Goal: Task Accomplishment & Management: Manage account settings

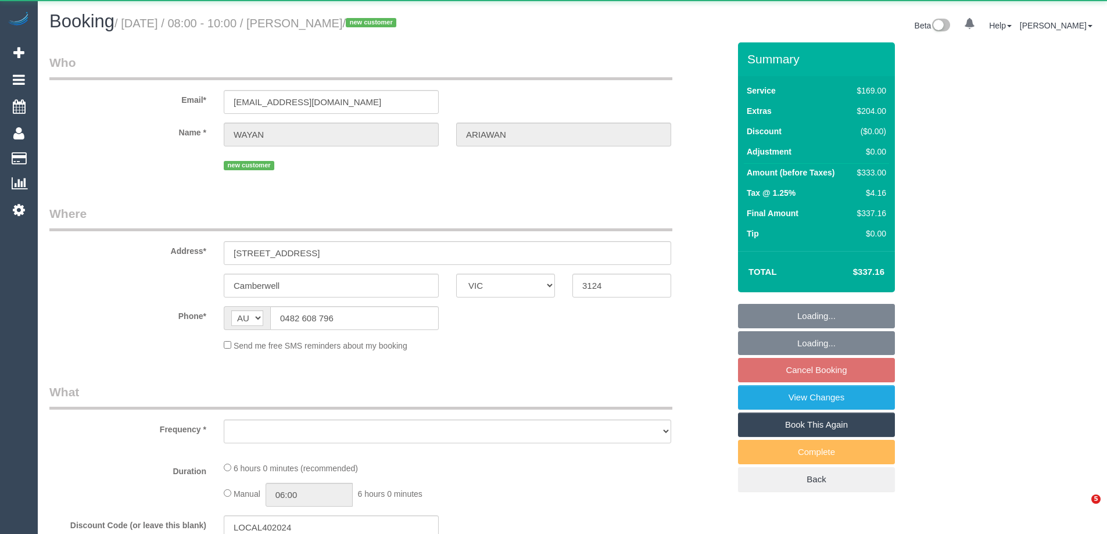
select select "VIC"
select select "object:531"
select select "string:stripe-pm_1SAM7d2GScqysDRVondalhMz"
select select "spot1"
select select "number:28"
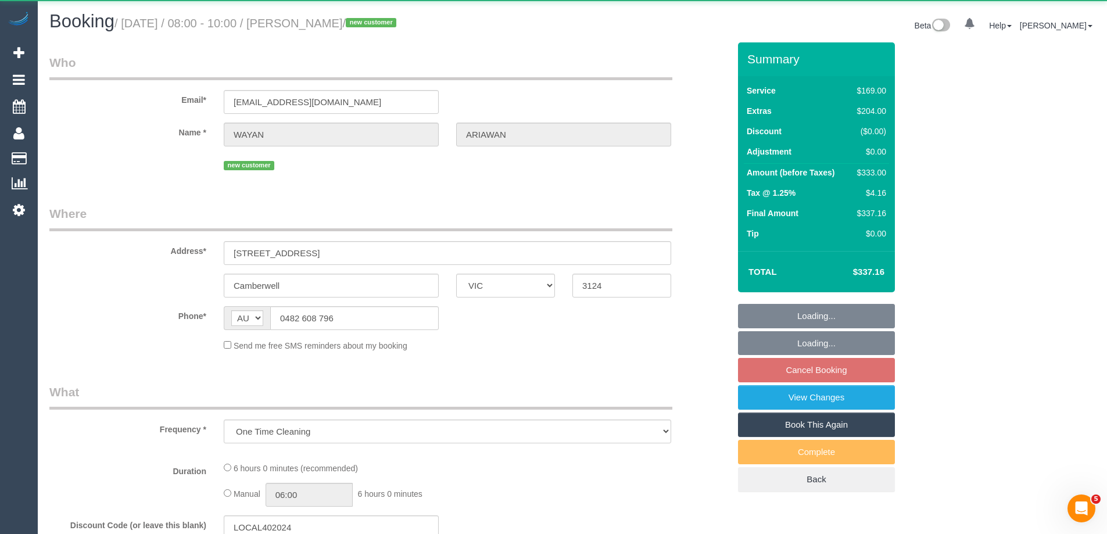
select select "number:14"
select select "number:21"
select select "number:24"
select select "number:33"
select select "number:26"
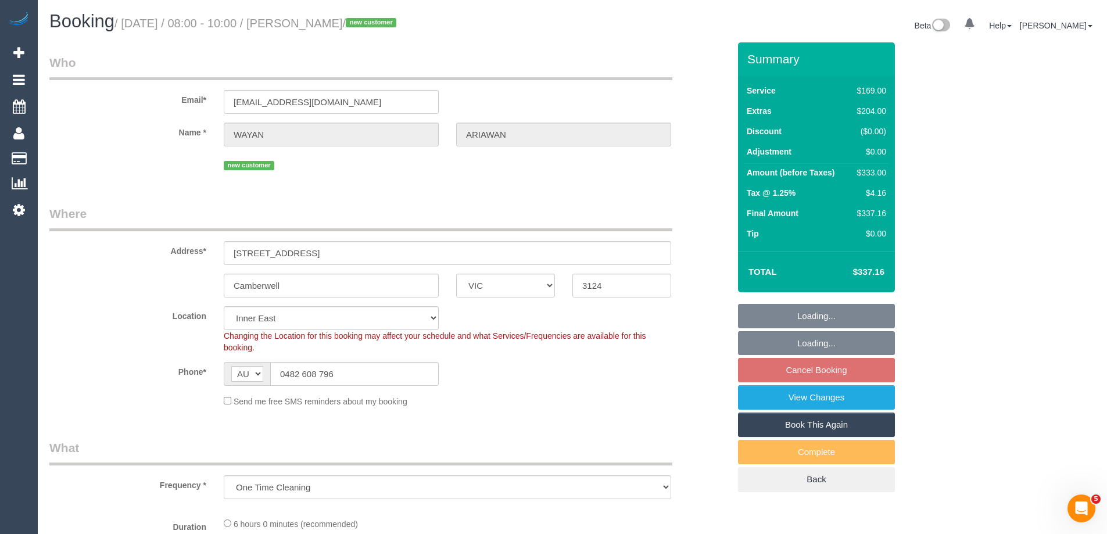
select select "object:785"
select select "spot6"
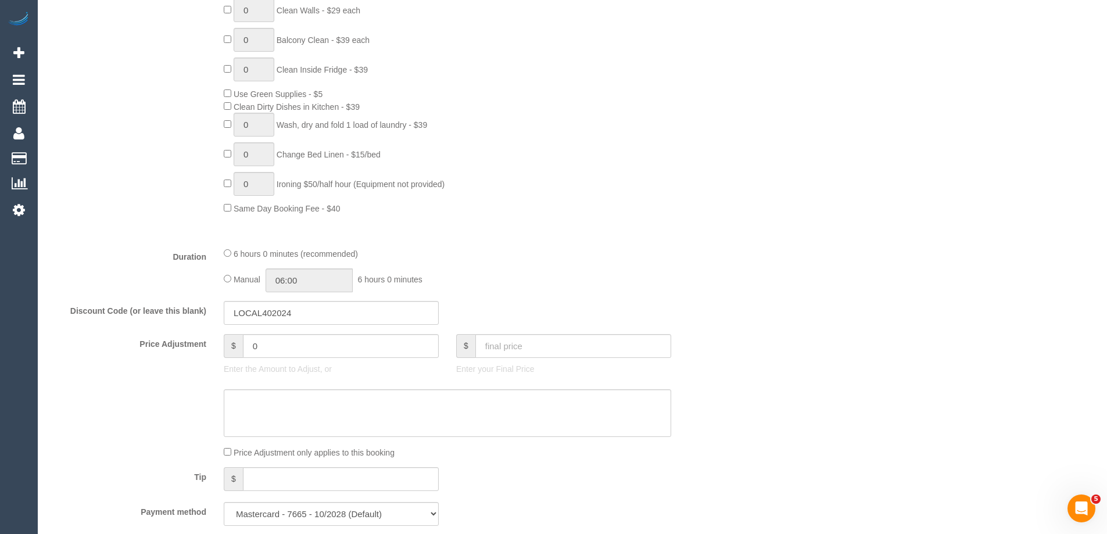
scroll to position [871, 0]
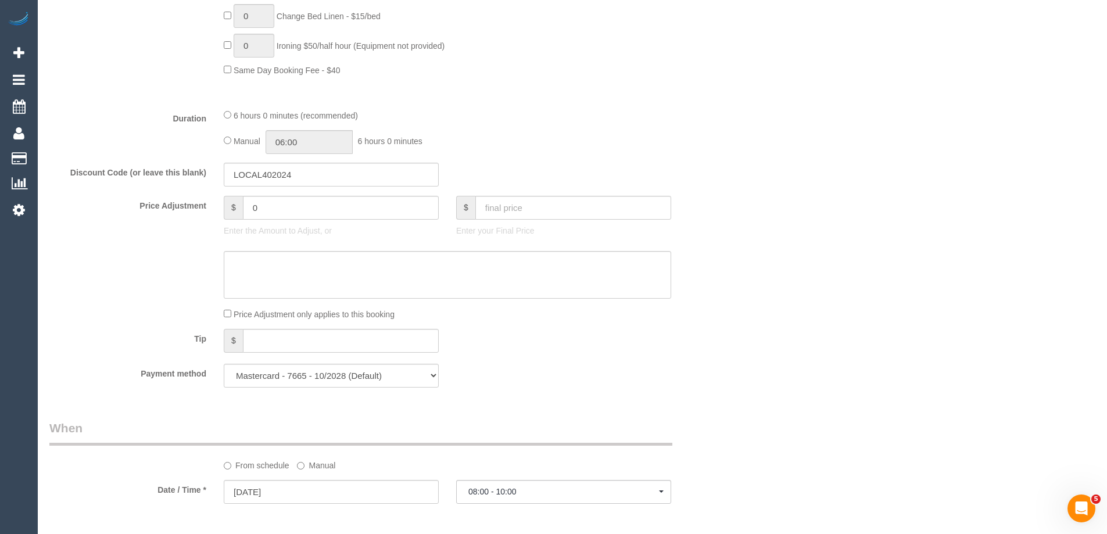
click at [229, 132] on div "Manual 06:00 6 hours 0 minutes" at bounding box center [447, 142] width 447 height 24
click at [304, 138] on input "06:00" at bounding box center [308, 142] width 87 height 24
type input "03:00"
click at [293, 202] on li "03:00" at bounding box center [296, 202] width 52 height 15
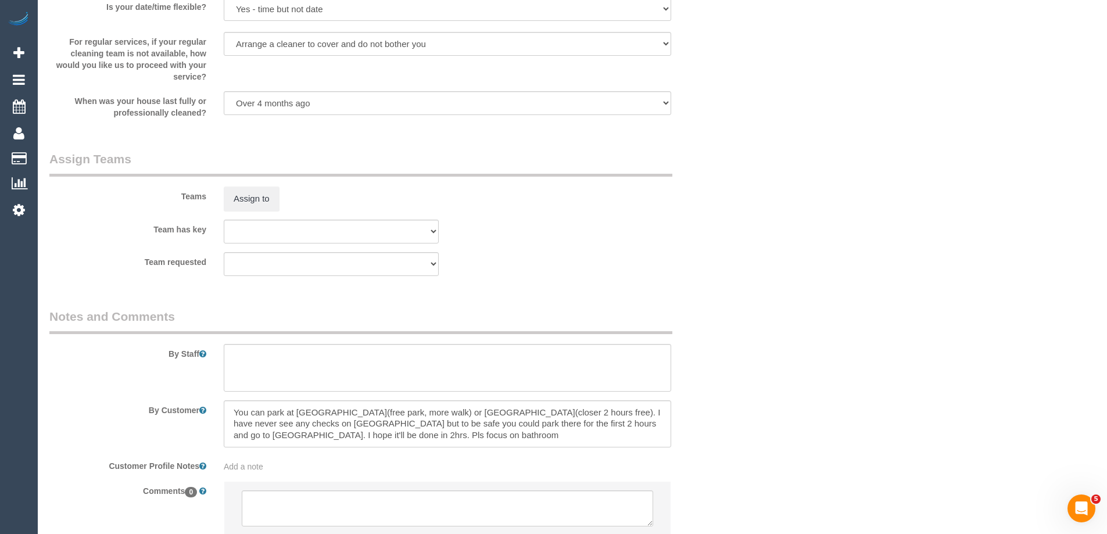
scroll to position [1713, 0]
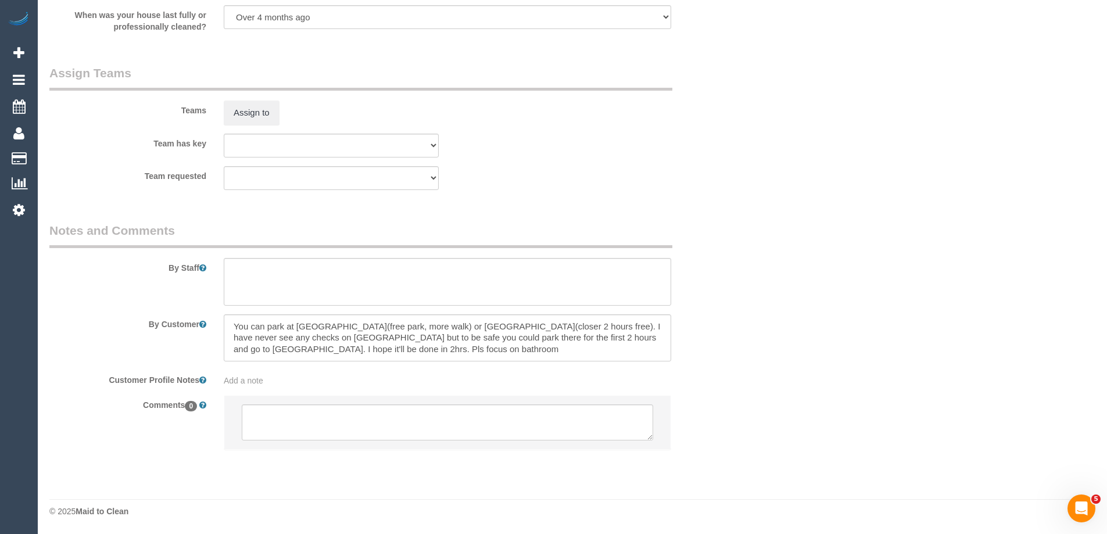
select select "spot11"
click at [272, 281] on textarea at bounding box center [447, 282] width 447 height 48
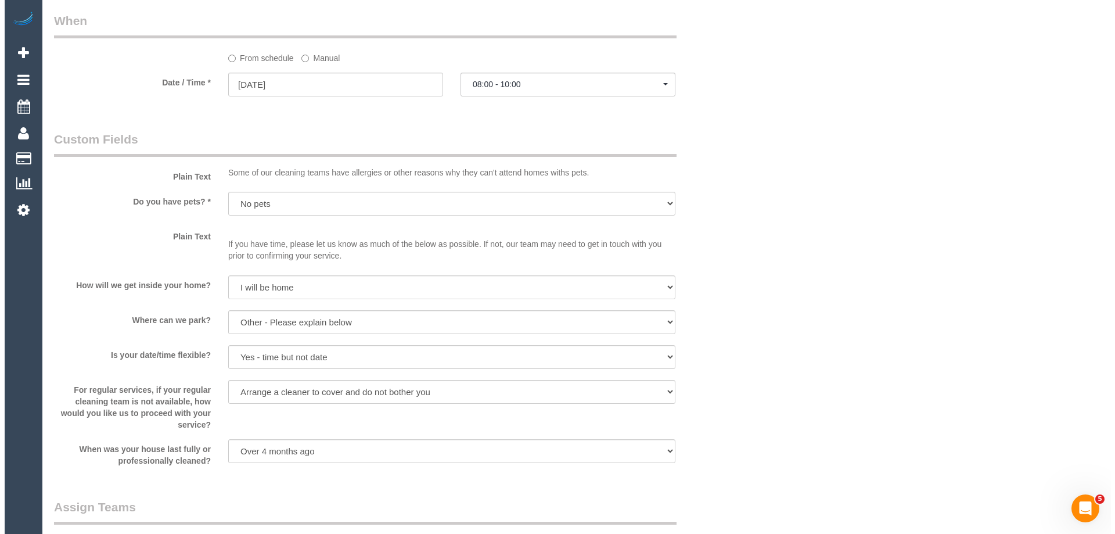
scroll to position [1422, 0]
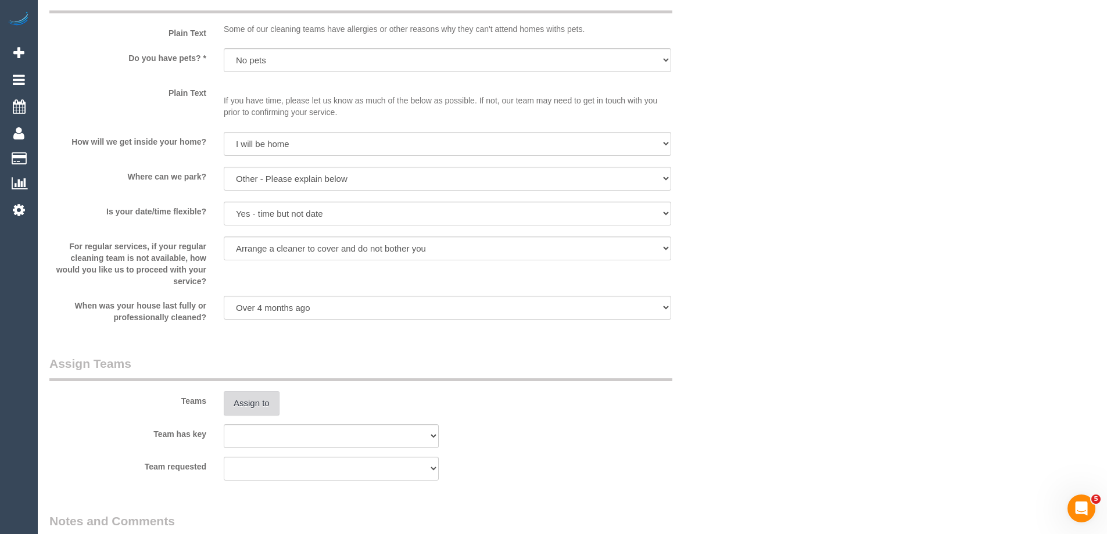
type textarea "Estimated time of 5-6 hrs"
click at [256, 398] on button "Assign to" at bounding box center [252, 403] width 56 height 24
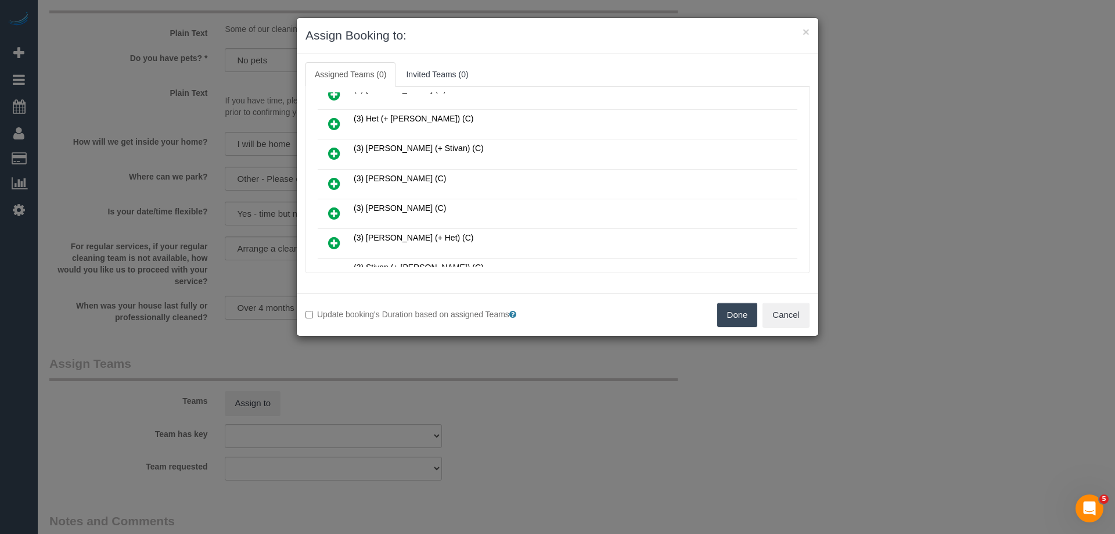
scroll to position [523, 0]
click at [328, 148] on icon at bounding box center [334, 153] width 12 height 14
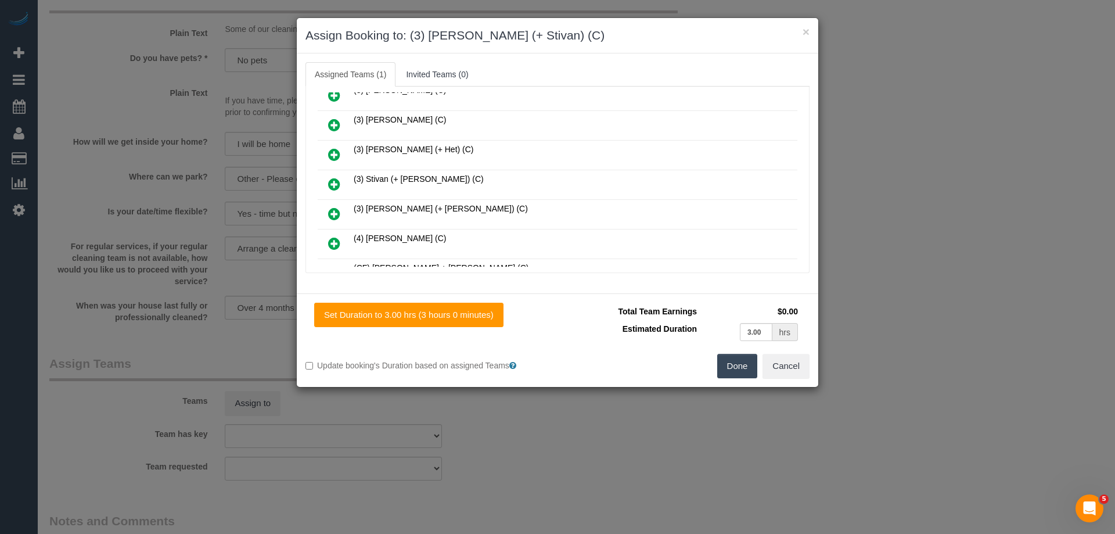
click at [331, 182] on icon at bounding box center [334, 184] width 12 height 14
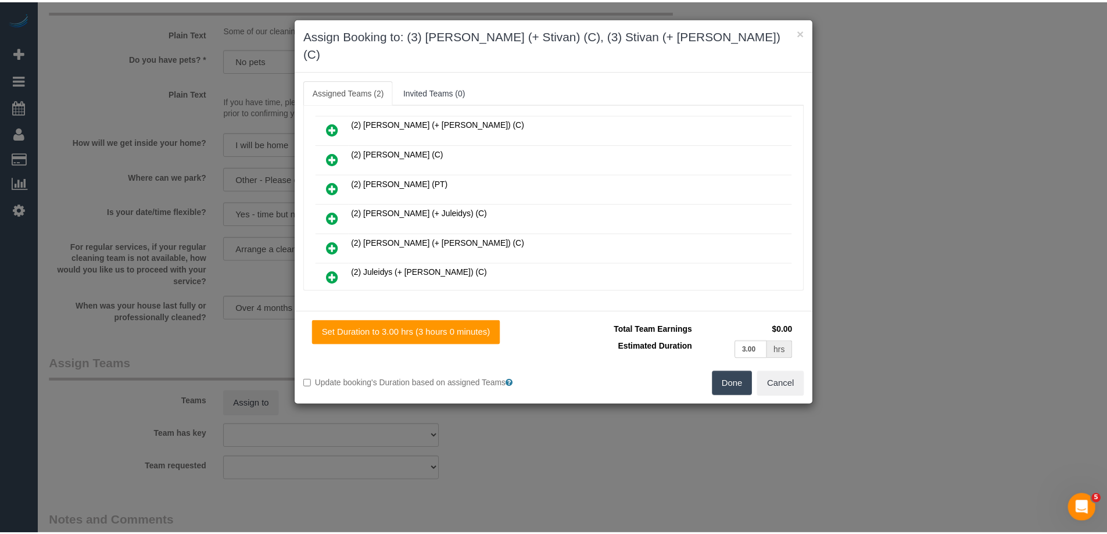
scroll to position [0, 0]
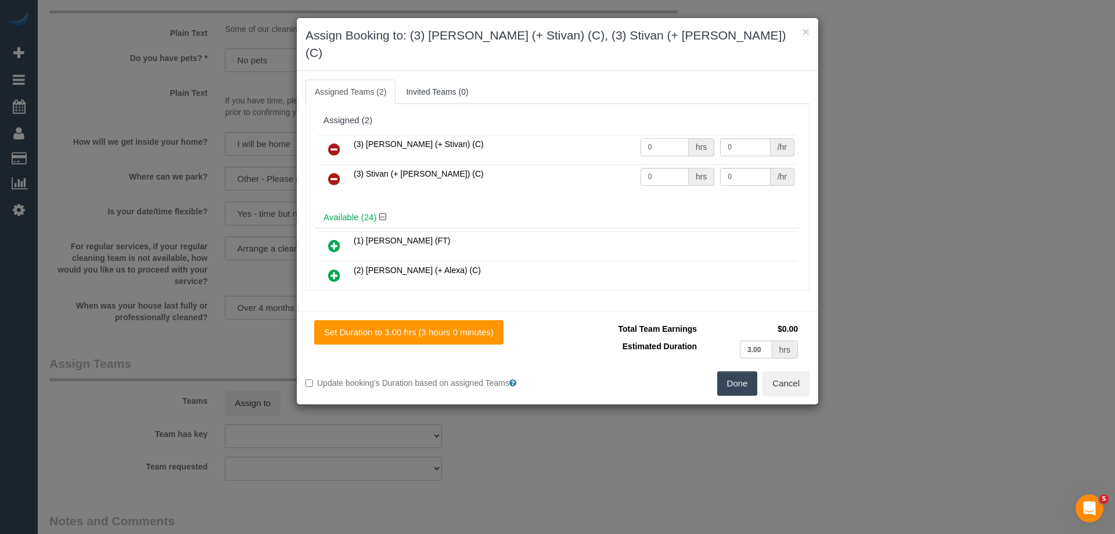
drag, startPoint x: 658, startPoint y: 130, endPoint x: 609, endPoint y: 126, distance: 49.0
click at [618, 135] on tr "(3) Krunal (+ Stivan) (C) 0 hrs 0 /hr" at bounding box center [558, 150] width 480 height 30
type input "1"
click at [570, 164] on tr "(3) Stivan (+ Krunal) (C) 0 hrs 0 /hr" at bounding box center [558, 179] width 480 height 30
type input "1"
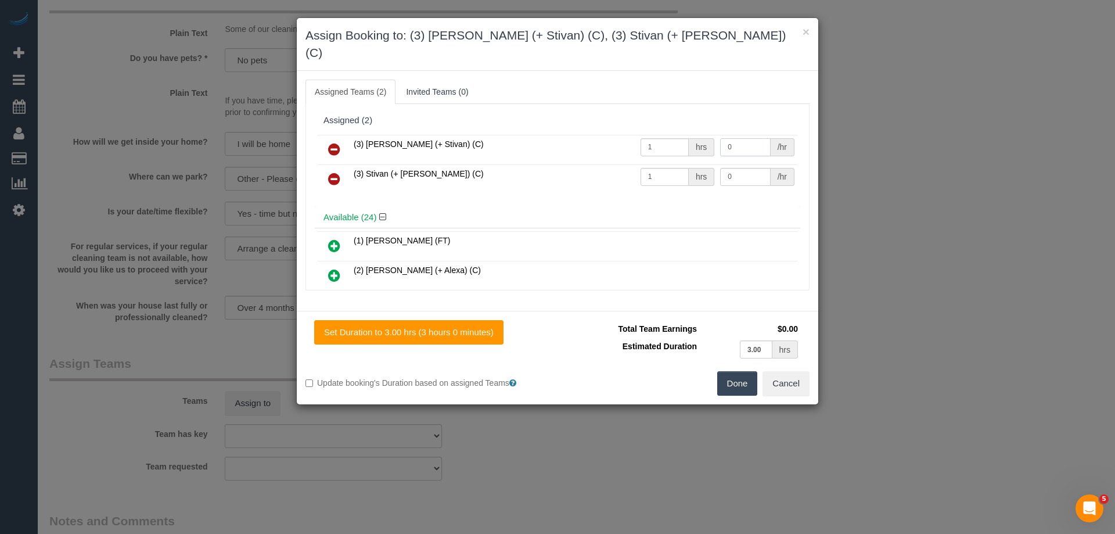
drag, startPoint x: 726, startPoint y: 128, endPoint x: 663, endPoint y: 123, distance: 63.0
click at [664, 135] on tr "(3) Krunal (+ Stivan) (C) 1 hrs 0 /hr" at bounding box center [558, 150] width 480 height 30
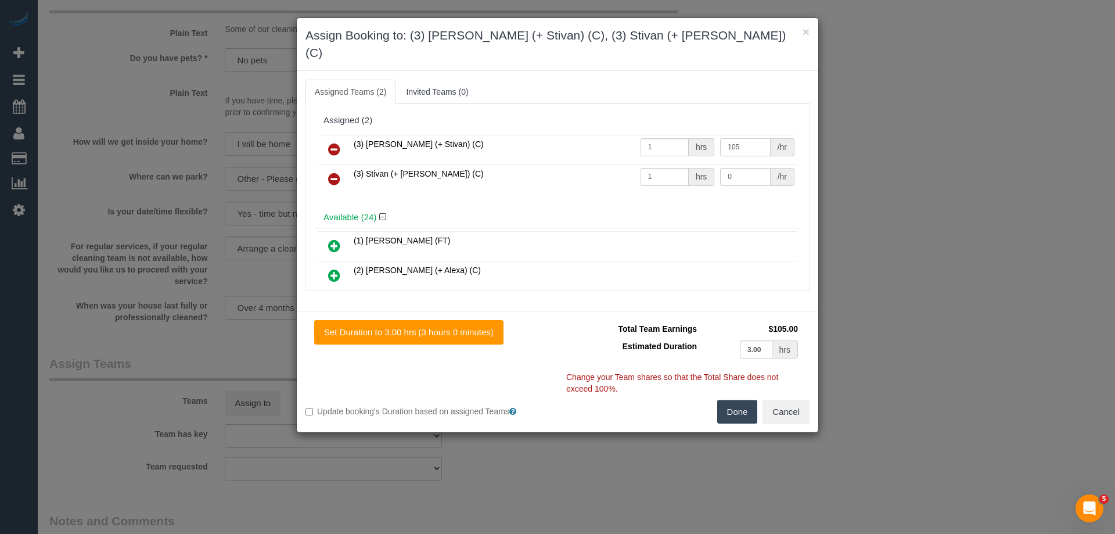
type input "105"
drag, startPoint x: 731, startPoint y: 158, endPoint x: 649, endPoint y: 154, distance: 81.4
click at [649, 164] on tr "(3) Stivan (+ Krunal) (C) 1 hrs 0 /hr" at bounding box center [558, 179] width 480 height 30
type input "105"
click at [737, 400] on button "Done" at bounding box center [737, 412] width 41 height 24
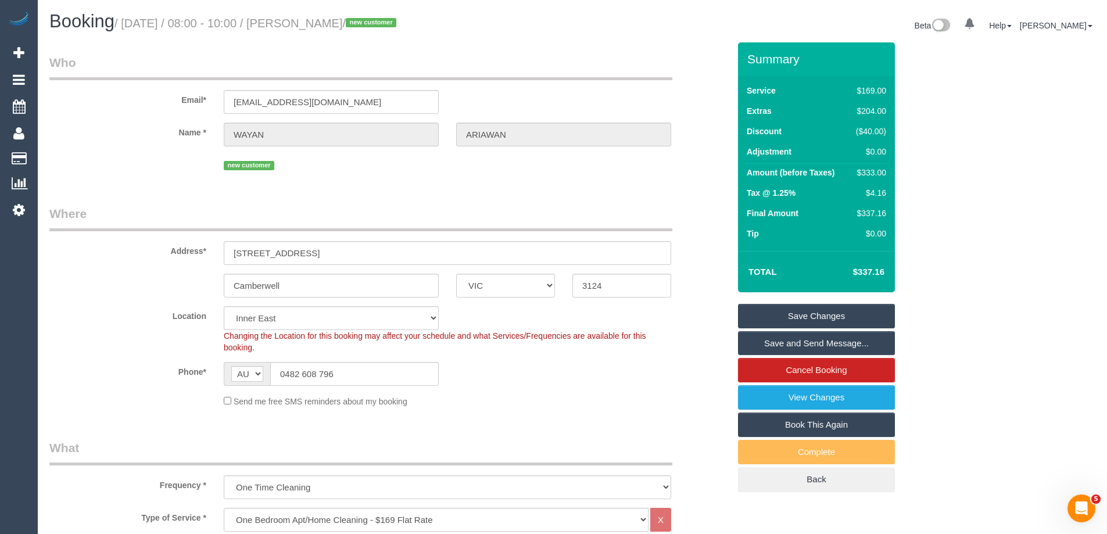
drag, startPoint x: 417, startPoint y: 23, endPoint x: 317, endPoint y: 18, distance: 100.1
click at [317, 18] on small "/ September 25, 2025 / 08:00 - 10:00 / WAYAN ARIAWAN / new customer" at bounding box center [256, 23] width 285 height 13
copy small "WAYAN ARIAWAN"
click at [773, 336] on link "Save and Send Message..." at bounding box center [816, 343] width 157 height 24
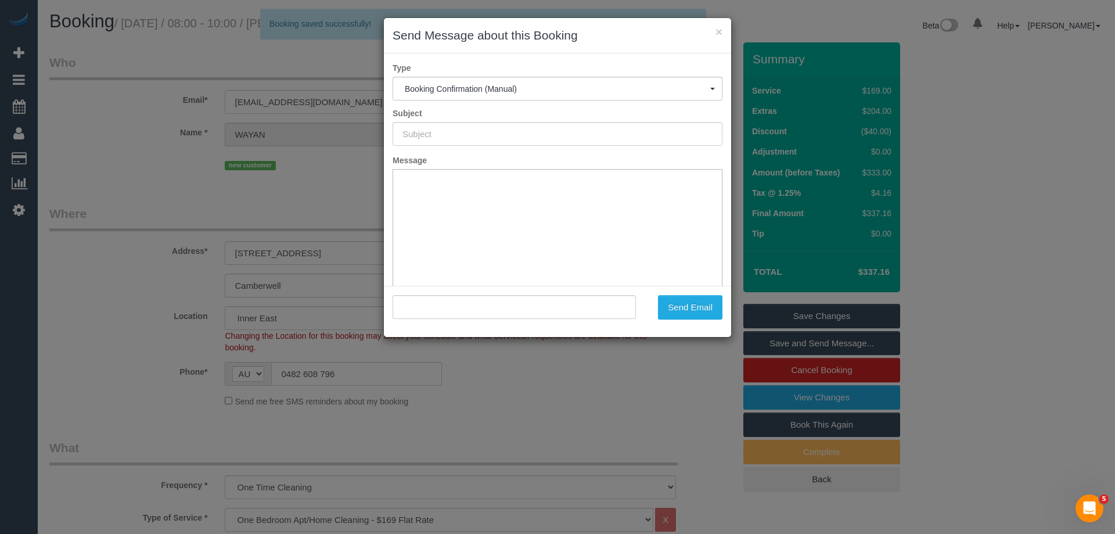
type input "Booking Confirmed"
type input ""WAYAN ARIAWAN" <wayandpsh@gmail.com>"
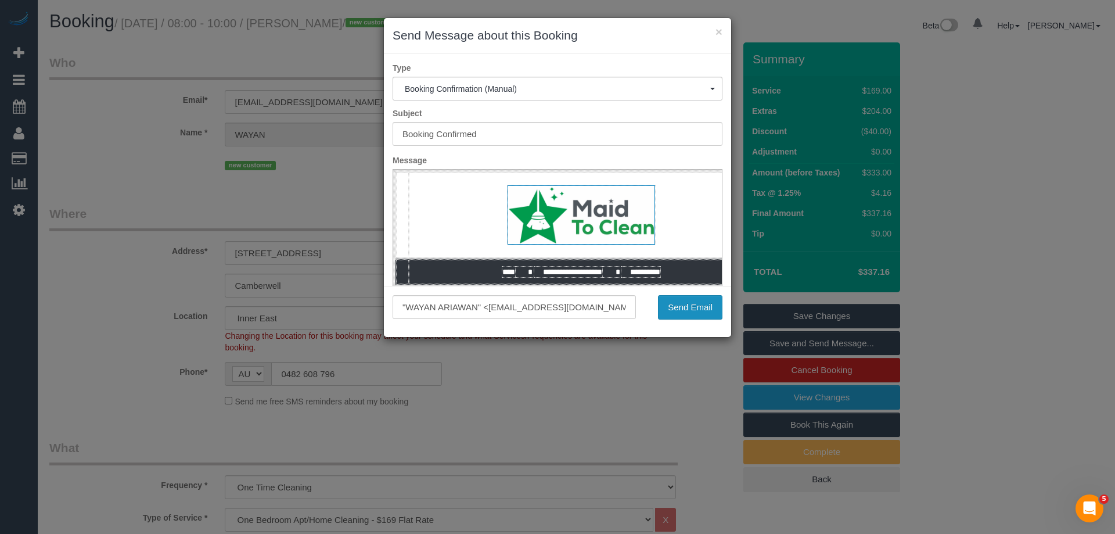
click at [702, 303] on button "Send Email" at bounding box center [690, 307] width 64 height 24
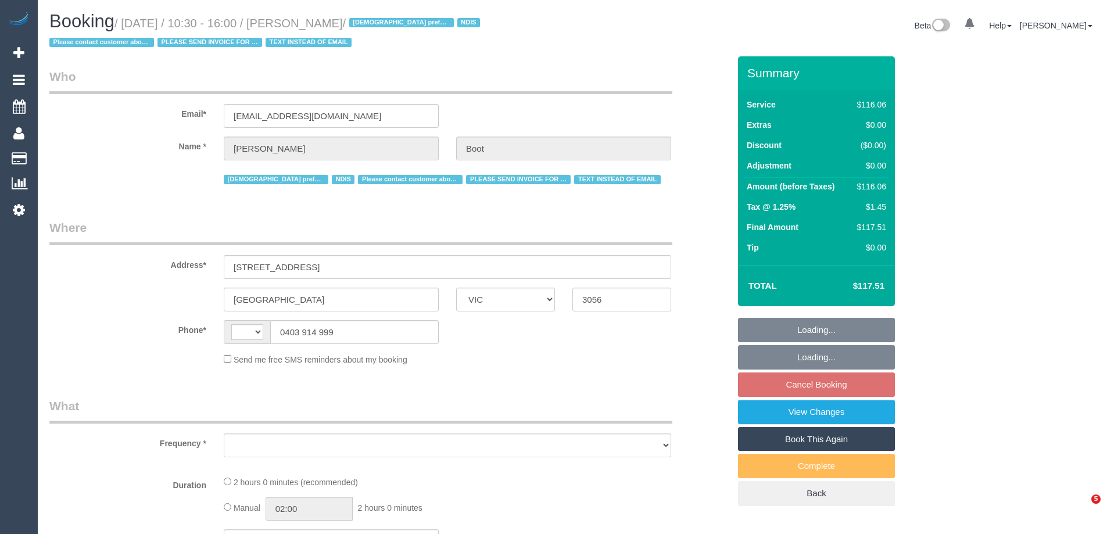
select select "VIC"
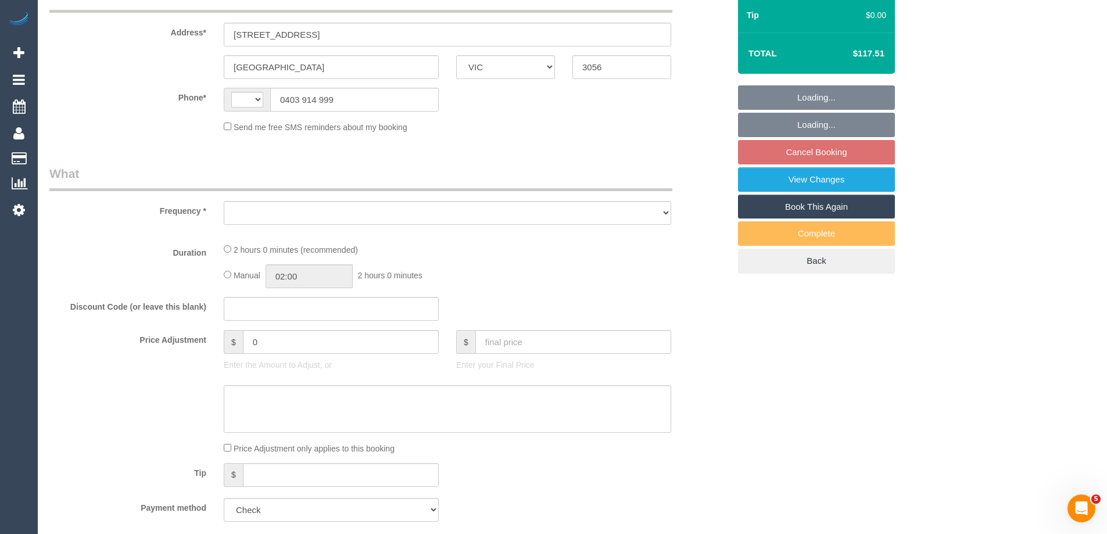
select select "string:AU"
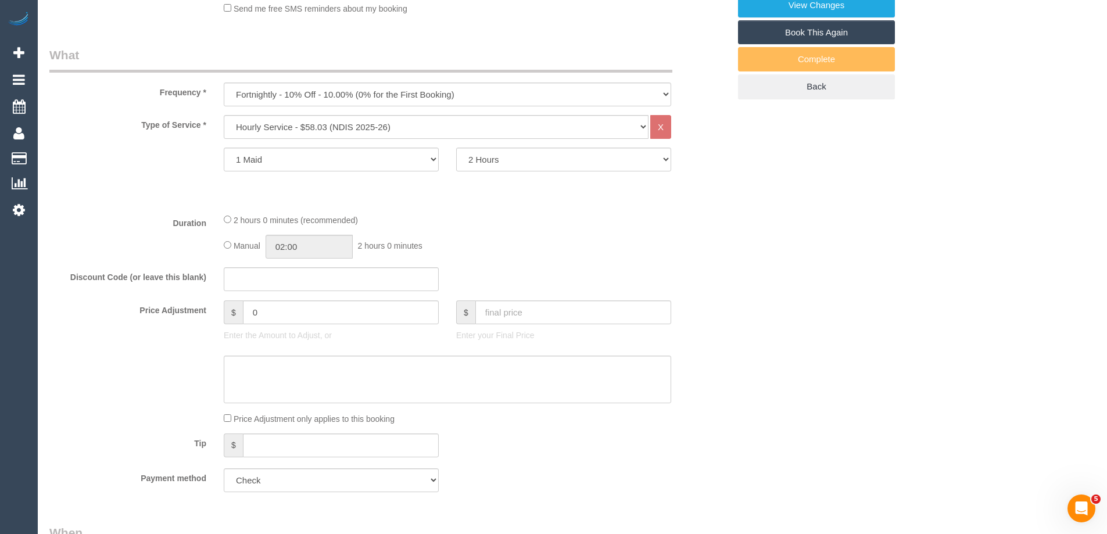
select select "object:618"
select select "number:28"
select select "number:14"
select select "number:19"
select select "number:24"
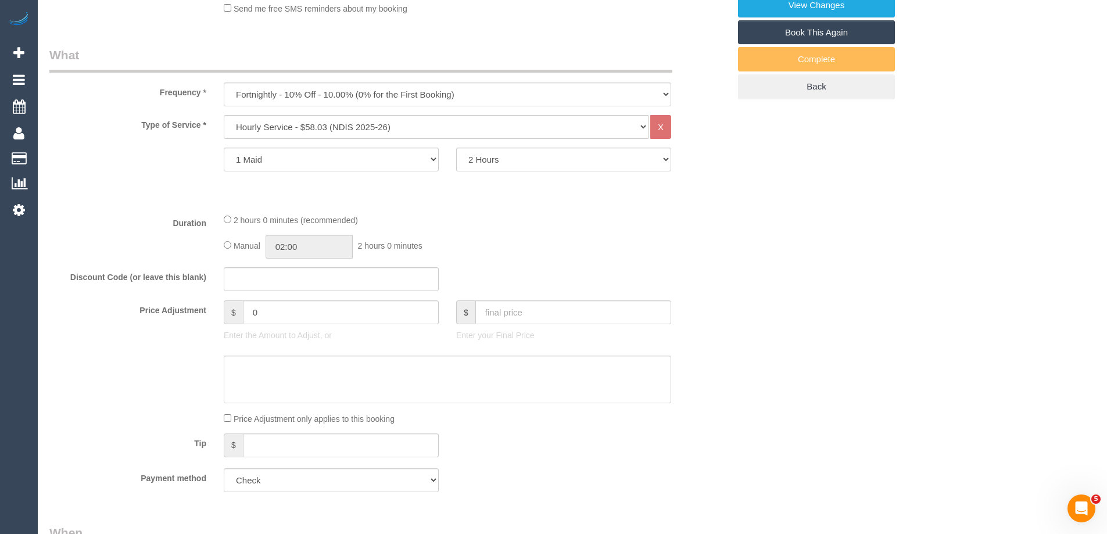
select select "number:35"
select select "number:13"
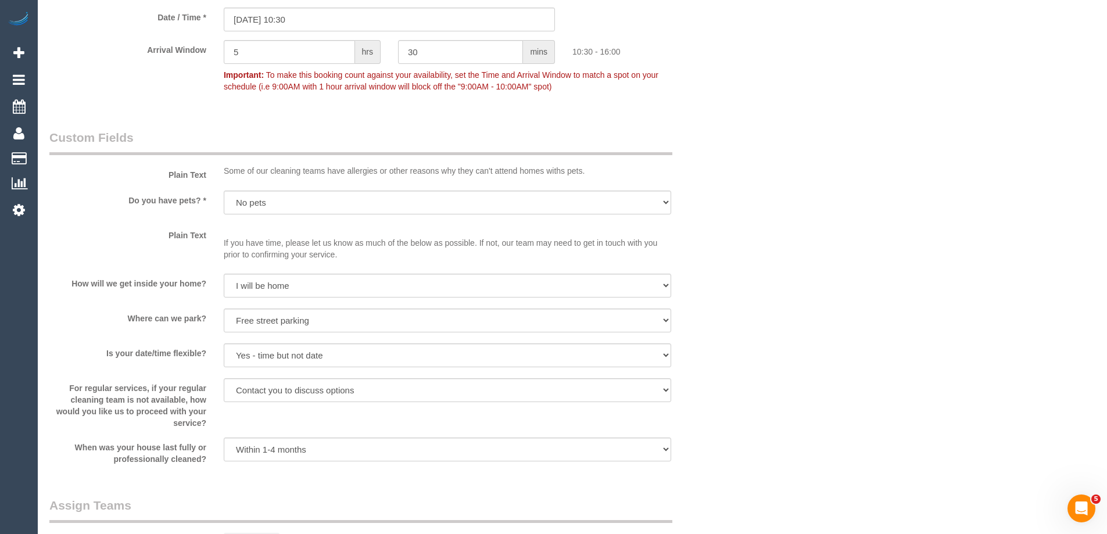
scroll to position [984, 0]
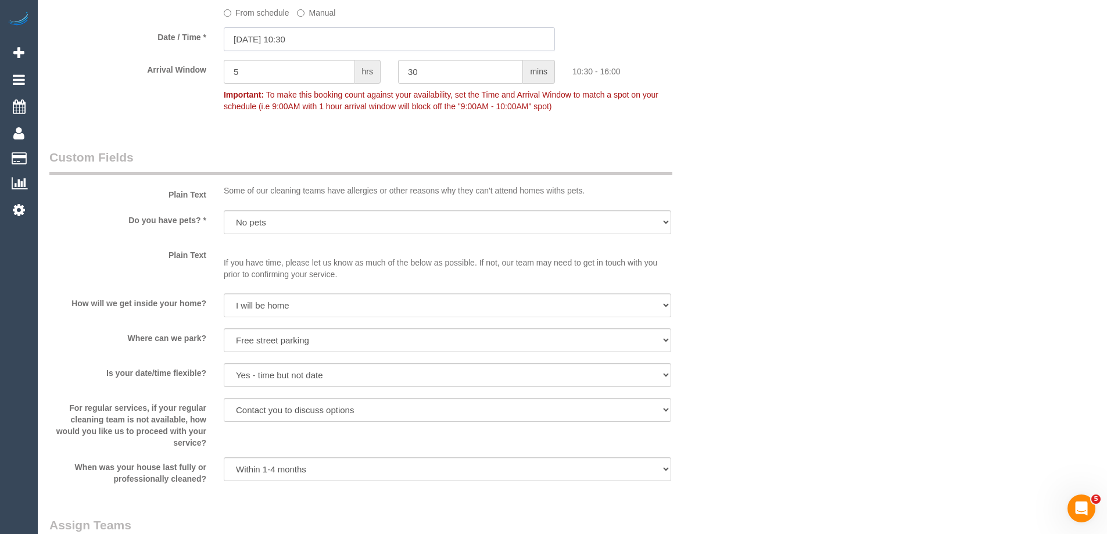
click at [260, 36] on input "29/09/2025 10:30" at bounding box center [389, 39] width 331 height 24
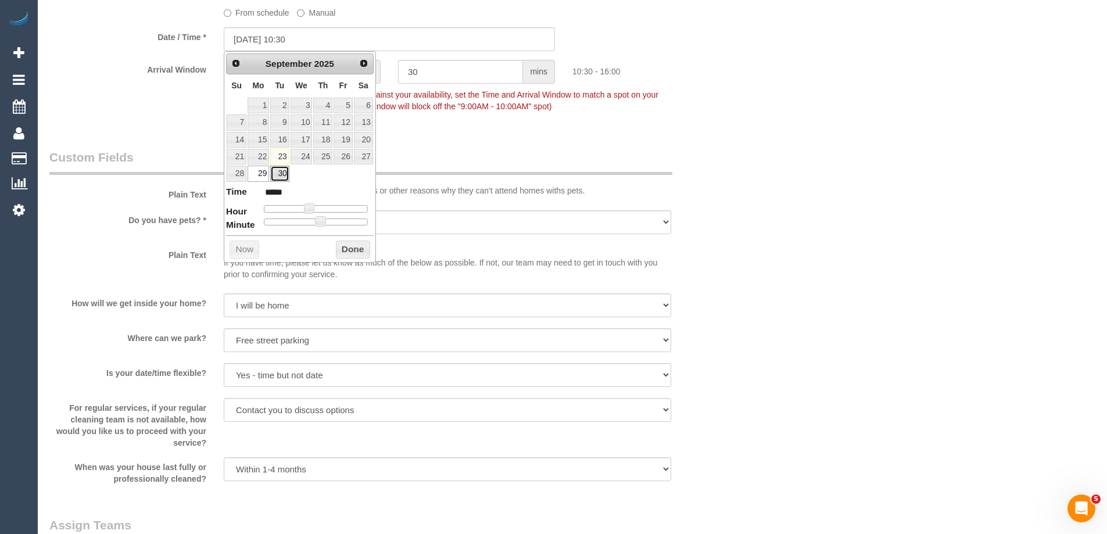
click at [282, 175] on link "30" at bounding box center [279, 174] width 19 height 16
type input "30/09/2025 10:30"
click at [344, 246] on button "Done" at bounding box center [353, 250] width 34 height 19
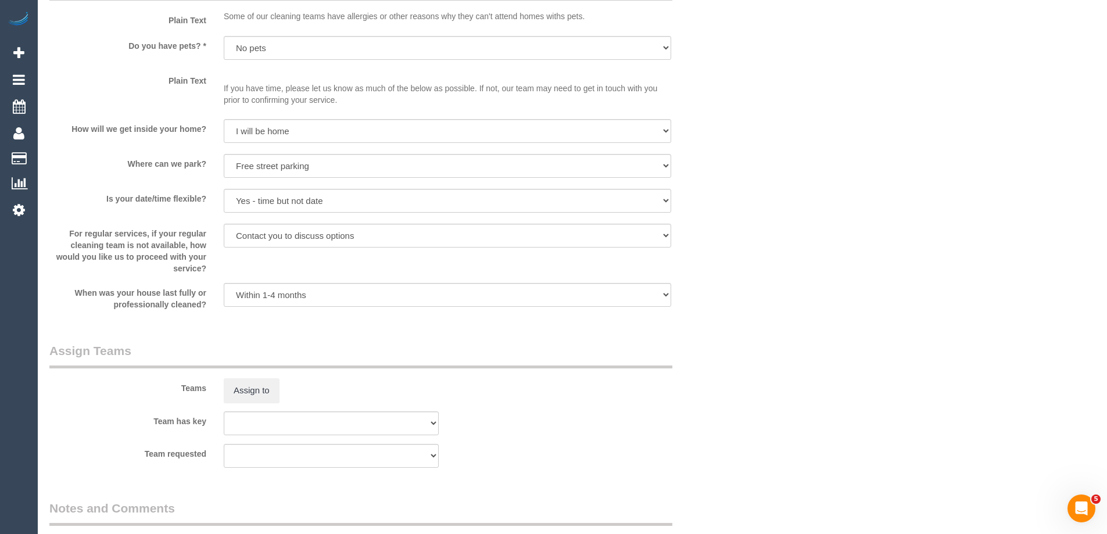
scroll to position [2146, 0]
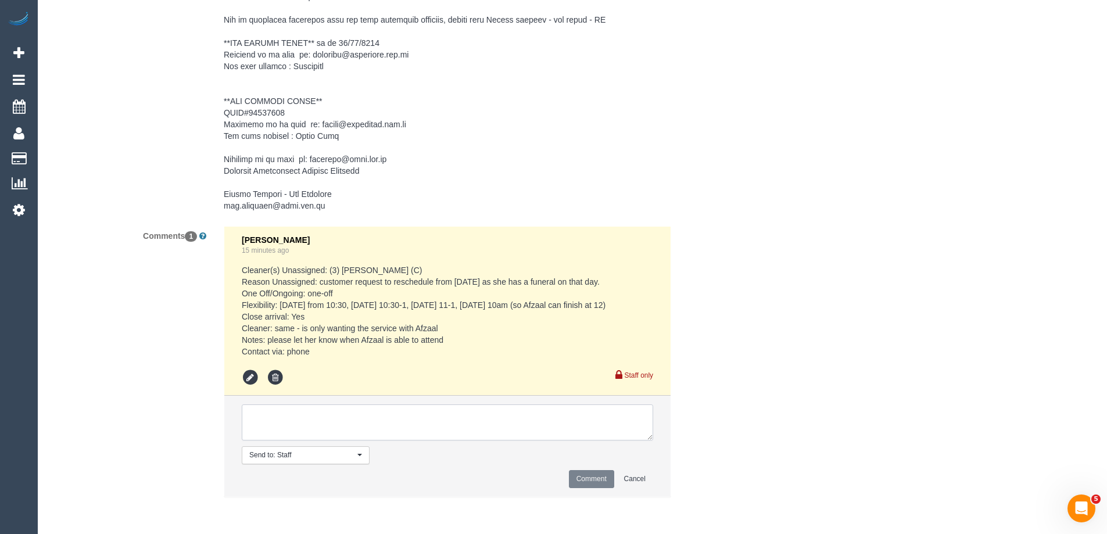
click at [308, 425] on textarea at bounding box center [447, 422] width 411 height 36
type textarea "Rescheduling to Tuesday for now as Afzaal is not in area on Monday"
click at [579, 482] on button "Comment" at bounding box center [591, 479] width 45 height 18
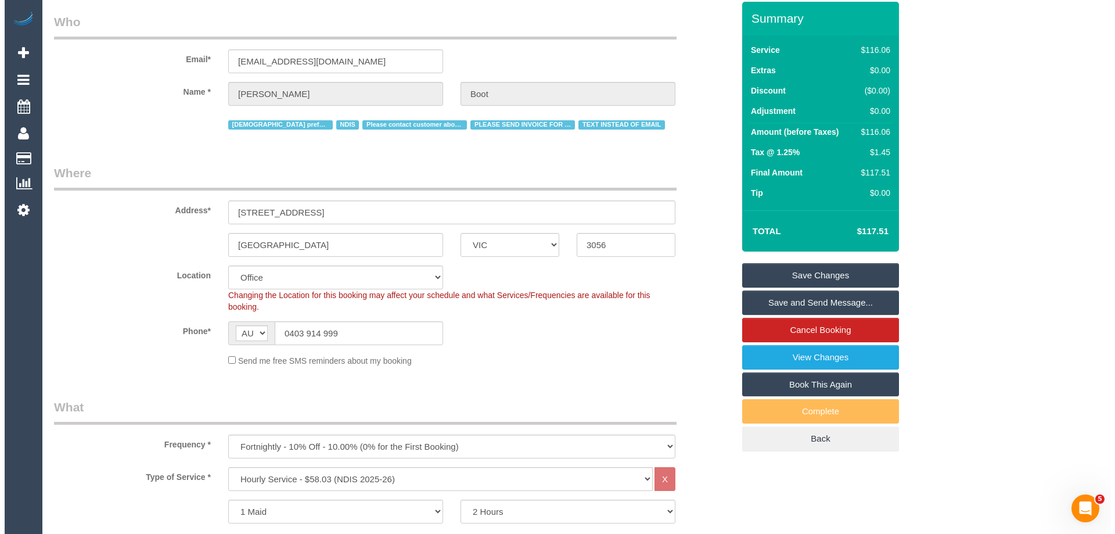
scroll to position [0, 0]
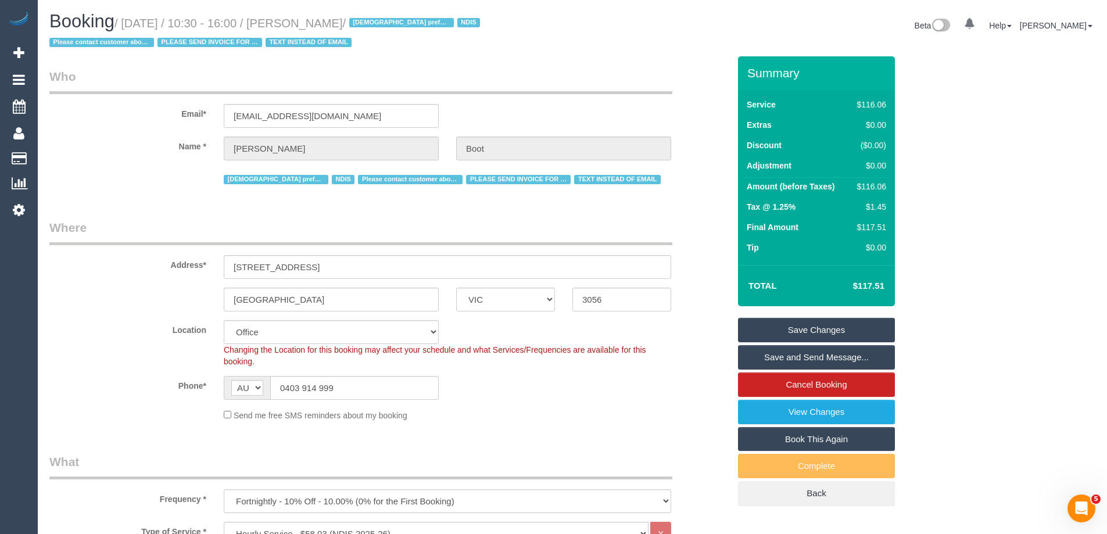
click at [758, 330] on link "Save Changes" at bounding box center [816, 330] width 157 height 24
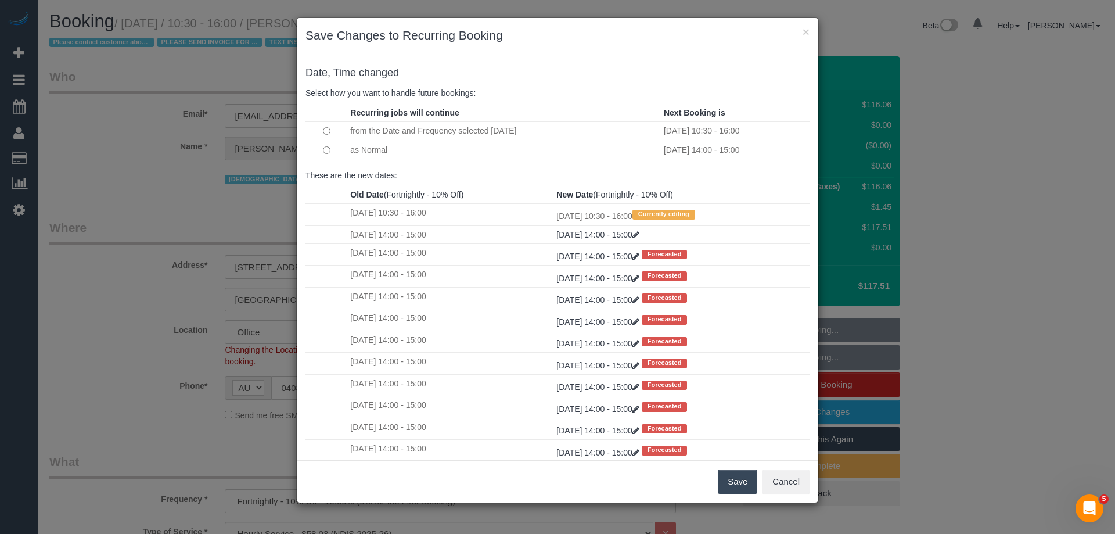
click at [732, 479] on button "Save" at bounding box center [738, 481] width 40 height 24
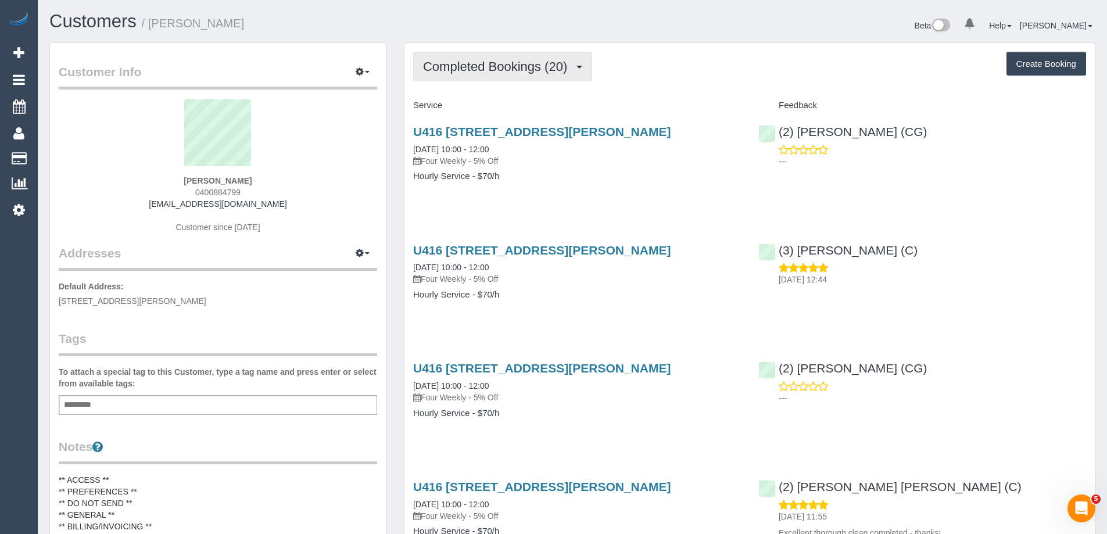
click at [472, 65] on span "Completed Bookings (20)" at bounding box center [498, 66] width 150 height 15
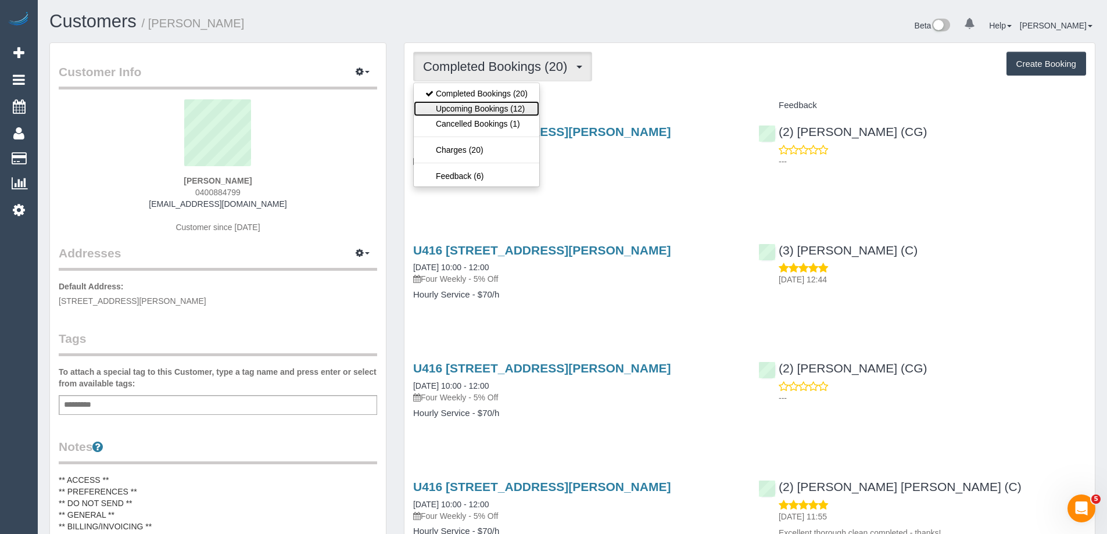
click at [479, 107] on link "Upcoming Bookings (12)" at bounding box center [476, 108] width 125 height 15
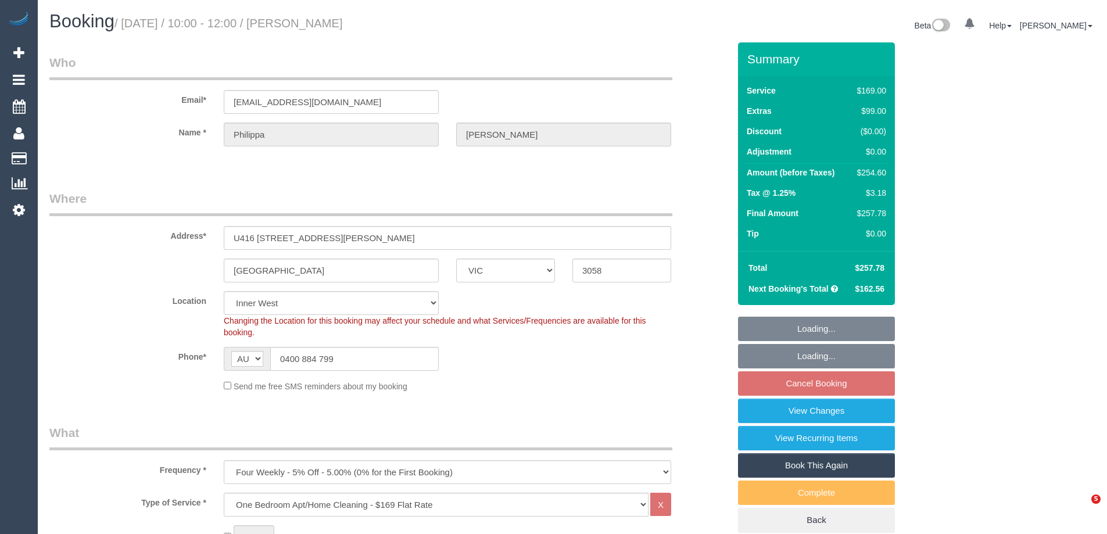
select select "VIC"
select select "string:stripe-pm_1P40FJ2GScqysDRVmMVUBnuc"
select select "spot3"
select select "number:28"
select select "number:14"
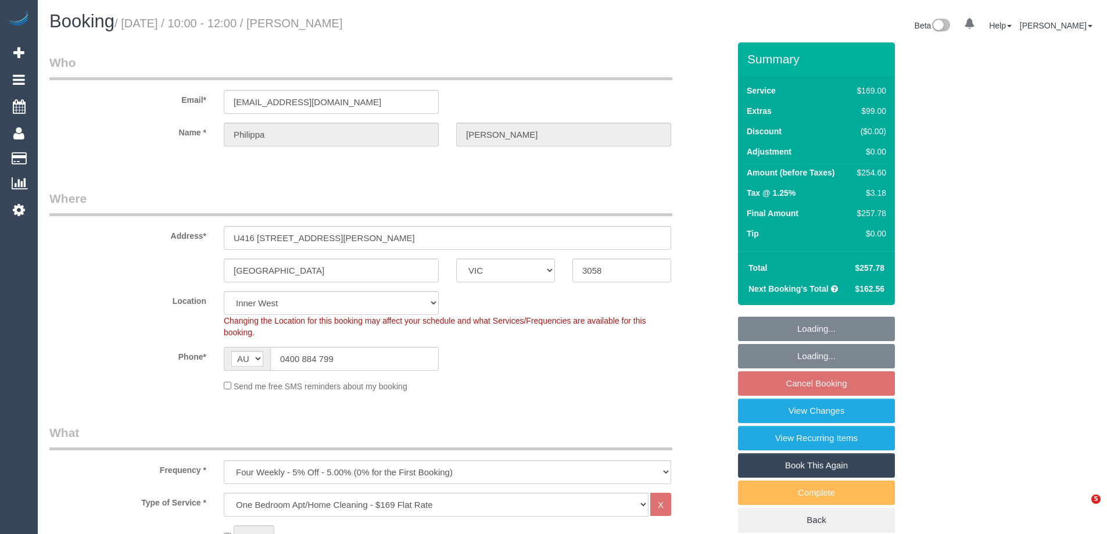
select select "number:19"
select select "number:22"
select select "number:34"
select select "number:12"
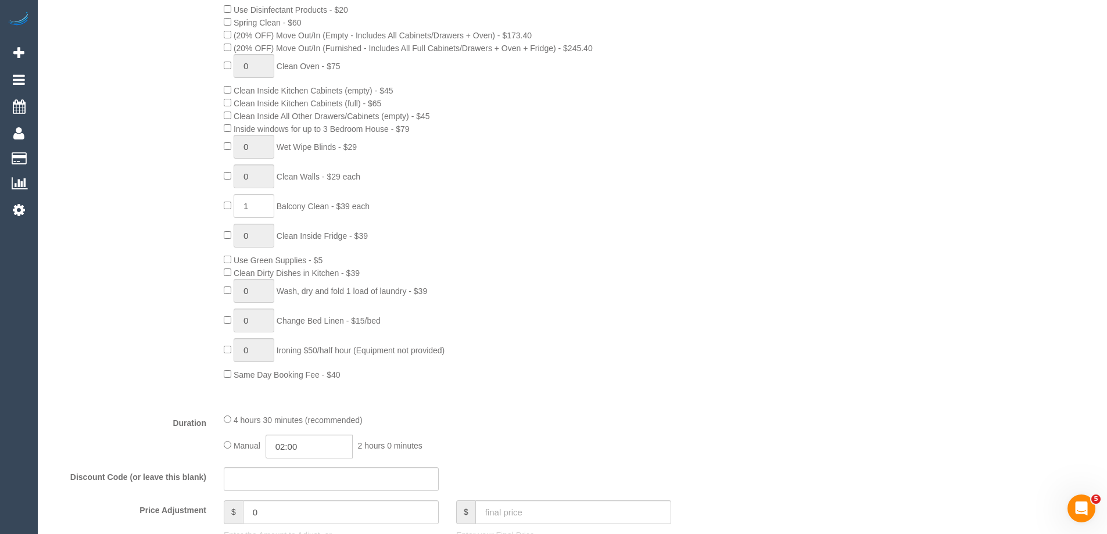
scroll to position [697, 0]
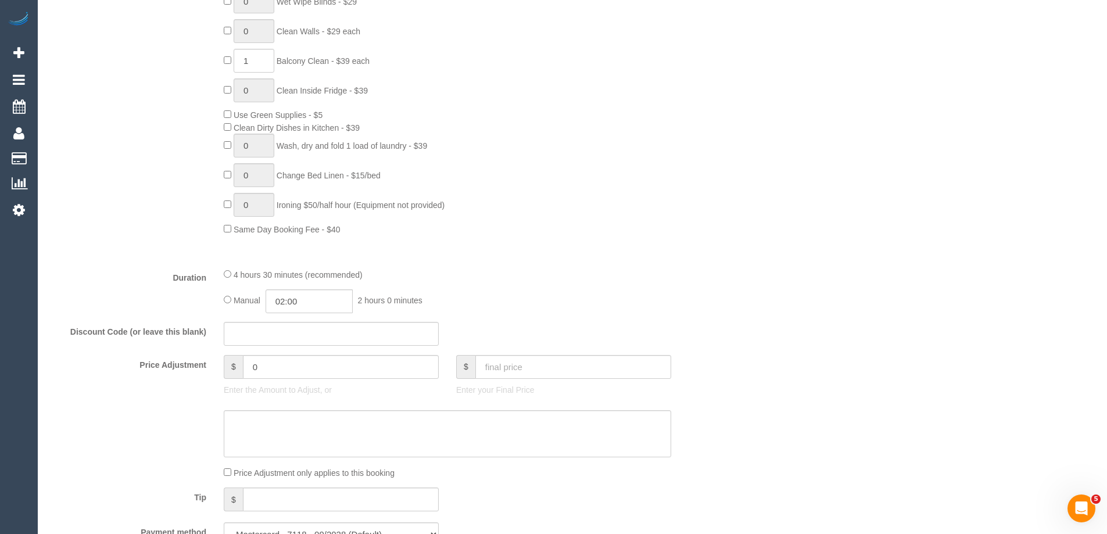
click at [223, 277] on div "4 hours 30 minutes (recommended) Manual 02:00 2 hours 0 minutes" at bounding box center [447, 290] width 465 height 45
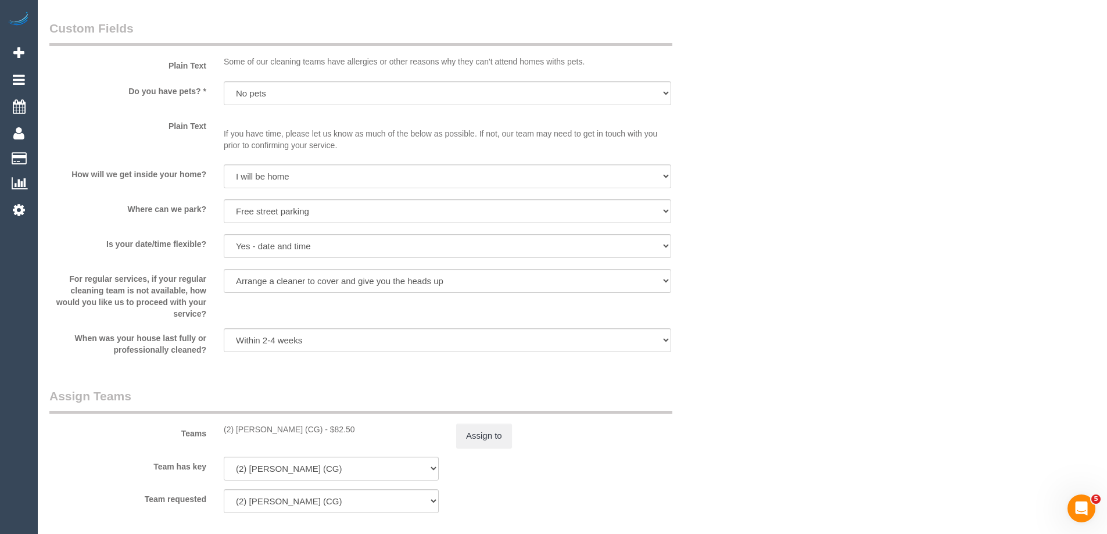
scroll to position [1743, 0]
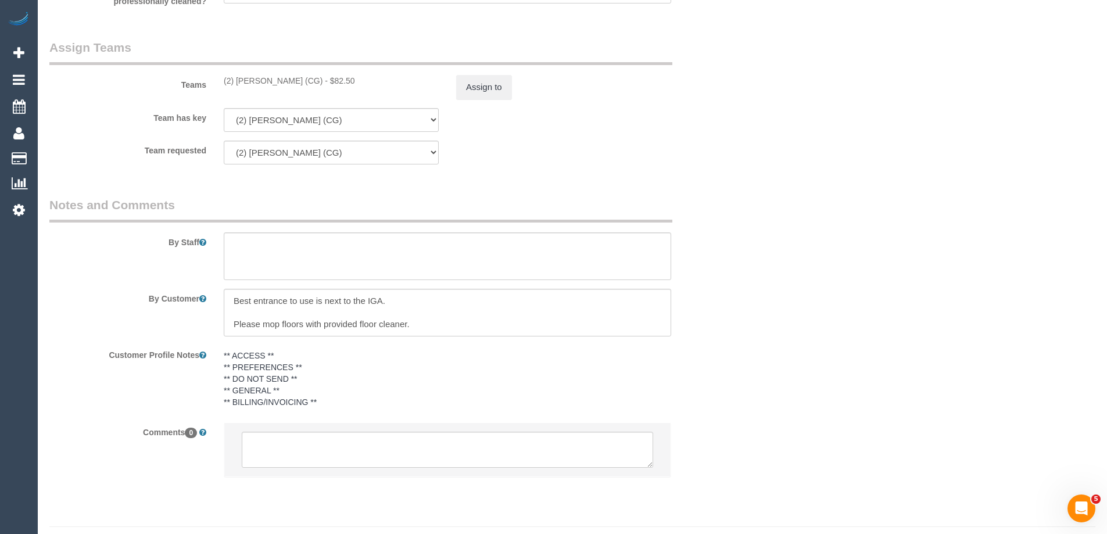
select select "spot24"
click at [478, 100] on sui-booking-teams "Teams (2) Binoy Adheesha (CG) - $82.50 Assign to Team has key (2) Binoy Adheesh…" at bounding box center [389, 101] width 680 height 125
click at [479, 85] on button "Assign to" at bounding box center [484, 87] width 56 height 24
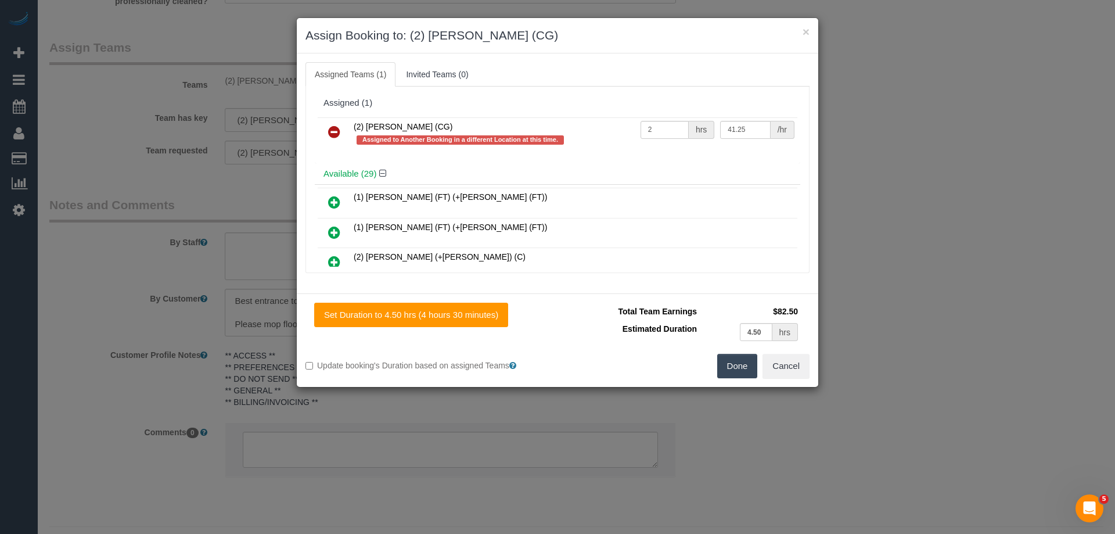
click at [332, 121] on link at bounding box center [334, 132] width 27 height 23
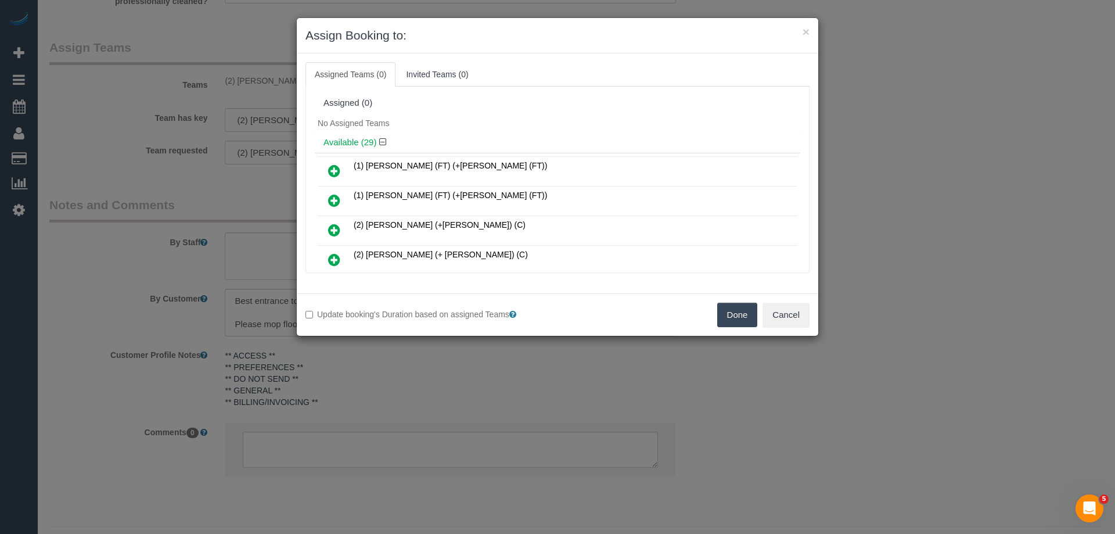
click at [729, 318] on button "Done" at bounding box center [737, 315] width 41 height 24
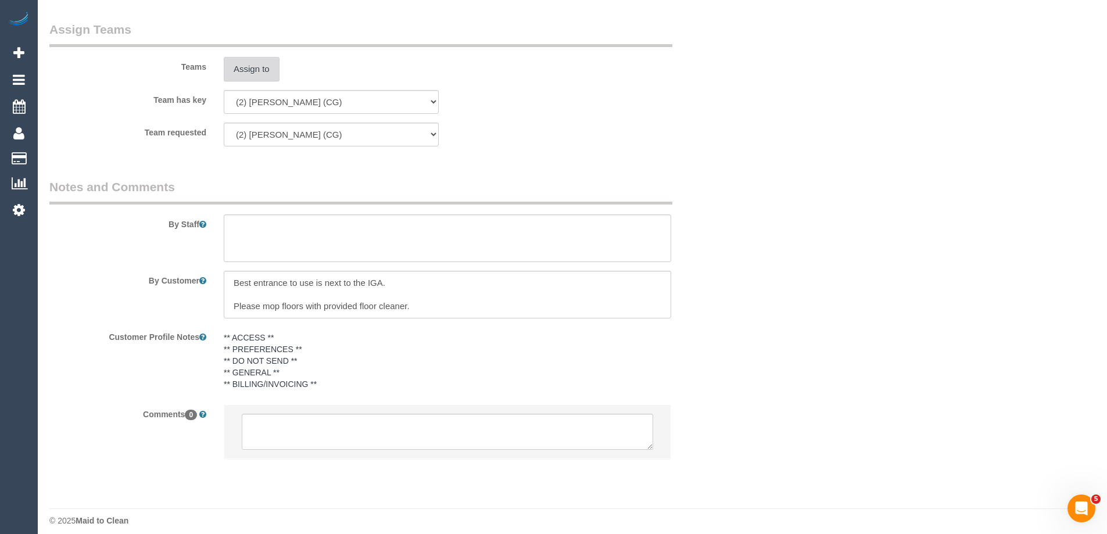
scroll to position [1770, 0]
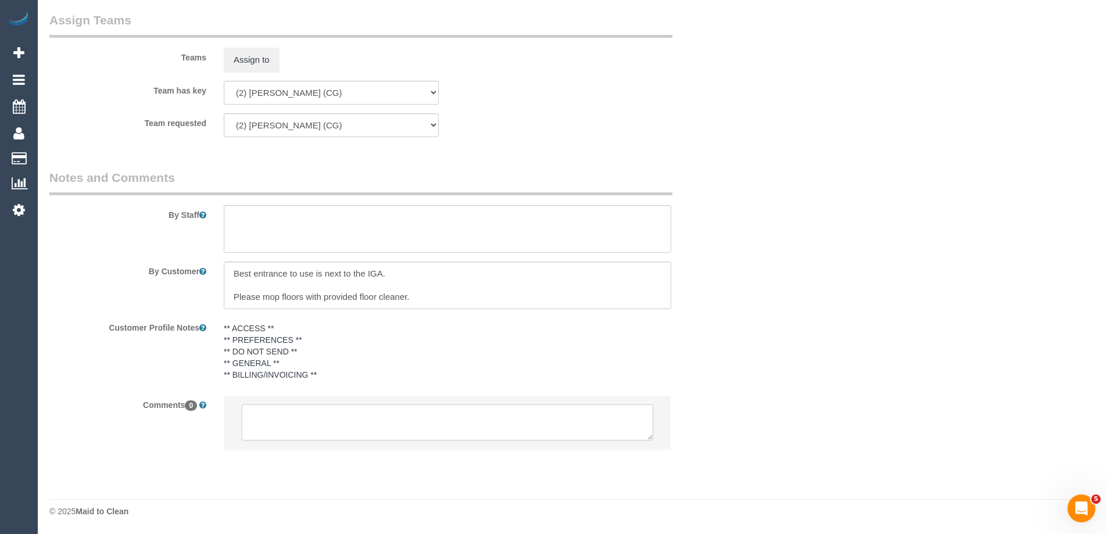
click at [270, 428] on textarea at bounding box center [447, 422] width 411 height 36
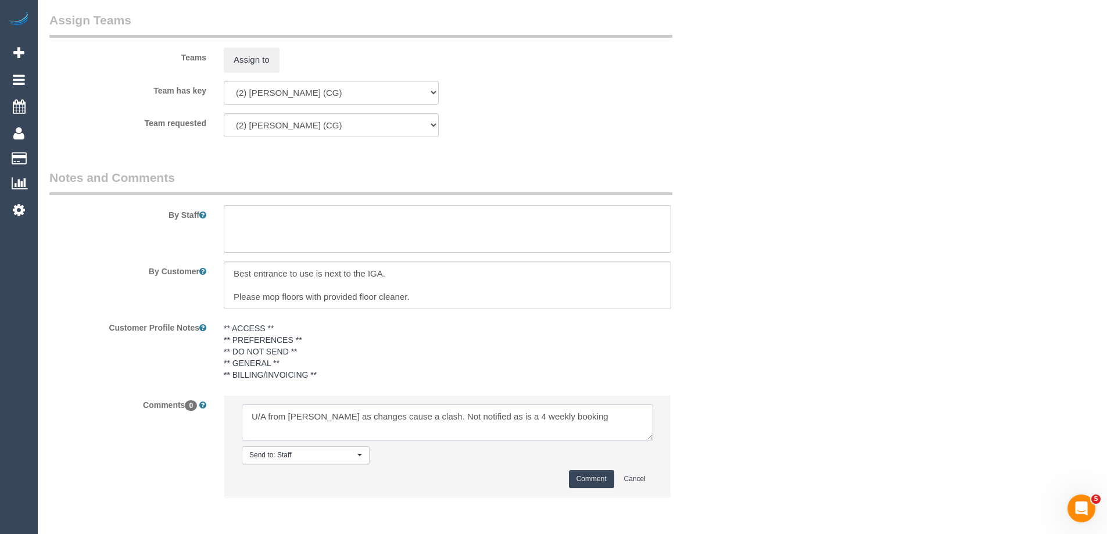
type textarea "U/A from Binoy as changes cause a clash. Not notified as is a 4 weekly booking"
click at [600, 478] on button "Comment" at bounding box center [591, 479] width 45 height 18
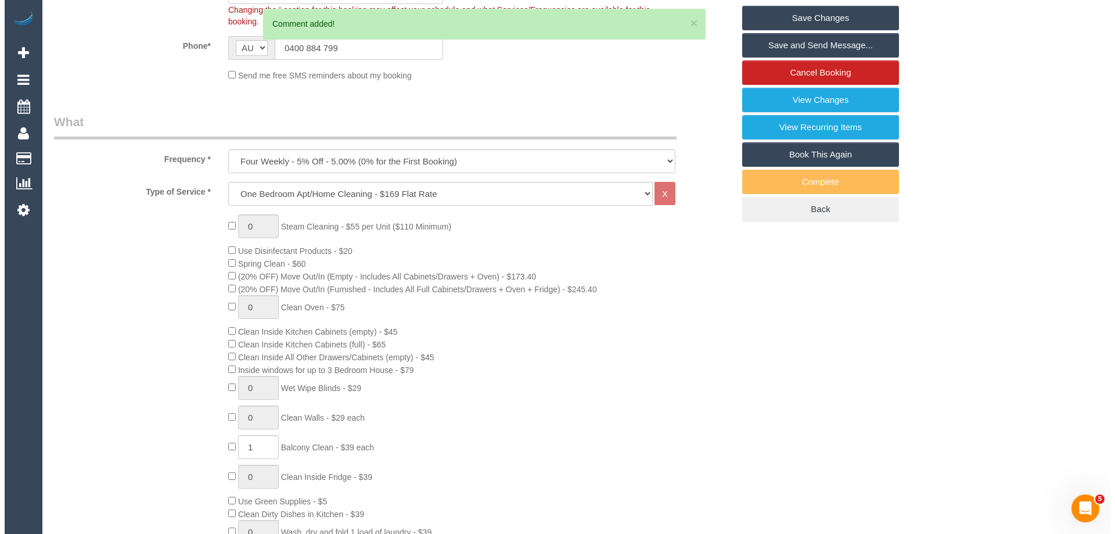
scroll to position [0, 0]
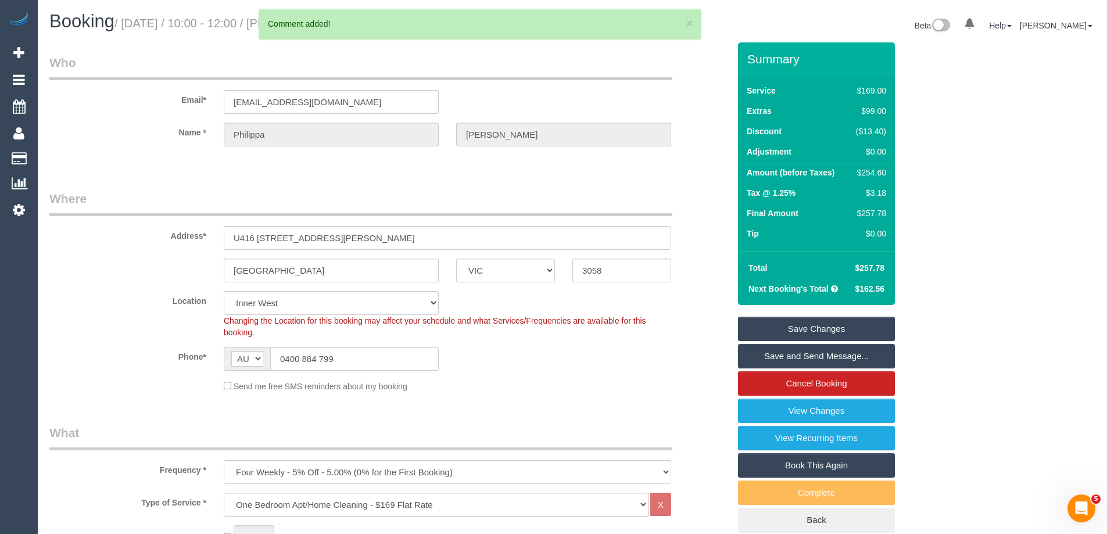
click at [763, 329] on link "Save Changes" at bounding box center [816, 329] width 157 height 24
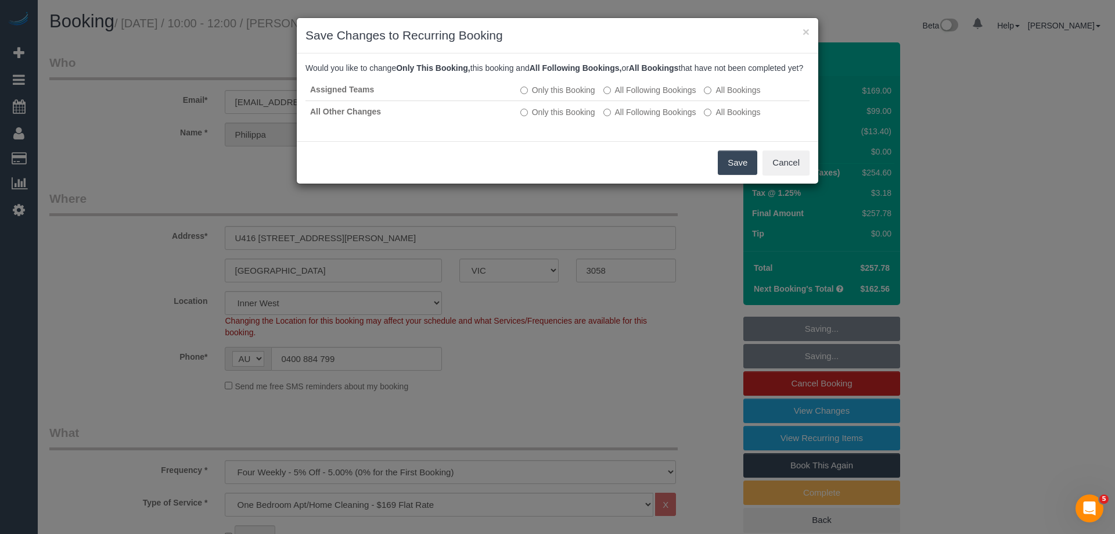
click at [731, 172] on button "Save" at bounding box center [738, 162] width 40 height 24
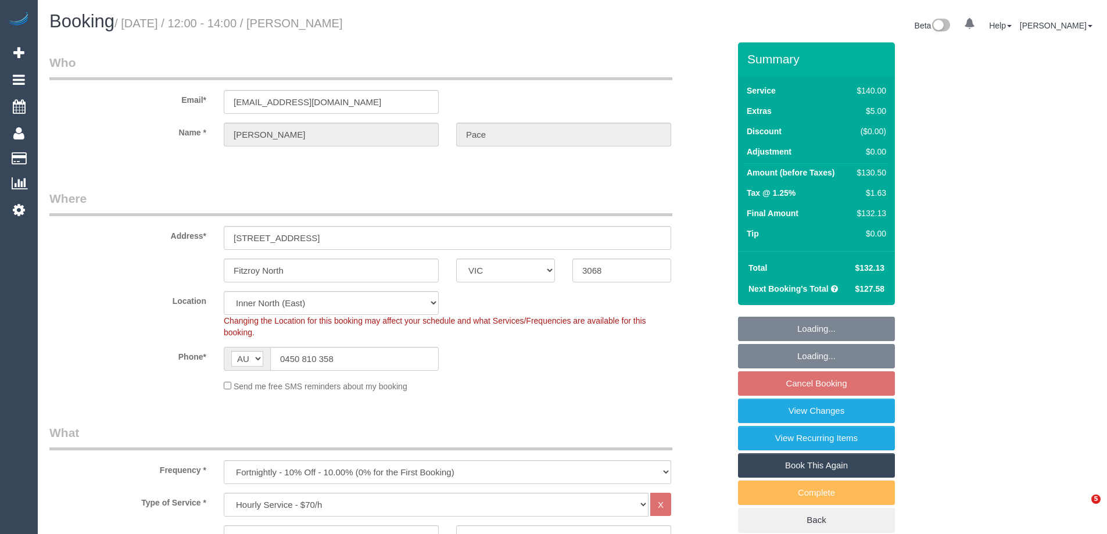
select select "VIC"
select select "string:stripe-pm_1S4uaN2GScqysDRVTctBE4O2"
select select "number:27"
select select "number:14"
select select "number:19"
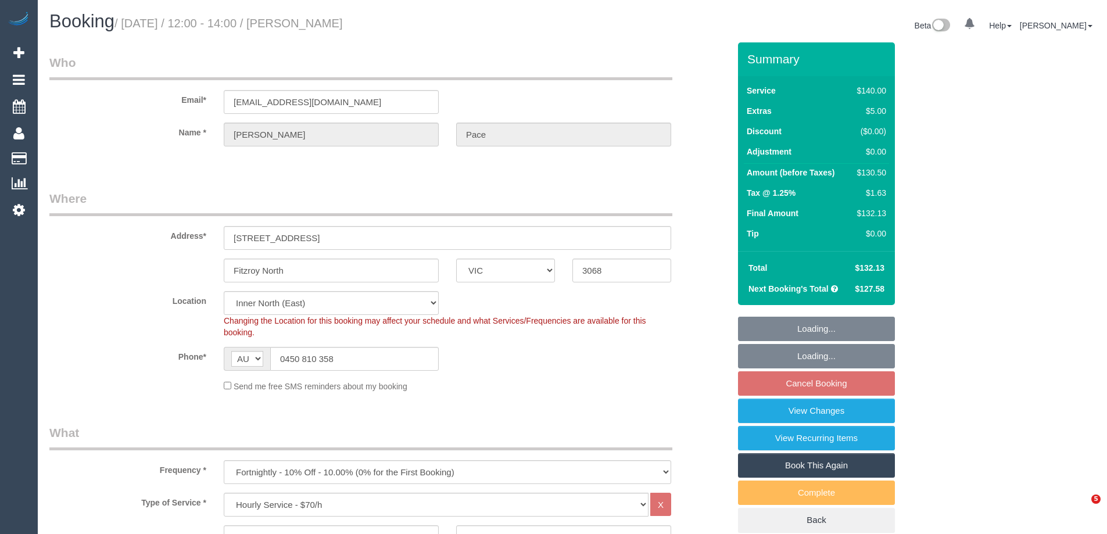
select select "number:22"
select select "number:34"
select select "number:12"
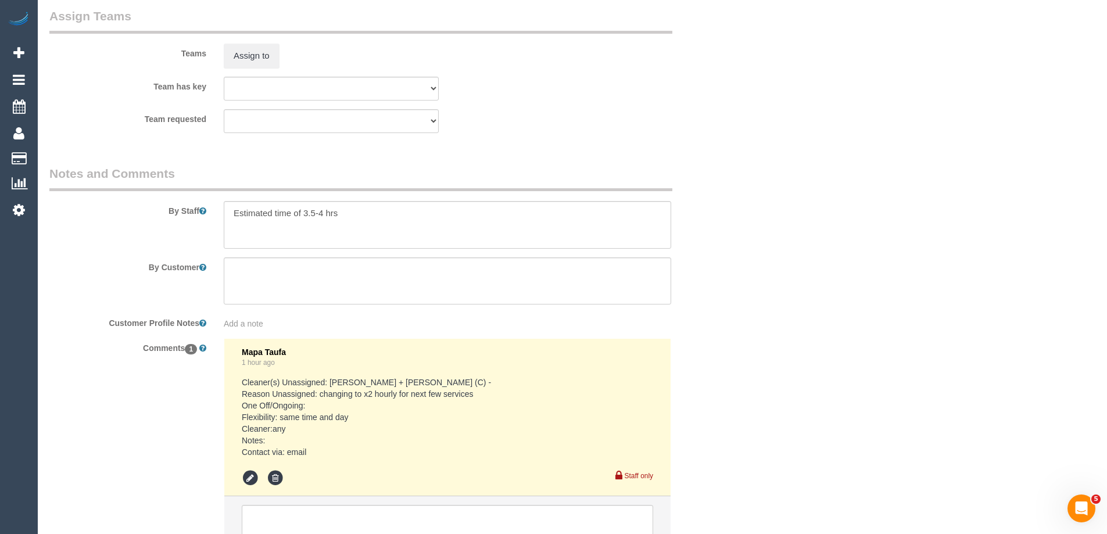
scroll to position [1859, 0]
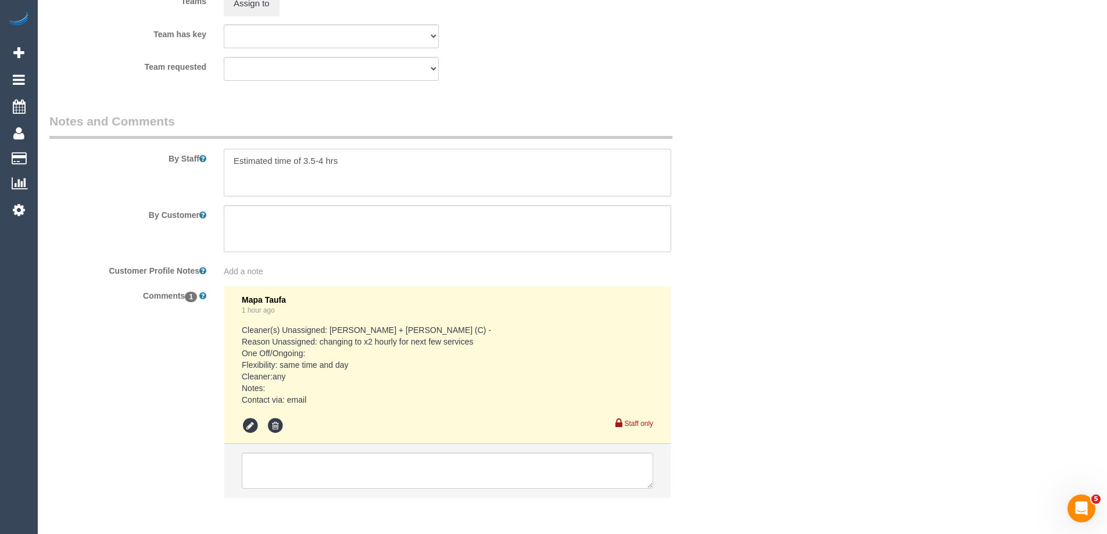
click at [229, 160] on textarea at bounding box center [447, 173] width 447 height 48
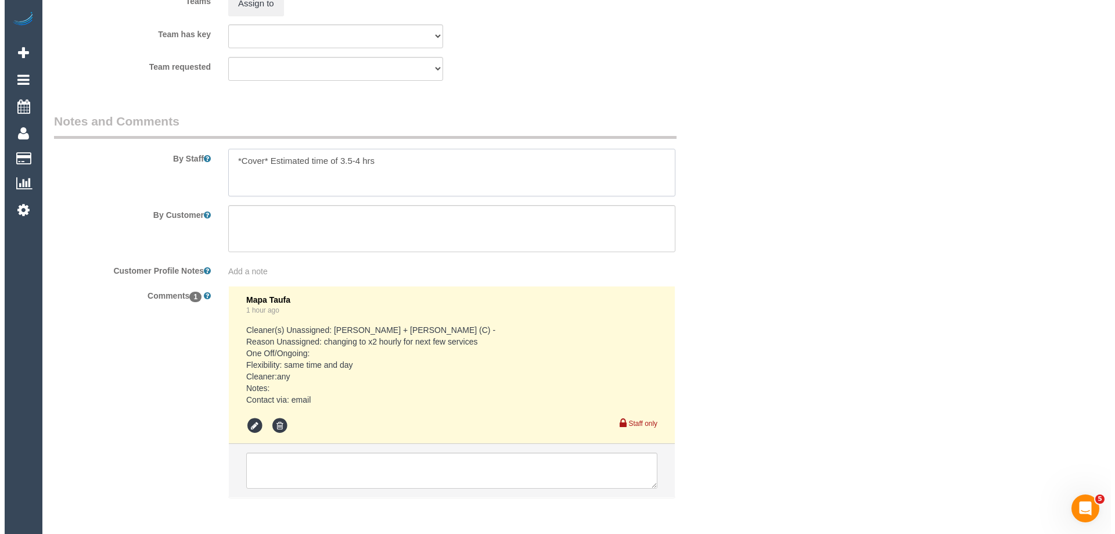
scroll to position [1801, 0]
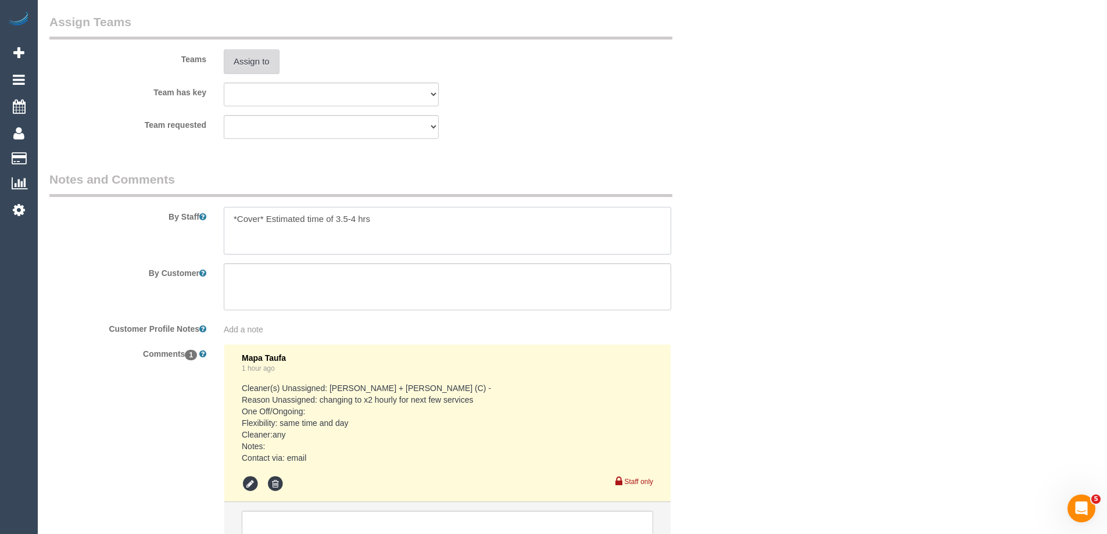
type textarea "*Cover* Estimated time of 3.5-4 hrs"
click at [246, 68] on button "Assign to" at bounding box center [252, 61] width 56 height 24
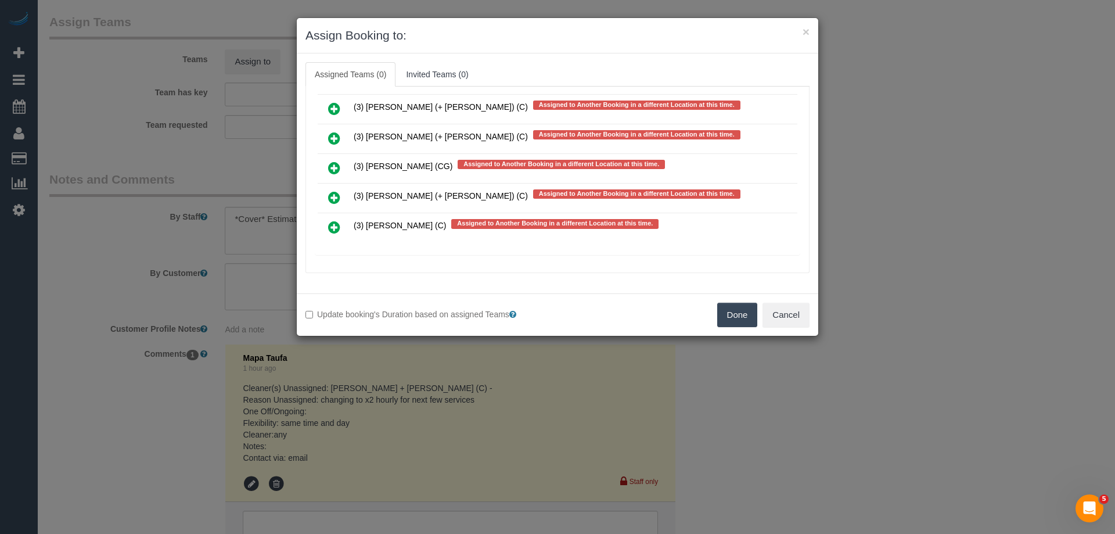
scroll to position [4682, 0]
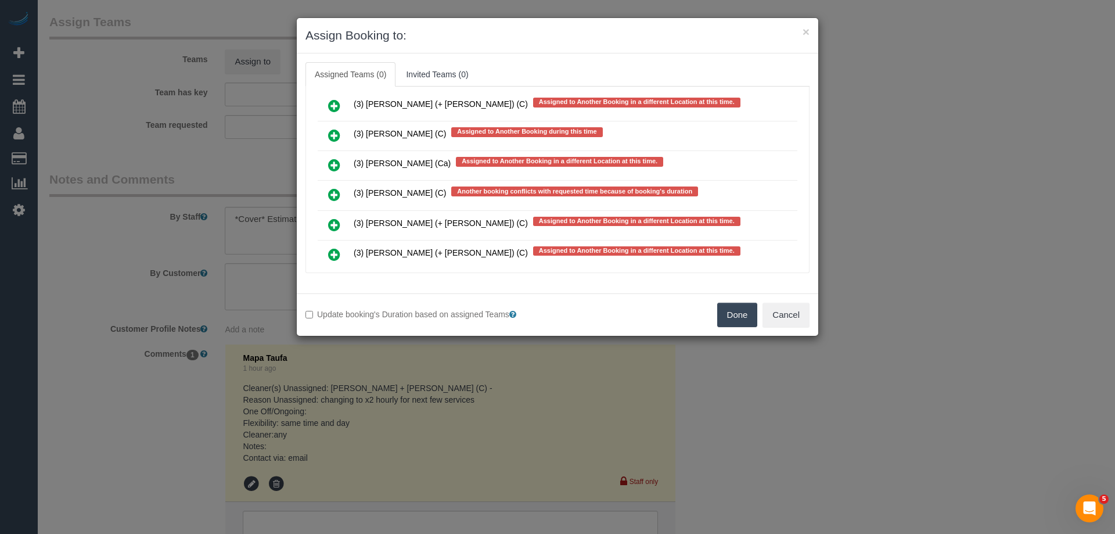
click at [335, 190] on icon at bounding box center [334, 195] width 12 height 14
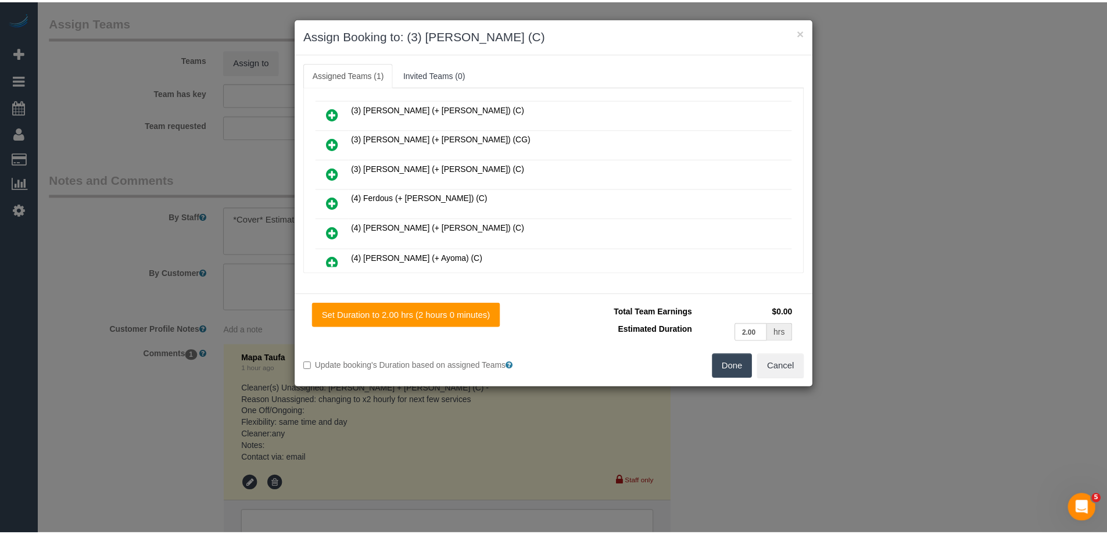
scroll to position [0, 0]
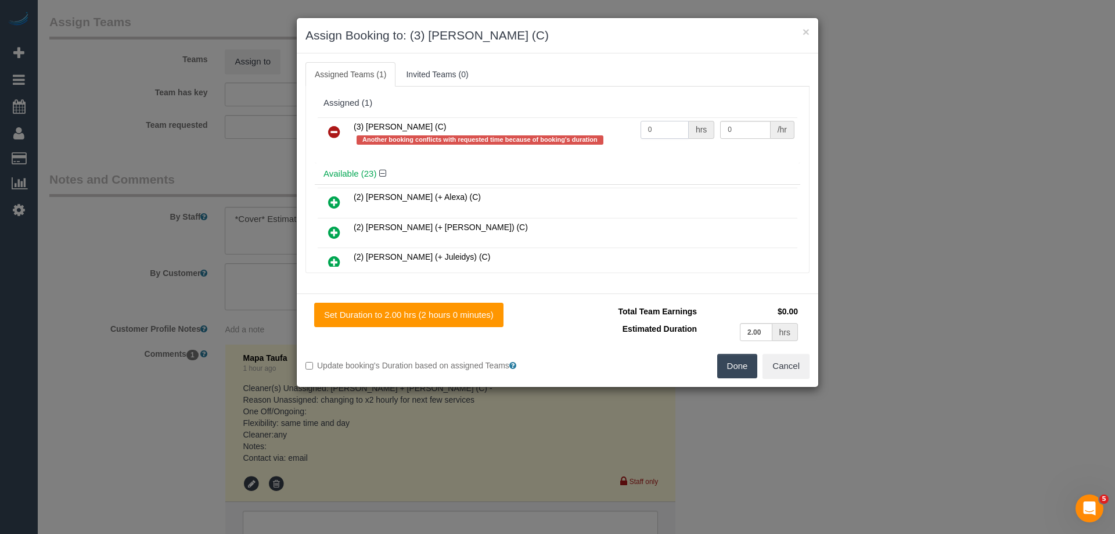
drag, startPoint x: 646, startPoint y: 131, endPoint x: 605, endPoint y: 128, distance: 41.4
click at [605, 128] on tr "(3) [PERSON_NAME] (C) Another booking conflicts with requested time because of …" at bounding box center [558, 133] width 480 height 33
type input "2"
drag, startPoint x: 725, startPoint y: 126, endPoint x: 686, endPoint y: 121, distance: 39.2
click at [689, 121] on tr "(3) Raj Suram (C) Another booking conflicts with requested time because of book…" at bounding box center [558, 133] width 480 height 33
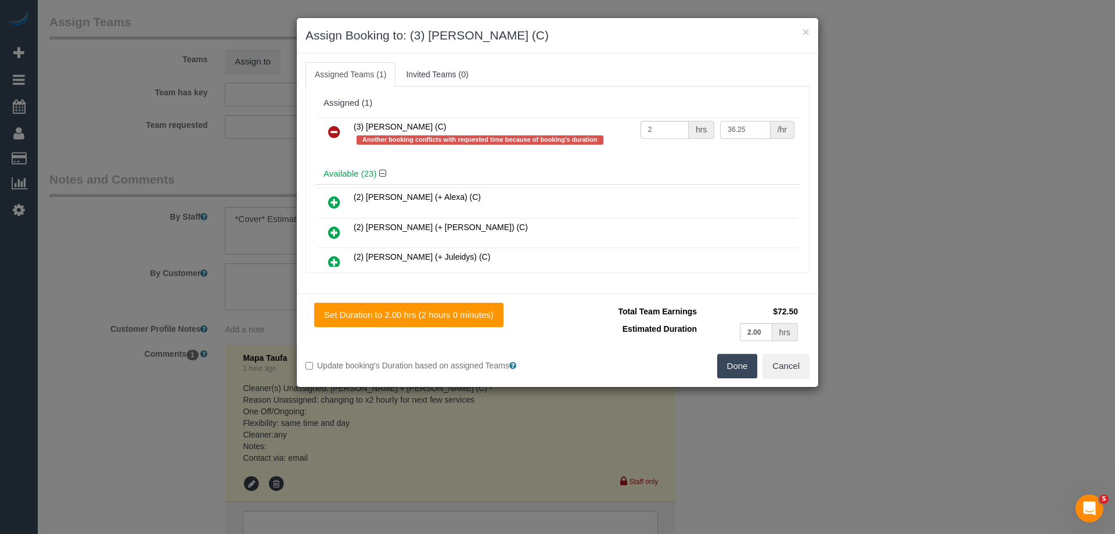
type input "36.25"
click at [719, 371] on button "Done" at bounding box center [737, 366] width 41 height 24
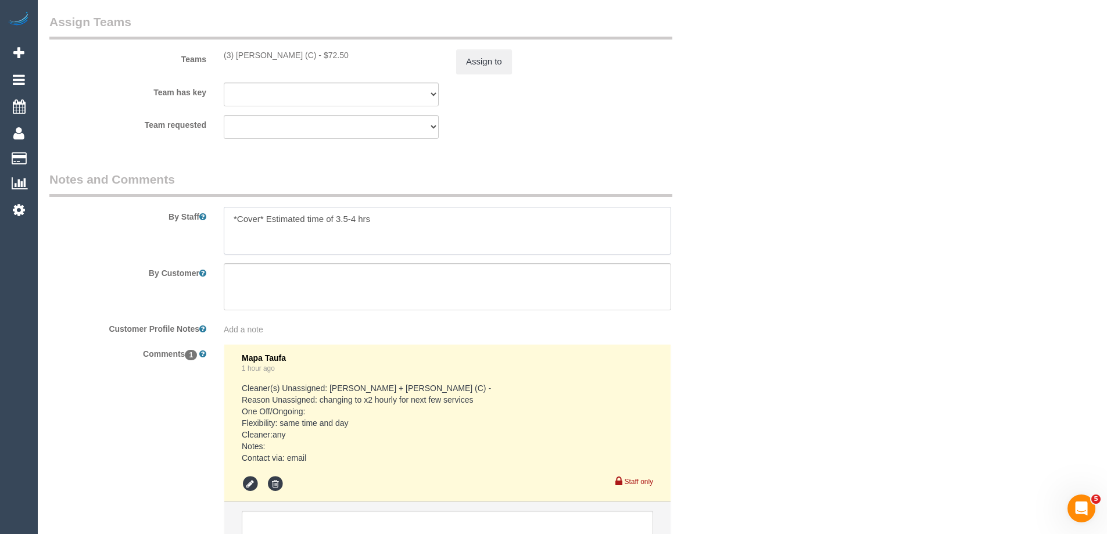
drag, startPoint x: 266, startPoint y: 220, endPoint x: 601, endPoint y: 227, distance: 335.3
click at [601, 227] on textarea at bounding box center [447, 231] width 447 height 48
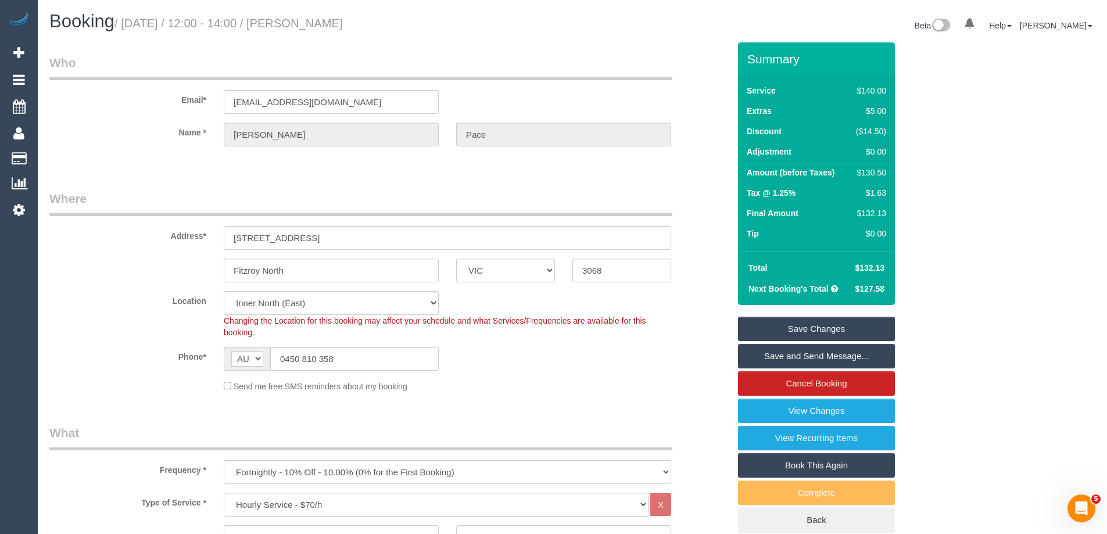
type textarea "*Cover*"
drag, startPoint x: 393, startPoint y: 21, endPoint x: 324, endPoint y: 21, distance: 69.7
click at [324, 21] on h1 "Booking / September 25, 2025 / 12:00 - 14:00 / Claire Pace" at bounding box center [306, 22] width 514 height 20
copy small "Claire Pace"
click at [758, 349] on link "Save and Send Message..." at bounding box center [816, 356] width 157 height 24
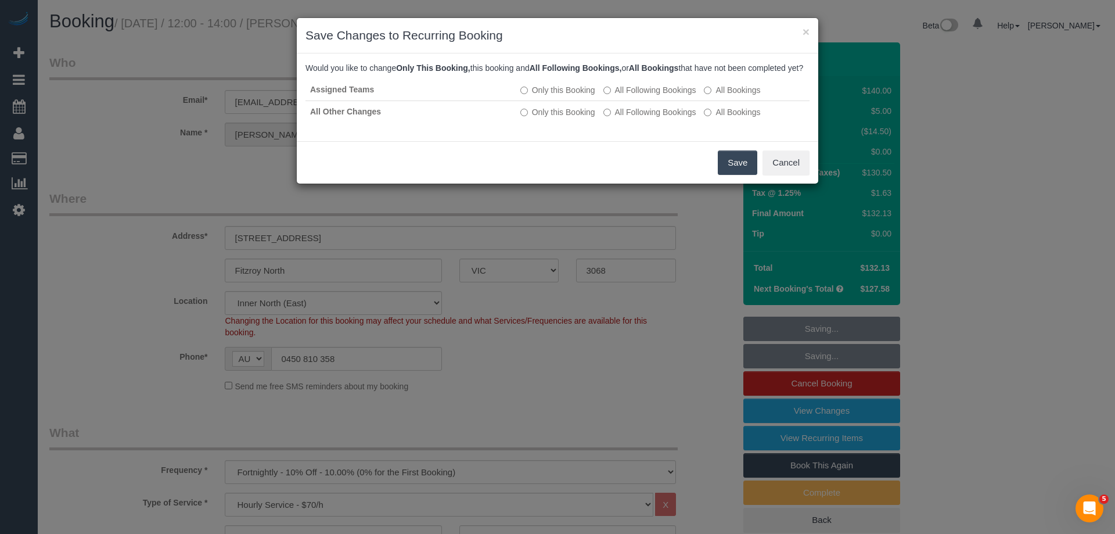
click at [746, 175] on button "Save" at bounding box center [738, 162] width 40 height 24
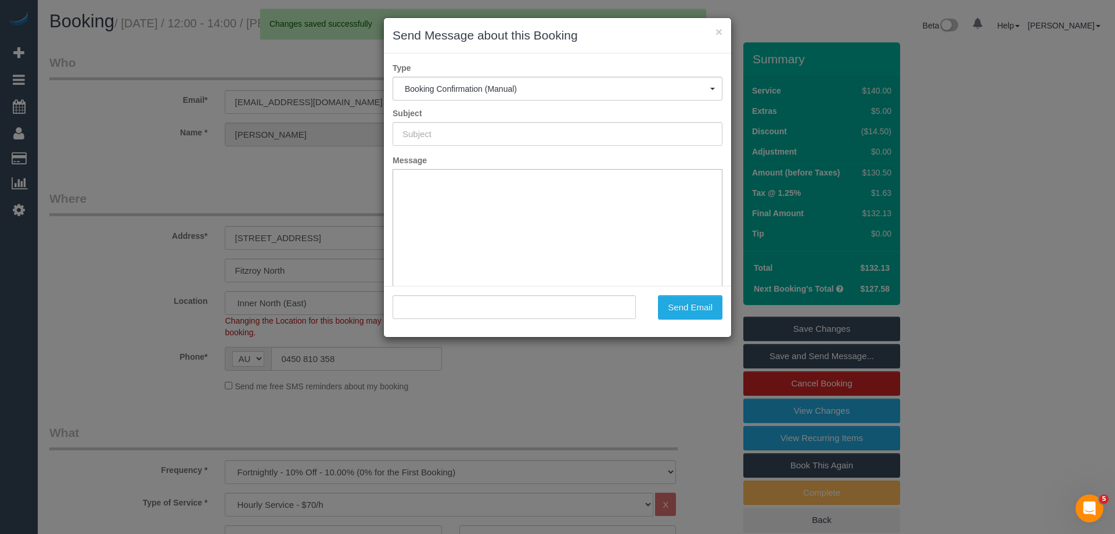
type input "Booking Confirmed"
type input ""Claire Pace" <claire.pace2@gmail.com>"
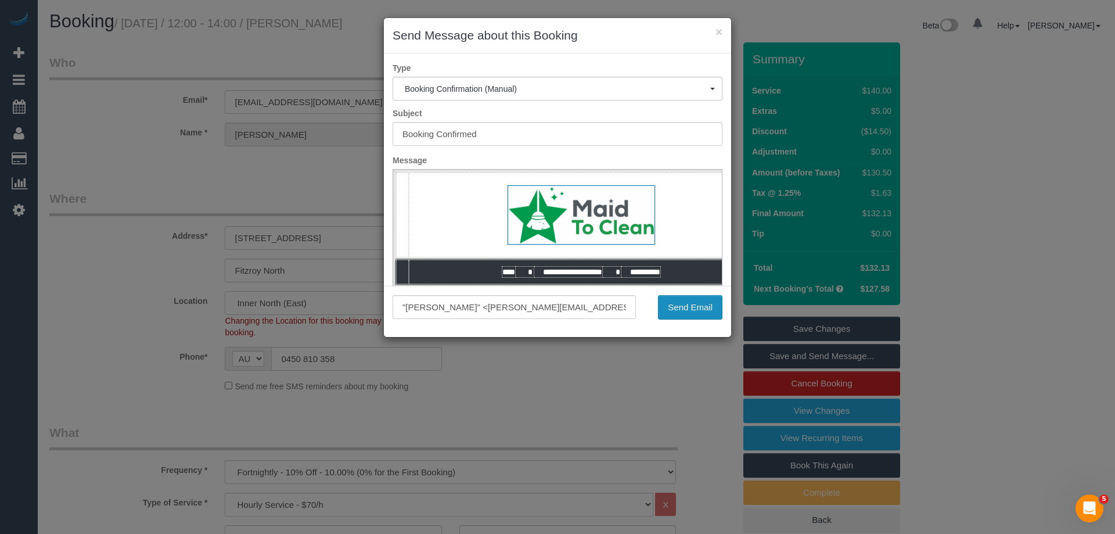
click at [690, 312] on button "Send Email" at bounding box center [690, 307] width 64 height 24
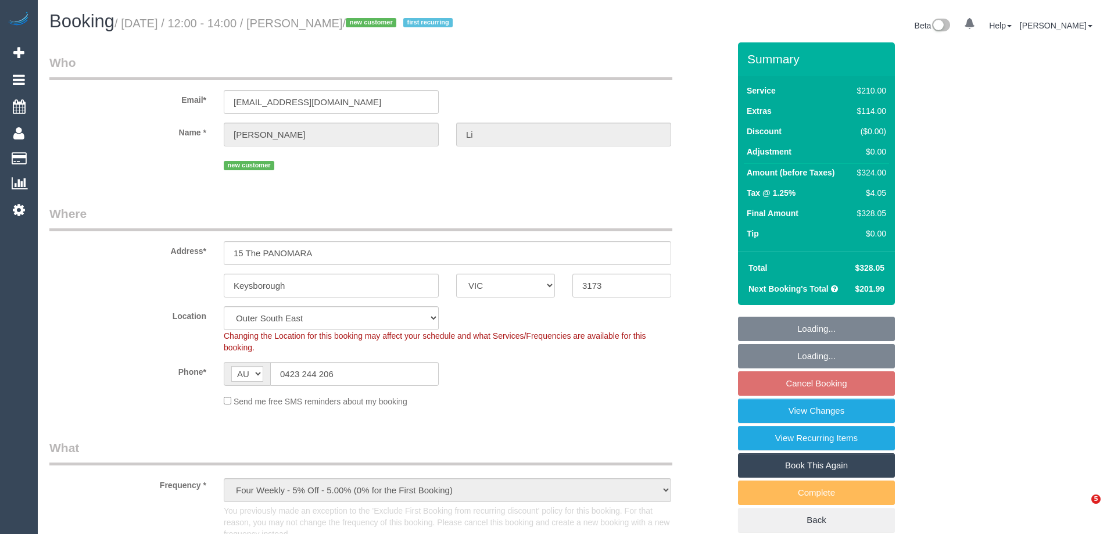
select select "VIC"
select select "180"
select select "spot4"
select select "number:29"
select select "number:14"
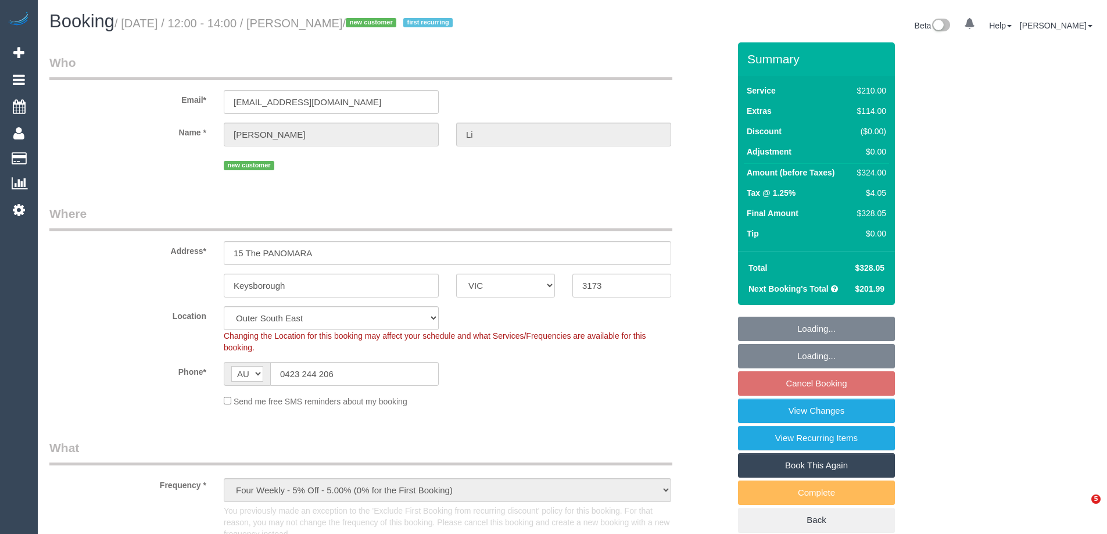
select select "number:19"
select select "number:24"
select select "number:34"
select select "number:26"
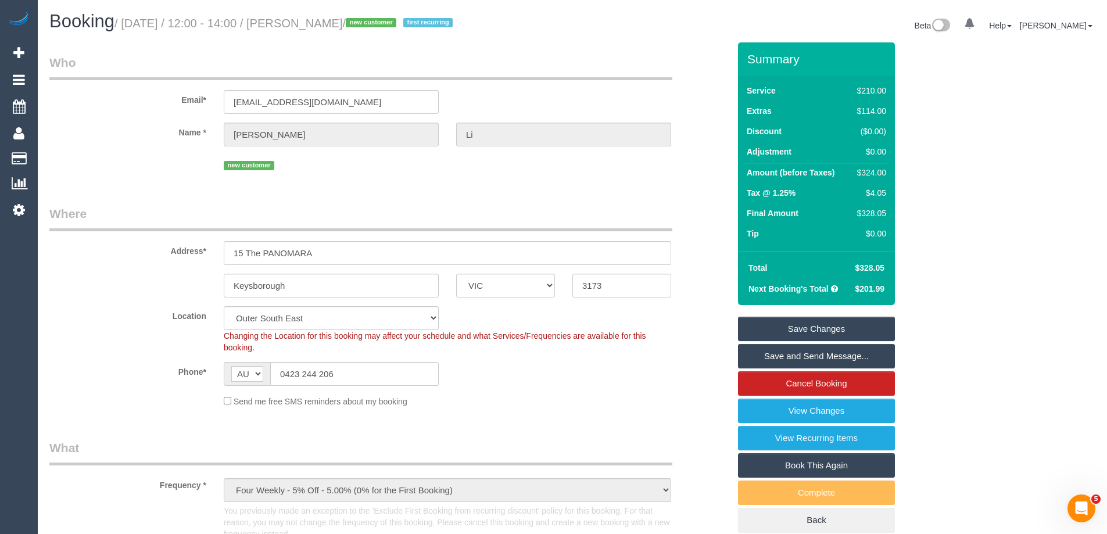
drag, startPoint x: 354, startPoint y: 21, endPoint x: 305, endPoint y: 19, distance: 49.4
click at [305, 19] on small "/ [DATE] / 12:00 - 14:00 / [PERSON_NAME] / new customer first recurring" at bounding box center [285, 23] width 342 height 13
copy small "[PERSON_NAME]"
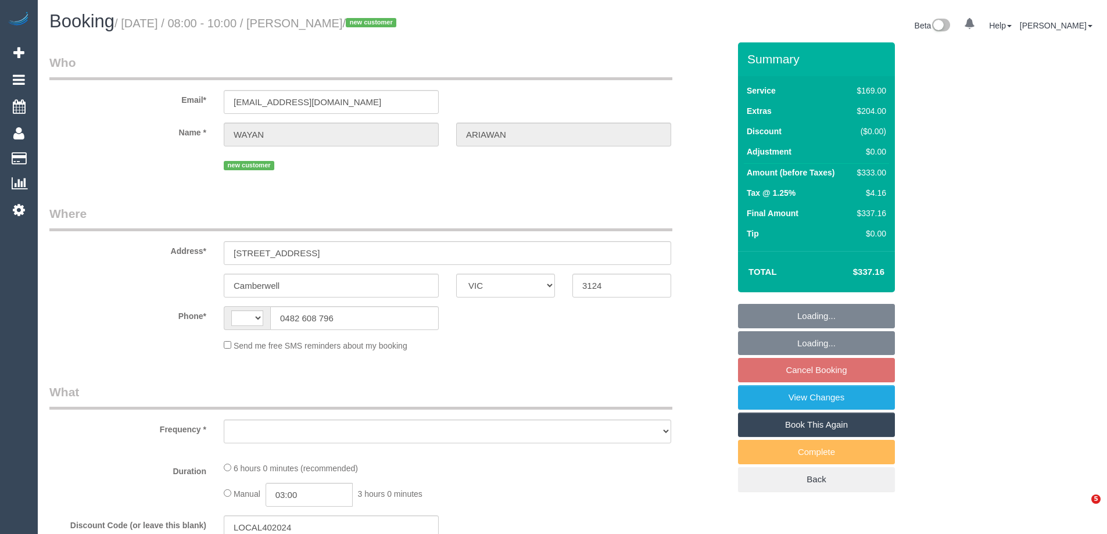
select select "VIC"
select select "object:294"
select select "string:stripe-pm_1SAM7d2GScqysDRVondalhMz"
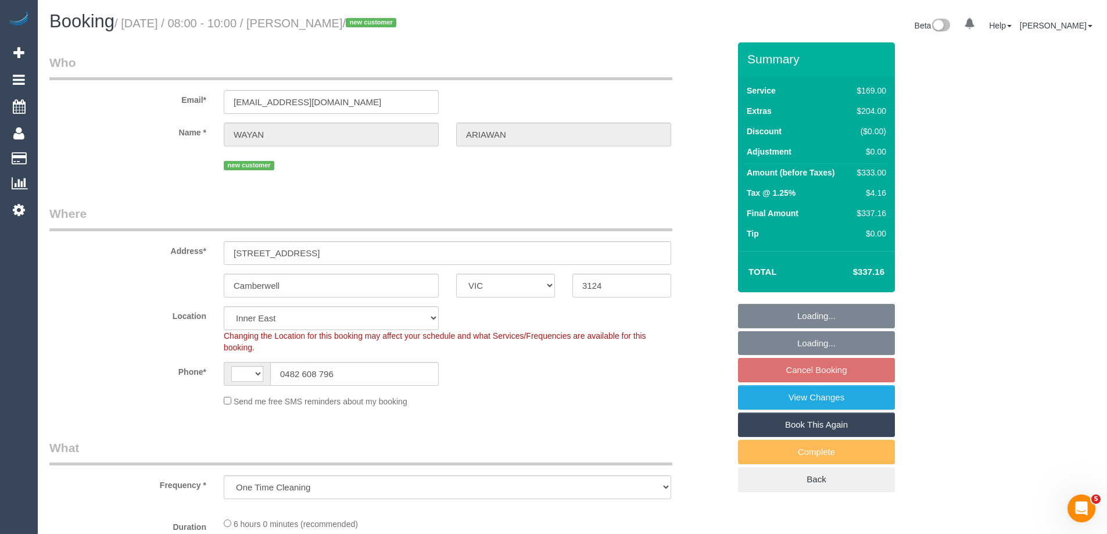
select select "spot1"
select select "object:553"
select select "string:AU"
select select "number:28"
select select "number:14"
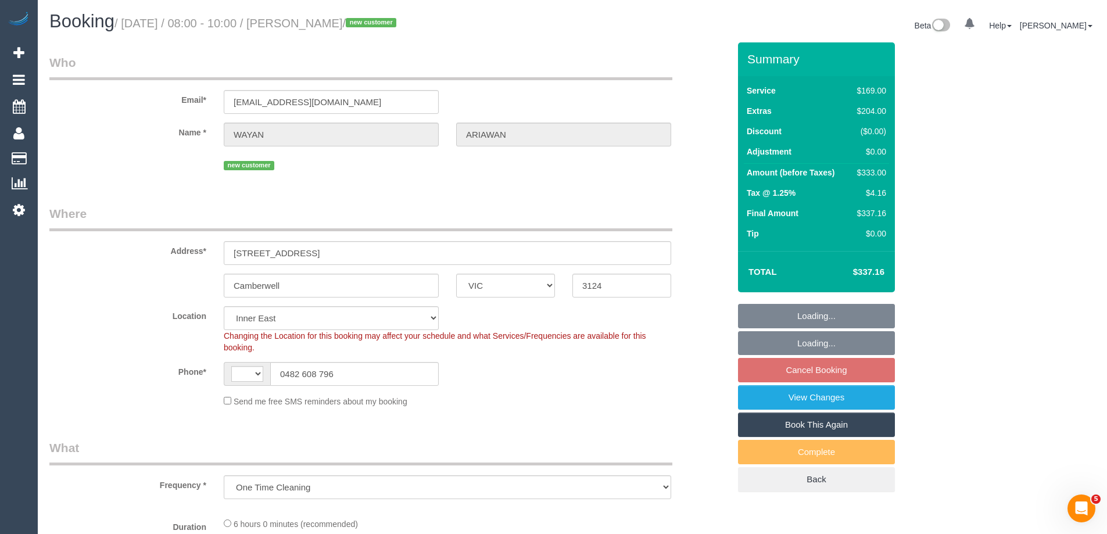
select select "number:21"
select select "number:24"
select select "number:33"
select select "number:26"
drag, startPoint x: 417, startPoint y: 20, endPoint x: 320, endPoint y: 16, distance: 97.1
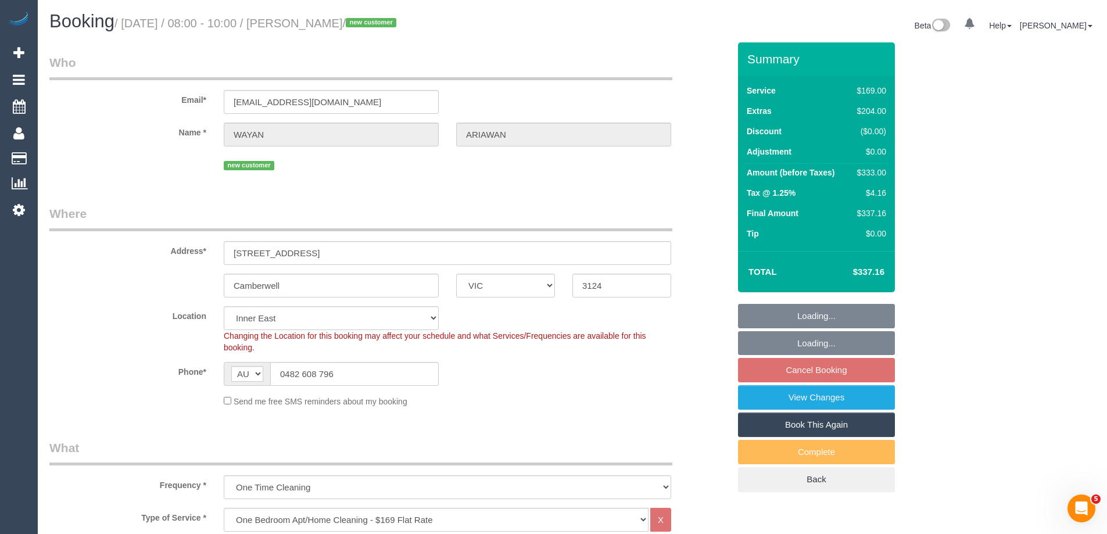
click at [320, 16] on h1 "Booking / September 25, 2025 / 08:00 - 10:00 / WAYAN ARIAWAN / new customer" at bounding box center [306, 22] width 514 height 20
copy small "WAYAN ARIAWAN"
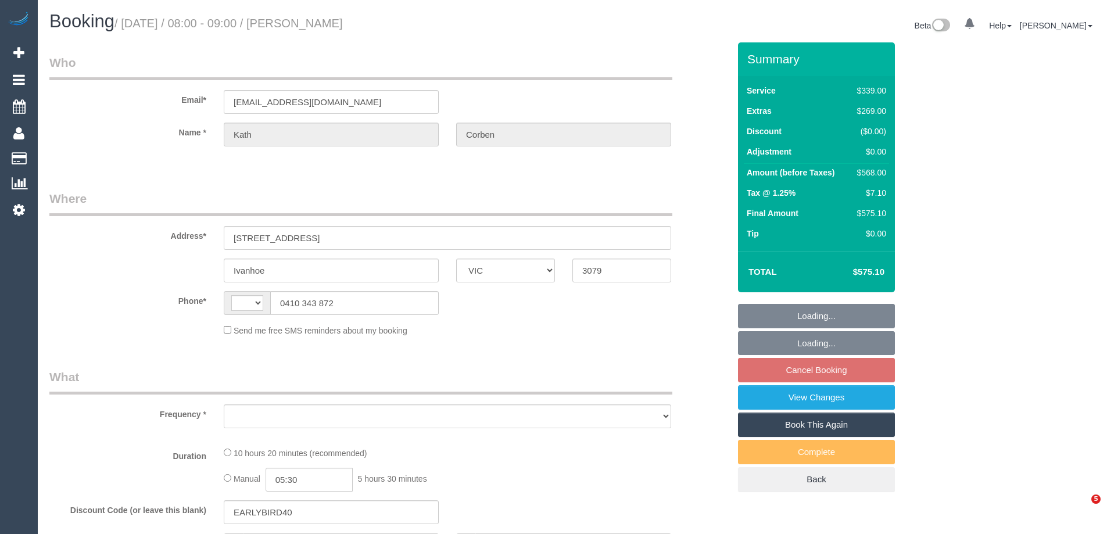
select select "VIC"
select select "string:AU"
select select "object:610"
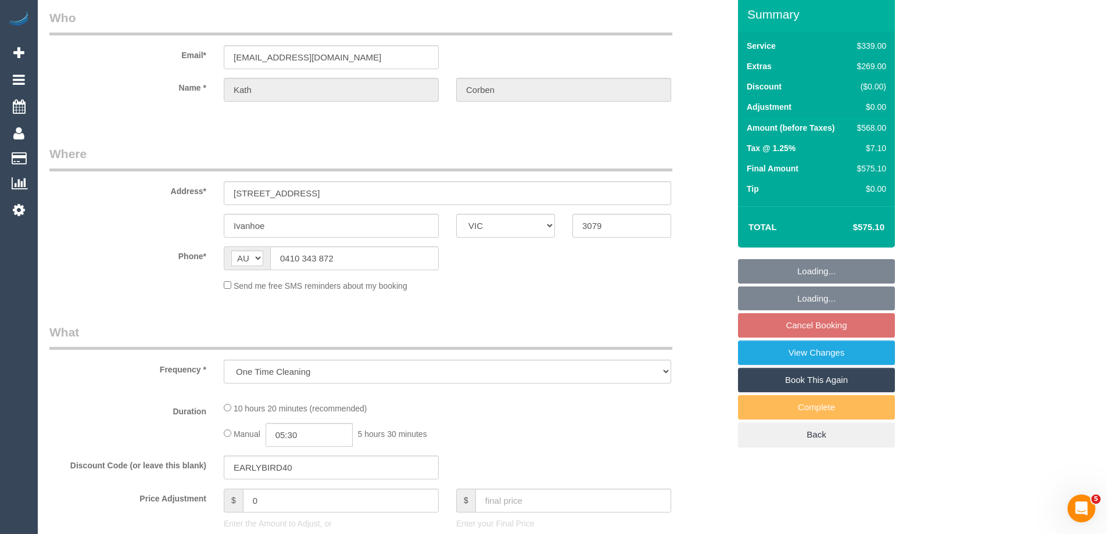
select select "string:stripe-pm_1S8JFC2GScqysDRVUQutItZh"
select select "number:30"
select select "number:14"
select select "number:19"
select select "number:23"
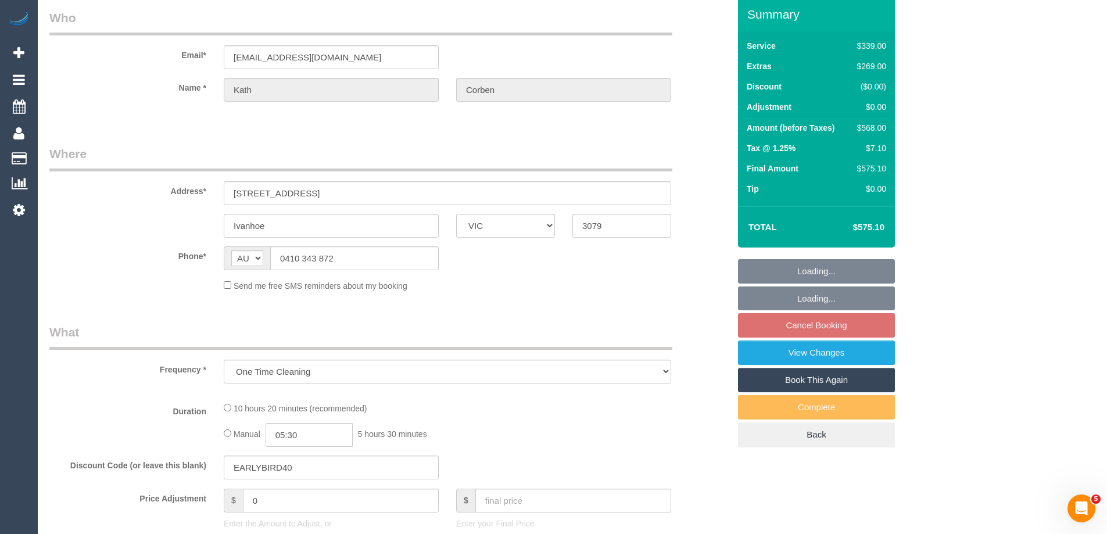
select select "number:26"
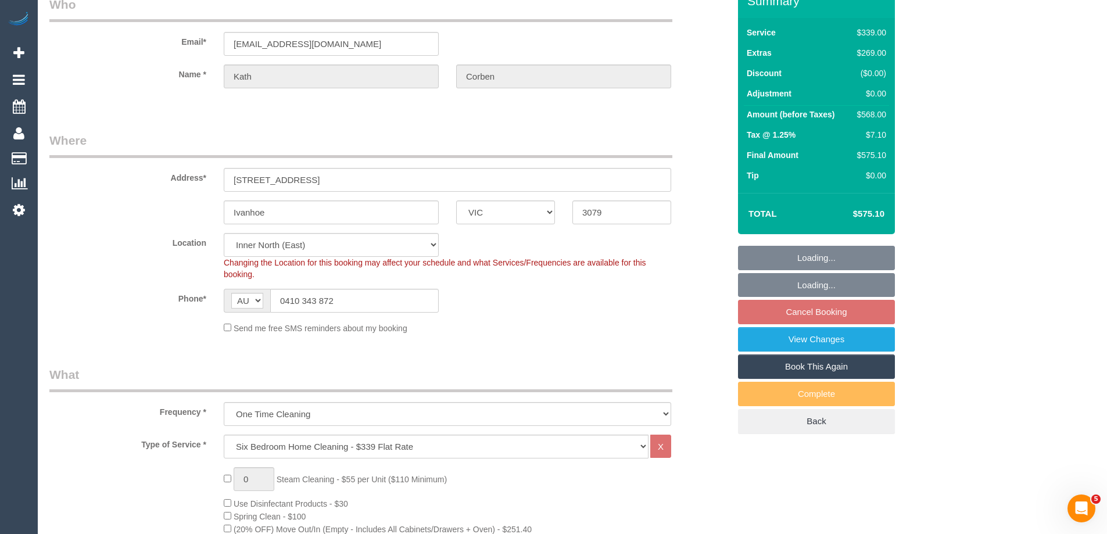
select select "object:1693"
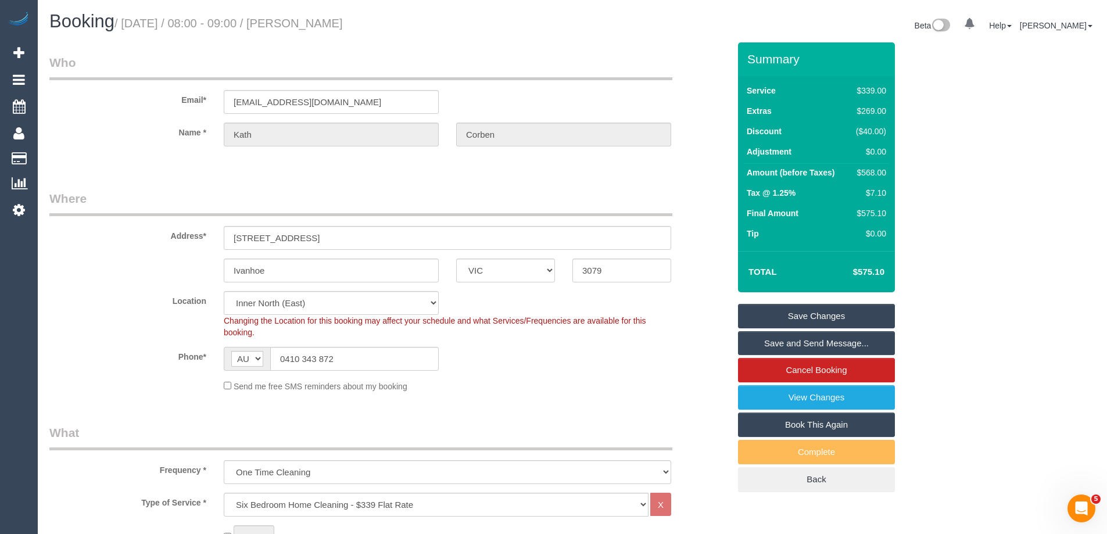
click at [765, 344] on link "Save and Send Message..." at bounding box center [816, 343] width 157 height 24
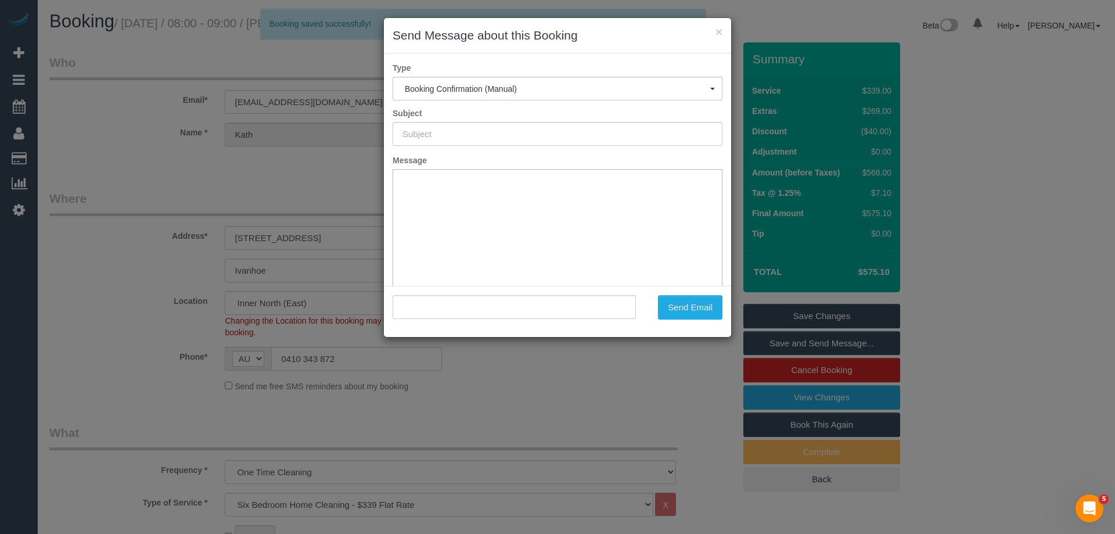
type input "Booking Confirmed"
type input ""Kath Corben" <kath67@gmail.com>"
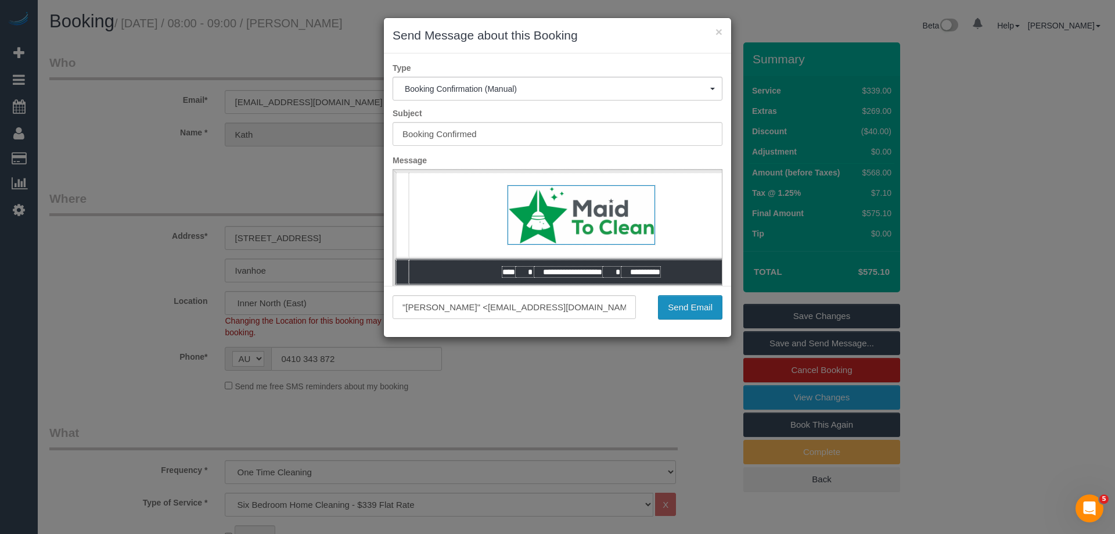
click at [692, 303] on button "Send Email" at bounding box center [690, 307] width 64 height 24
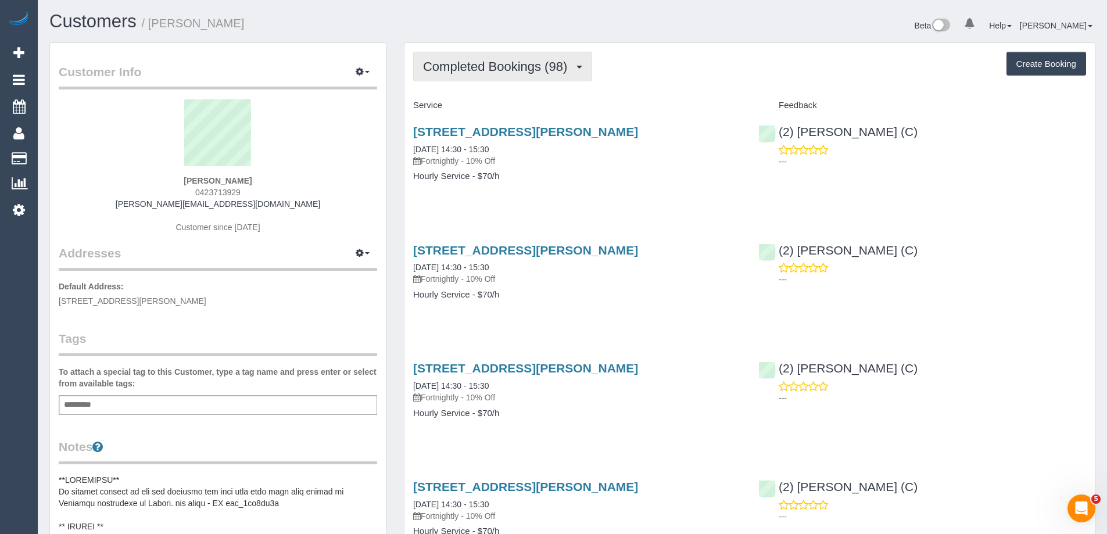
click at [515, 72] on span "Completed Bookings (98)" at bounding box center [498, 66] width 150 height 15
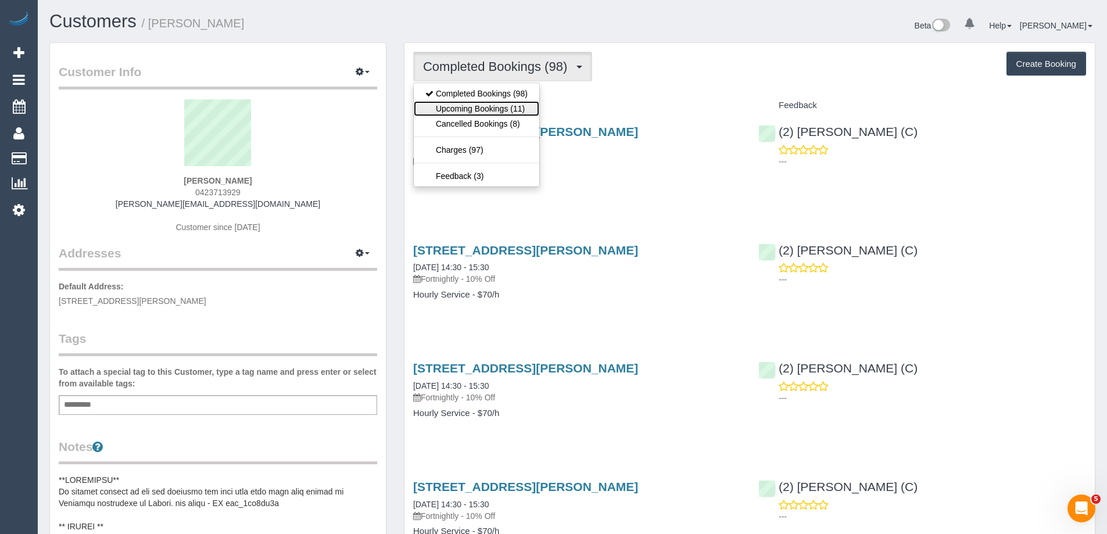
click at [504, 108] on link "Upcoming Bookings (11)" at bounding box center [476, 108] width 125 height 15
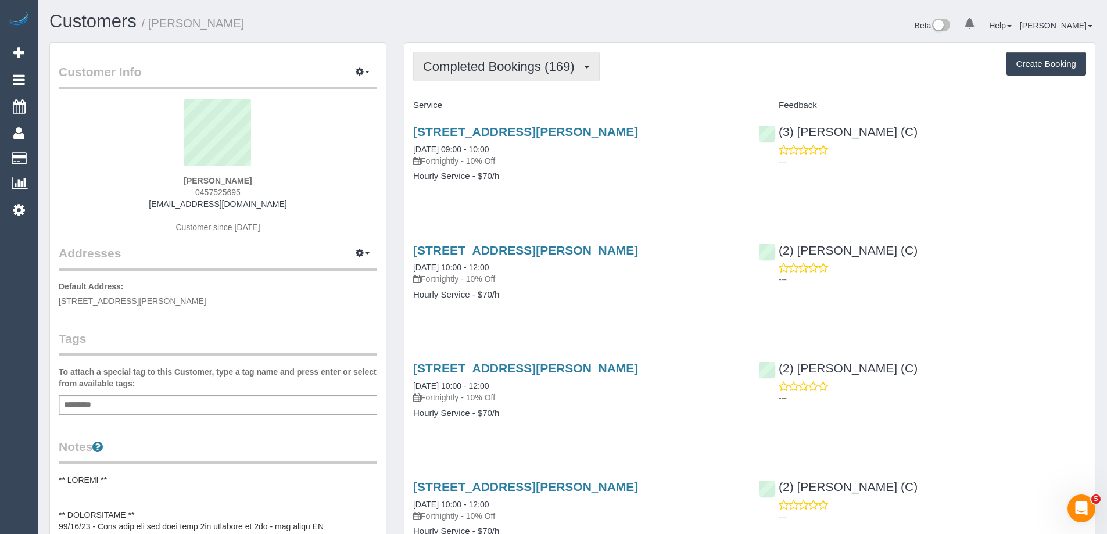
click at [539, 64] on span "Completed Bookings (169)" at bounding box center [501, 66] width 157 height 15
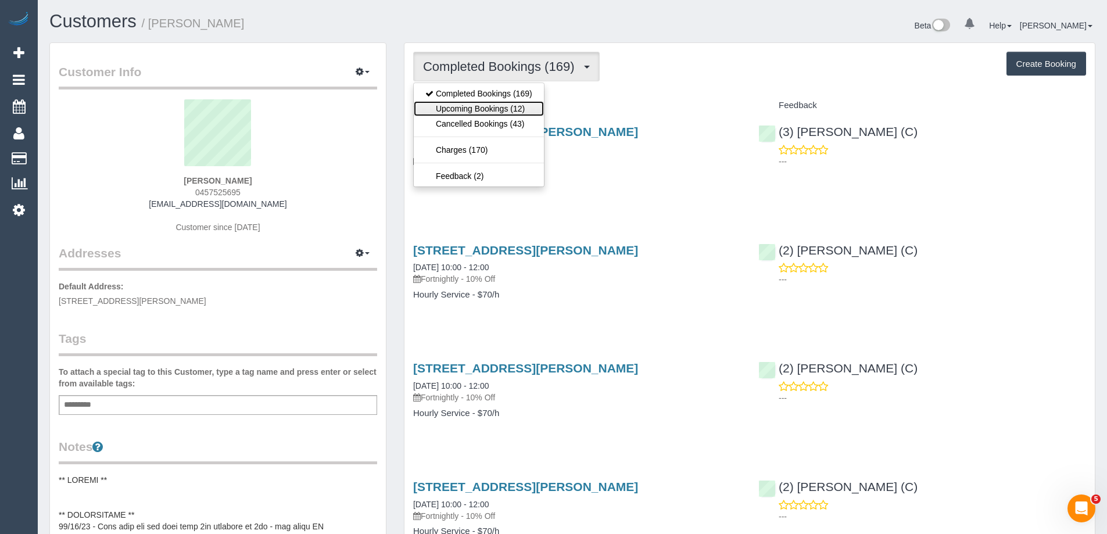
click at [502, 103] on link "Upcoming Bookings (12)" at bounding box center [479, 108] width 130 height 15
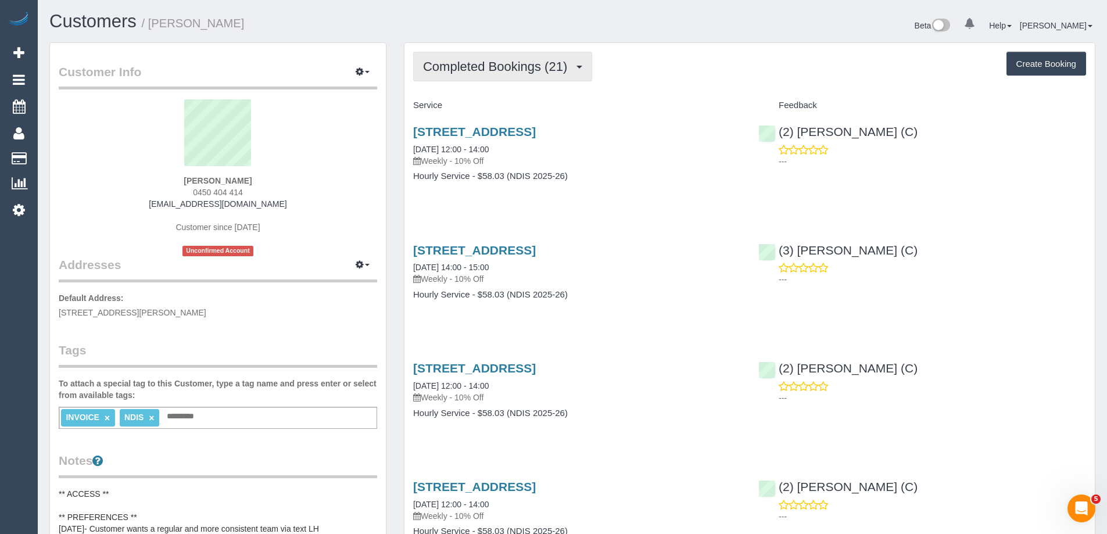
click at [465, 70] on span "Completed Bookings (21)" at bounding box center [498, 66] width 150 height 15
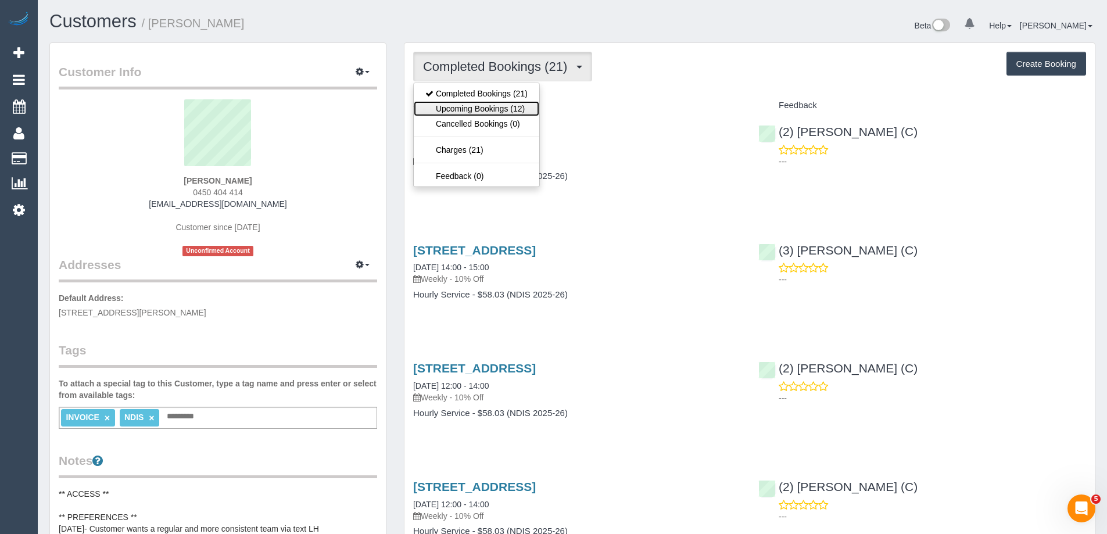
click at [478, 105] on link "Upcoming Bookings (12)" at bounding box center [476, 108] width 125 height 15
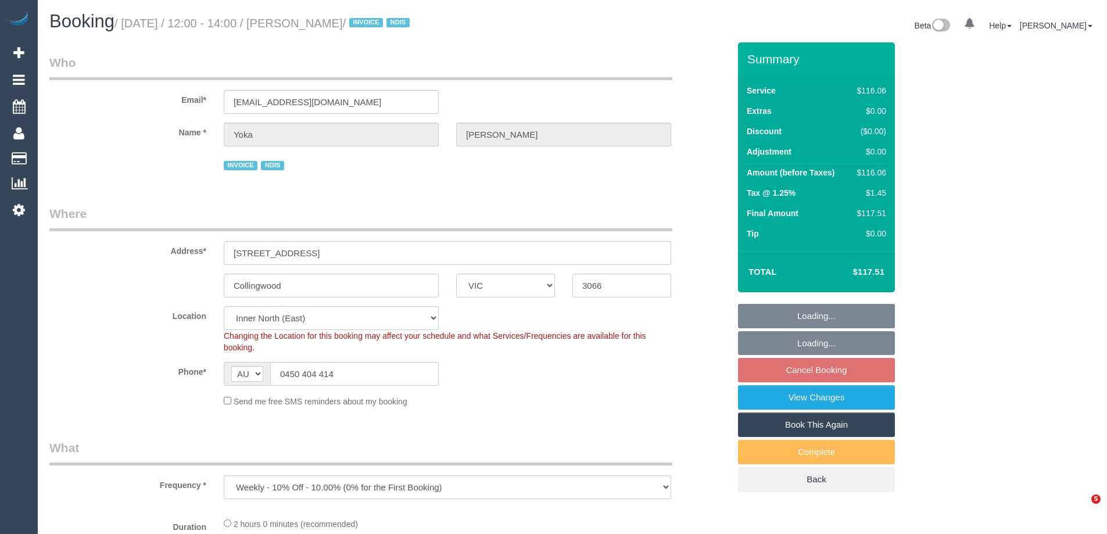
select select "VIC"
select select "object:552"
select select "76444"
select select "spot4"
select select "number:28"
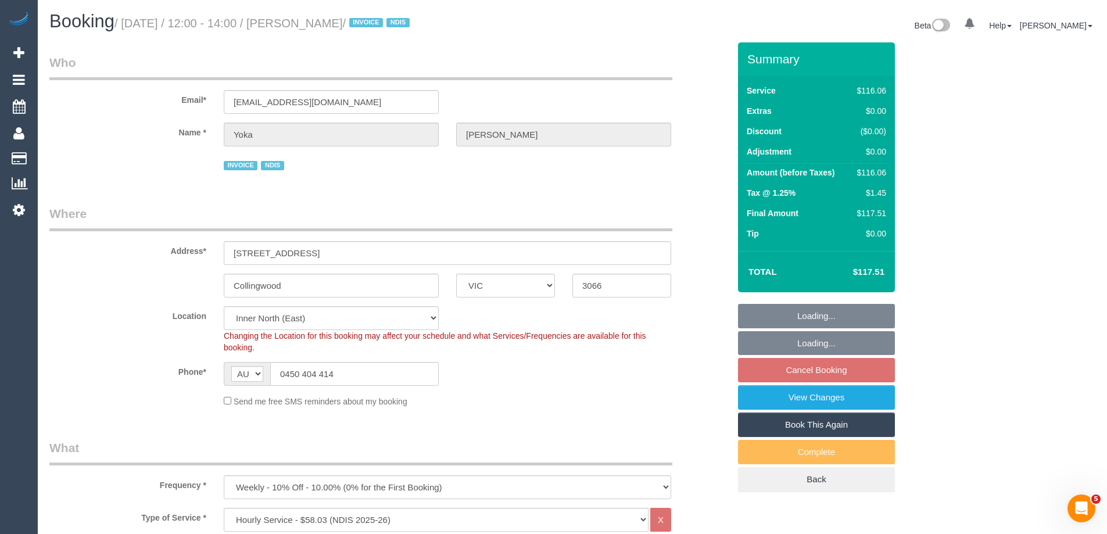
select select "number:14"
select select "number:19"
select select "number:25"
select select "number:35"
select select "number:11"
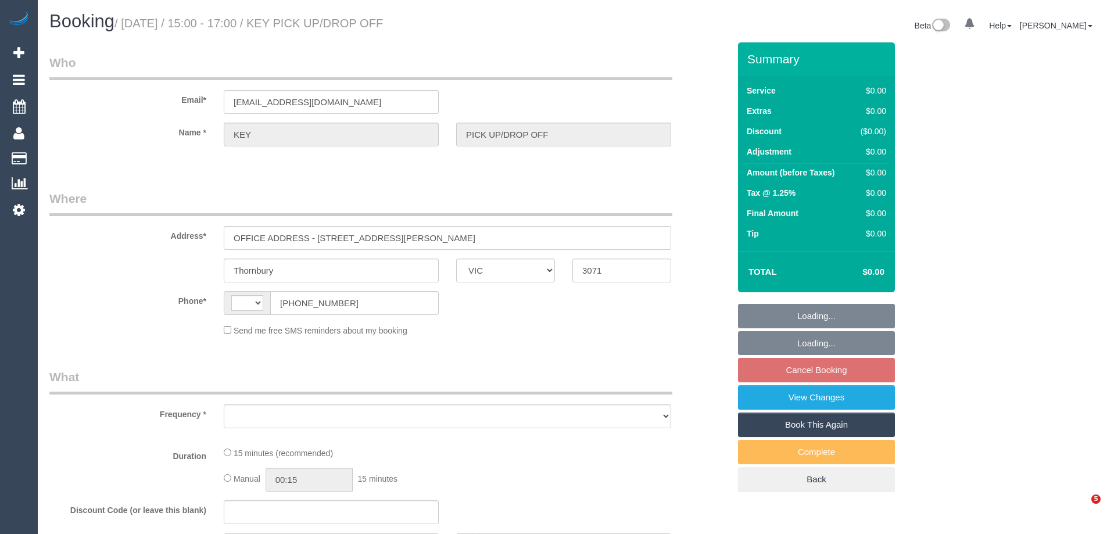
select select "VIC"
select select "object:265"
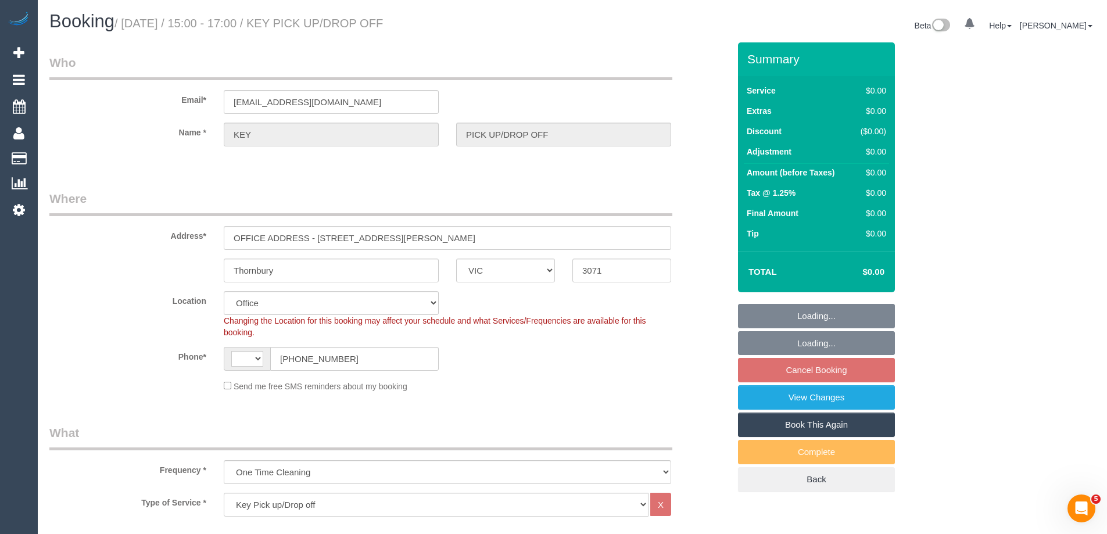
select select "string:AU"
select select "object:549"
select select "number:28"
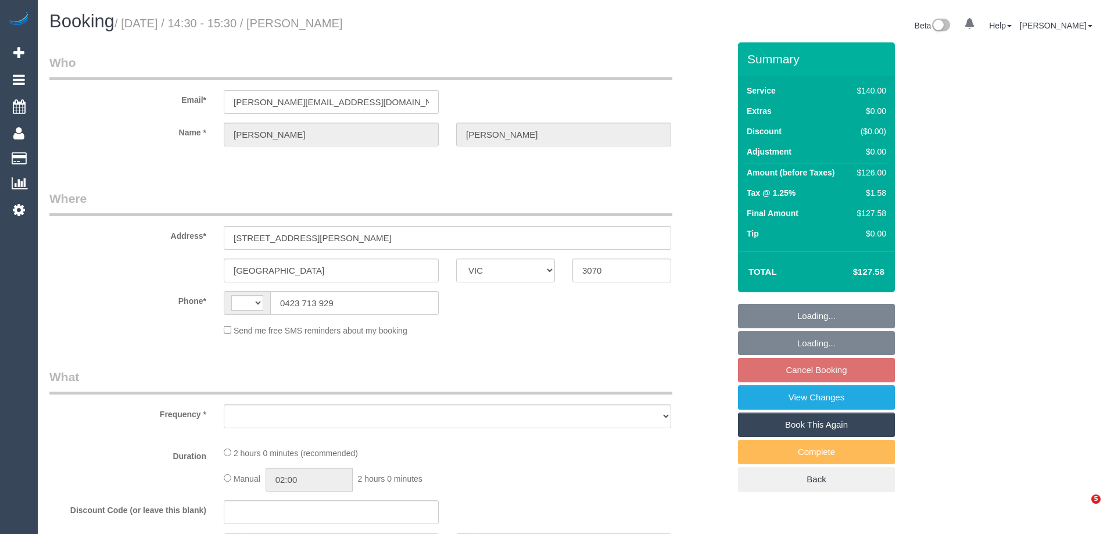
select select "VIC"
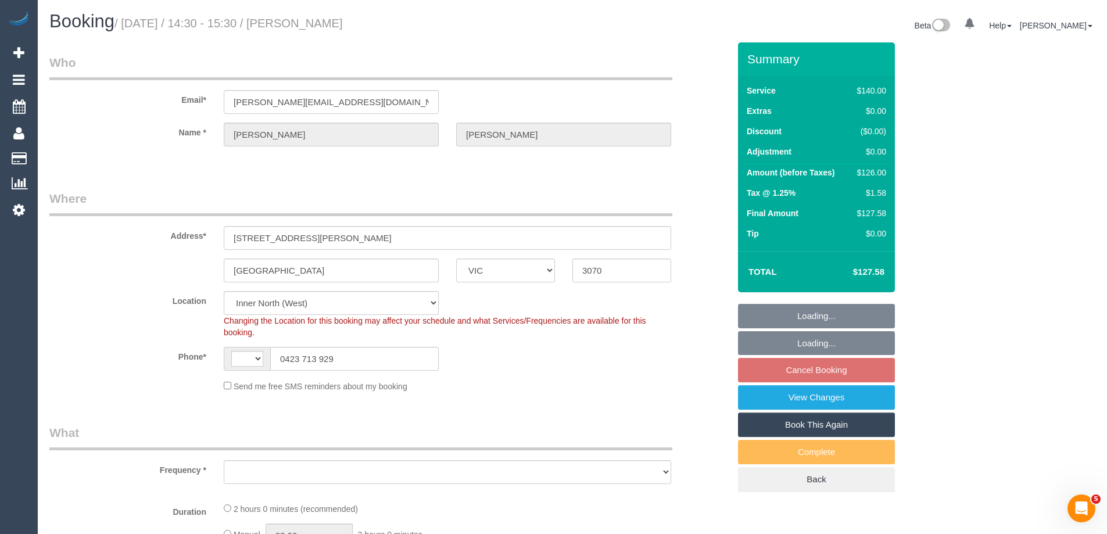
select select "string:AU"
select select "object:571"
select select "number:28"
select select "number:14"
select select "number:19"
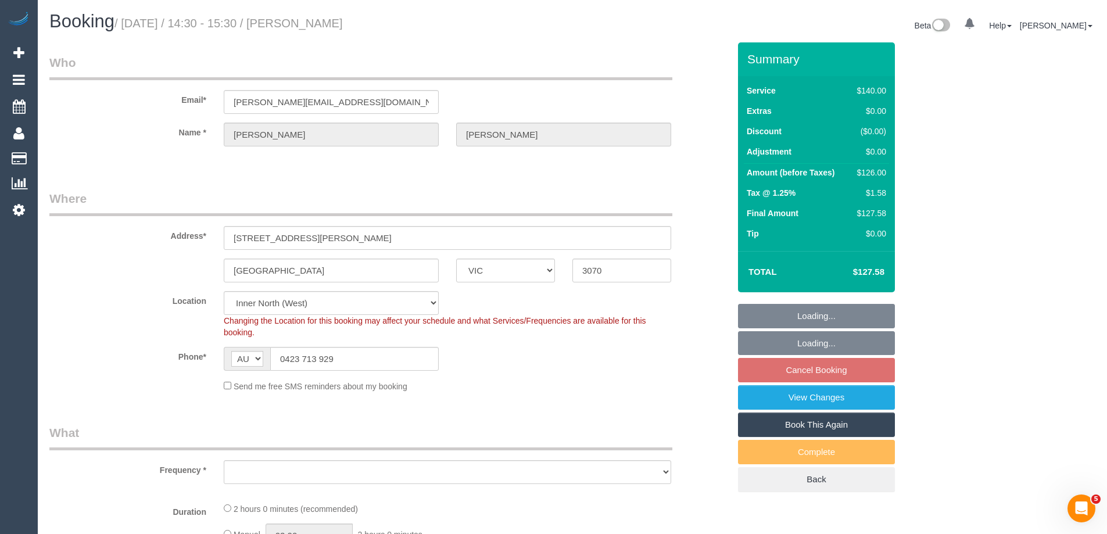
select select "number:25"
select select "number:35"
select select "number:11"
select select "object:900"
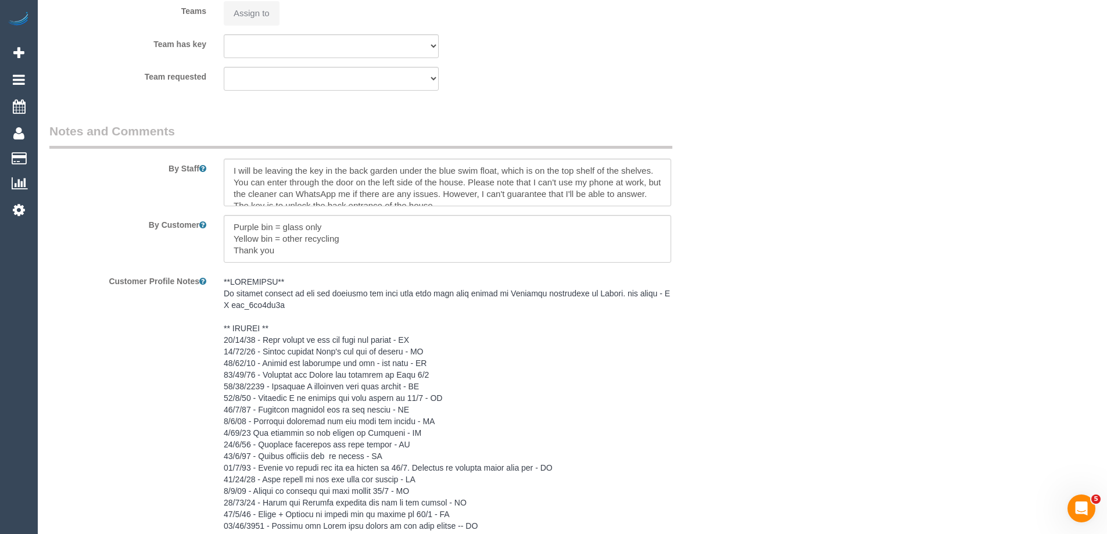
select select "string:stripe-pm_1QRNuB2GScqysDRVWSfUd4u1"
select select "18694"
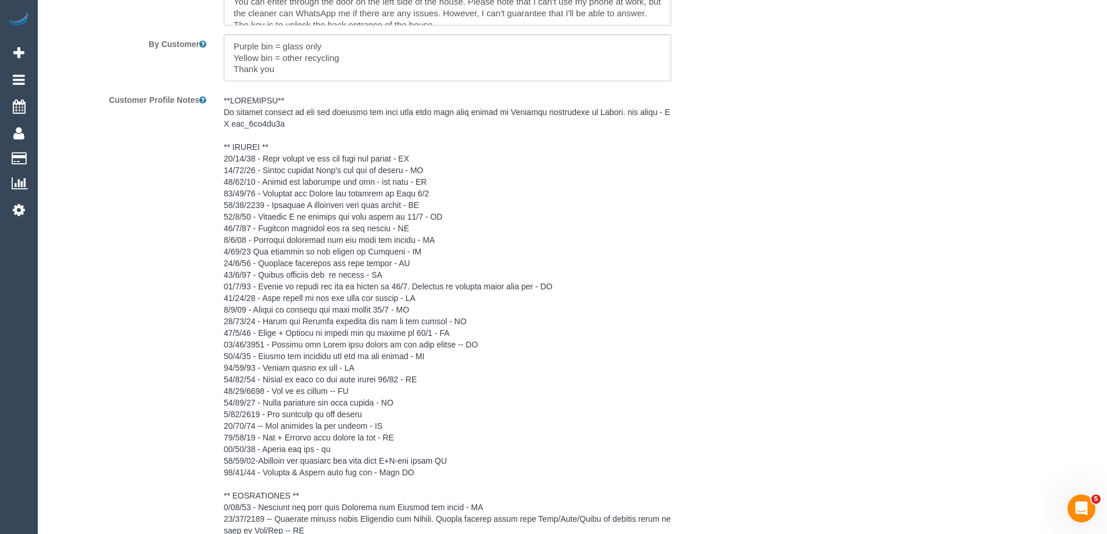
scroll to position [1915, 0]
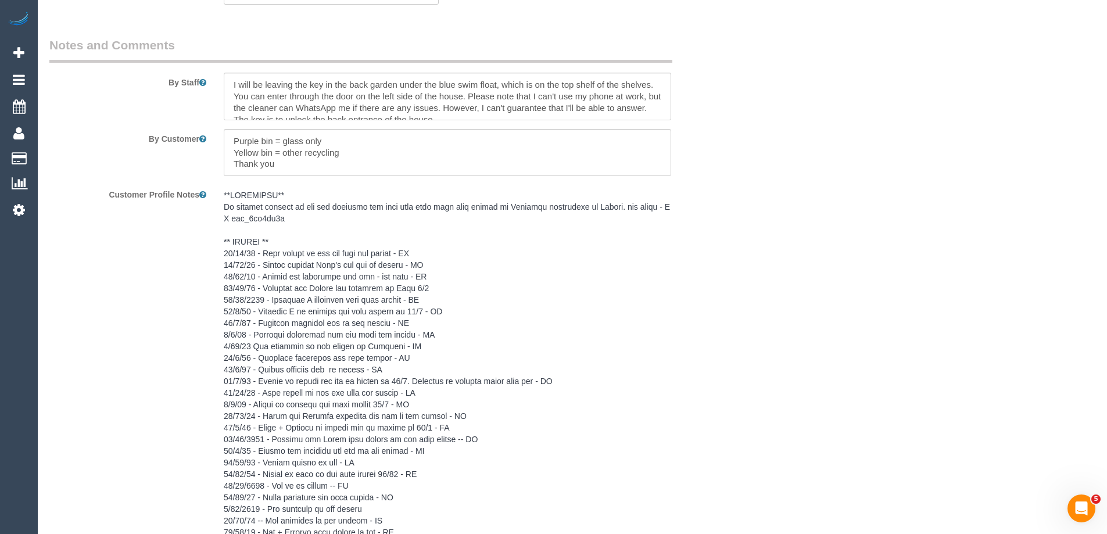
click at [281, 265] on pre at bounding box center [447, 491] width 447 height 604
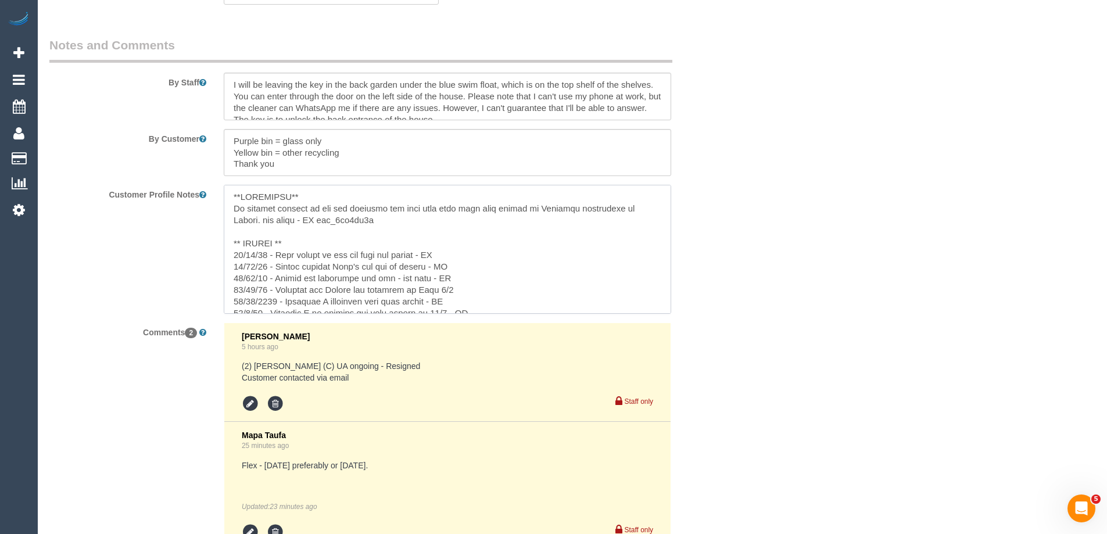
drag, startPoint x: 297, startPoint y: 242, endPoint x: 306, endPoint y: 243, distance: 8.2
click at [297, 243] on textarea at bounding box center [447, 249] width 447 height 128
click at [325, 252] on textarea at bounding box center [447, 249] width 447 height 128
click at [399, 253] on textarea at bounding box center [447, 249] width 447 height 128
drag, startPoint x: 515, startPoint y: 253, endPoint x: 503, endPoint y: 250, distance: 13.1
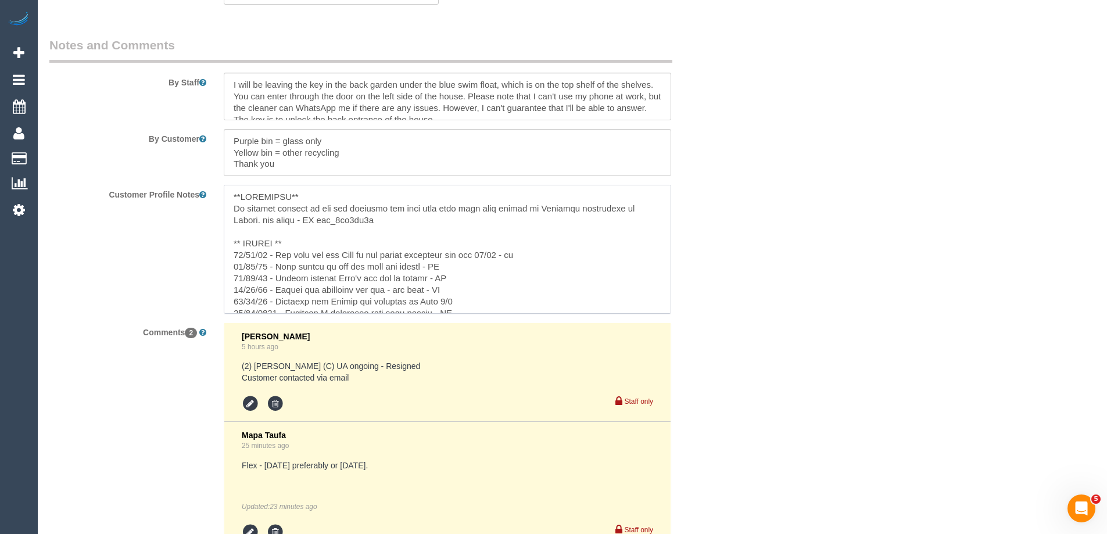
click at [503, 250] on textarea at bounding box center [447, 249] width 447 height 128
type textarea "**IMPORTANT** If cleaner changes do not ask customer for flex they said flex wi…"
drag, startPoint x: 529, startPoint y: 256, endPoint x: 218, endPoint y: 252, distance: 310.2
click at [218, 252] on div at bounding box center [447, 249] width 465 height 128
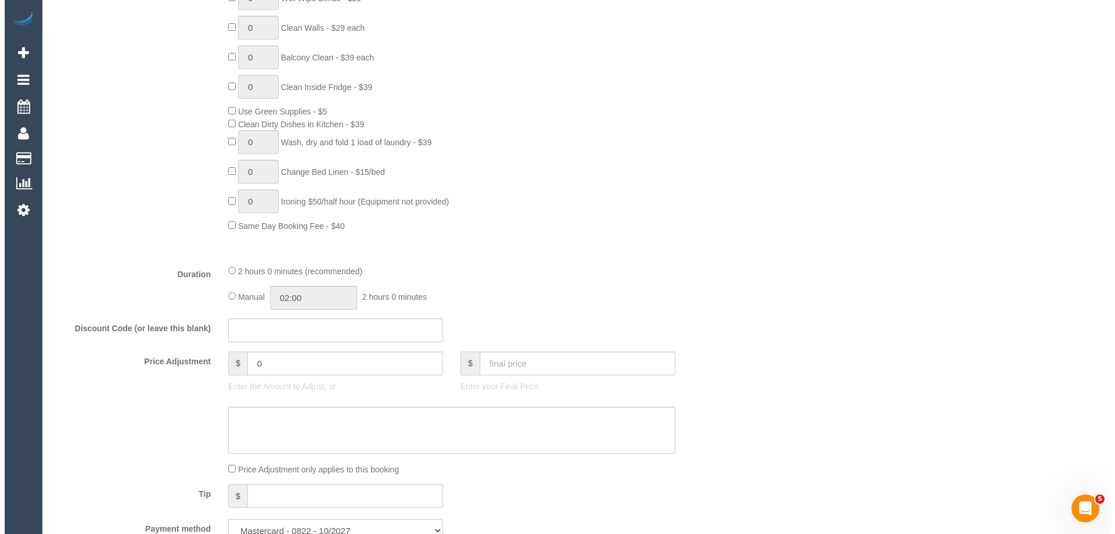
scroll to position [0, 0]
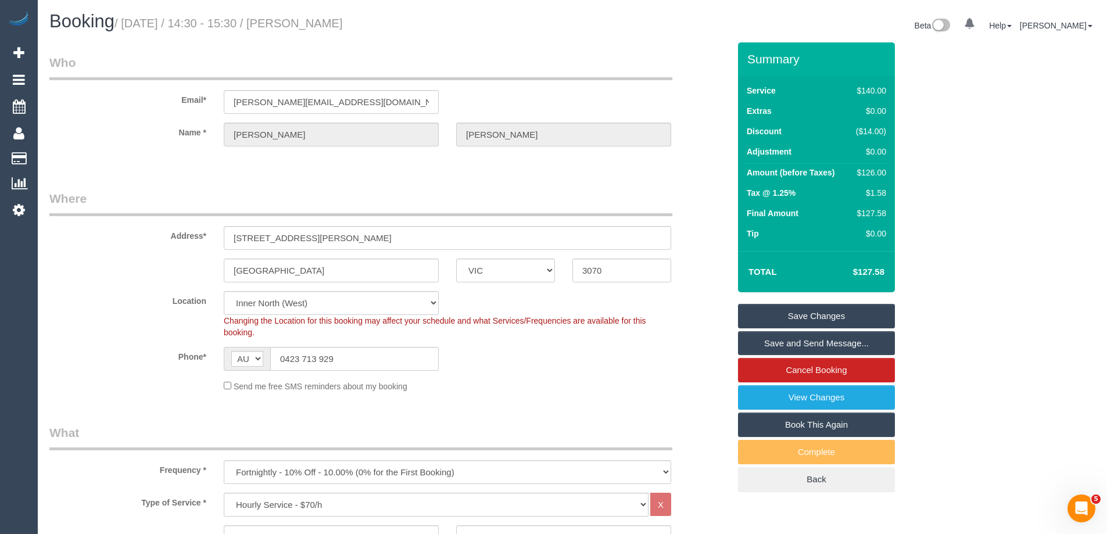
click at [774, 322] on link "Save Changes" at bounding box center [816, 316] width 157 height 24
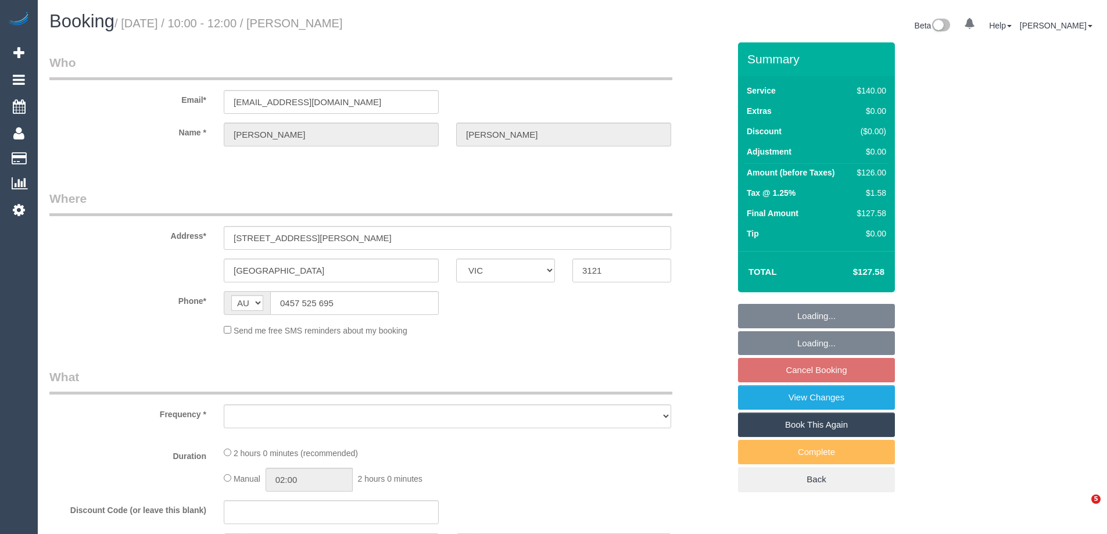
select select "VIC"
select select "object:533"
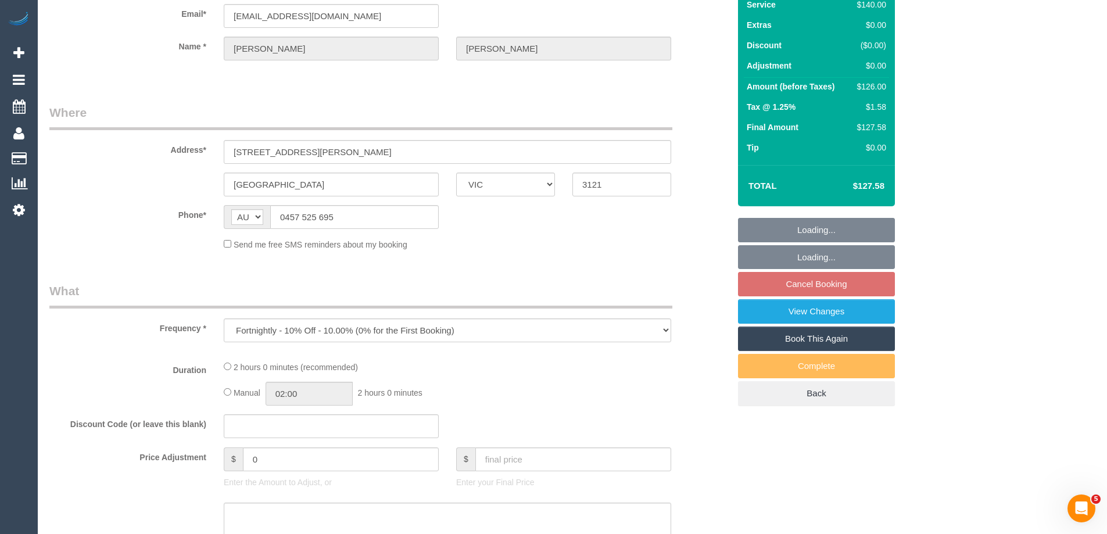
select select "string:stripe-pm_1O39zQ2GScqysDRV0iO4EQmY"
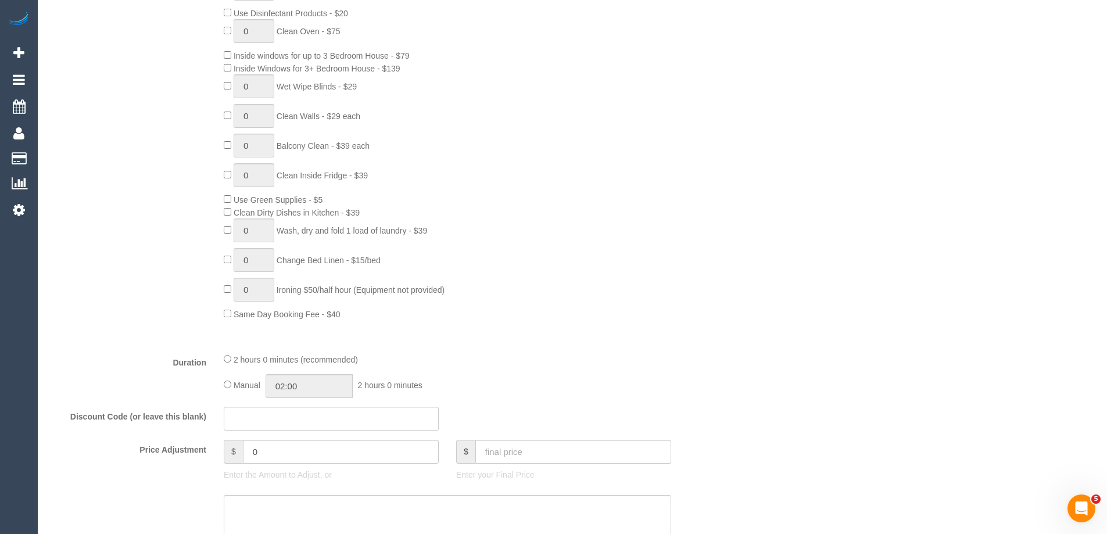
select select "number:32"
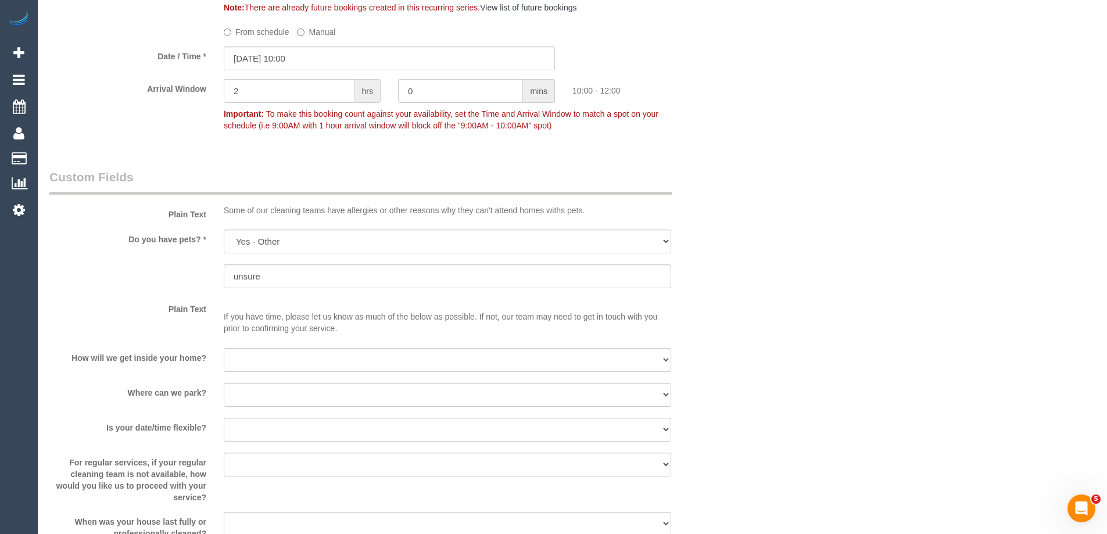
select select "object:2200"
select select "76444"
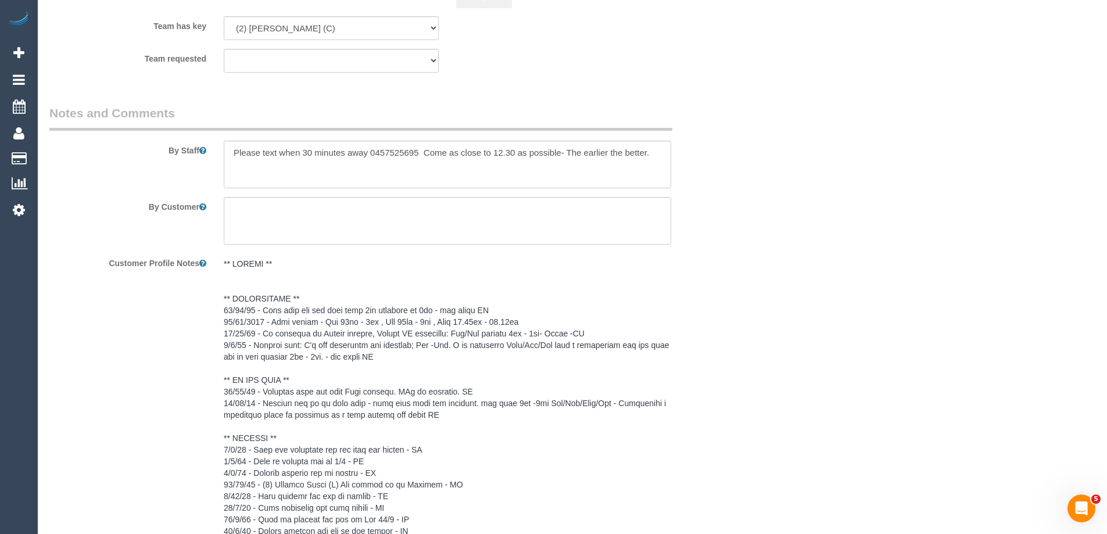
scroll to position [1975, 0]
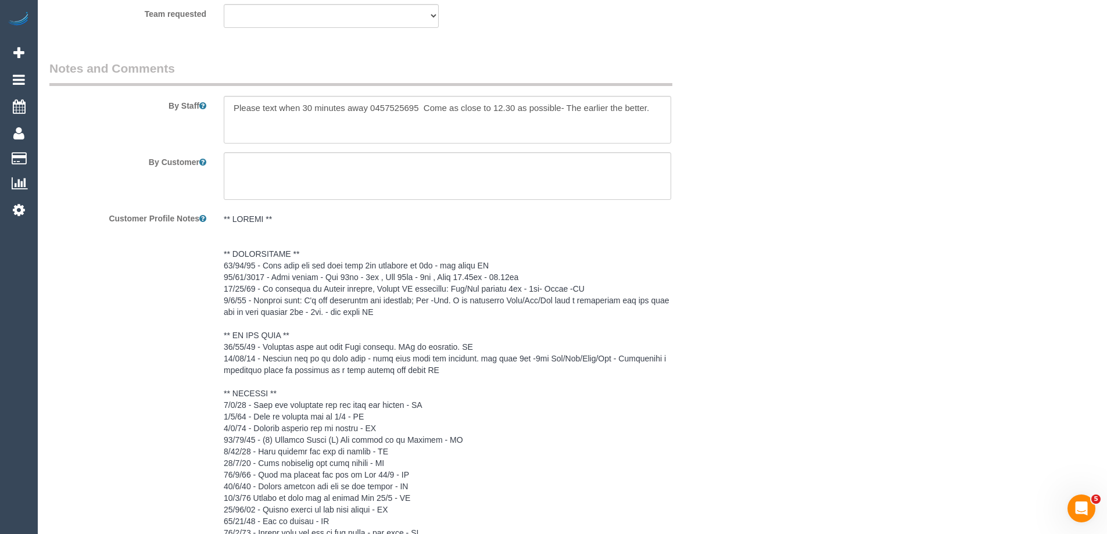
click at [271, 371] on pre at bounding box center [447, 497] width 447 height 569
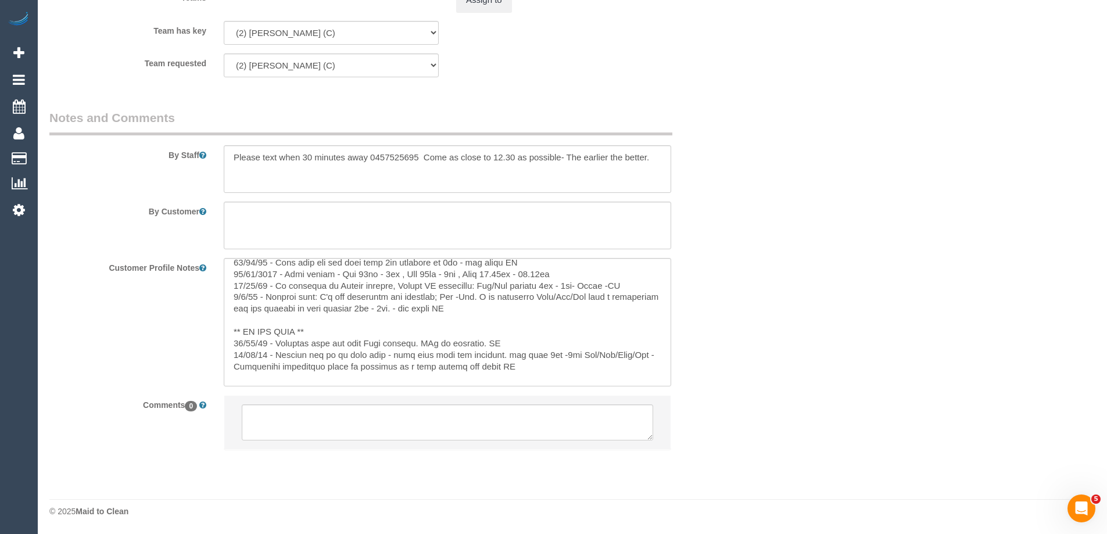
scroll to position [116, 0]
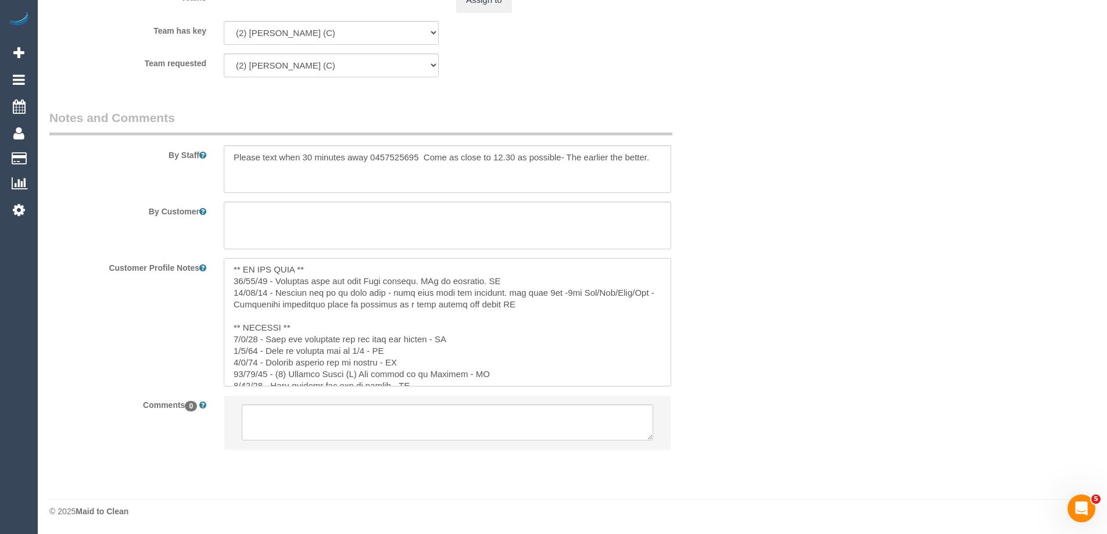
click at [306, 325] on textarea at bounding box center [447, 322] width 447 height 128
paste textarea "[DATE] - Key drop off for [PERSON_NAME] to the office scheduled for the 25/09 -…"
type textarea "** ACCESS ** ** PREFERENCES ** [DATE] - Cust fine for any time from 9am finishe…"
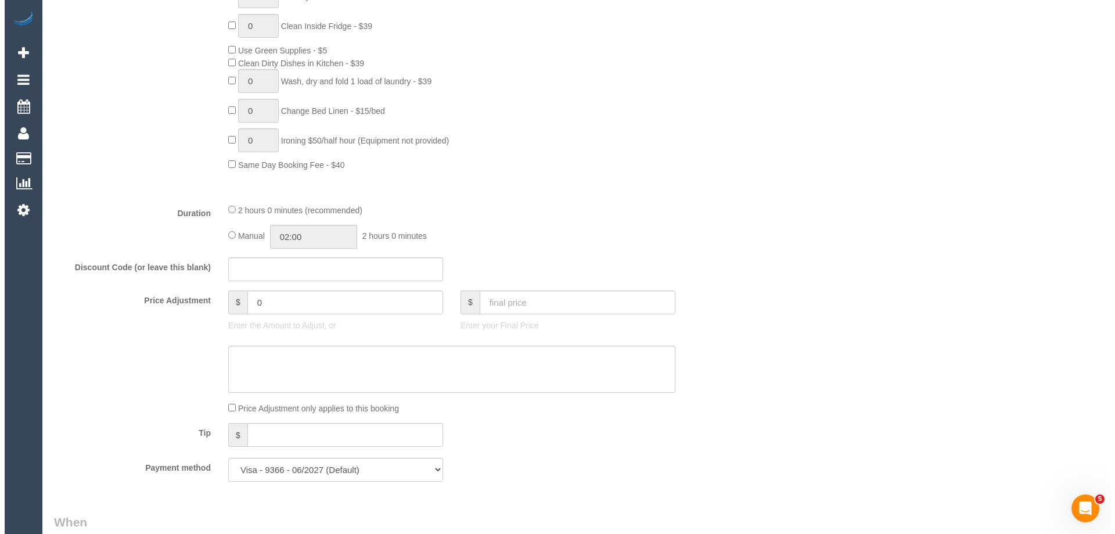
scroll to position [0, 0]
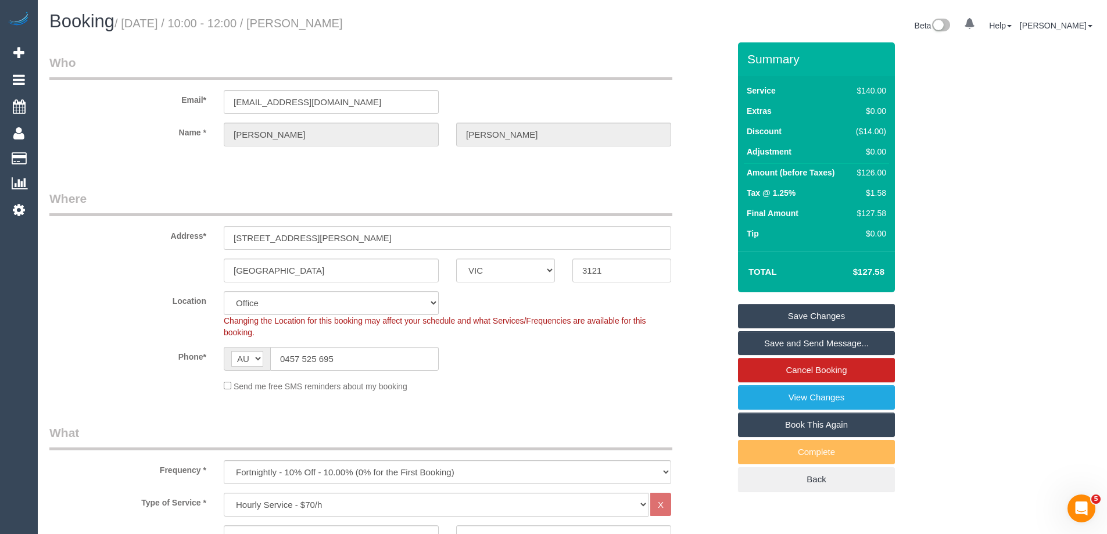
click at [783, 313] on link "Save Changes" at bounding box center [816, 316] width 157 height 24
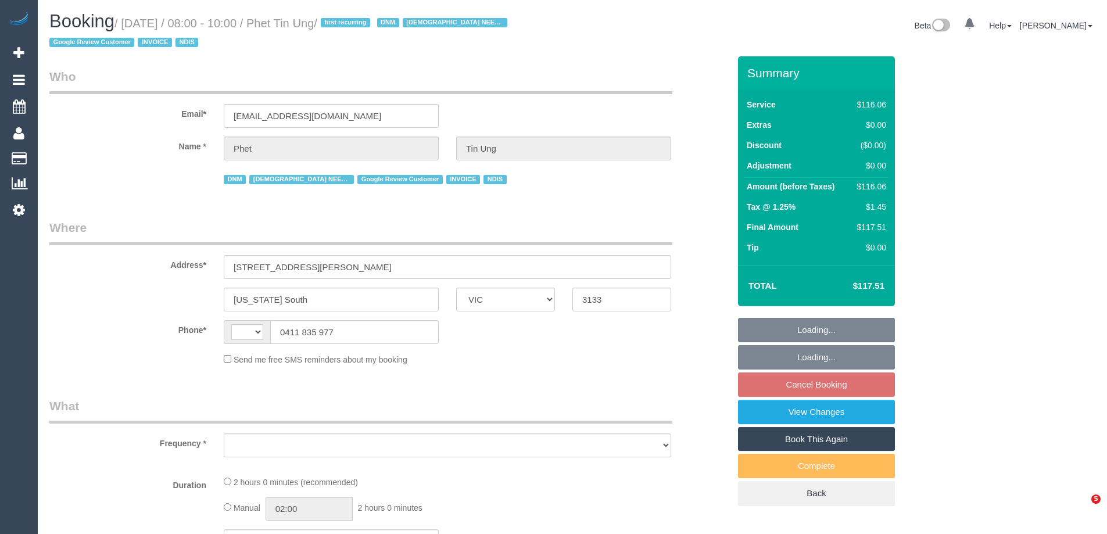
select select "VIC"
select select "string:AU"
select select "object:554"
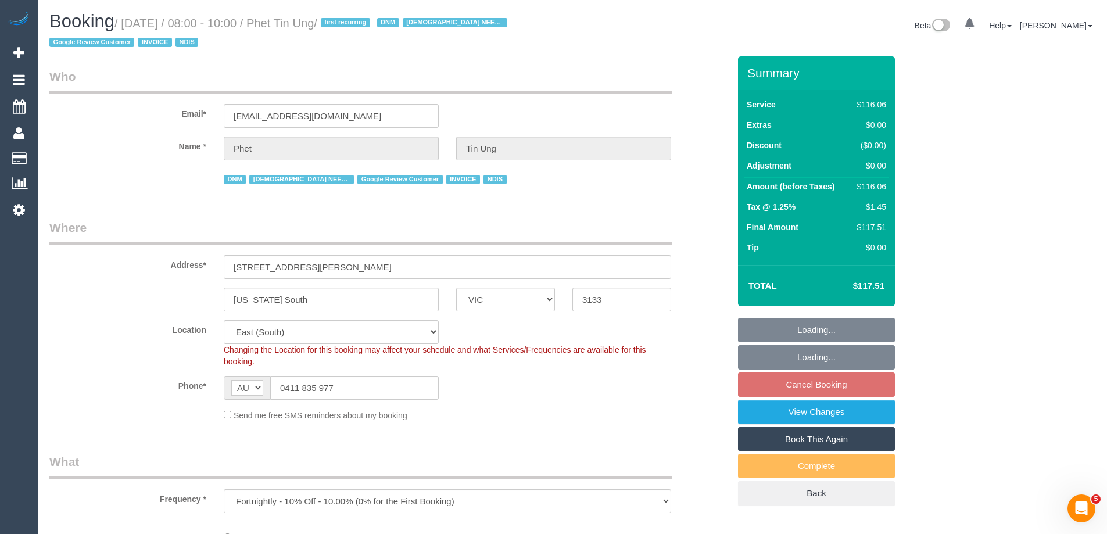
select select "number:28"
select select "object:766"
select select "spot2"
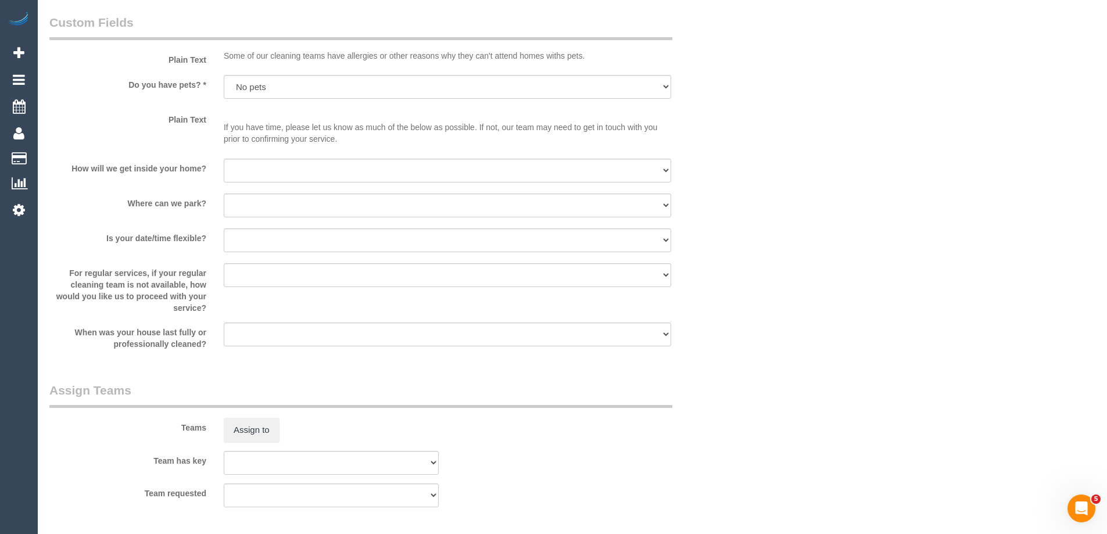
scroll to position [1162, 0]
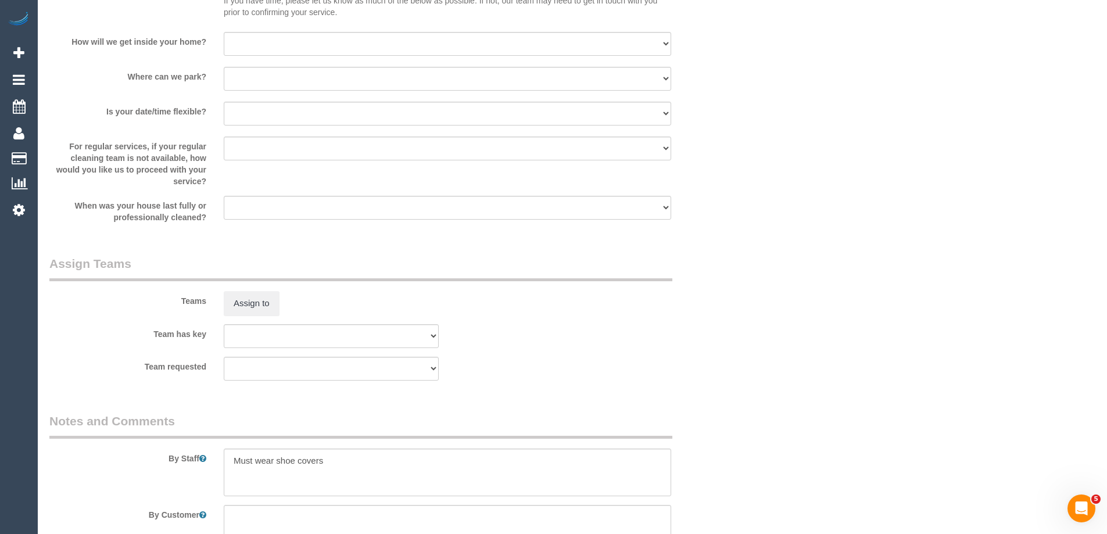
click at [272, 288] on div "Teams Assign to" at bounding box center [389, 285] width 697 height 60
click at [231, 306] on button "Assign to" at bounding box center [252, 303] width 56 height 24
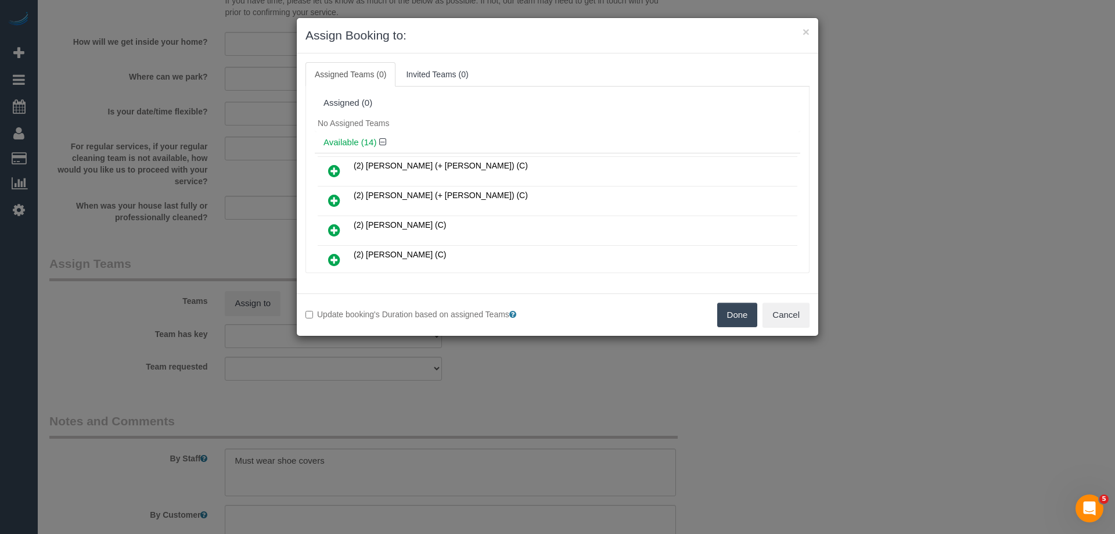
click at [335, 228] on icon at bounding box center [334, 230] width 12 height 14
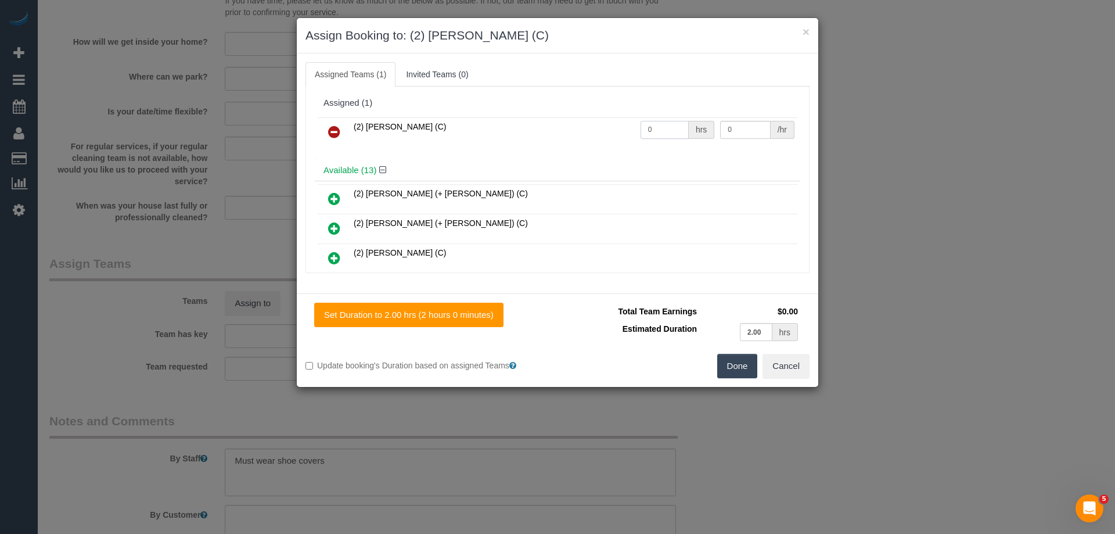
drag, startPoint x: 620, startPoint y: 123, endPoint x: 569, endPoint y: 121, distance: 51.2
click at [569, 121] on tr "(2) [PERSON_NAME] (C) 0 hrs 0 /hr" at bounding box center [558, 132] width 480 height 30
type input "2"
click at [633, 126] on tr "(2) [PERSON_NAME] (C) 2 hrs 0 /hr" at bounding box center [558, 132] width 480 height 30
type input "37.5"
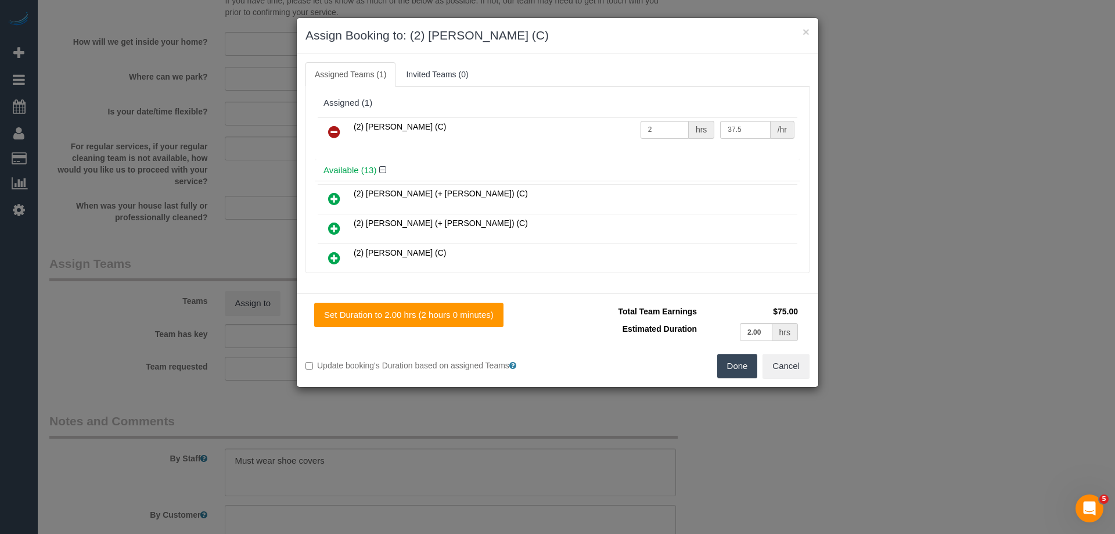
drag, startPoint x: 745, startPoint y: 367, endPoint x: 795, endPoint y: 362, distance: 50.2
click at [745, 367] on button "Done" at bounding box center [737, 366] width 41 height 24
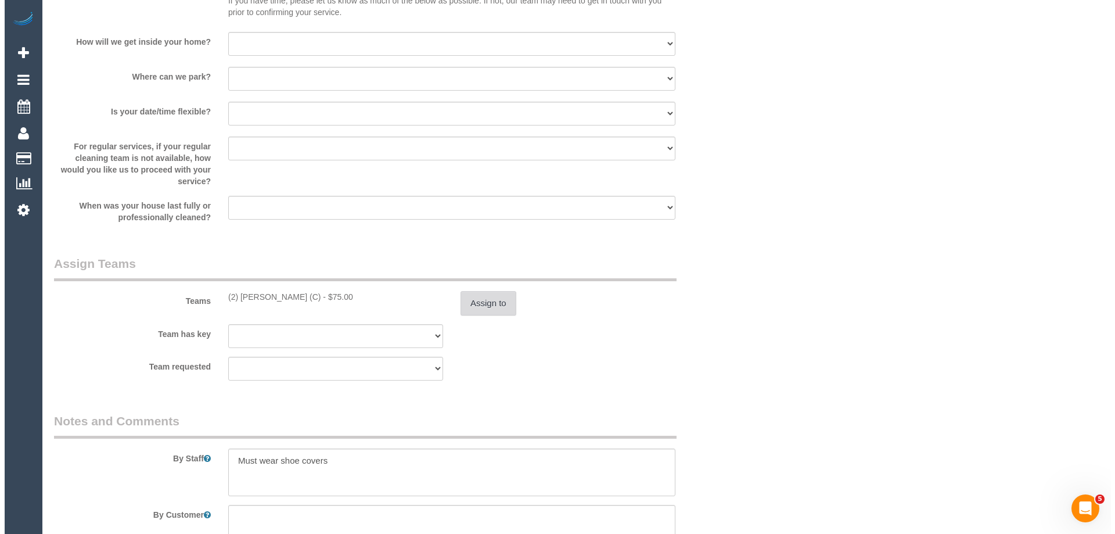
scroll to position [0, 0]
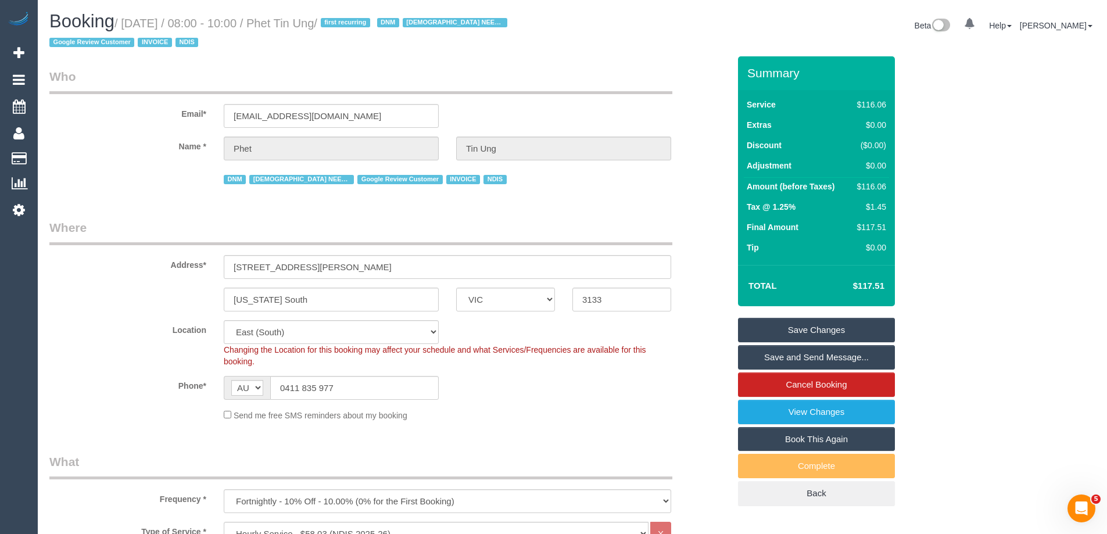
click at [765, 357] on link "Save and Send Message..." at bounding box center [816, 357] width 157 height 24
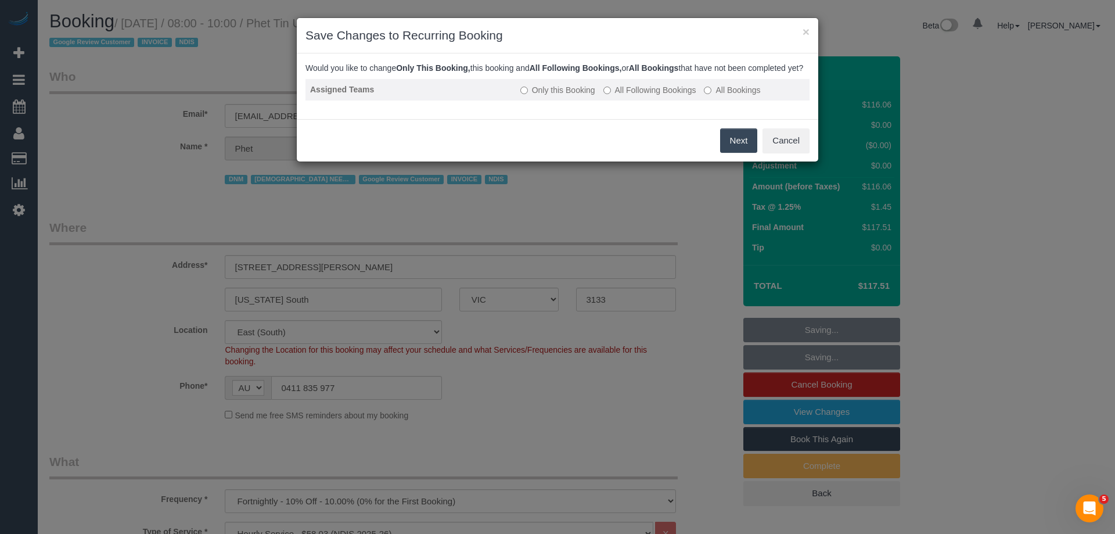
click at [622, 96] on label "All Following Bookings" at bounding box center [650, 90] width 93 height 12
click at [734, 153] on button "Save" at bounding box center [738, 140] width 40 height 24
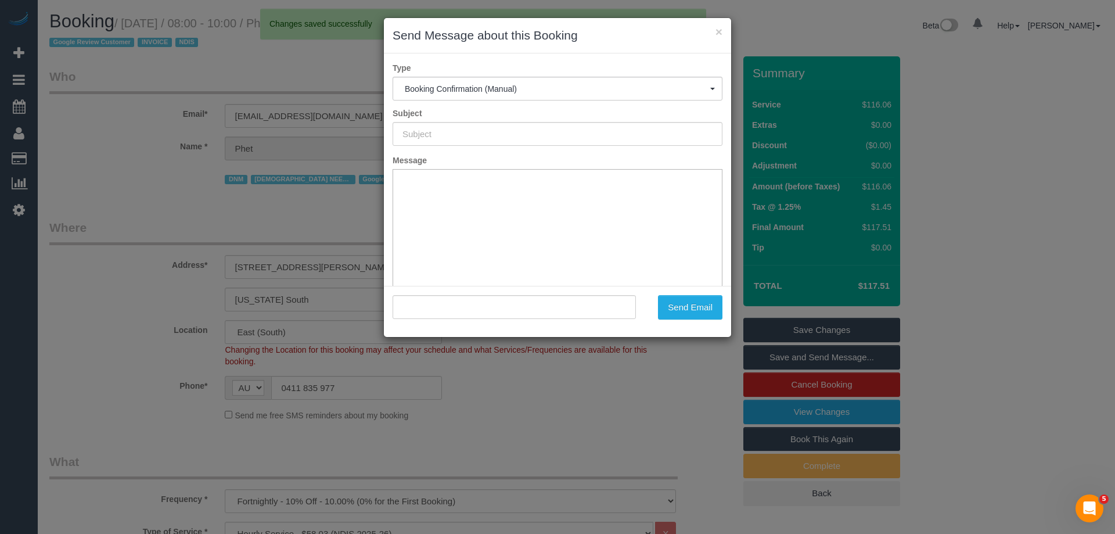
type input "Booking Confirmed"
type input ""Phet Tin Ung" <paulineby@outlook.com.au>"
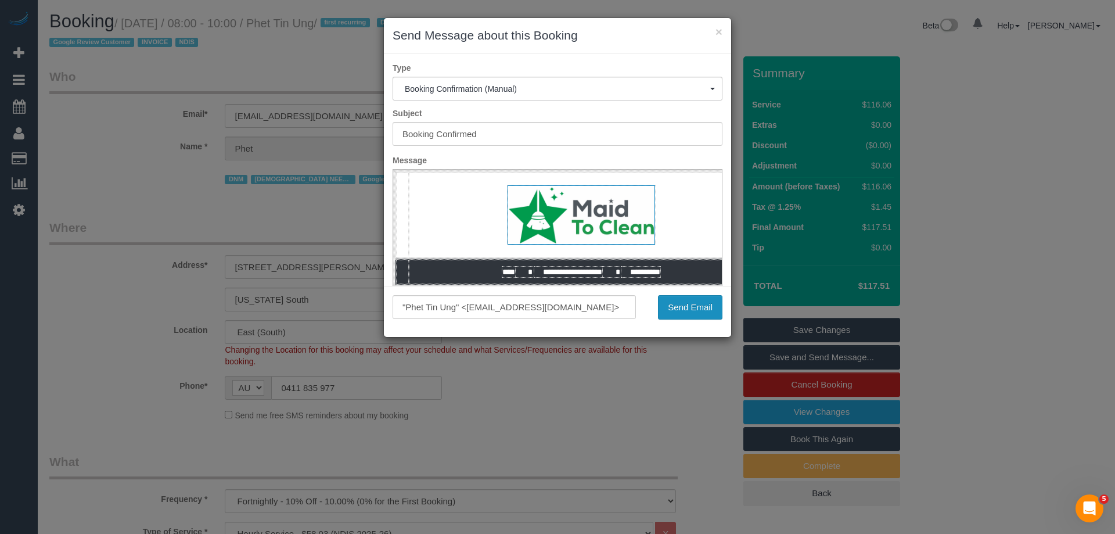
click at [712, 309] on button "Send Email" at bounding box center [690, 307] width 64 height 24
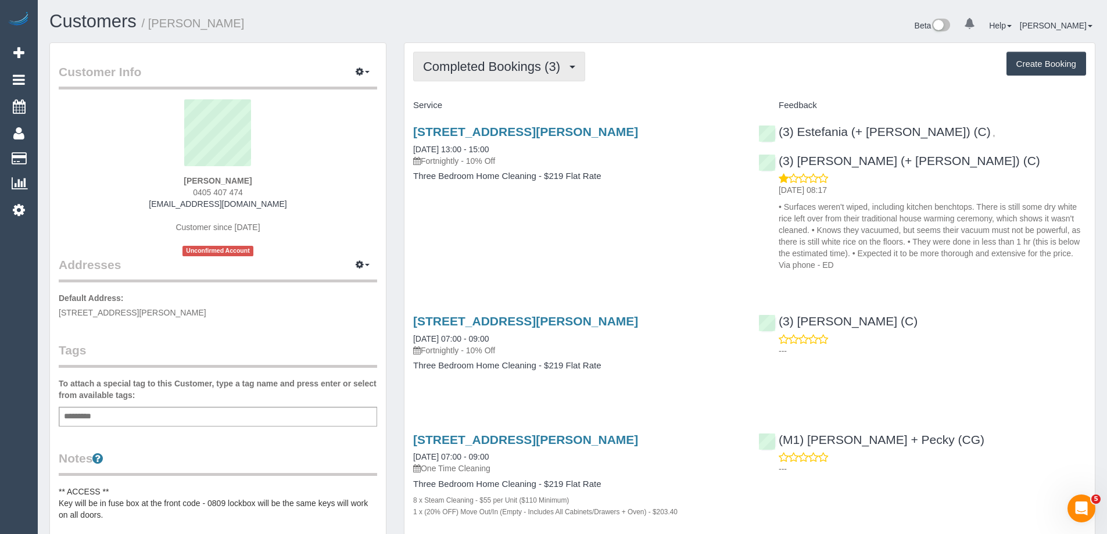
click at [526, 70] on span "Completed Bookings (3)" at bounding box center [494, 66] width 143 height 15
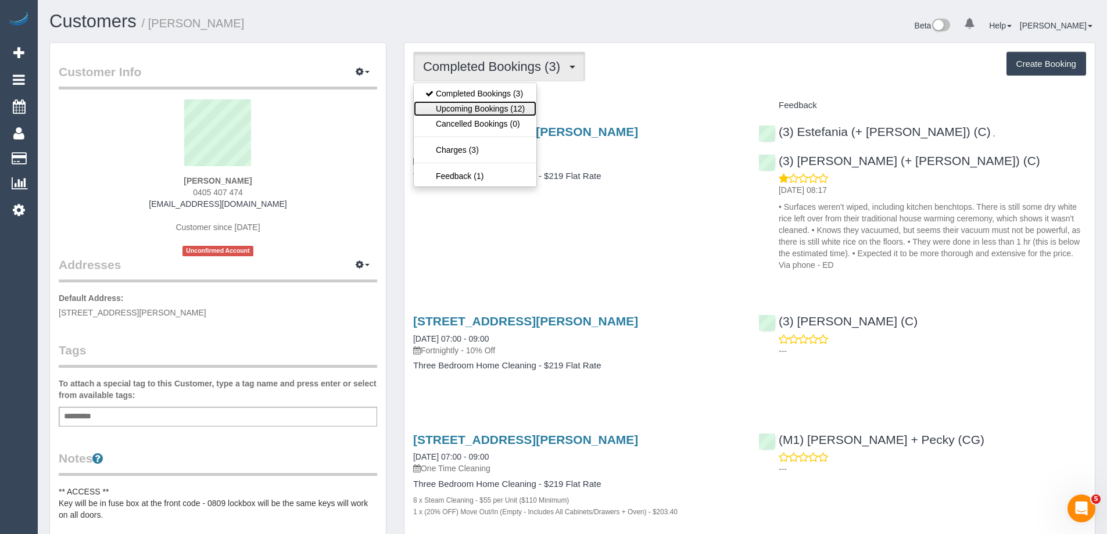
click at [527, 107] on link "Upcoming Bookings (12)" at bounding box center [475, 108] width 123 height 15
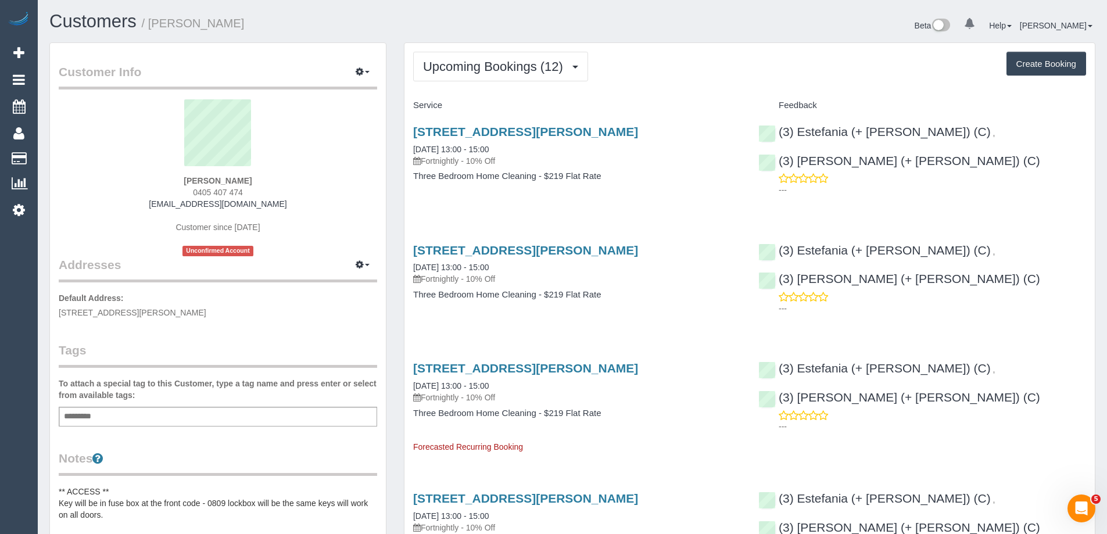
drag, startPoint x: 656, startPoint y: 128, endPoint x: 414, endPoint y: 124, distance: 242.9
click at [414, 124] on div "[STREET_ADDRESS][PERSON_NAME] [DATE] 13:00 - 15:00 Fortnightly - 10% Off Three …" at bounding box center [576, 159] width 345 height 89
copy link "[STREET_ADDRESS][PERSON_NAME]"
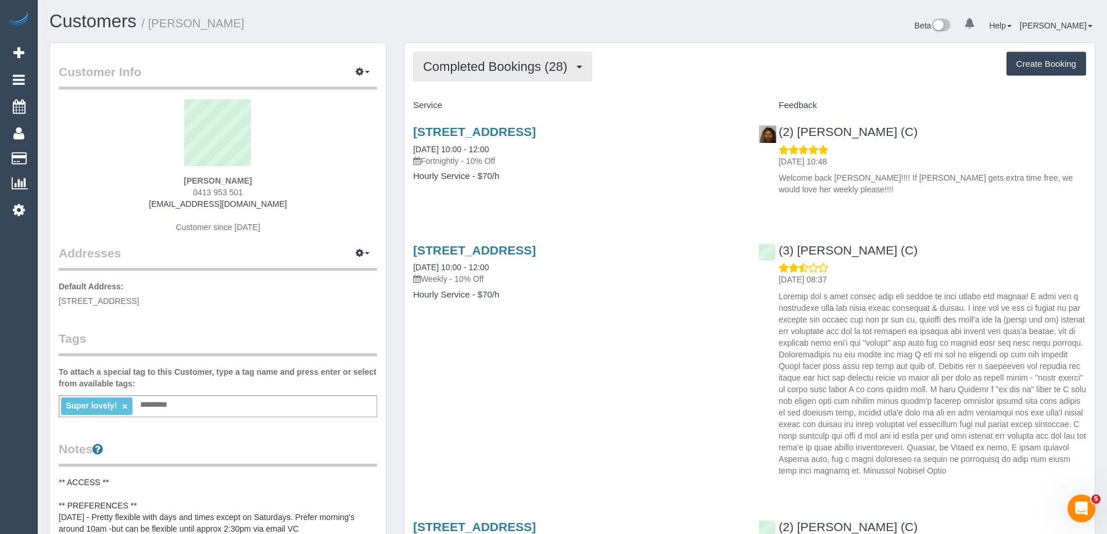
click at [509, 68] on span "Completed Bookings (28)" at bounding box center [498, 66] width 150 height 15
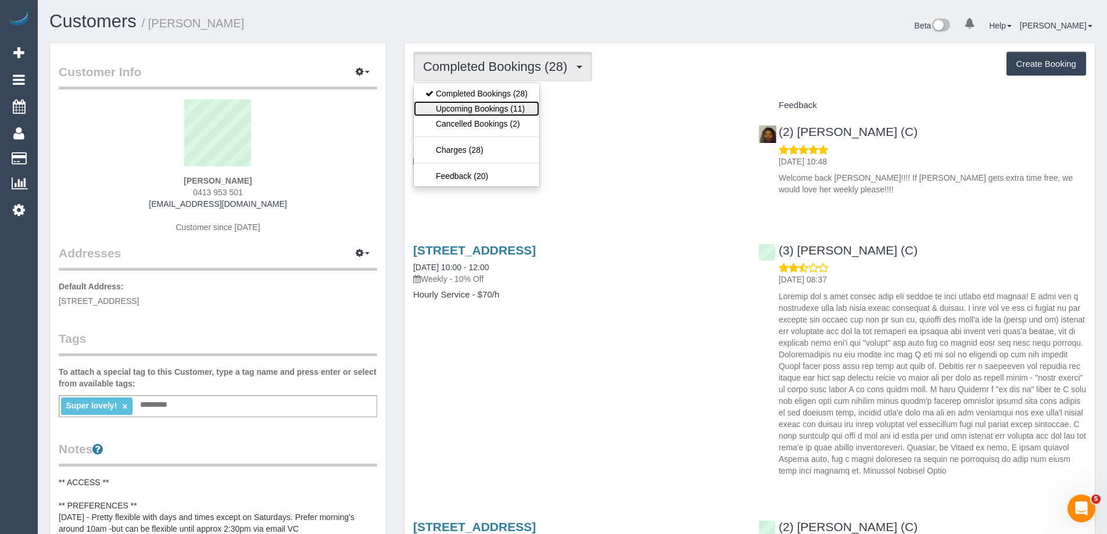
click at [516, 107] on link "Upcoming Bookings (11)" at bounding box center [476, 108] width 125 height 15
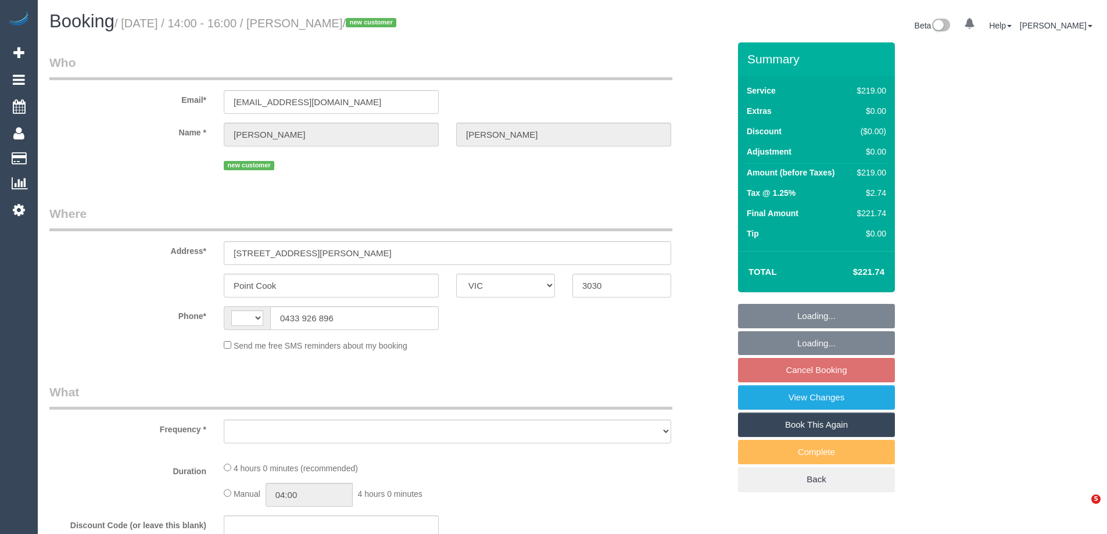
select select "VIC"
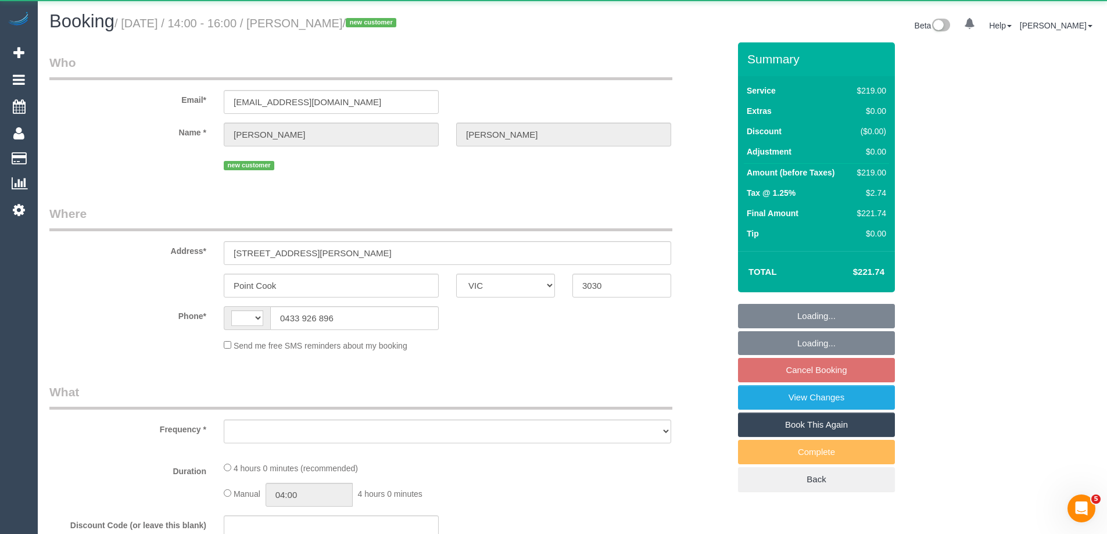
select select "string:AU"
select select "string:stripe-pm_1S9feR2GScqysDRVmbB75ZFw"
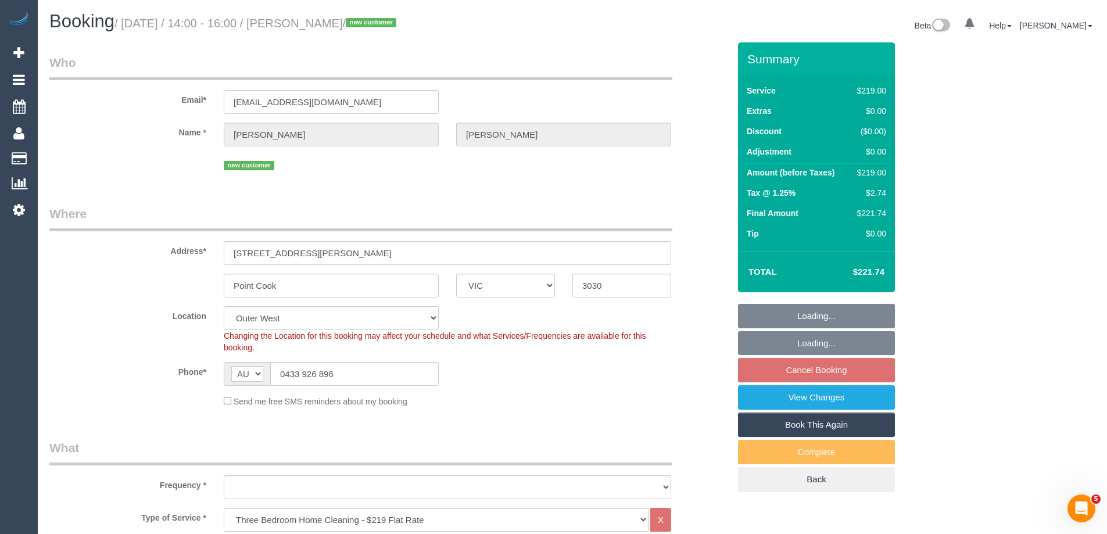
select select "spot1"
select select "object:1176"
select select "number:28"
select select "number:14"
select select "number:18"
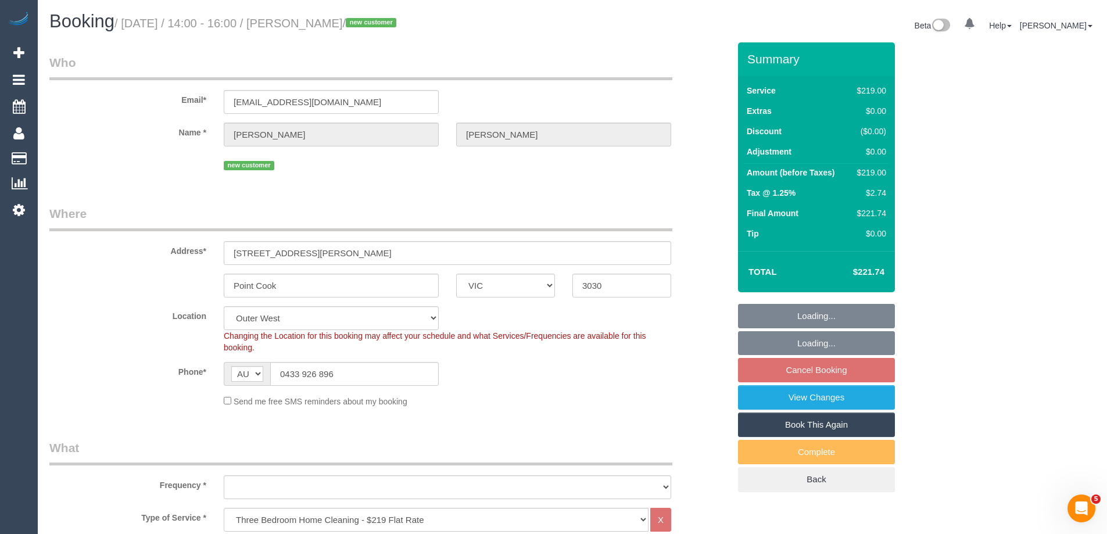
select select "number:22"
select select "number:34"
select select "number:13"
select select "object:1181"
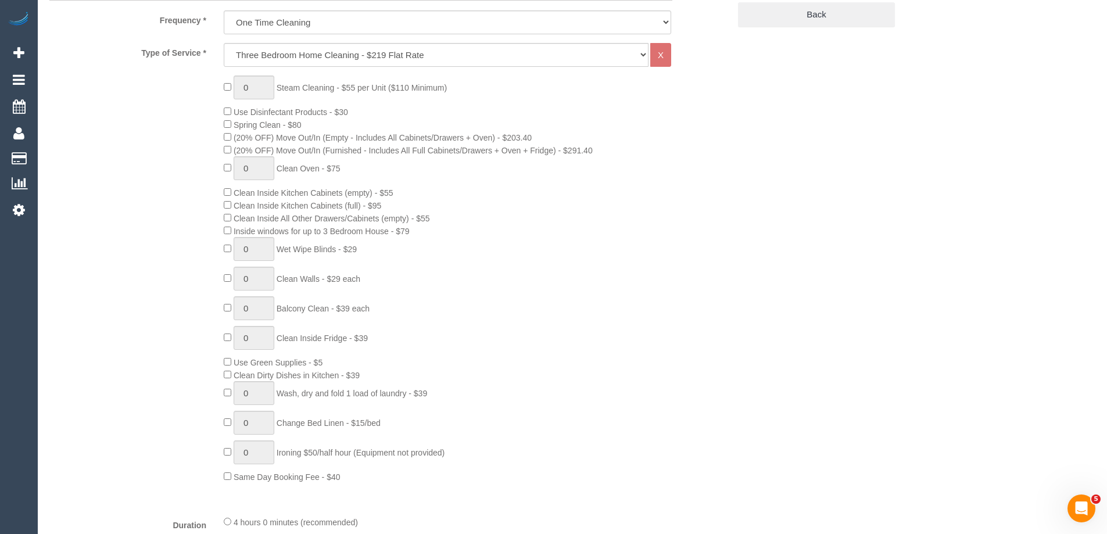
scroll to position [755, 0]
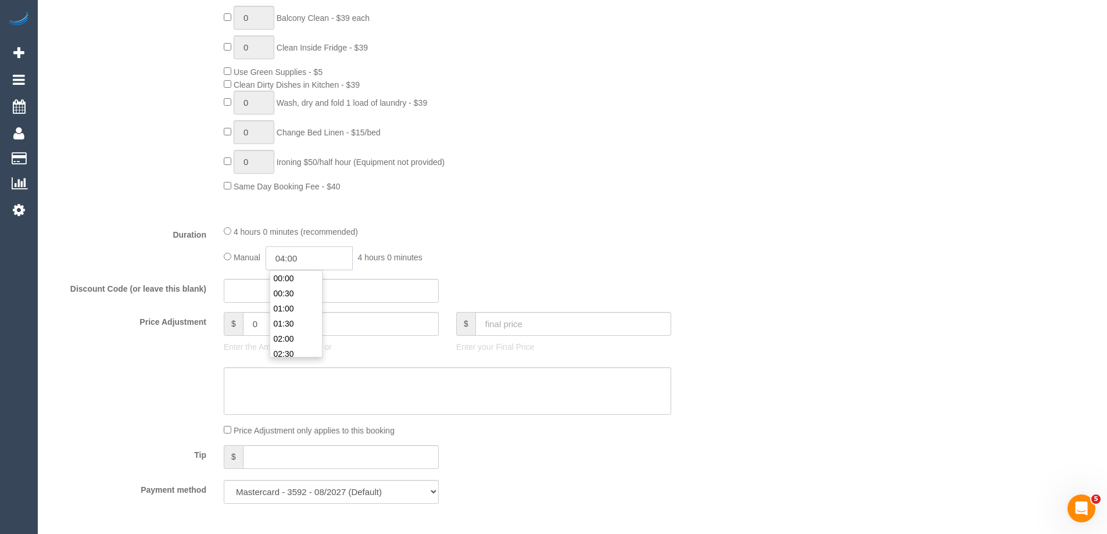
click at [316, 258] on input "04:00" at bounding box center [308, 258] width 87 height 24
type input "02:00"
click at [290, 299] on li "02:00" at bounding box center [296, 302] width 52 height 15
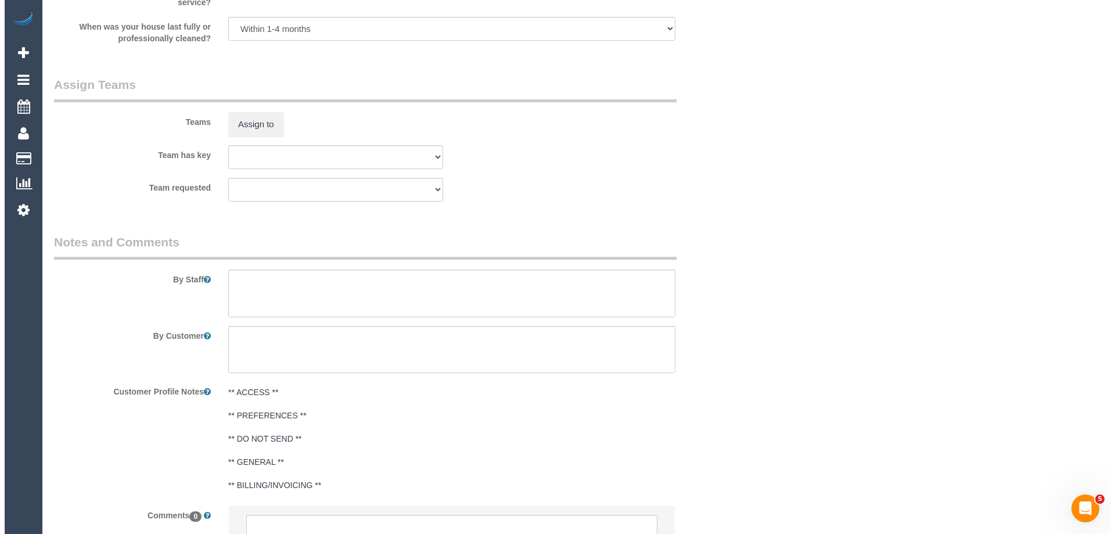
scroll to position [1811, 0]
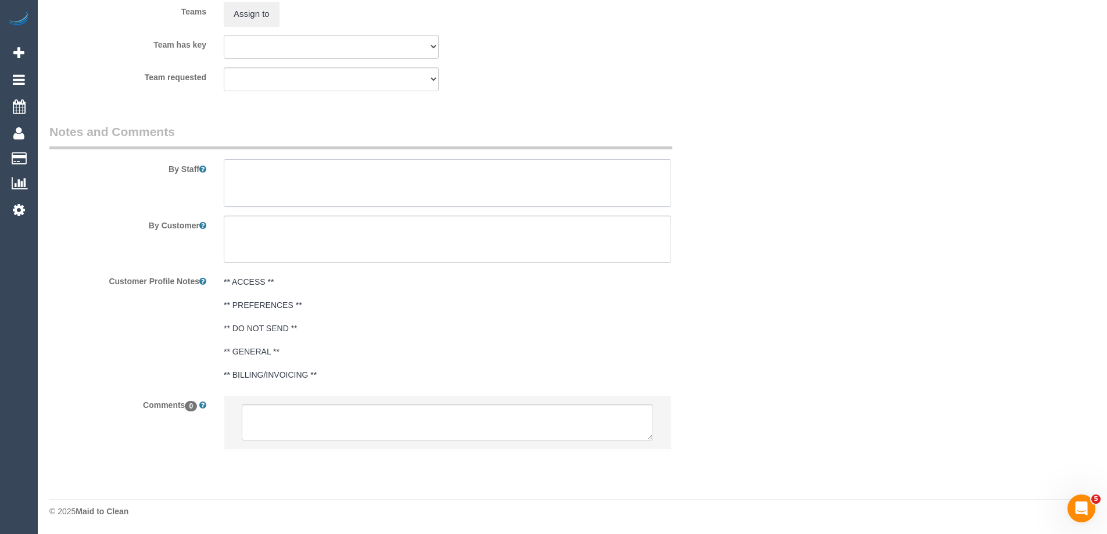
click at [266, 182] on textarea at bounding box center [447, 183] width 447 height 48
select select "spot6"
type textarea "Estimated time of 3.5-4 hrs"
click at [242, 15] on button "Assign to" at bounding box center [252, 14] width 56 height 24
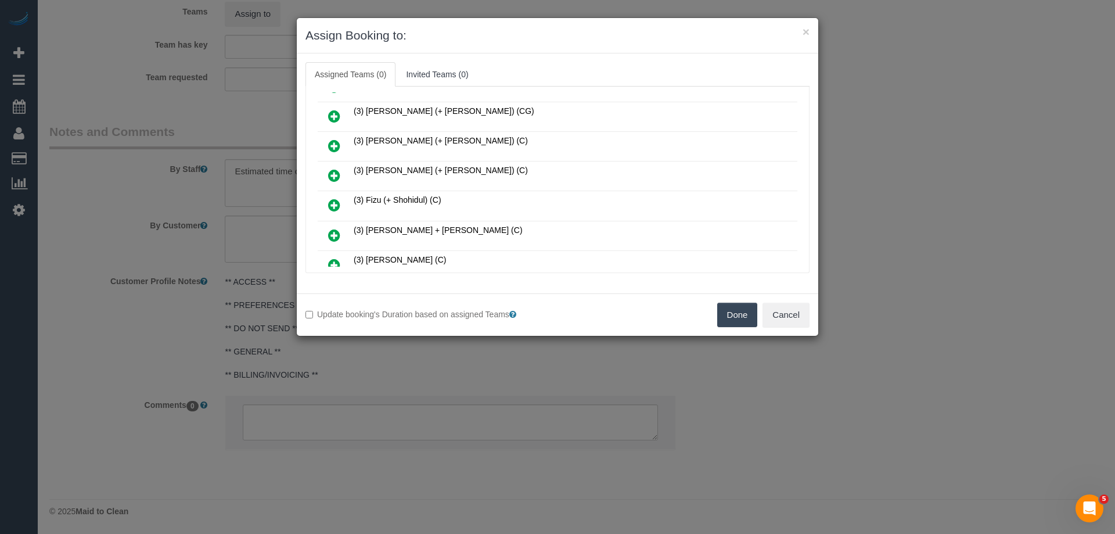
scroll to position [290, 0]
click at [335, 174] on icon at bounding box center [334, 177] width 12 height 14
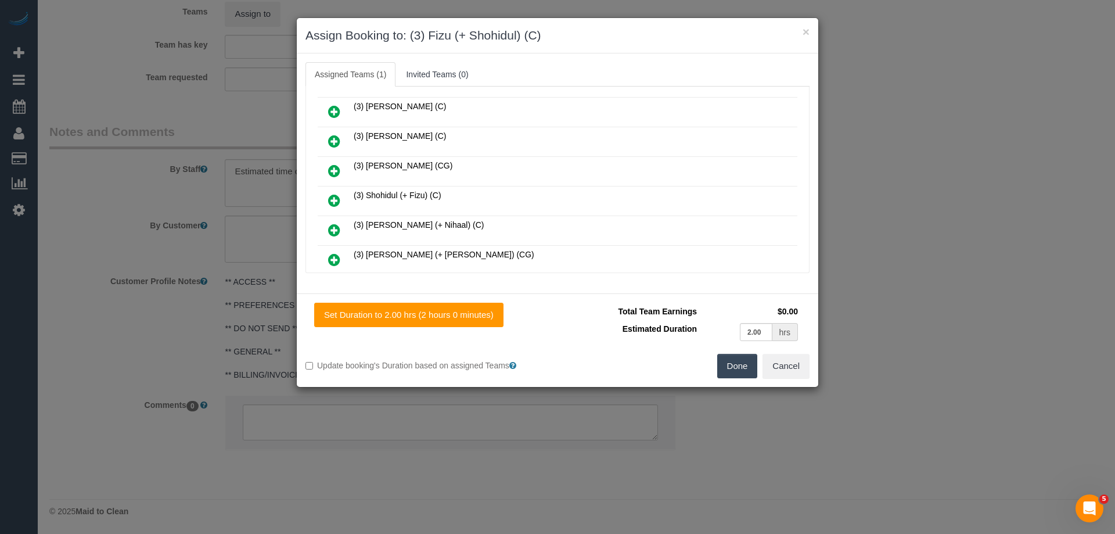
scroll to position [435, 0]
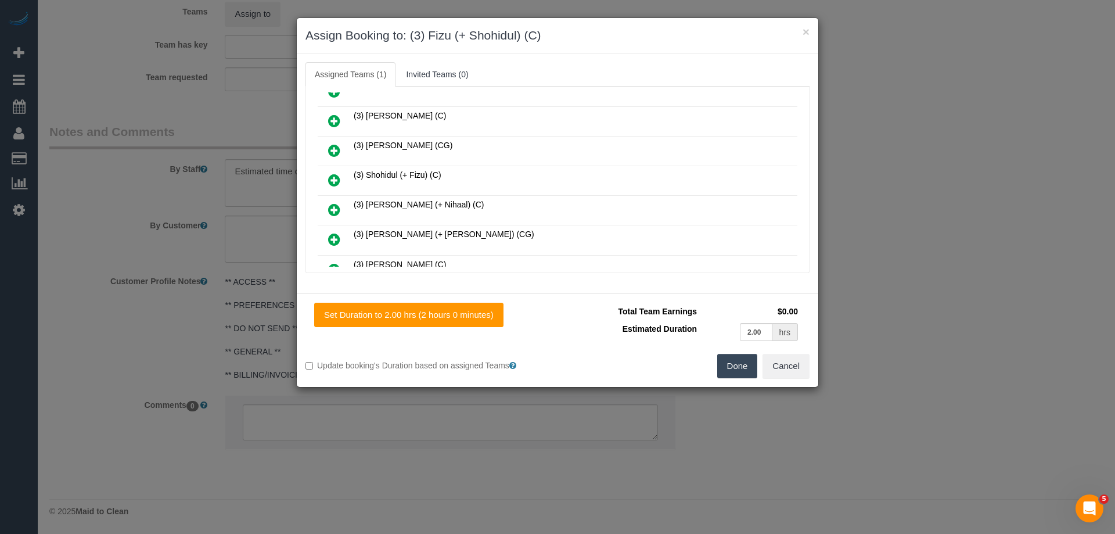
click at [328, 177] on link at bounding box center [334, 180] width 27 height 23
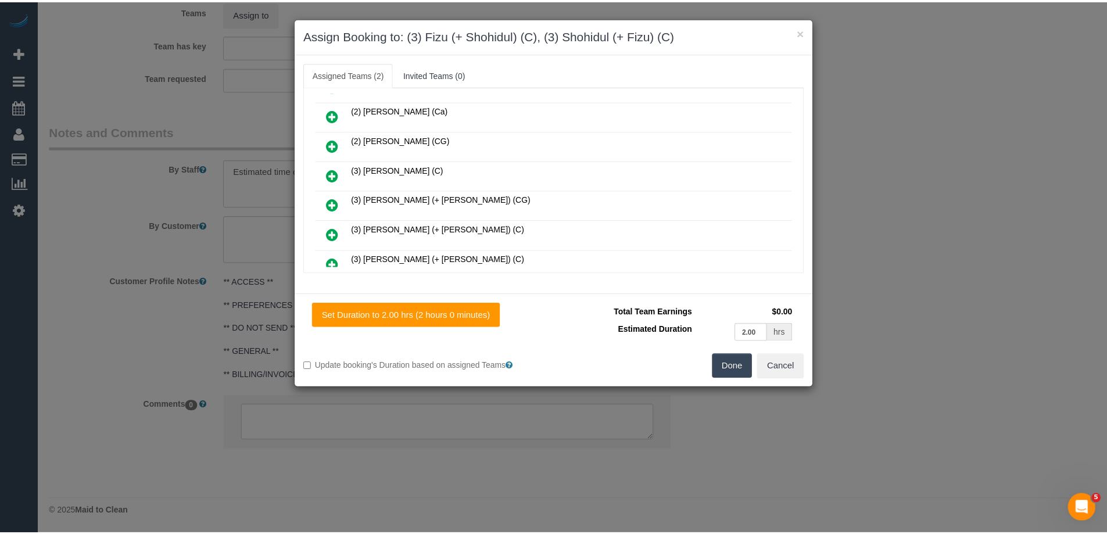
scroll to position [0, 0]
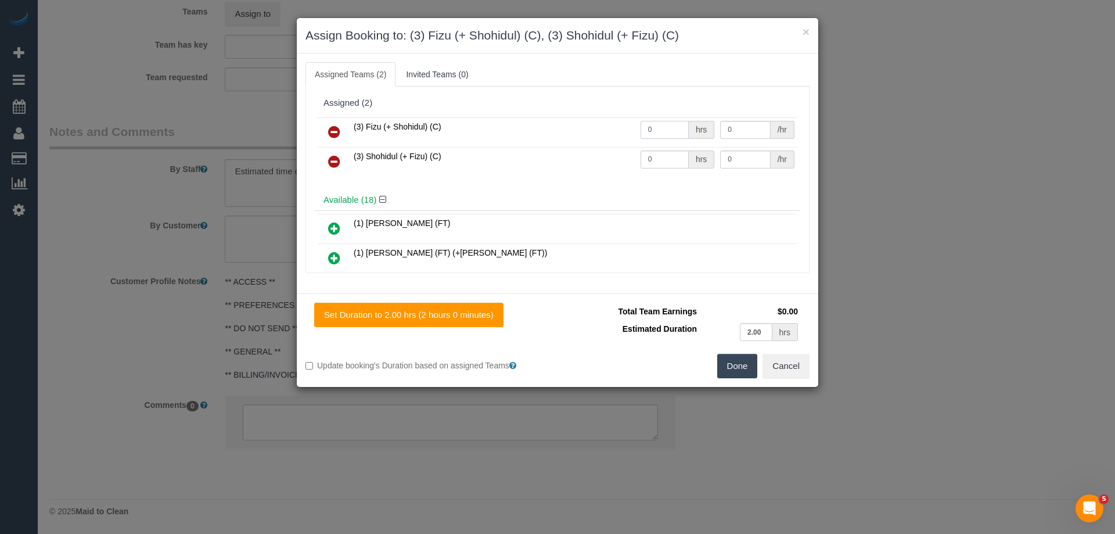
drag, startPoint x: 668, startPoint y: 132, endPoint x: 613, endPoint y: 138, distance: 54.4
click at [584, 129] on tr "(3) Fizu (+ Shohidul) (C) 0 hrs 0 /hr" at bounding box center [558, 132] width 480 height 30
type input "1"
drag, startPoint x: 640, startPoint y: 154, endPoint x: 610, endPoint y: 156, distance: 30.3
click at [610, 156] on tr "(3) Shohidul (+ Fizu) (C) 0 hrs 0 /hr" at bounding box center [558, 162] width 480 height 30
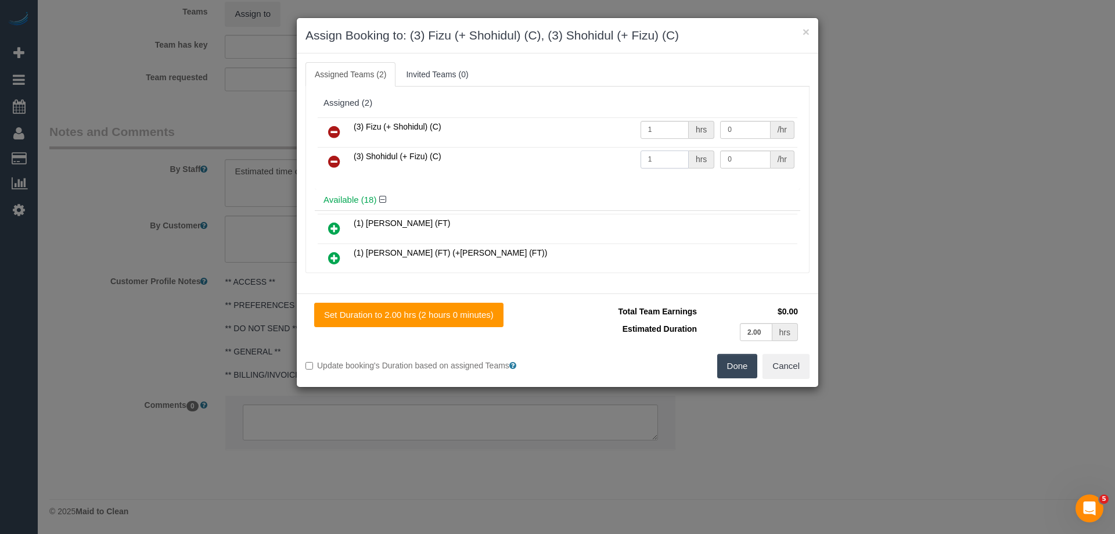
type input "1"
drag, startPoint x: 741, startPoint y: 135, endPoint x: 591, endPoint y: 127, distance: 150.1
click at [593, 127] on tr "(3) Fizu (+ Shohidul) (C) 1 hrs 0 /hr" at bounding box center [558, 132] width 480 height 30
type input "70"
drag, startPoint x: 734, startPoint y: 152, endPoint x: 593, endPoint y: 159, distance: 141.3
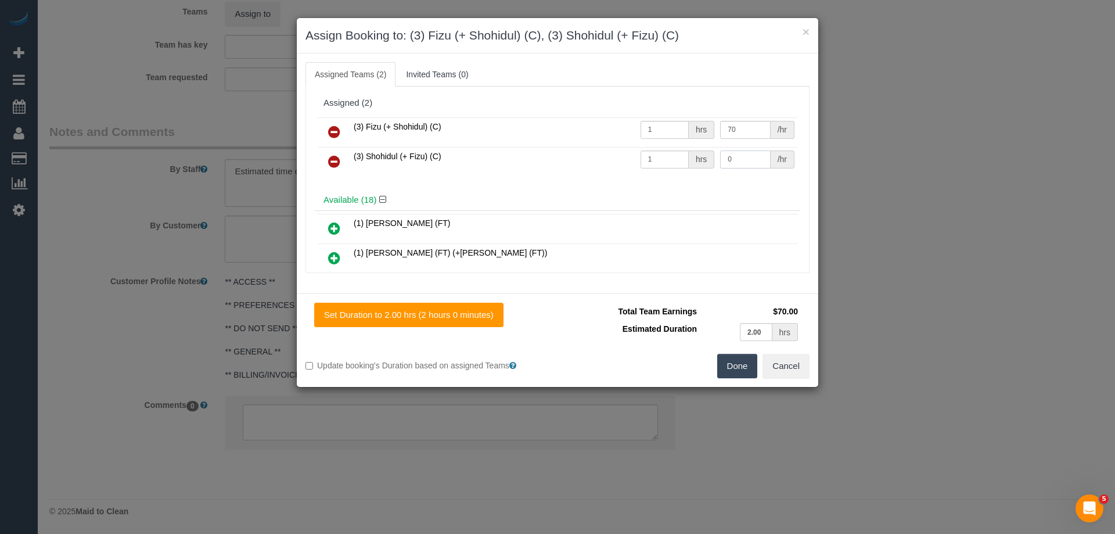
click at [694, 155] on tr "(3) Shohidul (+ Fizu) (C) 1 hrs 0 /hr" at bounding box center [558, 162] width 480 height 30
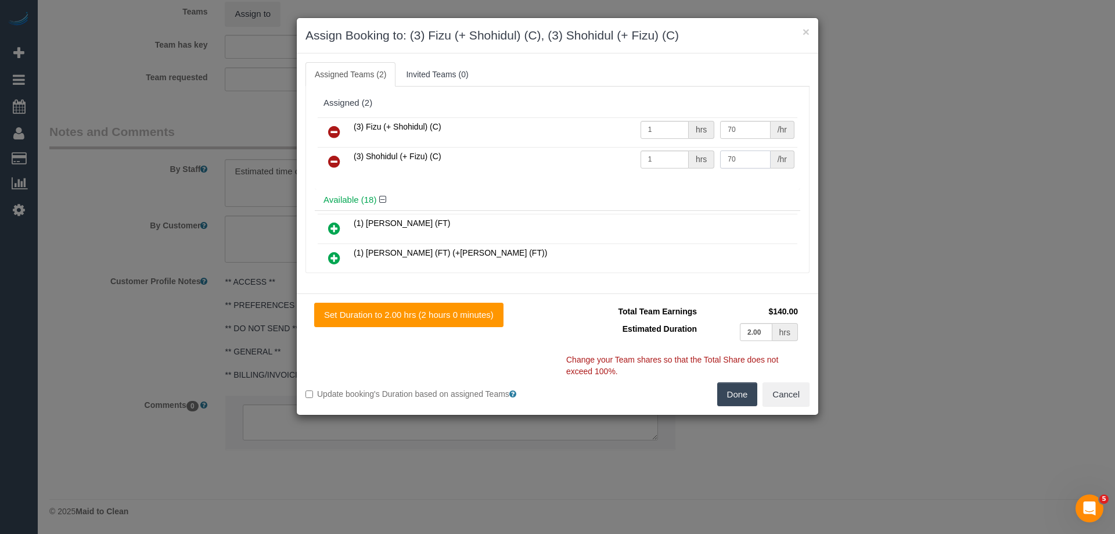
type input "70"
click at [745, 390] on button "Done" at bounding box center [737, 394] width 41 height 24
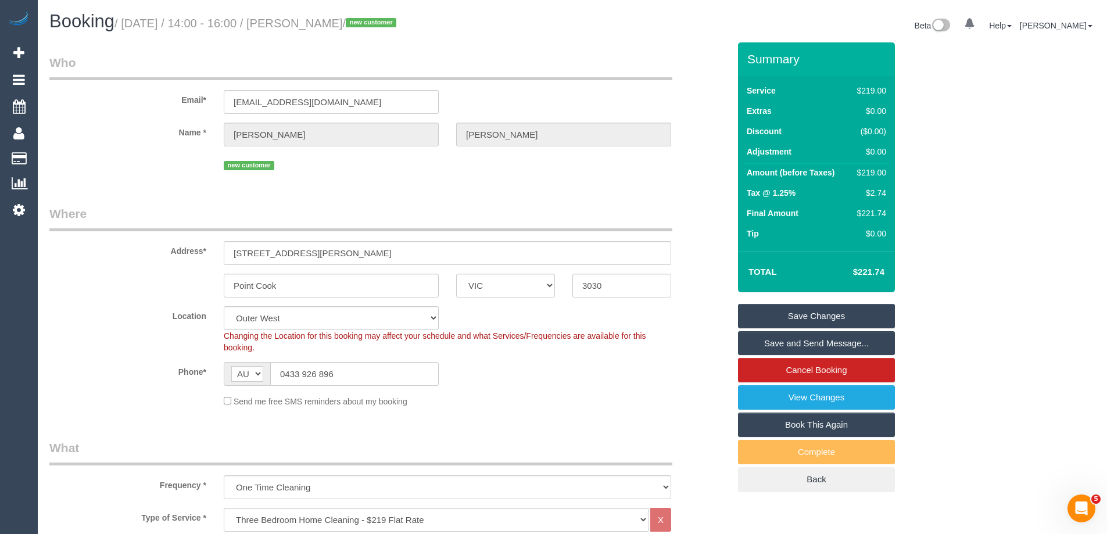
drag, startPoint x: 396, startPoint y: 24, endPoint x: 320, endPoint y: 19, distance: 76.9
click at [320, 19] on small "/ September 25, 2025 / 14:00 - 16:00 / Pilar Esguerra / new customer" at bounding box center [256, 23] width 285 height 13
copy small "Pilar Esguerra"
click at [771, 344] on link "Save and Send Message..." at bounding box center [816, 343] width 157 height 24
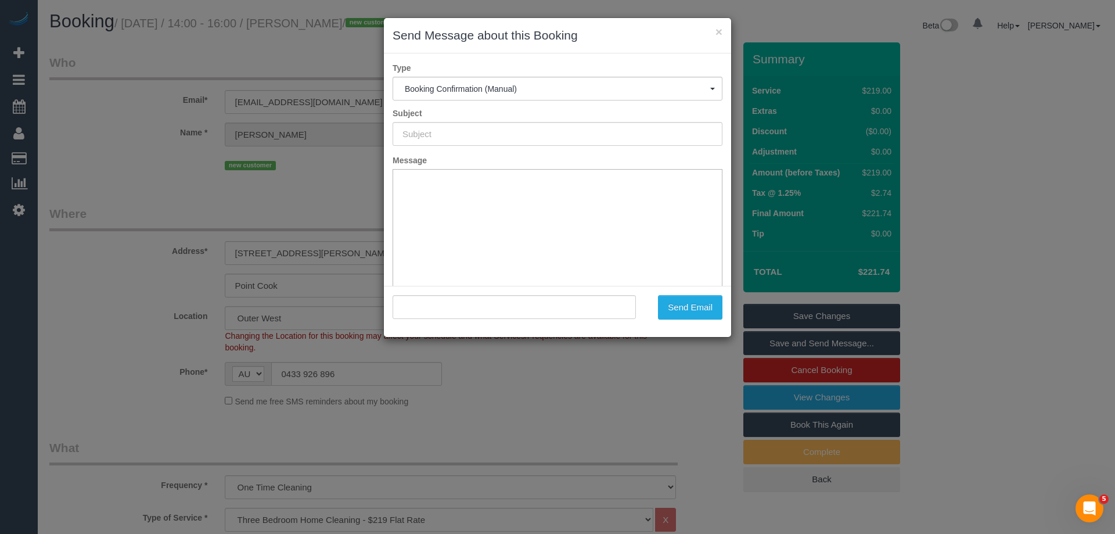
type input "Booking Confirmed"
type input ""Pilar Esguerra" <pigambe@yahoo.com>"
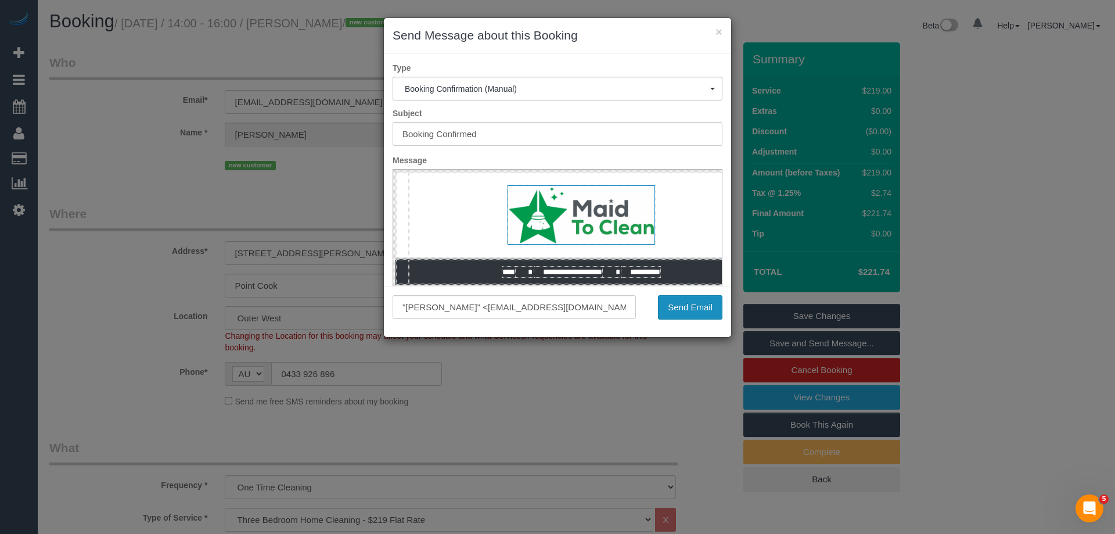
click at [691, 311] on button "Send Email" at bounding box center [690, 307] width 64 height 24
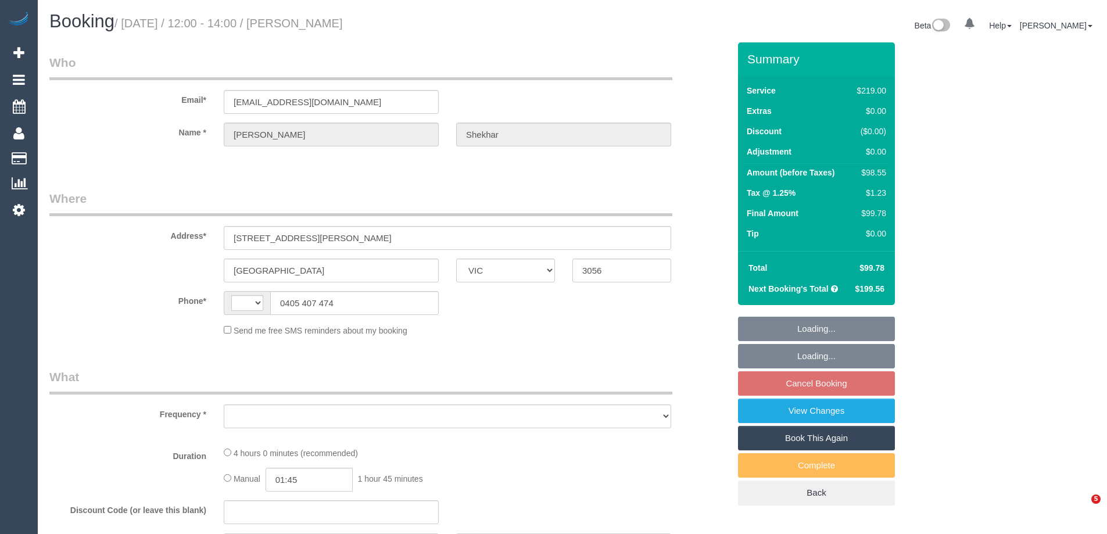
select select "VIC"
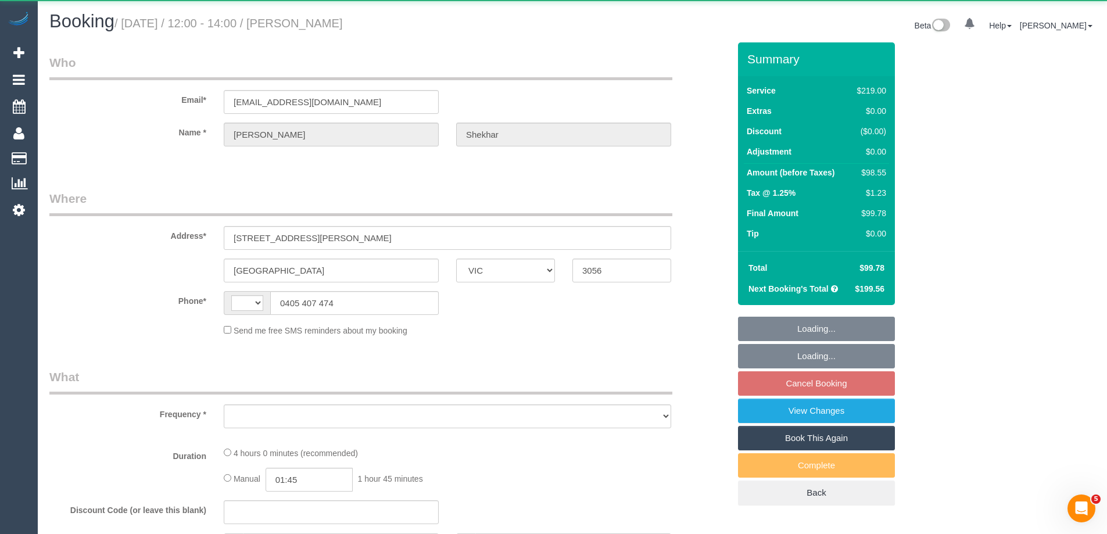
select select "string:AU"
select select "object:278"
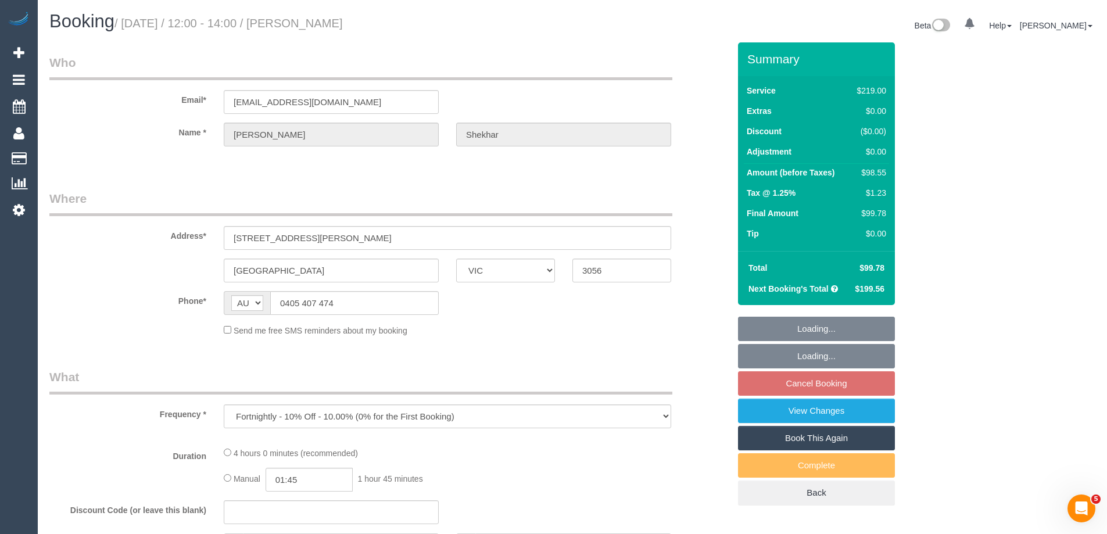
select select "string:stripe-pm_1Ruk4c2GScqysDRVXg5qs0vn"
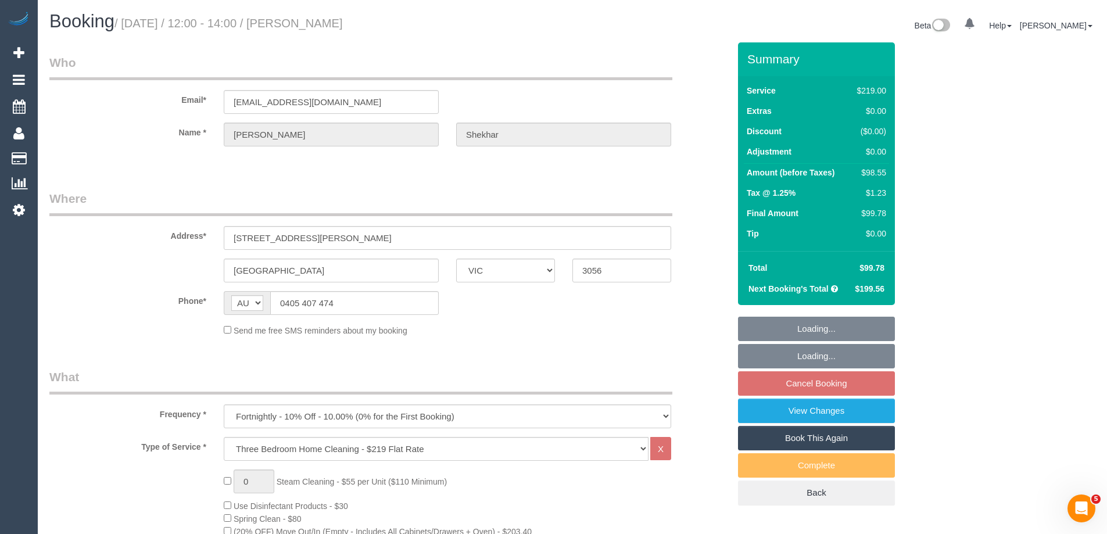
select select "spot1"
select select "number:27"
select select "number:16"
select select "number:18"
select select "number:36"
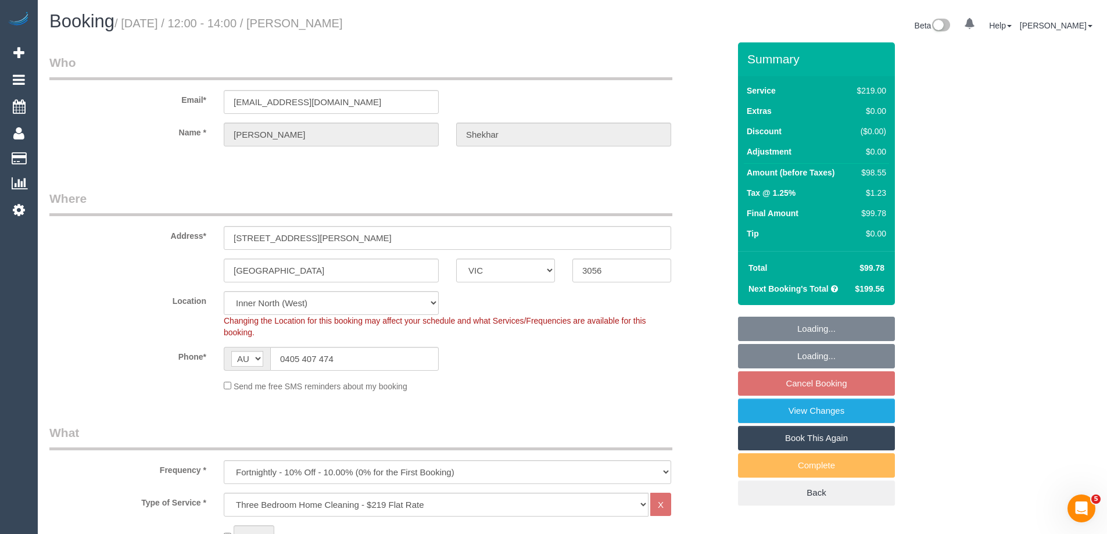
select select "object:1689"
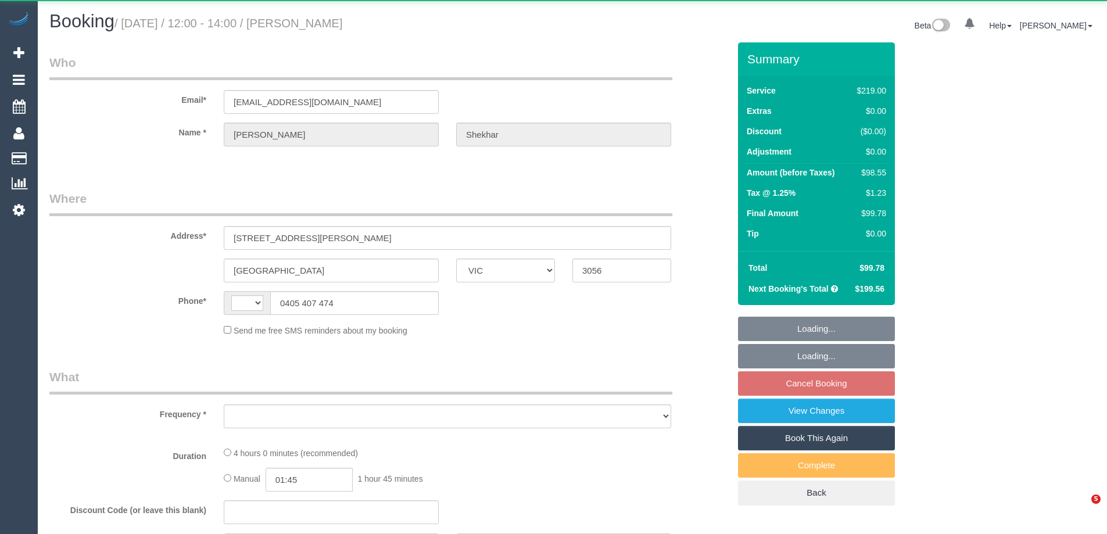
select select "VIC"
select select "string:AU"
select select "object:546"
select select "string:stripe-pm_1Ruk4c2GScqysDRVXg5qs0vn"
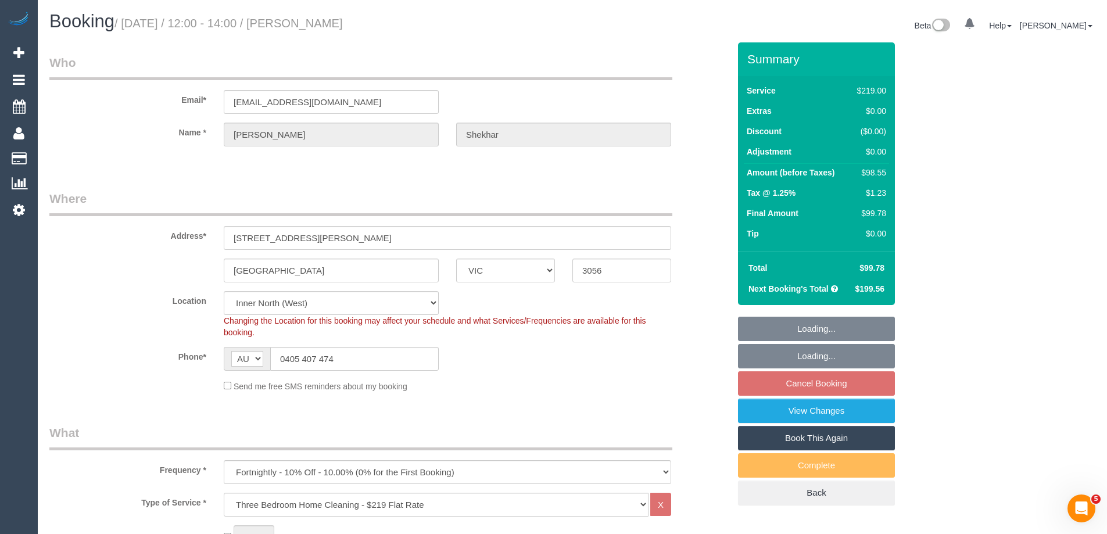
select select "object:800"
select select "spot1"
select select "number:27"
select select "number:16"
select select "number:18"
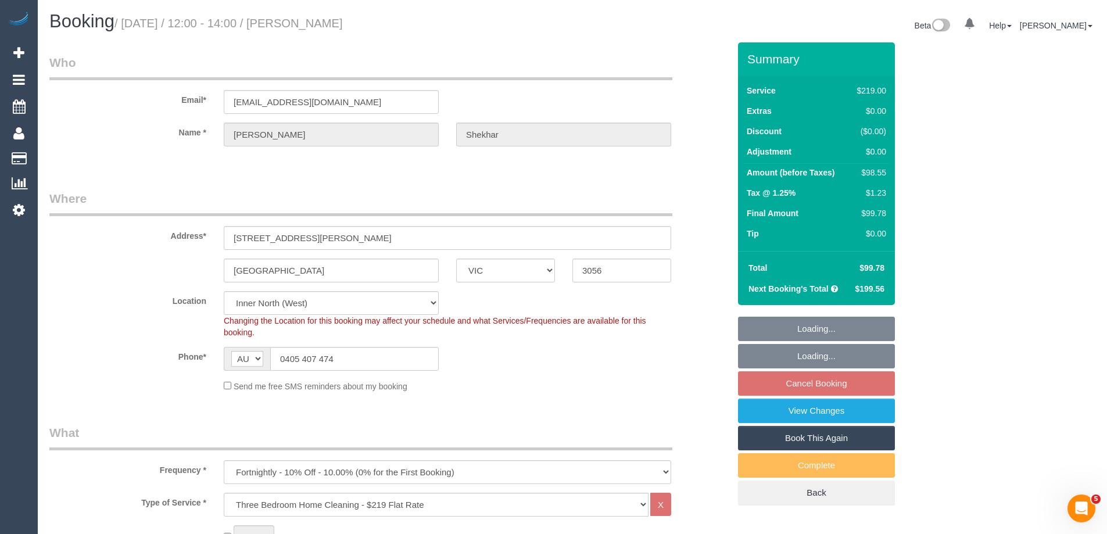
select select "number:36"
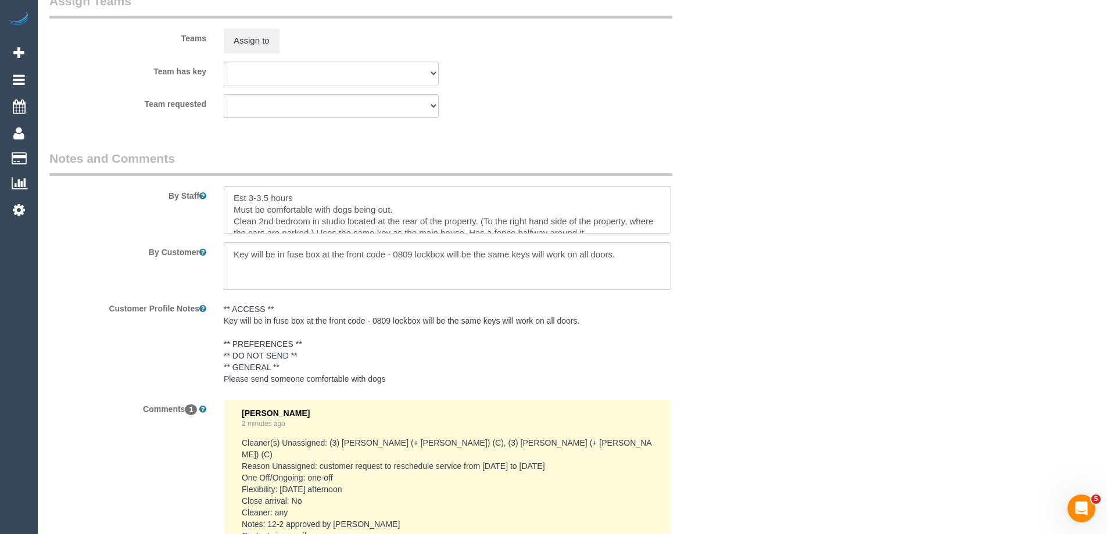
scroll to position [1764, 0]
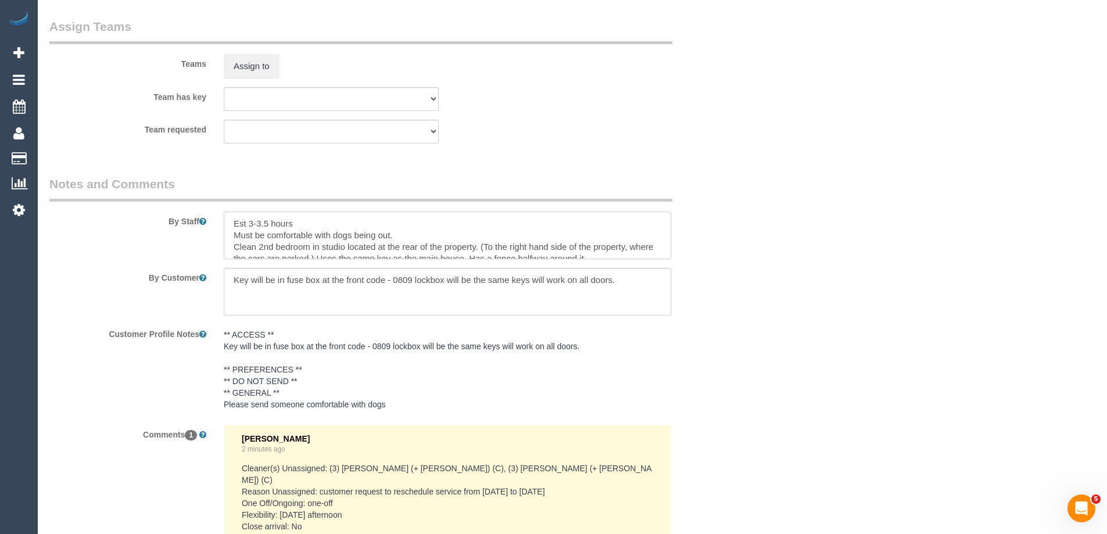
click at [228, 219] on textarea at bounding box center [447, 235] width 447 height 48
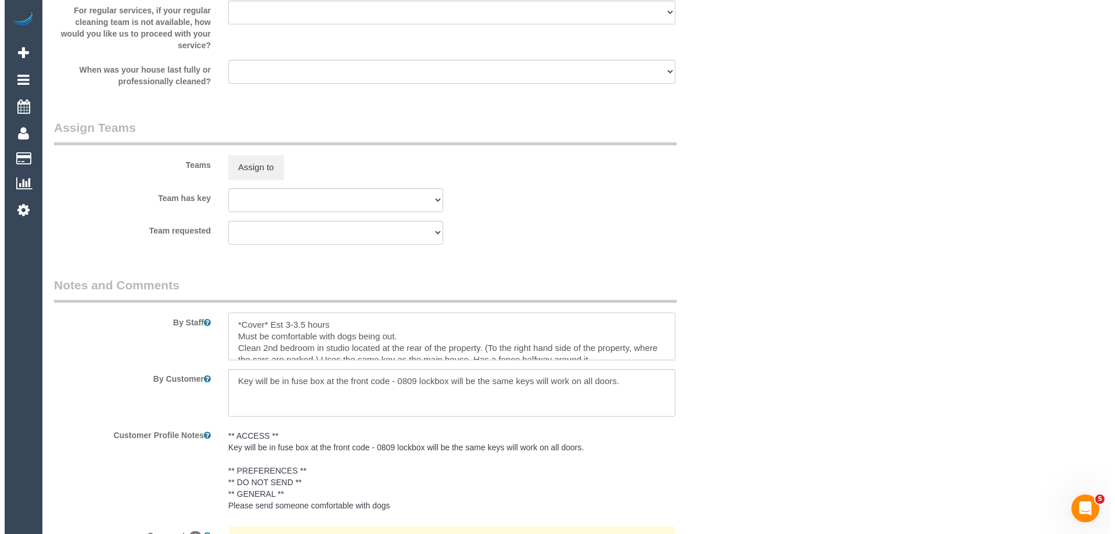
scroll to position [1648, 0]
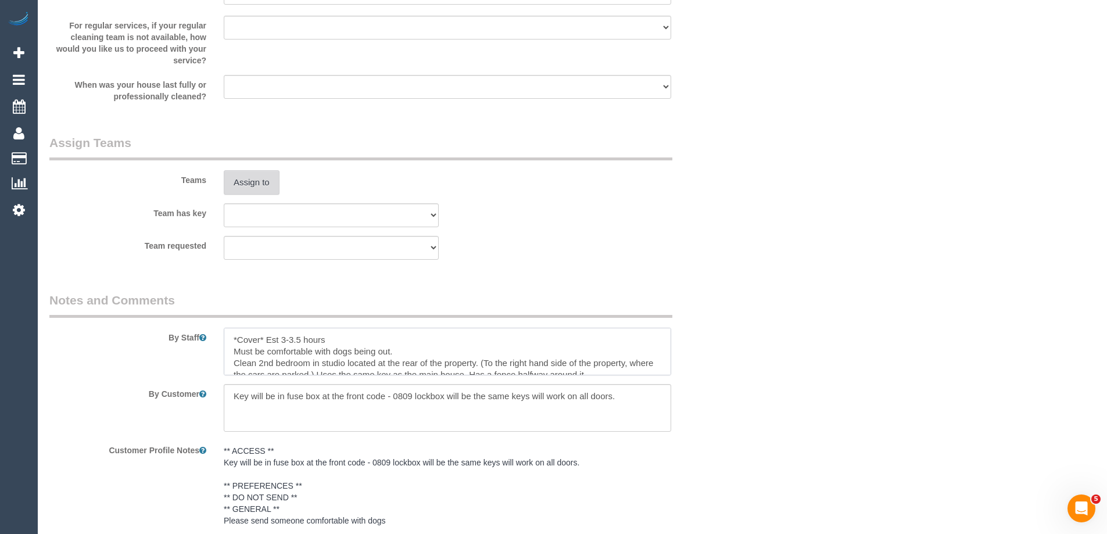
type textarea "*Cover* Est 3-3.5 hours Must be comfortable with dogs being out. Clean 2nd bedr…"
click at [246, 174] on button "Assign to" at bounding box center [252, 182] width 56 height 24
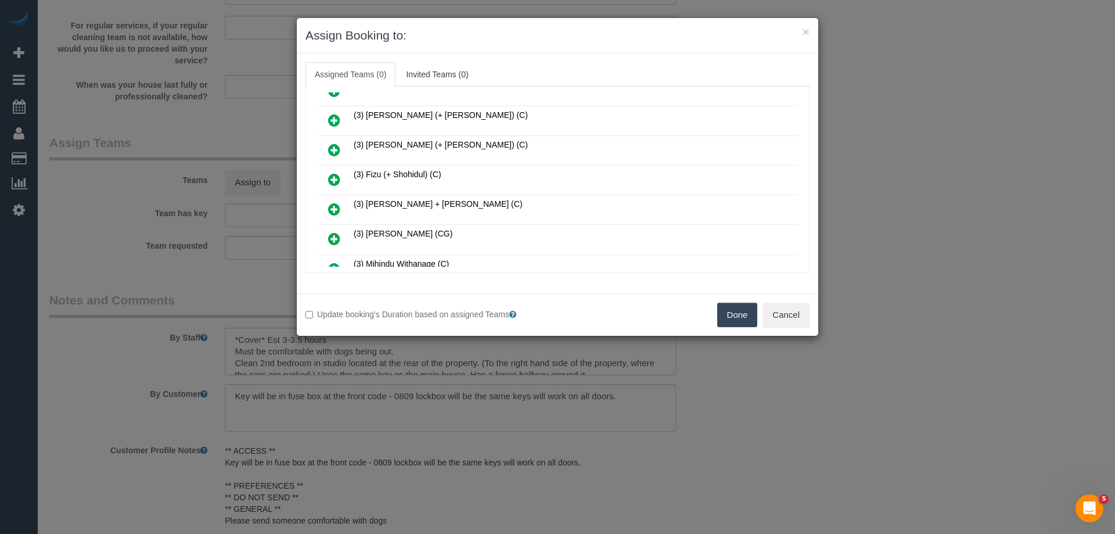
scroll to position [465, 0]
click at [335, 178] on icon at bounding box center [334, 181] width 12 height 14
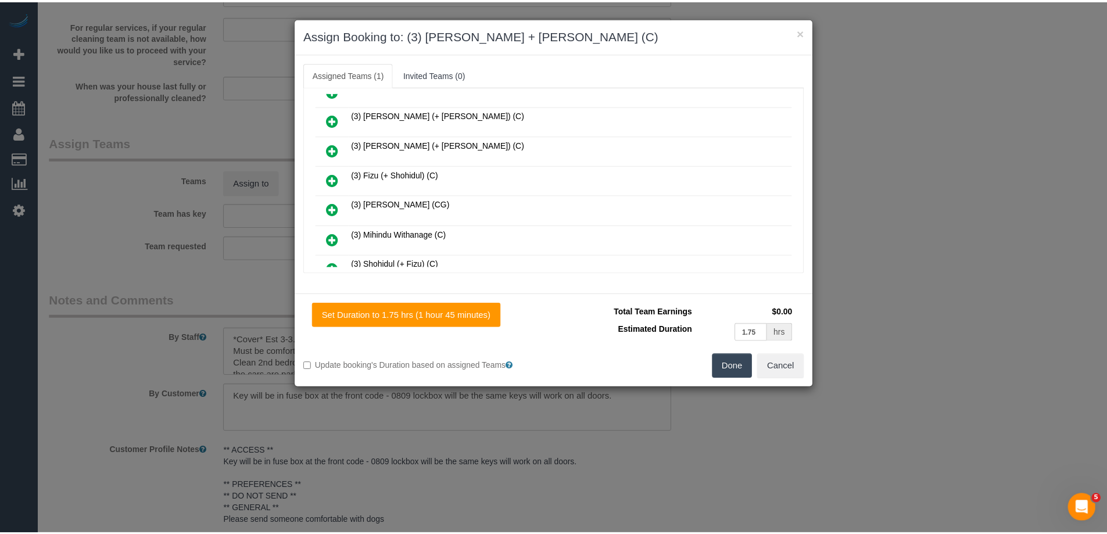
scroll to position [493, 0]
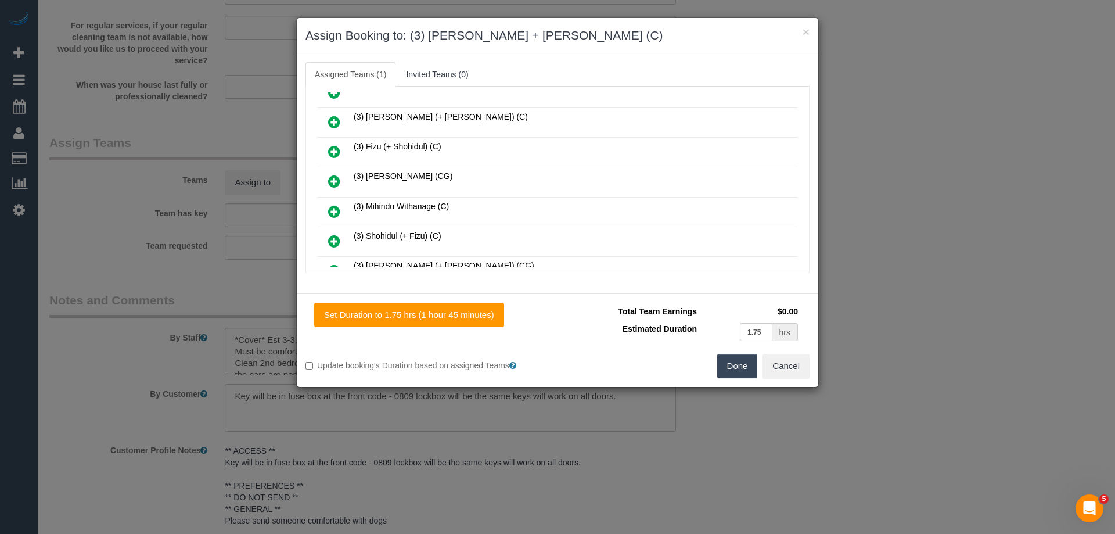
click at [734, 370] on button "Done" at bounding box center [737, 366] width 41 height 24
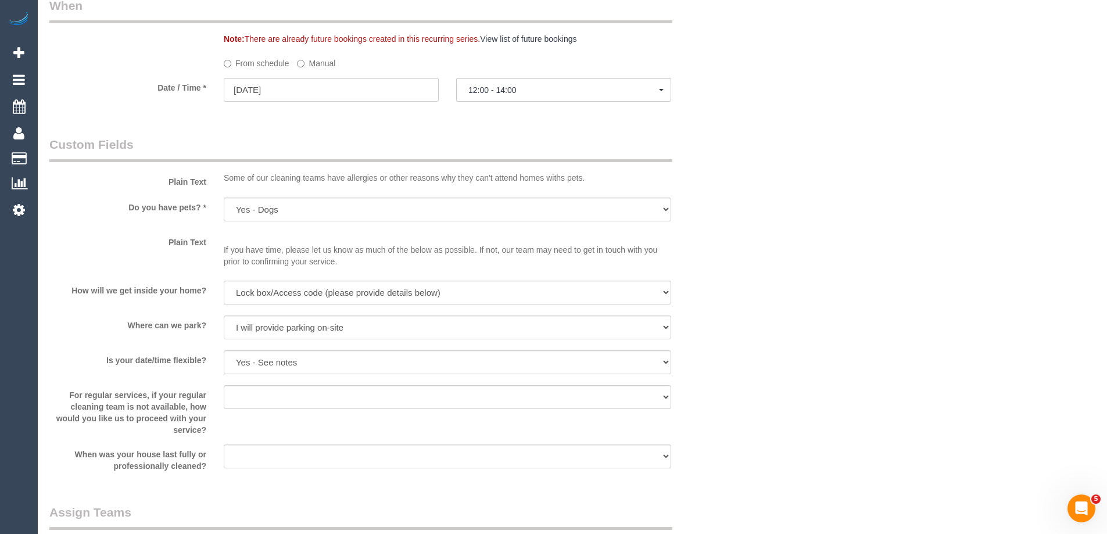
scroll to position [1569, 0]
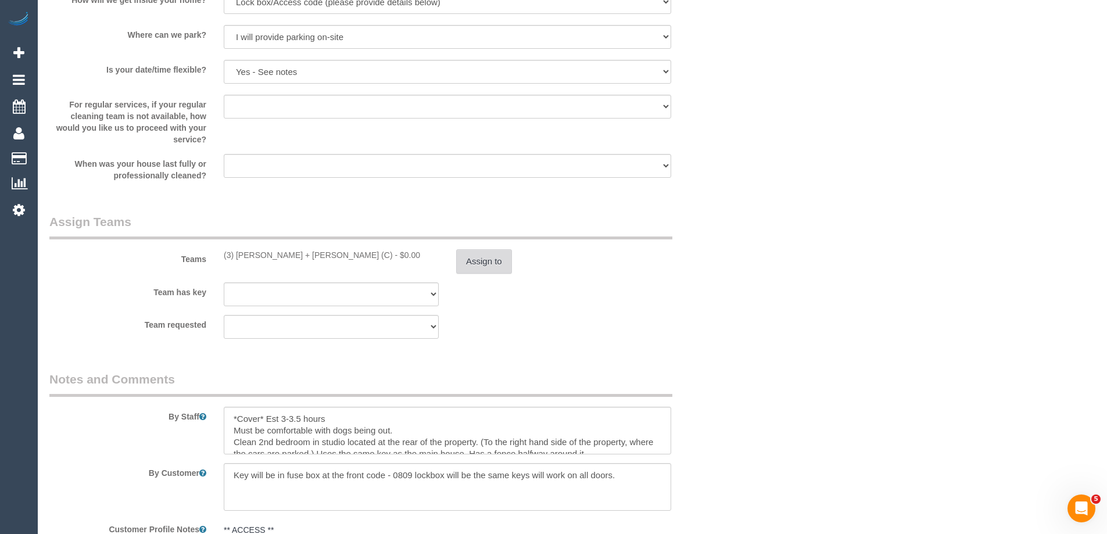
click at [468, 255] on button "Assign to" at bounding box center [484, 261] width 56 height 24
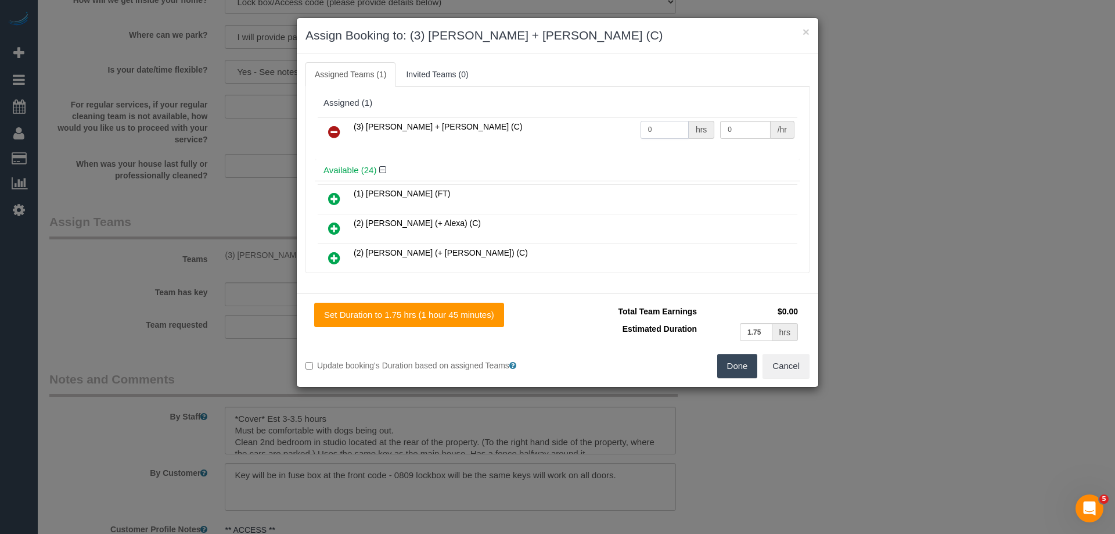
drag, startPoint x: 608, startPoint y: 125, endPoint x: 599, endPoint y: 125, distance: 9.3
click at [585, 125] on tr "(3) Gurdeep + Kamalpreet (C) 0 hrs 0 /hr" at bounding box center [558, 132] width 480 height 30
type input "1"
drag, startPoint x: 732, startPoint y: 129, endPoint x: 566, endPoint y: 125, distance: 166.2
click at [566, 125] on tr "(3) Gurdeep + Kamalpreet (C) 1 hrs 0 /hr" at bounding box center [558, 132] width 480 height 30
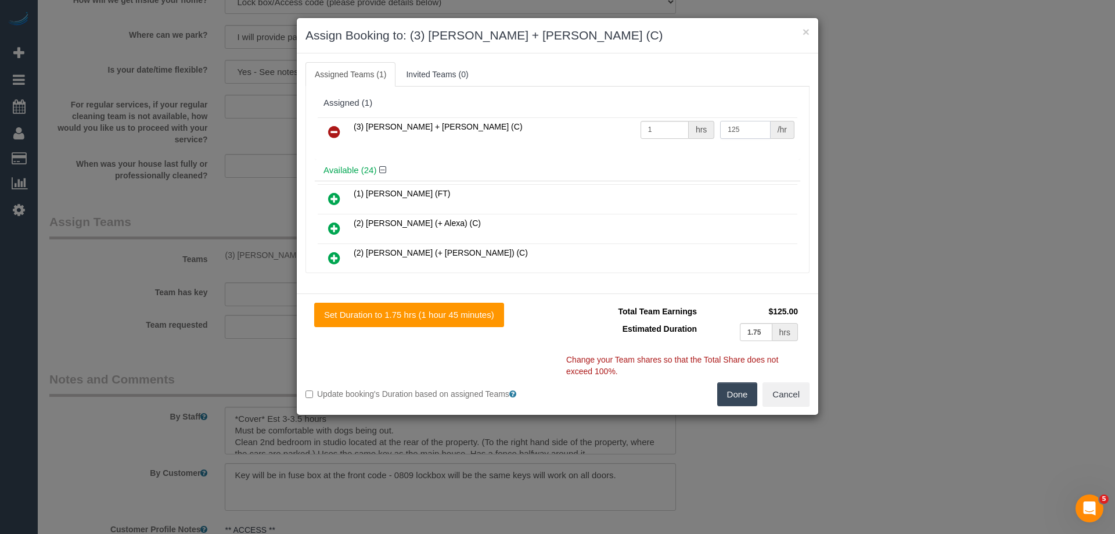
type input "125"
click at [737, 397] on button "Done" at bounding box center [737, 394] width 41 height 24
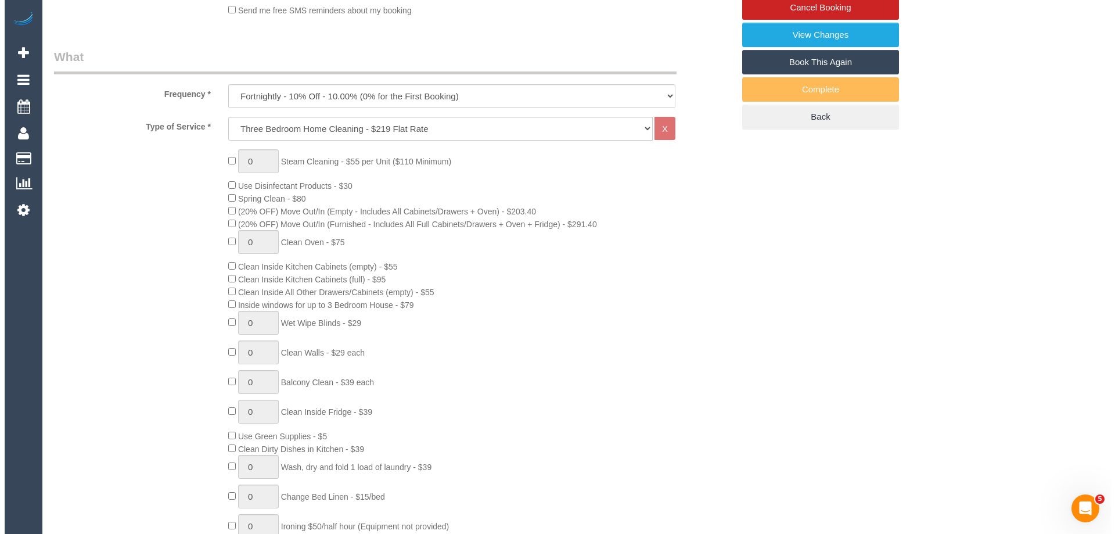
scroll to position [0, 0]
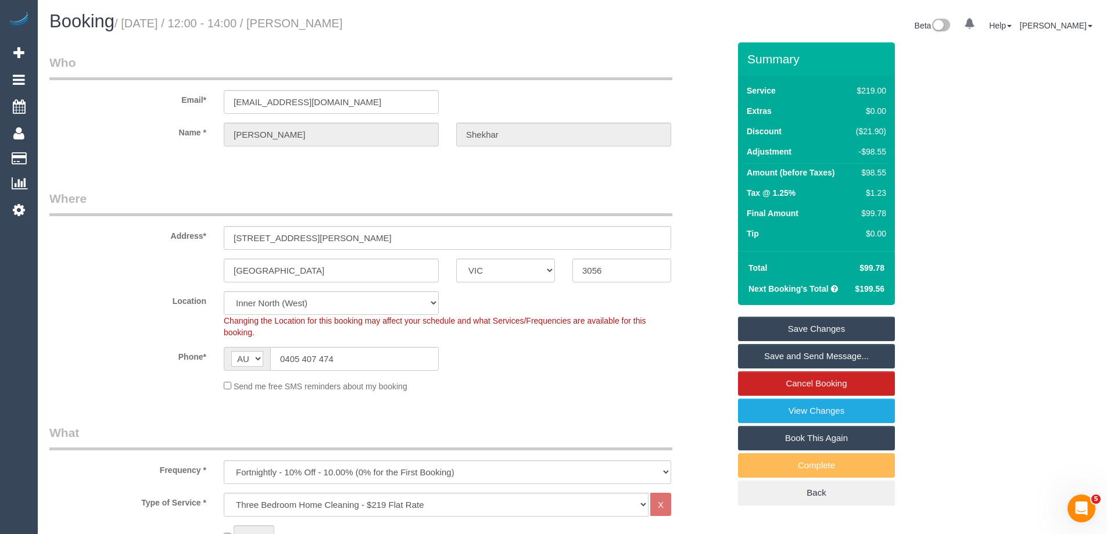
drag, startPoint x: 407, startPoint y: 24, endPoint x: 322, endPoint y: 20, distance: 84.9
click at [322, 20] on h1 "Booking / September 25, 2025 / 12:00 - 14:00 / Sahil Shekhar" at bounding box center [306, 22] width 514 height 20
copy small "Sahil Shekhar"
click at [787, 355] on link "Save and Send Message..." at bounding box center [816, 356] width 157 height 24
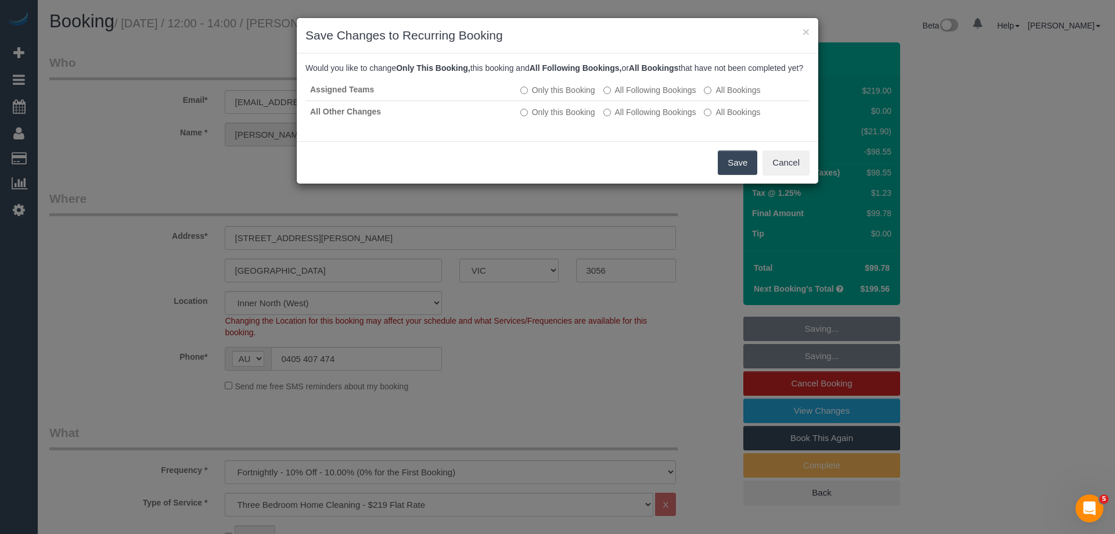
click at [738, 174] on button "Save" at bounding box center [738, 162] width 40 height 24
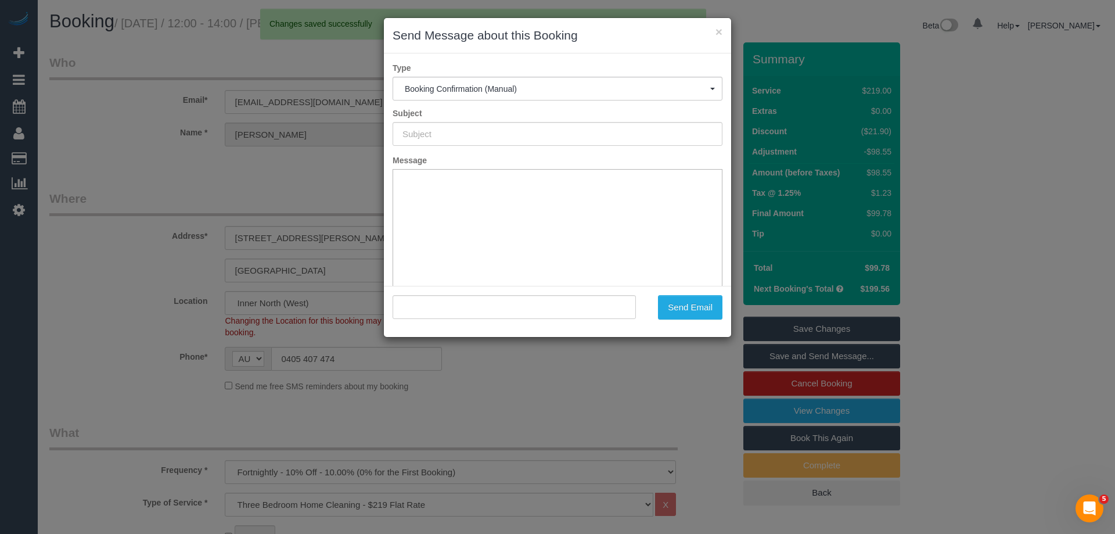
type input "Booking Confirmed"
type input ""Sahil Shekhar" <sahilshekhar@gmail.com>"
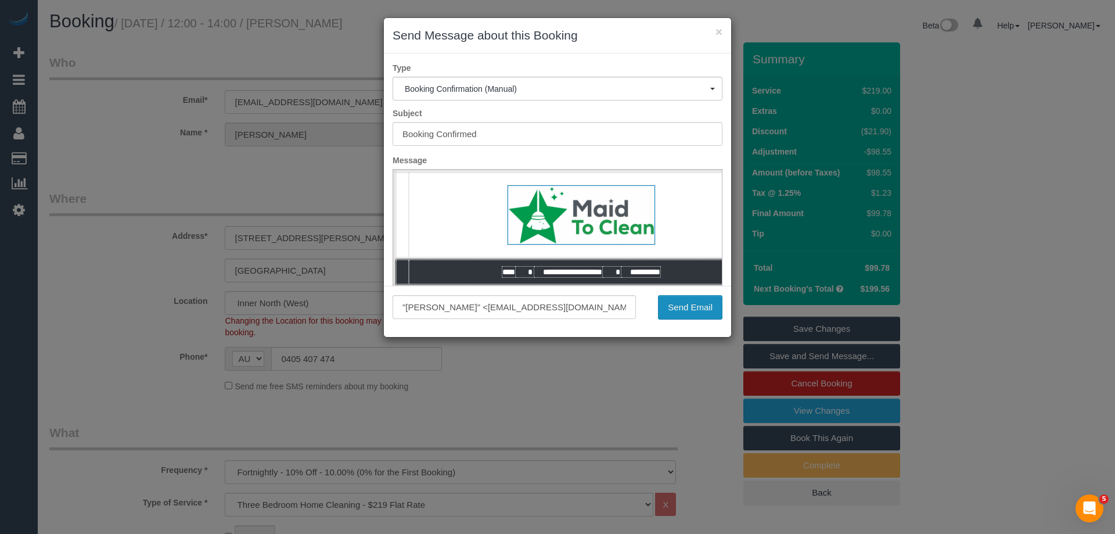
click at [690, 307] on button "Send Email" at bounding box center [690, 307] width 64 height 24
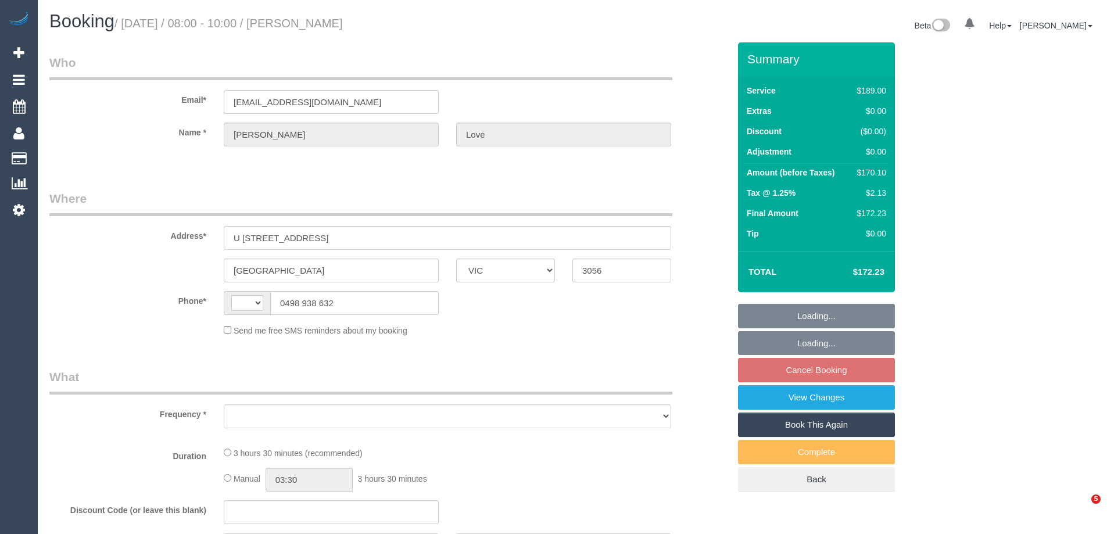
select select "VIC"
select select "object:302"
select select "string:stripe-pm_1RWl7f2GScqysDRVAgIJIyyr"
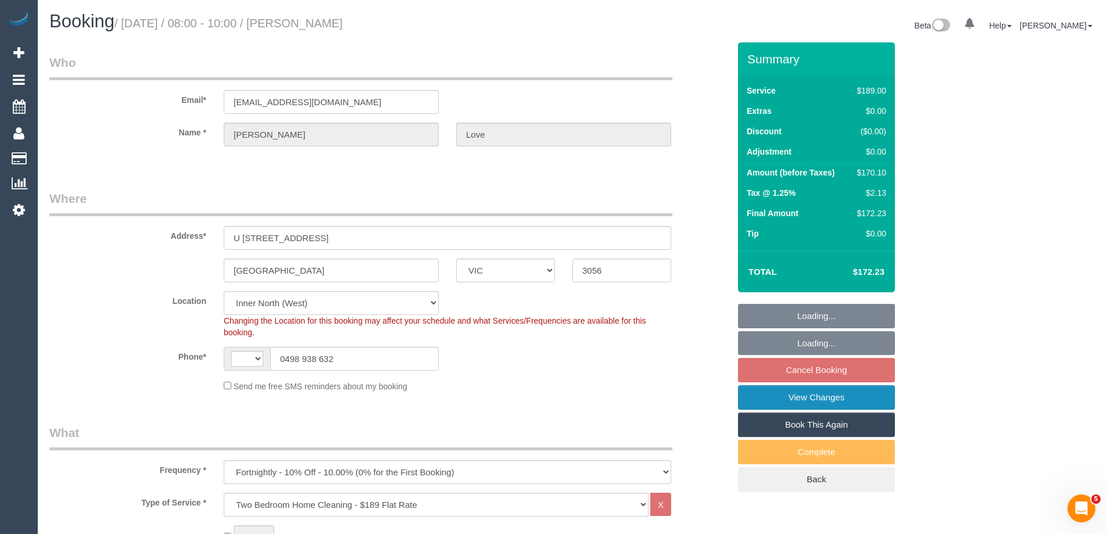
select select "object:652"
click at [782, 402] on link "View Changes" at bounding box center [816, 397] width 157 height 24
select select "string:AU"
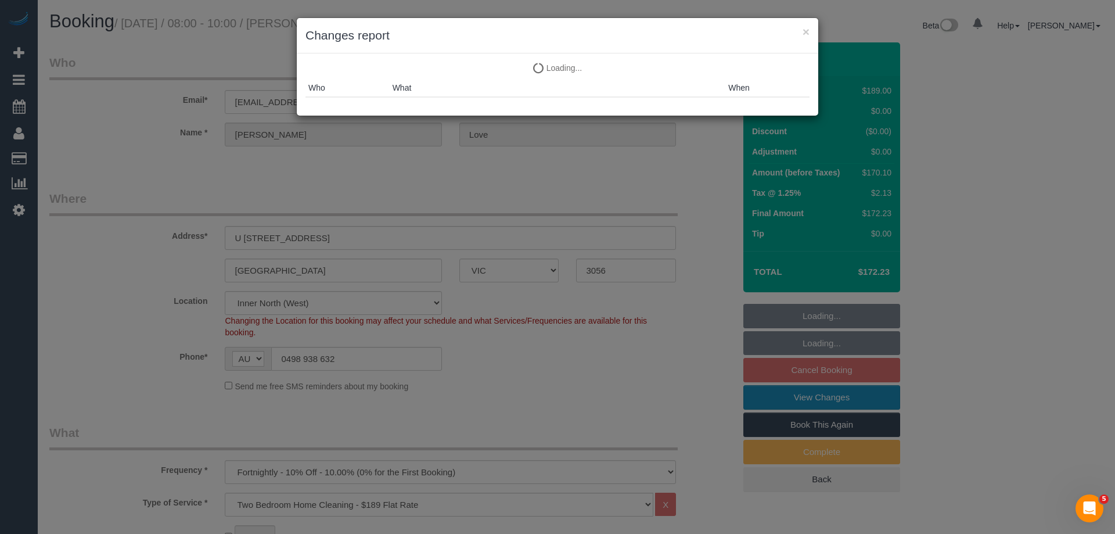
select select "number:28"
select select "number:14"
select select "number:19"
select select "number:22"
select select "number:34"
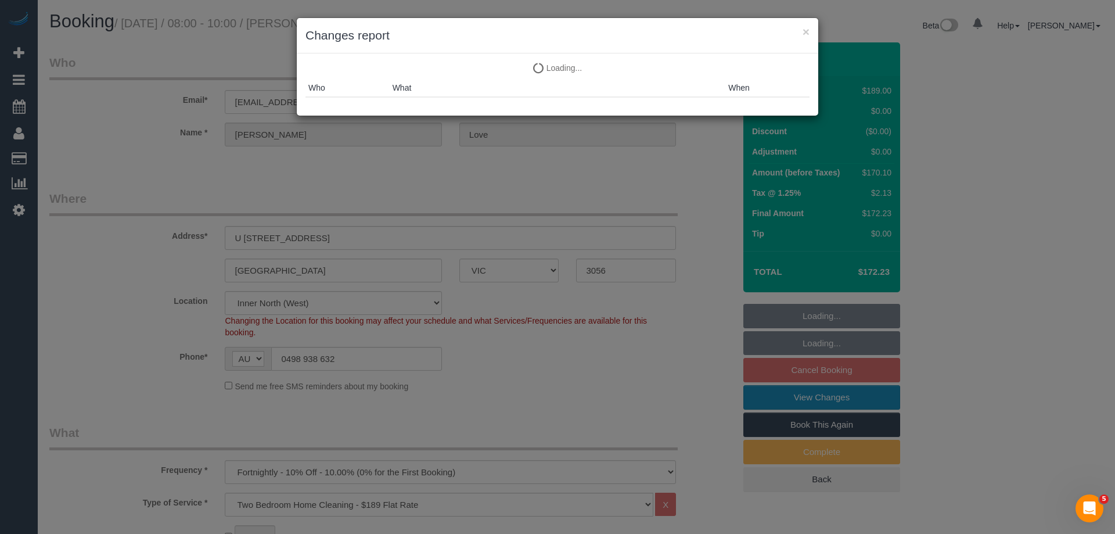
select select "number:26"
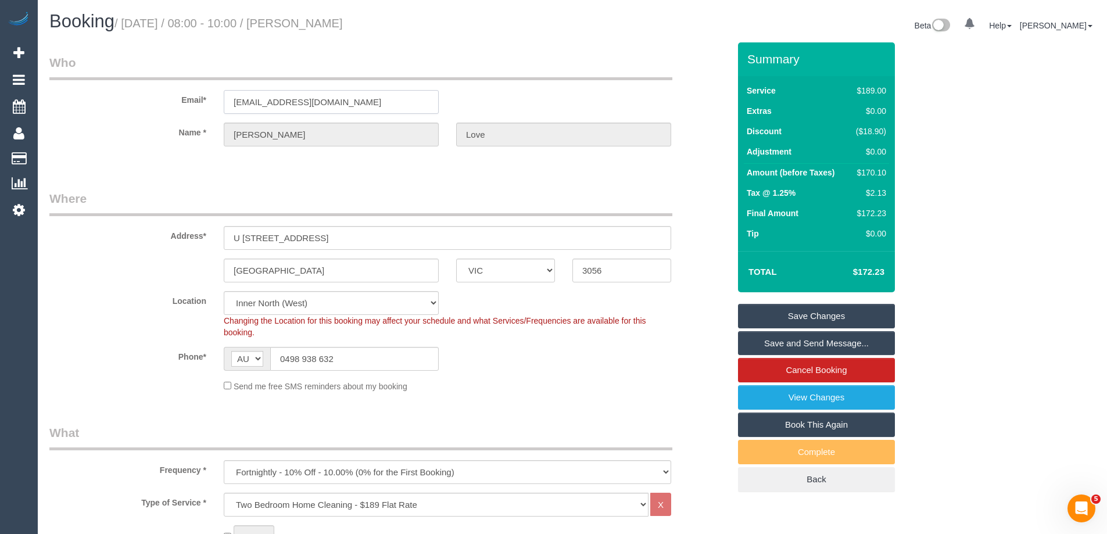
drag, startPoint x: 358, startPoint y: 98, endPoint x: 69, endPoint y: 98, distance: 289.3
click at [69, 98] on div "Email* [EMAIL_ADDRESS][DOMAIN_NAME]" at bounding box center [389, 84] width 697 height 60
click at [770, 340] on link "Save and Send Message..." at bounding box center [816, 343] width 157 height 24
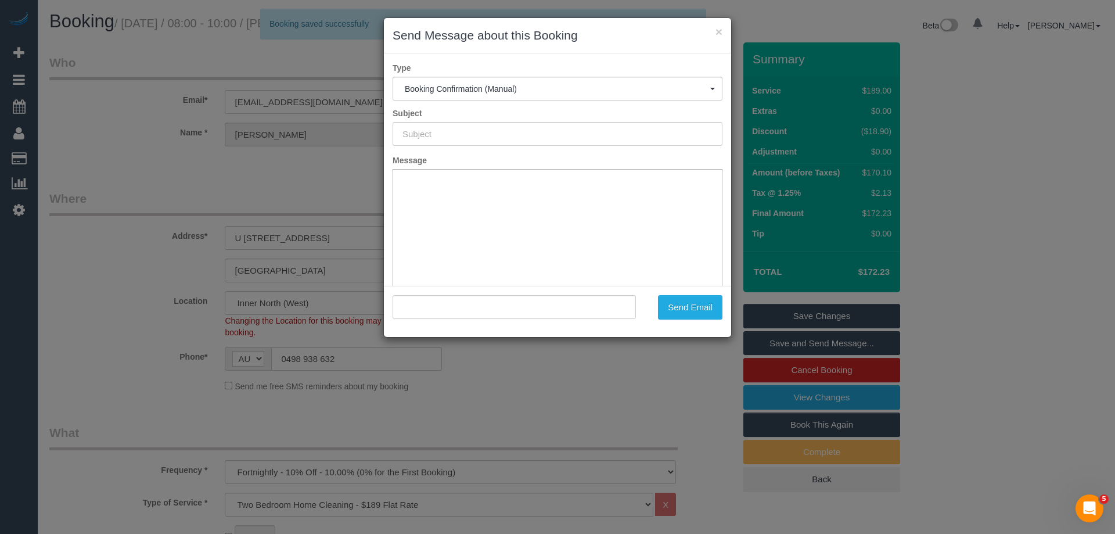
type input "Booking Confirmed"
type input ""[PERSON_NAME]" <[EMAIL_ADDRESS][DOMAIN_NAME]>"
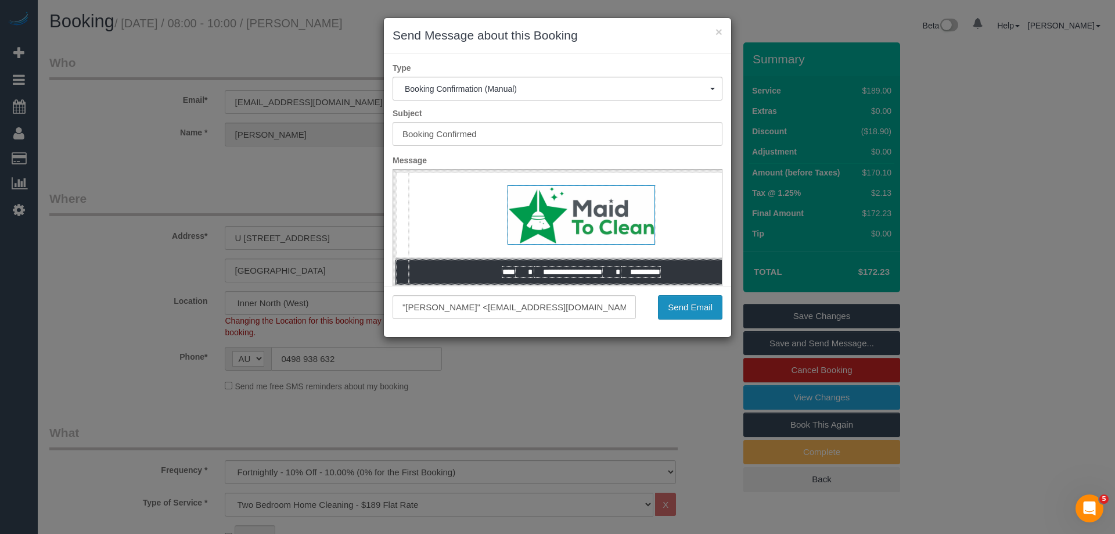
click at [686, 304] on button "Send Email" at bounding box center [690, 307] width 64 height 24
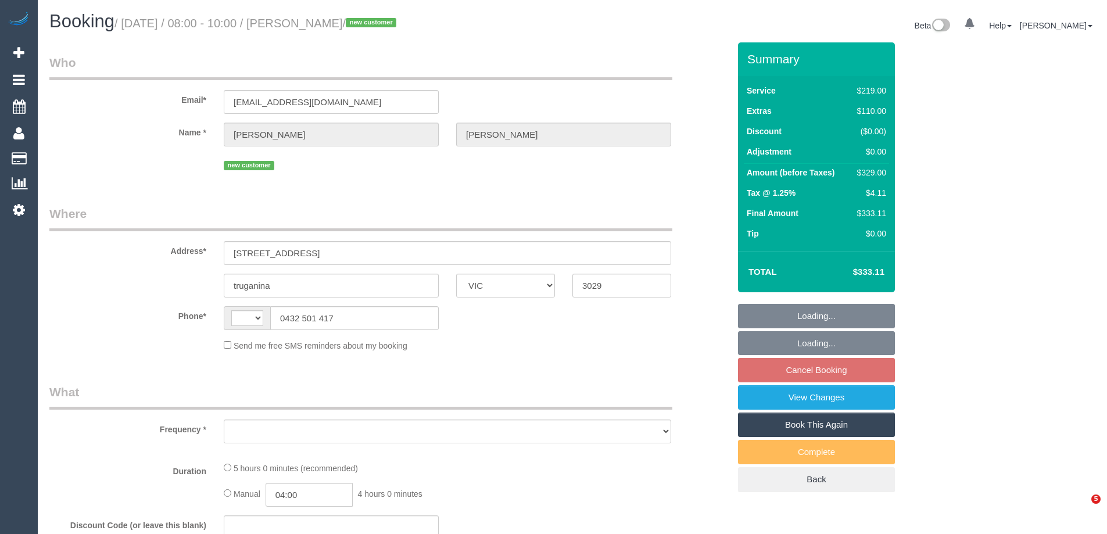
select select "VIC"
select select "string:stripe-pm_1S8r7i2GScqysDRVNaDn27Ub"
select select "string:AU"
select select "object:683"
select select "number:28"
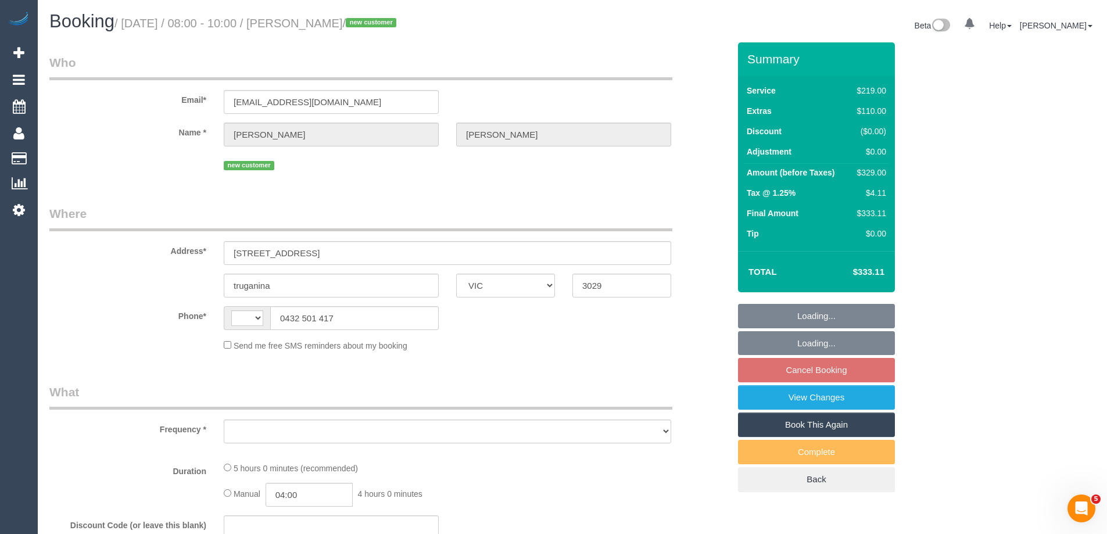
select select "number:14"
select select "number:18"
select select "number:25"
select select "number:35"
select select "number:12"
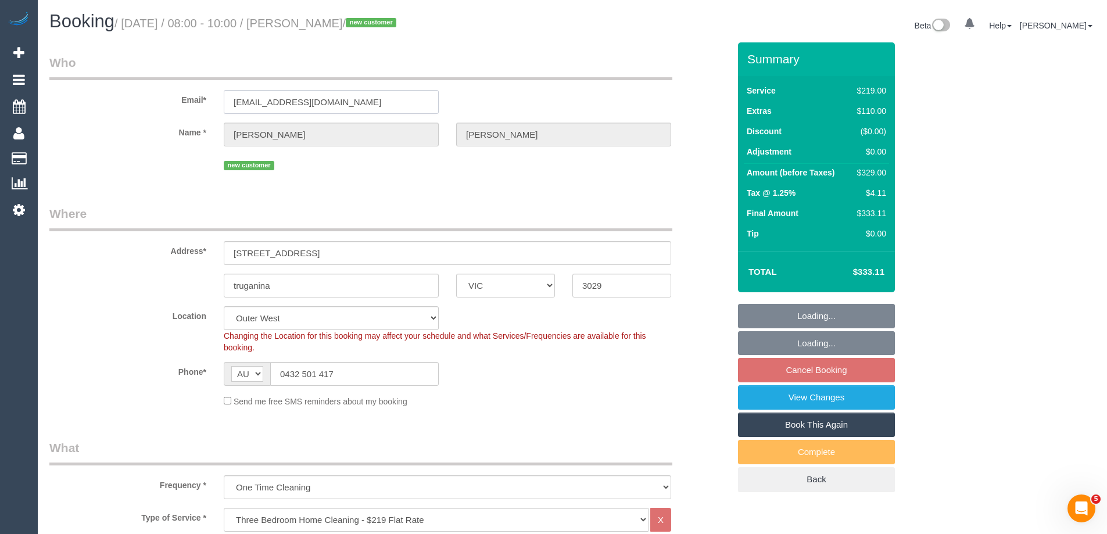
drag, startPoint x: 369, startPoint y: 101, endPoint x: 50, endPoint y: 101, distance: 318.9
click at [50, 101] on div "Email* beequeen_999@yahoo.com" at bounding box center [389, 84] width 697 height 60
select select "object:1198"
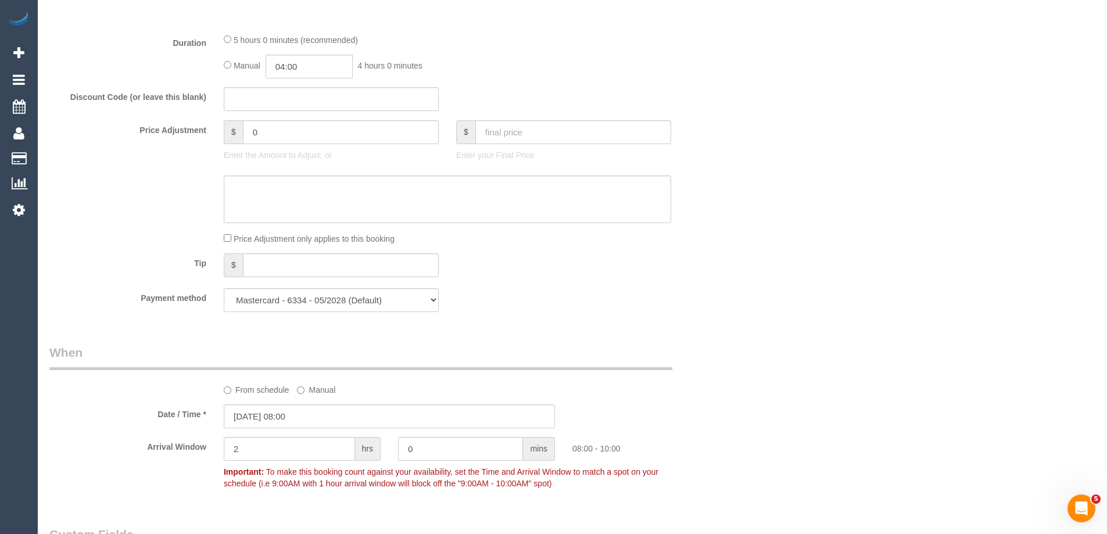
scroll to position [1777, 0]
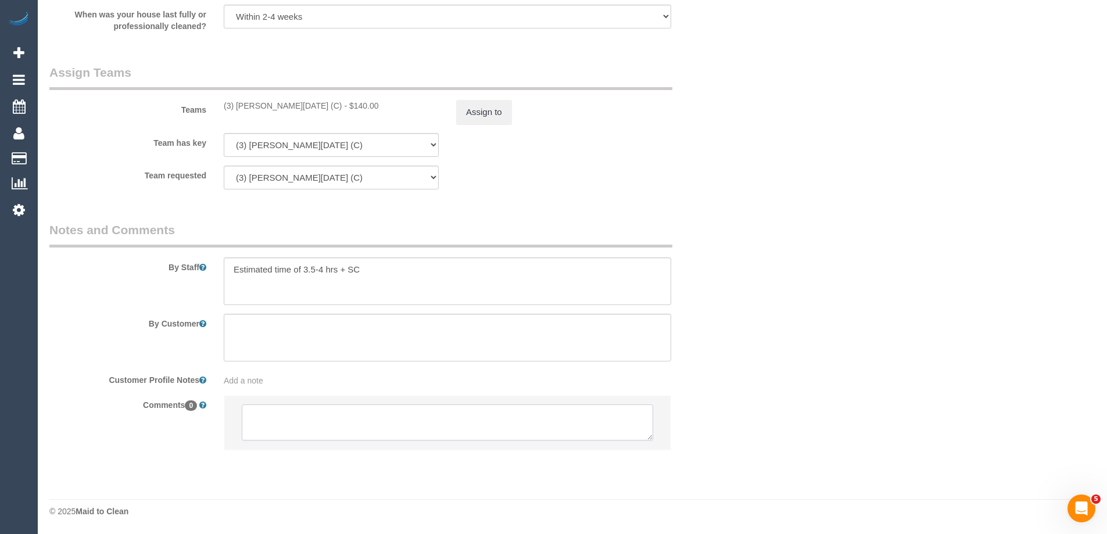
click at [303, 421] on textarea at bounding box center [447, 422] width 411 height 36
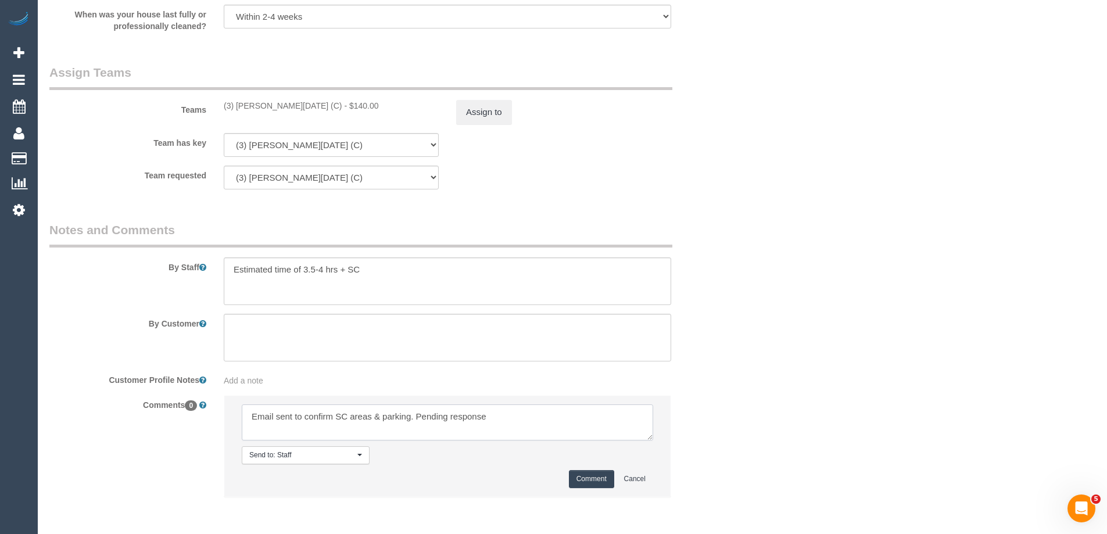
type textarea "Email sent to confirm SC areas & parking. Pending response"
click at [579, 478] on button "Comment" at bounding box center [591, 479] width 45 height 18
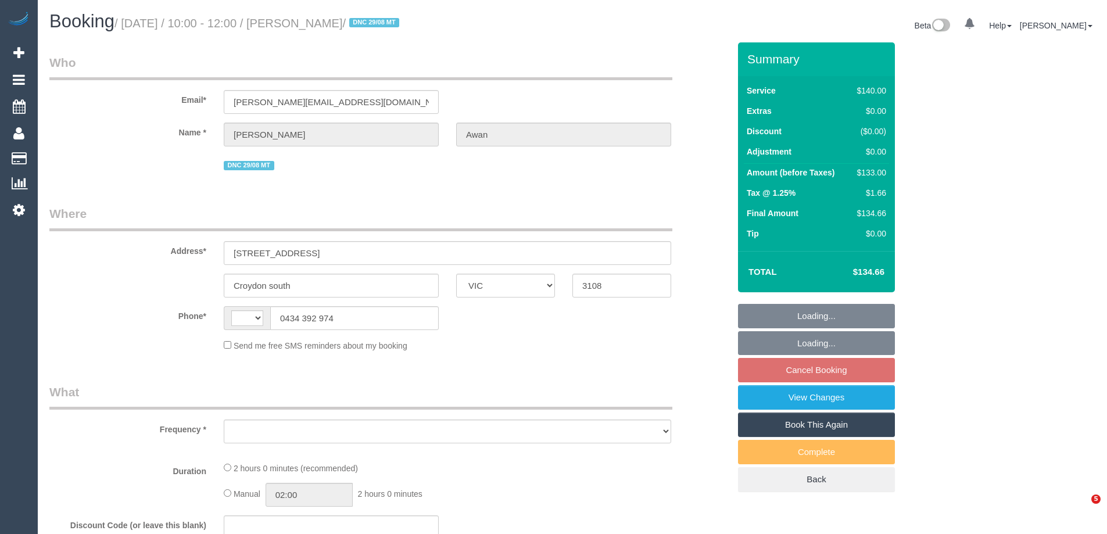
select select "VIC"
select select "object:311"
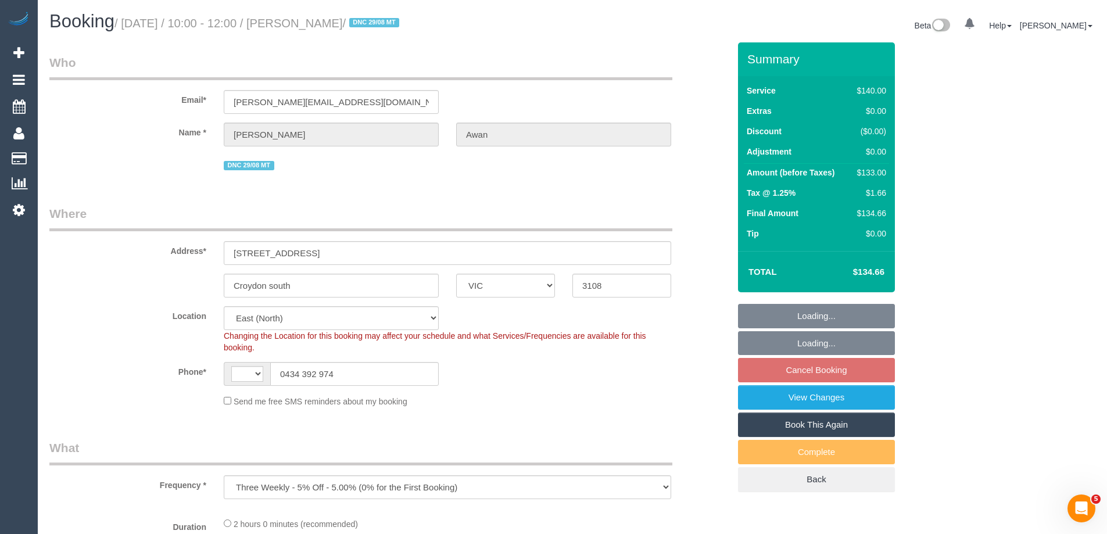
select select "string:AU"
select select "number:28"
select select "number:14"
select select "number:18"
select select "number:25"
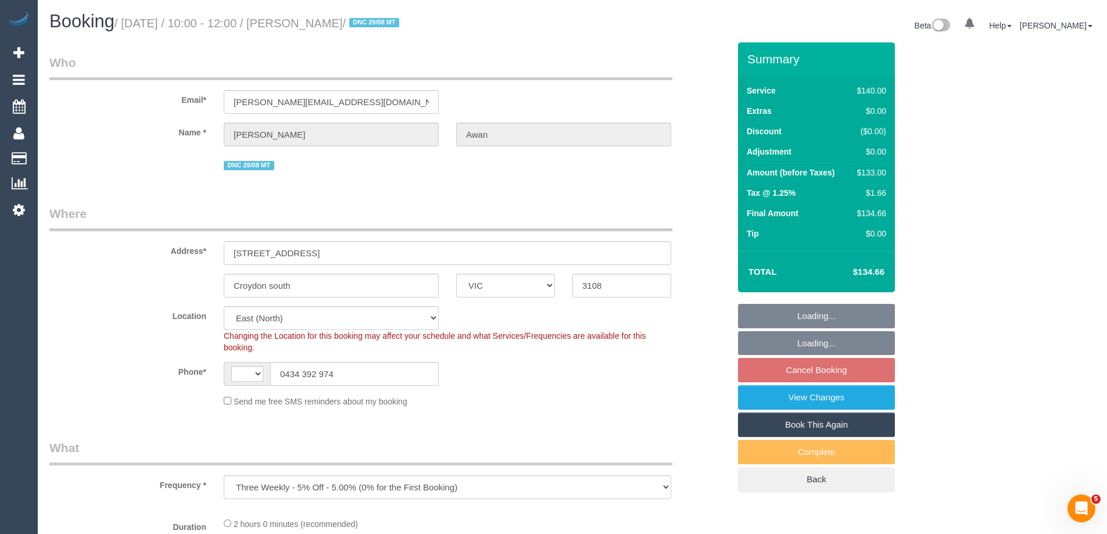
select select "number:35"
select select "number:13"
select select "object:711"
select select "string:stripe-pm_1PQRyu2GScqysDRVsQCPVYhC"
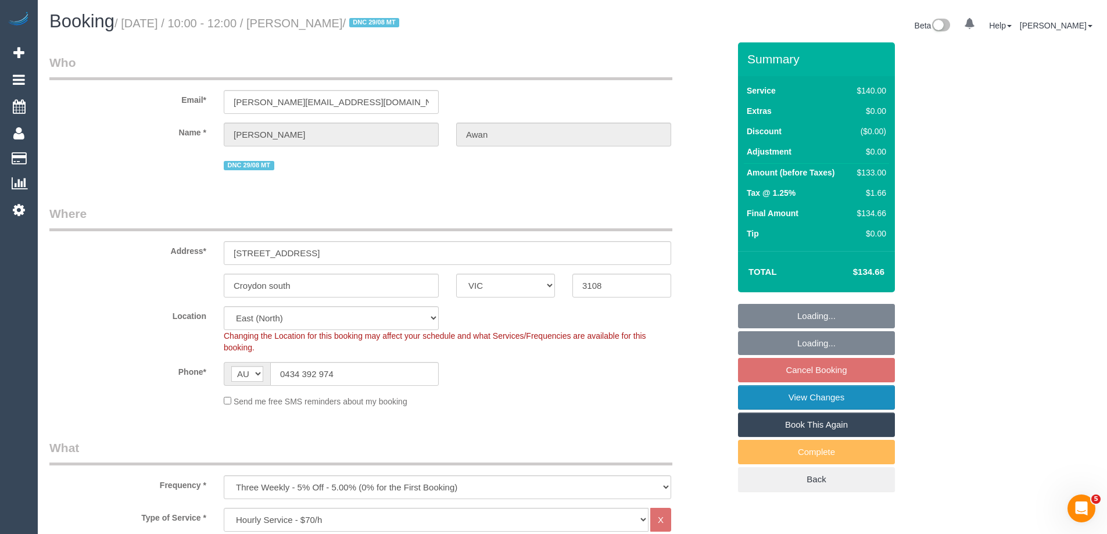
click at [784, 400] on link "View Changes" at bounding box center [816, 397] width 157 height 24
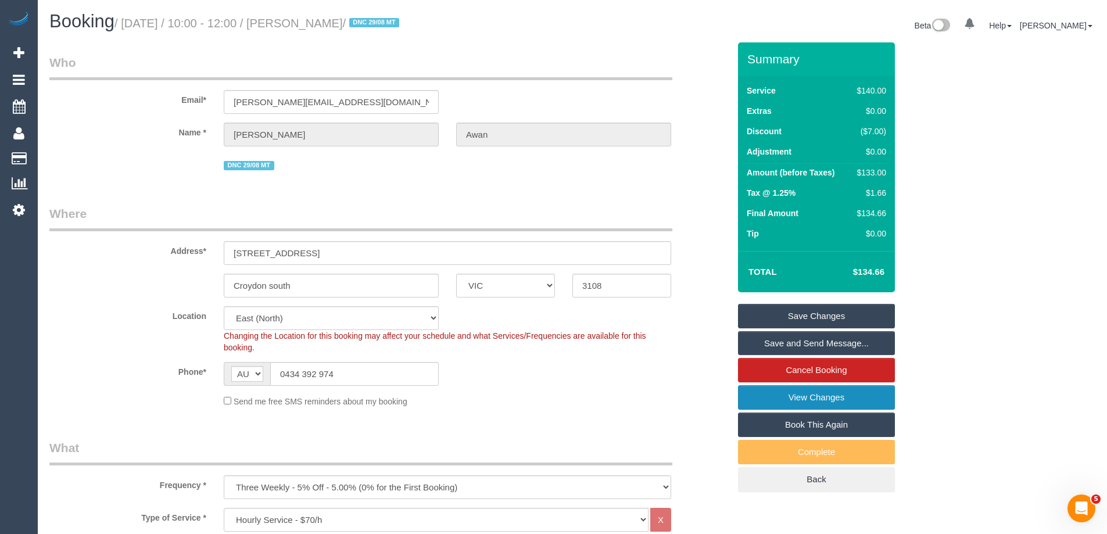
click at [762, 390] on link "View Changes" at bounding box center [816, 397] width 157 height 24
click at [765, 343] on link "Save and Send Message..." at bounding box center [816, 343] width 157 height 24
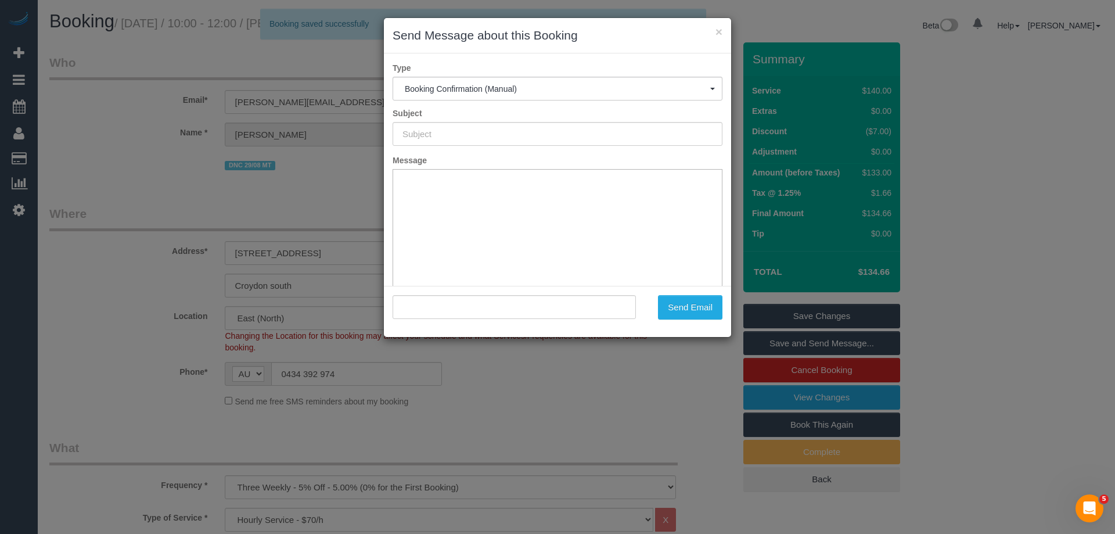
type input "Booking Confirmed"
type input ""Khadija Awan" <dr.awan@hotmail.com>"
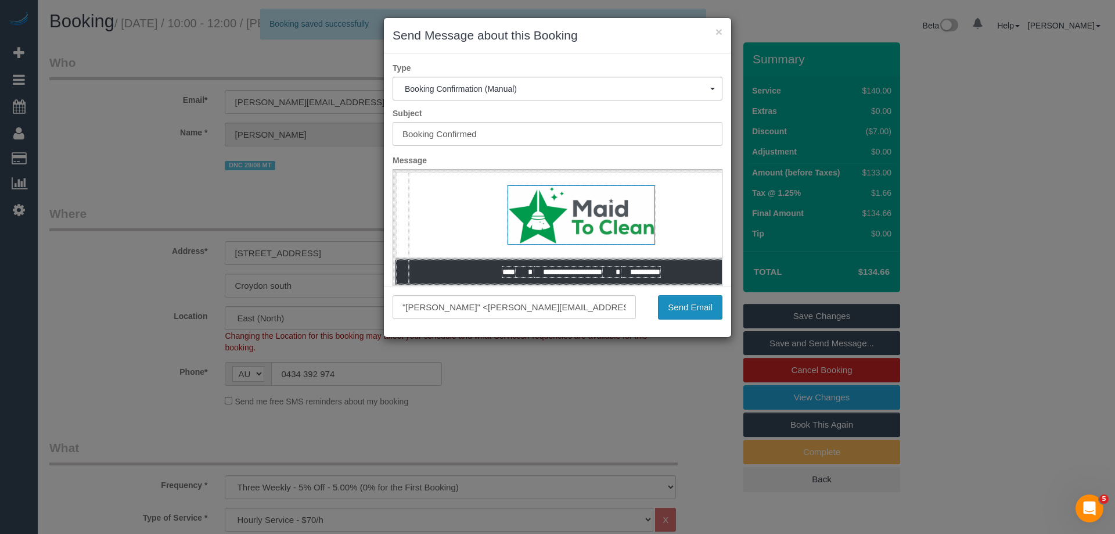
click at [705, 311] on button "Send Email" at bounding box center [690, 307] width 64 height 24
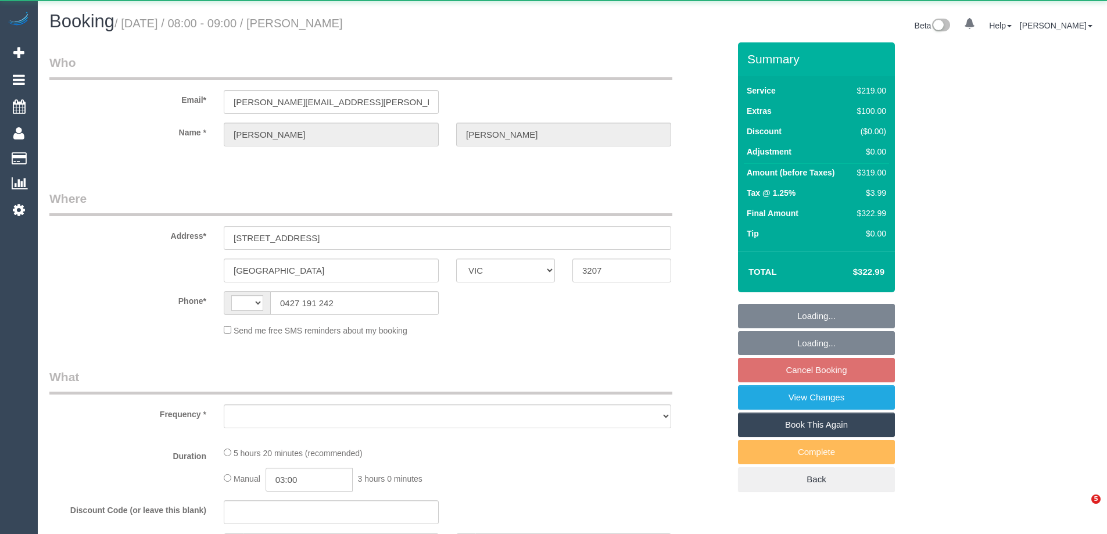
select select "VIC"
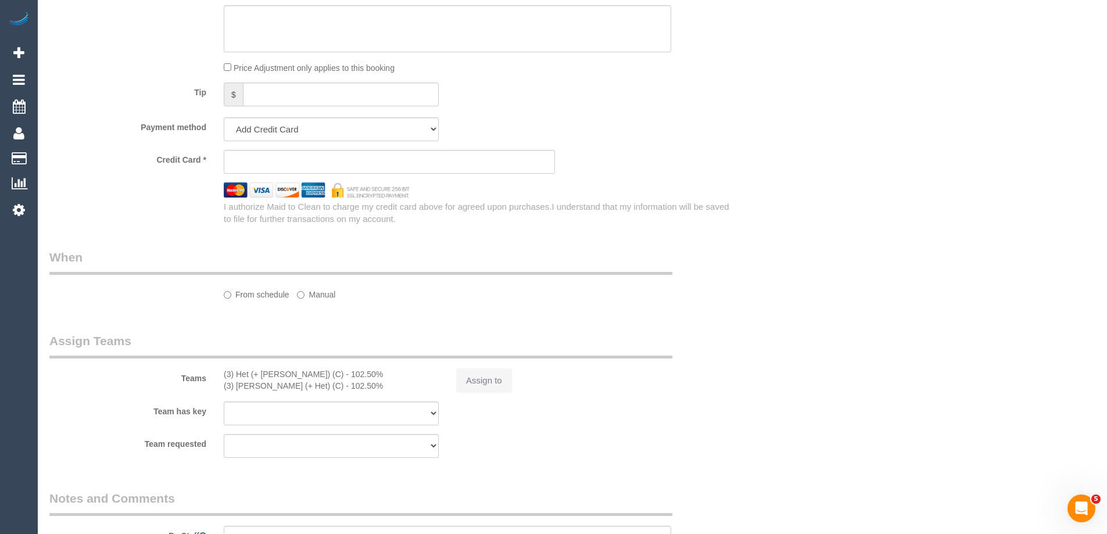
select select "string:AU"
select select "object:592"
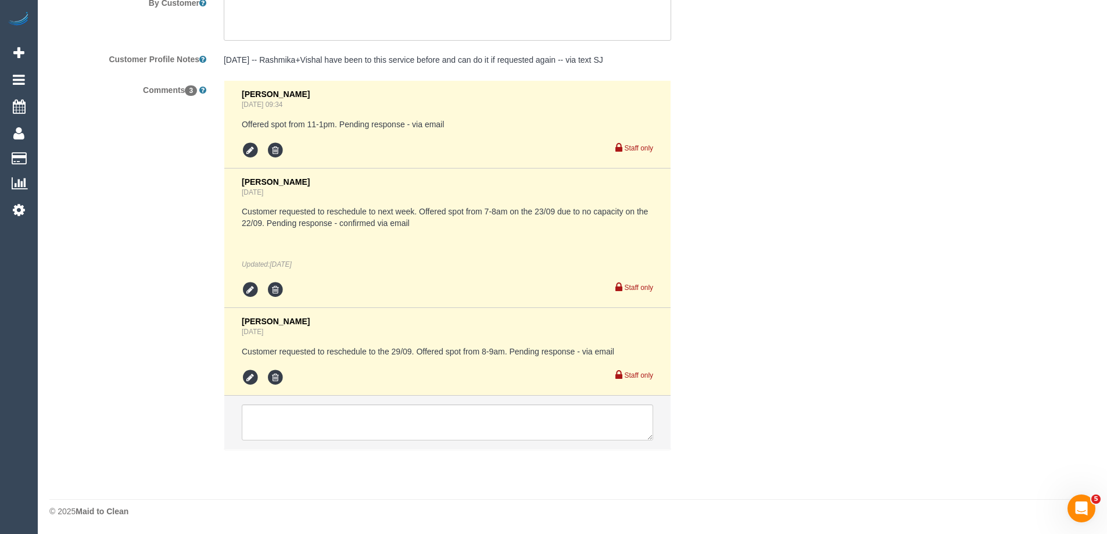
select select "string:stripe-pm_1S7TFl2GScqysDRVumSjWoCy"
select select "number:29"
select select "number:14"
select select "number:18"
select select "number:24"
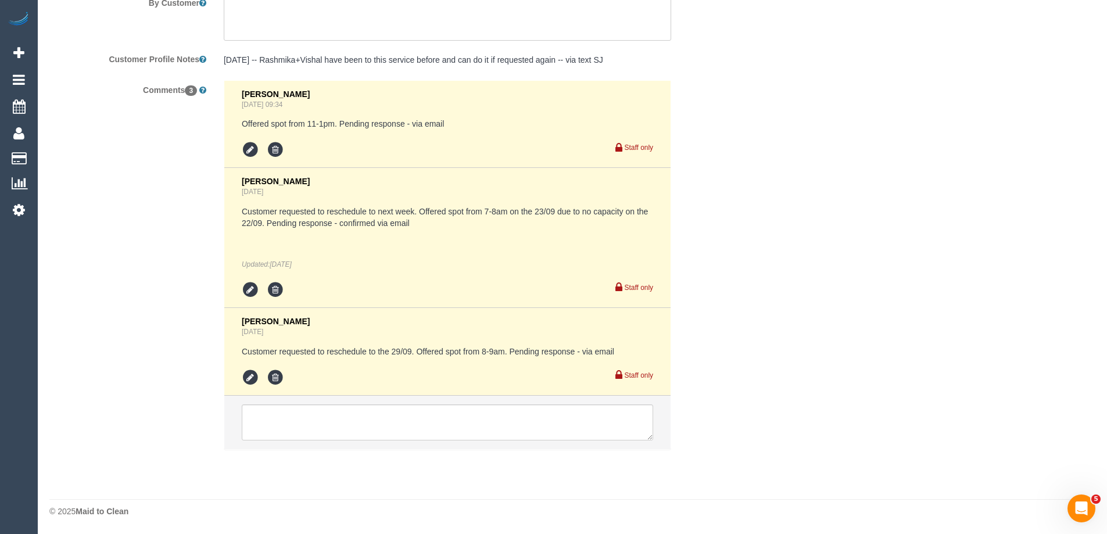
select select "number:13"
select select "object:1441"
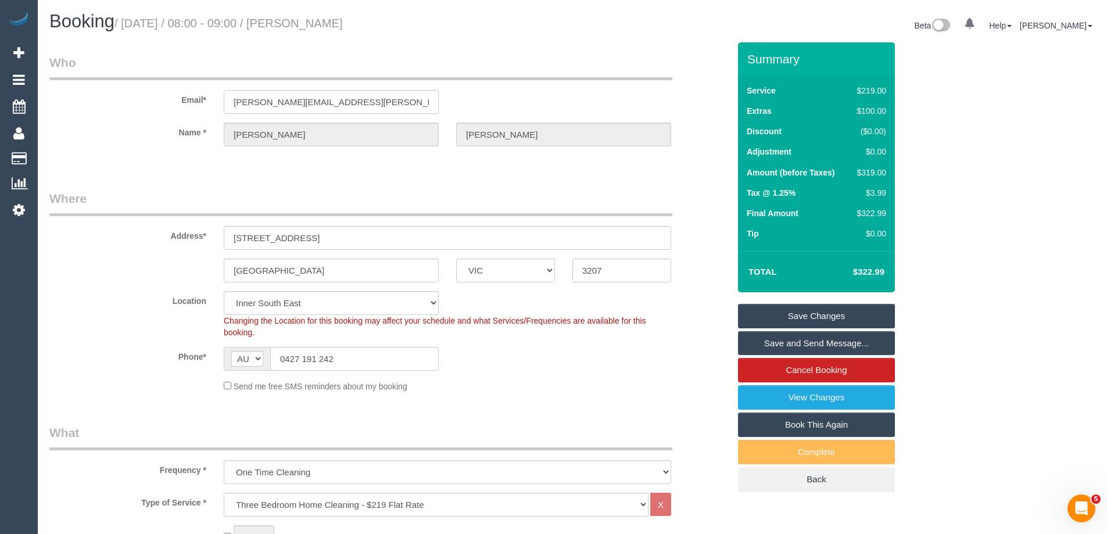
drag, startPoint x: 355, startPoint y: 101, endPoint x: 282, endPoint y: 189, distance: 114.8
click at [92, 101] on div "Email* [PERSON_NAME][EMAIL_ADDRESS][PERSON_NAME][DOMAIN_NAME]" at bounding box center [389, 84] width 697 height 60
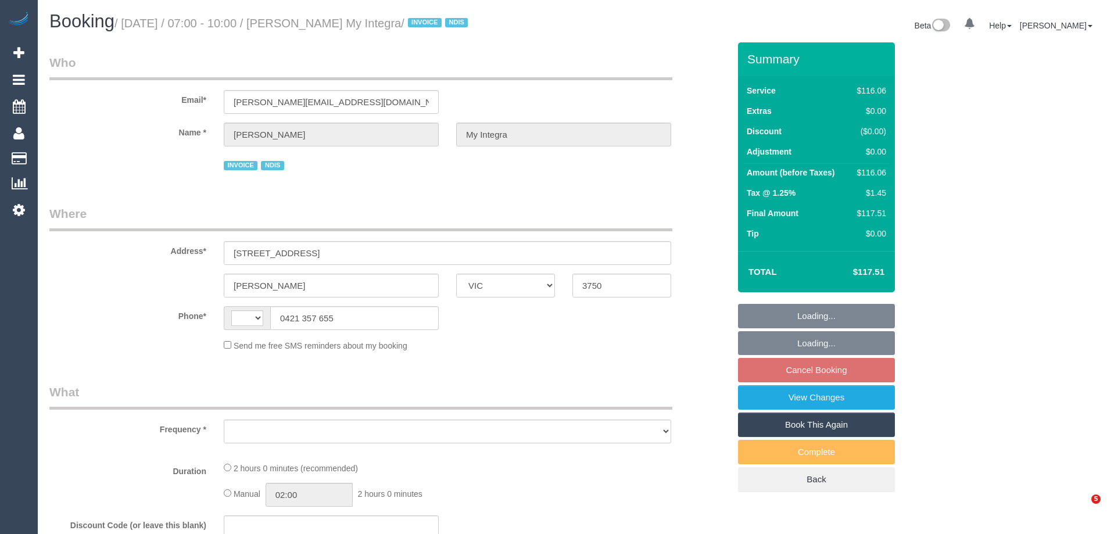
select select "VIC"
select select "object:278"
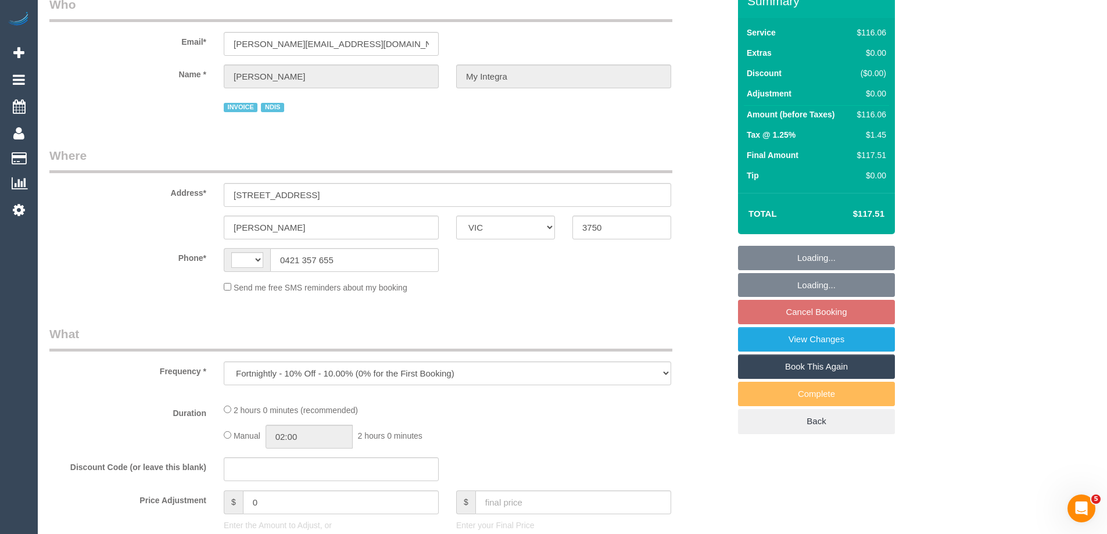
select select "string:AU"
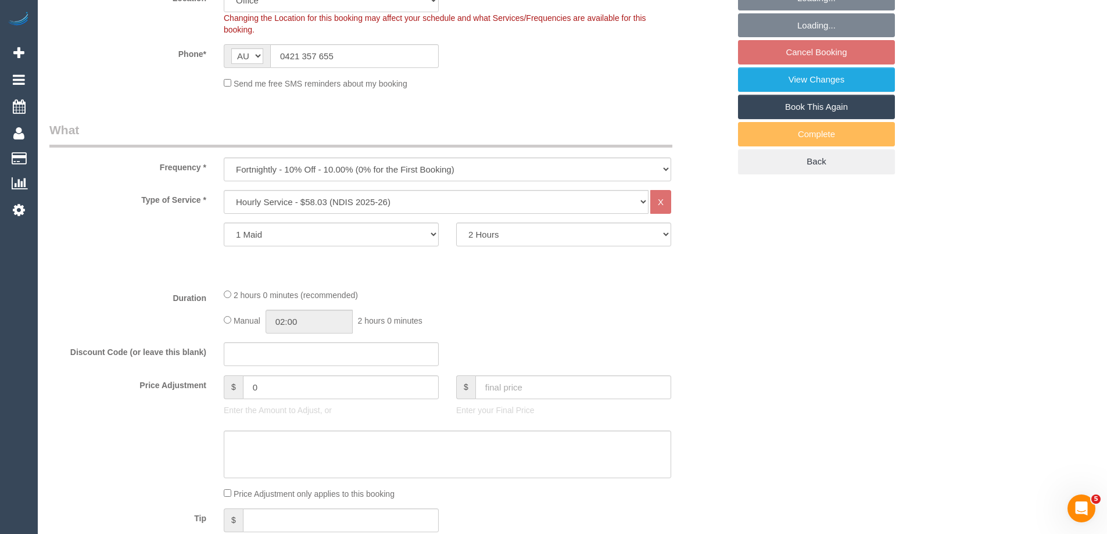
select select "number:27"
select select "number:14"
select select "number:19"
select select "number:36"
select select "number:35"
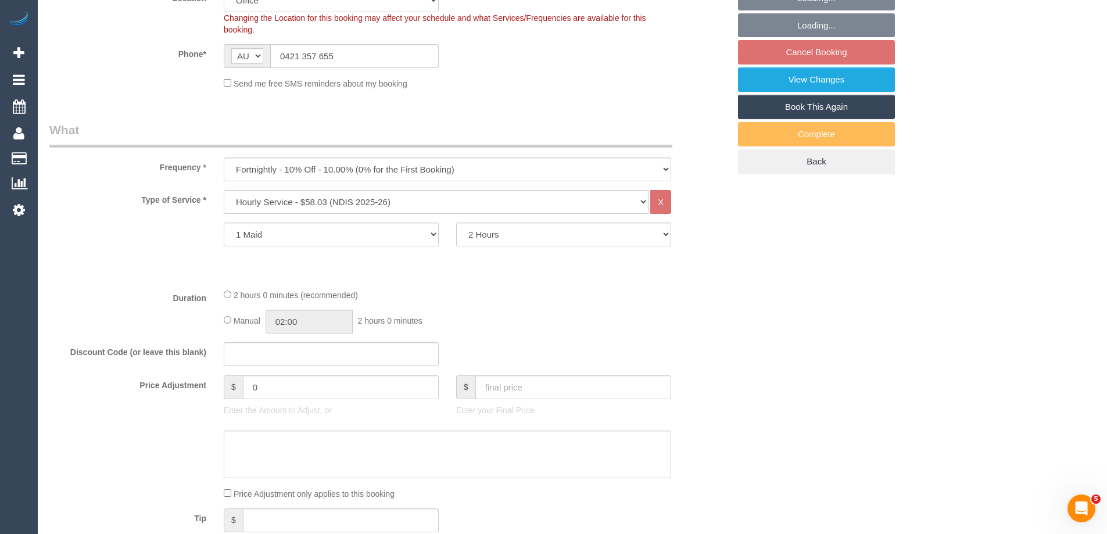
select select "number:11"
select select "object:2090"
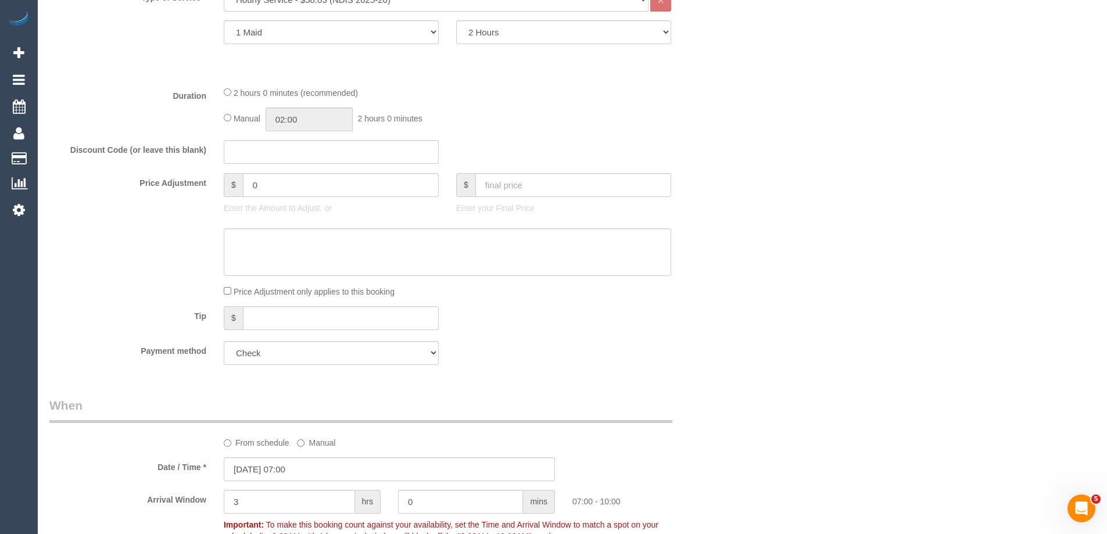
scroll to position [694, 0]
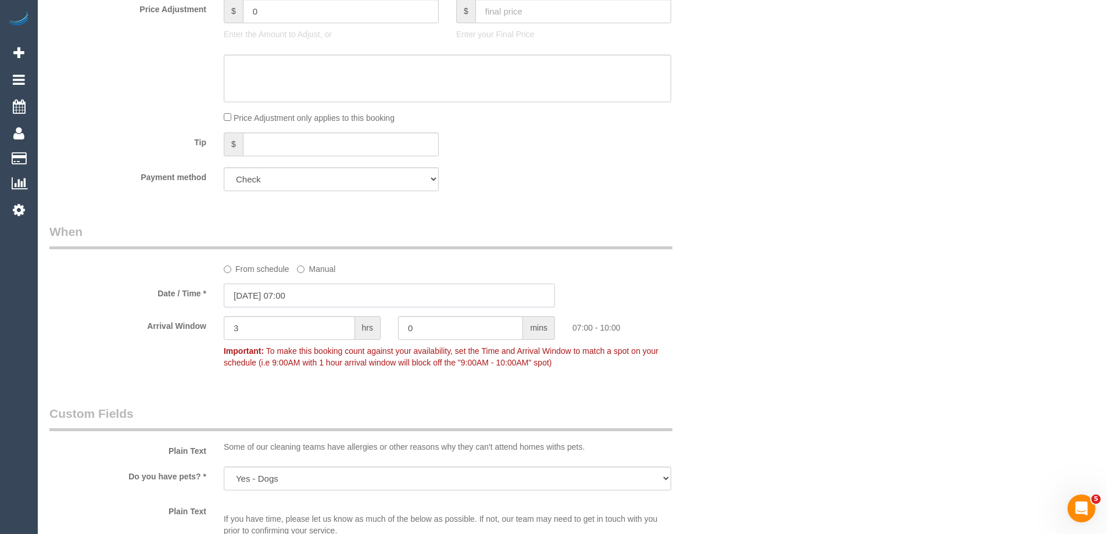
drag, startPoint x: 270, startPoint y: 295, endPoint x: 277, endPoint y: 293, distance: 6.8
click at [271, 294] on input "[DATE] 07:00" at bounding box center [389, 296] width 331 height 24
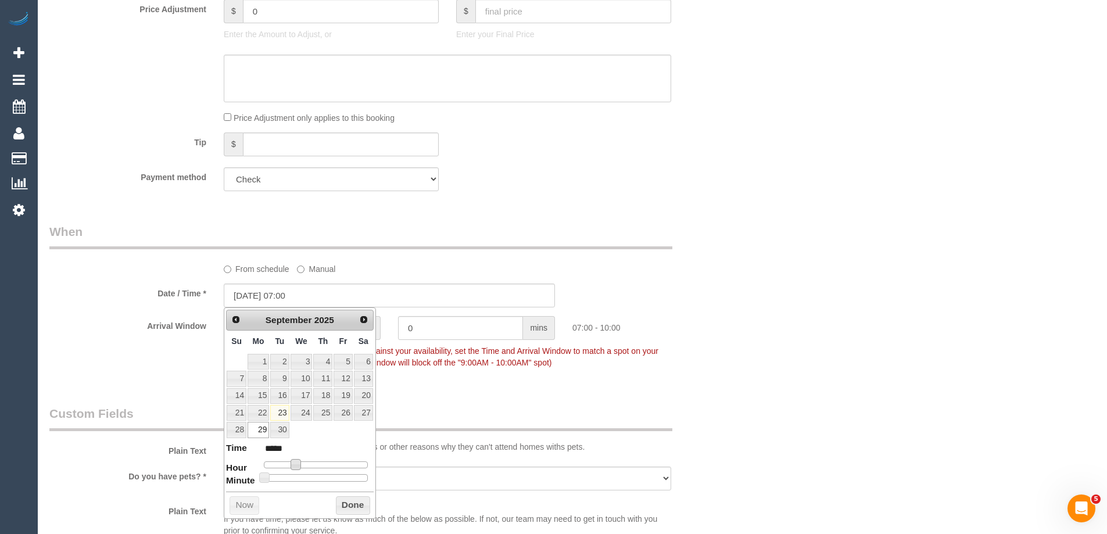
type input "[DATE] 08:00"
type input "*****"
click at [299, 467] on span at bounding box center [300, 464] width 10 height 10
click at [343, 505] on button "Done" at bounding box center [353, 505] width 34 height 19
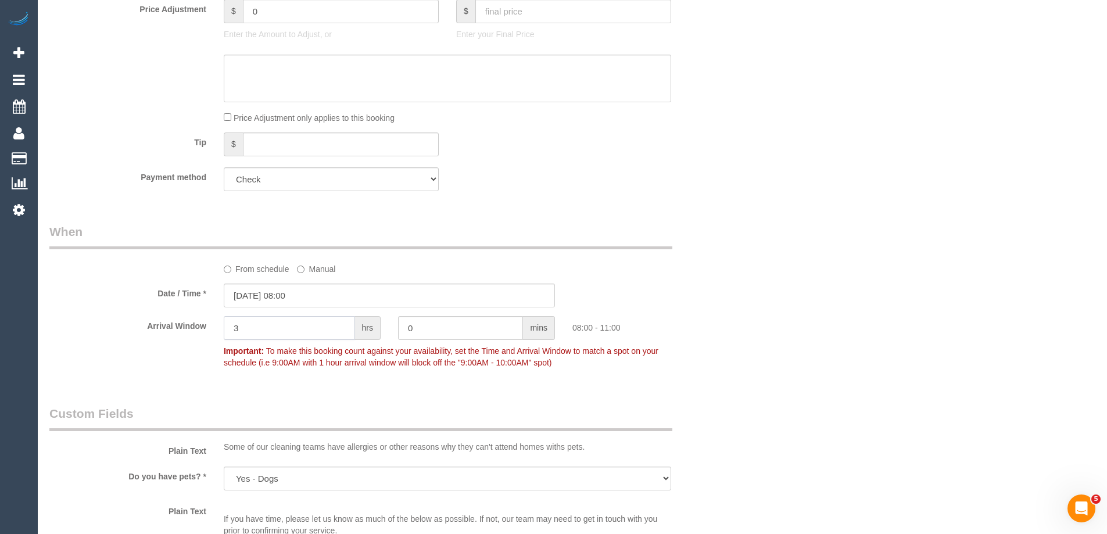
drag, startPoint x: 225, startPoint y: 329, endPoint x: 252, endPoint y: 326, distance: 26.9
click at [203, 325] on div "Arrival Window 3 hrs 0 mins 08:00 - 11:00 Important: To make this booking count…" at bounding box center [389, 345] width 697 height 58
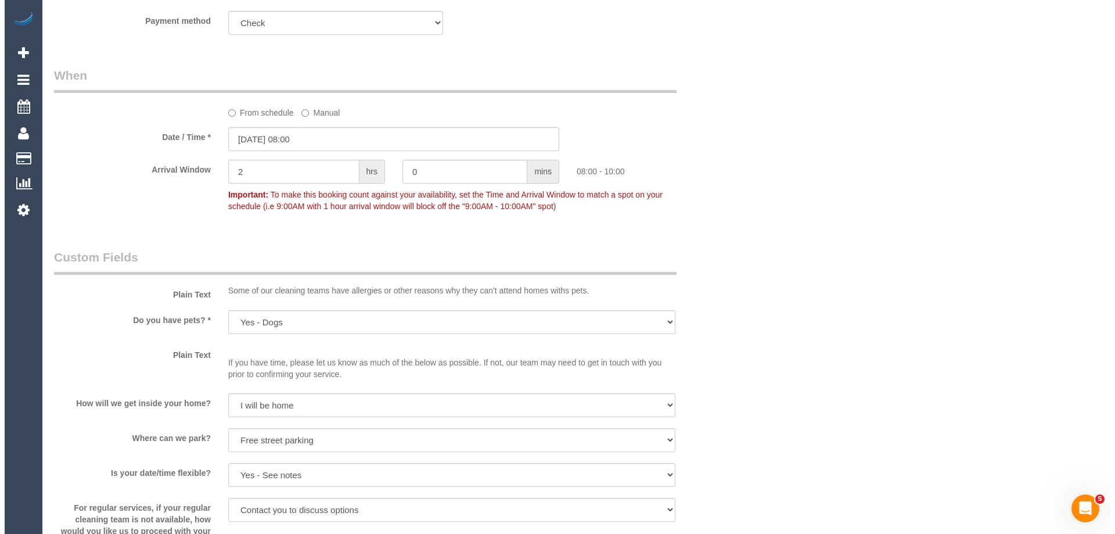
scroll to position [0, 0]
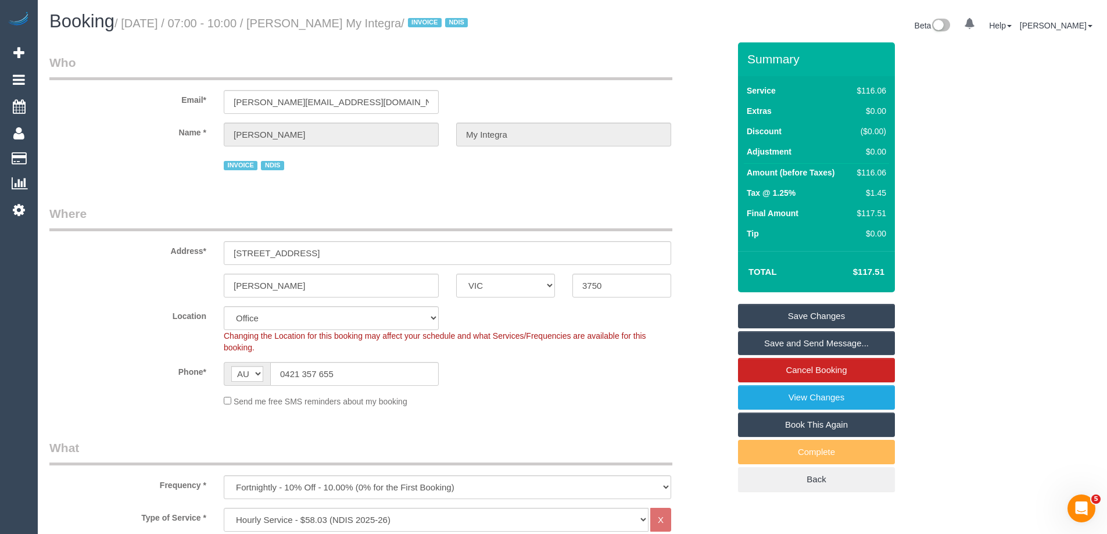
type input "2"
click at [781, 316] on link "Save Changes" at bounding box center [816, 316] width 157 height 24
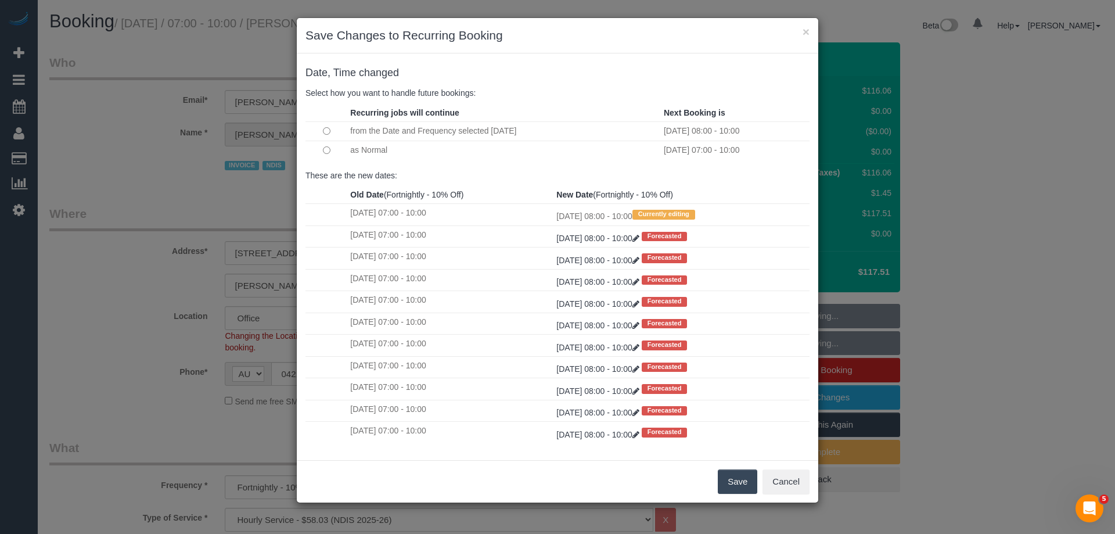
click at [735, 485] on button "Save" at bounding box center [738, 481] width 40 height 24
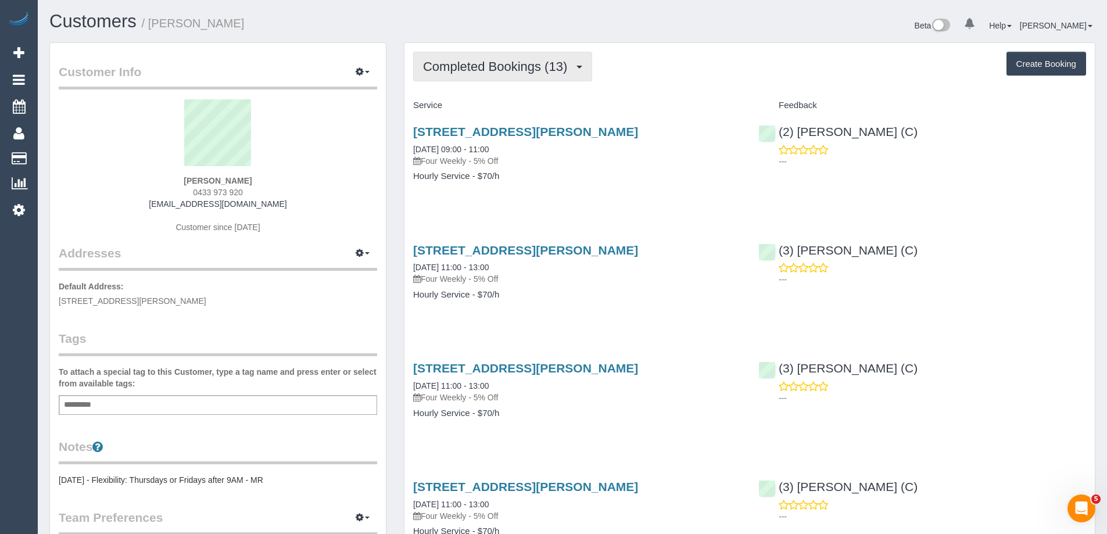
click at [551, 70] on span "Completed Bookings (13)" at bounding box center [498, 66] width 150 height 15
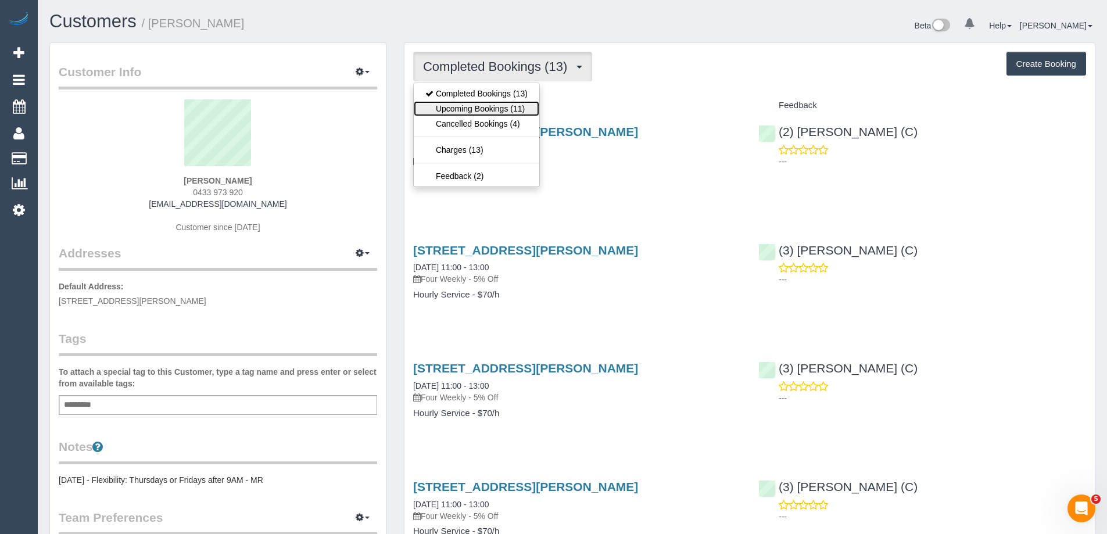
click at [515, 106] on link "Upcoming Bookings (11)" at bounding box center [476, 108] width 125 height 15
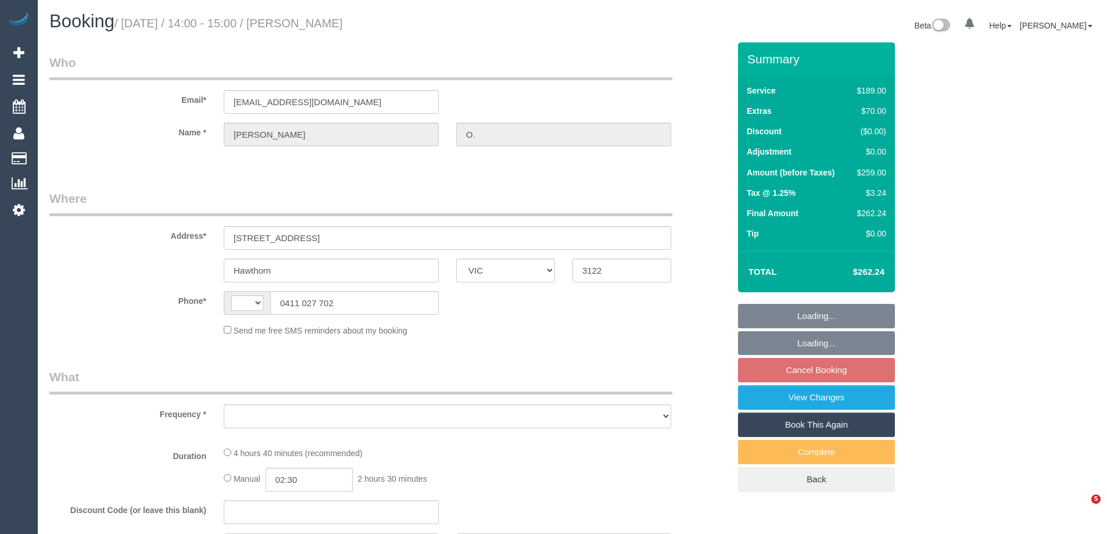
select select "VIC"
select select "string:AU"
select select "object:530"
select select "string:stripe-pm_1QeTpY2GScqysDRV0HxZCqcy"
select select "number:27"
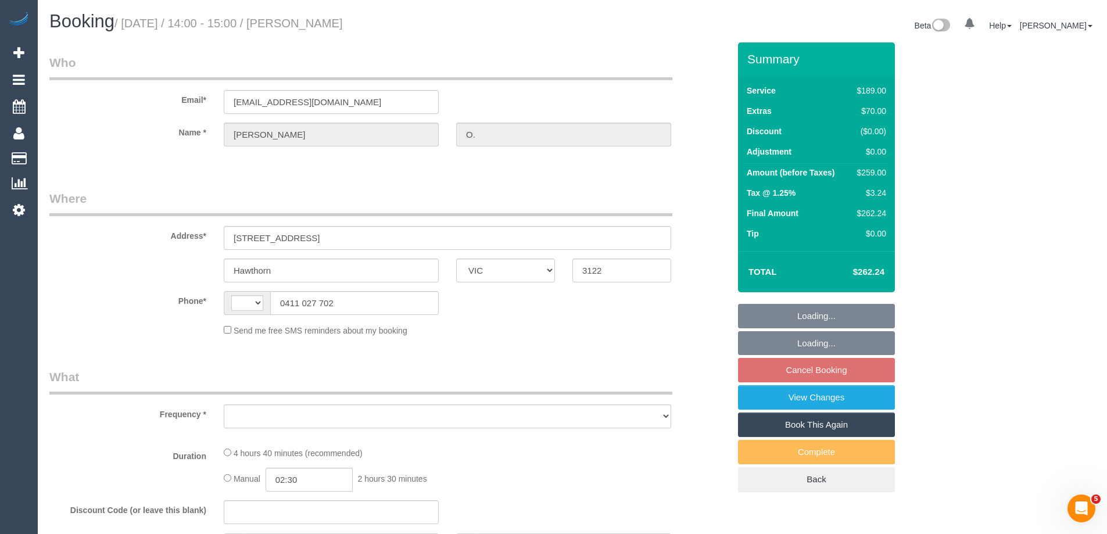
select select "number:14"
select select "number:19"
select select "number:22"
select select "number:13"
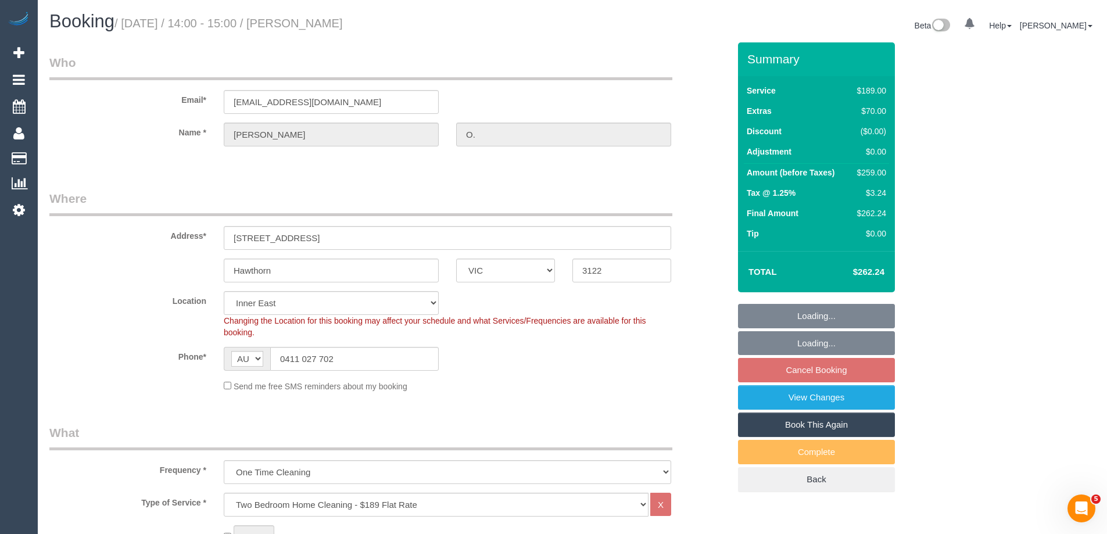
select select "object:777"
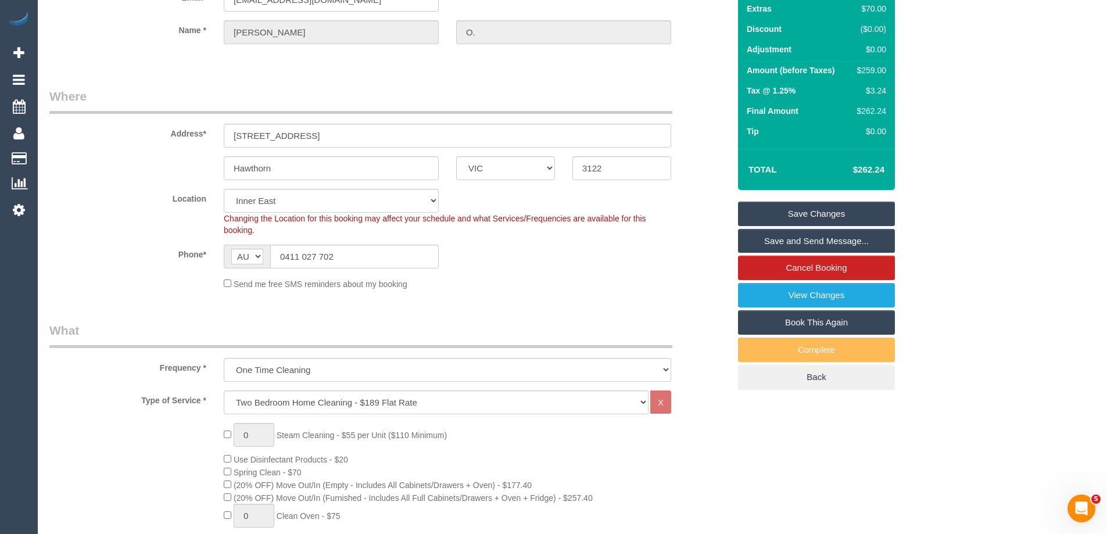
scroll to position [82, 0]
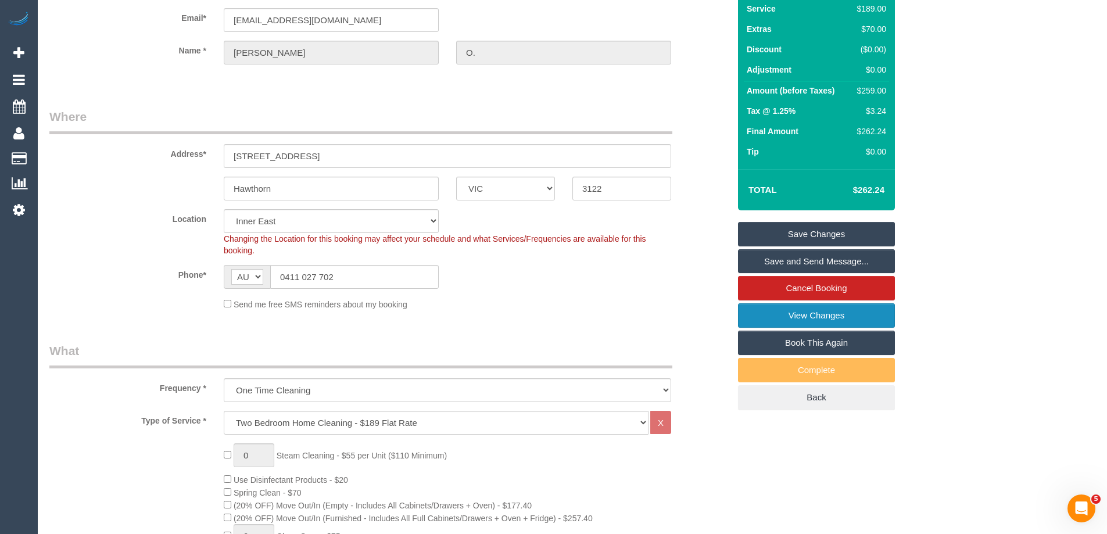
click at [770, 315] on link "View Changes" at bounding box center [816, 315] width 157 height 24
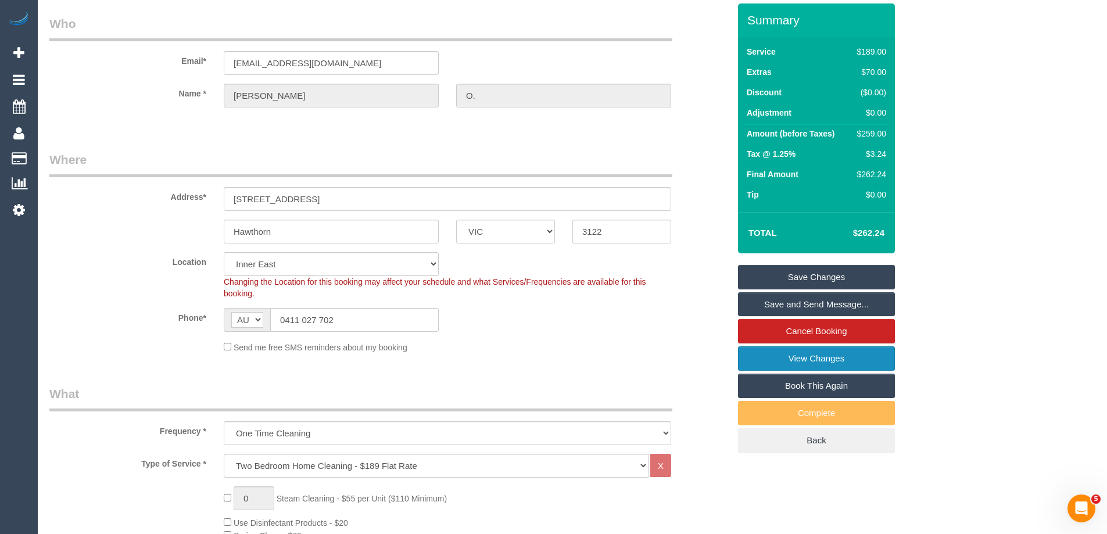
scroll to position [0, 0]
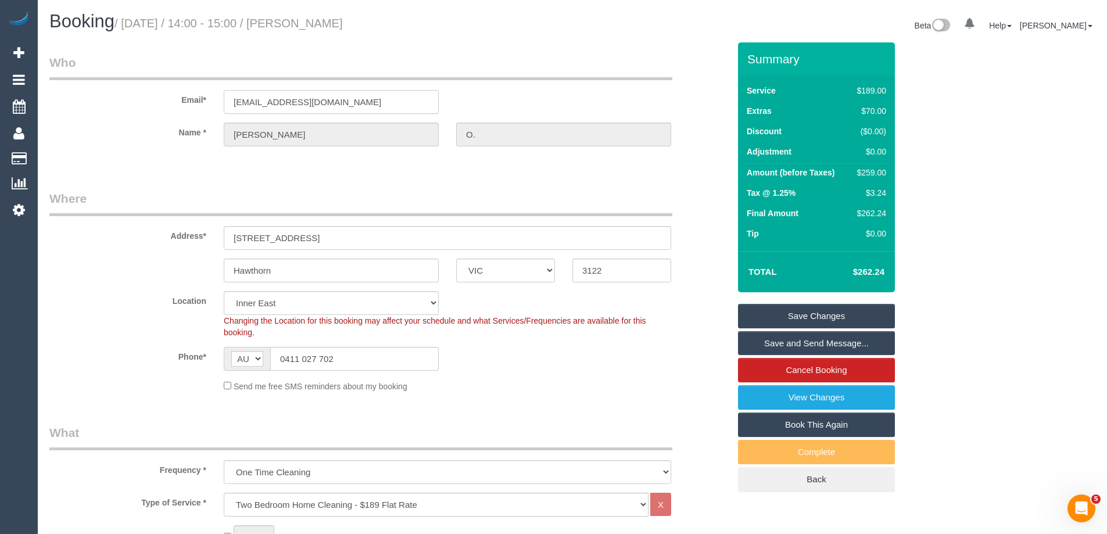
drag, startPoint x: 339, startPoint y: 106, endPoint x: 107, endPoint y: 101, distance: 231.3
click at [107, 101] on div "Email* ar.ohyeoh@gmail.com" at bounding box center [389, 84] width 697 height 60
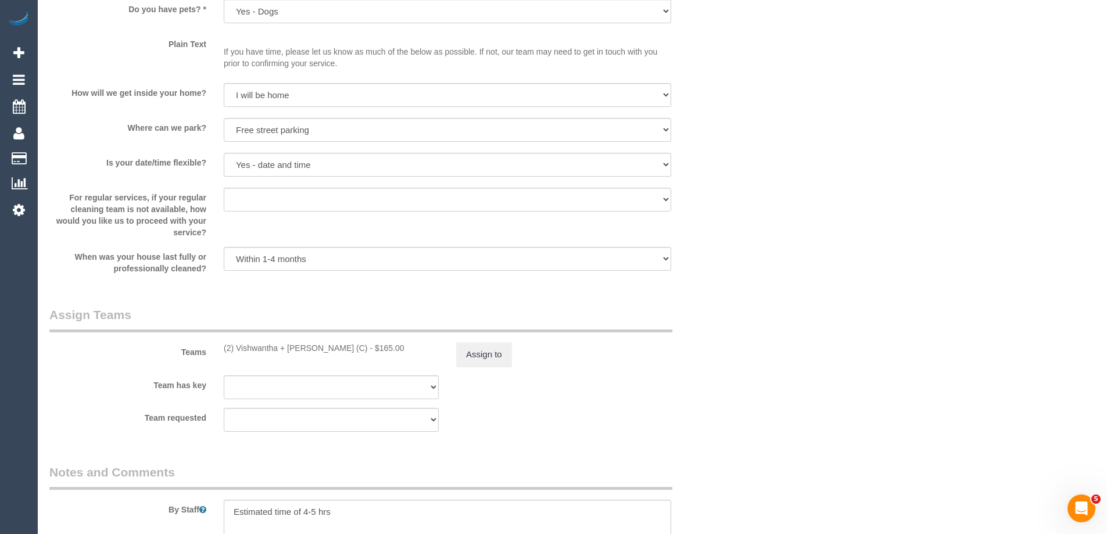
scroll to position [1767, 0]
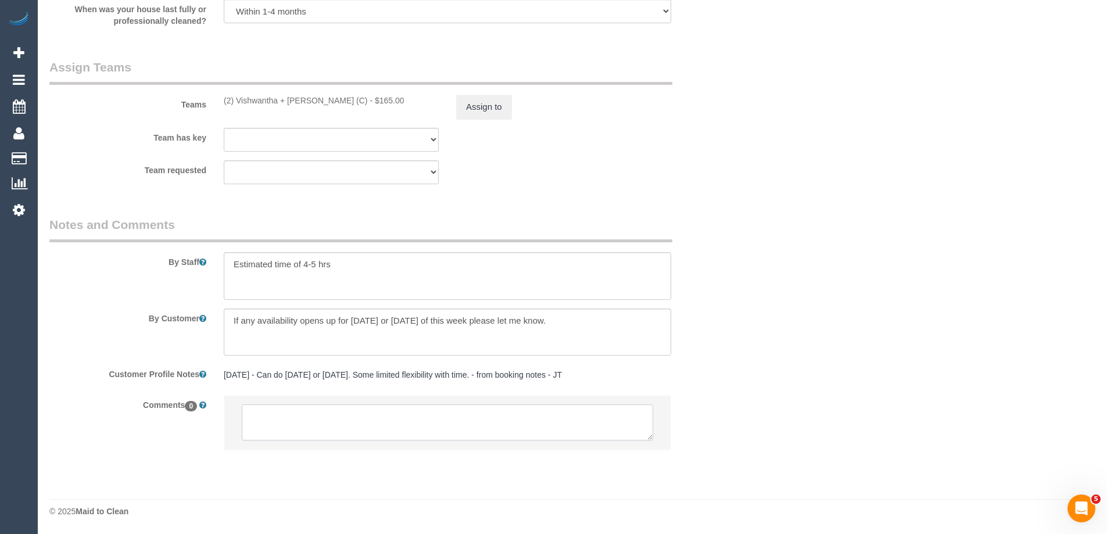
click at [315, 416] on textarea at bounding box center [447, 422] width 411 height 36
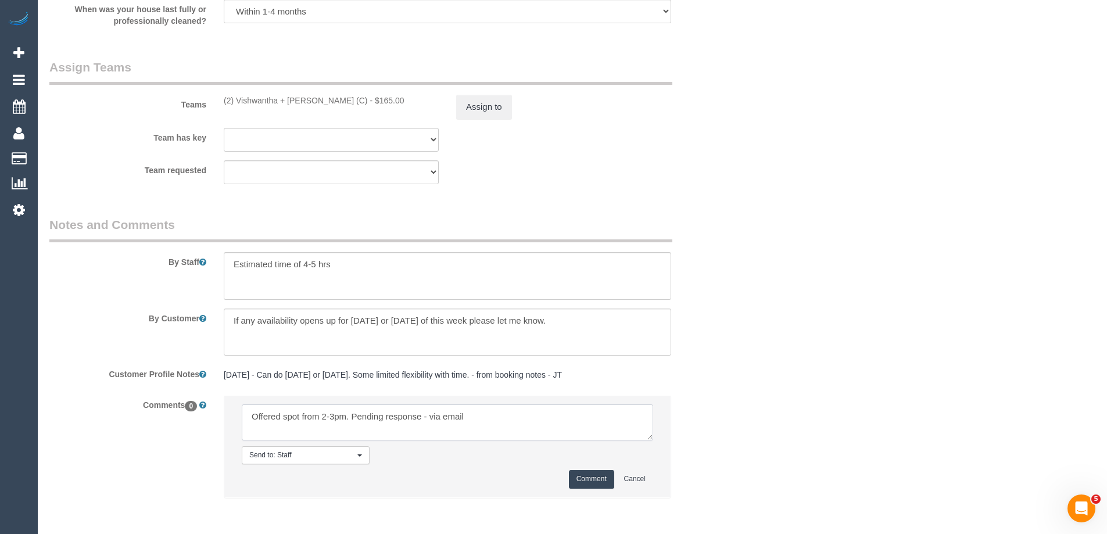
type textarea "Offered spot from 2-3pm. Pending response - via email"
click at [573, 469] on li "Send to: Staff Nothing selected Send to: Staff Send to: Customer Send to: Team …" at bounding box center [447, 446] width 446 height 101
click at [582, 484] on button "Comment" at bounding box center [591, 479] width 45 height 18
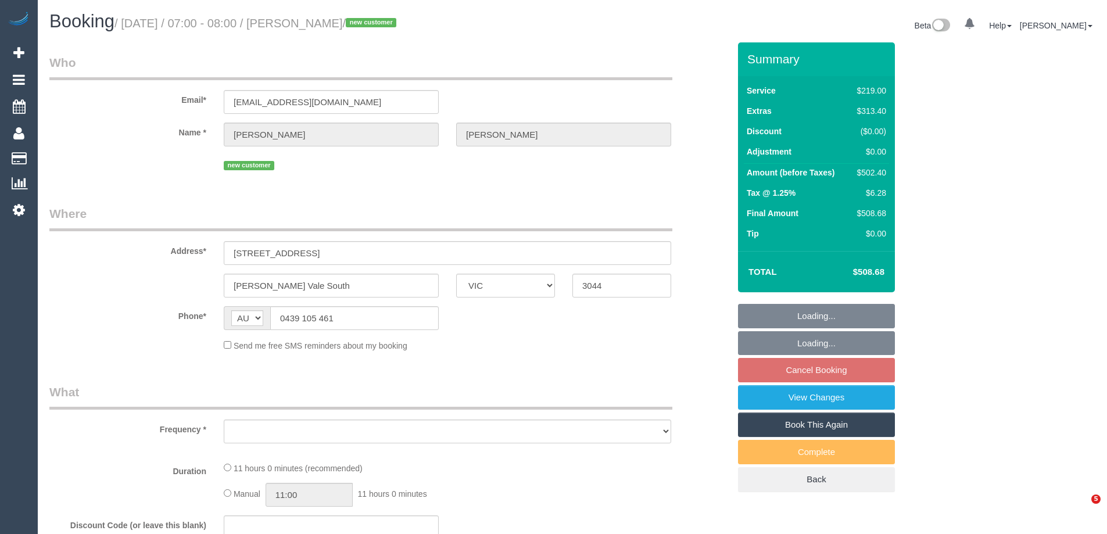
select select "VIC"
select select "object:552"
select select "string:stripe-pm_1S0uYB2GScqysDRVlUjLOmMK"
select select "number:28"
select select "number:14"
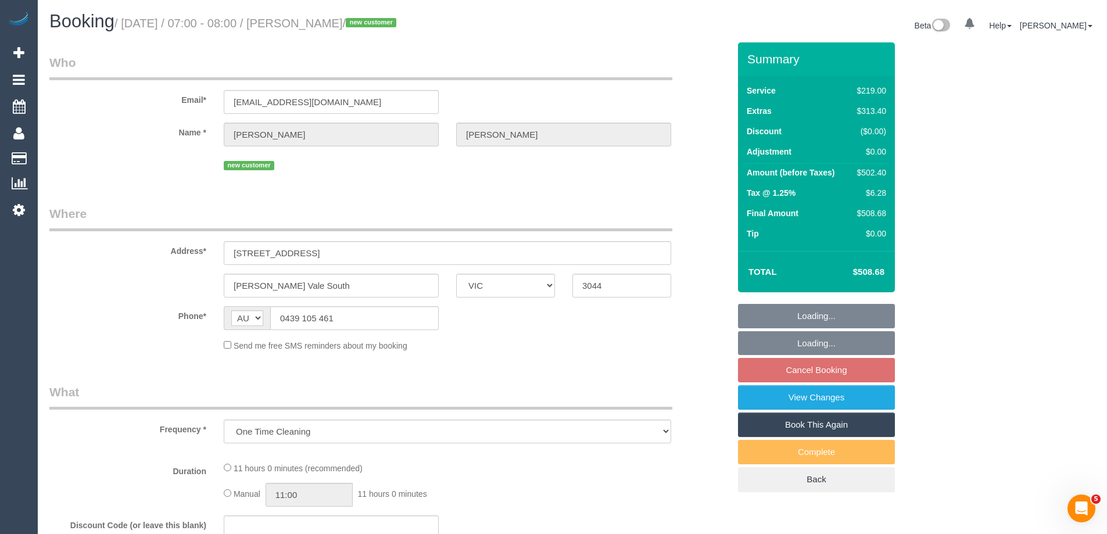
select select "number:19"
select select "number:25"
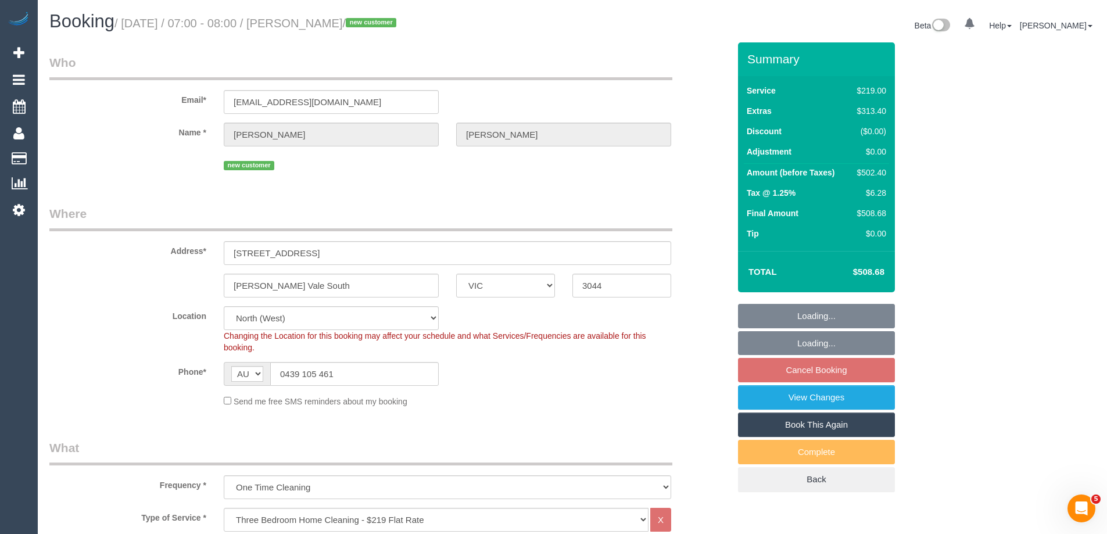
select select "object:1546"
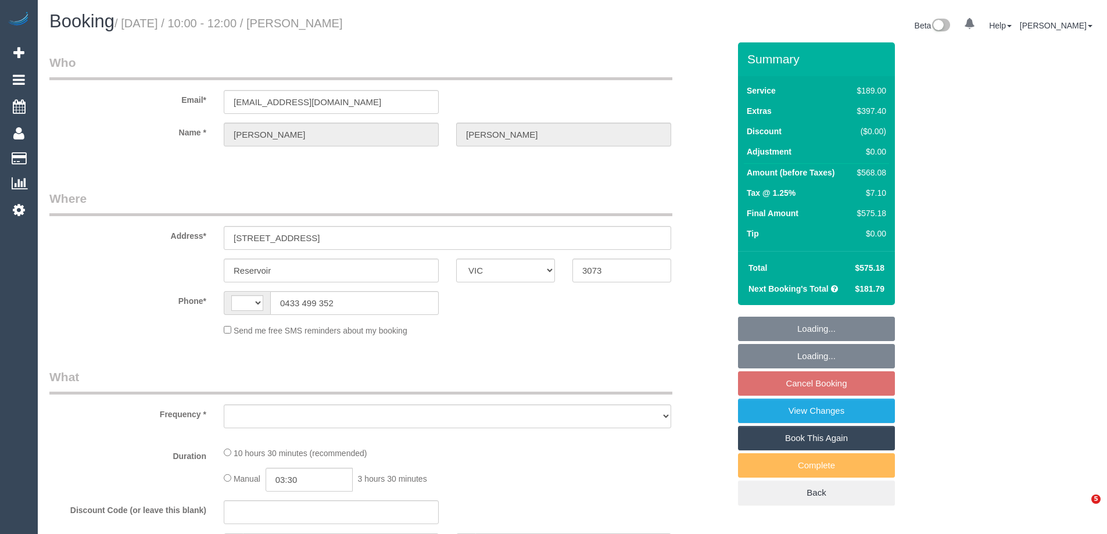
select select "VIC"
select select "string:AU"
select select "object:564"
select select "string:stripe-pm_1Mk0lF2GScqysDRVSA2wfvIK"
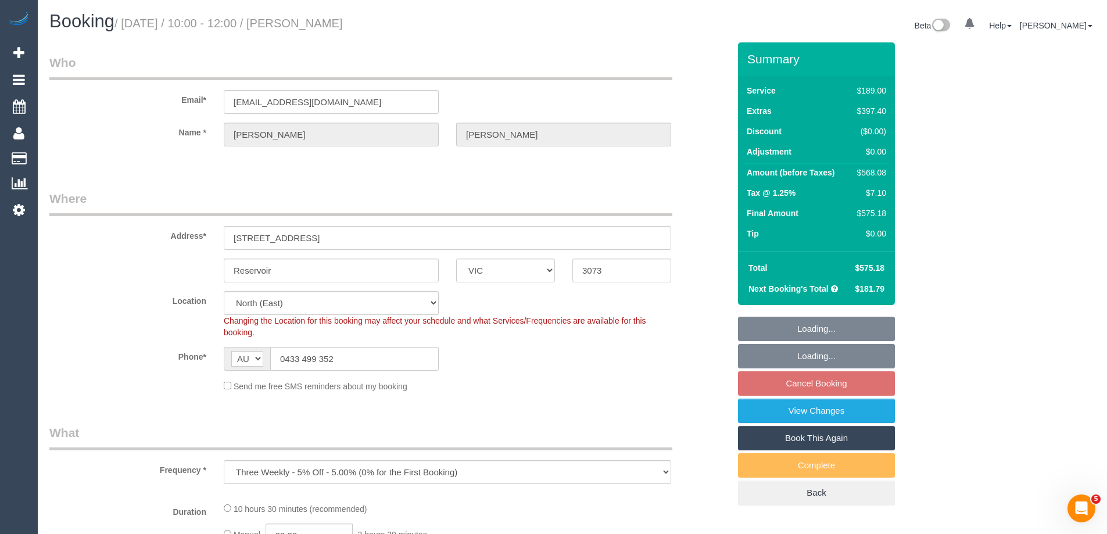
select select "object:815"
select select "number:27"
select select "number:14"
select select "number:21"
select select "number:36"
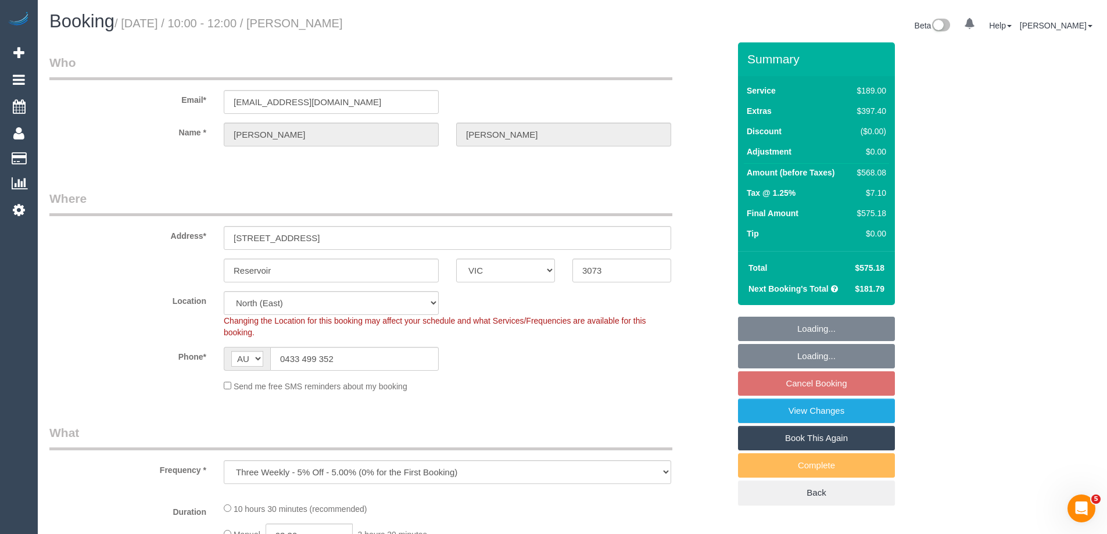
select select "number:35"
select select "number:12"
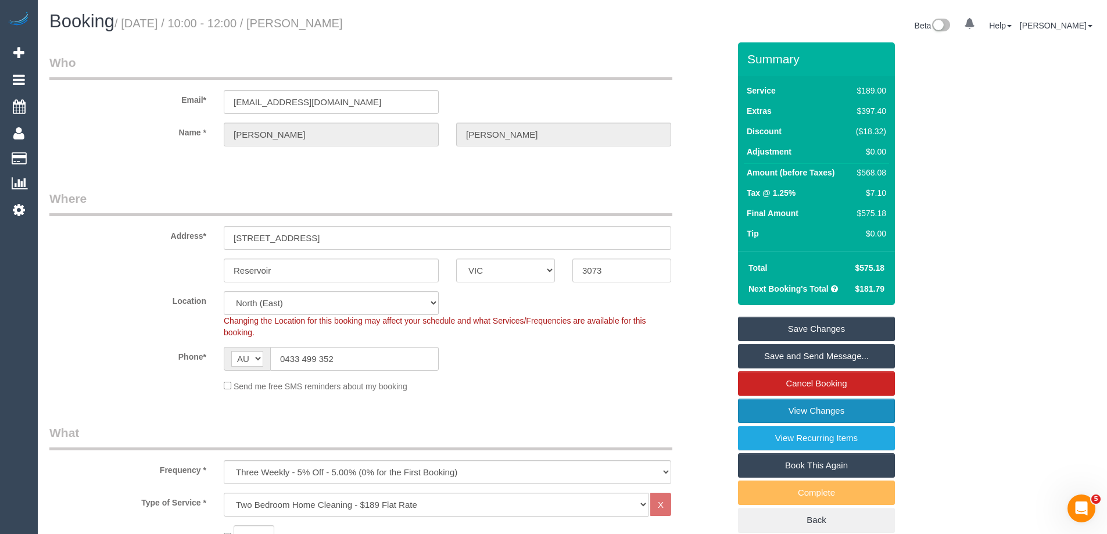
click at [770, 407] on link "View Changes" at bounding box center [816, 411] width 157 height 24
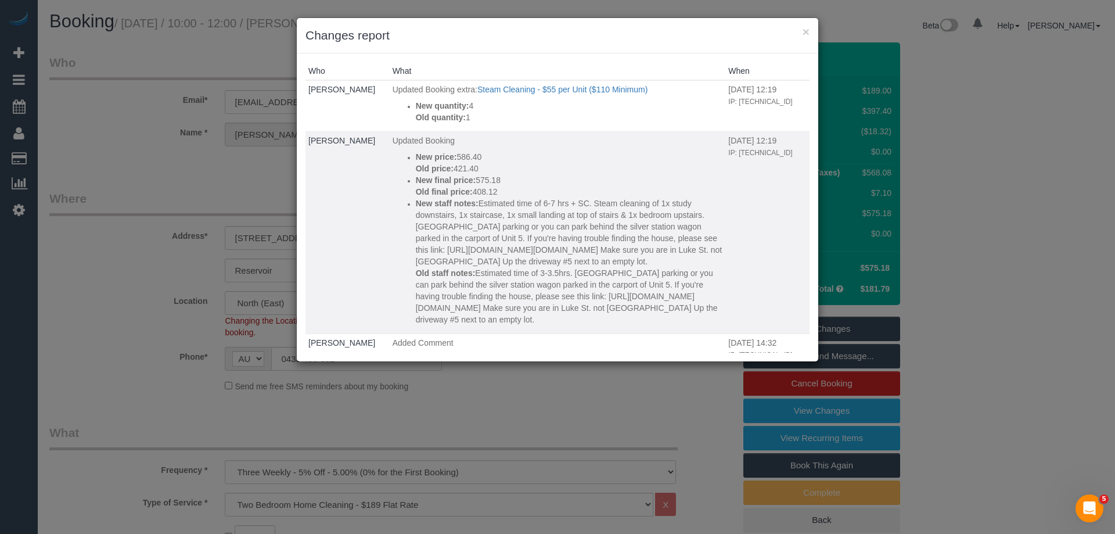
click at [496, 267] on p "Old staff notes: Estimated time of 3-3.5hrs. Free street parking or you can par…" at bounding box center [569, 296] width 307 height 58
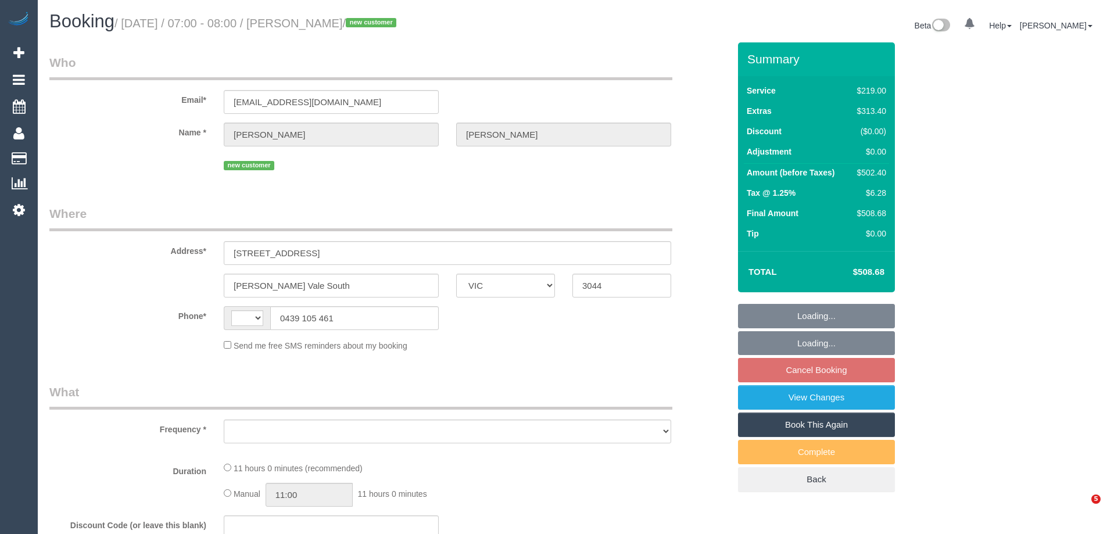
select select "VIC"
select select "string:AU"
select select "object:305"
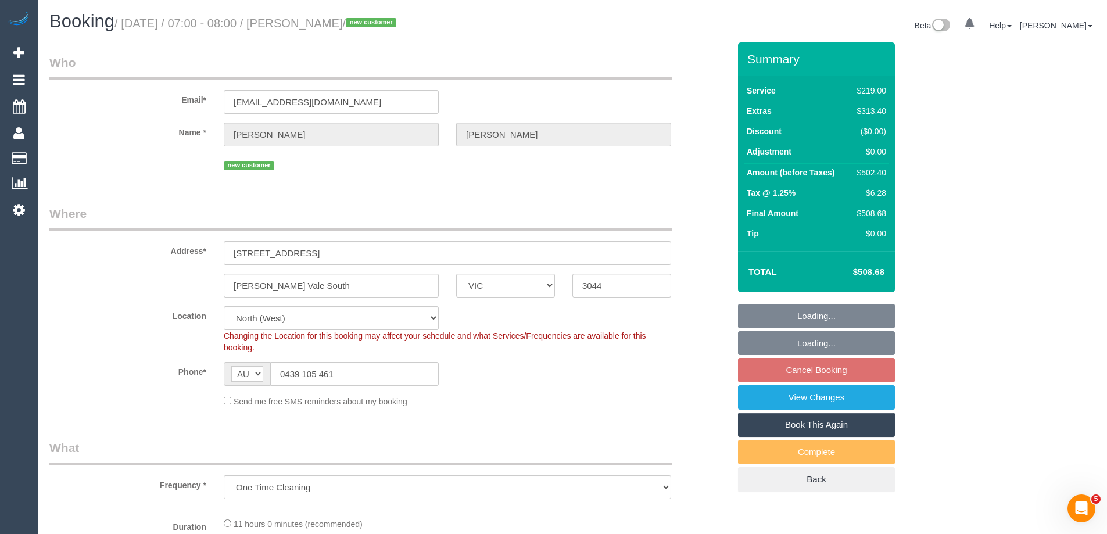
select select "string:stripe-pm_1S0uYB2GScqysDRVlUjLOmMK"
select select "object:559"
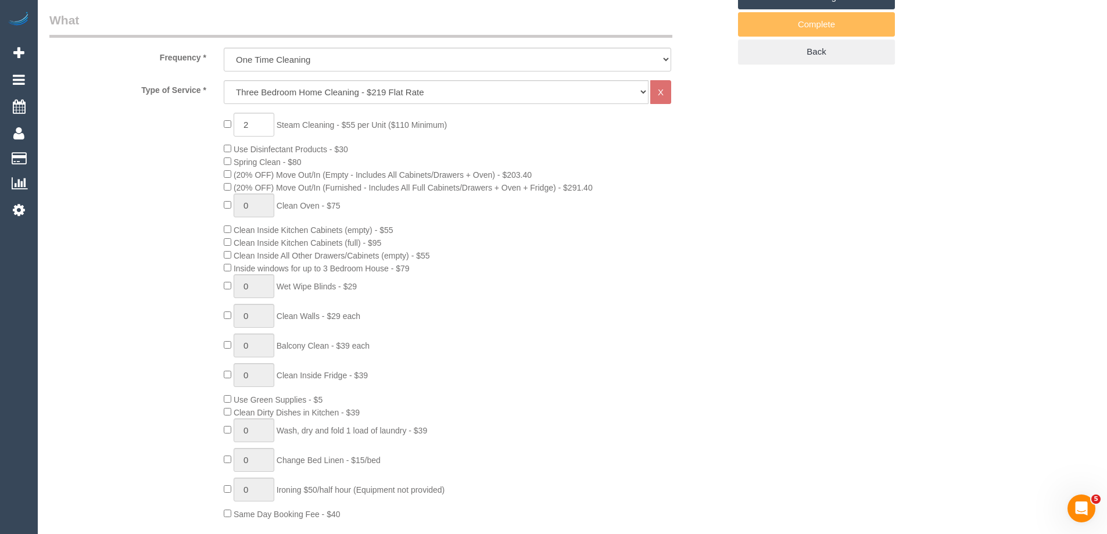
select select "number:28"
select select "number:14"
select select "number:19"
select select "number:25"
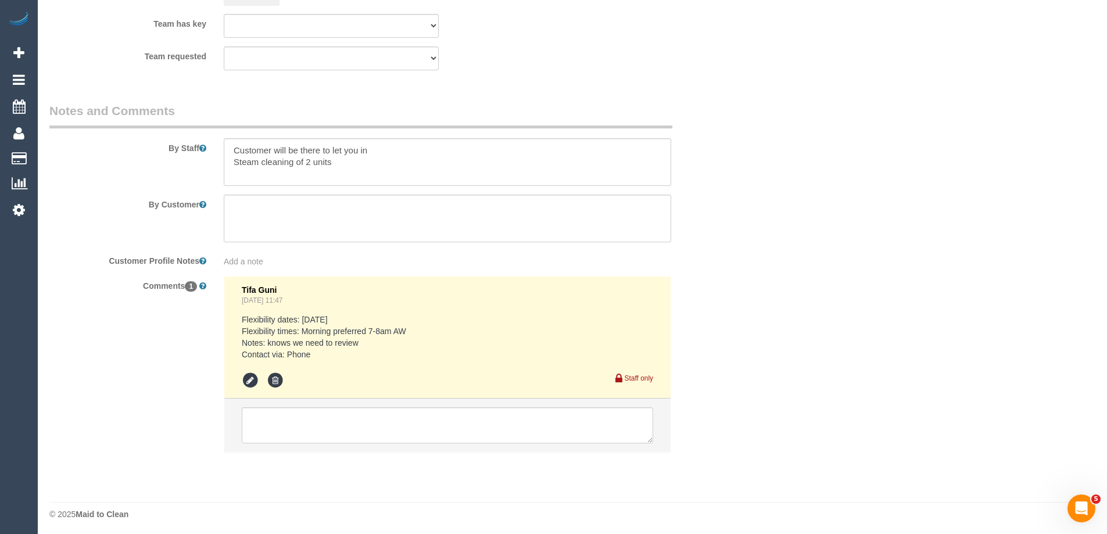
scroll to position [1899, 0]
click at [270, 428] on textarea at bounding box center [447, 422] width 411 height 36
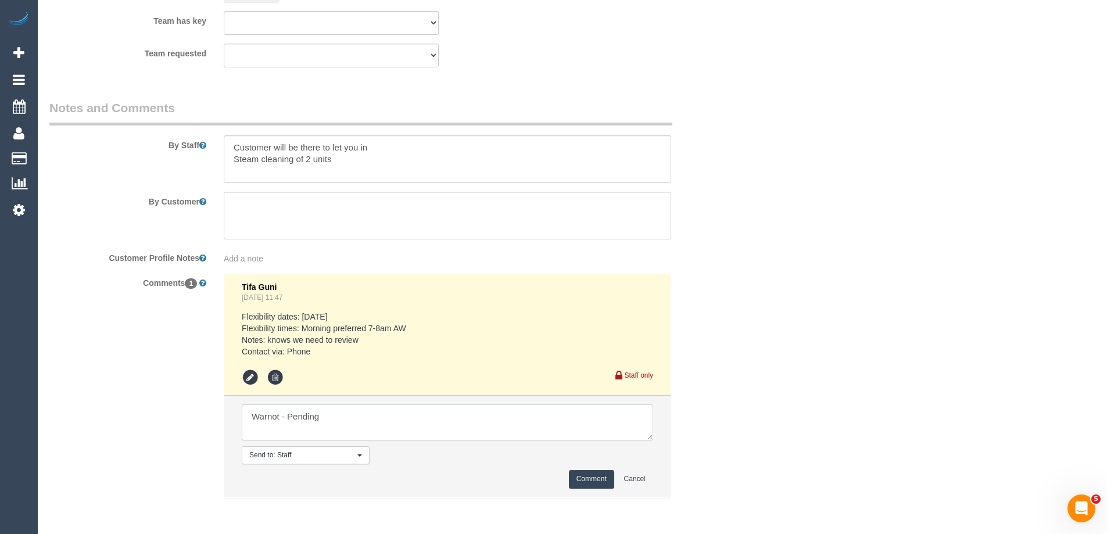
type textarea "Warnot - Pending"
click at [593, 471] on button "Comment" at bounding box center [591, 479] width 45 height 18
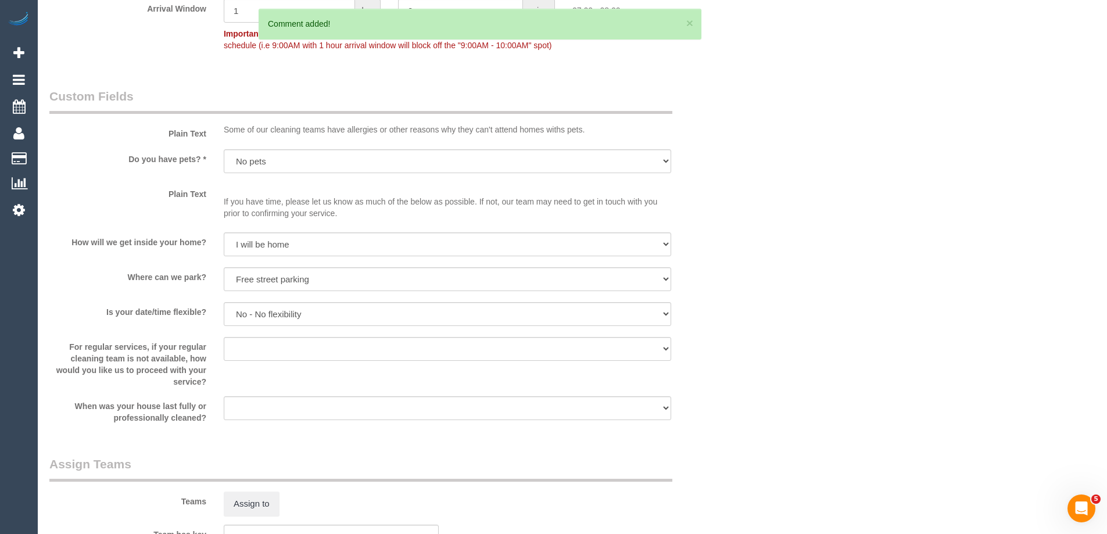
scroll to position [0, 0]
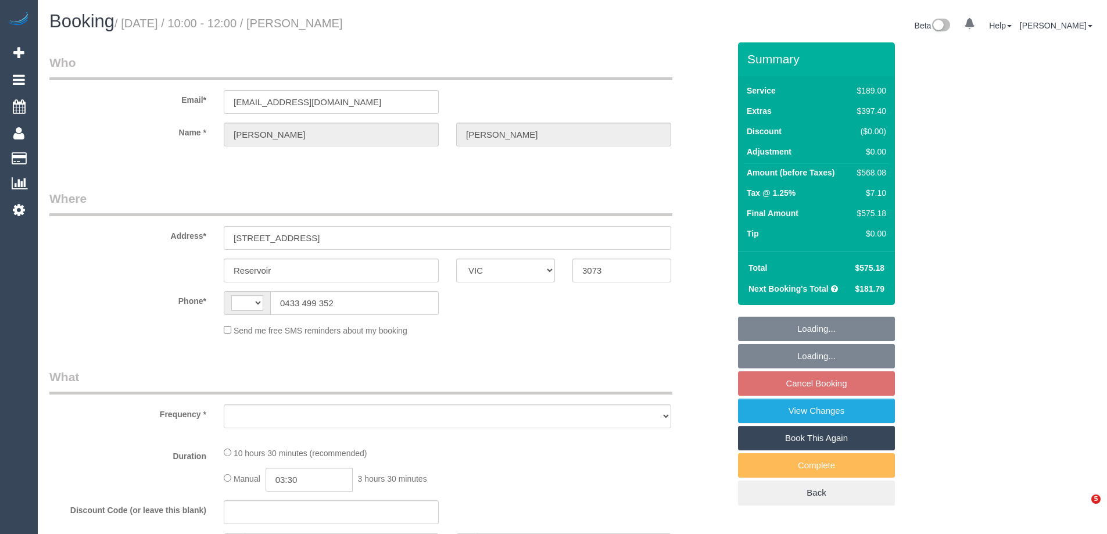
select select "VIC"
select select "string:AU"
select select "object:278"
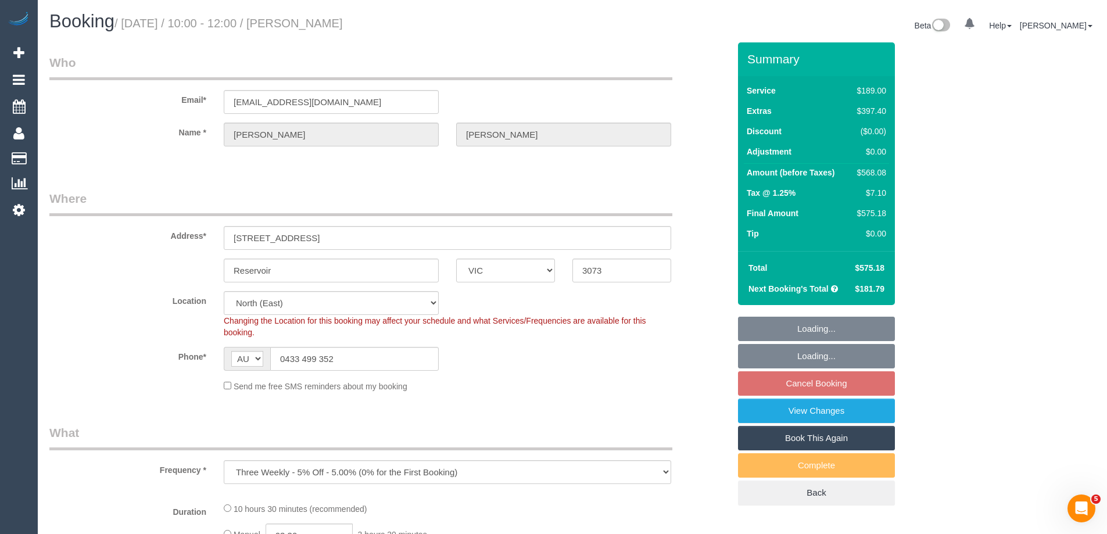
select select "string:stripe-pm_1Mk0lF2GScqysDRVSA2wfvIK"
select select "number:27"
select select "number:14"
select select "number:21"
select select "number:36"
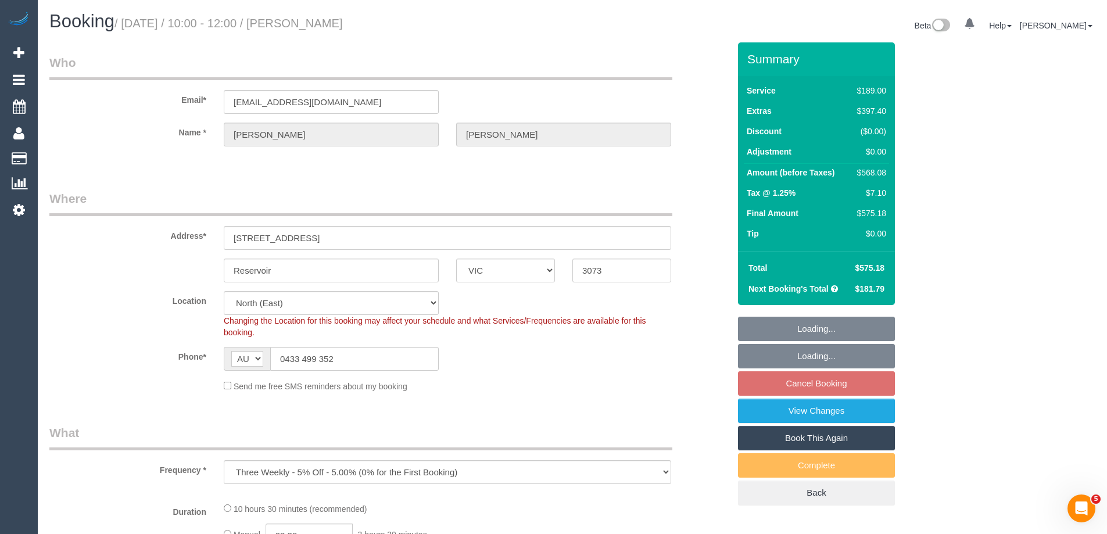
select select "number:35"
select select "number:12"
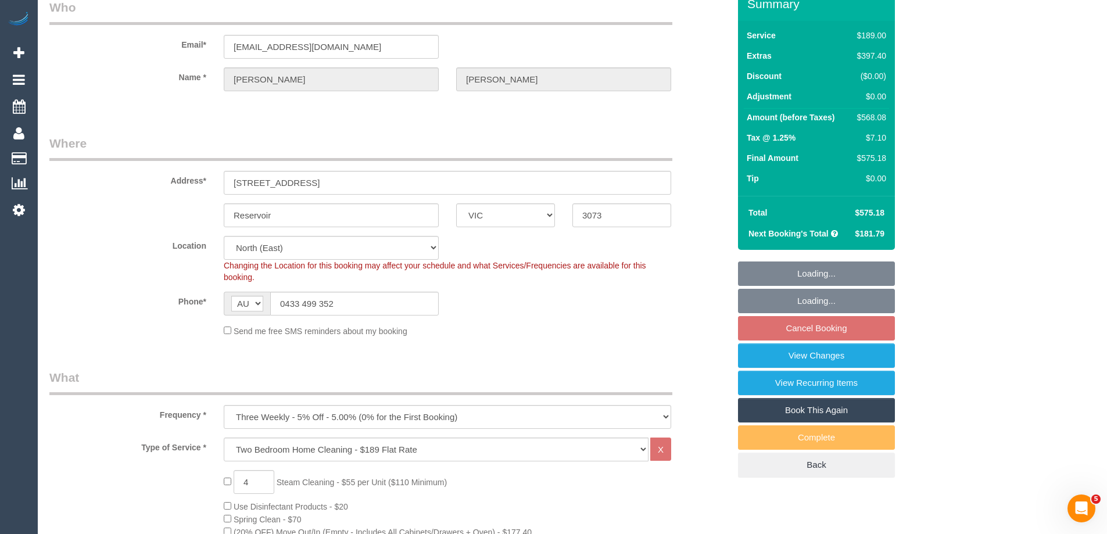
select select "object:815"
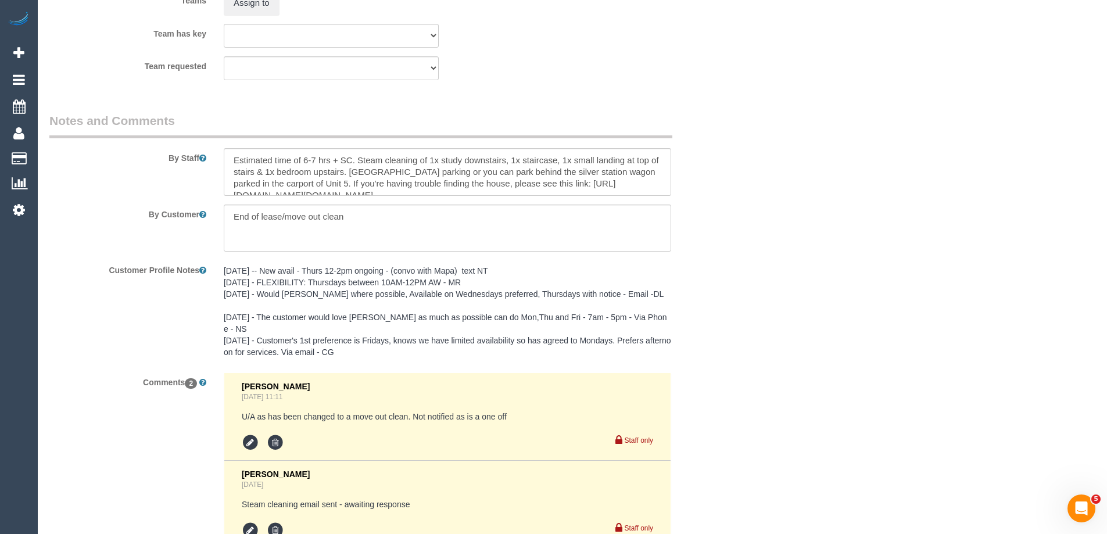
scroll to position [2032, 0]
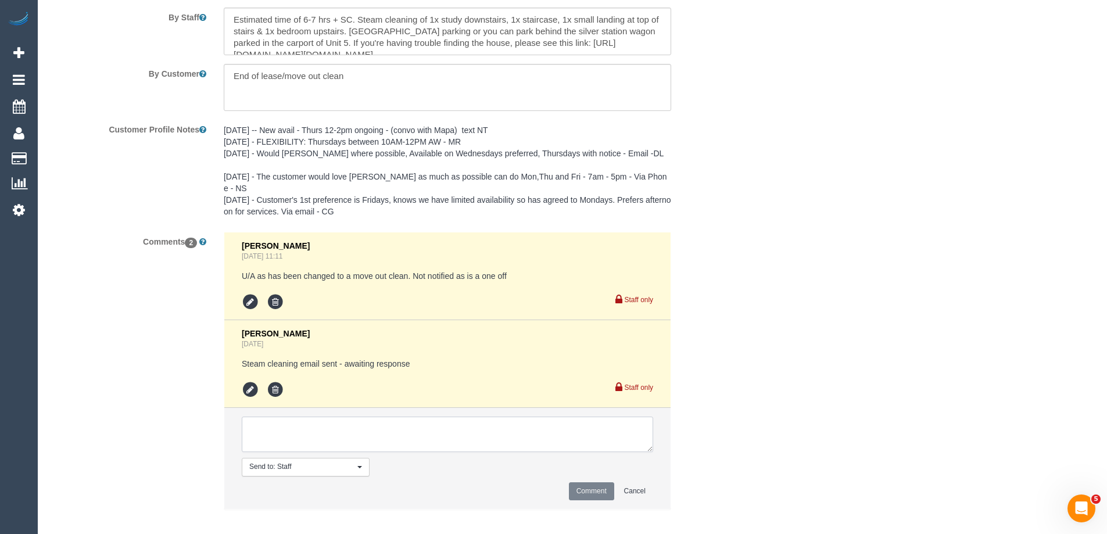
click at [265, 421] on textarea at bounding box center [447, 435] width 411 height 36
type textarea "Warnot - Pending"
click at [582, 482] on button "Comment" at bounding box center [591, 491] width 45 height 18
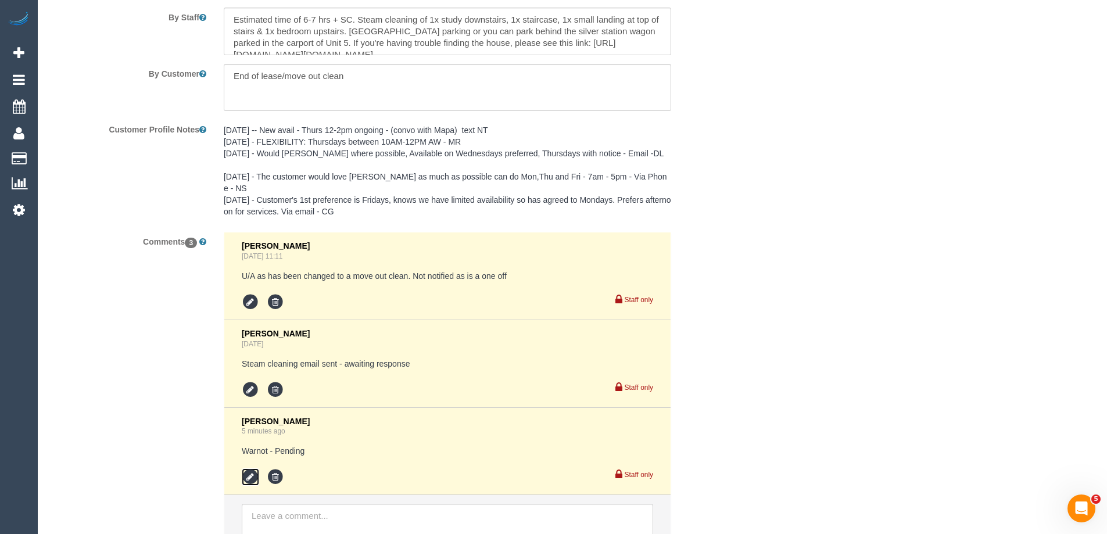
click at [245, 468] on icon at bounding box center [250, 476] width 17 height 17
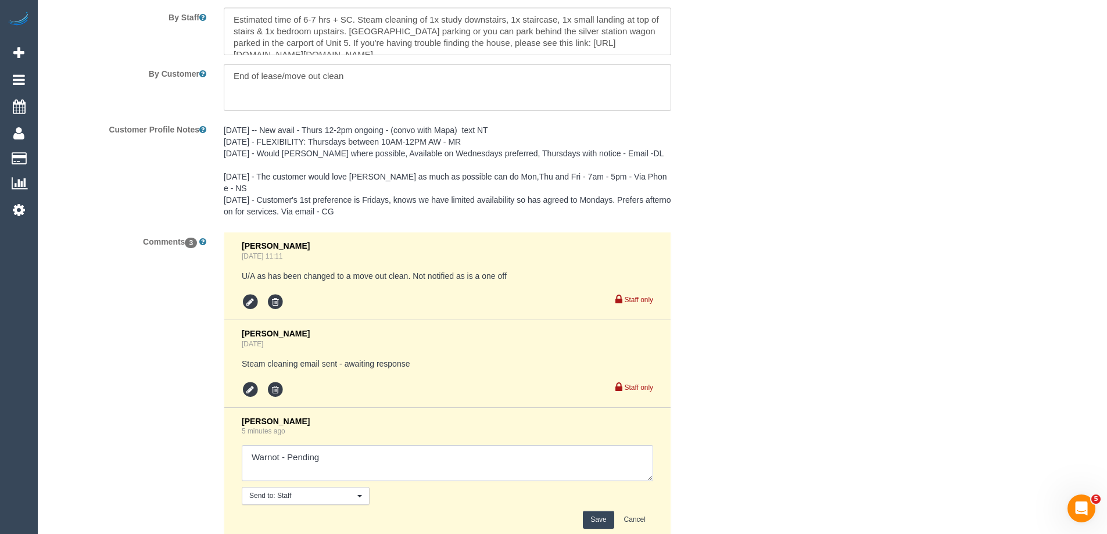
drag, startPoint x: 286, startPoint y: 447, endPoint x: 381, endPoint y: 448, distance: 94.1
click at [381, 448] on textarea at bounding box center [447, 463] width 411 height 36
type textarea "Warnot - Unavailable"
click at [584, 511] on button "Save" at bounding box center [598, 520] width 31 height 18
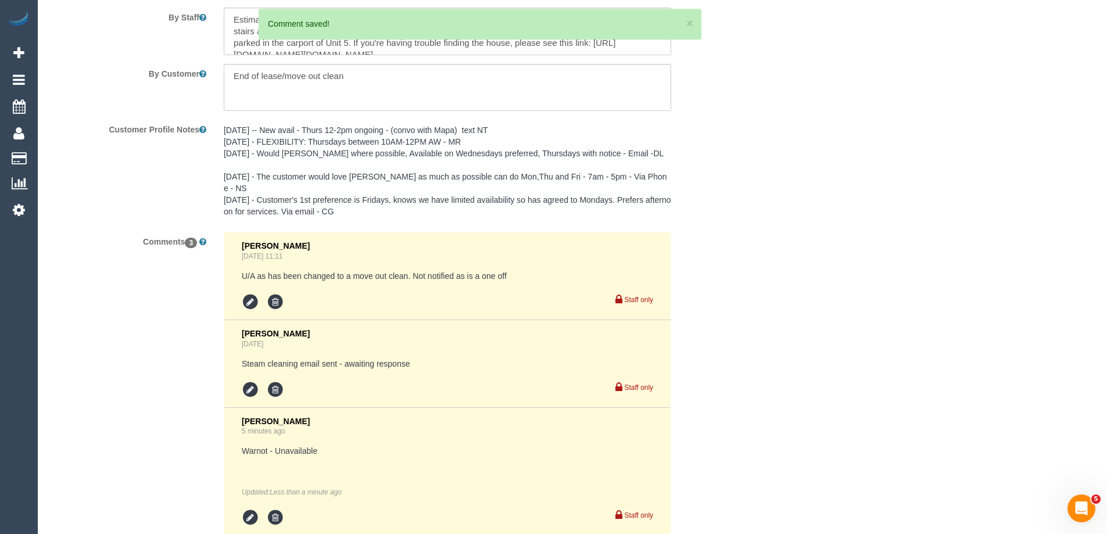
scroll to position [0, 0]
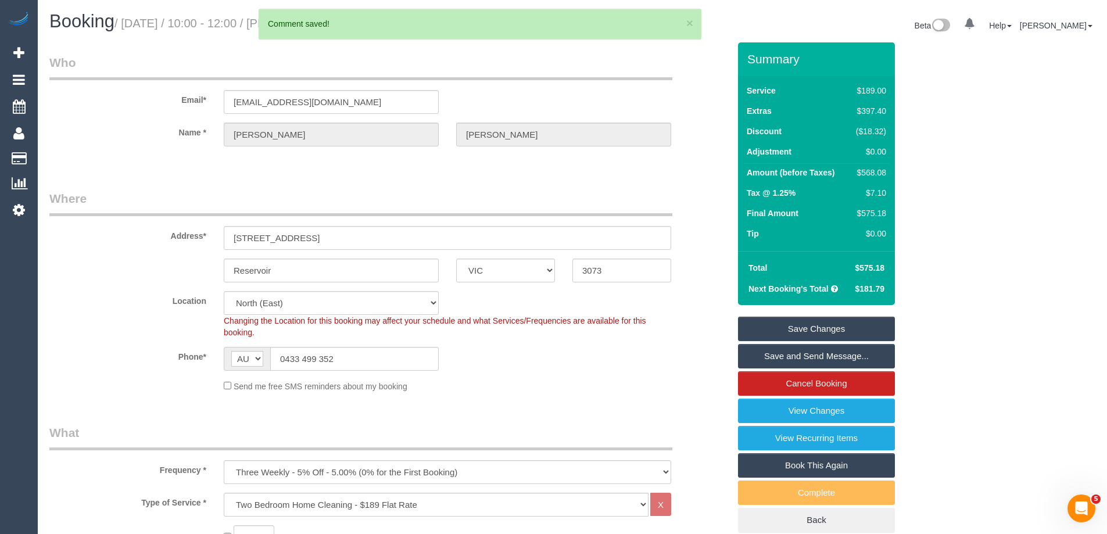
click at [799, 326] on link "Save Changes" at bounding box center [816, 329] width 157 height 24
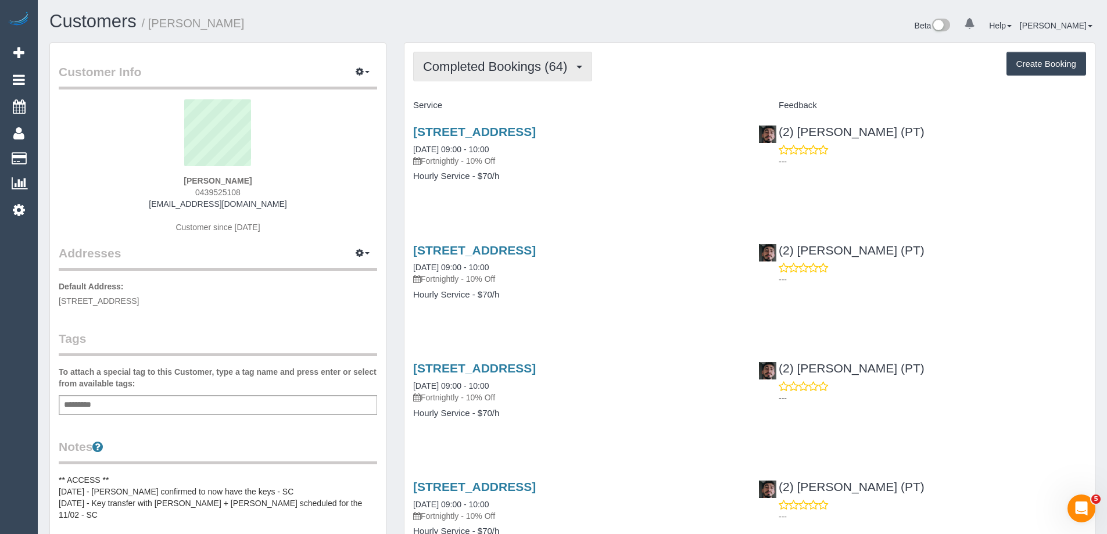
click at [507, 68] on span "Completed Bookings (64)" at bounding box center [498, 66] width 150 height 15
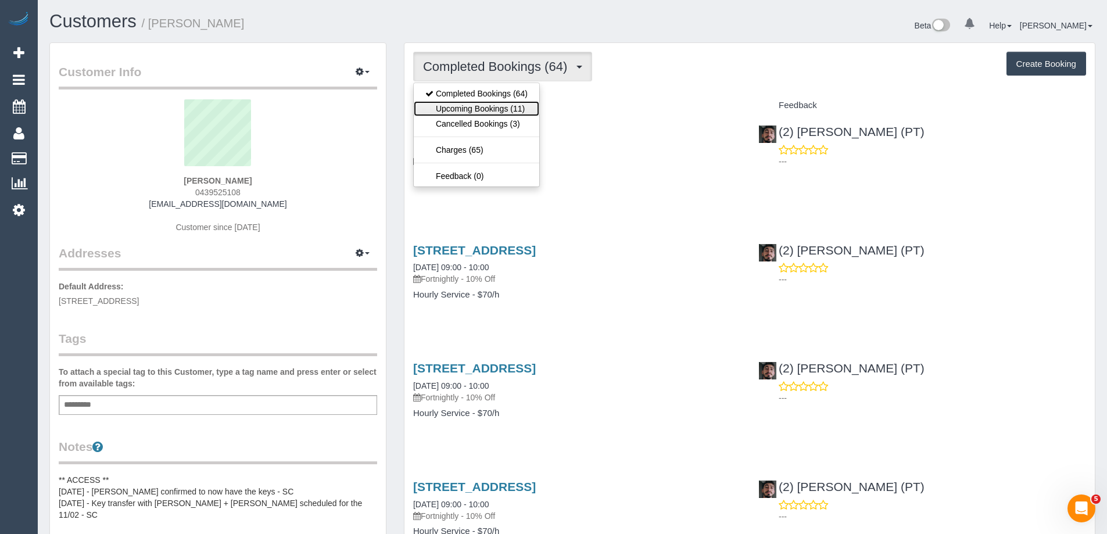
click at [500, 108] on link "Upcoming Bookings (11)" at bounding box center [476, 108] width 125 height 15
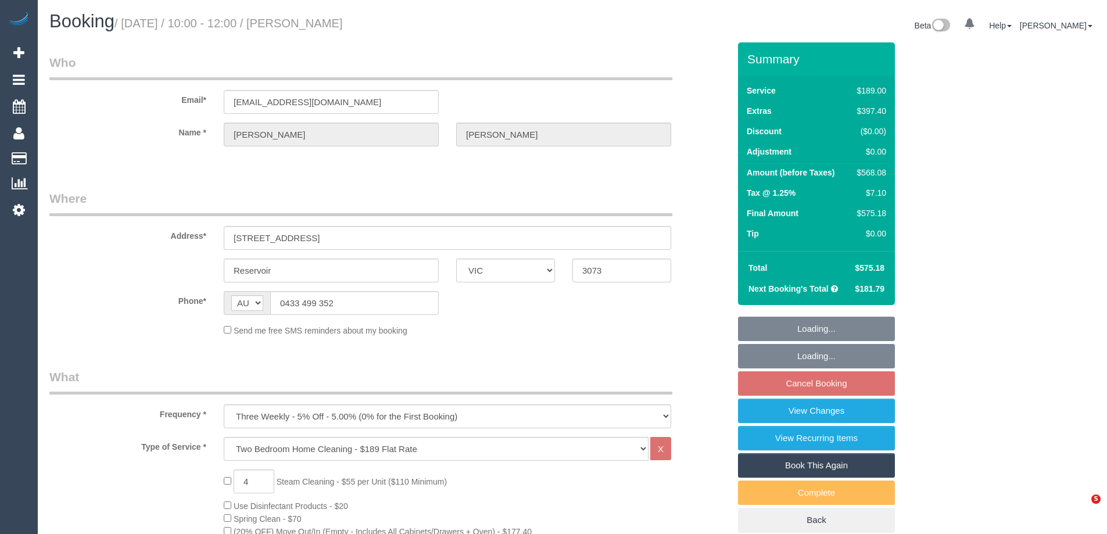
select select "VIC"
select select "string:stripe-pm_1Mk0lF2GScqysDRVSA2wfvIK"
select select "number:27"
select select "number:14"
select select "number:21"
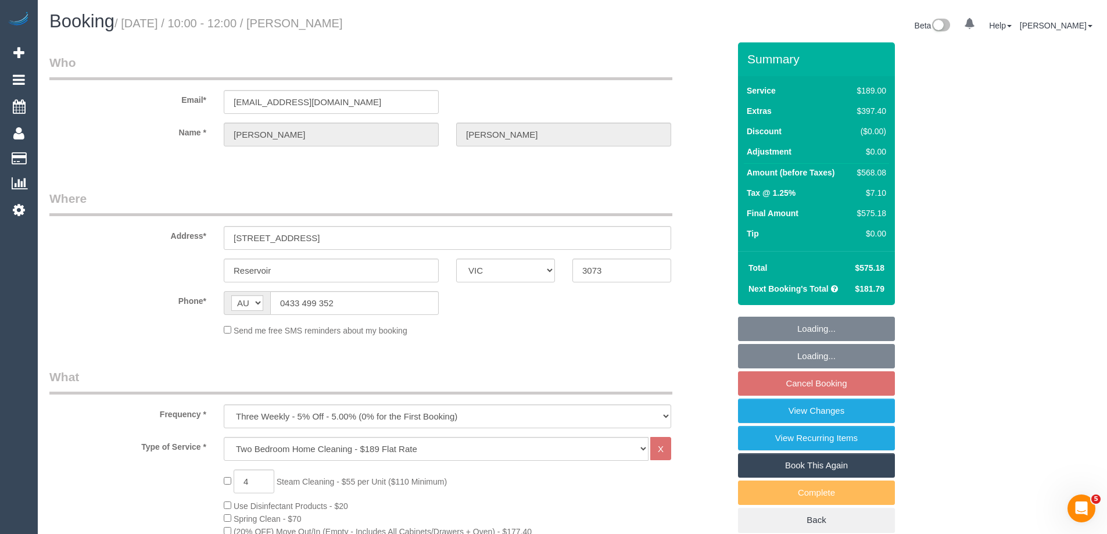
select select "number:36"
select select "number:35"
select select "number:12"
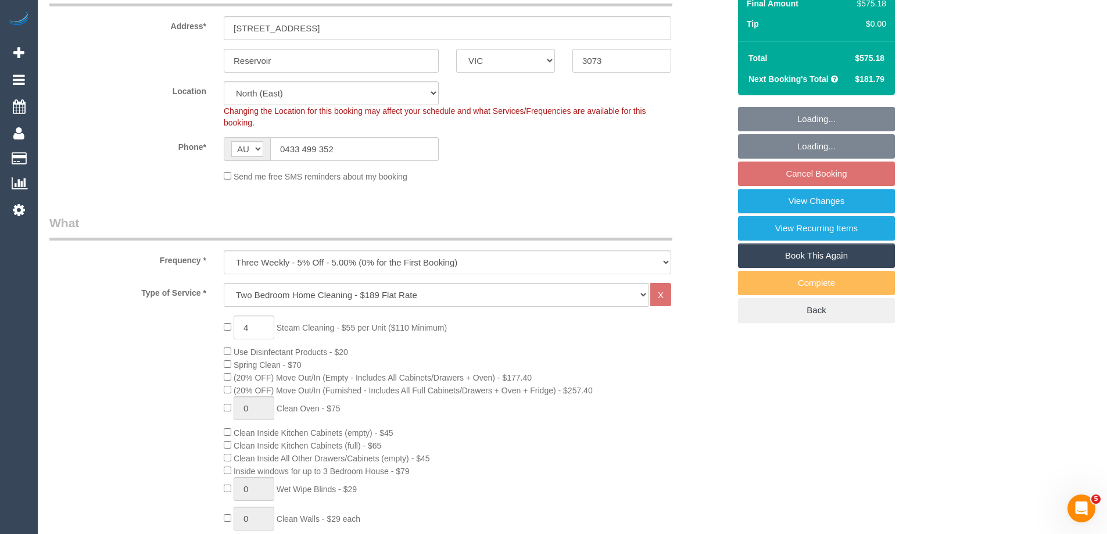
select select "object:836"
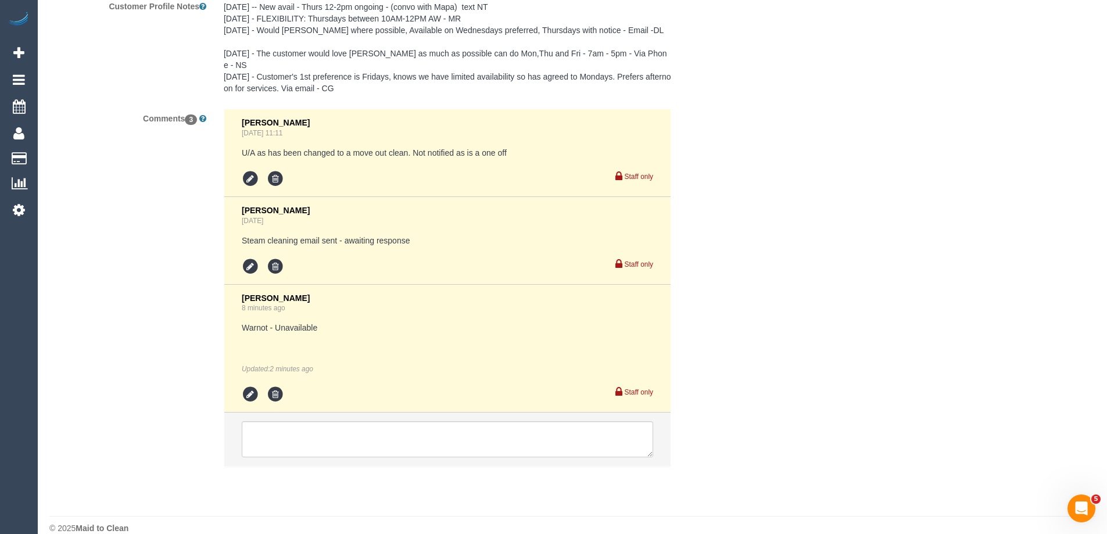
scroll to position [2160, 0]
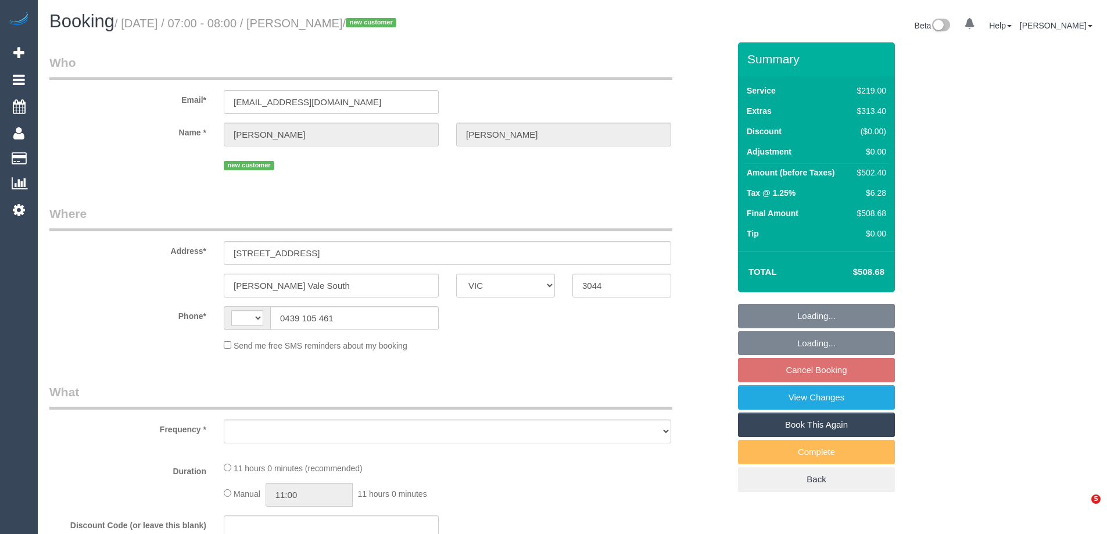
select select "VIC"
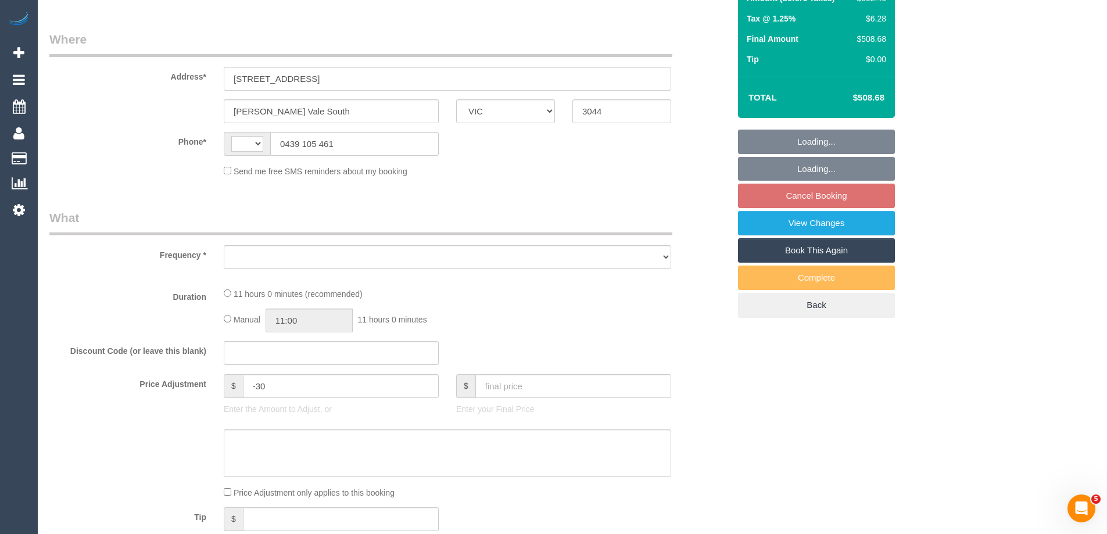
select select "string:AU"
select select "object:570"
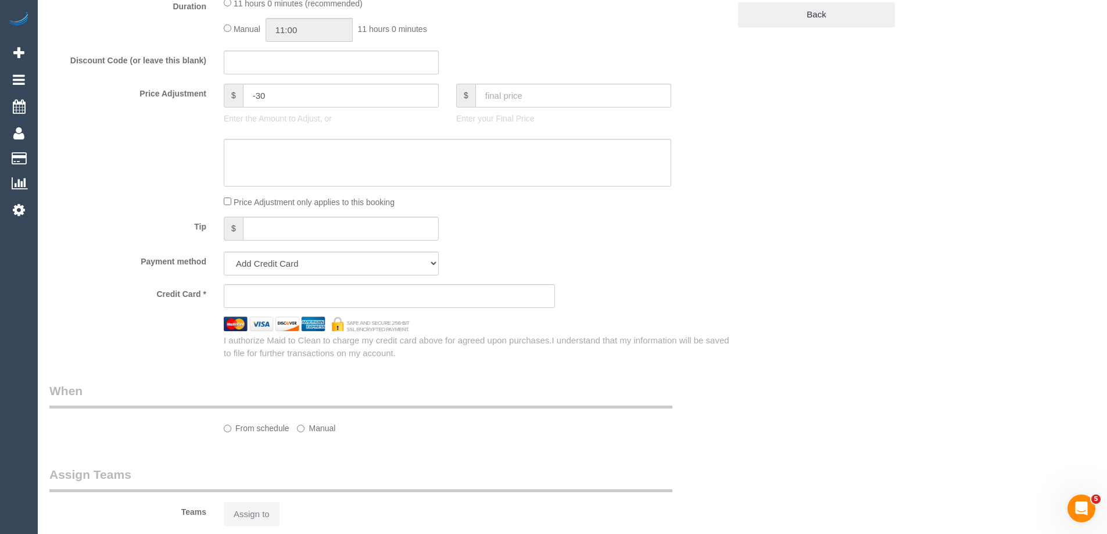
select select "string:stripe-pm_1S0uYB2GScqysDRVlUjLOmMK"
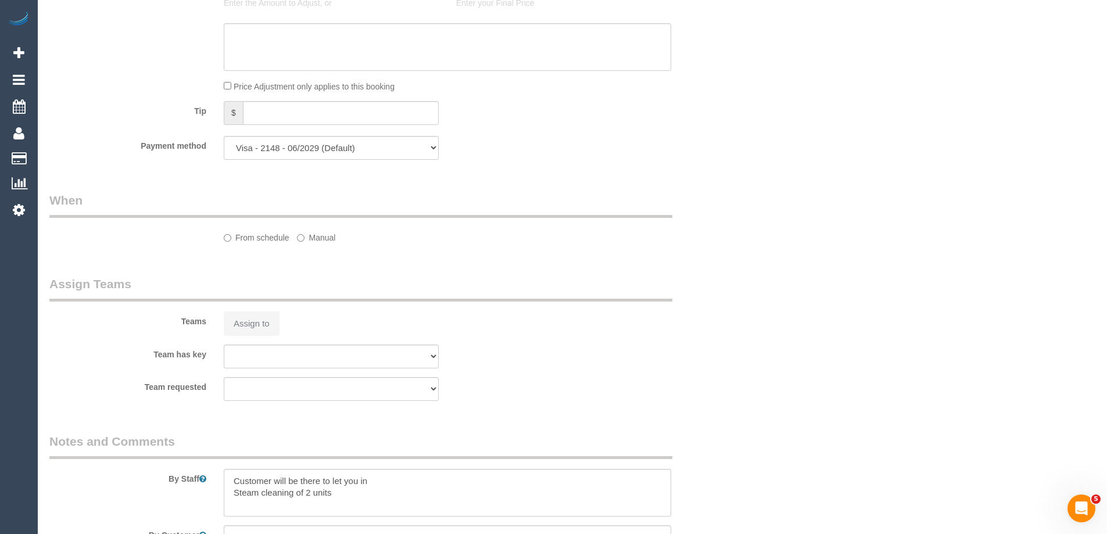
select select "number:28"
select select "number:14"
select select "number:19"
select select "number:25"
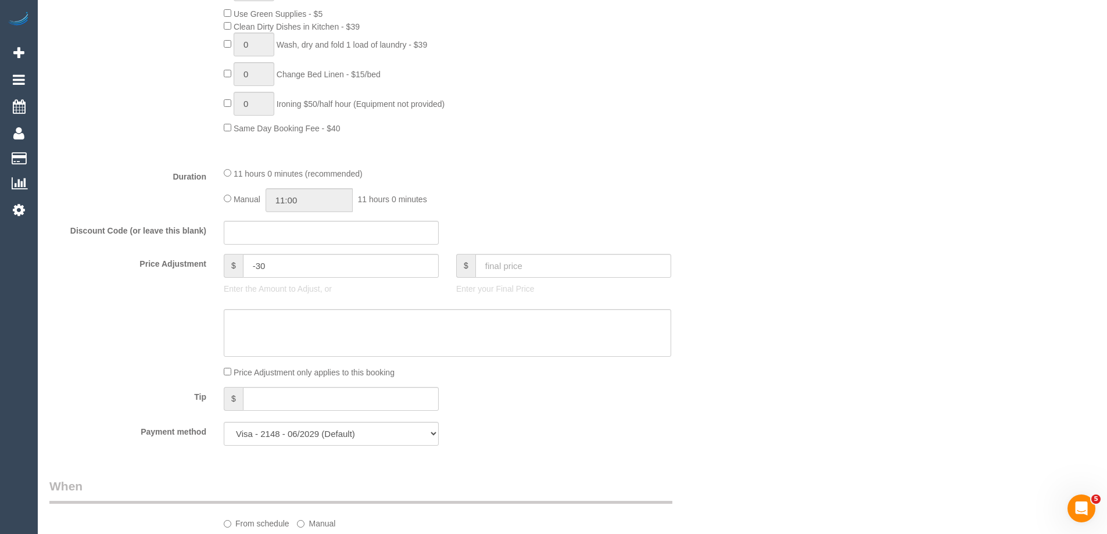
select select "object:819"
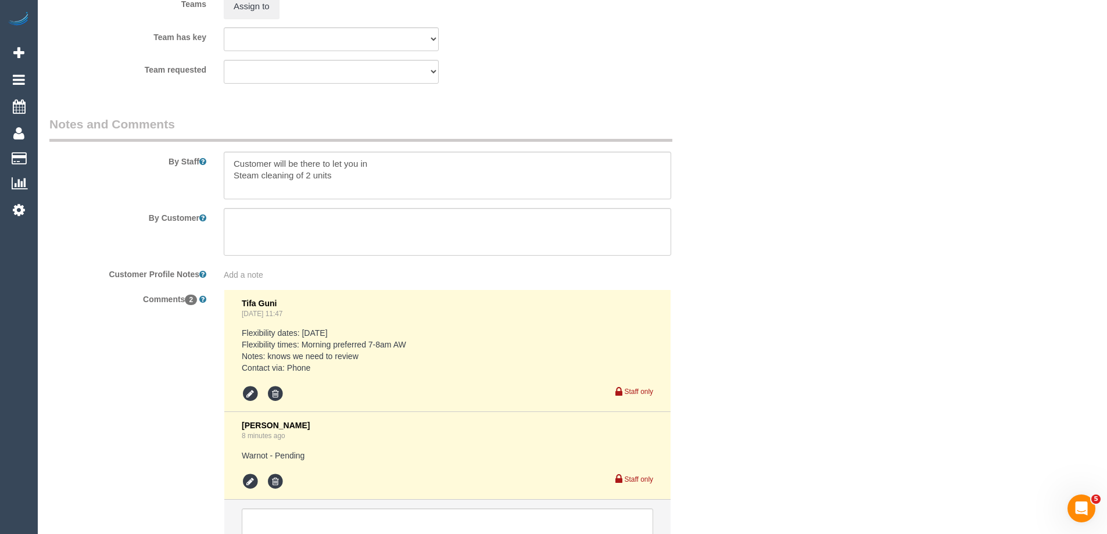
scroll to position [1986, 0]
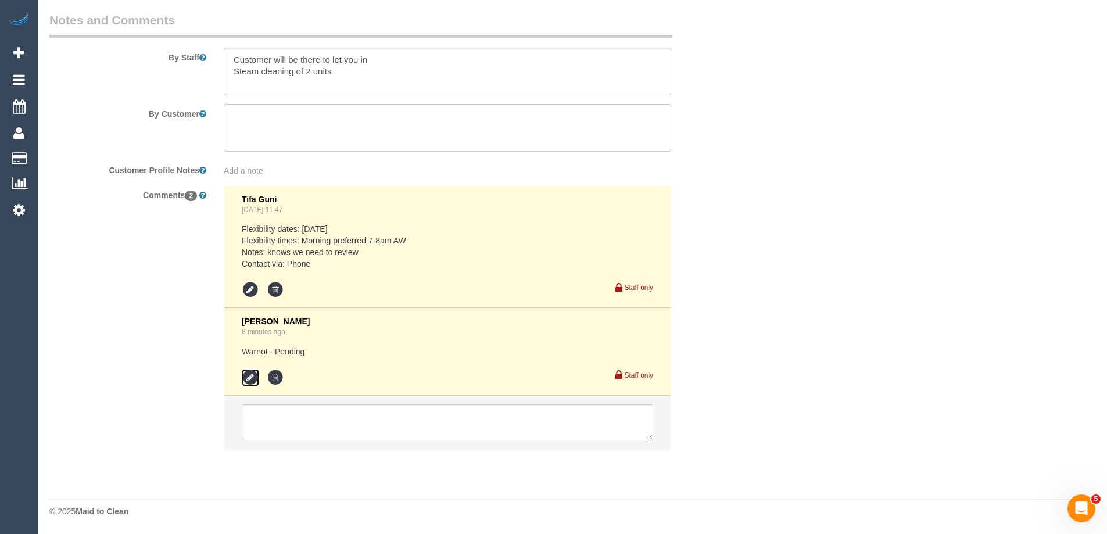
click at [249, 373] on icon at bounding box center [250, 377] width 17 height 17
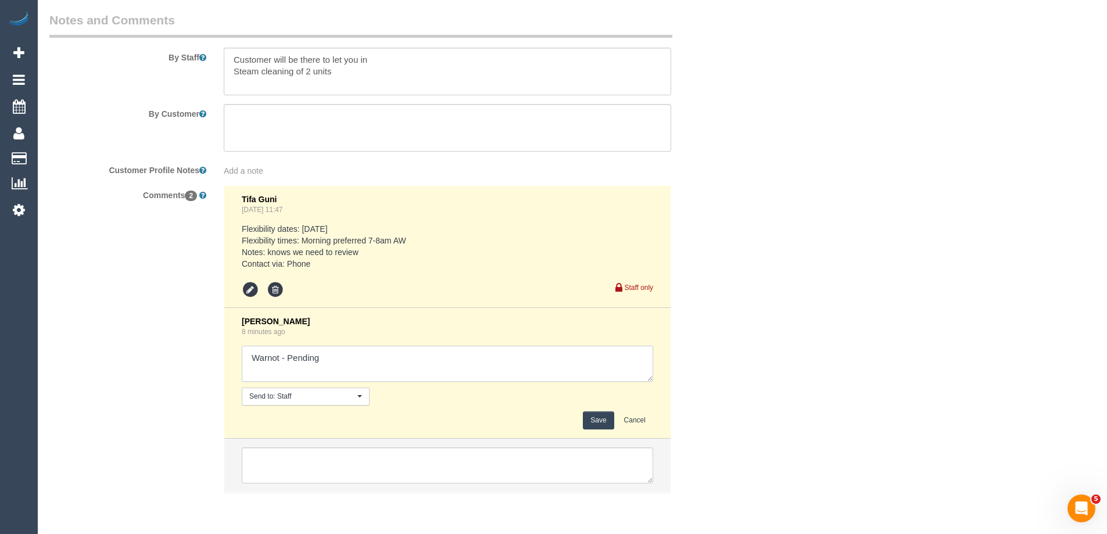
drag, startPoint x: 286, startPoint y: 358, endPoint x: 339, endPoint y: 354, distance: 53.0
click at [339, 354] on textarea at bounding box center [447, 364] width 411 height 36
type textarea "Warnot - Unavailable"
click at [590, 413] on button "Save" at bounding box center [598, 420] width 31 height 18
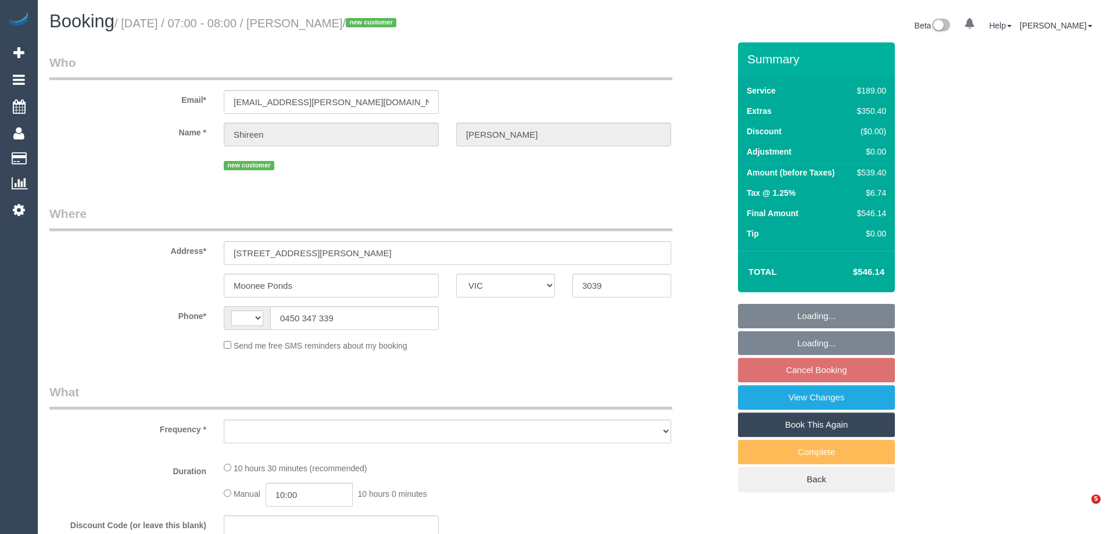
select select "VIC"
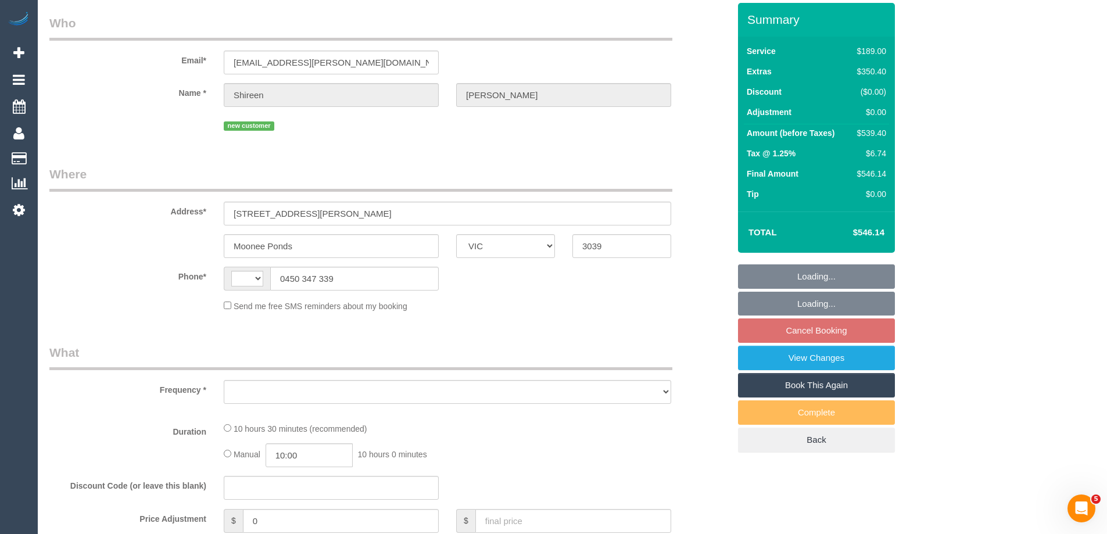
select select "string:AU"
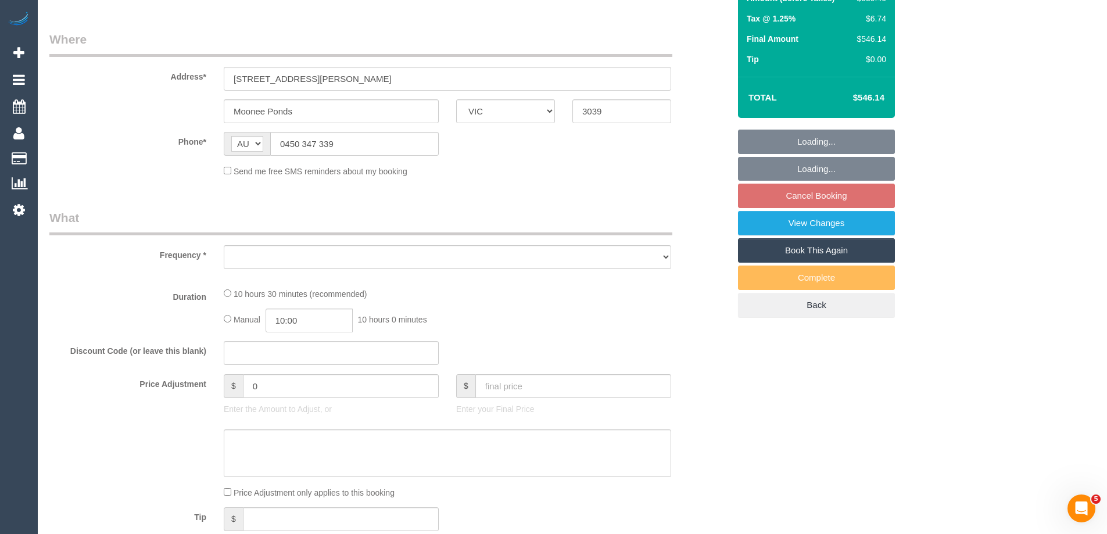
select select "object:570"
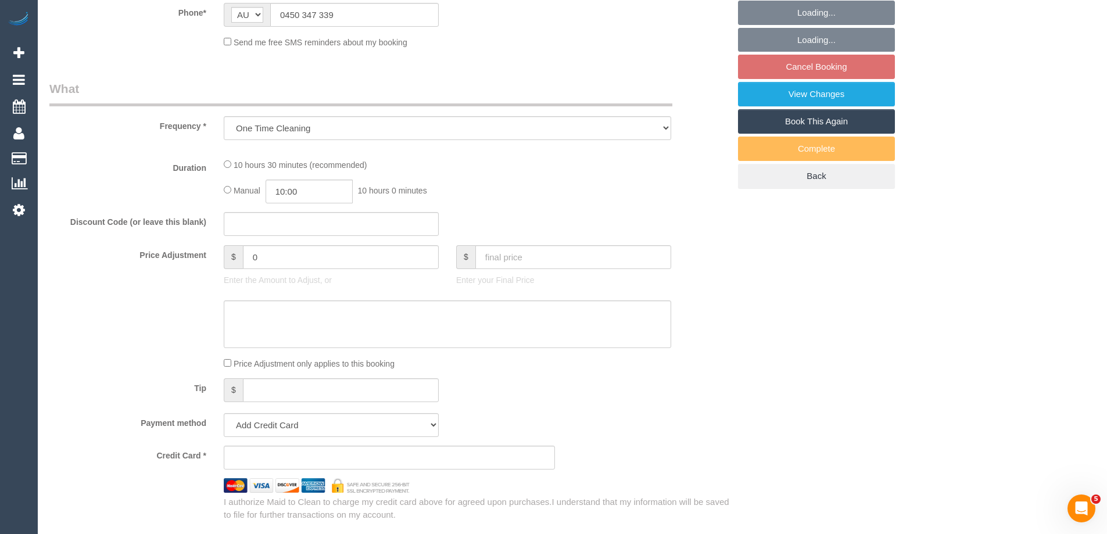
select select "string:stripe-pm_1S7UZm2GScqysDRVXrxO2n2B"
select select "number:27"
select select "number:14"
select select "number:18"
select select "number:25"
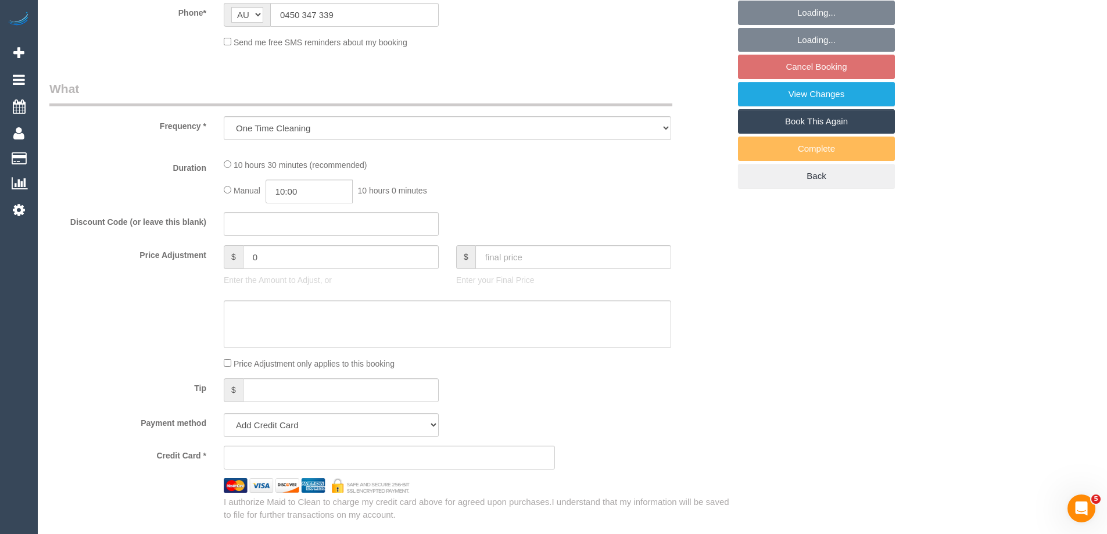
select select "number:26"
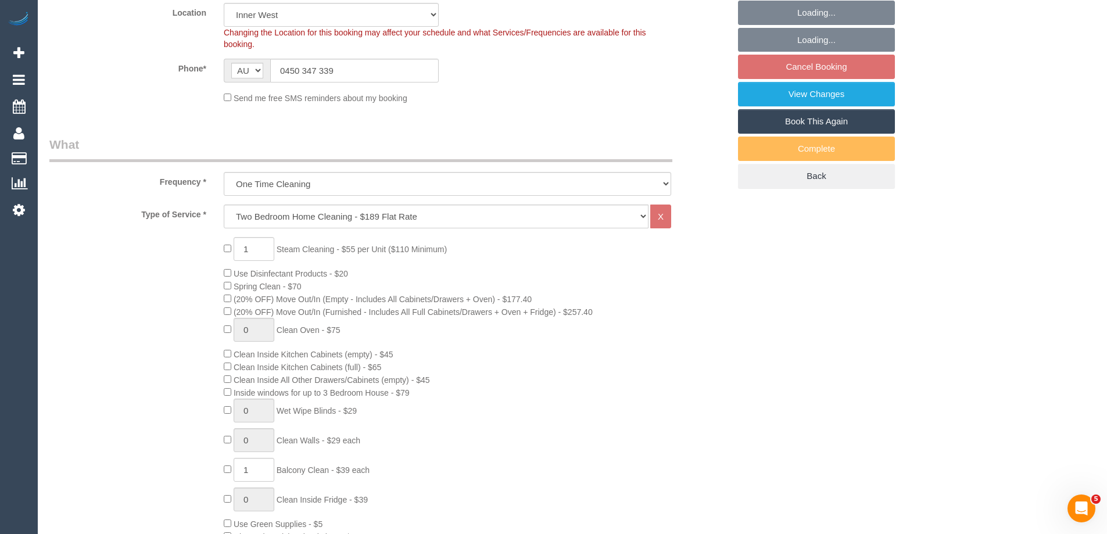
select select "object:1519"
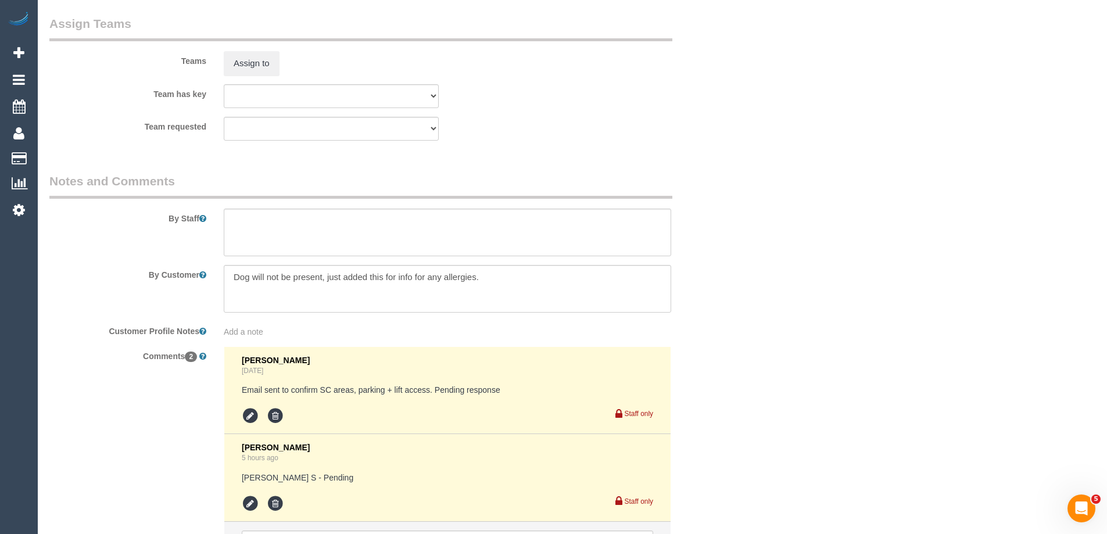
scroll to position [1893, 0]
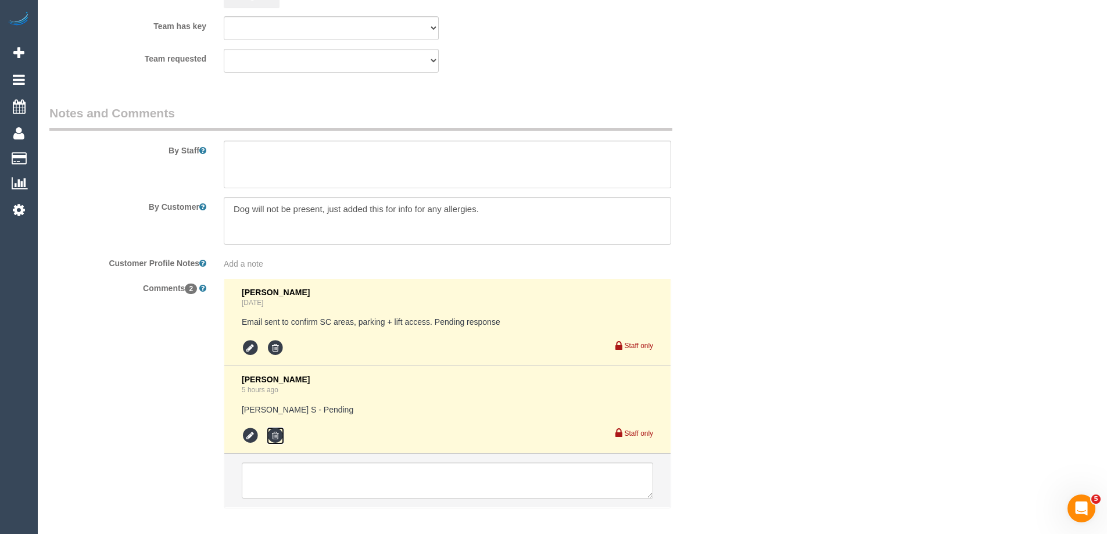
click at [278, 433] on icon at bounding box center [275, 435] width 17 height 17
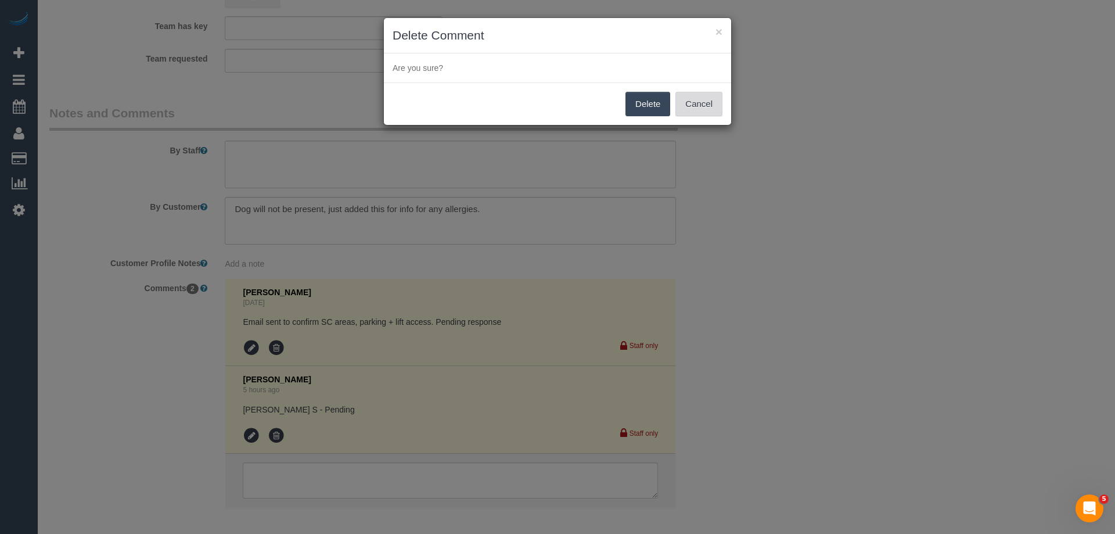
click at [687, 93] on button "Cancel" at bounding box center [699, 104] width 47 height 24
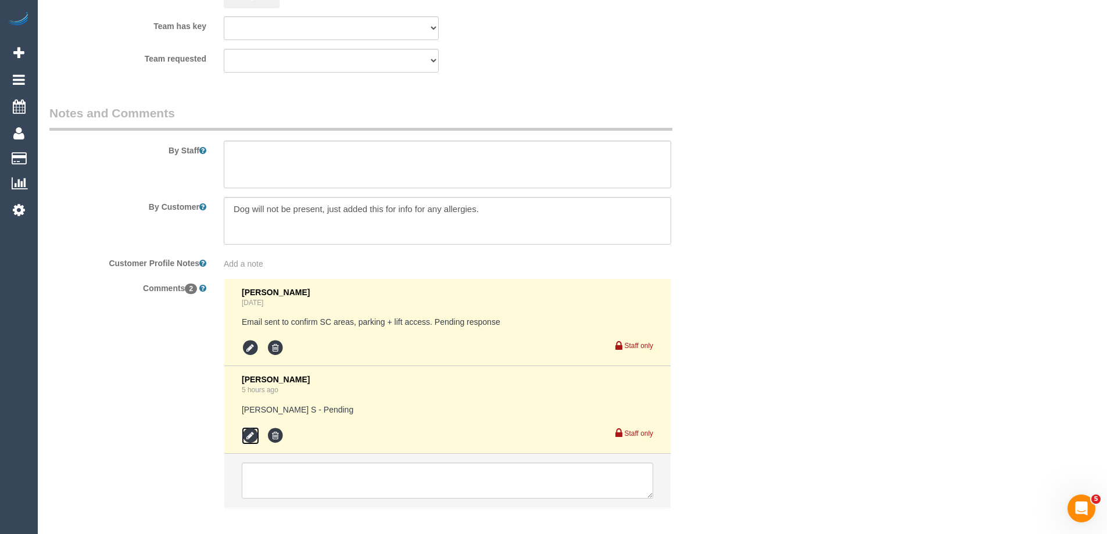
click at [248, 428] on icon at bounding box center [250, 435] width 17 height 17
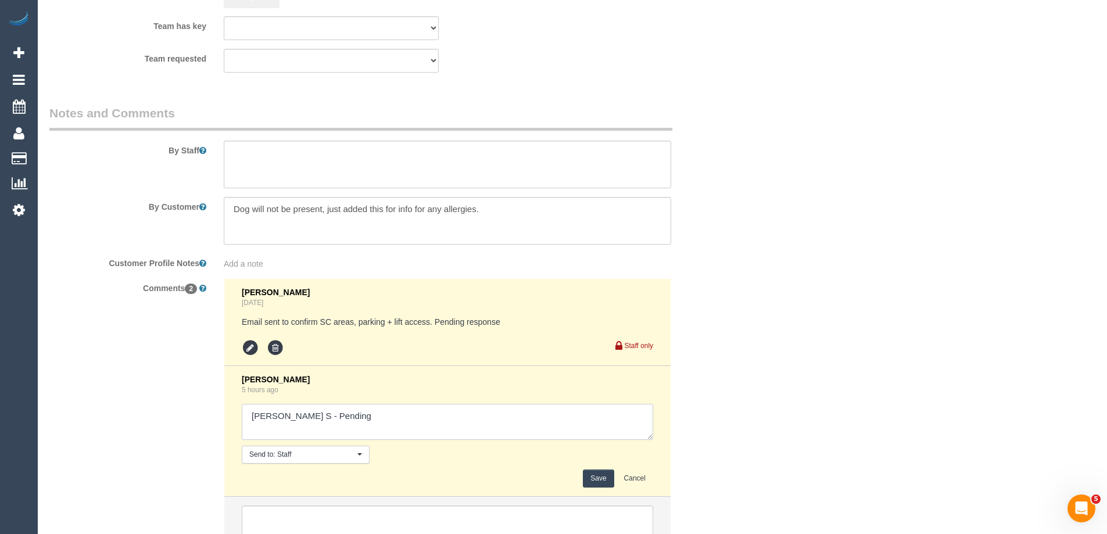
drag, startPoint x: 325, startPoint y: 414, endPoint x: 430, endPoint y: 419, distance: 105.8
click at [430, 419] on textarea at bounding box center [447, 422] width 411 height 36
type textarea "[PERSON_NAME] S - Unavailable"
click at [587, 482] on button "Save" at bounding box center [598, 478] width 31 height 18
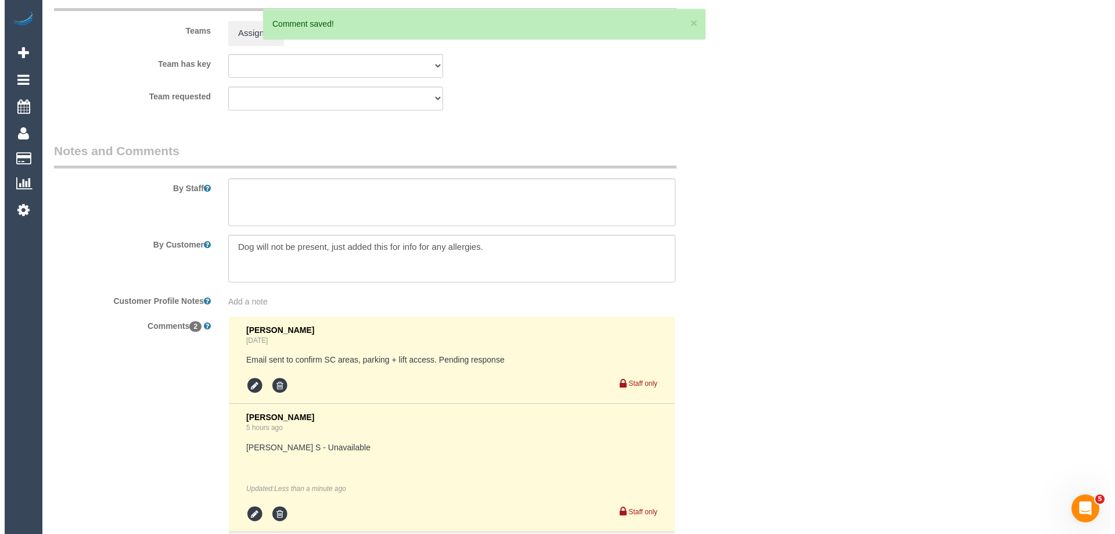
scroll to position [1835, 0]
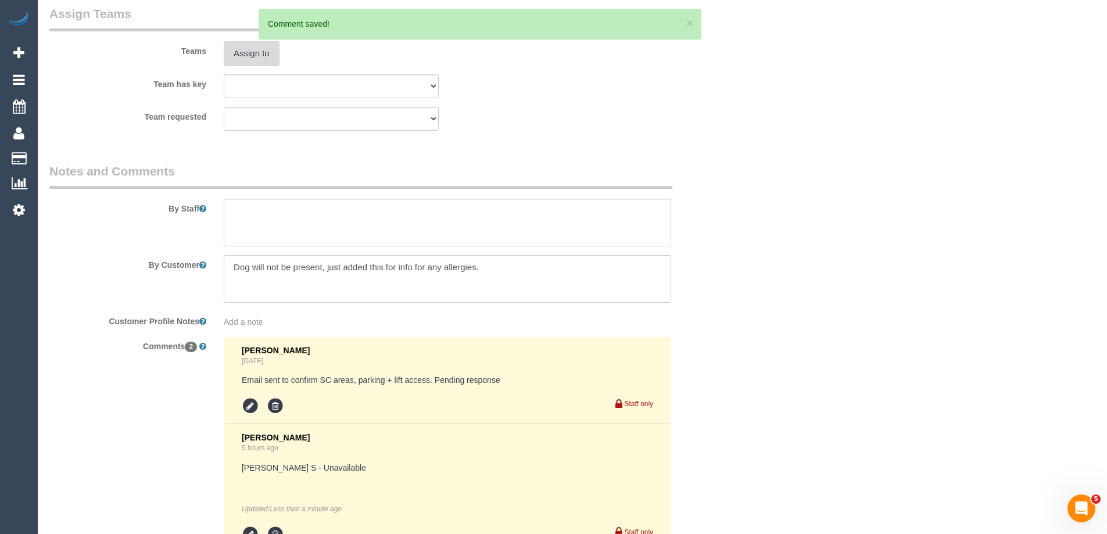
click at [245, 42] on button "Assign to" at bounding box center [252, 53] width 56 height 24
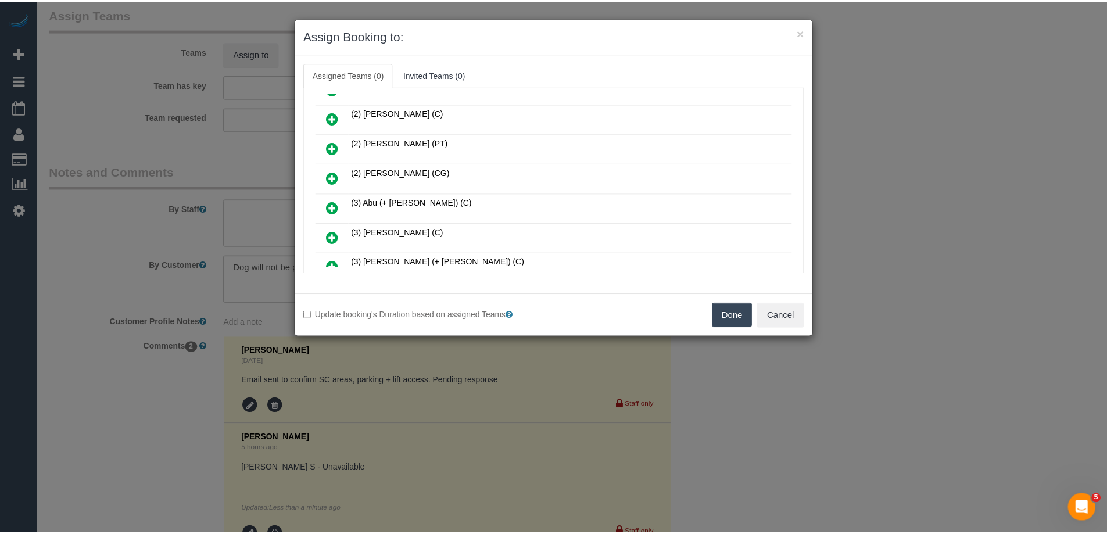
scroll to position [232, 0]
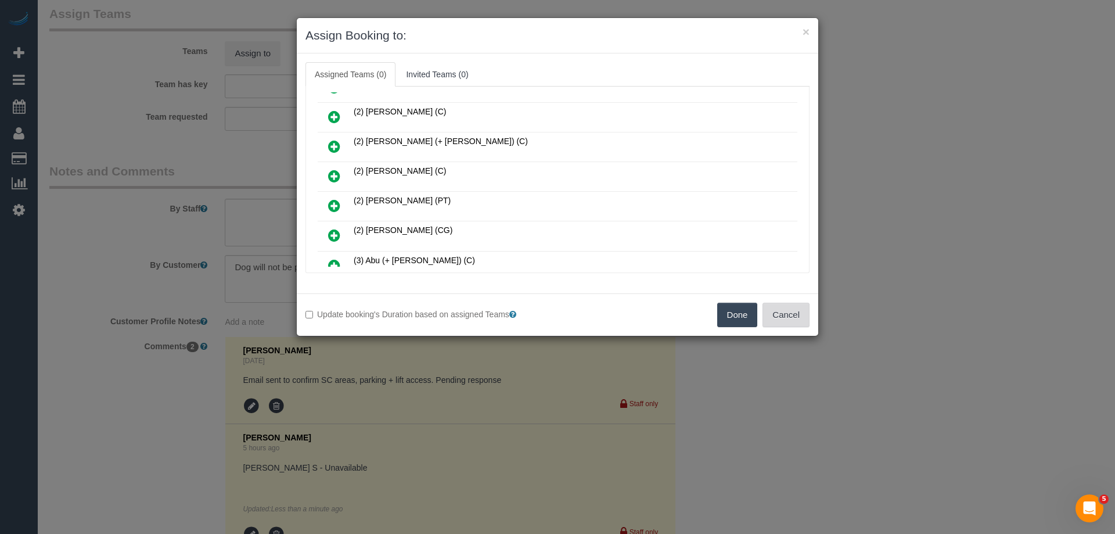
click at [776, 315] on button "Cancel" at bounding box center [786, 315] width 47 height 24
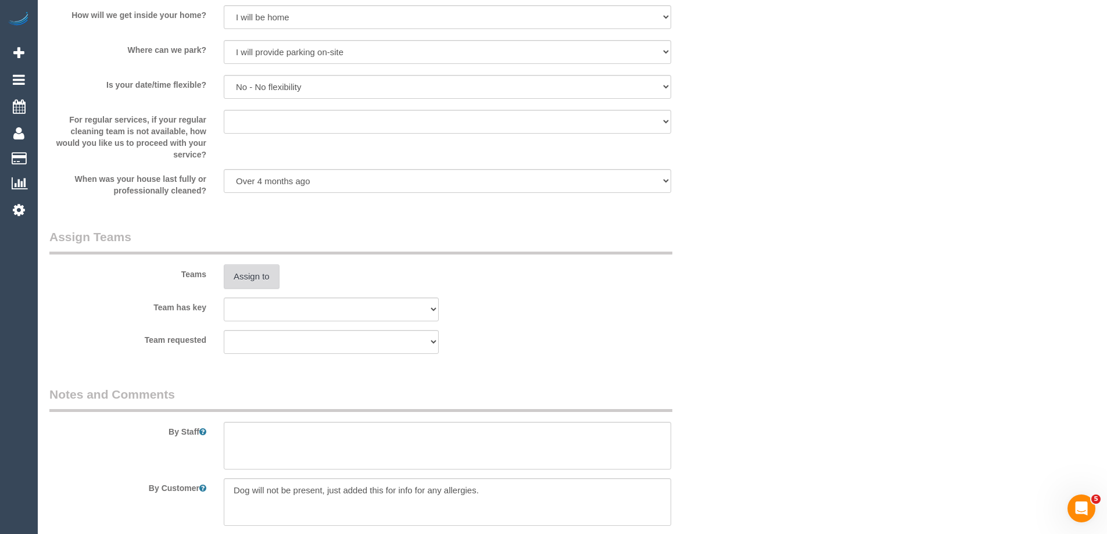
scroll to position [0, 0]
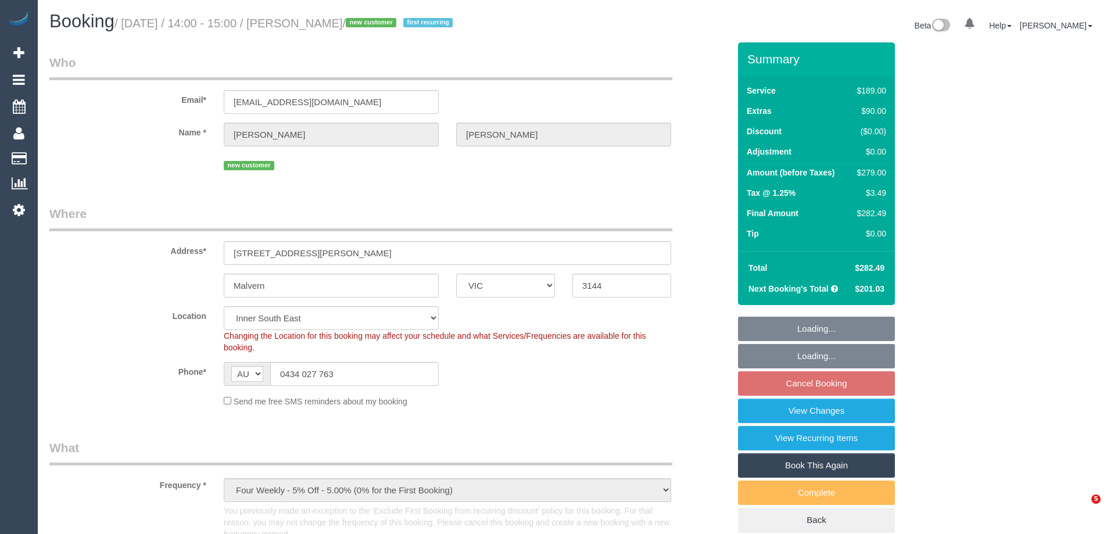
select select "VIC"
select select "number:29"
select select "number:14"
select select "number:19"
select select "number:22"
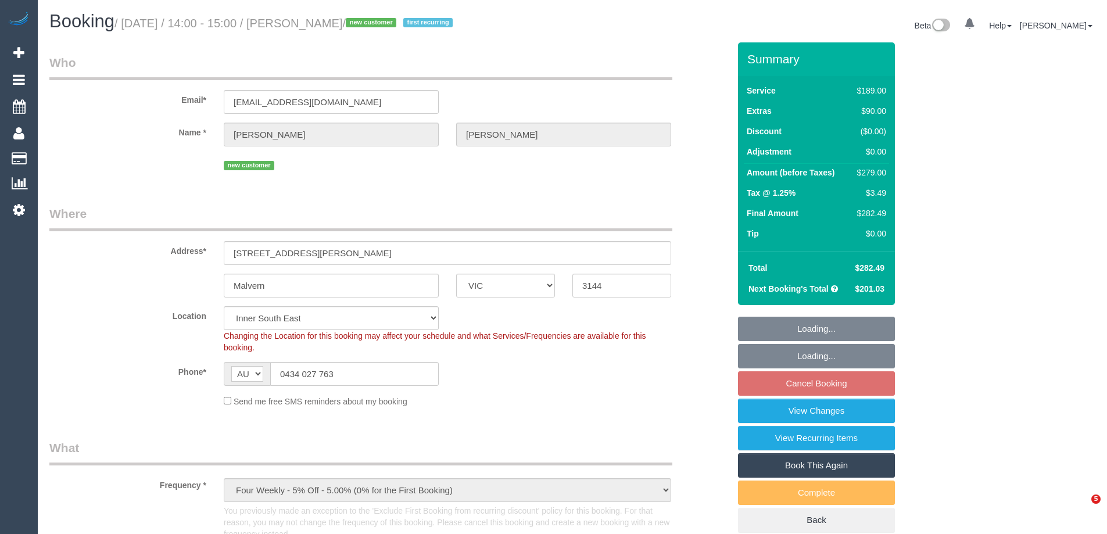
select select "number:34"
select select "number:26"
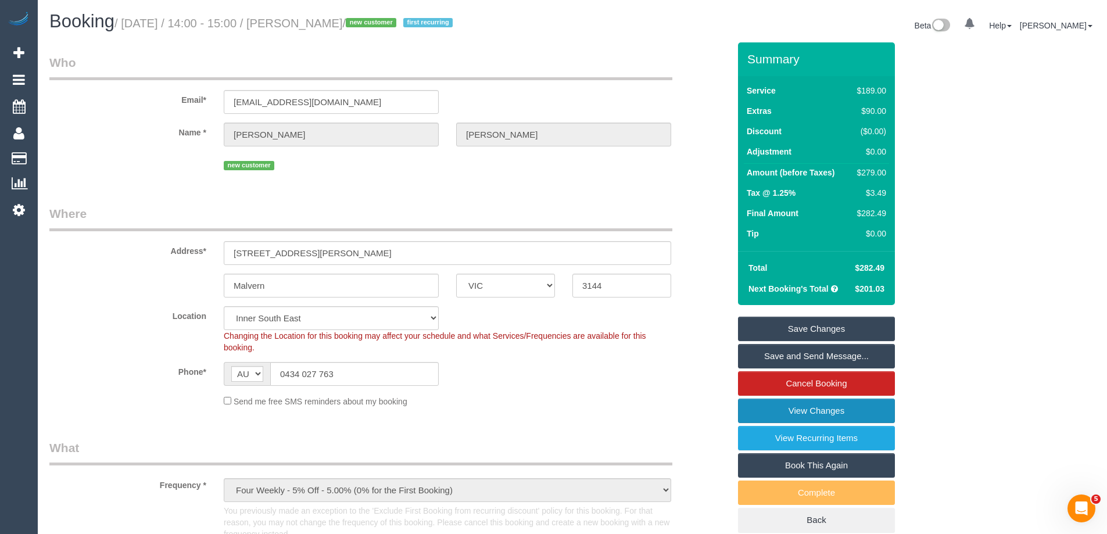
click at [770, 410] on link "View Changes" at bounding box center [816, 411] width 157 height 24
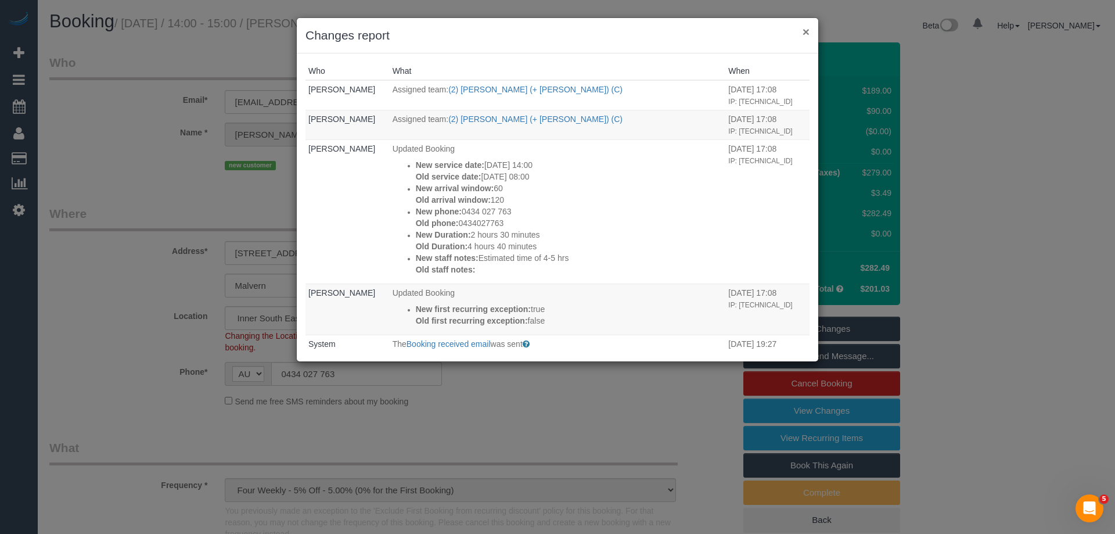
click at [808, 28] on button "×" at bounding box center [806, 32] width 7 height 12
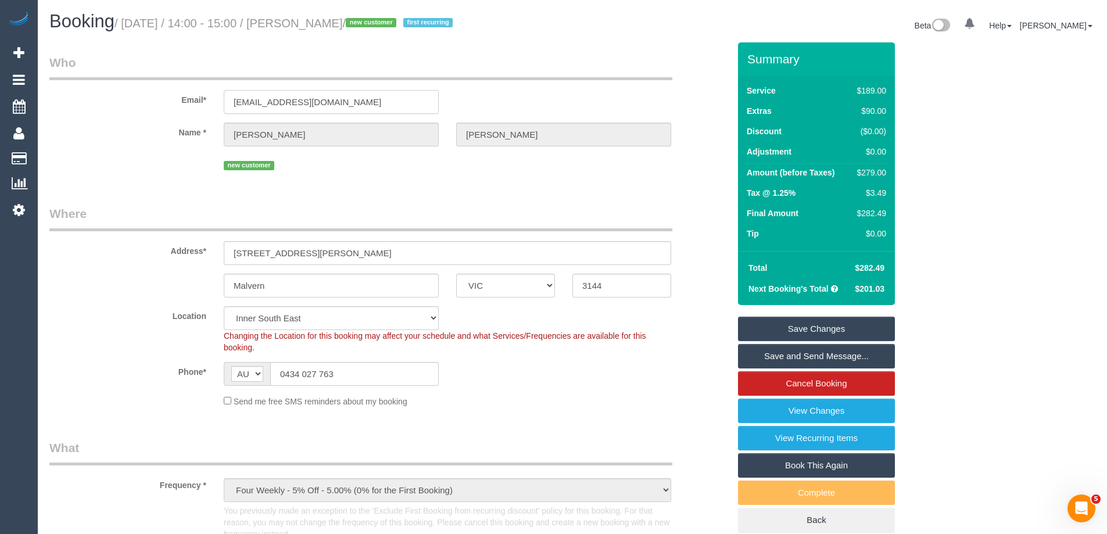
drag, startPoint x: 387, startPoint y: 102, endPoint x: 82, endPoint y: 102, distance: 304.4
click at [82, 102] on div "Email* [EMAIL_ADDRESS][DOMAIN_NAME]" at bounding box center [389, 84] width 697 height 60
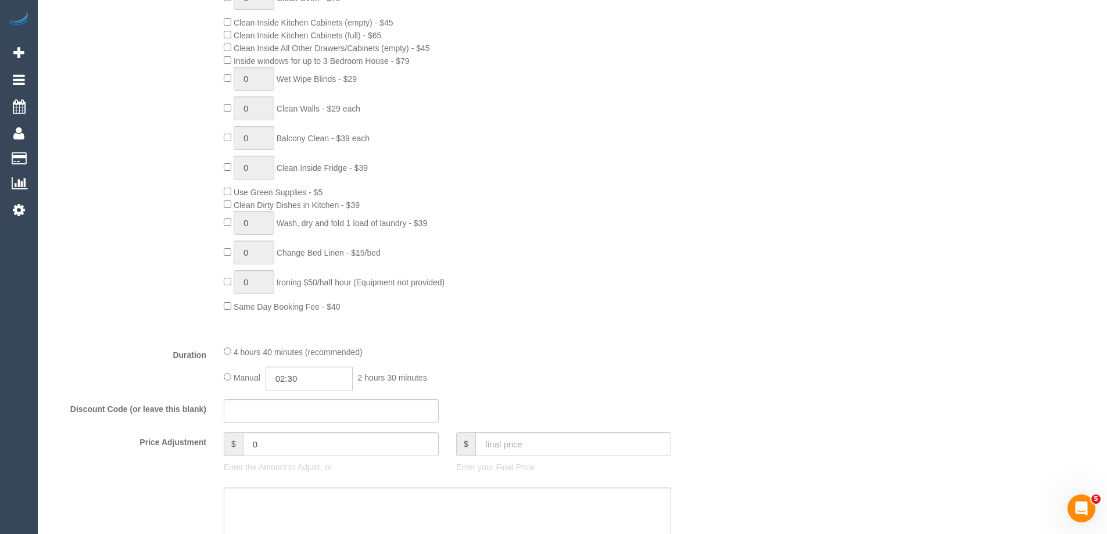
scroll to position [1846, 0]
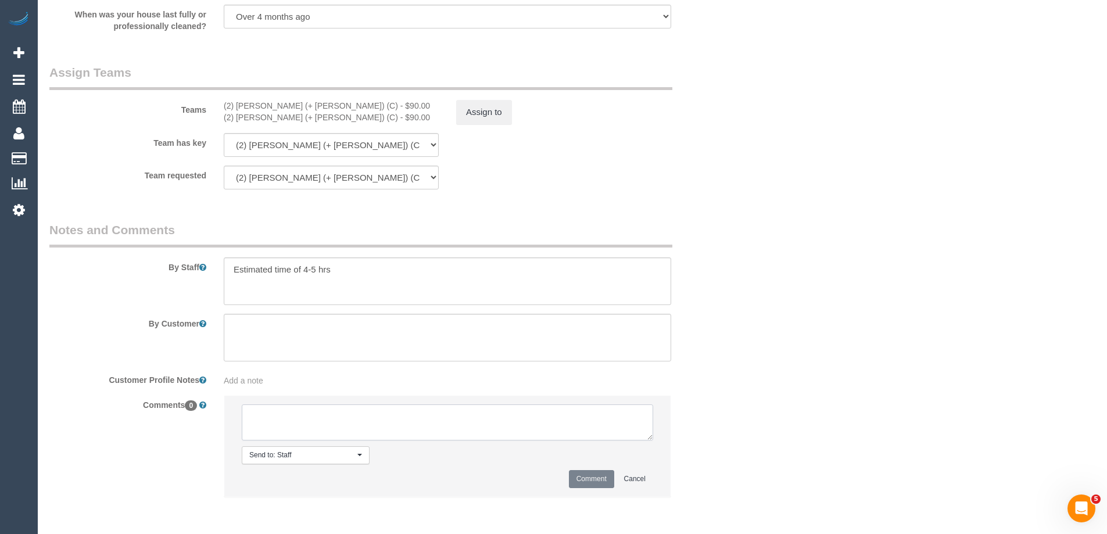
click at [275, 431] on textarea at bounding box center [447, 422] width 411 height 36
type textarea "Offered spot from 2-3pm. Pending response - via email"
click at [593, 479] on button "Comment" at bounding box center [591, 479] width 45 height 18
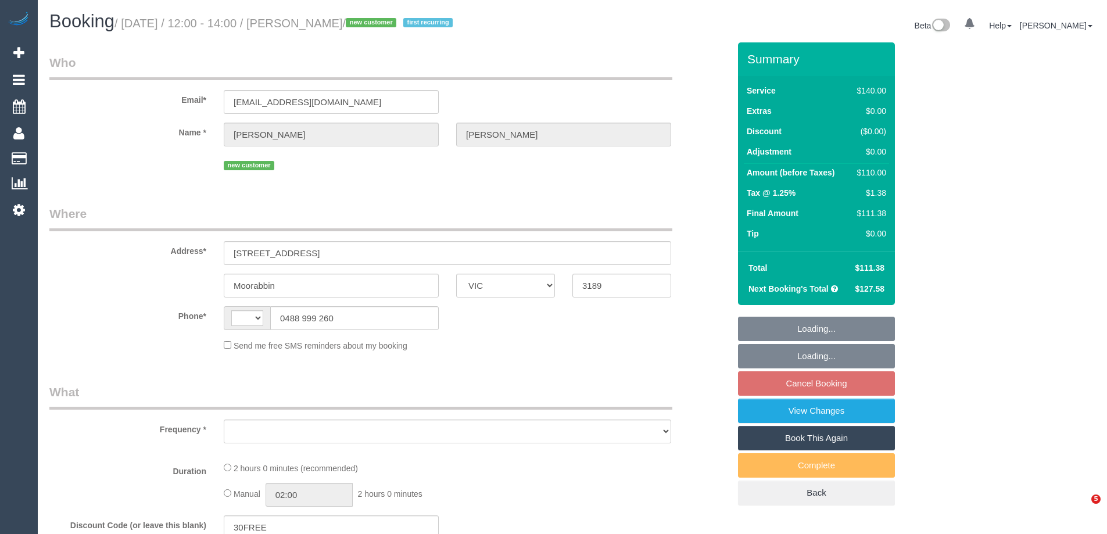
select select "VIC"
select select "string:AU"
select select "object:542"
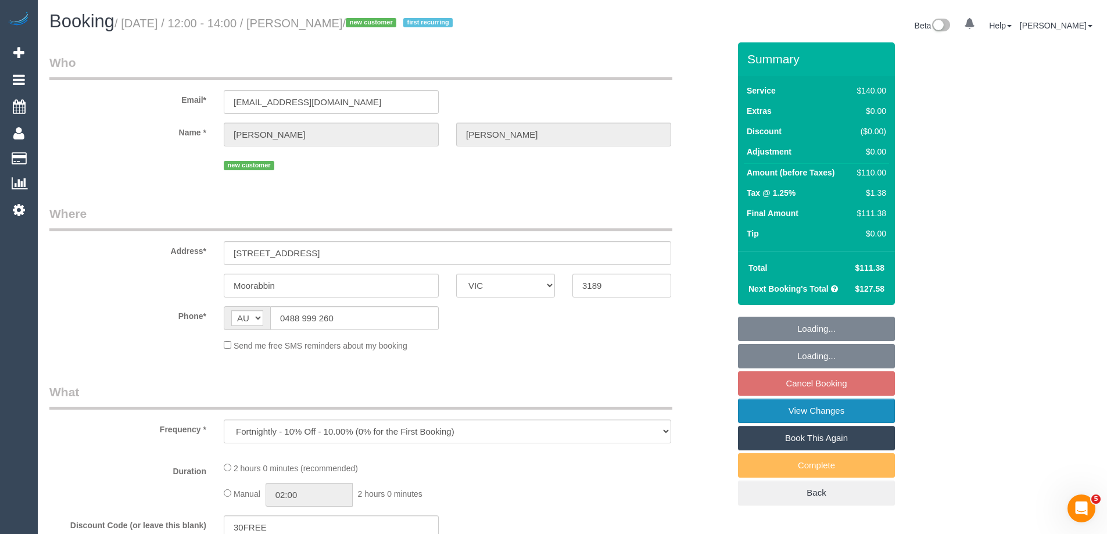
select select "string:stripe-pm_1SA0Wg2GScqysDRVcFUs1sfP"
select select "number:30"
select select "number:16"
select select "number:19"
select select "number:22"
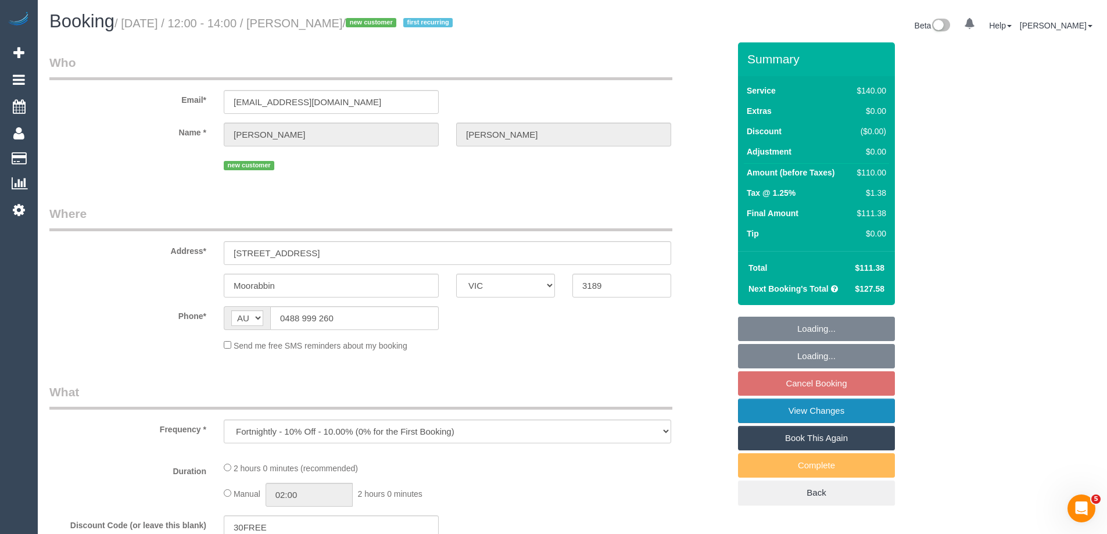
select select "number:34"
select select "number:26"
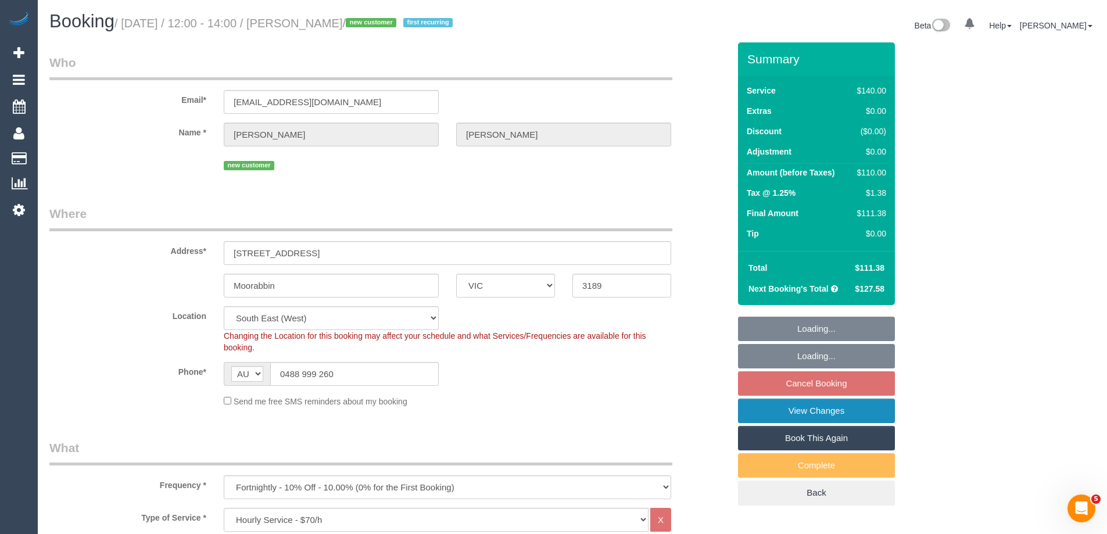
select select "object:859"
click at [770, 413] on link "View Changes" at bounding box center [816, 411] width 157 height 24
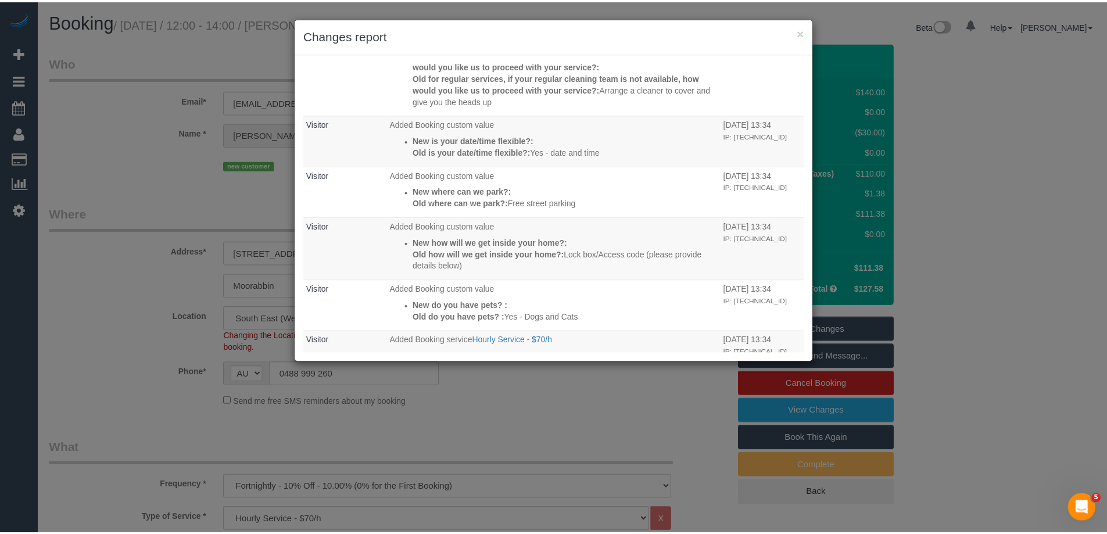
scroll to position [325, 0]
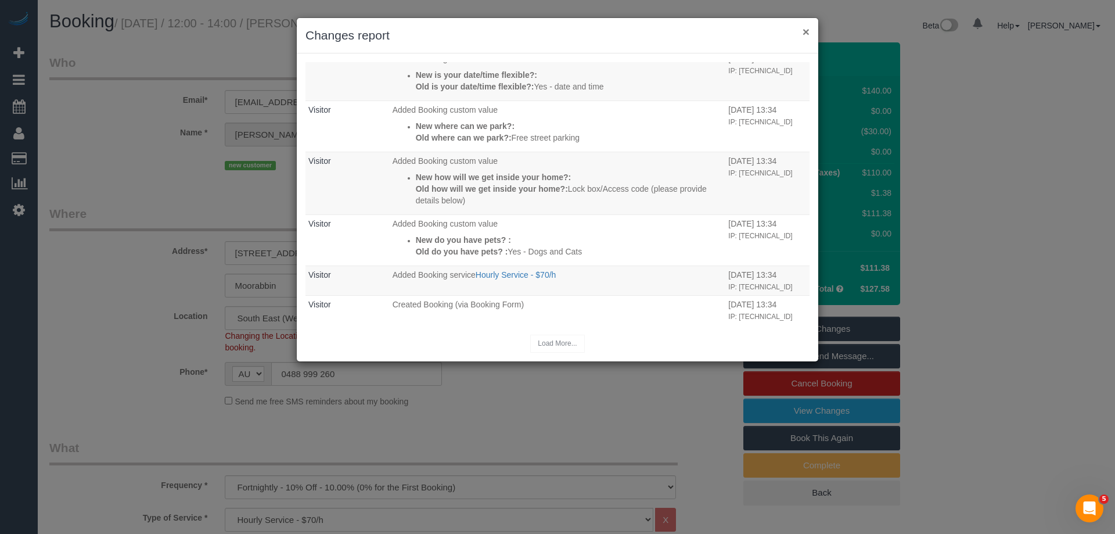
click at [808, 28] on button "×" at bounding box center [806, 32] width 7 height 12
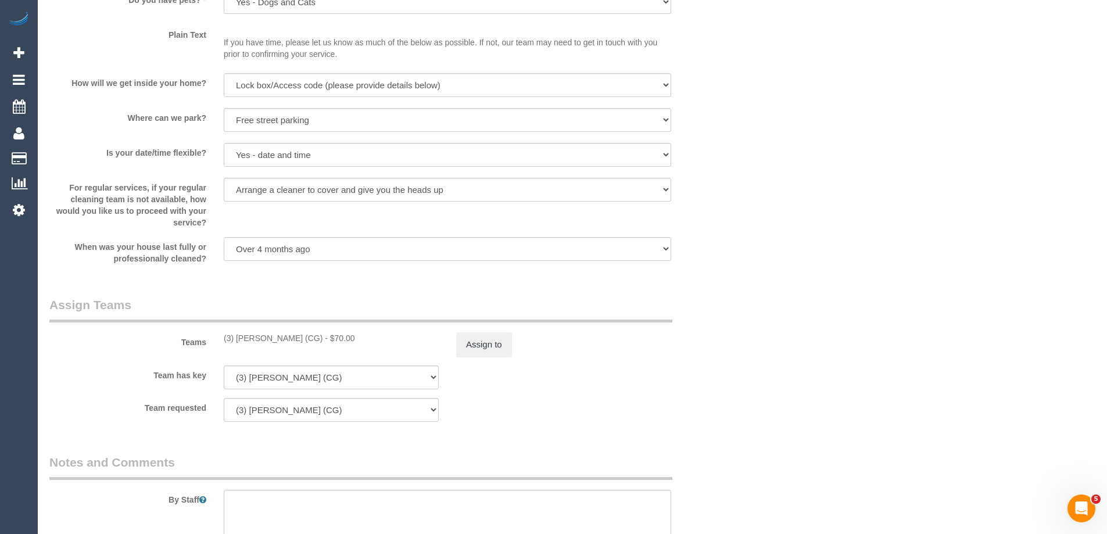
scroll to position [0, 0]
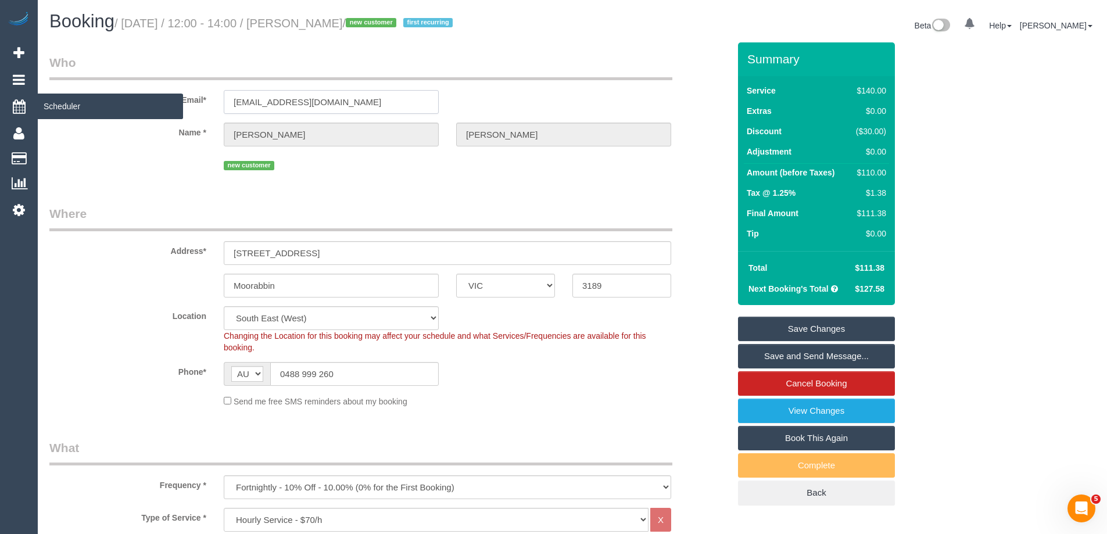
drag, startPoint x: 379, startPoint y: 103, endPoint x: 5, endPoint y: 97, distance: 374.2
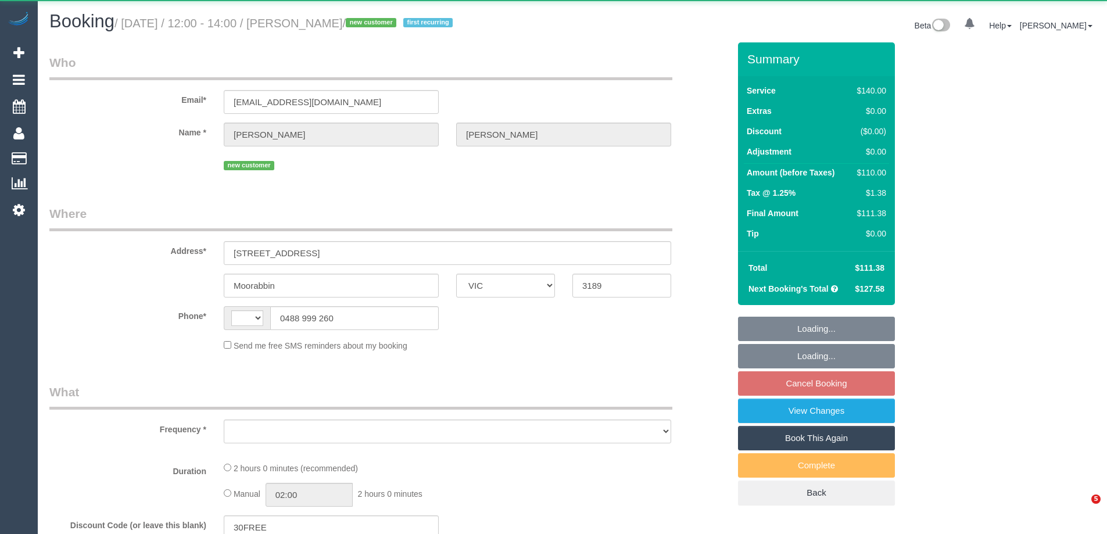
select select "VIC"
select select "string:AU"
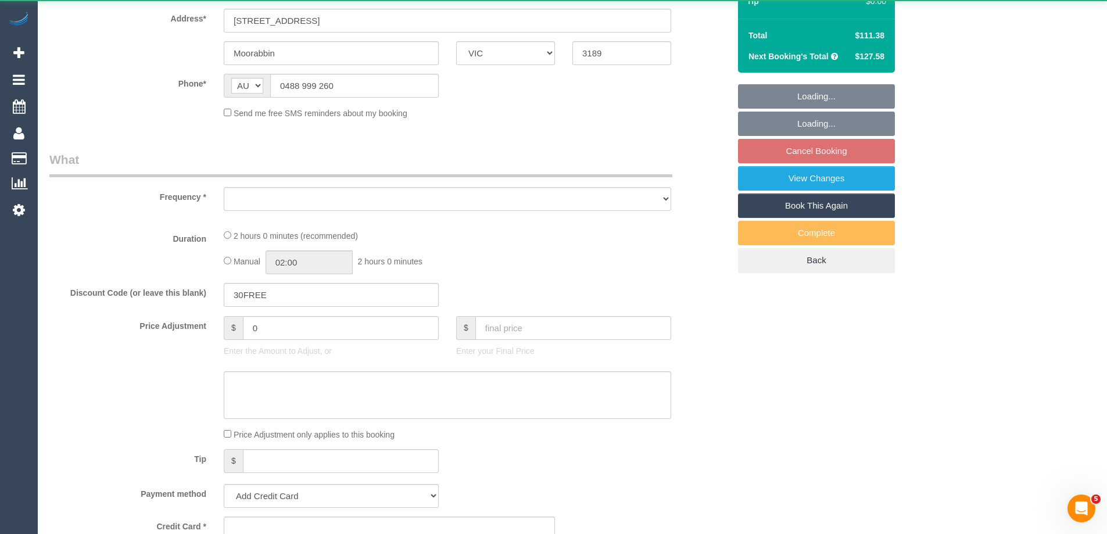
select select "object:542"
select select "string:stripe-pm_1SA0Wg2GScqysDRVcFUs1sfP"
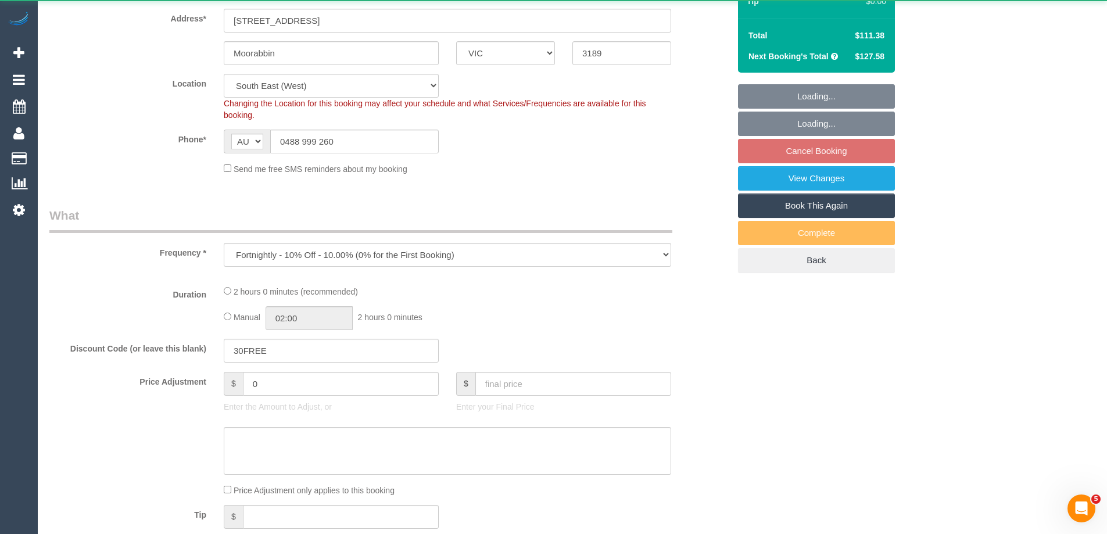
select select "number:30"
select select "number:16"
select select "number:19"
select select "number:22"
select select "number:34"
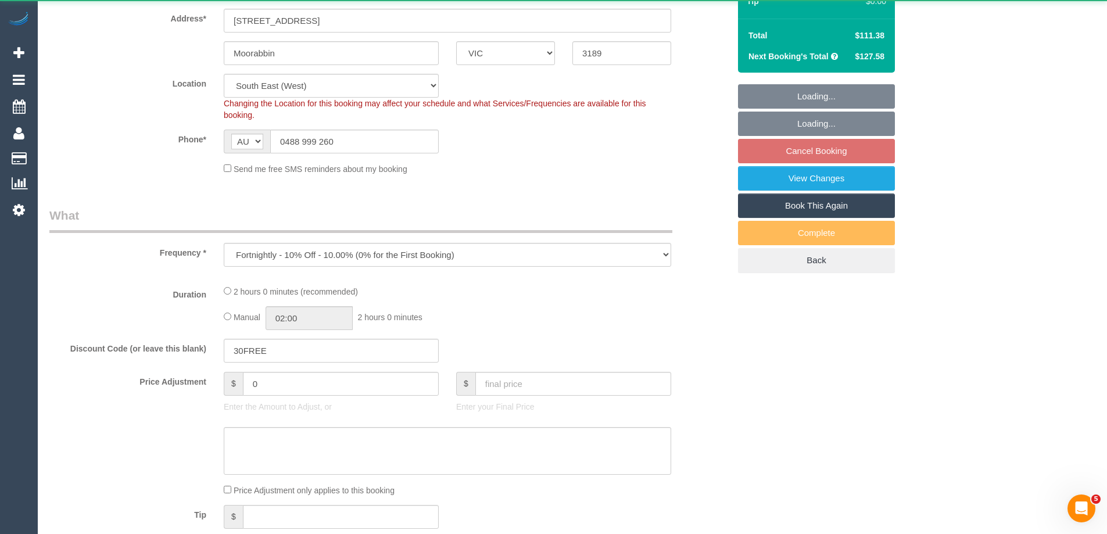
select select "number:26"
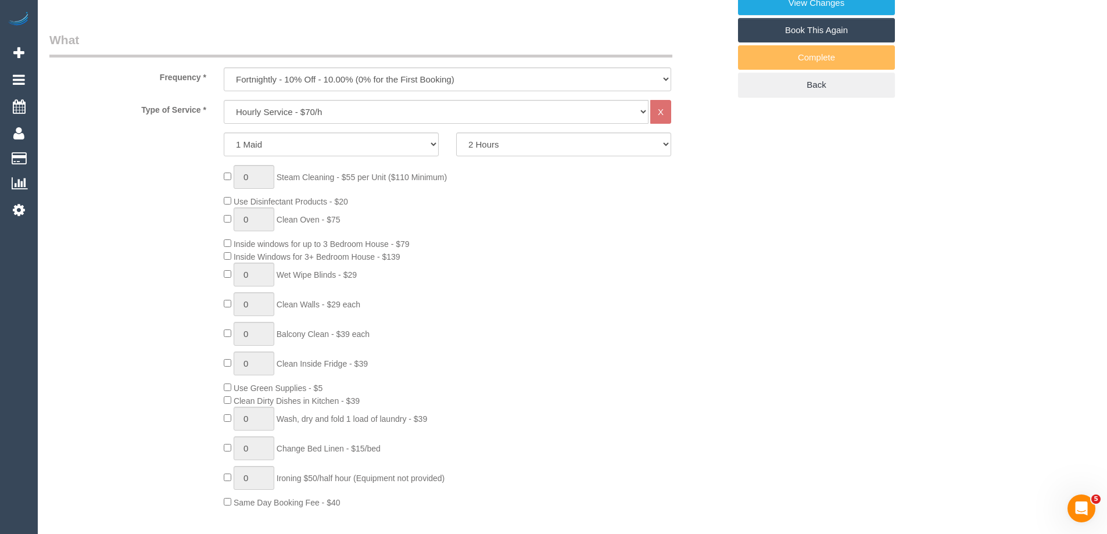
select select "object:1382"
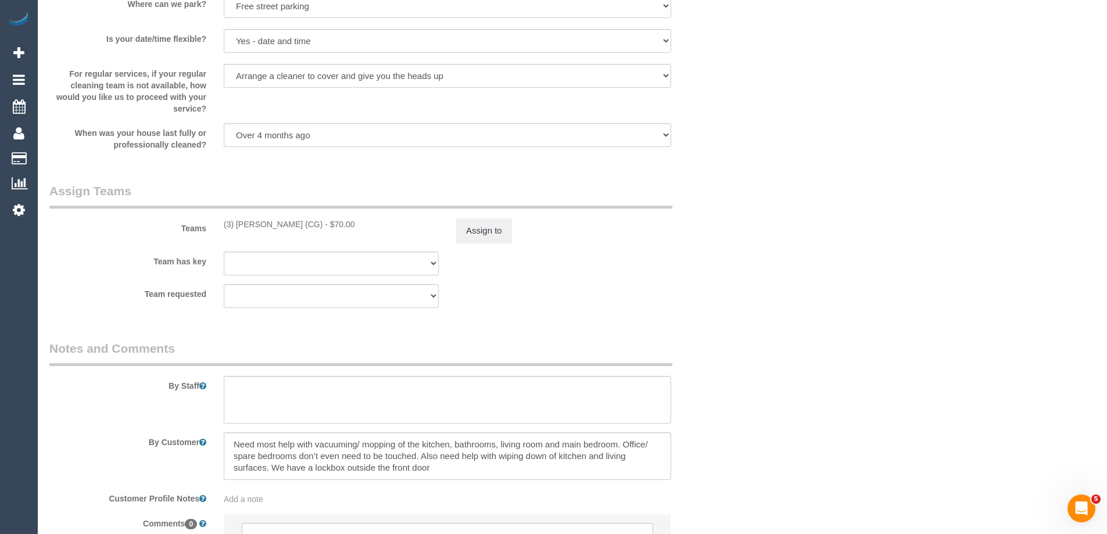
scroll to position [1745, 0]
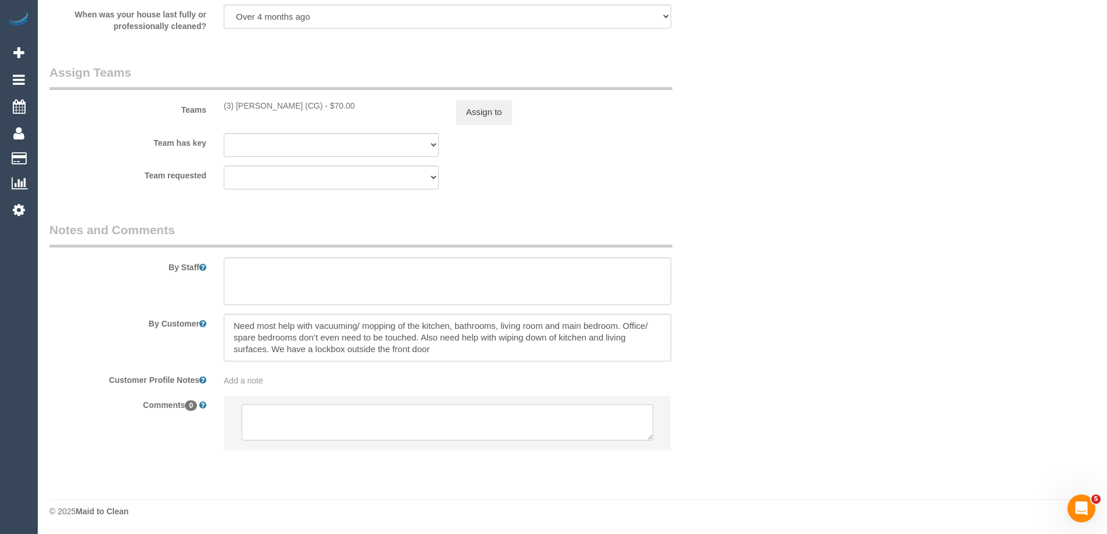
click at [282, 415] on textarea at bounding box center [447, 422] width 411 height 36
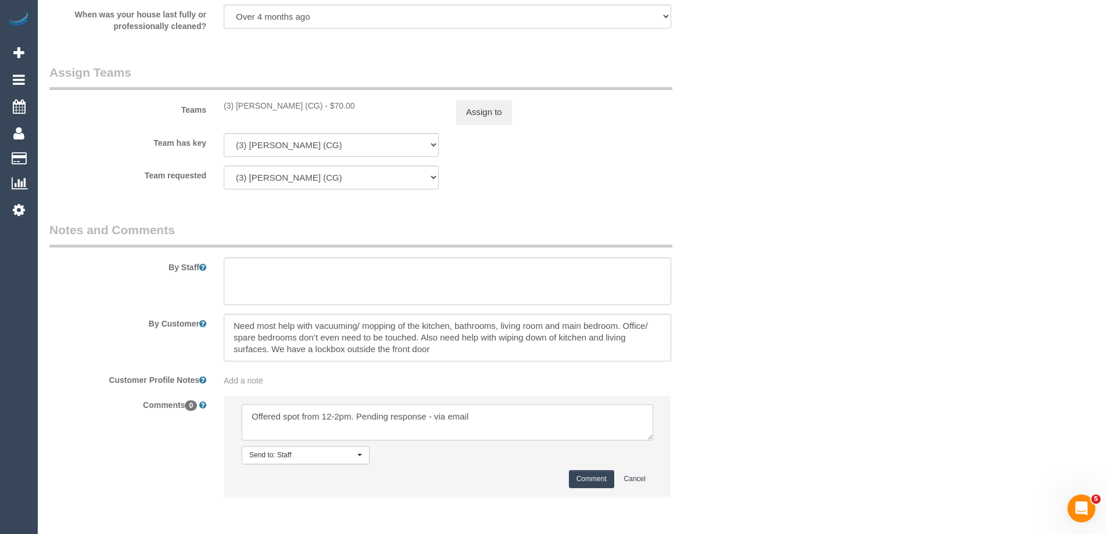
type textarea "Offered spot from 12-2pm. Pending response - via email"
click at [598, 478] on button "Comment" at bounding box center [591, 479] width 45 height 18
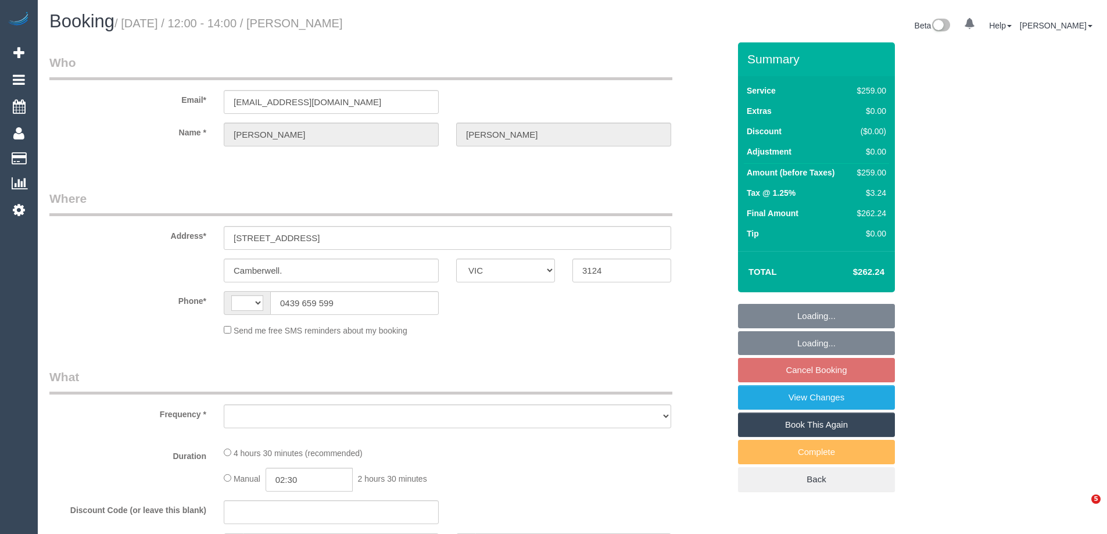
select select "VIC"
select select "string:AU"
select select "object:532"
select select "number:28"
select select "number:14"
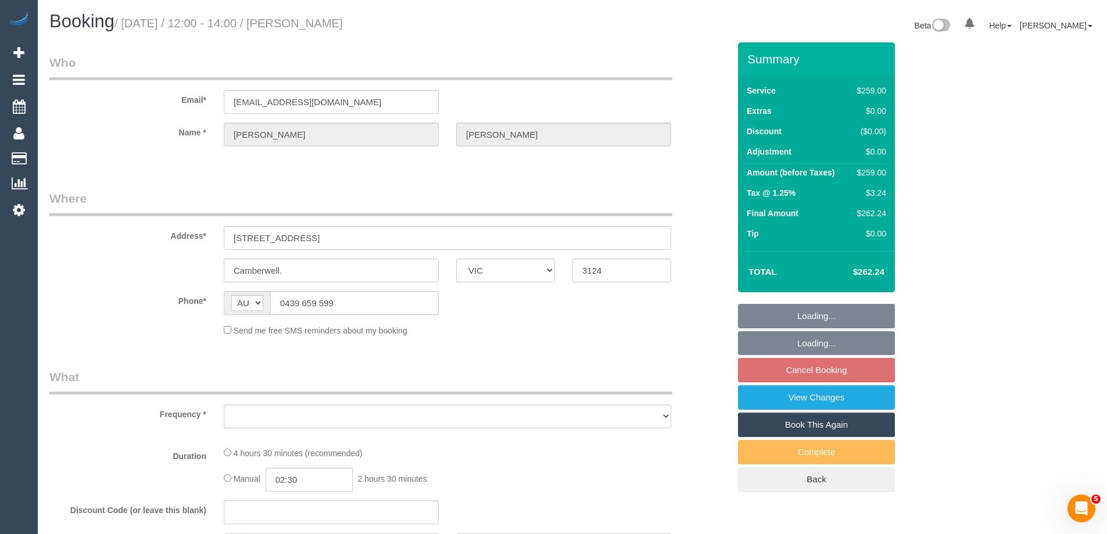
select select "number:19"
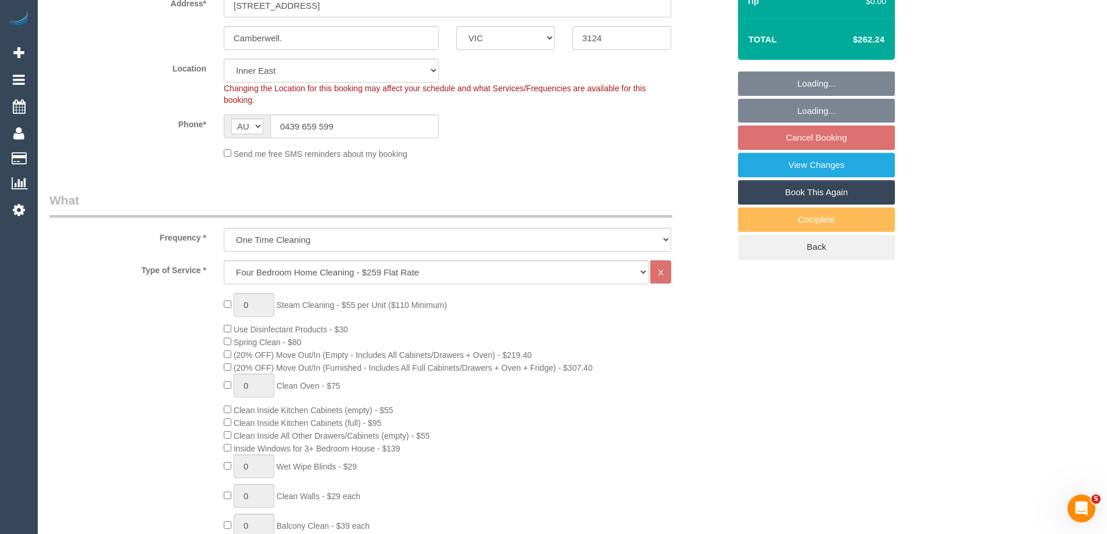
select select "string:stripe-pm_1Na8Cf2GScqysDRVwMJ17Hvo"
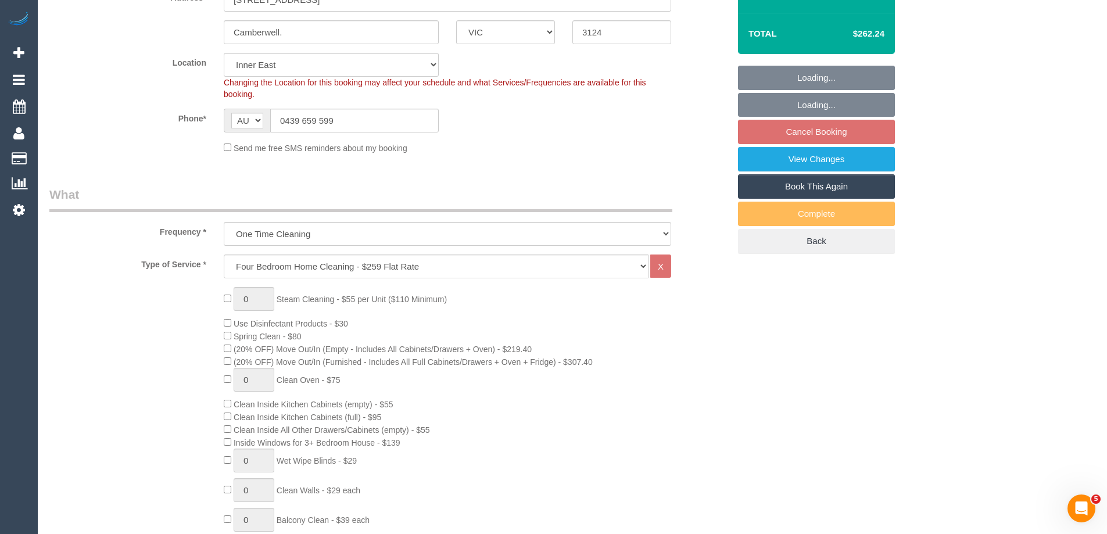
select select "object:1459"
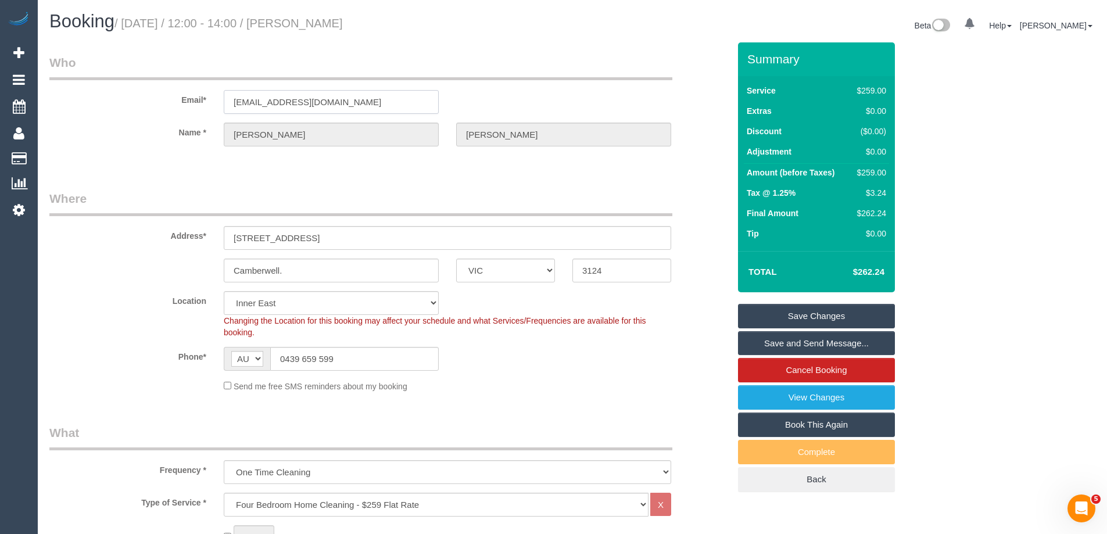
drag, startPoint x: 367, startPoint y: 106, endPoint x: 127, endPoint y: 114, distance: 239.5
click at [127, 114] on sui-booking-customer "Email* [EMAIL_ADDRESS][DOMAIN_NAME] Name * [PERSON_NAME]" at bounding box center [389, 106] width 680 height 104
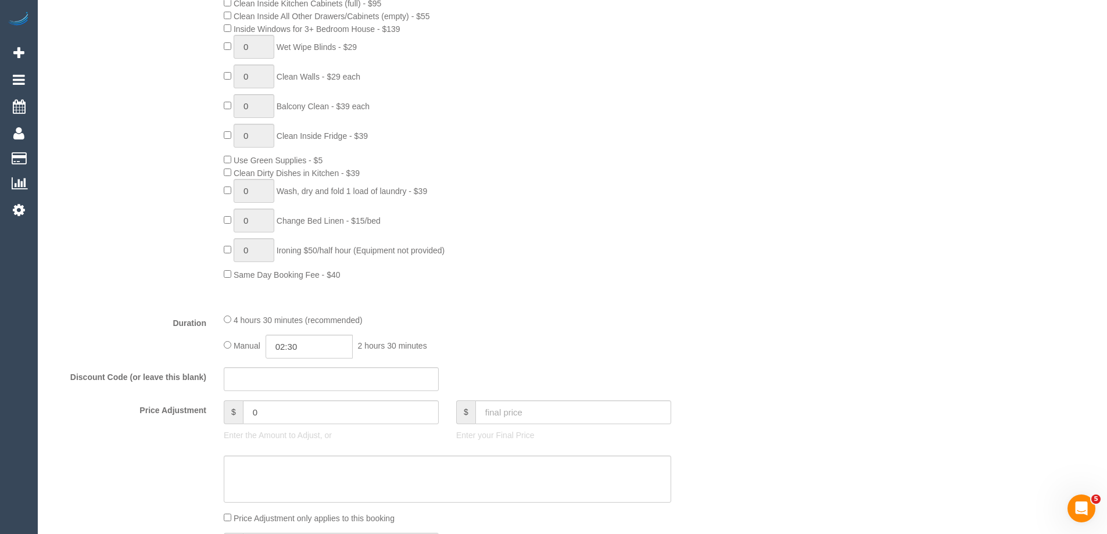
scroll to position [1924, 0]
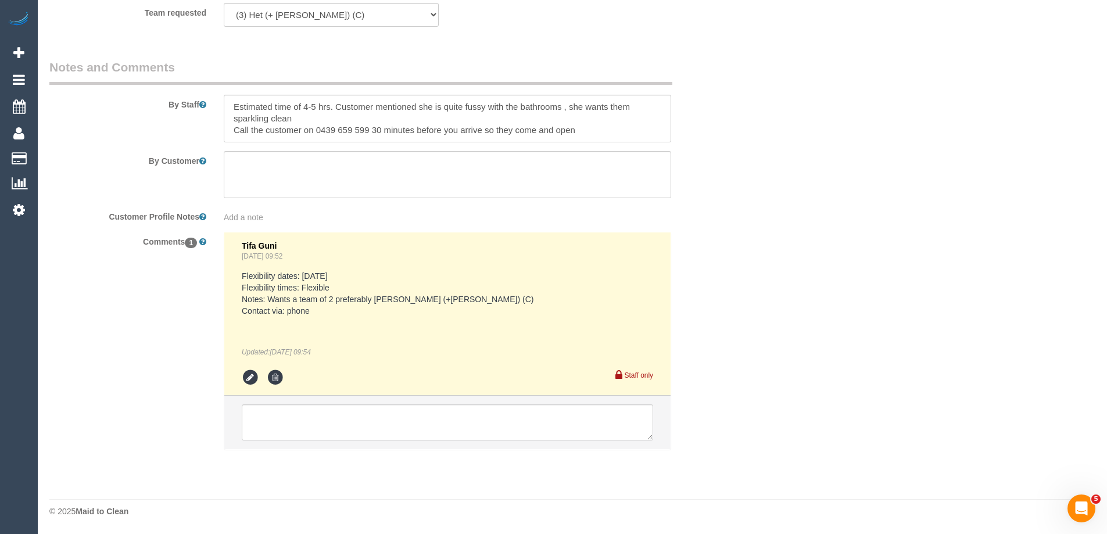
drag, startPoint x: 1112, startPoint y: 40, endPoint x: 15, endPoint y: 15, distance: 1097.1
click at [297, 412] on textarea at bounding box center [447, 422] width 411 height 36
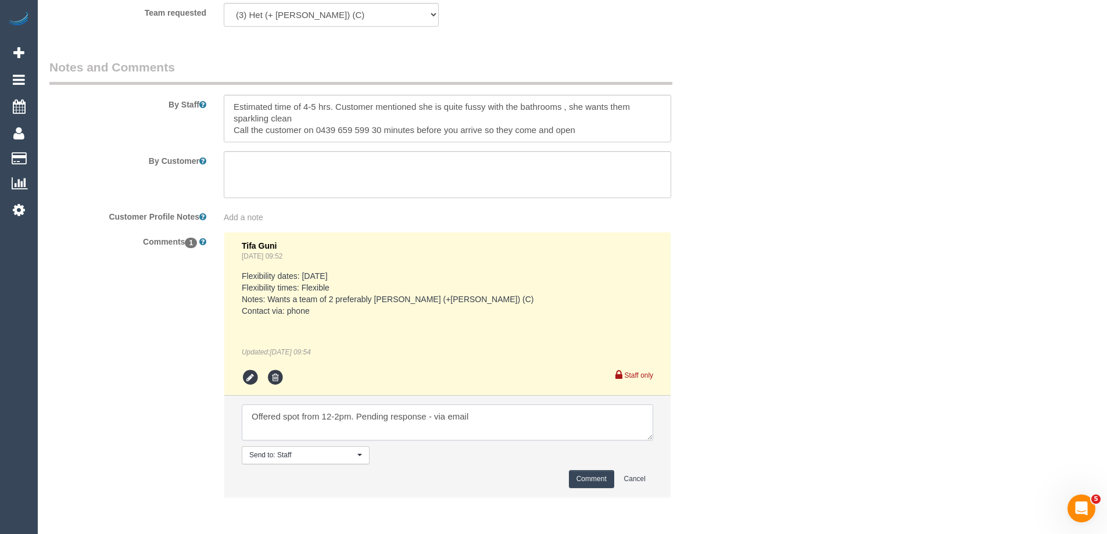
type textarea "Offered spot from 12-2pm. Pending response - via email"
click at [578, 478] on button "Comment" at bounding box center [591, 479] width 45 height 18
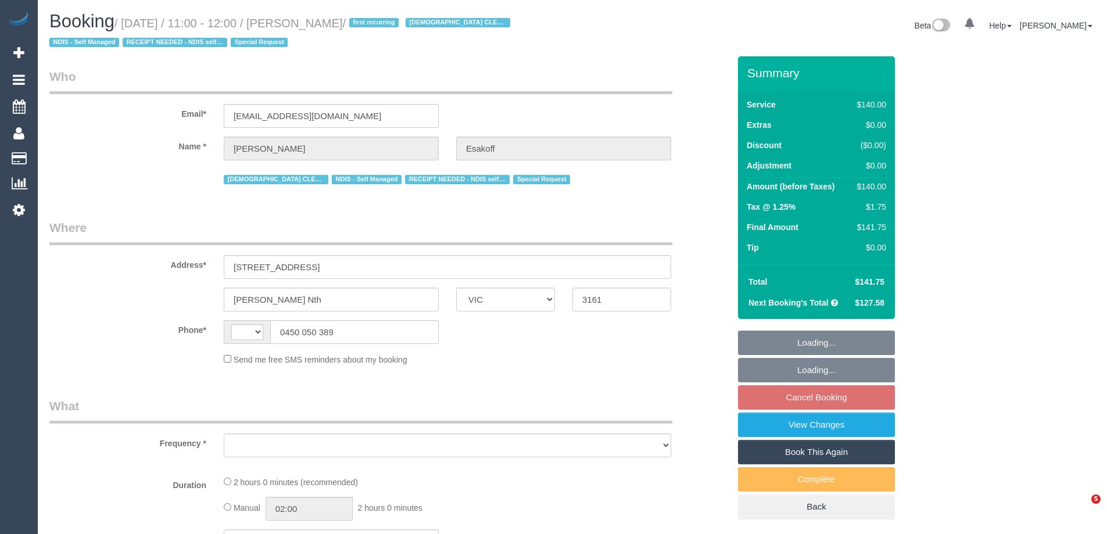
select select "VIC"
select select "string:AU"
select select "object:307"
select select "string:stripe-pm_1RlfZG2GScqysDRV3VKCnXAi"
select select "number:27"
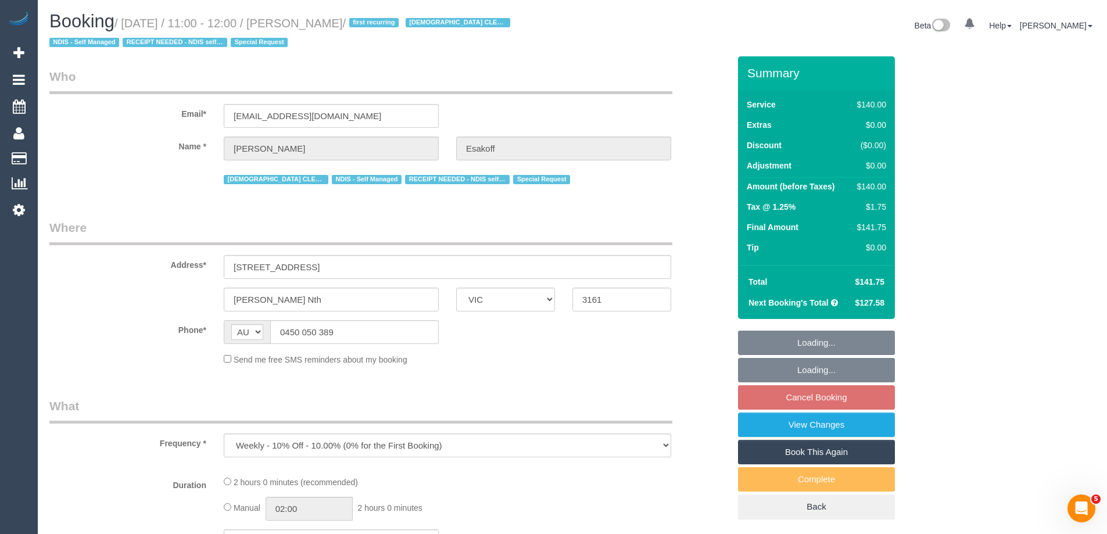
select select "number:14"
select select "number:19"
select select "number:36"
select select "number:35"
select select "number:11"
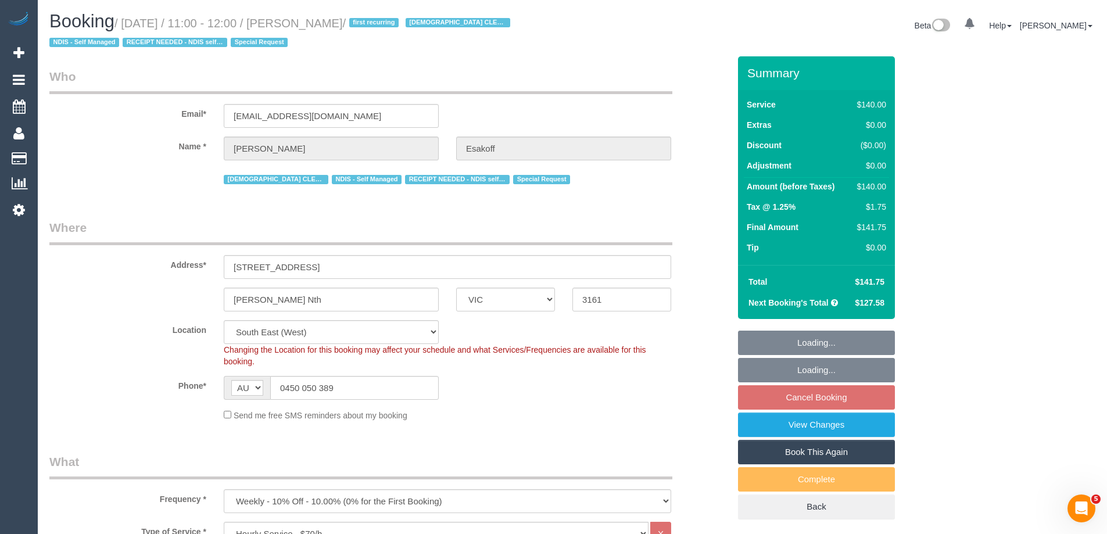
select select "object:1408"
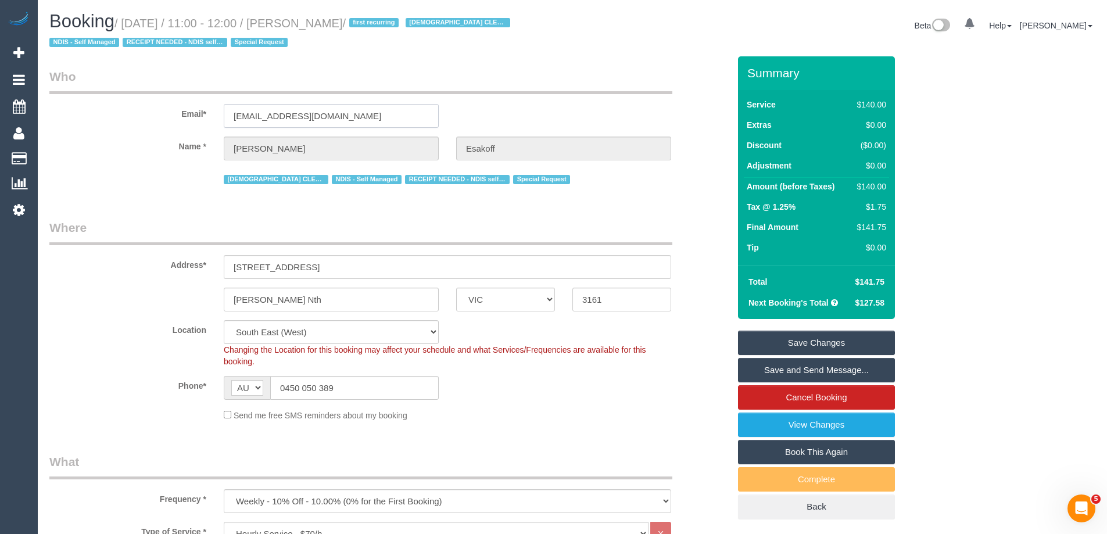
drag, startPoint x: 356, startPoint y: 116, endPoint x: 90, endPoint y: 102, distance: 265.8
click at [90, 102] on div "Email* susanglass60@gmail.com" at bounding box center [389, 98] width 697 height 60
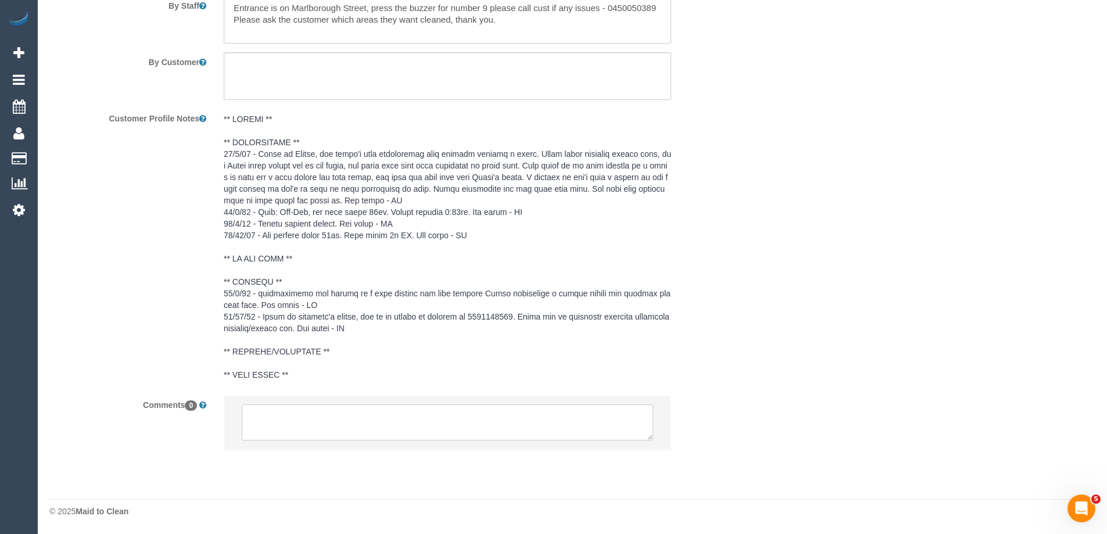
click at [287, 418] on textarea at bounding box center [447, 422] width 411 height 36
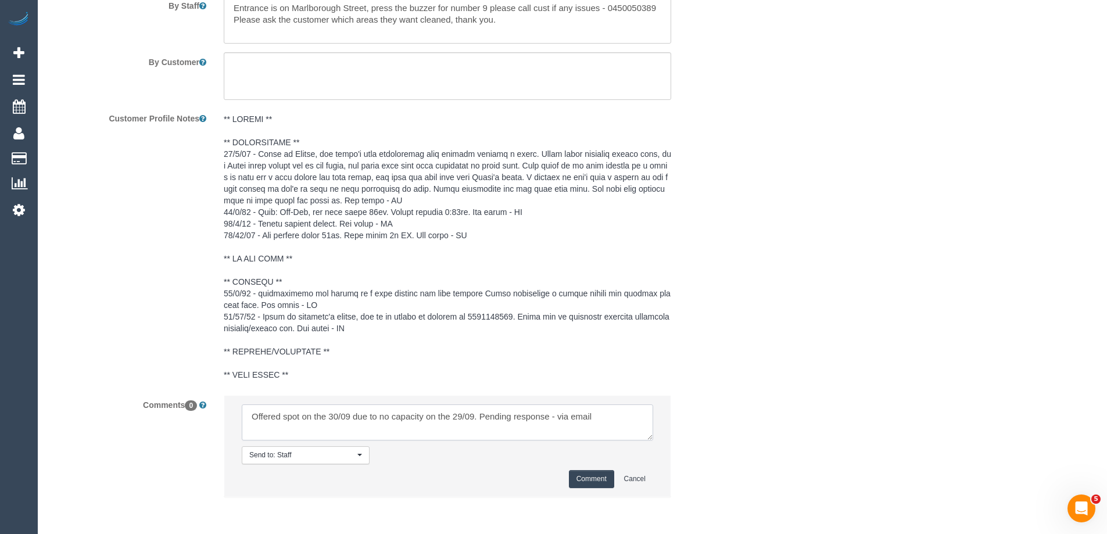
type textarea "Offered spot on the 30/09 due to no capacity on the 29/09. Pending response - v…"
click at [582, 479] on button "Comment" at bounding box center [591, 479] width 45 height 18
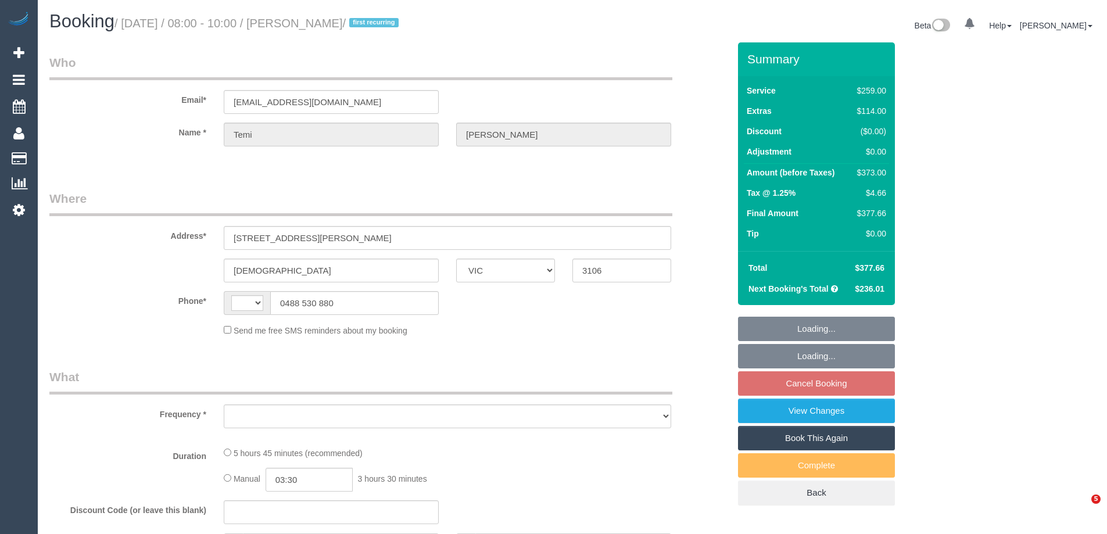
select select "VIC"
select select "string:AU"
select select "object:535"
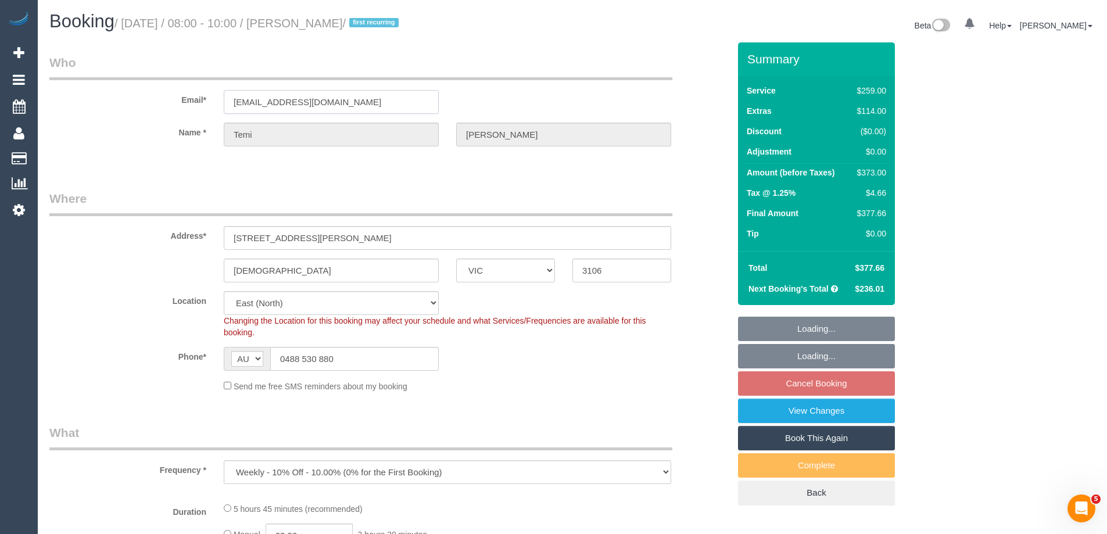
select select "string:stripe-pm_1S9bps2GScqysDRVitpWO9d4"
select select "number:27"
select select "number:14"
select select "number:18"
select select "number:25"
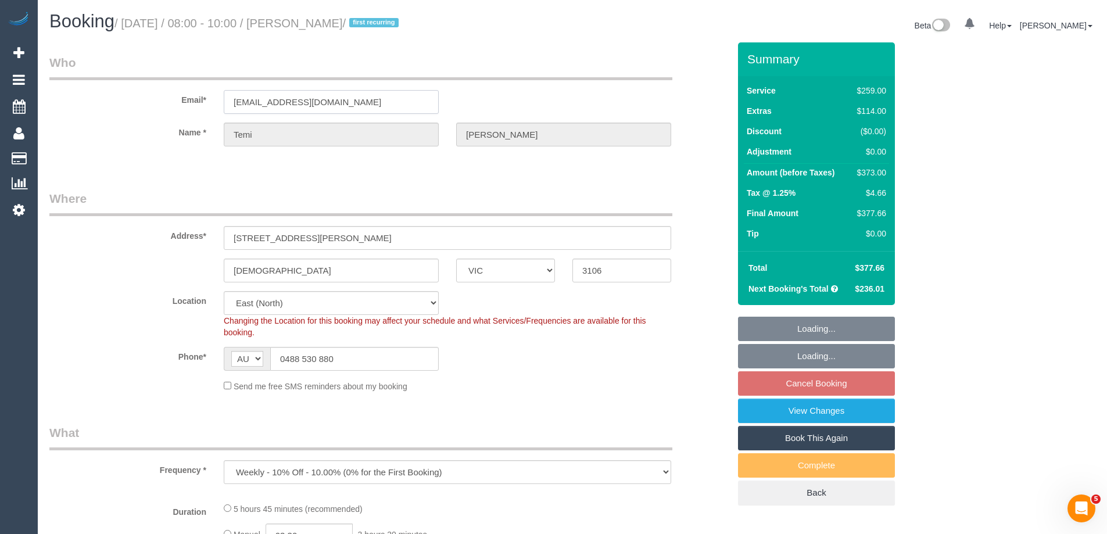
select select "number:35"
select select "number:12"
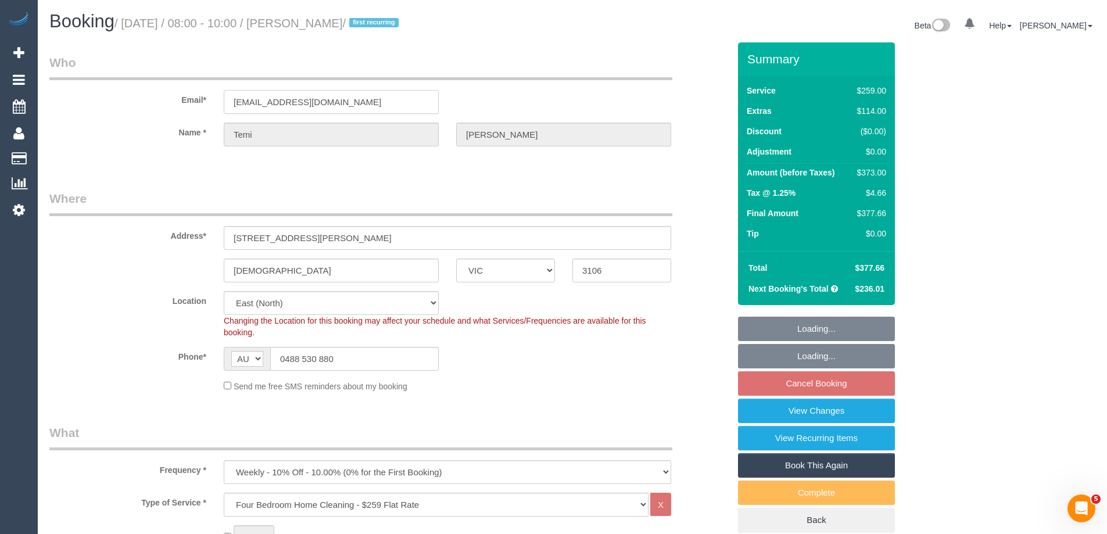
drag, startPoint x: 367, startPoint y: 101, endPoint x: 152, endPoint y: 103, distance: 214.4
click at [152, 103] on div "Email* temizaharias@gmail.com" at bounding box center [389, 84] width 697 height 60
select select "object:1169"
select select "spot2"
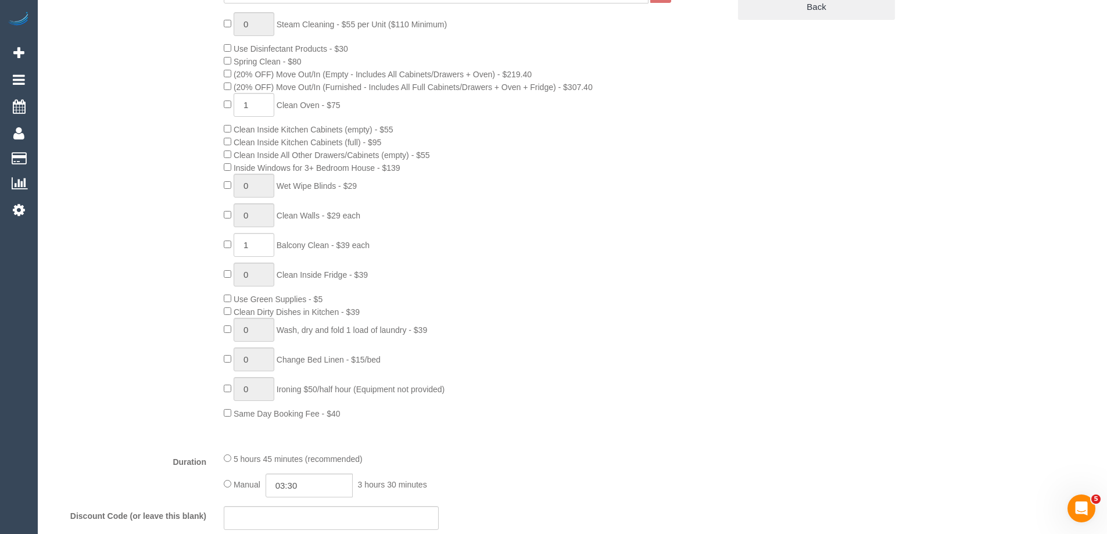
scroll to position [1698, 0]
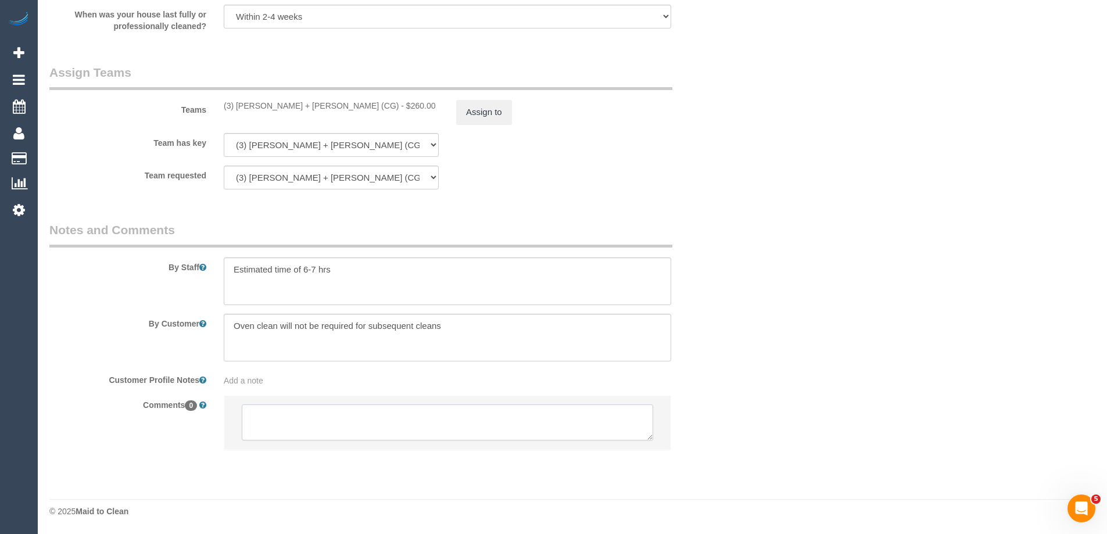
click at [286, 424] on textarea at bounding box center [447, 422] width 411 height 36
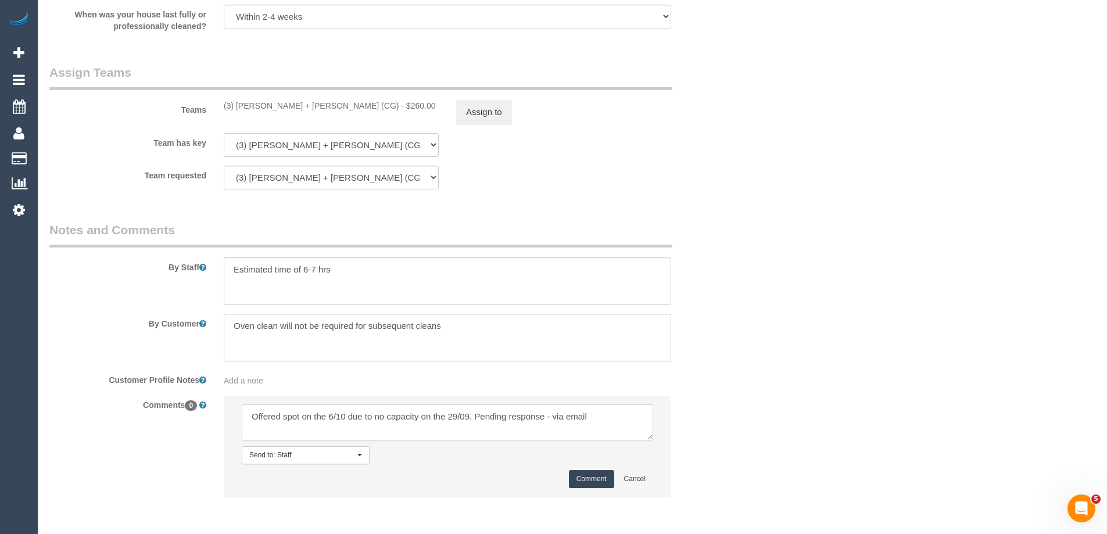
type textarea "Offered spot on the 6/10 due to no capacity on the 29/09. Pending response - vi…"
click at [595, 482] on button "Comment" at bounding box center [591, 479] width 45 height 18
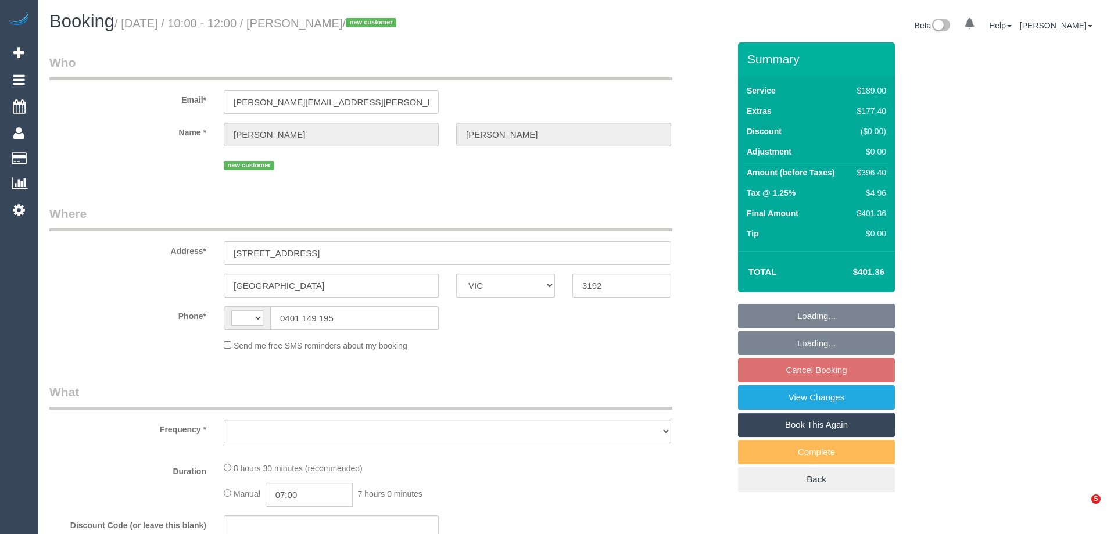
select select "VIC"
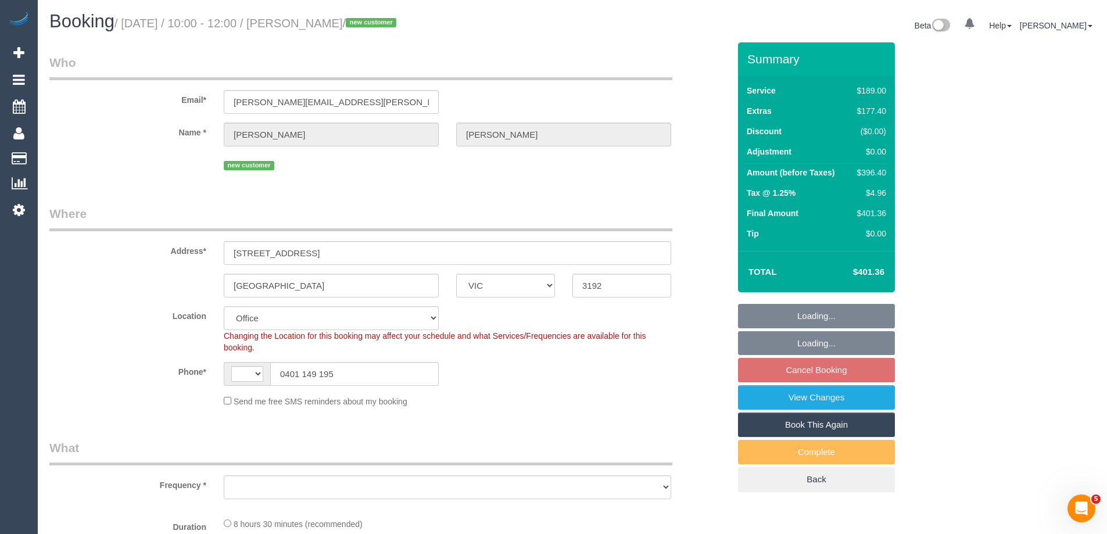
select select "string:AU"
select select "object:859"
select select "string:stripe-pm_1S8b9Z2GScqysDRV3JONTb6N"
select select "number:28"
select select "number:17"
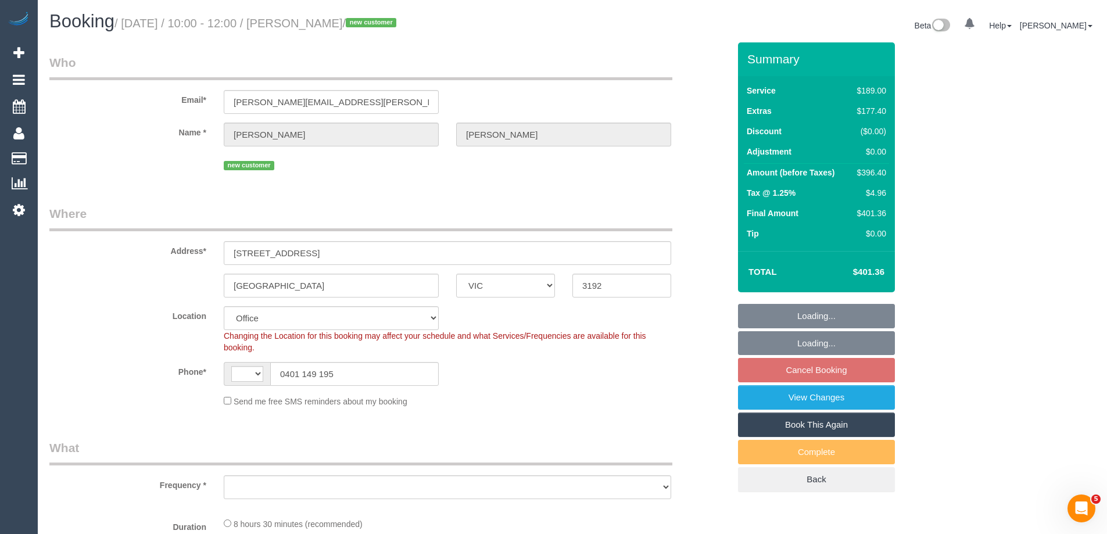
select select "number:19"
select select "number:36"
drag, startPoint x: 360, startPoint y: 100, endPoint x: 116, endPoint y: 95, distance: 243.5
click at [116, 95] on div "Email* philip.mcghie@symbion.com.au" at bounding box center [389, 84] width 697 height 60
select select "object:2182"
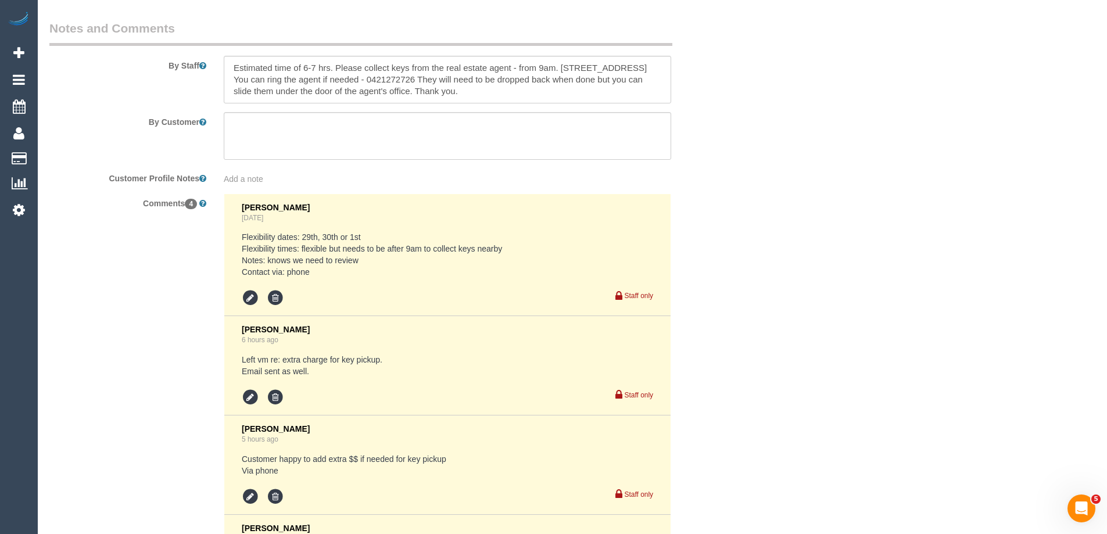
scroll to position [2225, 0]
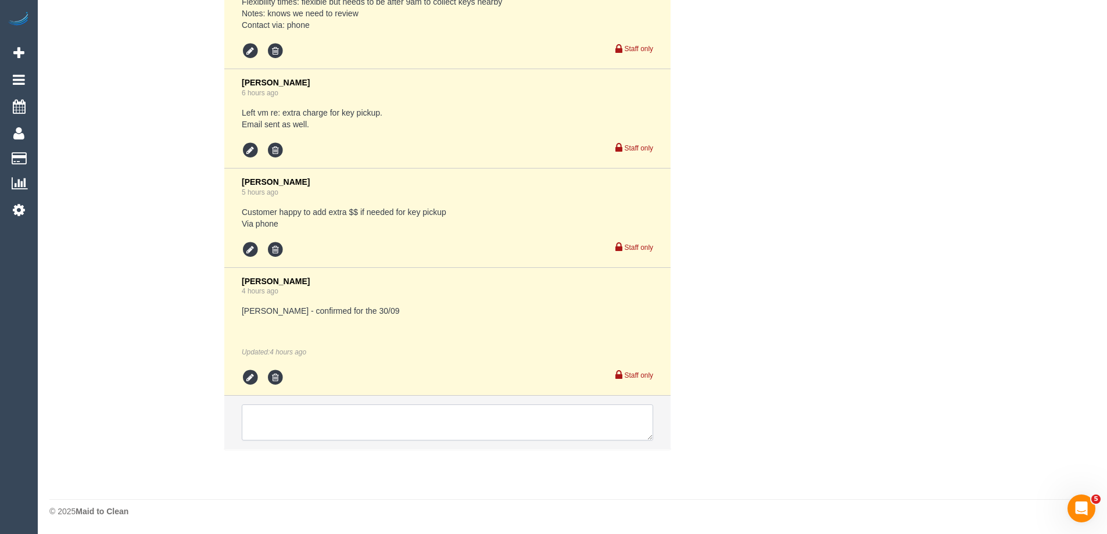
click at [290, 418] on textarea at bounding box center [447, 422] width 411 height 36
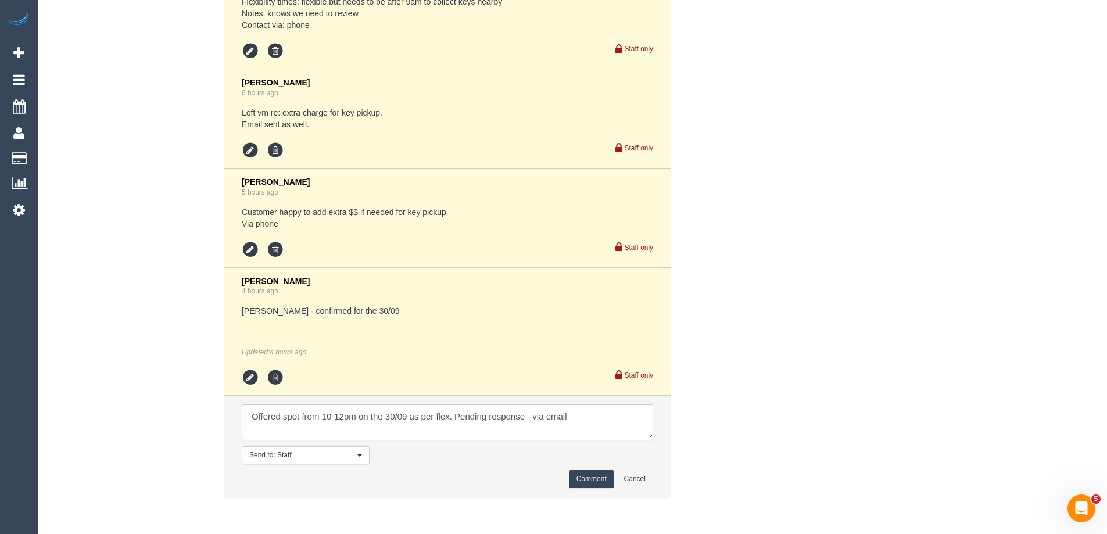
type textarea "Offered spot from 10-12pm on the 30/09 as per flex. Pending response - via email"
click at [596, 471] on button "Comment" at bounding box center [591, 479] width 45 height 18
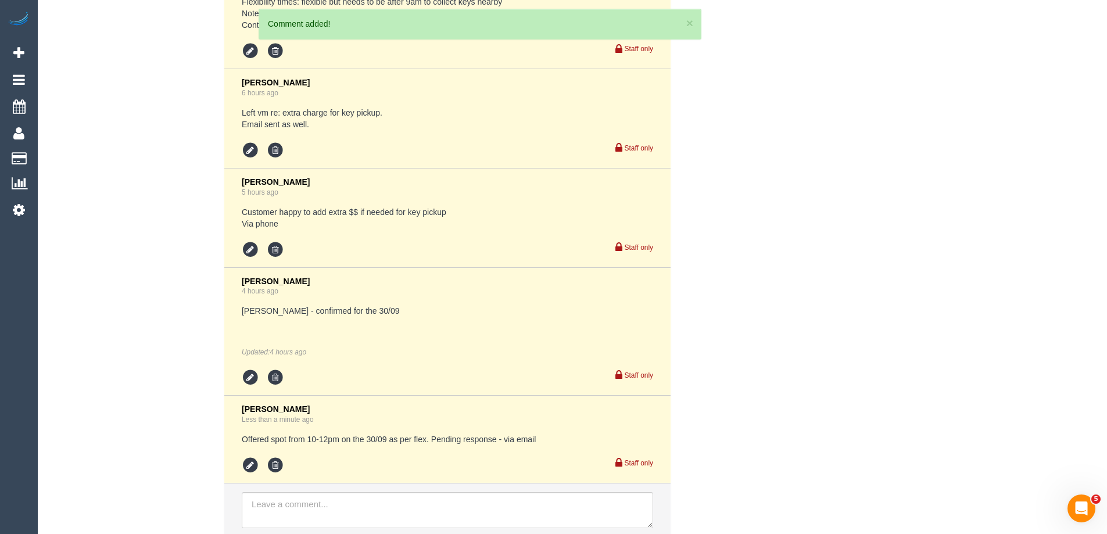
scroll to position [2313, 0]
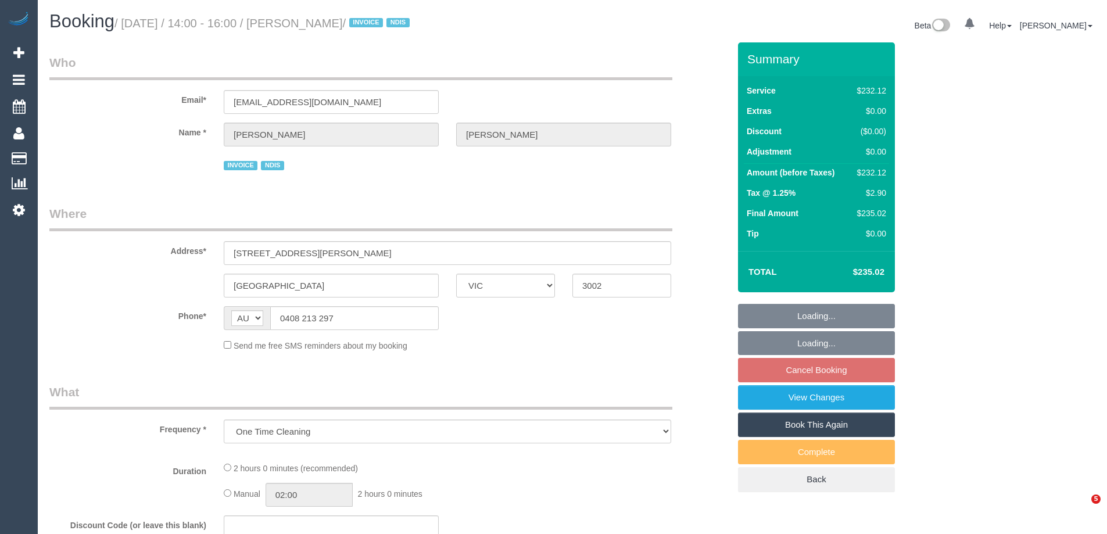
select select "VIC"
select select "2"
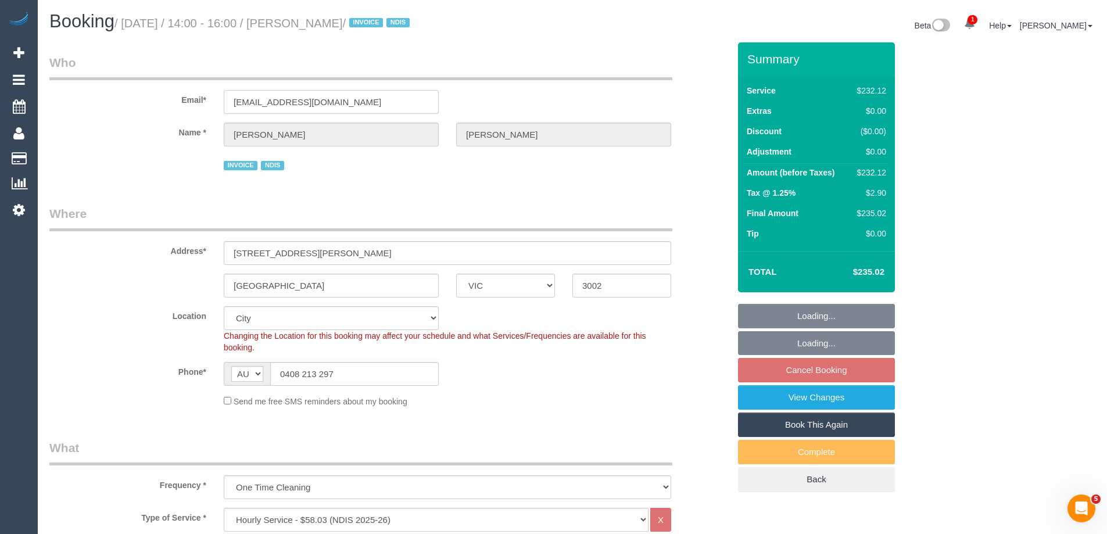
select select "object:750"
drag, startPoint x: 375, startPoint y: 102, endPoint x: 74, endPoint y: 106, distance: 301.0
click at [74, 106] on div "Email* [EMAIL_ADDRESS][DOMAIN_NAME]" at bounding box center [389, 84] width 697 height 60
select select "number:28"
select select "number:14"
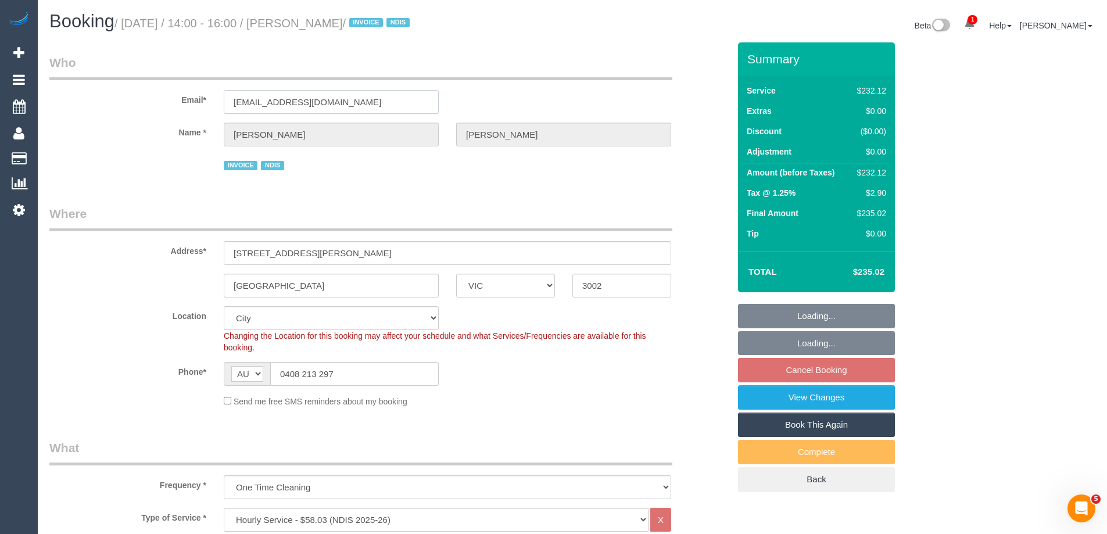
select select "number:19"
select select "number:23"
select select "spot1"
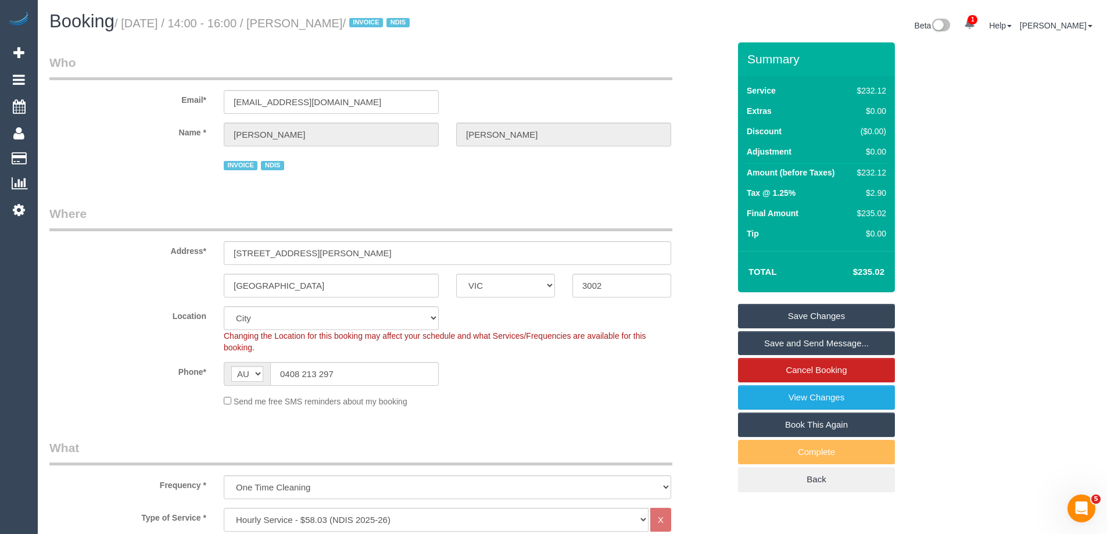
click at [781, 342] on link "Save and Send Message..." at bounding box center [816, 343] width 157 height 24
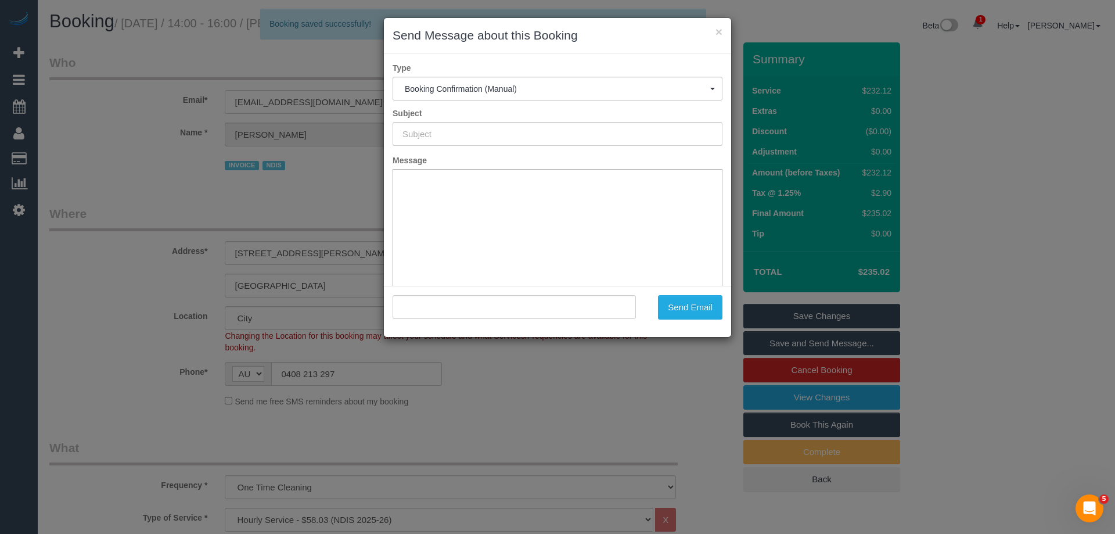
type input "Booking Confirmed"
type input ""[PERSON_NAME]" <[EMAIL_ADDRESS][DOMAIN_NAME]>"
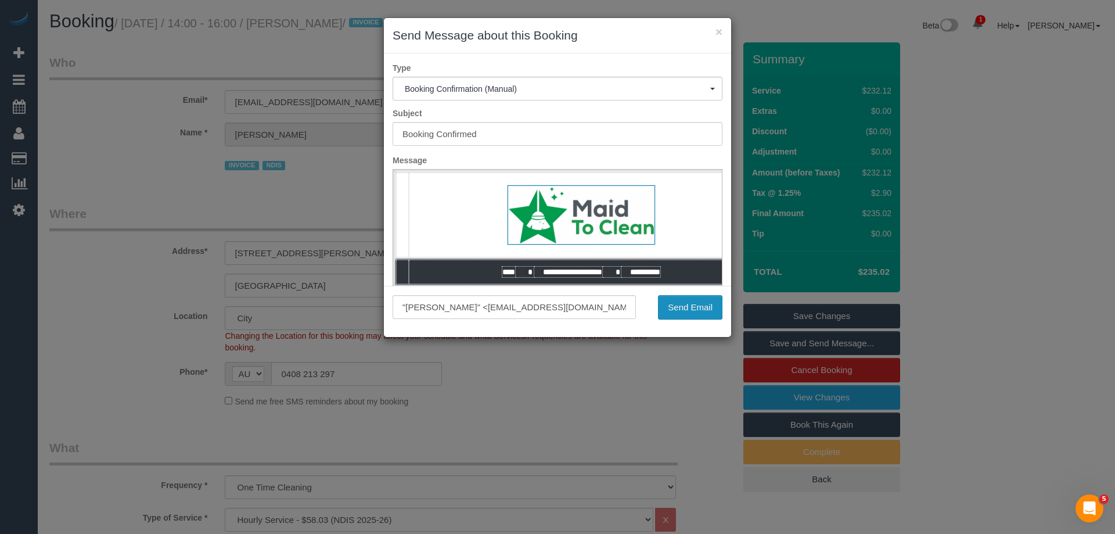
click at [694, 311] on button "Send Email" at bounding box center [690, 307] width 64 height 24
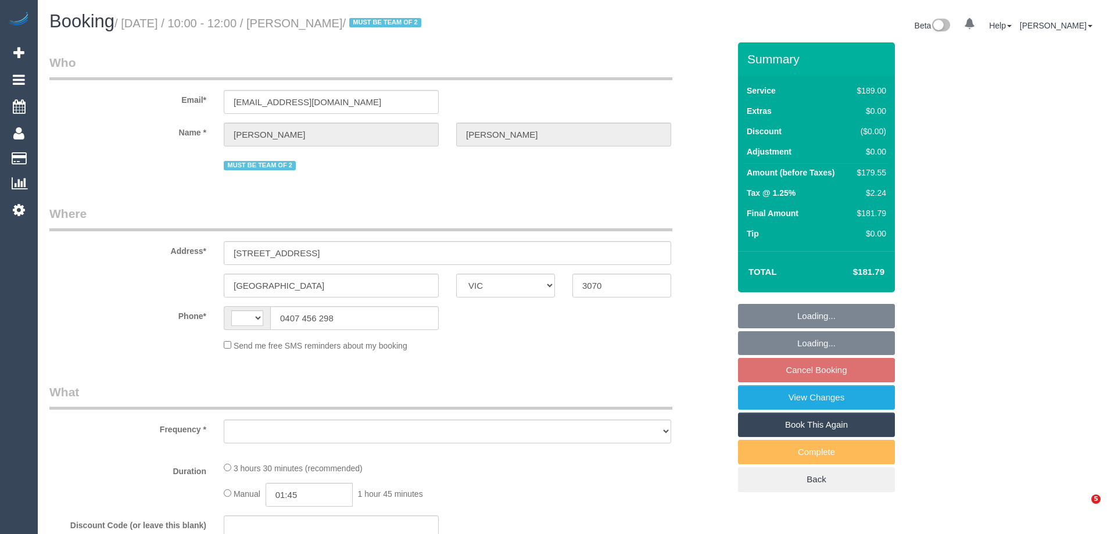
select select "VIC"
select select "object:290"
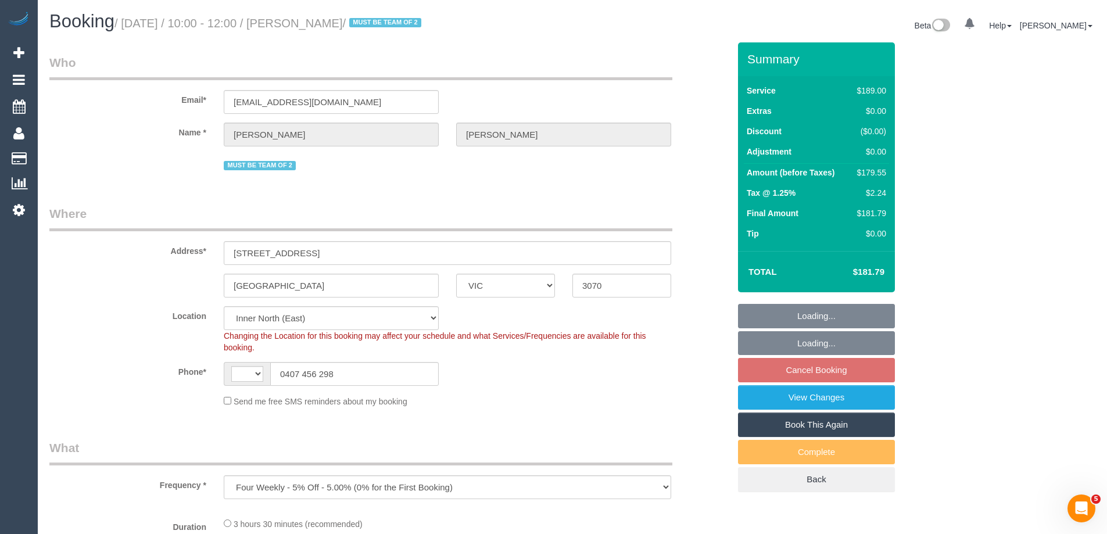
select select "string:AU"
select select "string:stripe-pm_1QZKJS2GScqysDRV39Mdx3JN"
select select "number:27"
select select "number:14"
select select "number:19"
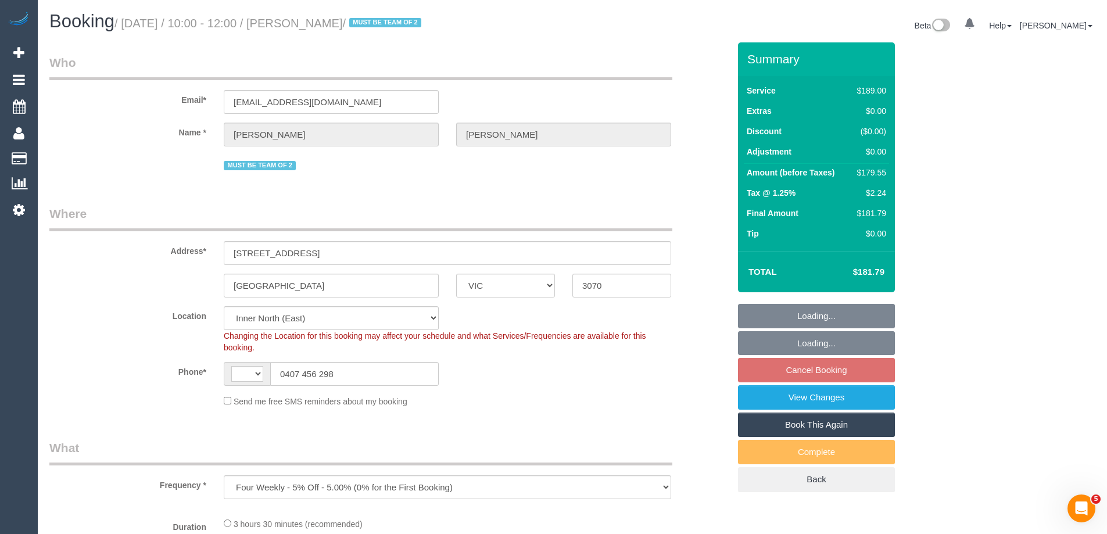
select select "number:23"
select select "object:786"
drag, startPoint x: 362, startPoint y: 106, endPoint x: 103, endPoint y: 99, distance: 258.6
click at [104, 99] on div "Email* rhondacooper23@gmail.com" at bounding box center [389, 84] width 697 height 60
select select "spot3"
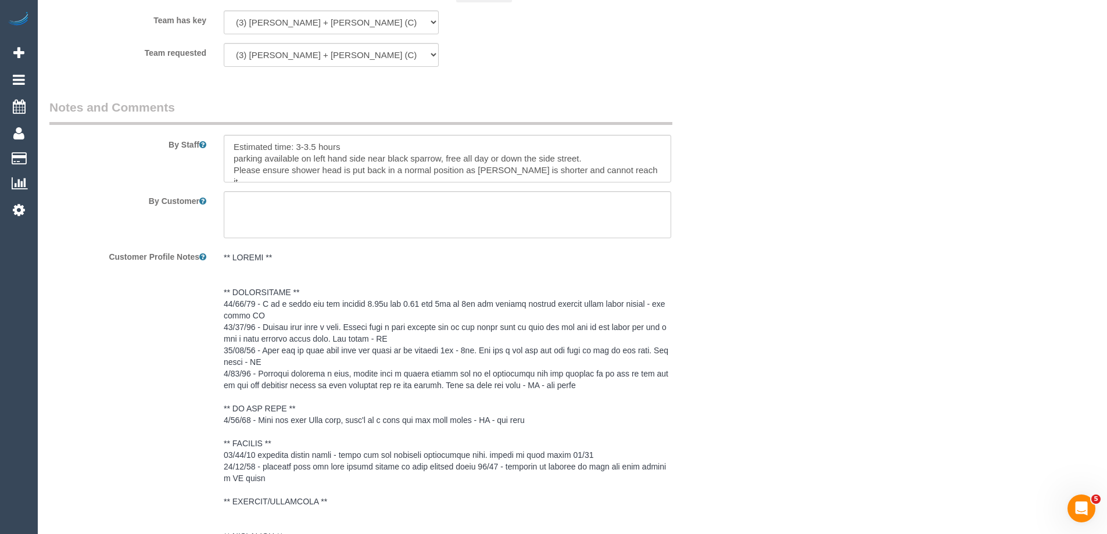
scroll to position [1859, 0]
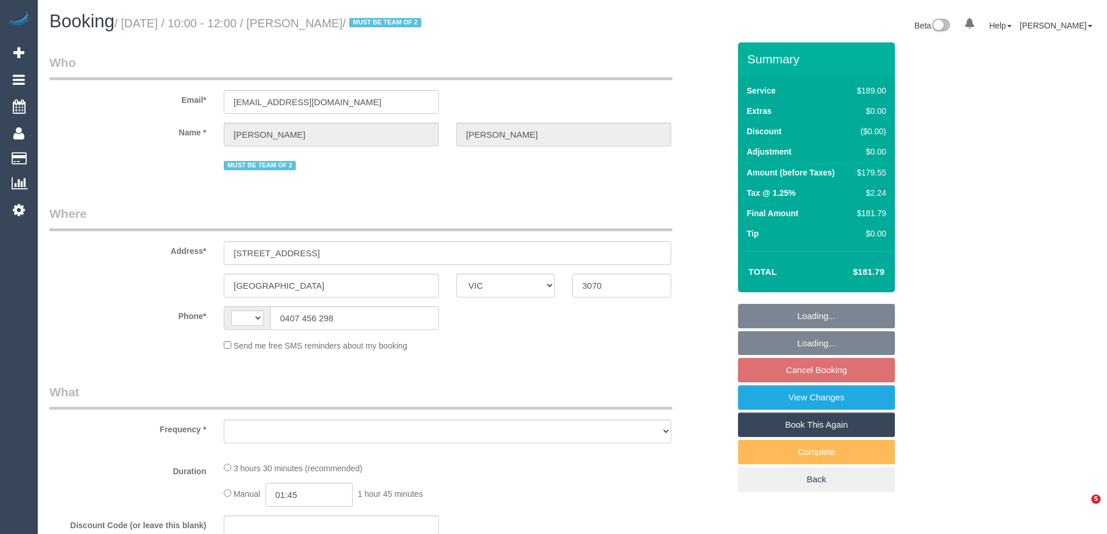
select select "VIC"
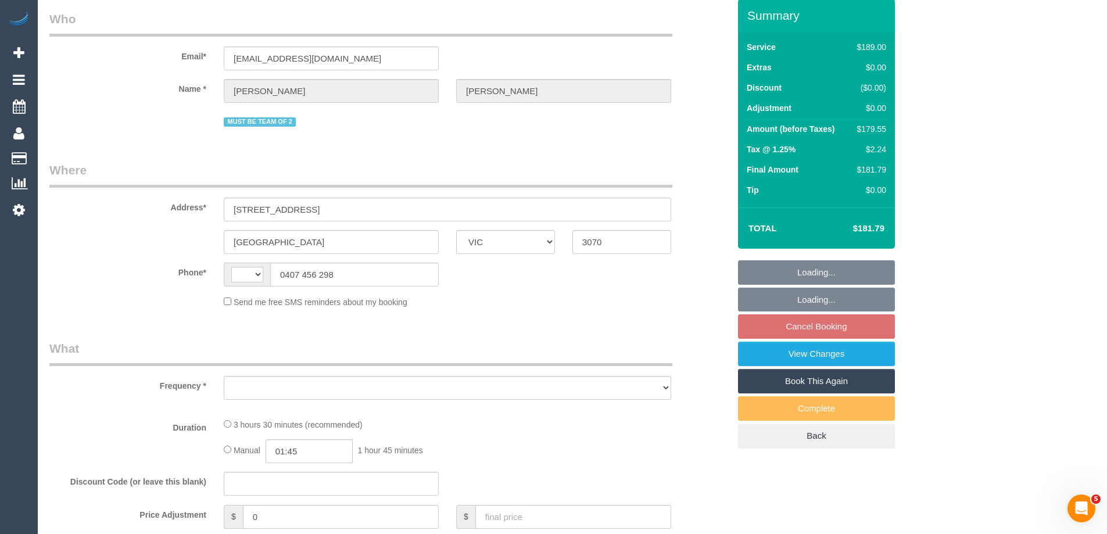
select select "string:AU"
select select "object:539"
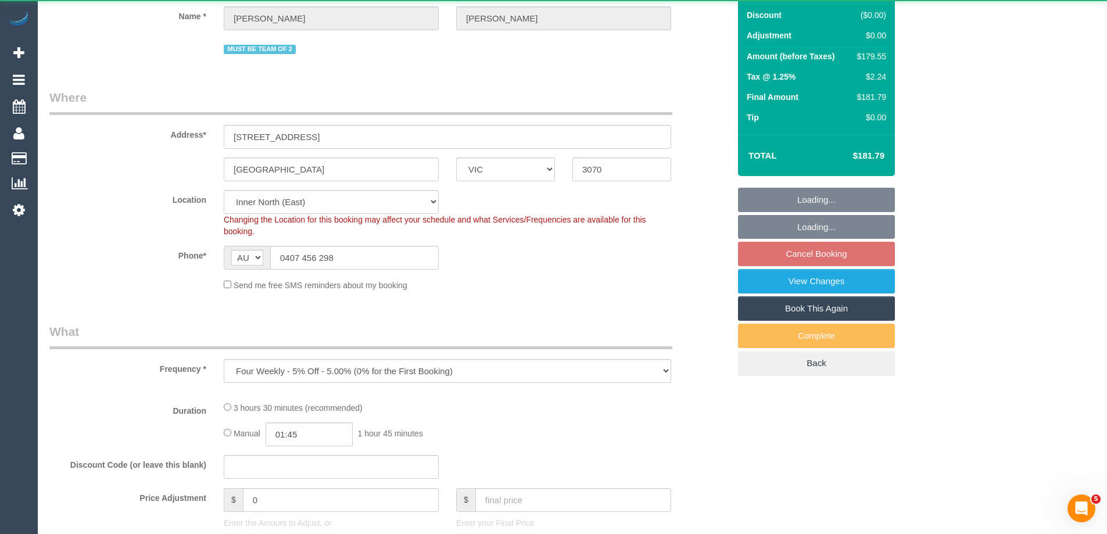
select select "string:stripe-pm_1QZKJS2GScqysDRV39Mdx3JN"
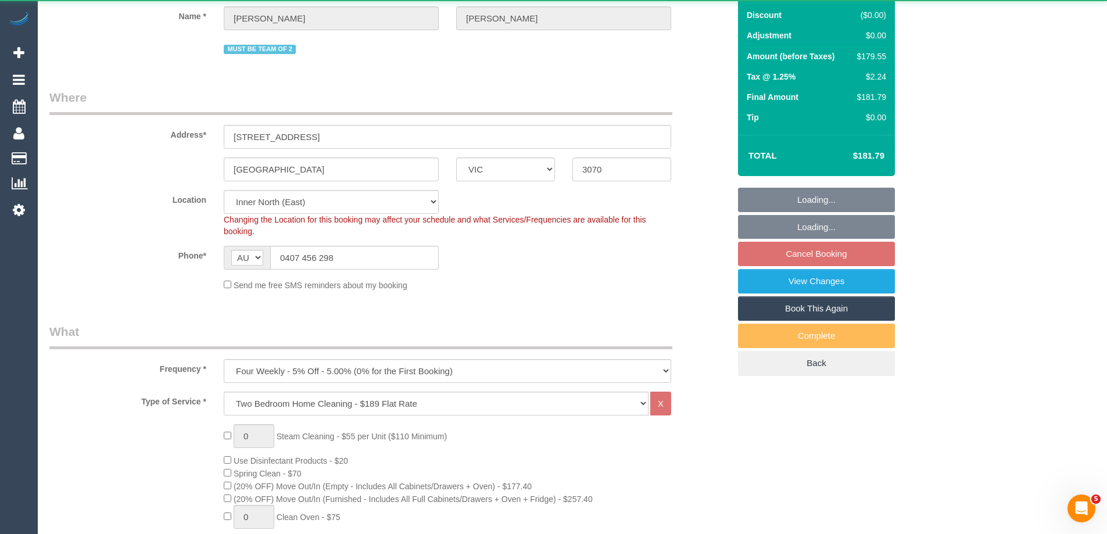
select select "object:640"
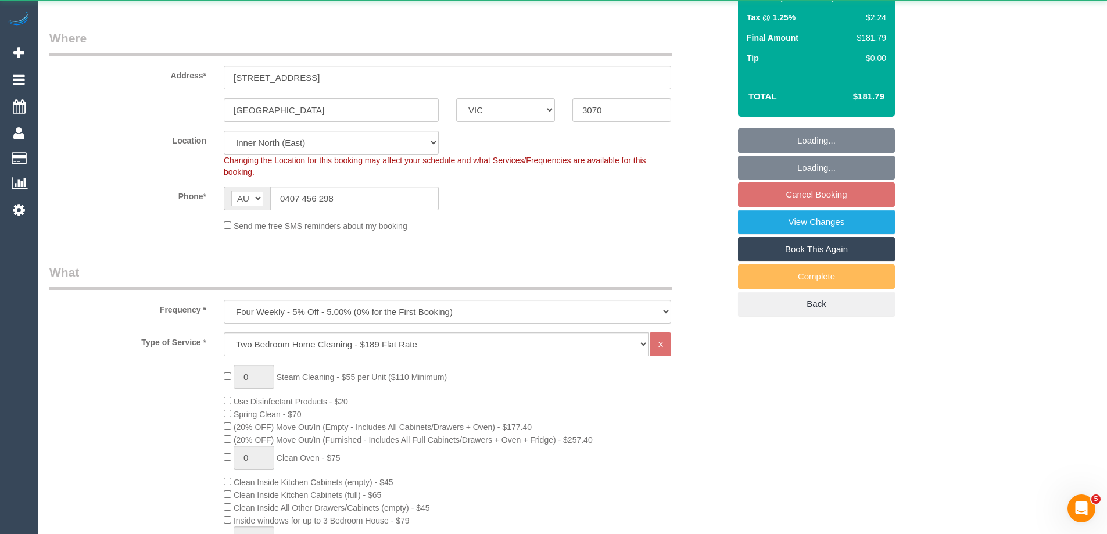
select select "number:27"
select select "number:14"
select select "number:19"
select select "number:23"
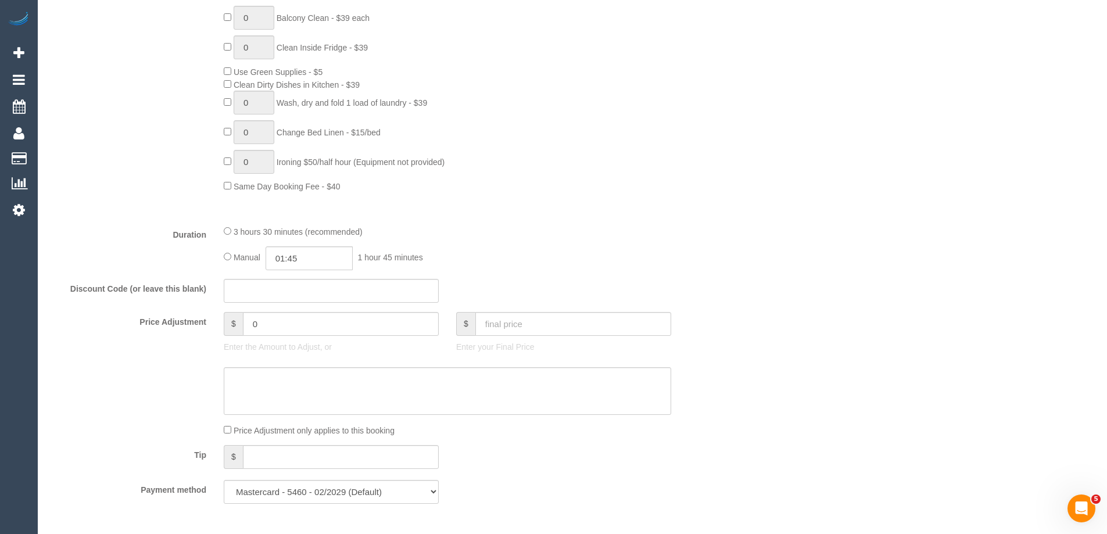
select select "spot3"
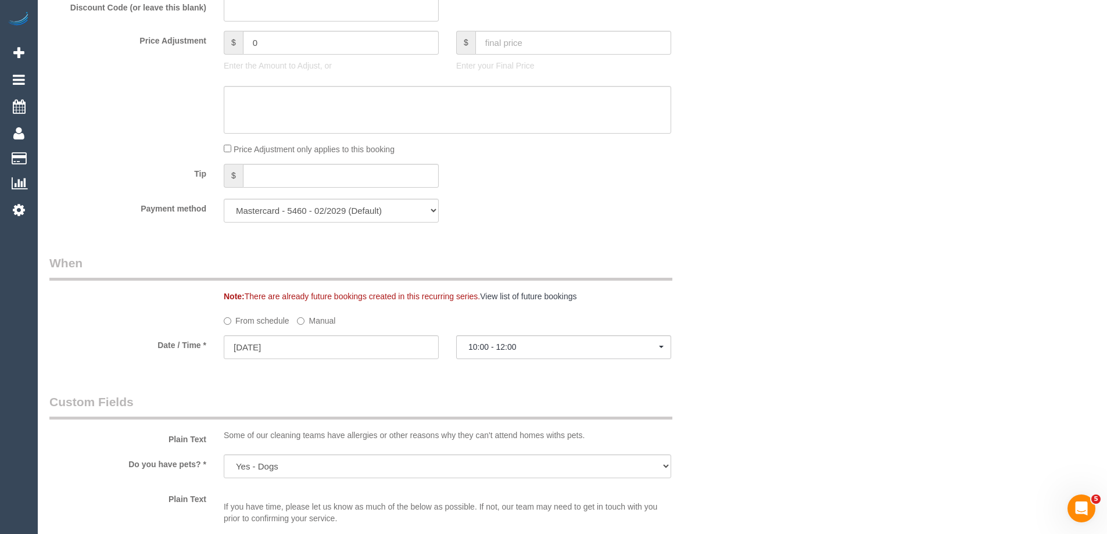
scroll to position [1104, 0]
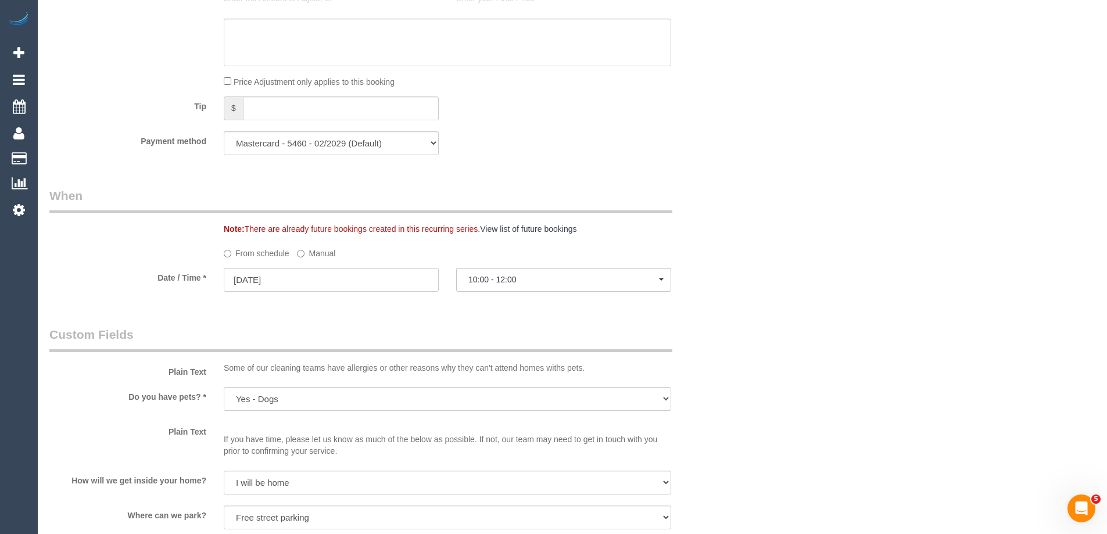
click at [307, 250] on label "Manual" at bounding box center [316, 251] width 38 height 16
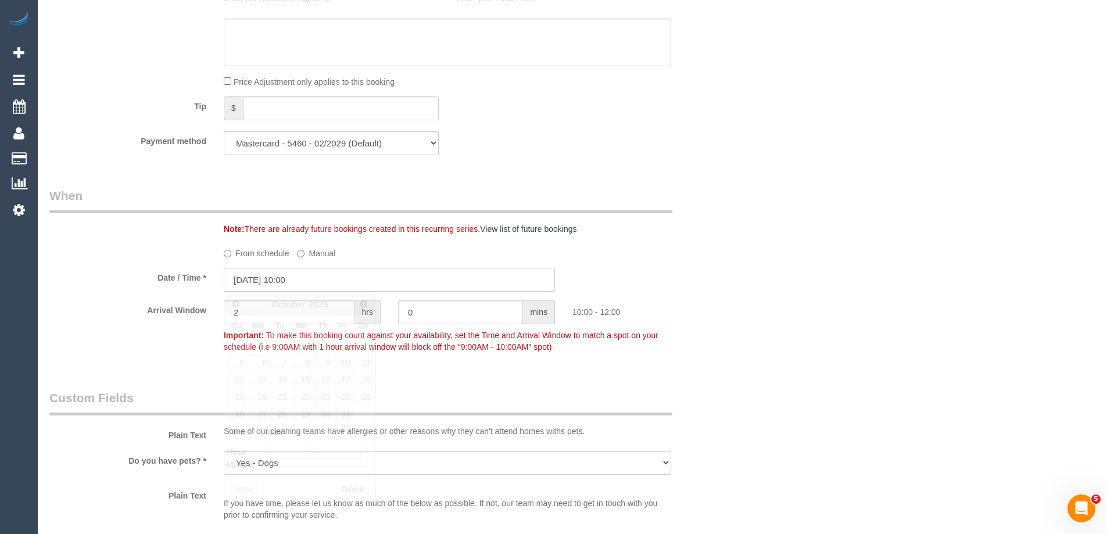
click at [285, 281] on input "06/10/2025 10:00" at bounding box center [389, 280] width 331 height 24
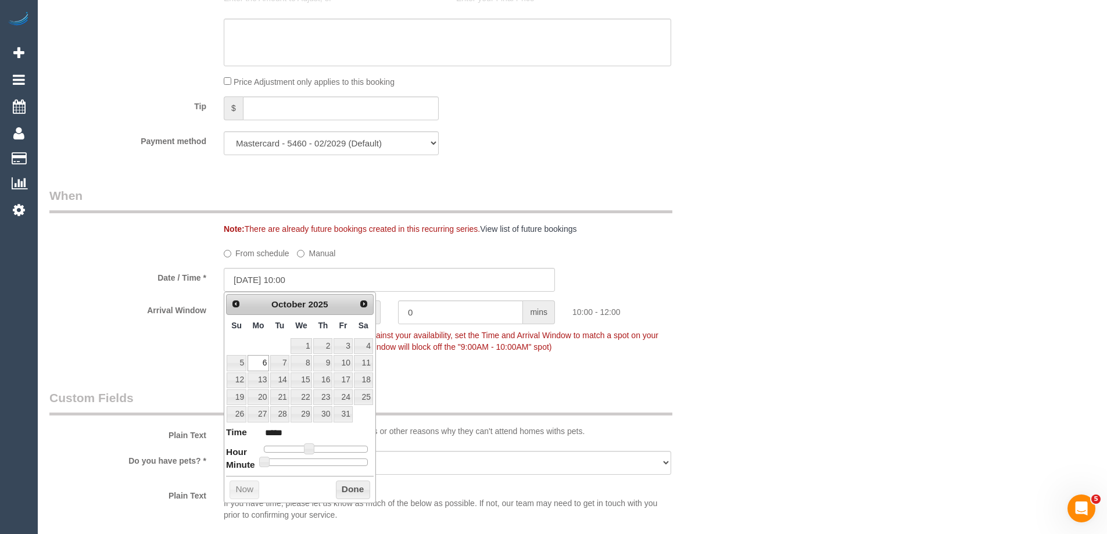
click at [322, 451] on dl "Time ***** Hour Minute Second Millisecond Microsecond Time Zone ***** ***** ***…" at bounding box center [300, 446] width 148 height 40
type input "06/10/2025 11:00"
type input "*****"
type input "06/10/2025 12:00"
type input "*****"
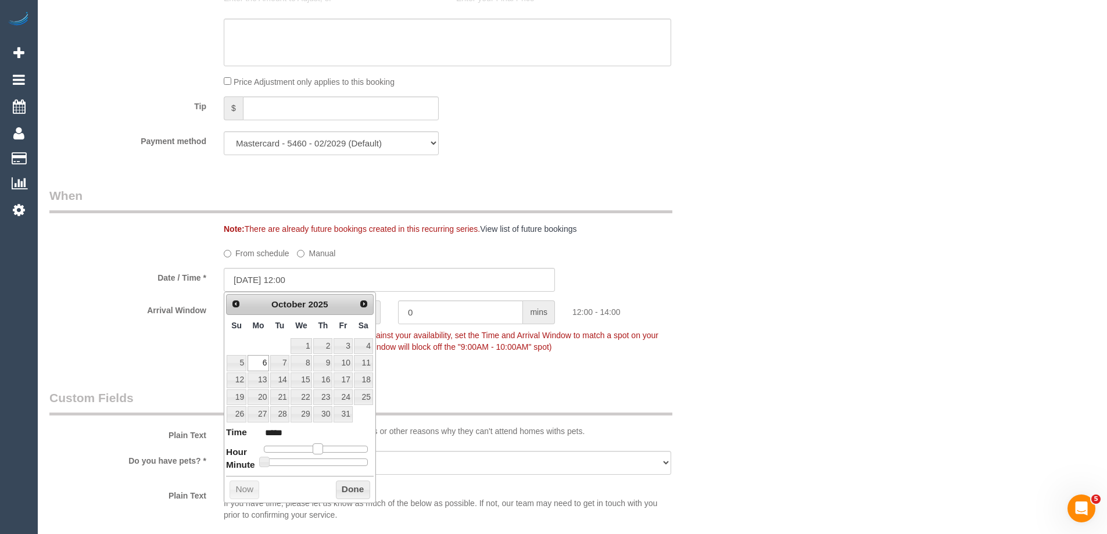
drag, startPoint x: 310, startPoint y: 450, endPoint x: 318, endPoint y: 452, distance: 8.9
click at [318, 452] on span at bounding box center [318, 448] width 10 height 10
click at [349, 493] on button "Done" at bounding box center [353, 489] width 34 height 19
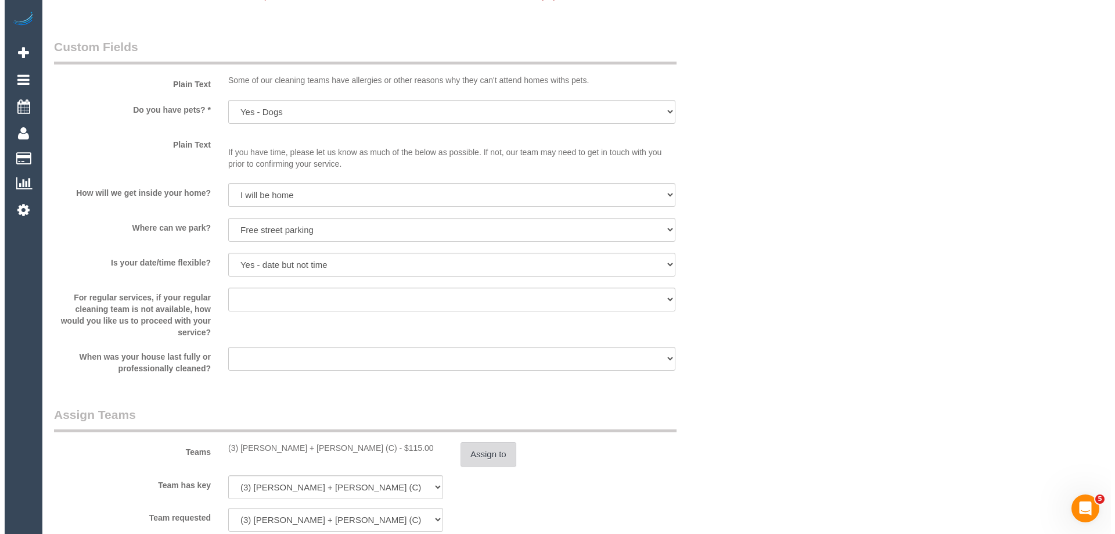
scroll to position [1627, 0]
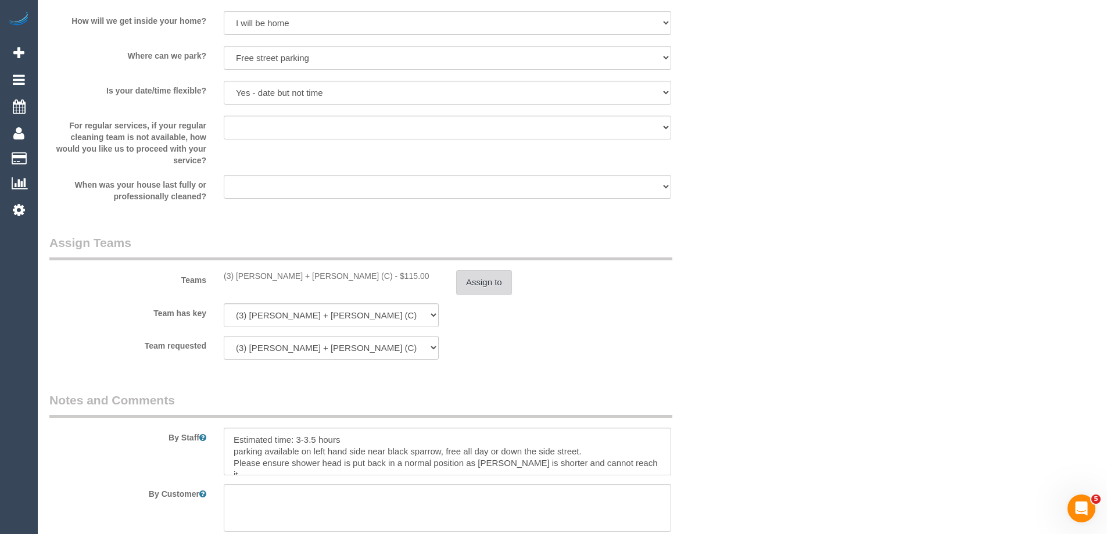
click at [495, 278] on button "Assign to" at bounding box center [484, 282] width 56 height 24
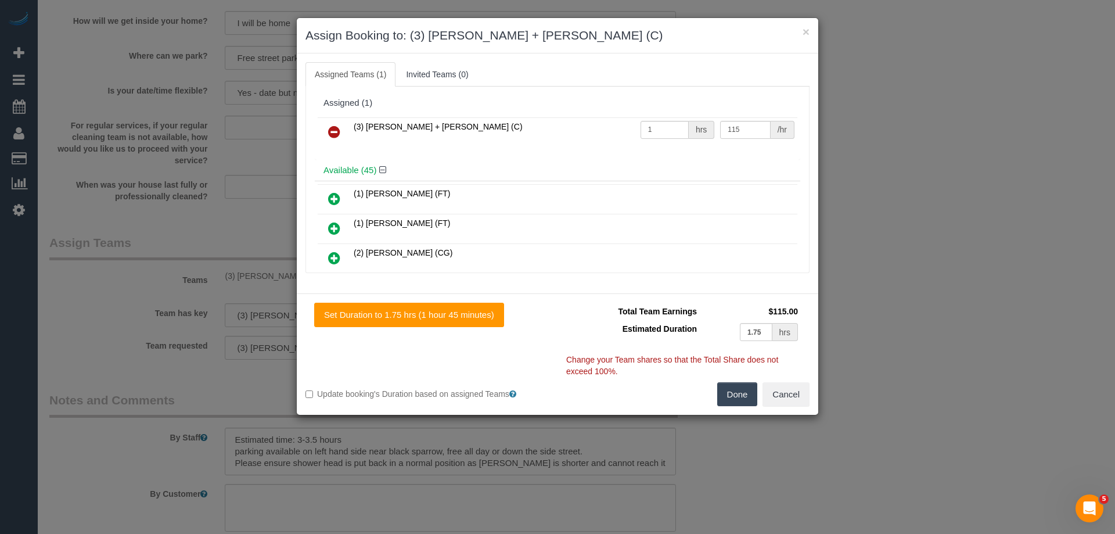
click at [329, 132] on icon at bounding box center [334, 132] width 12 height 14
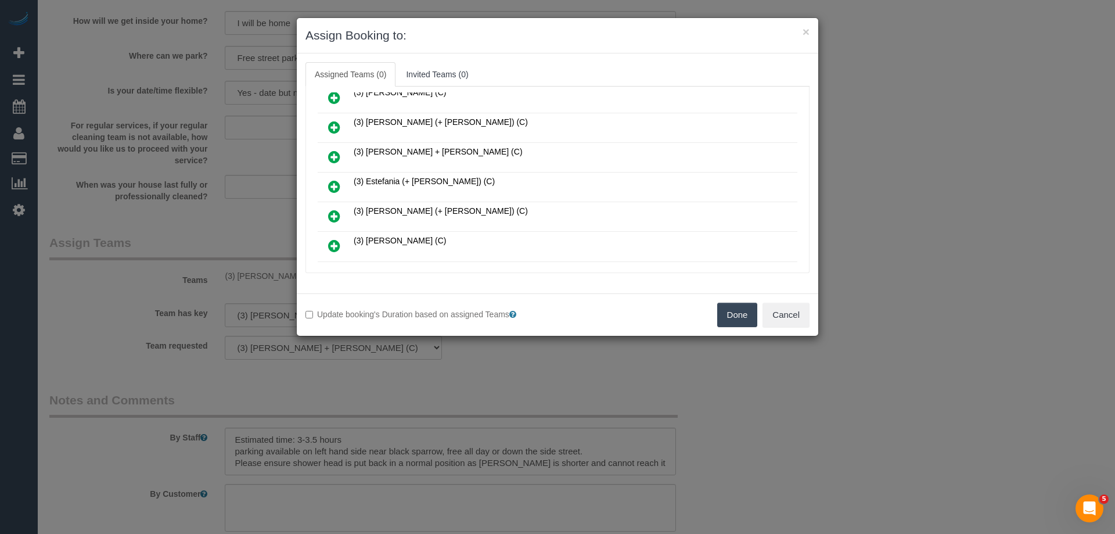
scroll to position [639, 0]
click at [339, 182] on icon at bounding box center [334, 185] width 12 height 14
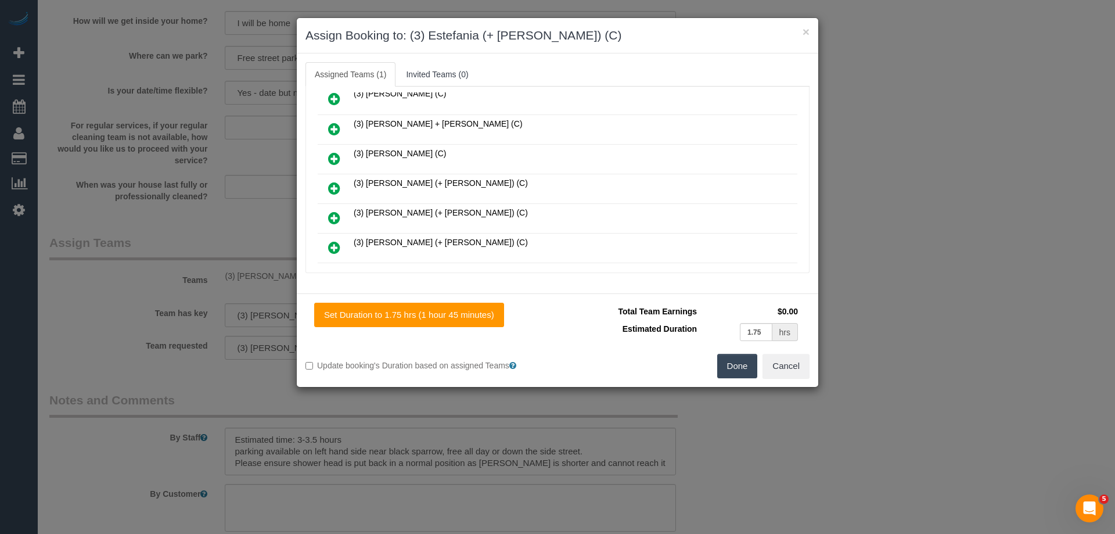
click at [340, 244] on icon at bounding box center [334, 248] width 12 height 14
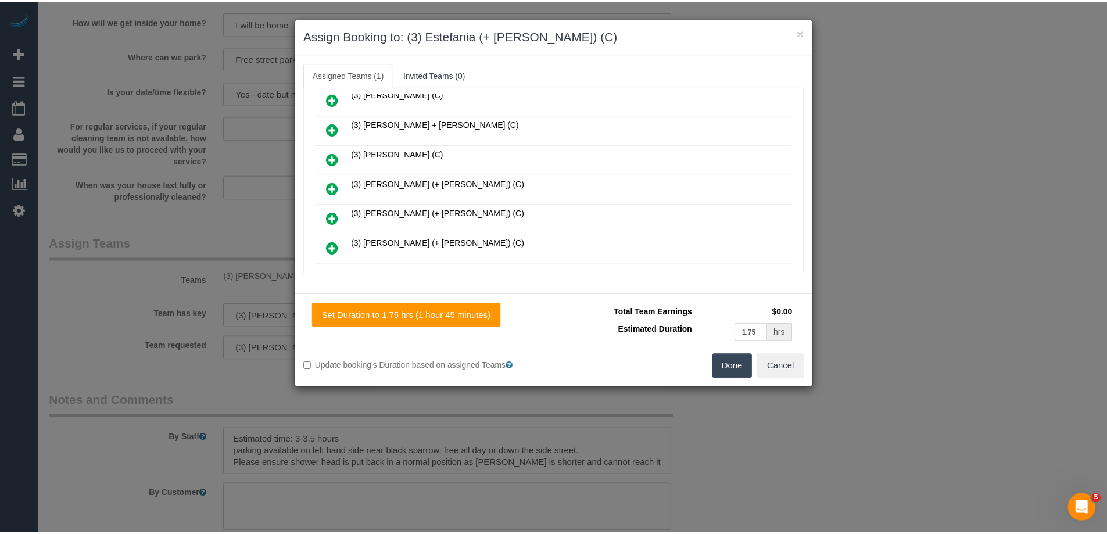
scroll to position [813, 0]
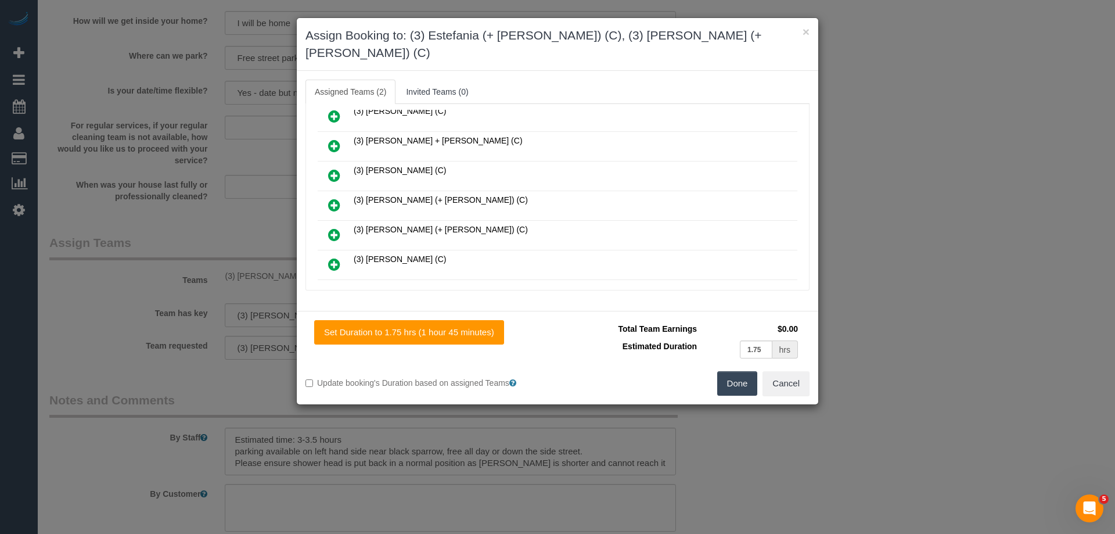
click at [731, 371] on button "Done" at bounding box center [737, 383] width 41 height 24
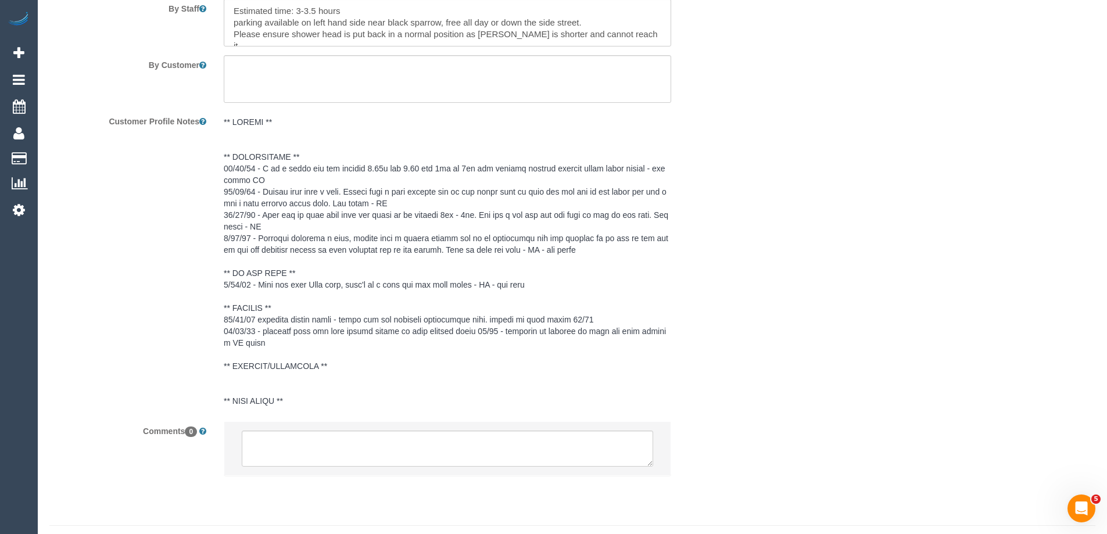
scroll to position [2082, 0]
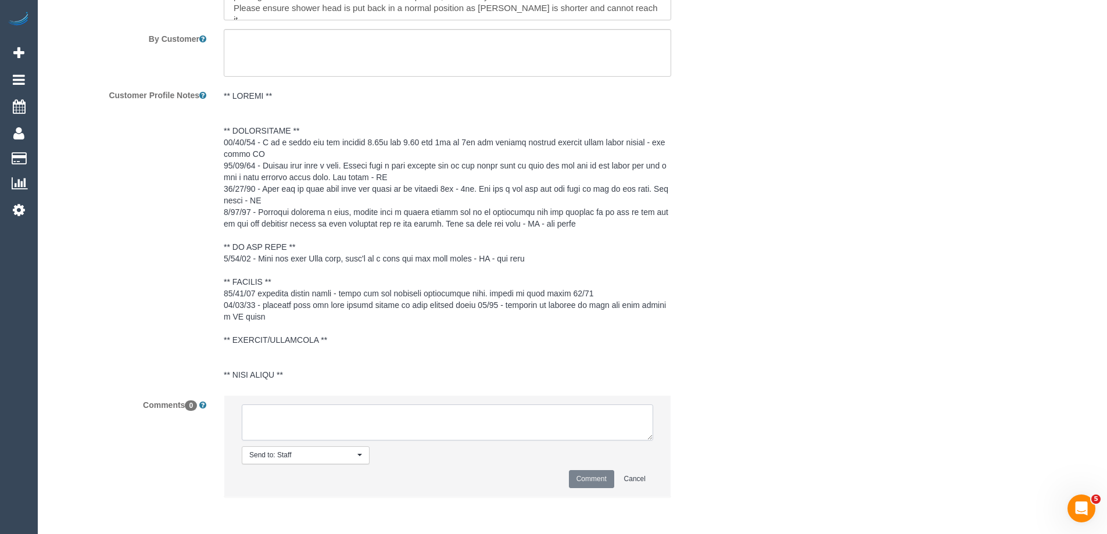
click at [294, 427] on textarea at bounding box center [447, 422] width 411 height 36
type textarea "Offered spot from 12-2pm. Pending response - via email"
click at [585, 483] on button "Comment" at bounding box center [591, 479] width 45 height 18
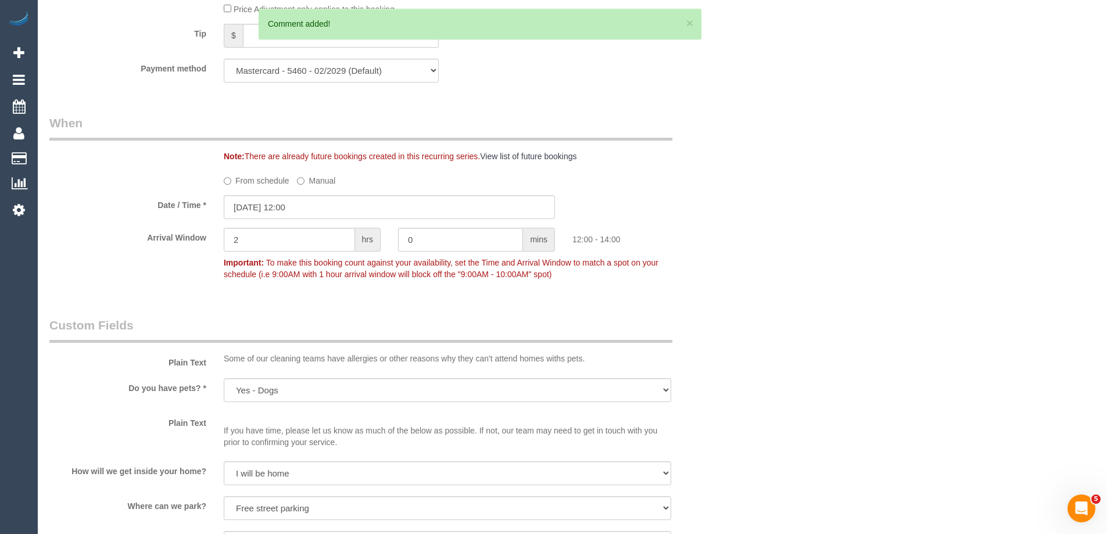
scroll to position [0, 0]
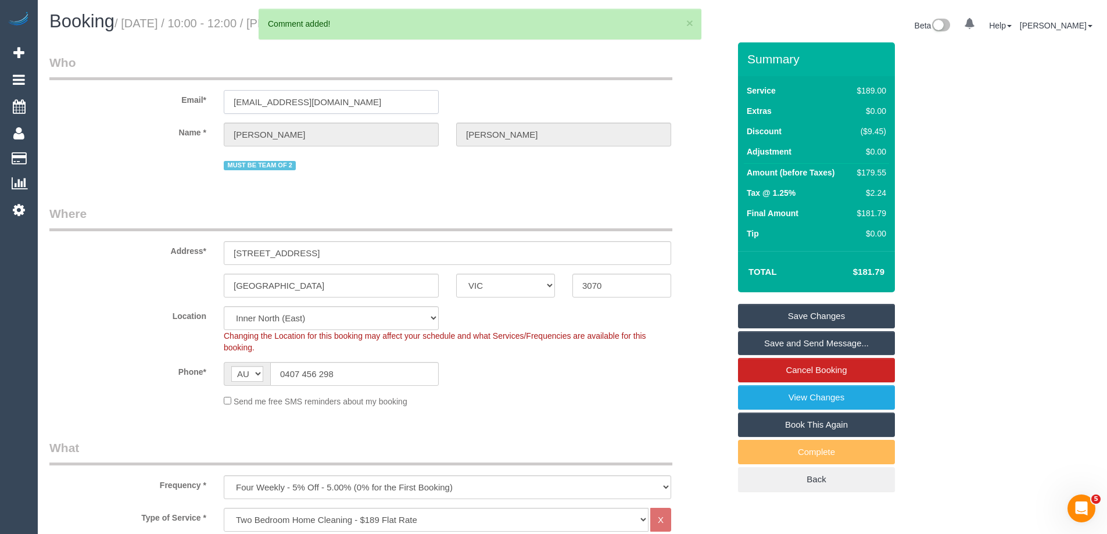
drag, startPoint x: 315, startPoint y: 101, endPoint x: 80, endPoint y: 89, distance: 236.2
click at [80, 89] on div "Email* rhondacooper23@gmail.com" at bounding box center [389, 84] width 697 height 60
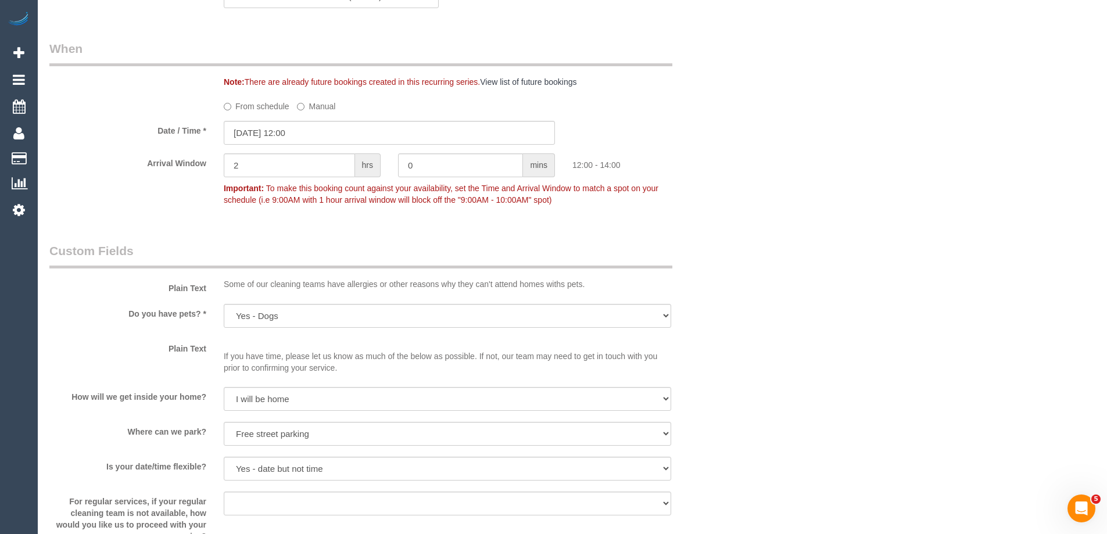
scroll to position [1223, 0]
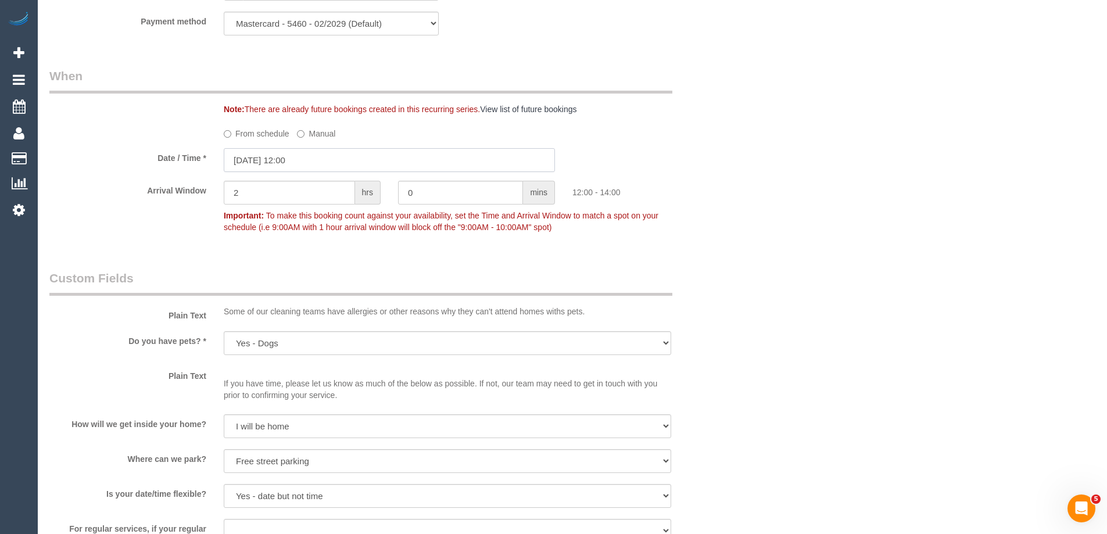
click at [250, 160] on input "06/10/2025 12:00" at bounding box center [389, 160] width 331 height 24
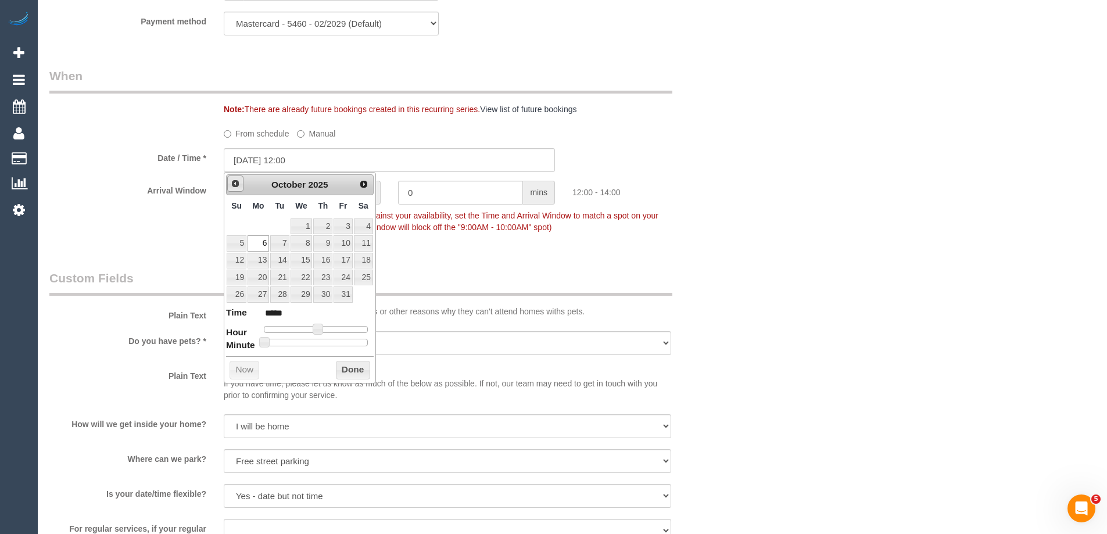
click at [237, 187] on span "Prev" at bounding box center [235, 183] width 9 height 9
click at [258, 293] on link "29" at bounding box center [257, 294] width 21 height 16
type input "29/09/2025 12:00"
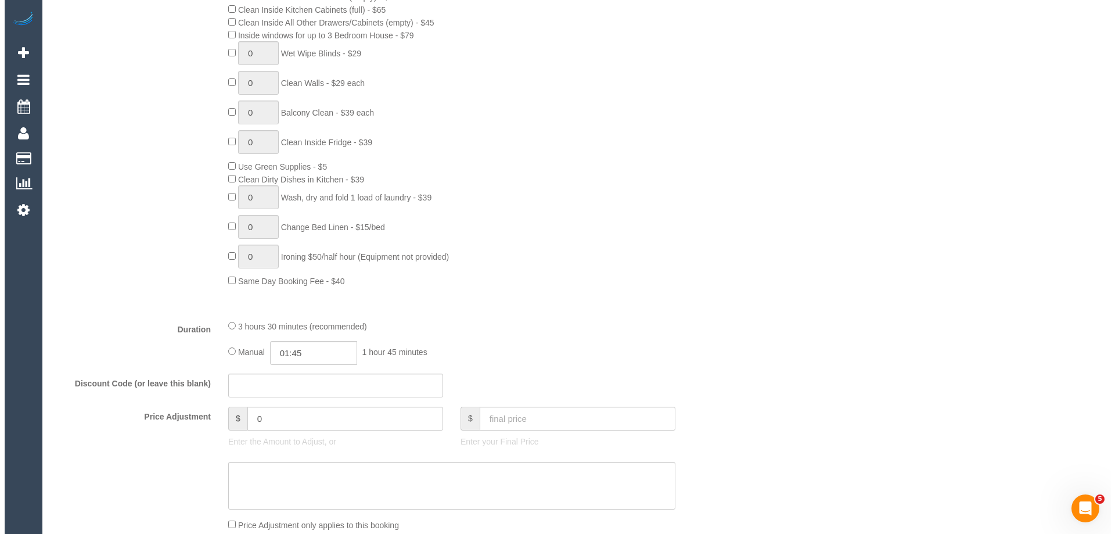
scroll to position [0, 0]
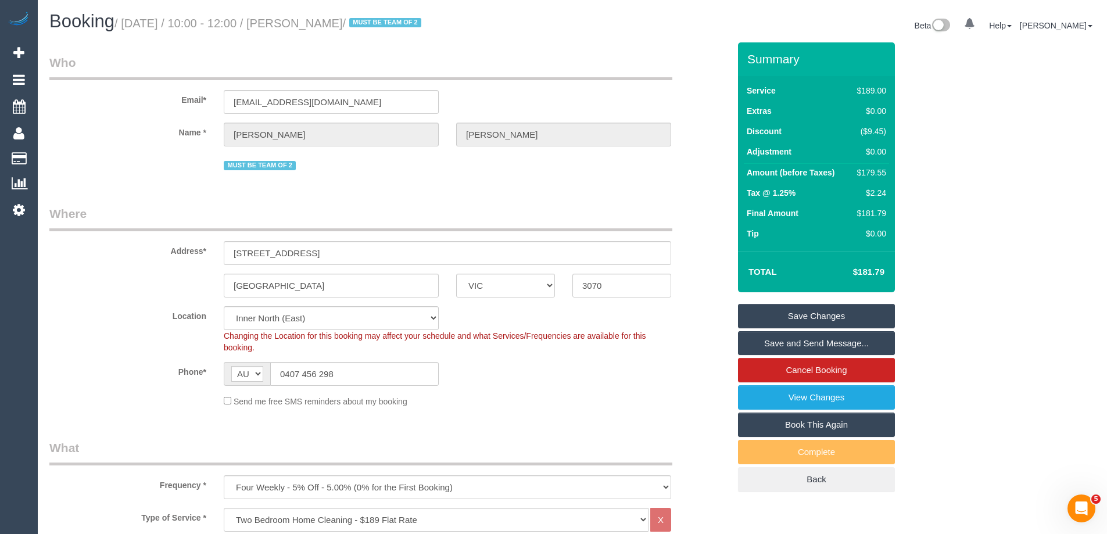
click at [771, 316] on link "Save Changes" at bounding box center [816, 316] width 157 height 24
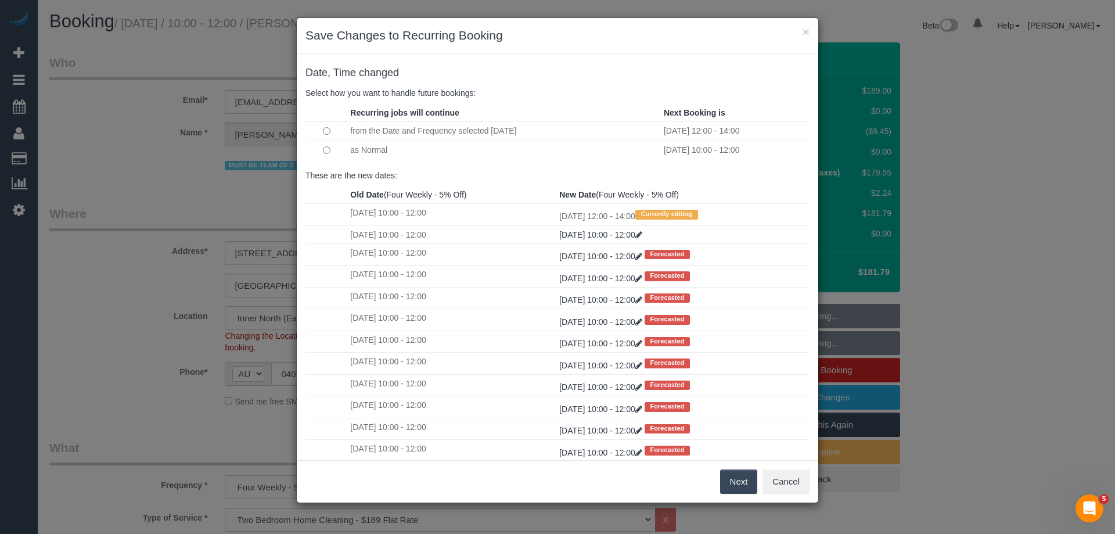
click at [738, 480] on button "Next" at bounding box center [739, 481] width 38 height 24
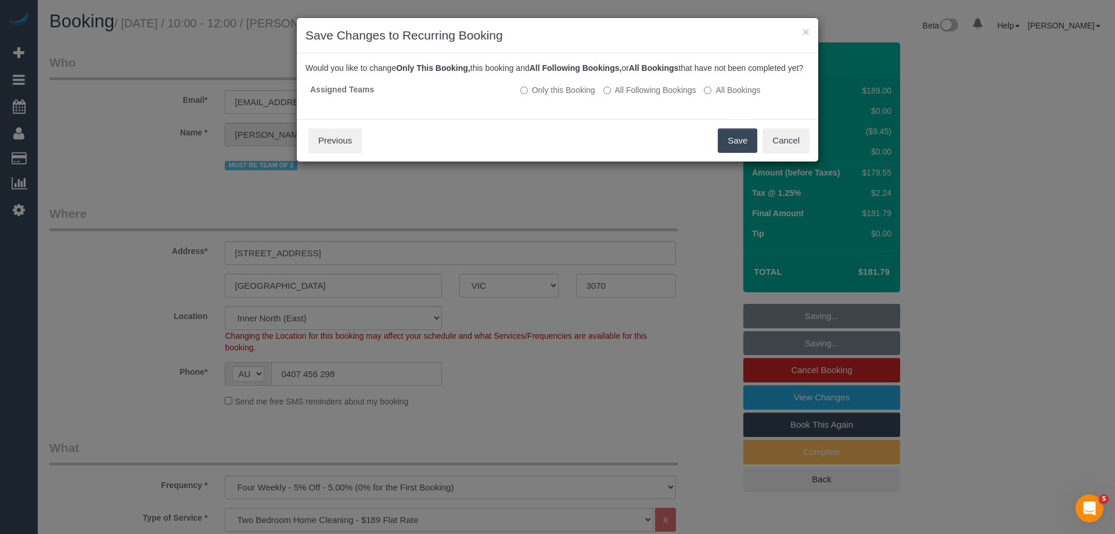
click at [733, 150] on button "Save" at bounding box center [738, 140] width 40 height 24
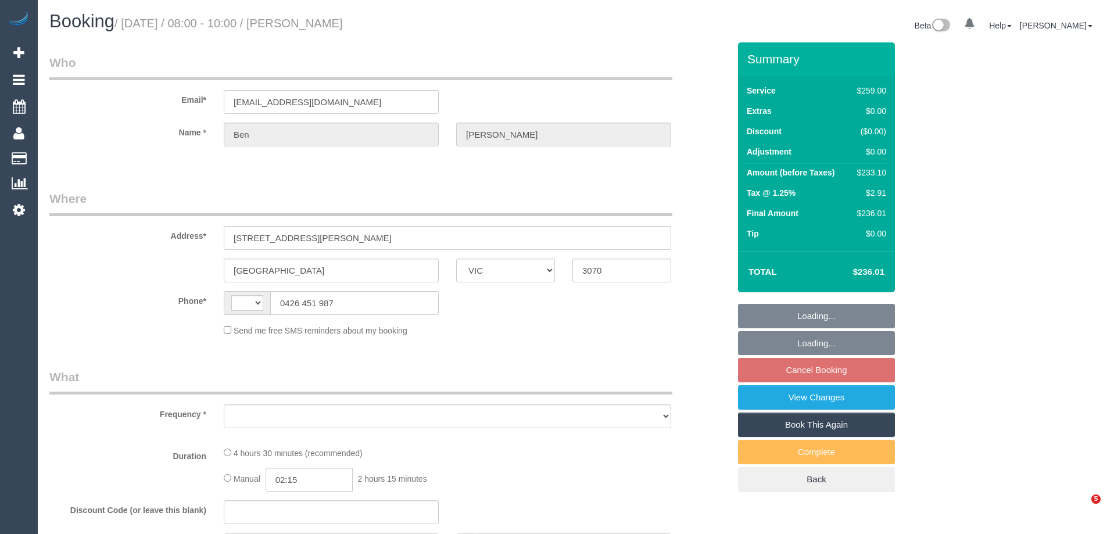
select select "VIC"
select select "string:stripe-pm_1Oy5ya2GScqysDRV3mGMmc0R"
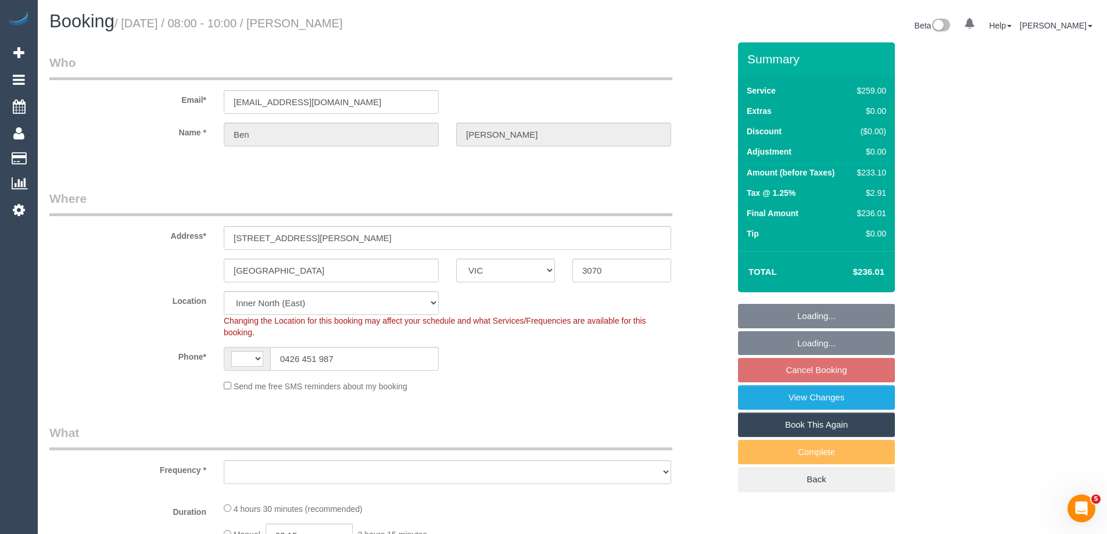
select select "string:AU"
select select "object:529"
select select "number:30"
select select "number:14"
select select "number:19"
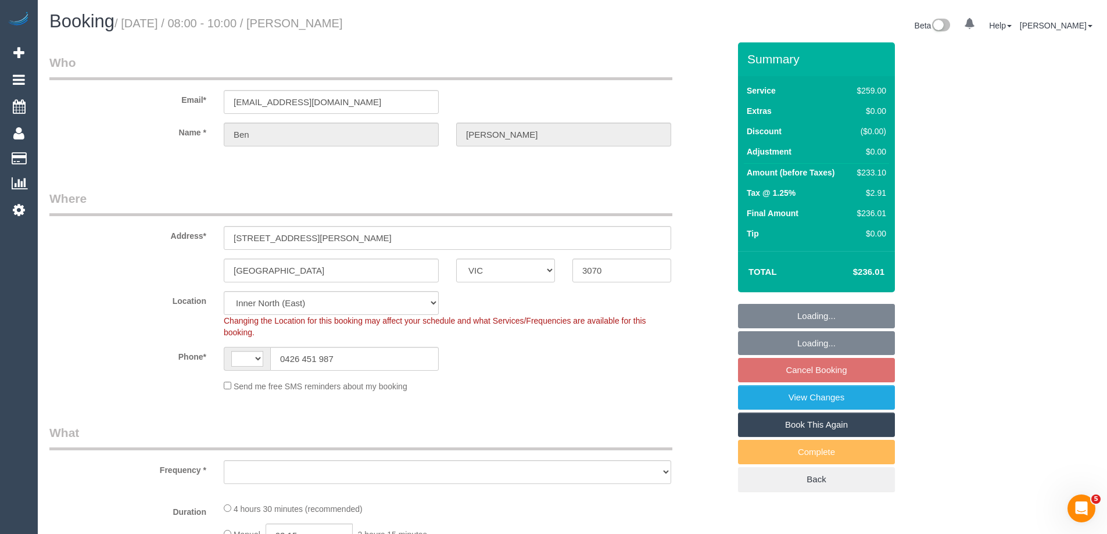
select select "number:25"
select select "number:34"
select select "number:13"
select select "object:802"
select select "spot2"
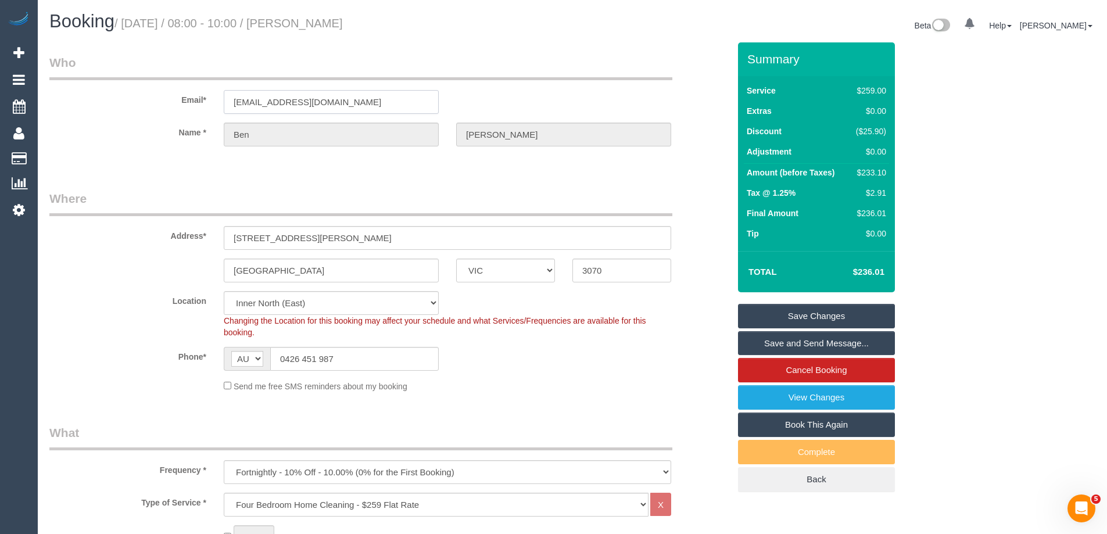
drag, startPoint x: 350, startPoint y: 101, endPoint x: 150, endPoint y: 93, distance: 200.0
click at [150, 93] on div "Email* bthomas8708@gmail.com" at bounding box center [389, 84] width 697 height 60
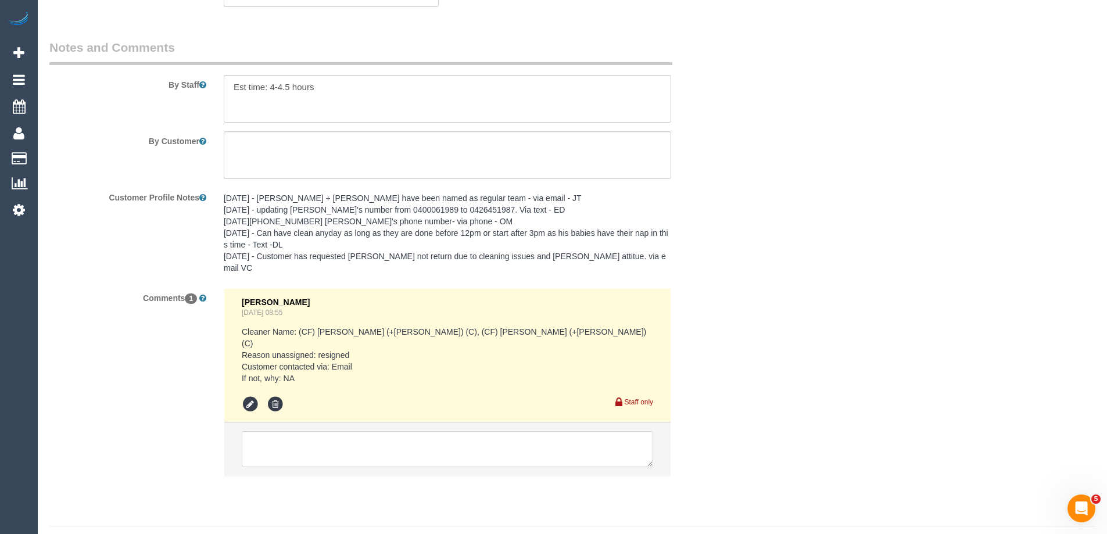
scroll to position [1883, 0]
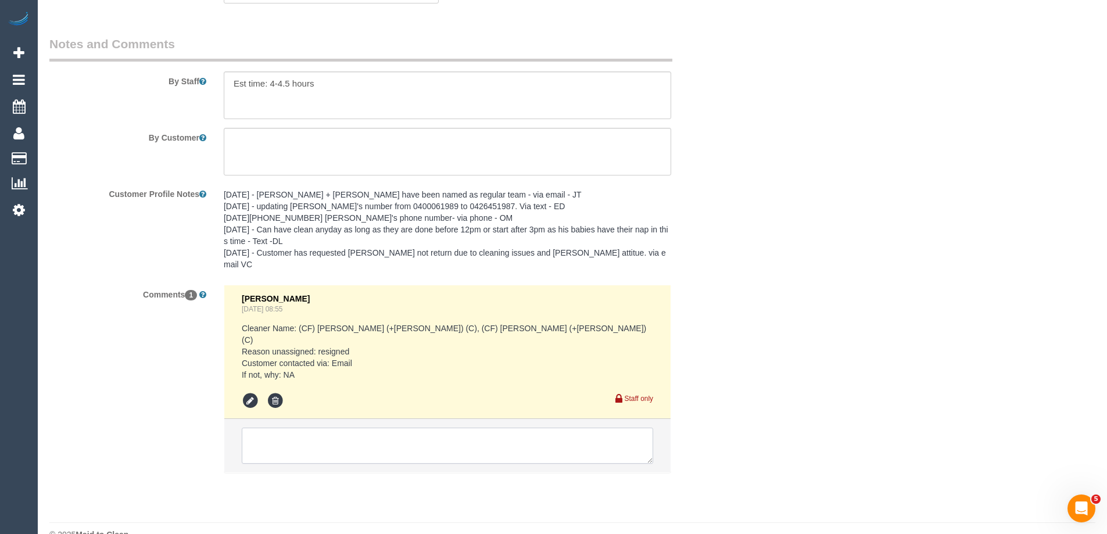
click at [302, 428] on textarea at bounding box center [447, 446] width 411 height 36
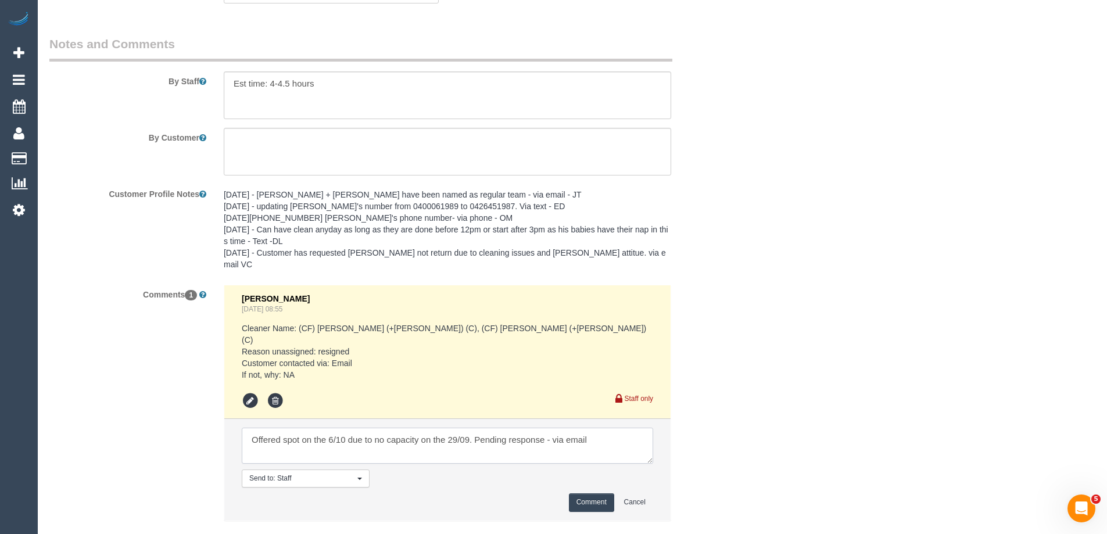
type textarea "Offered spot on the 6/10 due to no capacity on the 29/09. Pending response - vi…"
click at [588, 493] on button "Comment" at bounding box center [591, 502] width 45 height 18
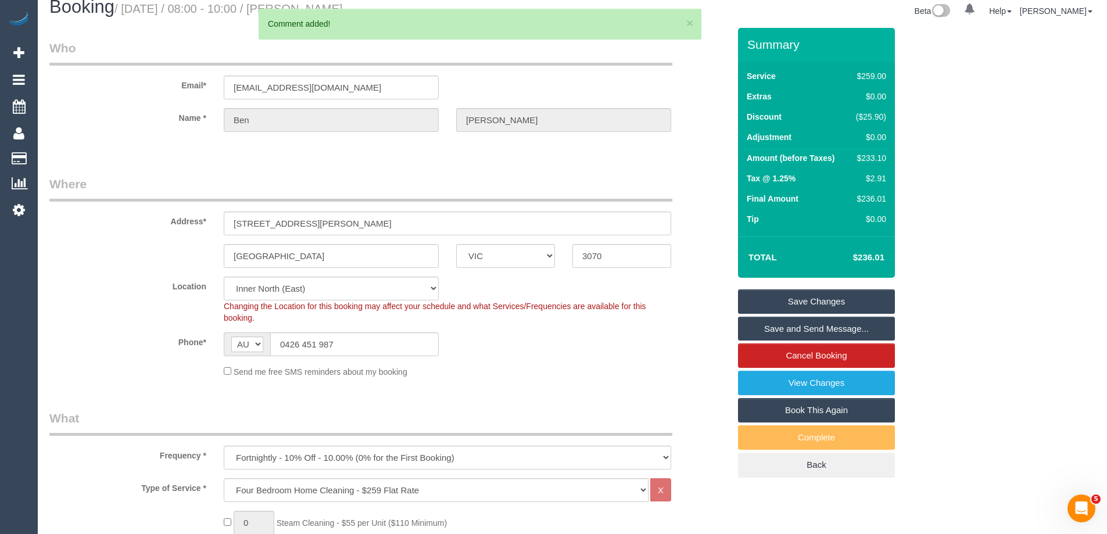
scroll to position [0, 0]
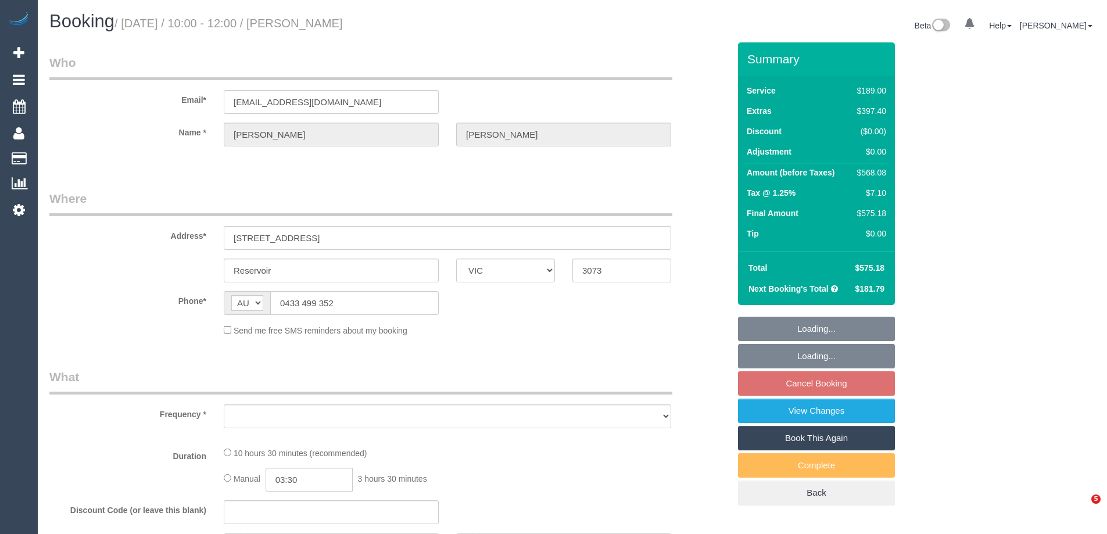
select select "VIC"
select select "object:525"
select select "string:stripe-pm_1Mk0lF2GScqysDRVSA2wfvIK"
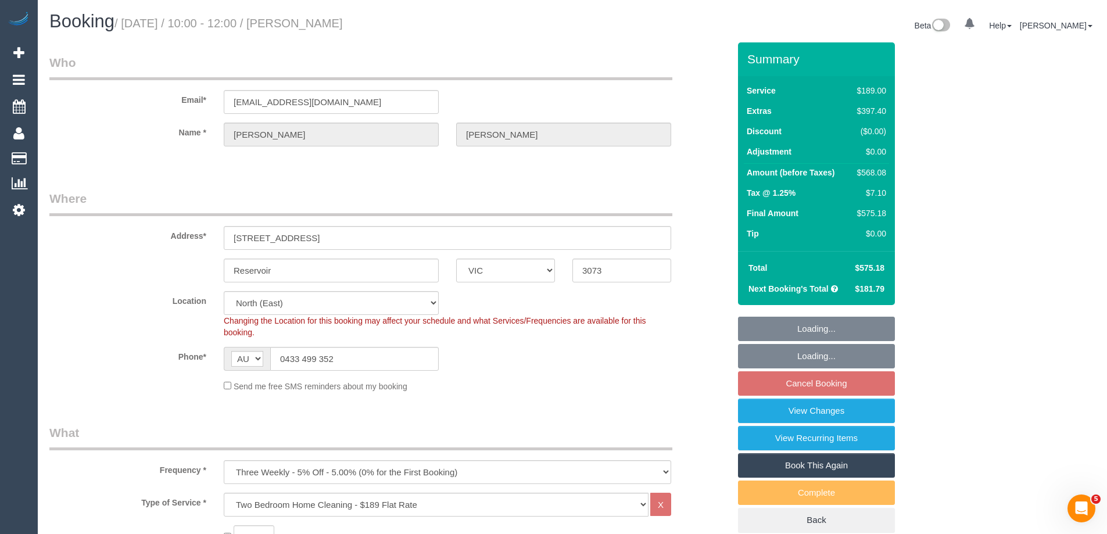
select select "object:836"
select select "number:27"
select select "number:14"
select select "number:21"
select select "number:36"
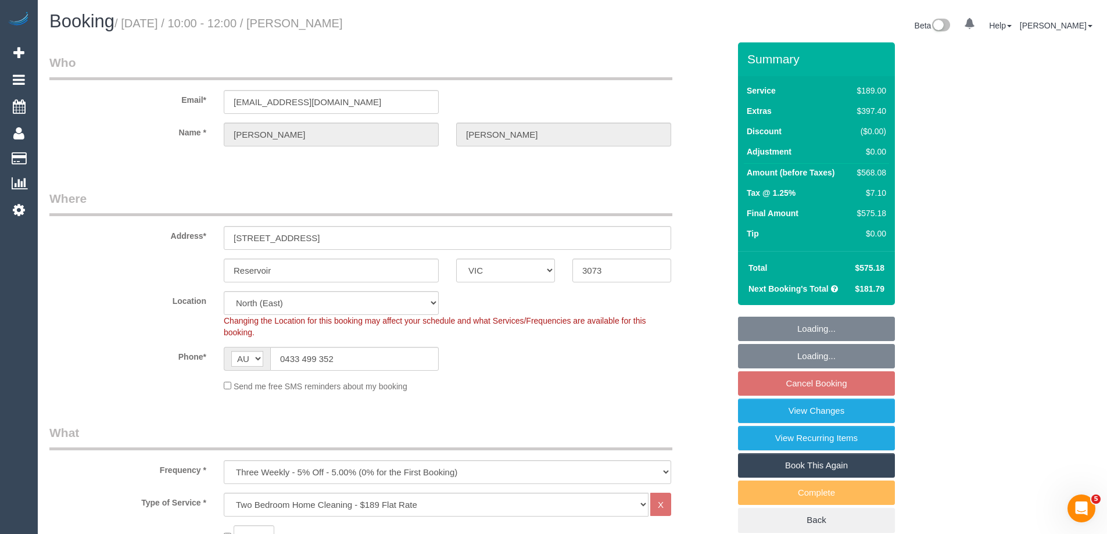
select select "number:35"
select select "number:12"
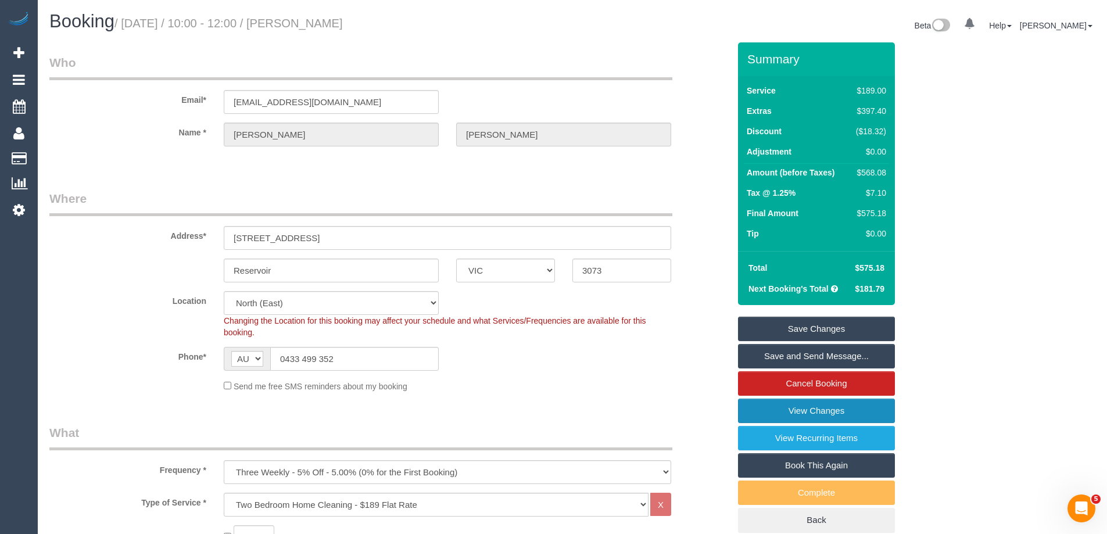
click at [760, 407] on link "View Changes" at bounding box center [816, 411] width 157 height 24
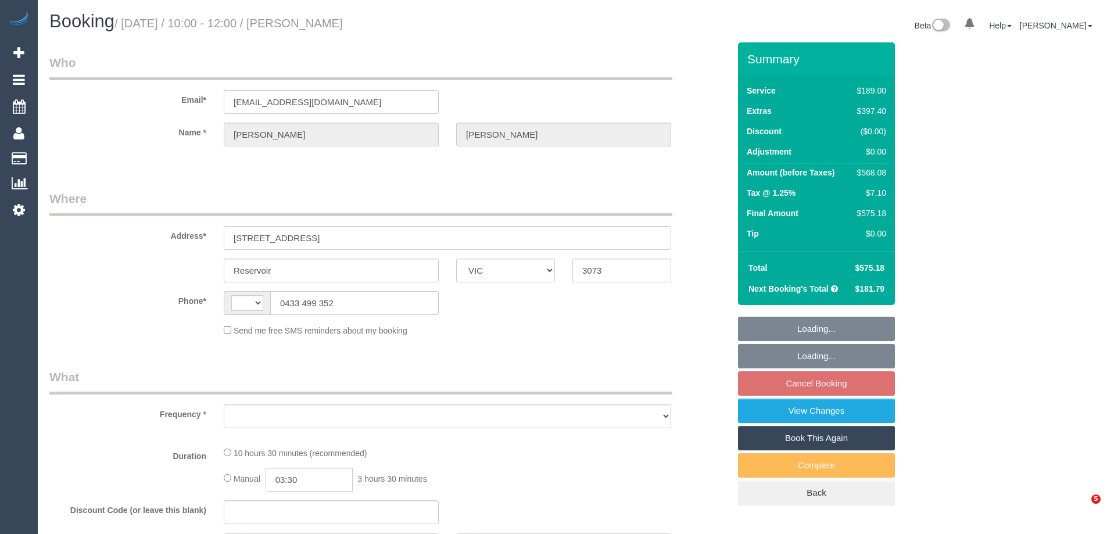
select select "VIC"
select select "string:AU"
select select "object:585"
select select "string:stripe-pm_1Mk0lF2GScqysDRVSA2wfvIK"
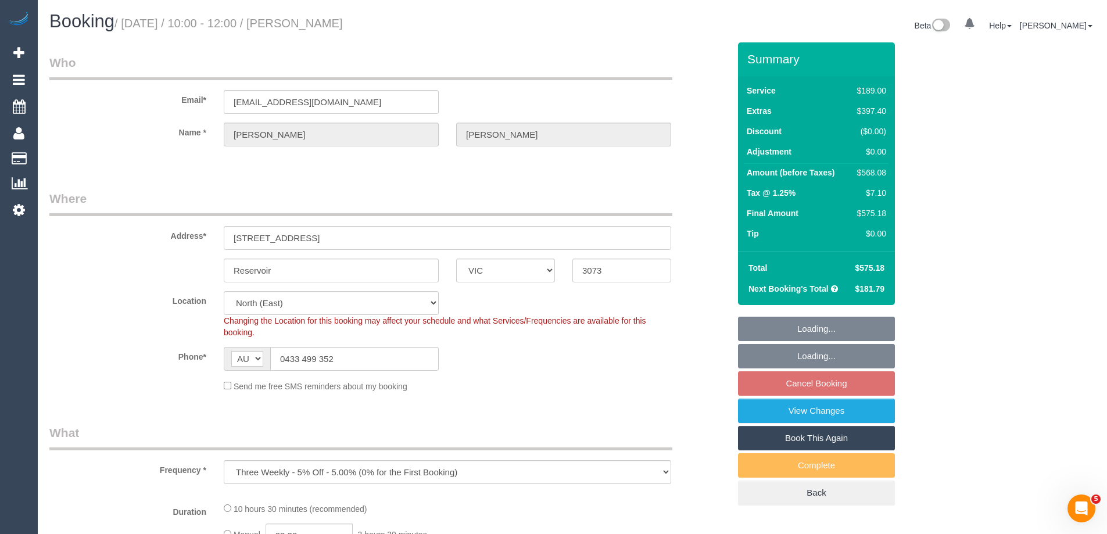
select select "object:592"
select select "number:27"
select select "number:14"
select select "number:21"
select select "number:36"
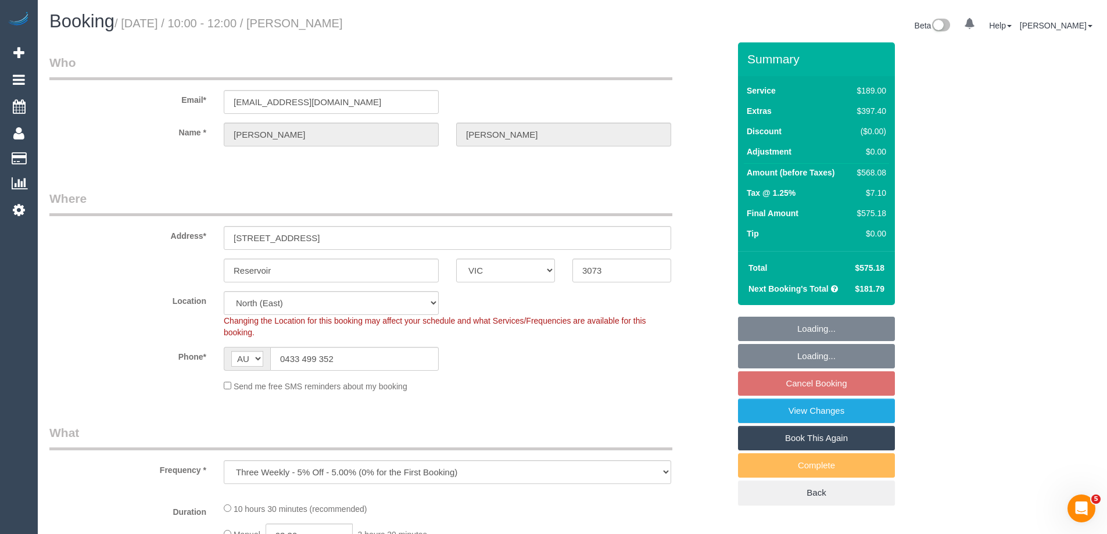
select select "number:35"
select select "number:12"
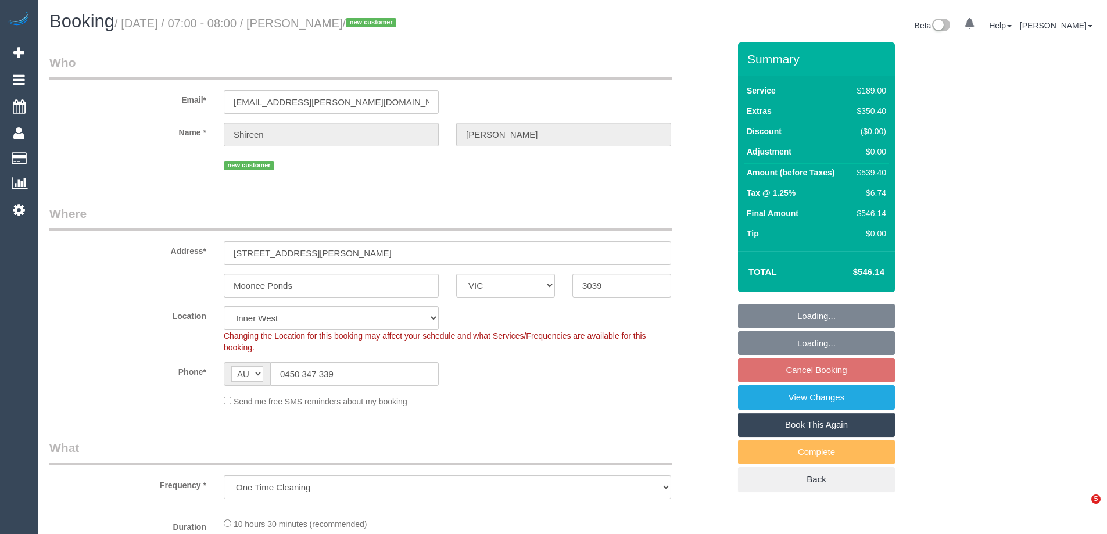
select select "VIC"
select select "string:stripe-pm_1S7UZm2GScqysDRVXrxO2n2B"
select select "number:27"
select select "number:14"
select select "number:18"
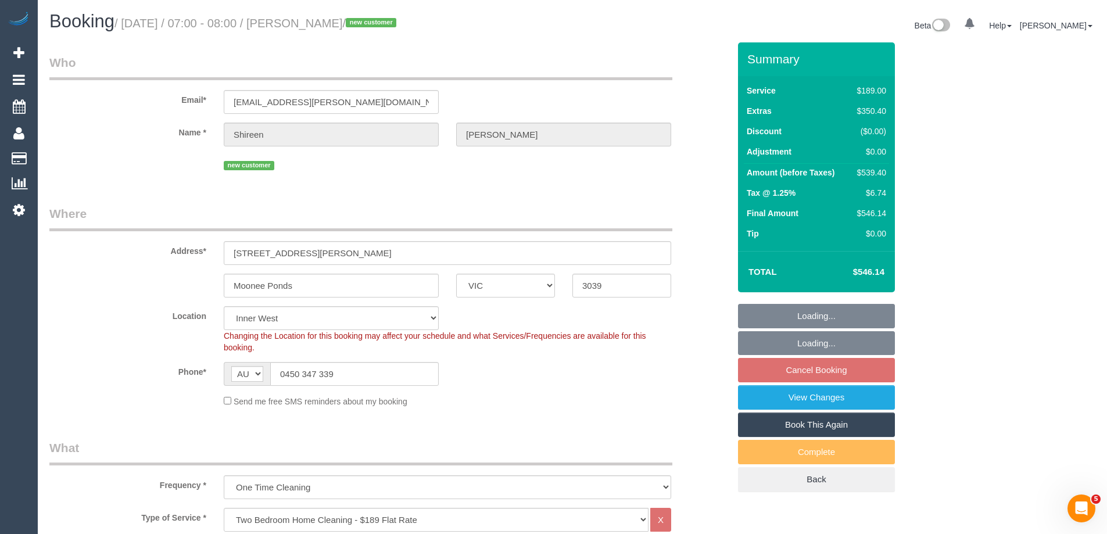
select select "number:25"
select select "number:26"
select select "object:1508"
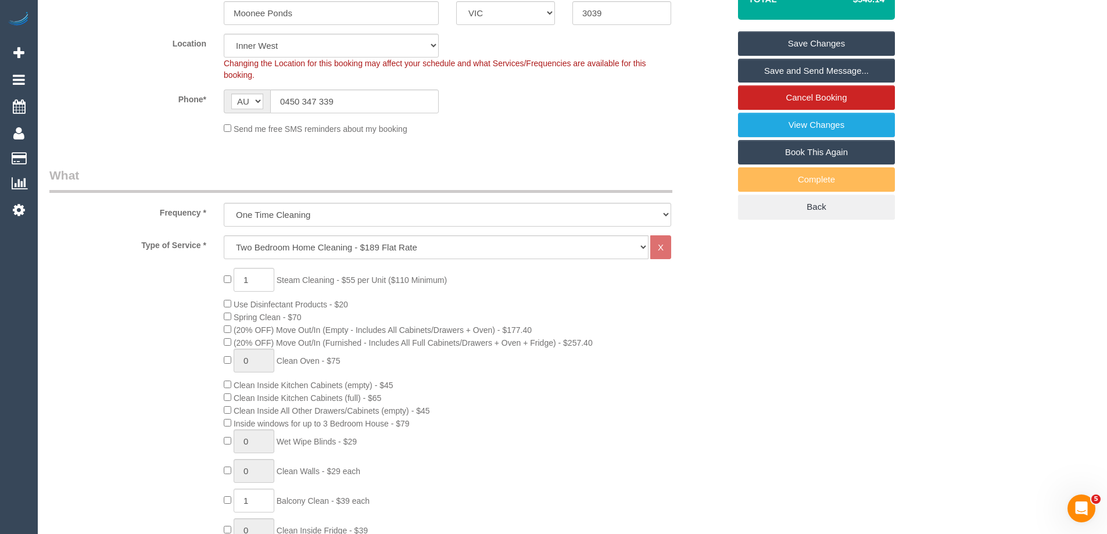
scroll to position [290, 0]
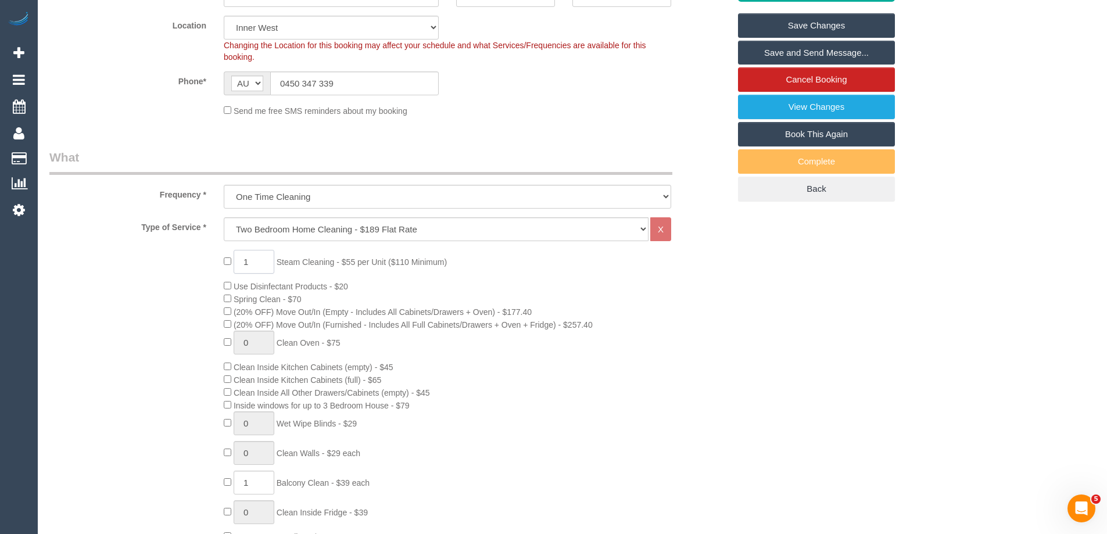
drag, startPoint x: 254, startPoint y: 260, endPoint x: 219, endPoint y: 256, distance: 35.0
click at [219, 256] on div "1 Steam Cleaning - $55 per Unit ($110 Minimum) Use Disinfectant Products - $20 …" at bounding box center [476, 453] width 523 height 407
type input "2"
click at [120, 289] on div "2 Steam Cleaning - $55 per Unit ($110 Minimum) Use Disinfectant Products - $20 …" at bounding box center [389, 453] width 697 height 407
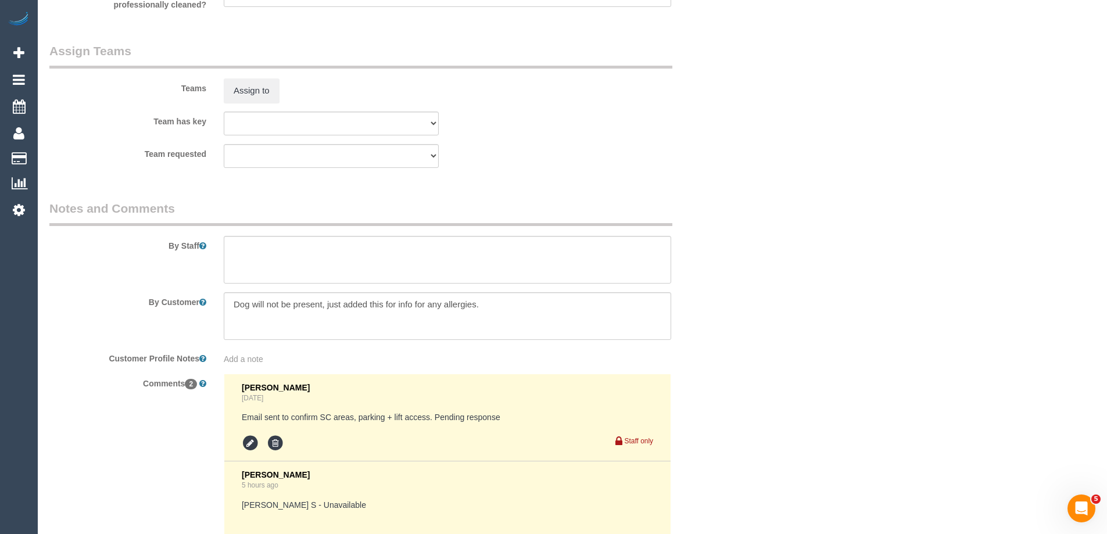
scroll to position [1801, 0]
click at [252, 261] on textarea at bounding box center [447, 257] width 447 height 48
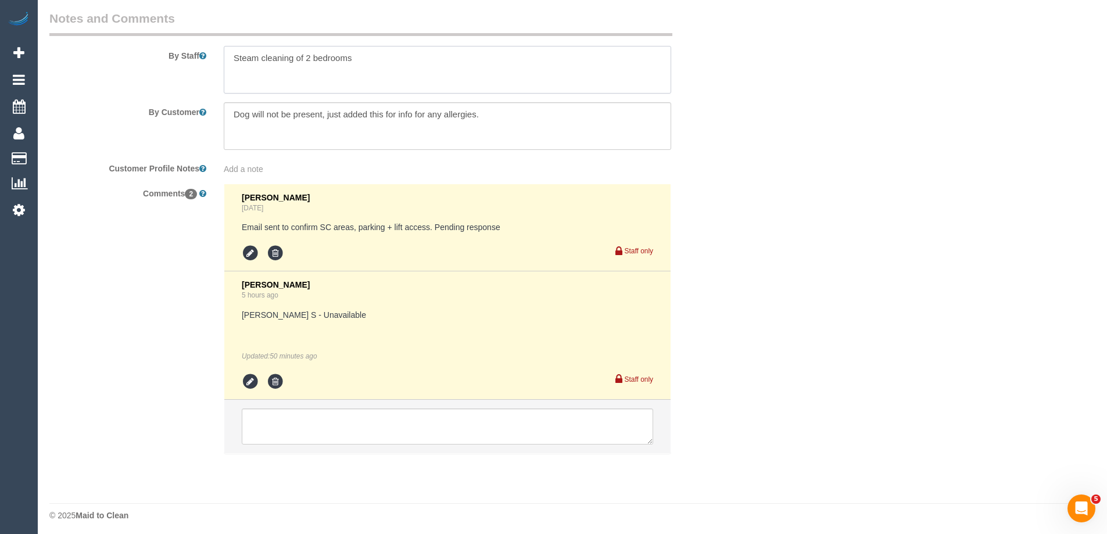
scroll to position [1992, 0]
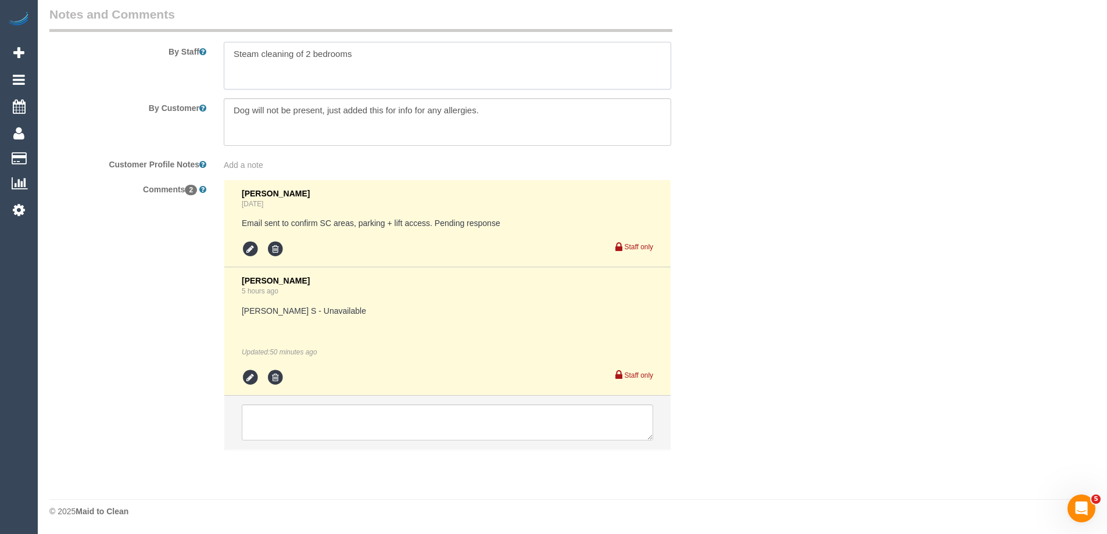
type textarea "Steam cleaning of 2 bedrooms"
click at [249, 243] on icon at bounding box center [250, 249] width 17 height 17
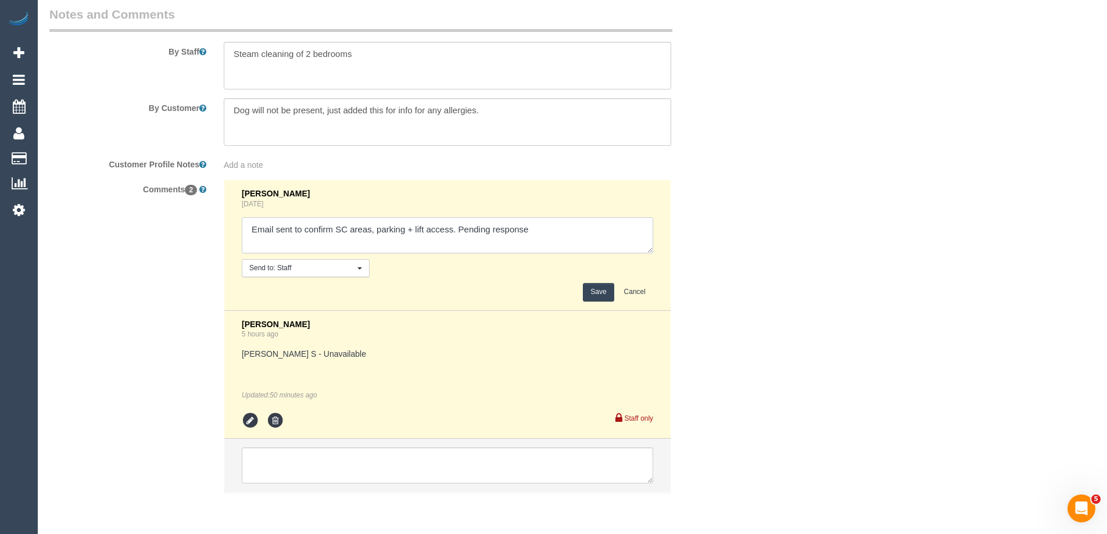
click at [536, 226] on textarea at bounding box center [447, 235] width 411 height 36
type textarea "Email sent to confirm SC areas, parking + lift access. Pending response - confi…"
click at [593, 288] on button "Save" at bounding box center [598, 292] width 31 height 18
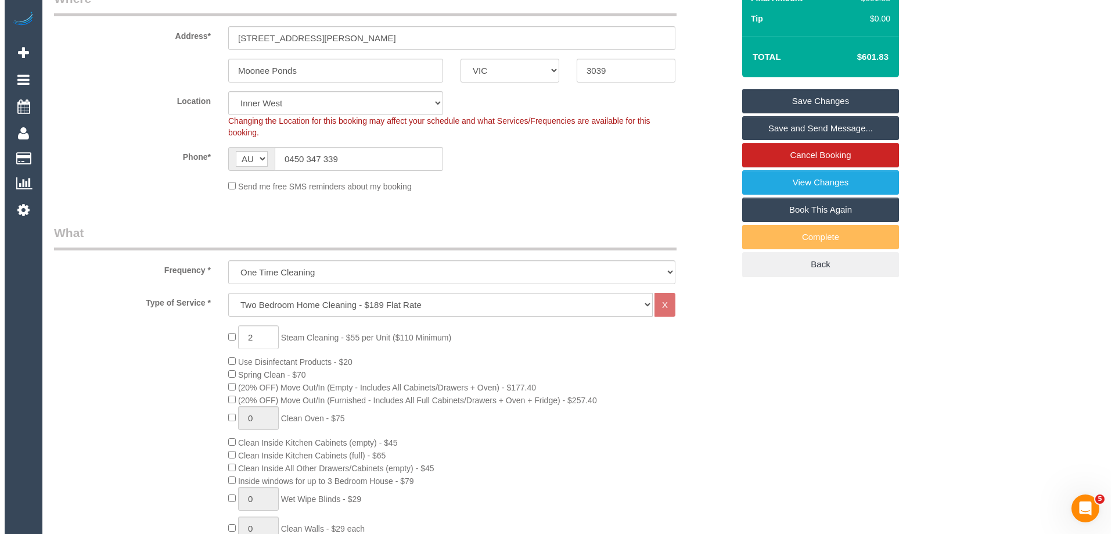
scroll to position [0, 0]
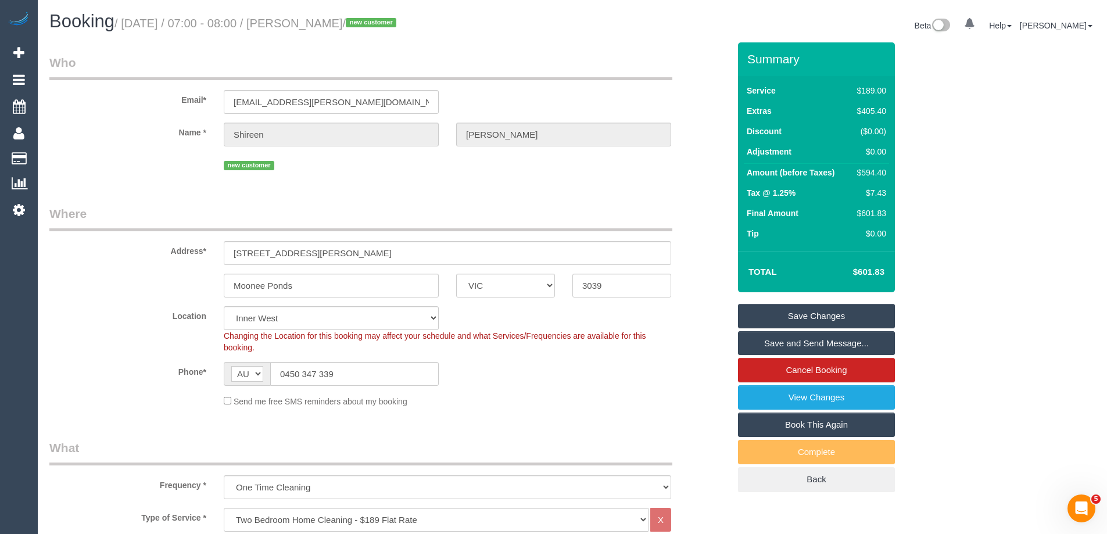
click at [771, 319] on link "Save Changes" at bounding box center [816, 316] width 157 height 24
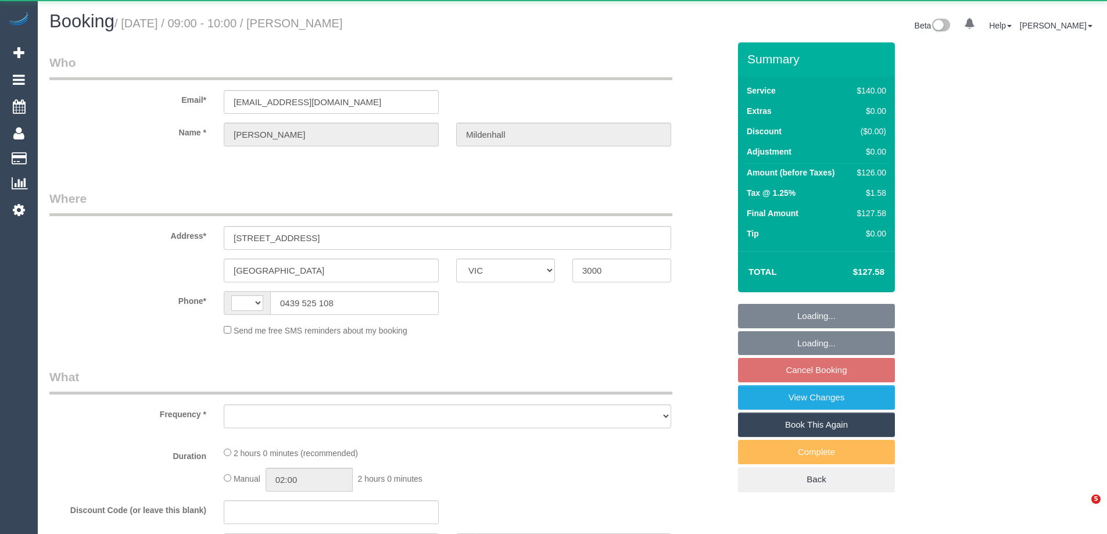
select select "VIC"
select select "string:AU"
select select "object:286"
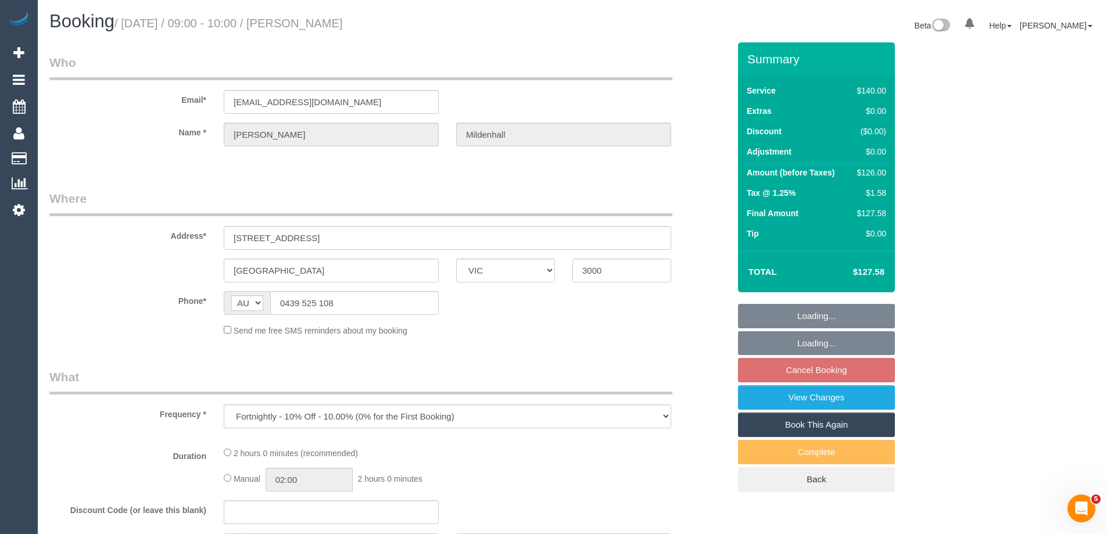
select select "string:stripe-pm_1OKUfZ2GScqysDRVuMpZIGhg"
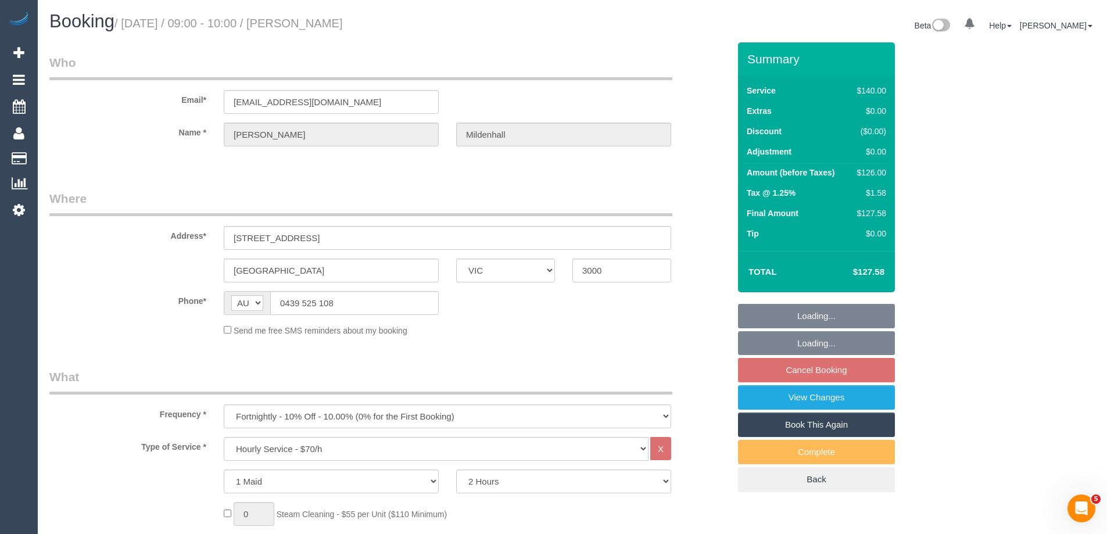
select select "38559"
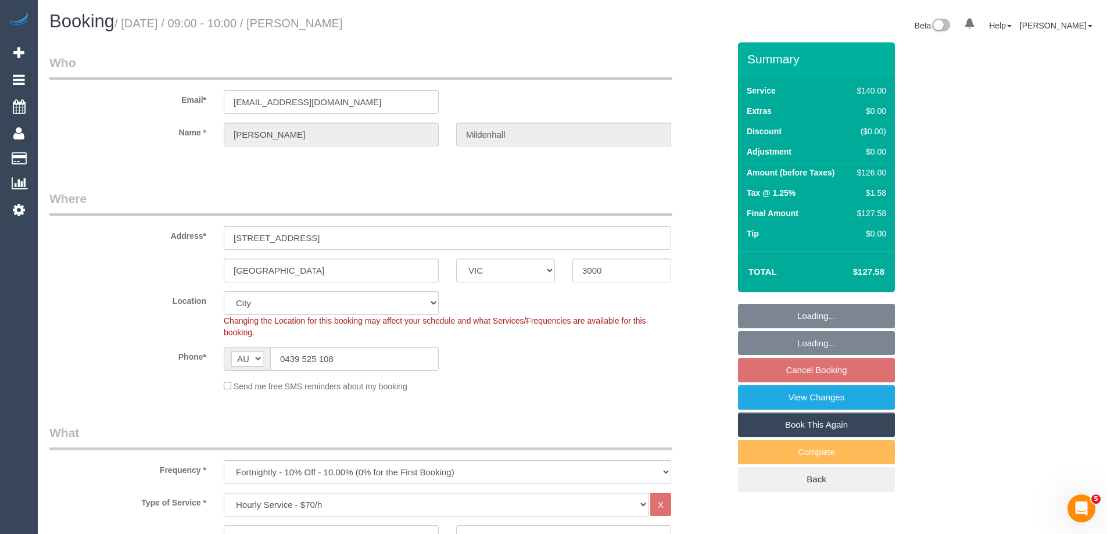
select select "number:28"
select select "number:14"
select select "number:21"
select select "number:22"
select select "number:35"
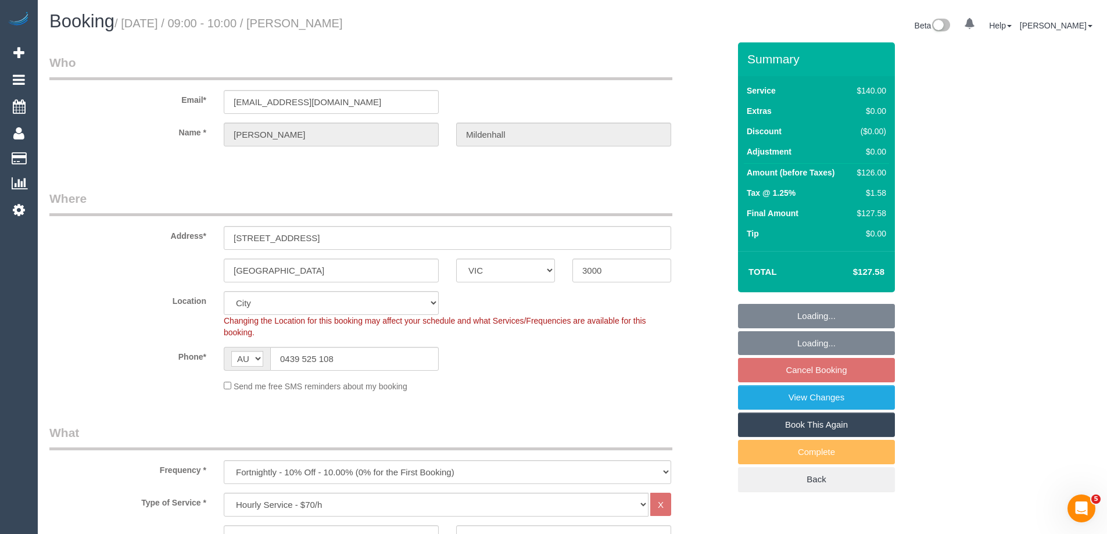
select select "number:26"
select select "object:1253"
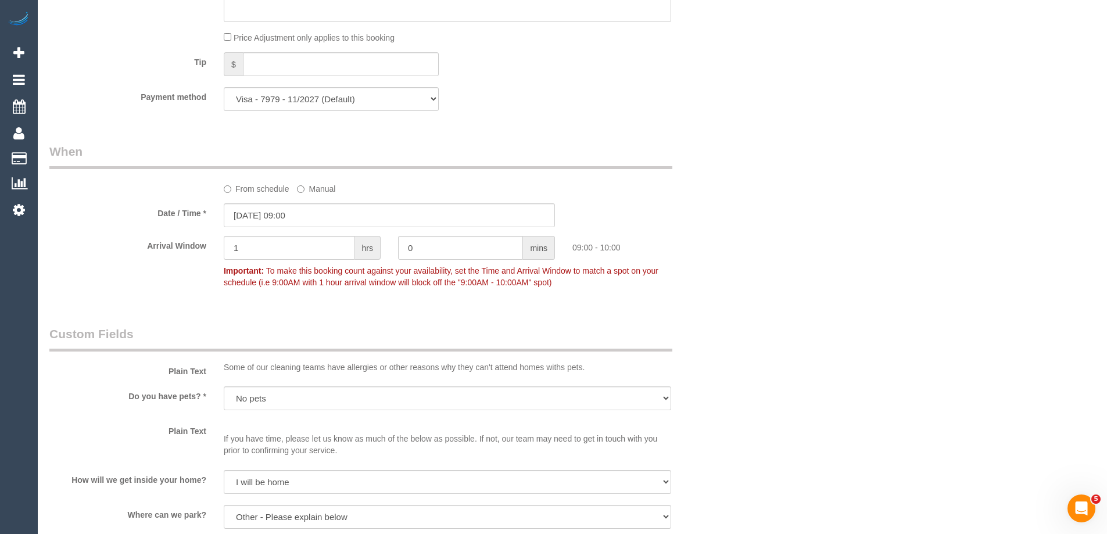
scroll to position [1104, 0]
click at [261, 204] on input "26/09/2025 09:00" at bounding box center [389, 212] width 331 height 24
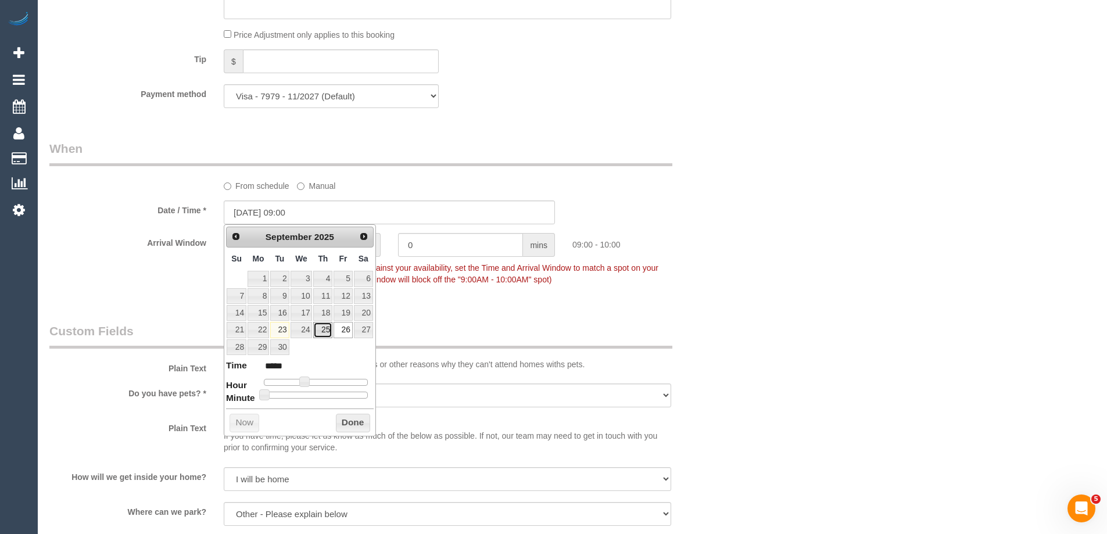
click at [322, 331] on link "25" at bounding box center [322, 330] width 19 height 16
type input "25/09/2025 09:05"
type input "*****"
type input "25/09/2025 09:10"
type input "*****"
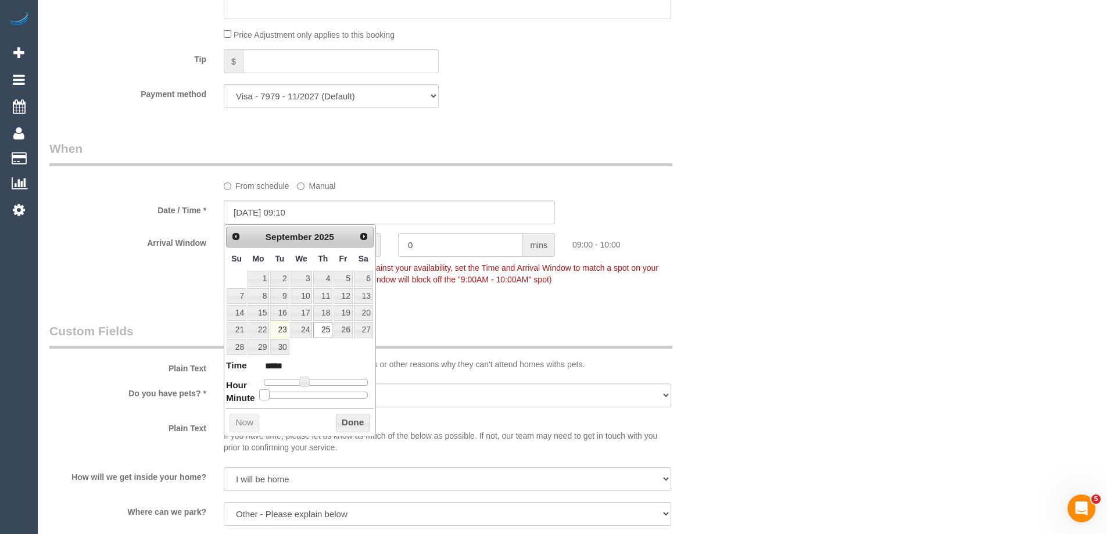
type input "25/09/2025 09:15"
type input "*****"
type input "25/09/2025 09:20"
type input "*****"
type input "25/09/2025 09:25"
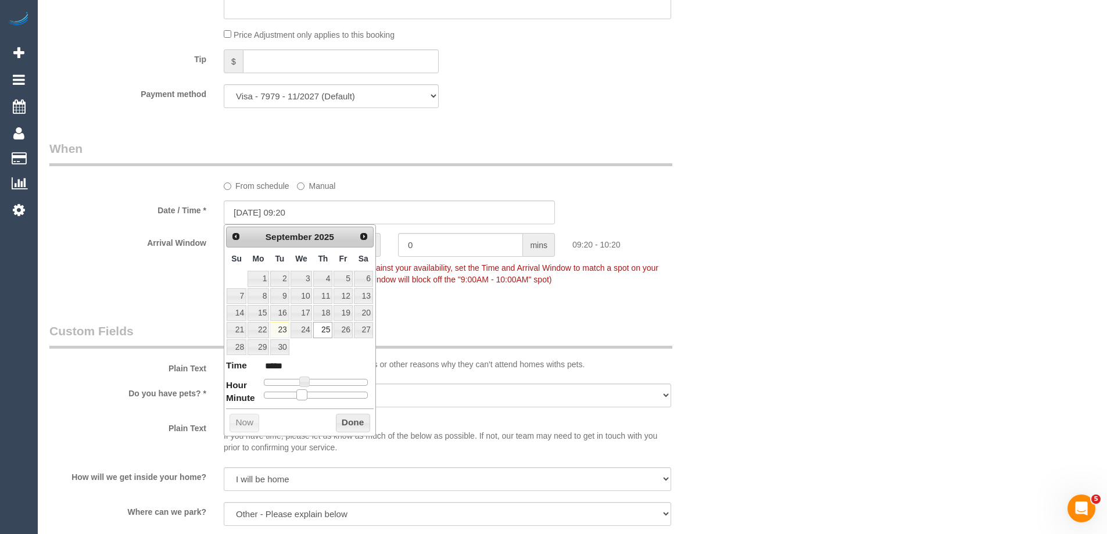
type input "*****"
type input "25/09/2025 09:30"
type input "*****"
drag, startPoint x: 264, startPoint y: 396, endPoint x: 318, endPoint y: 399, distance: 53.6
click at [318, 399] on span at bounding box center [320, 394] width 10 height 10
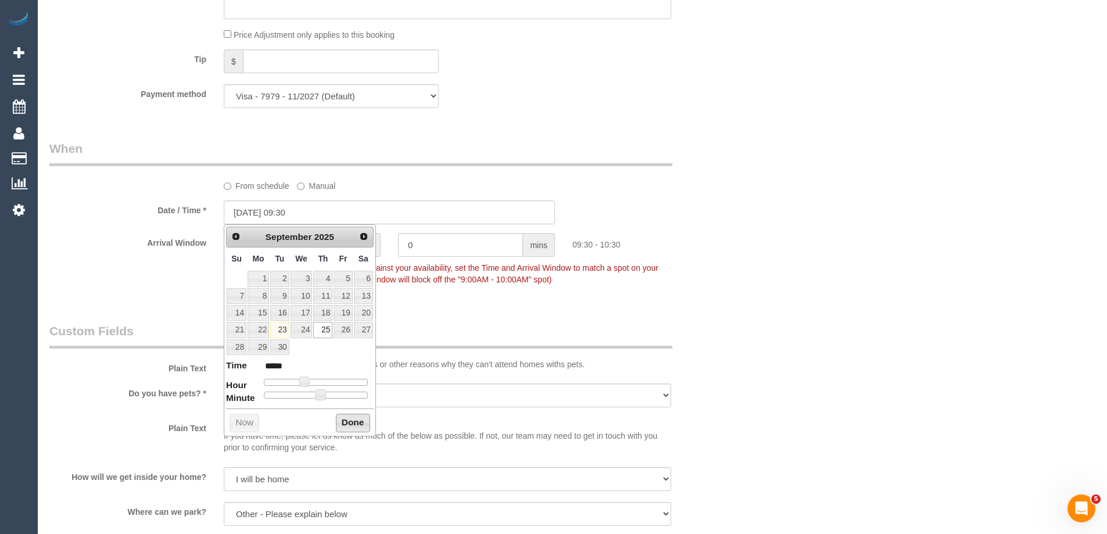
click at [353, 421] on button "Done" at bounding box center [353, 423] width 34 height 19
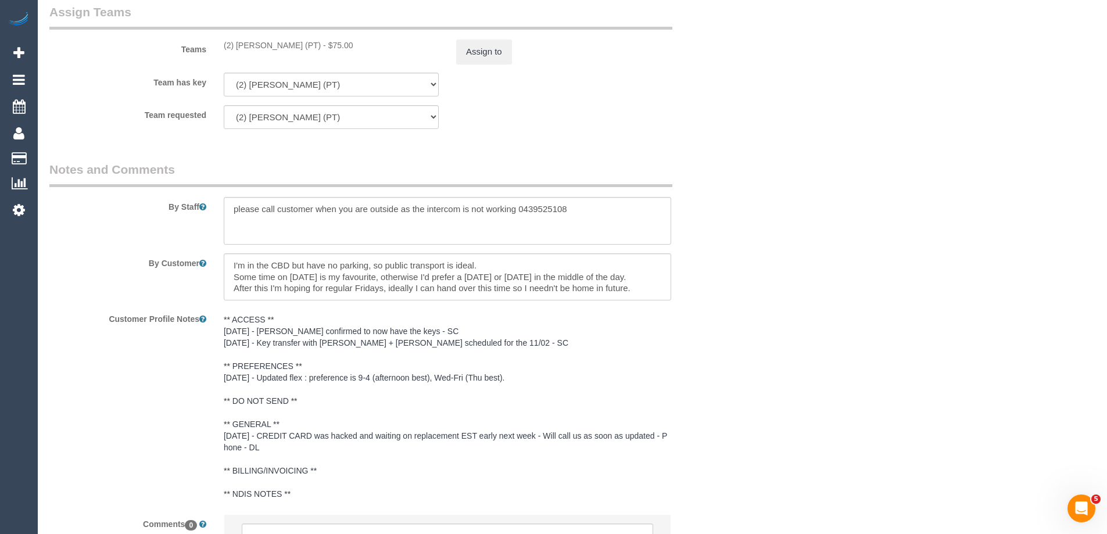
scroll to position [1910, 0]
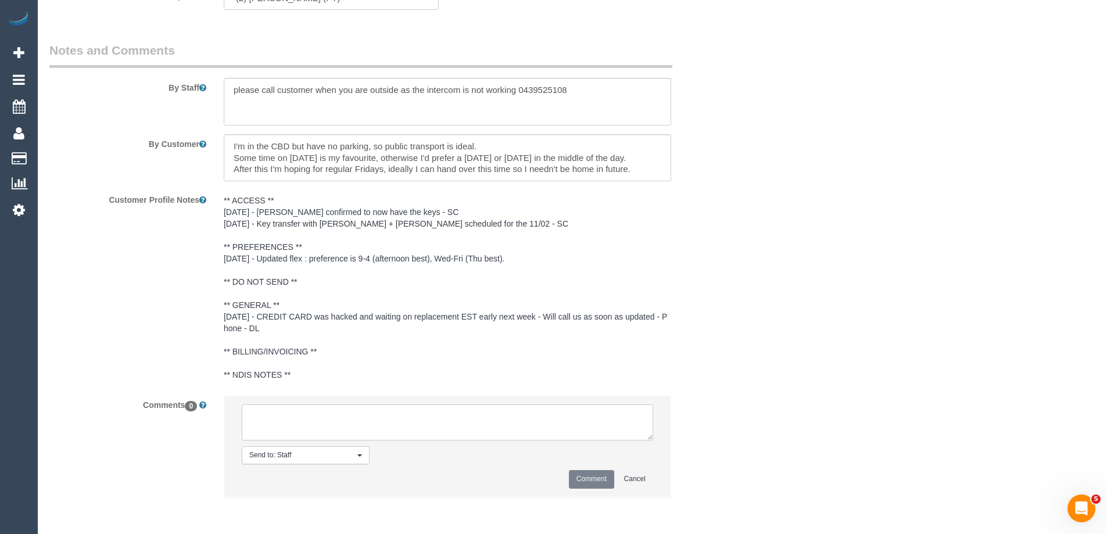
click at [276, 417] on textarea at bounding box center [447, 422] width 411 height 36
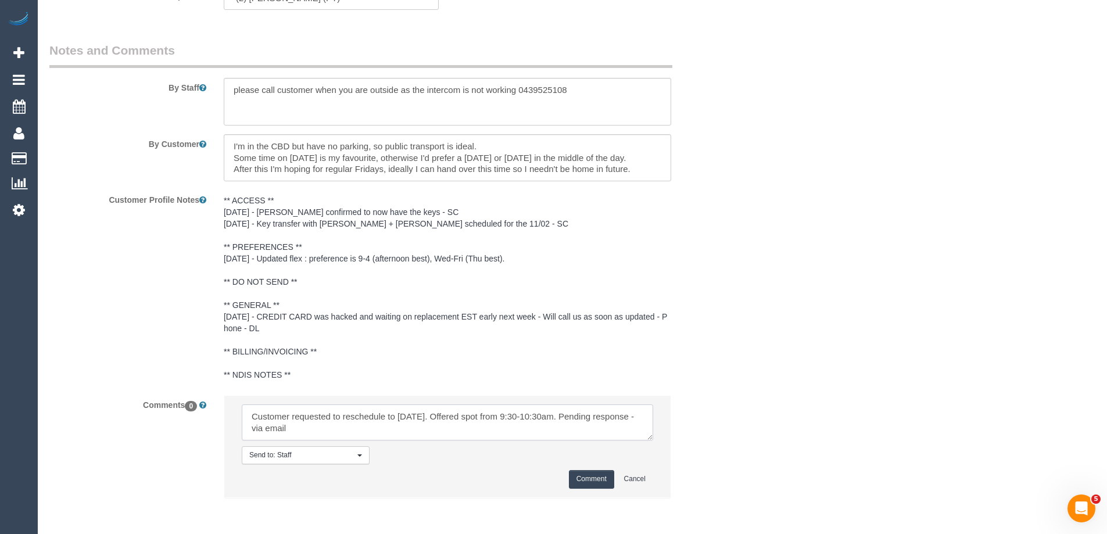
type textarea "Customer requested to reschedule to Thursday. Offered spot from 9:30-10:30am. P…"
click at [597, 475] on button "Comment" at bounding box center [591, 479] width 45 height 18
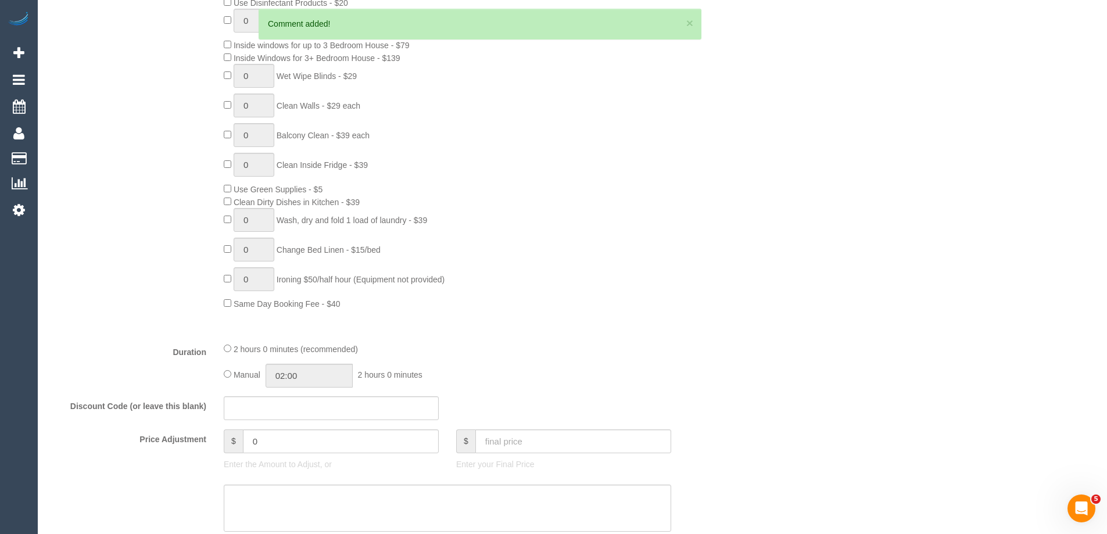
scroll to position [0, 0]
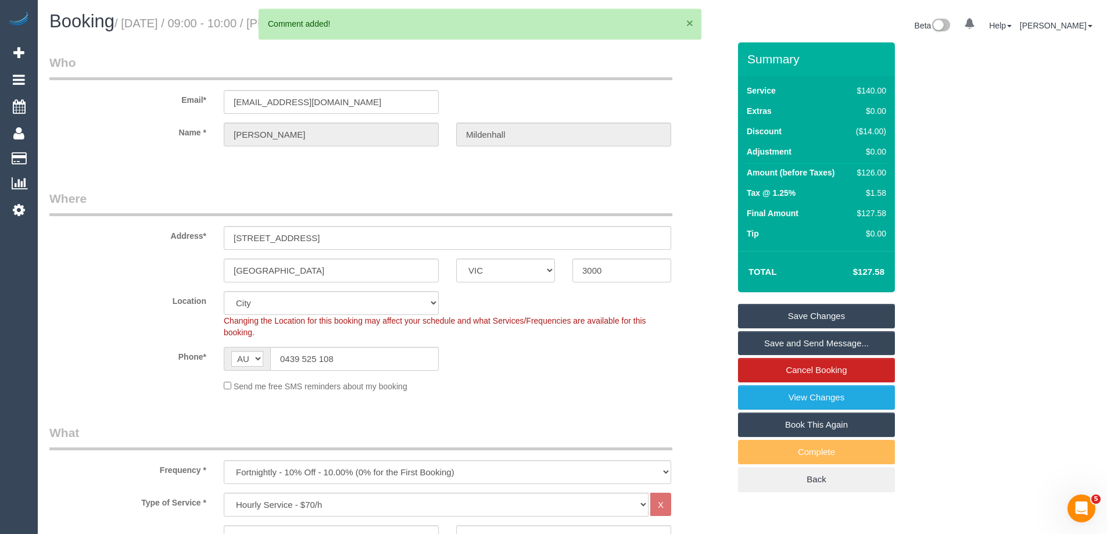
click at [691, 24] on button "×" at bounding box center [689, 23] width 7 height 12
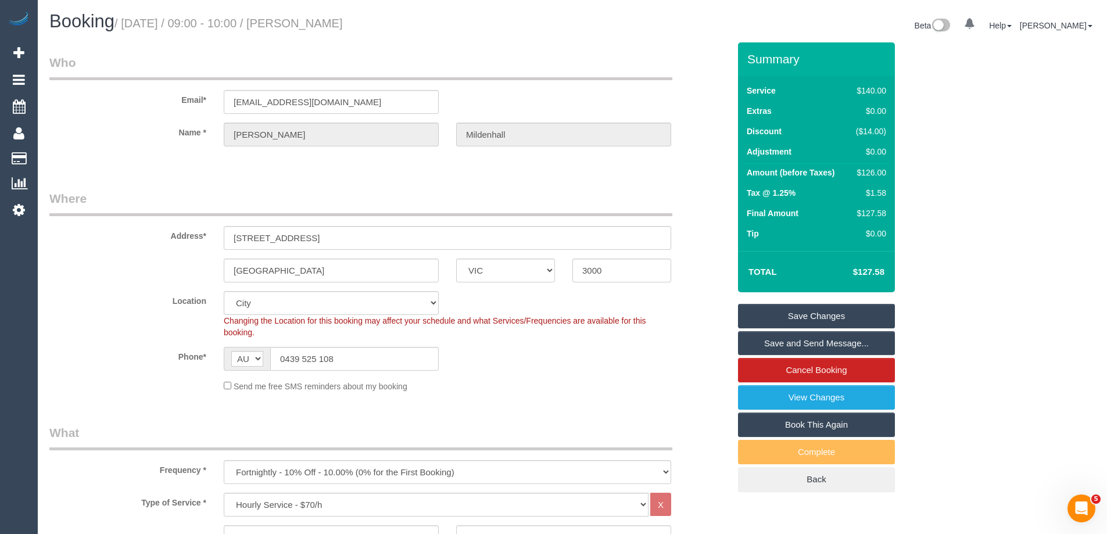
drag, startPoint x: 437, startPoint y: 24, endPoint x: 321, endPoint y: 23, distance: 115.6
click at [321, 23] on h1 "Booking / September 26, 2025 / 09:00 - 10:00 / Gregory Mildenhall" at bounding box center [306, 22] width 514 height 20
copy small "Gregory Mildenhall"
click at [744, 341] on link "Save and Send Message..." at bounding box center [816, 343] width 157 height 24
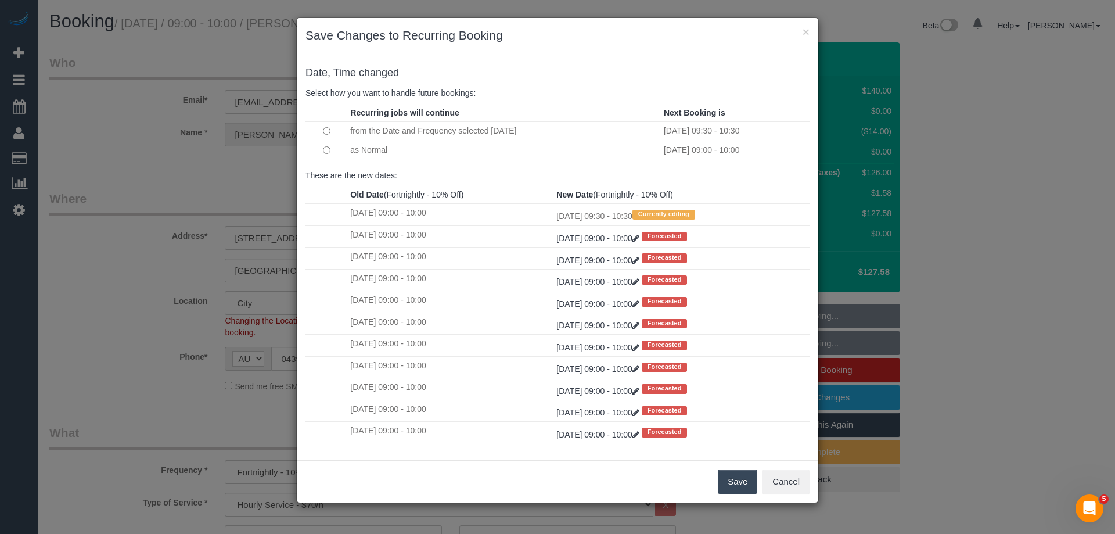
click at [738, 489] on button "Save" at bounding box center [738, 481] width 40 height 24
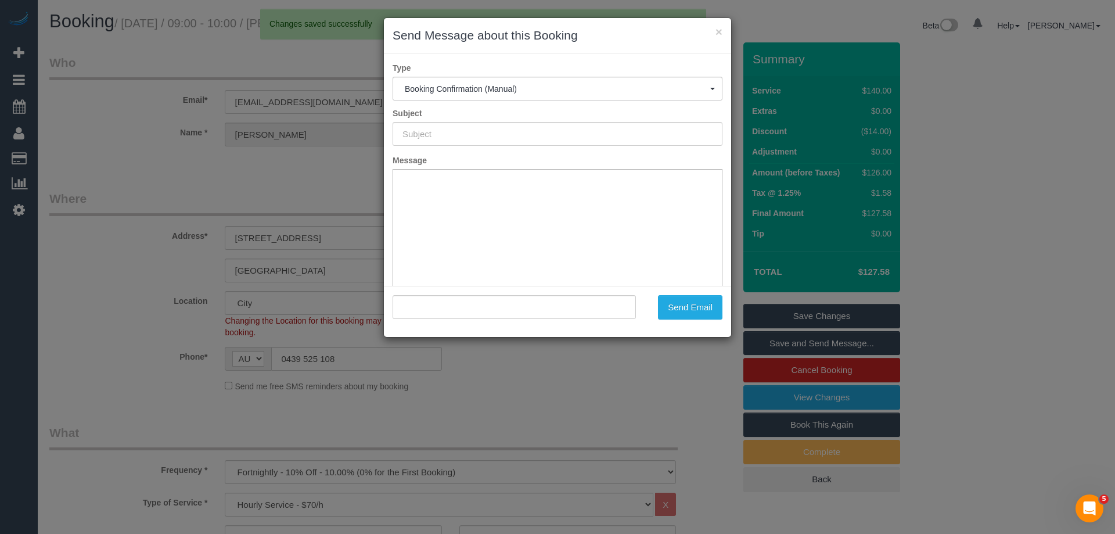
type input "Booking Confirmed"
type input ""Gregory Mildenhall" <titusalone@gmail.com>"
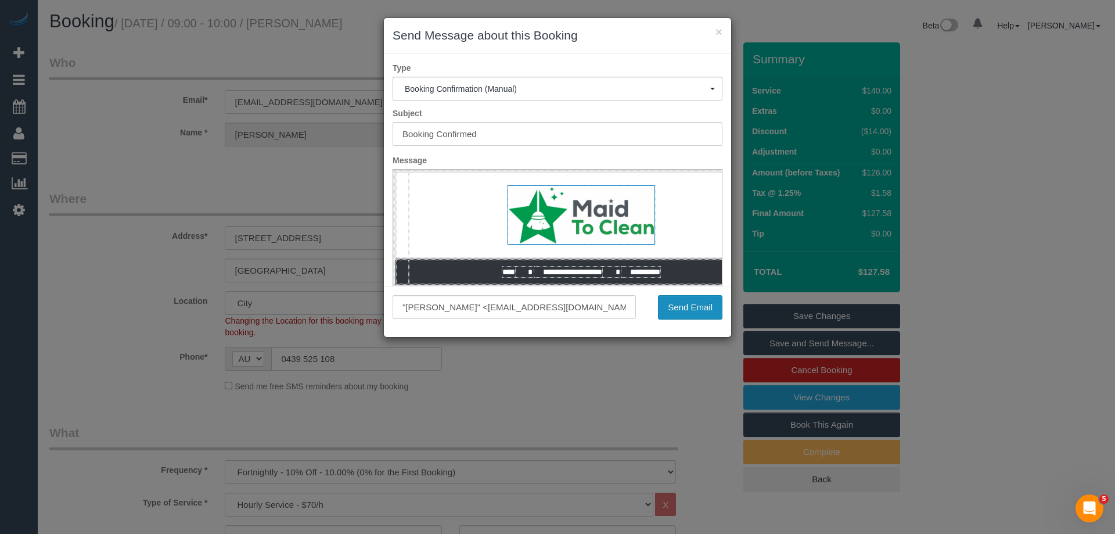
click at [692, 308] on button "Send Email" at bounding box center [690, 307] width 64 height 24
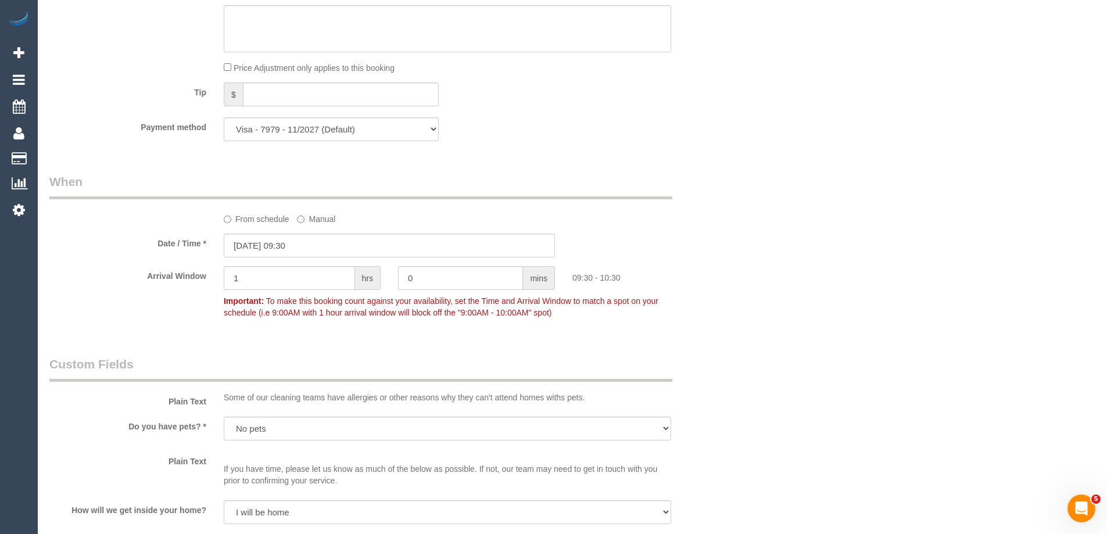
scroll to position [2039, 0]
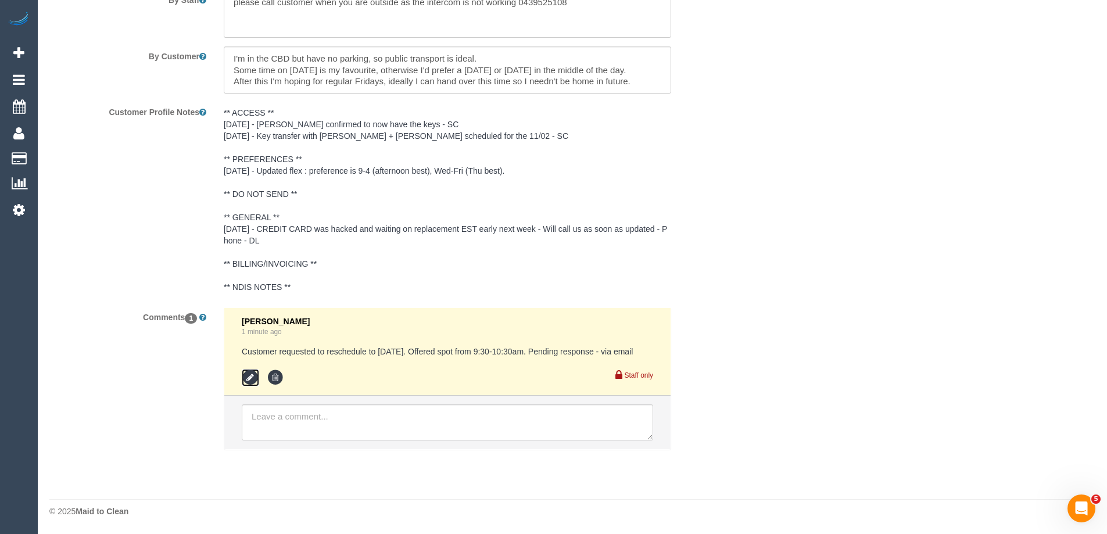
click at [250, 369] on icon at bounding box center [250, 377] width 17 height 17
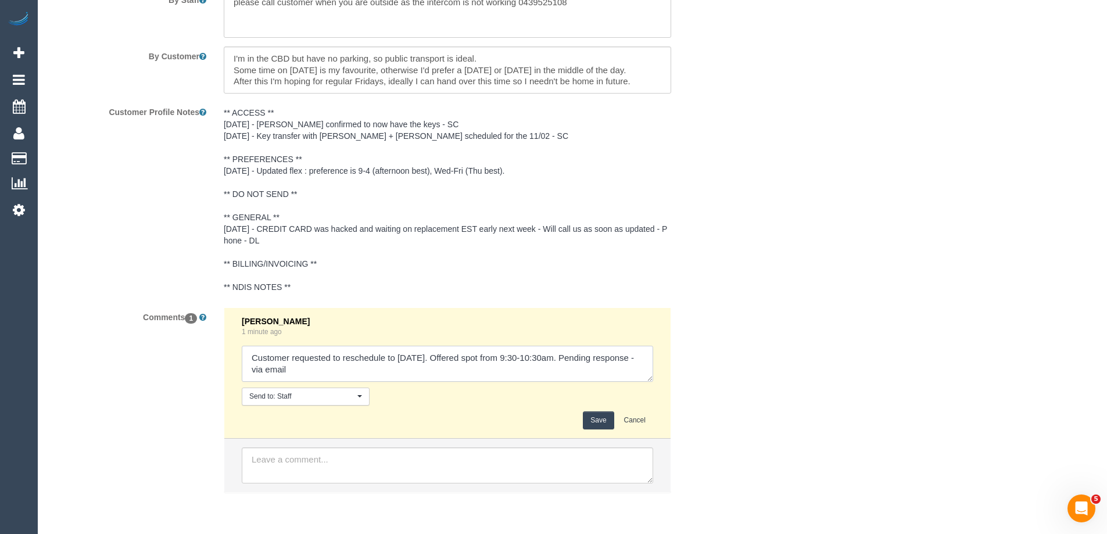
click at [245, 368] on textarea at bounding box center [447, 364] width 411 height 36
type textarea "Customer requested to reschedule to Thursday. Offered spot from 9:30-10:30am. P…"
click at [582, 412] on div "Save Cancel" at bounding box center [447, 420] width 411 height 18
click at [597, 418] on button "Save" at bounding box center [598, 420] width 31 height 18
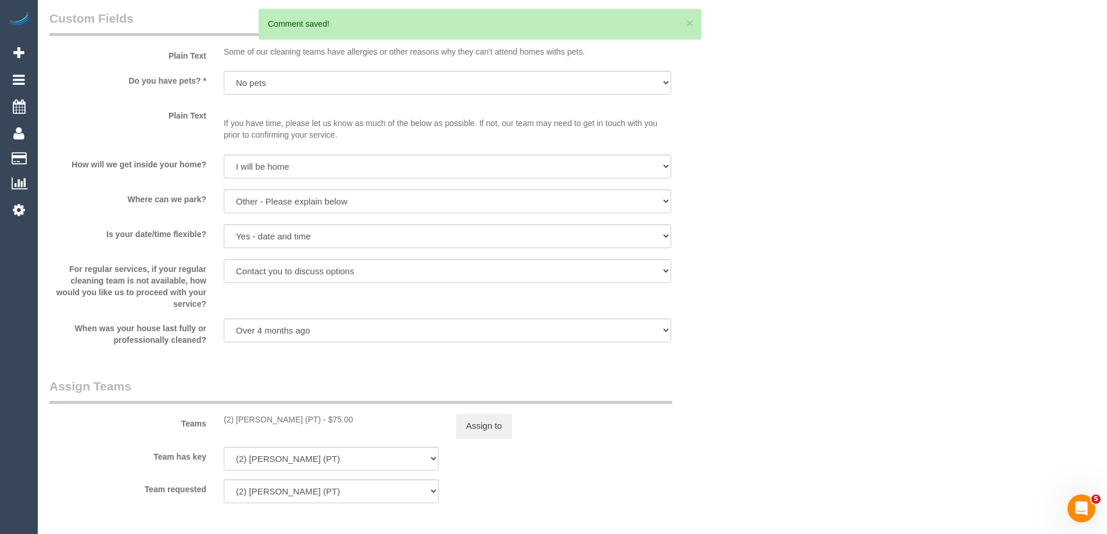
scroll to position [1168, 0]
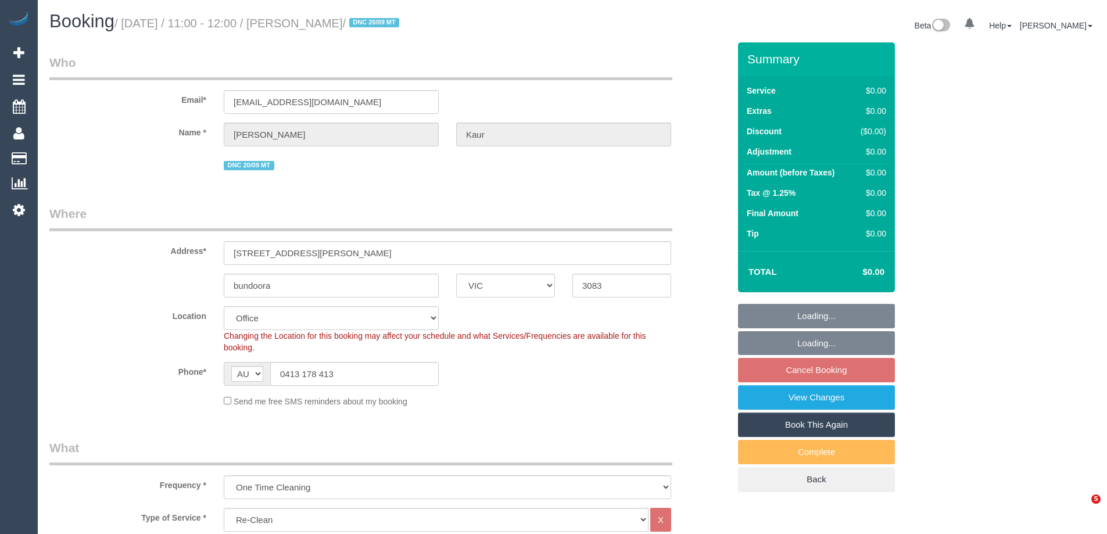
select select "VIC"
select select "number:27"
select select "number:14"
select select "number:19"
select select "number:23"
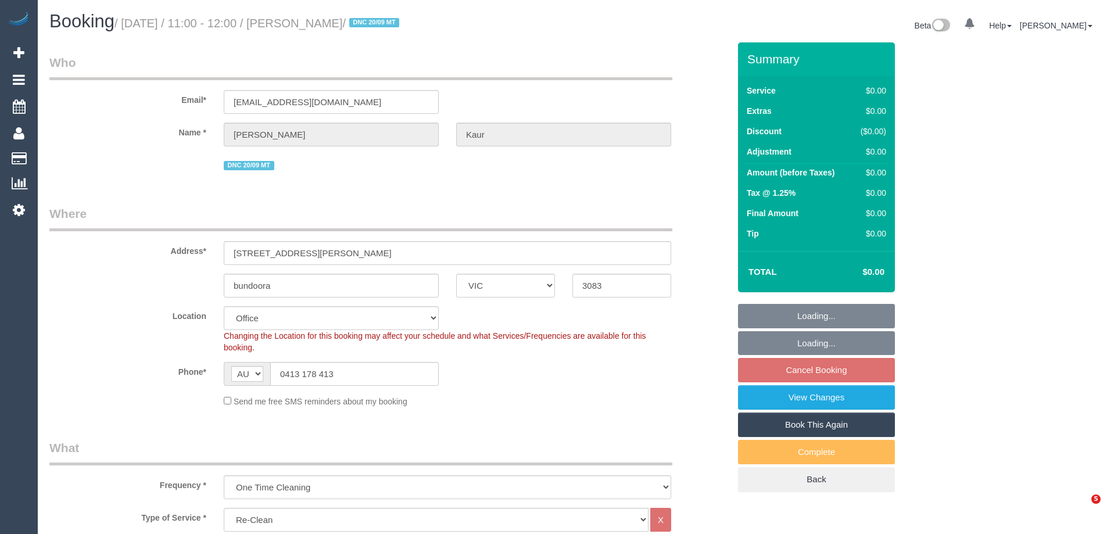
select select "number:35"
select select "number:13"
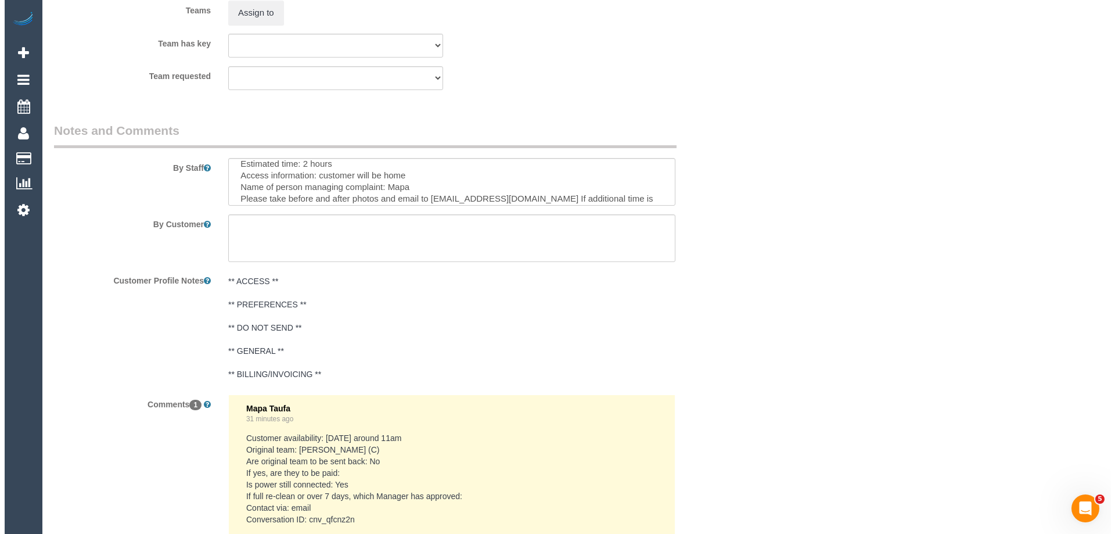
scroll to position [104, 0]
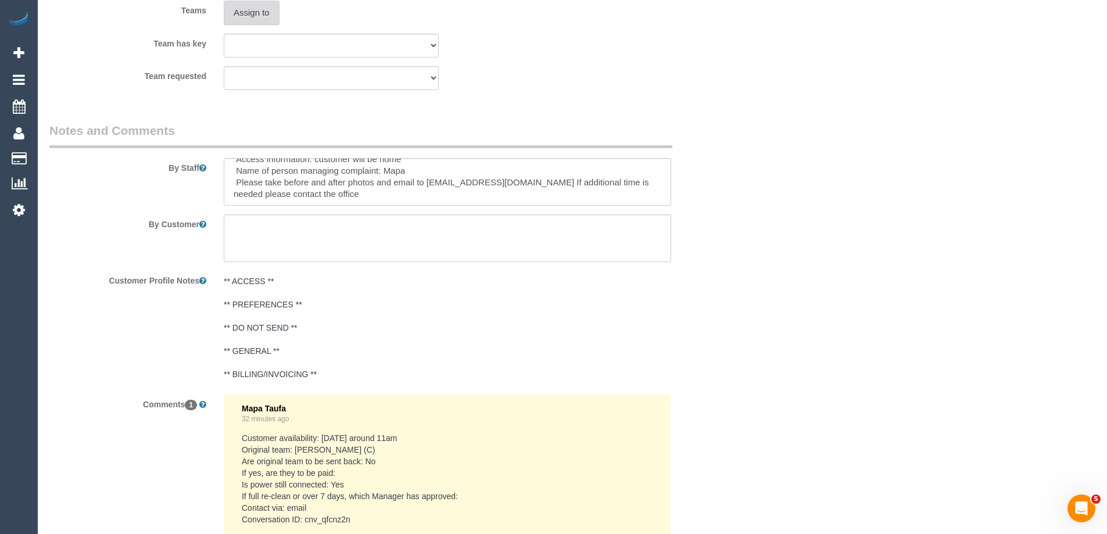
click at [257, 19] on button "Assign to" at bounding box center [252, 13] width 56 height 24
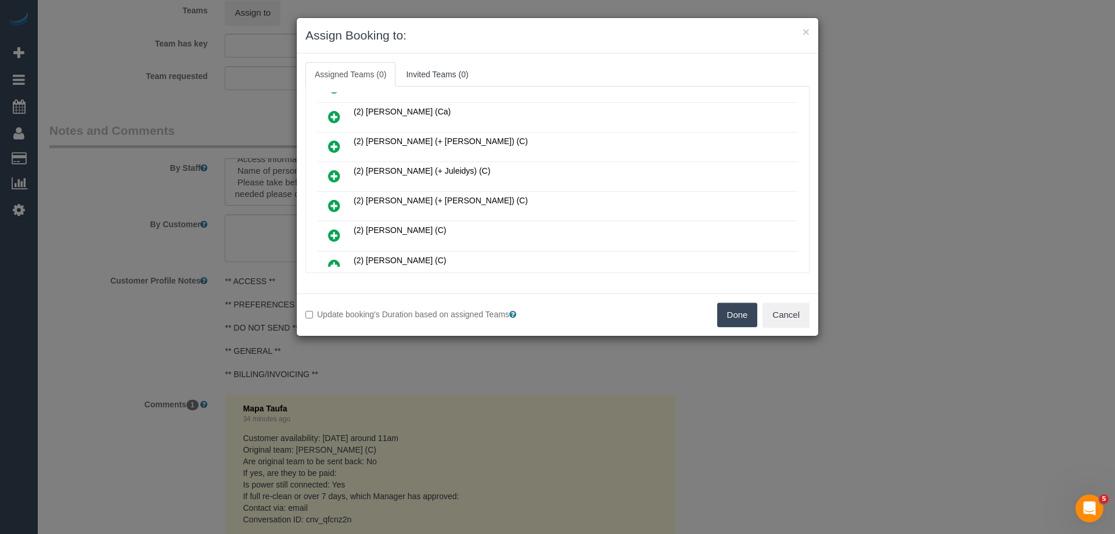
scroll to position [349, 0]
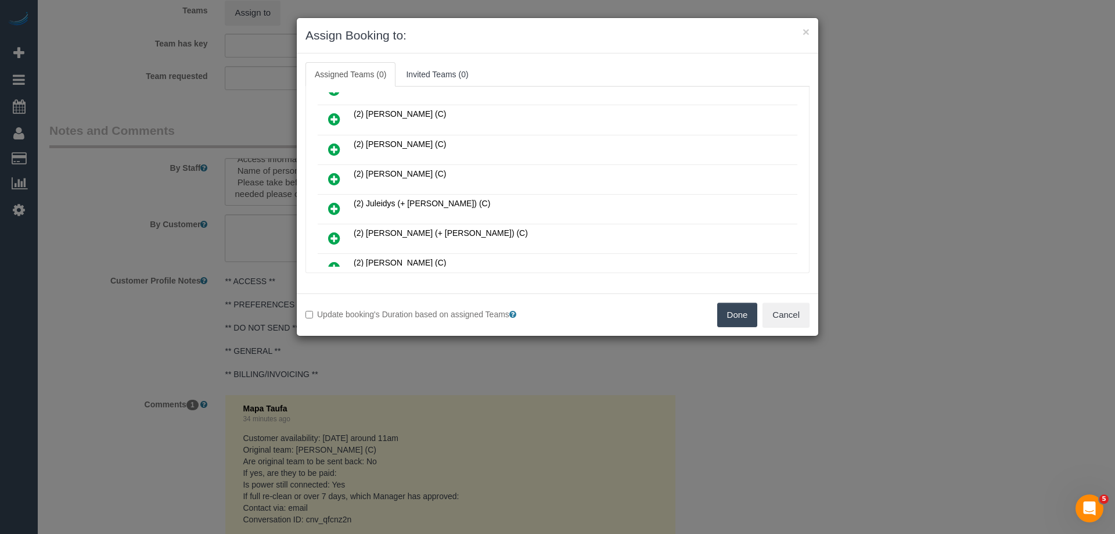
click at [339, 147] on icon at bounding box center [334, 149] width 12 height 14
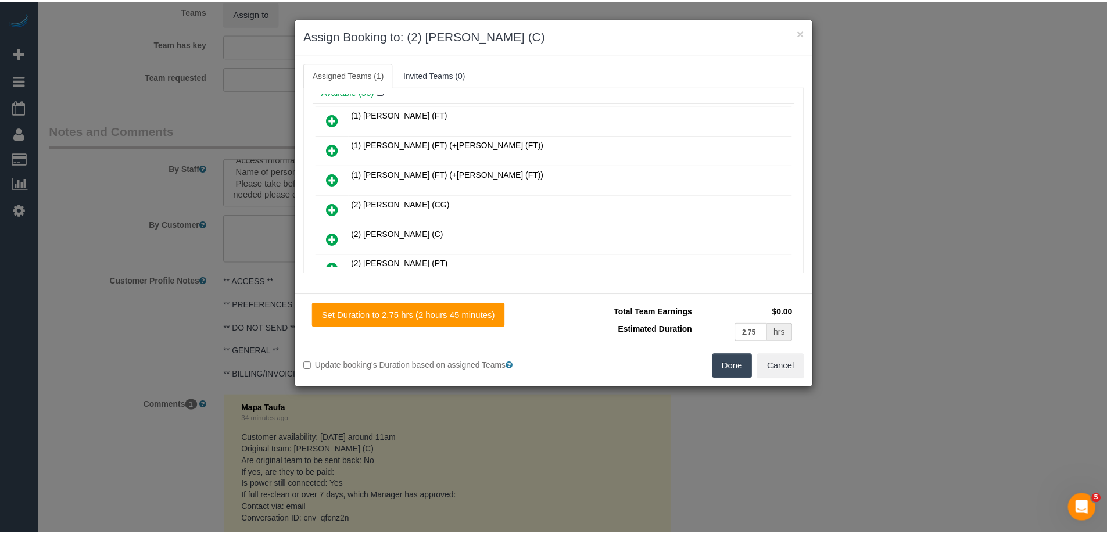
scroll to position [0, 0]
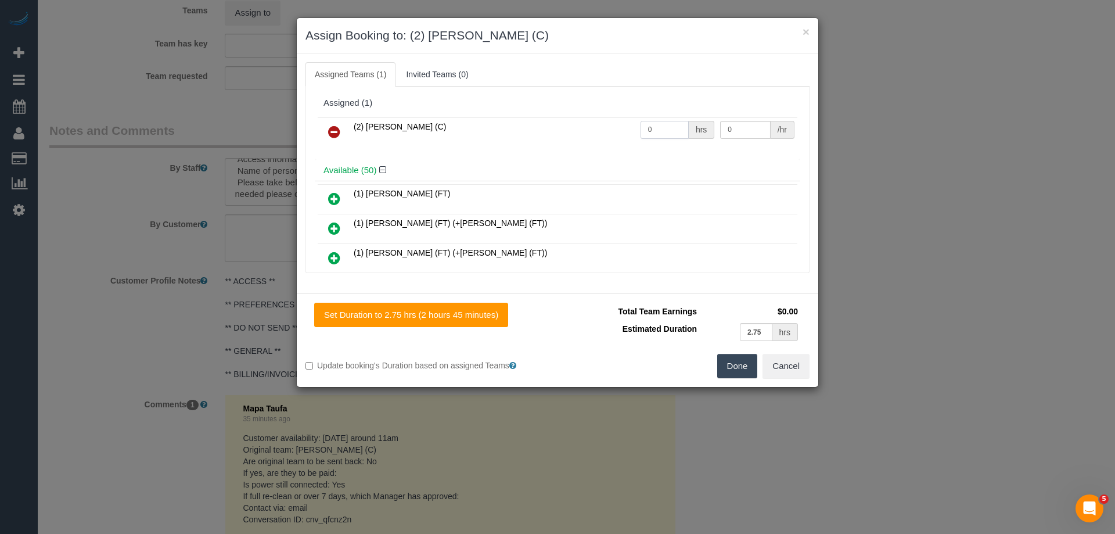
drag, startPoint x: 616, startPoint y: 126, endPoint x: 587, endPoint y: 122, distance: 29.3
click at [588, 123] on tr "(2) [PERSON_NAME] (C) 0 hrs 0 /hr" at bounding box center [558, 132] width 480 height 30
type input "2"
drag, startPoint x: 726, startPoint y: 134, endPoint x: 649, endPoint y: 117, distance: 77.9
click at [649, 117] on table "(2) [PERSON_NAME] (C) 2 hrs 0 /hr" at bounding box center [558, 132] width 480 height 30
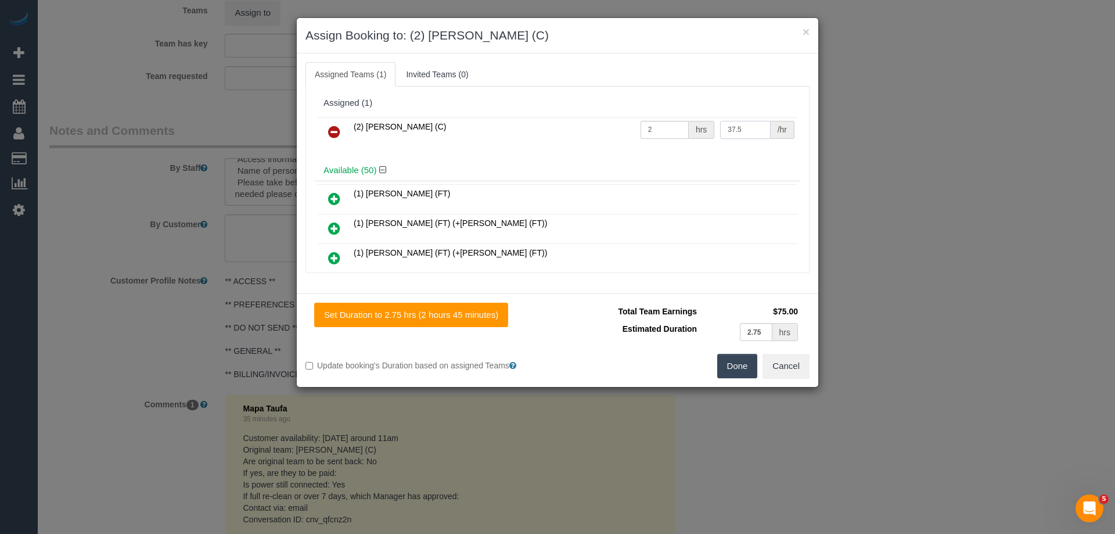
type input "37.5"
click at [736, 367] on button "Done" at bounding box center [737, 366] width 41 height 24
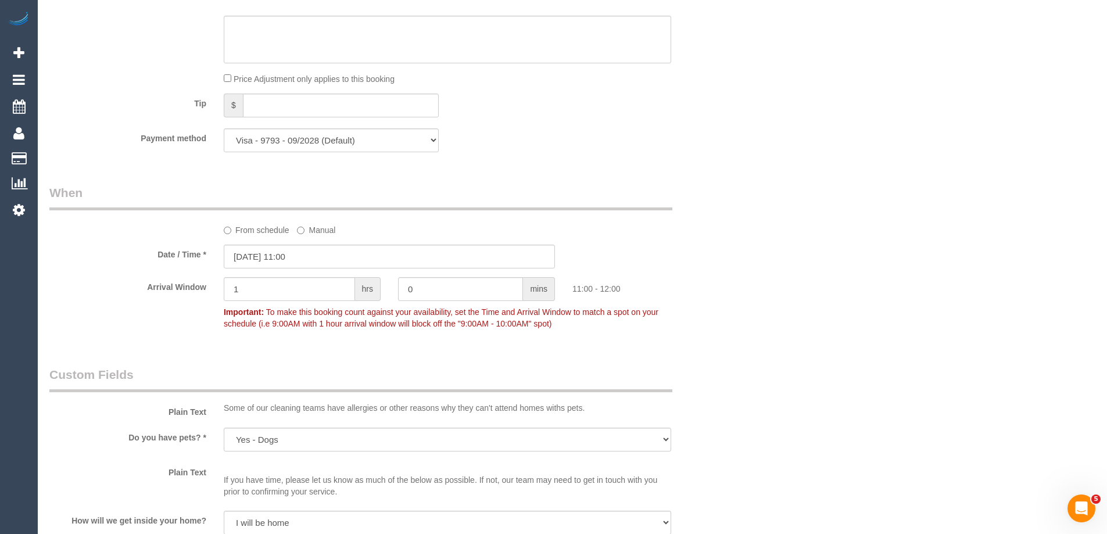
scroll to position [749, 0]
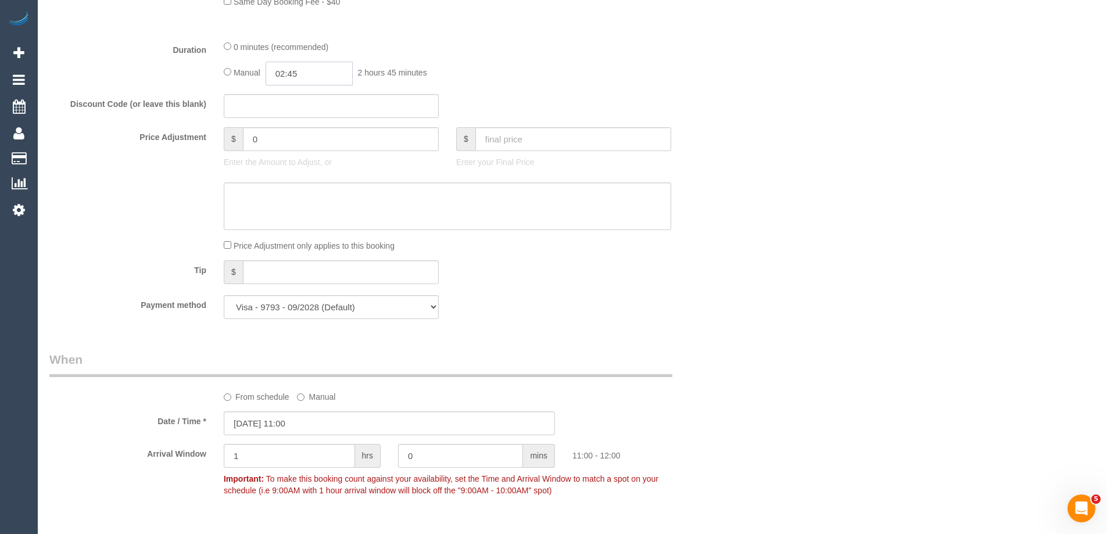
click at [321, 73] on input "02:45" at bounding box center [308, 74] width 87 height 24
type input "02:00"
click at [292, 153] on li "02:00" at bounding box center [296, 153] width 52 height 15
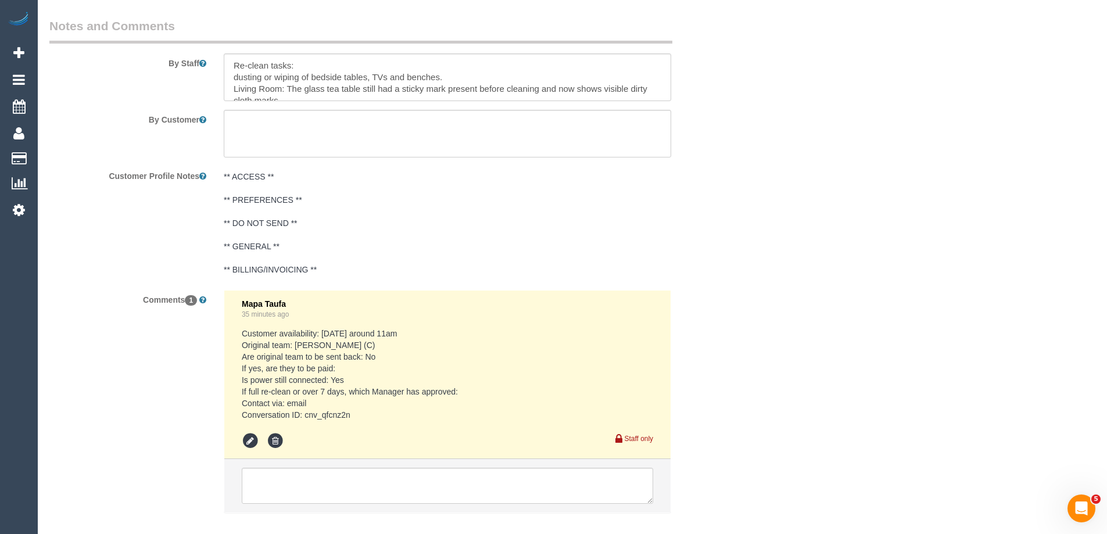
scroll to position [1853, 0]
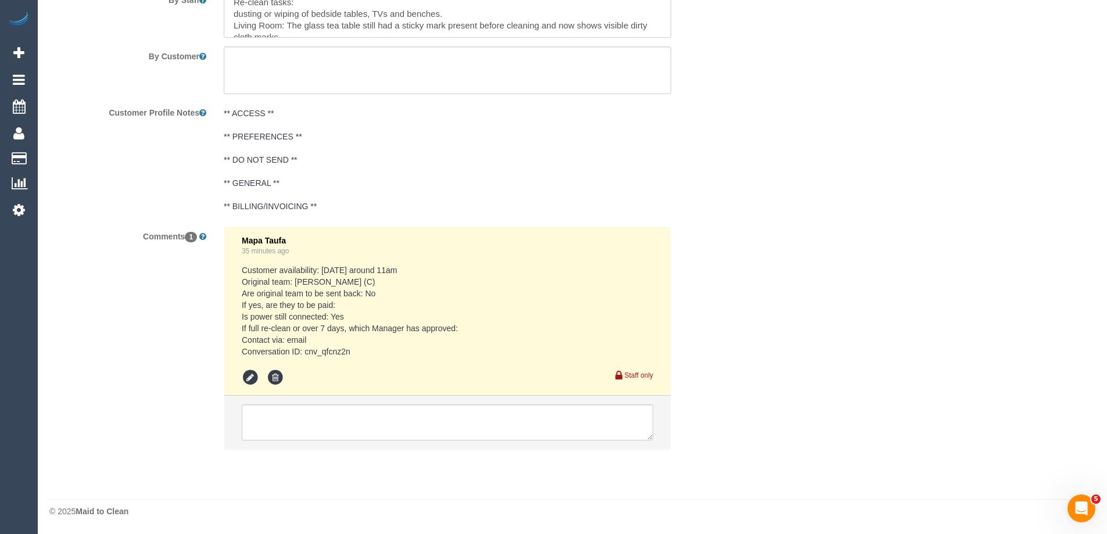
drag, startPoint x: 356, startPoint y: 356, endPoint x: 305, endPoint y: 351, distance: 51.3
click at [305, 351] on pre "Customer availability: Thursday around 11am Original team: Buddhi Adhikari (C) …" at bounding box center [447, 310] width 411 height 93
copy pre "cnv_qfcnz2n"
click at [361, 354] on pre "Customer availability: Thursday around 11am Original team: Buddhi Adhikari (C) …" at bounding box center [447, 310] width 411 height 93
drag, startPoint x: 363, startPoint y: 352, endPoint x: 306, endPoint y: 351, distance: 56.9
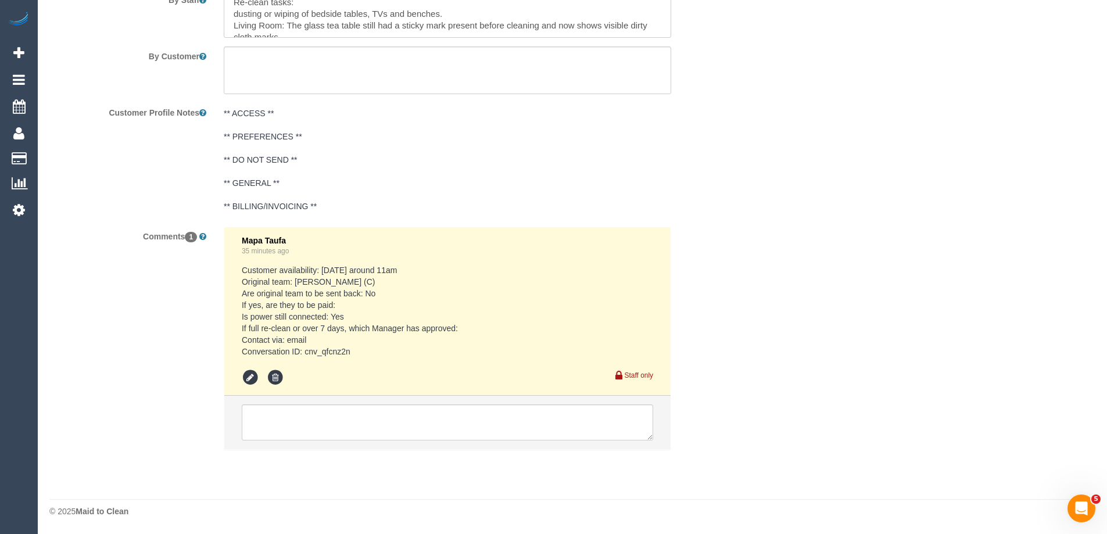
click at [306, 351] on pre "Customer availability: Thursday around 11am Original team: Buddhi Adhikari (C) …" at bounding box center [447, 310] width 411 height 93
copy pre "cnv_qfcnz2n"
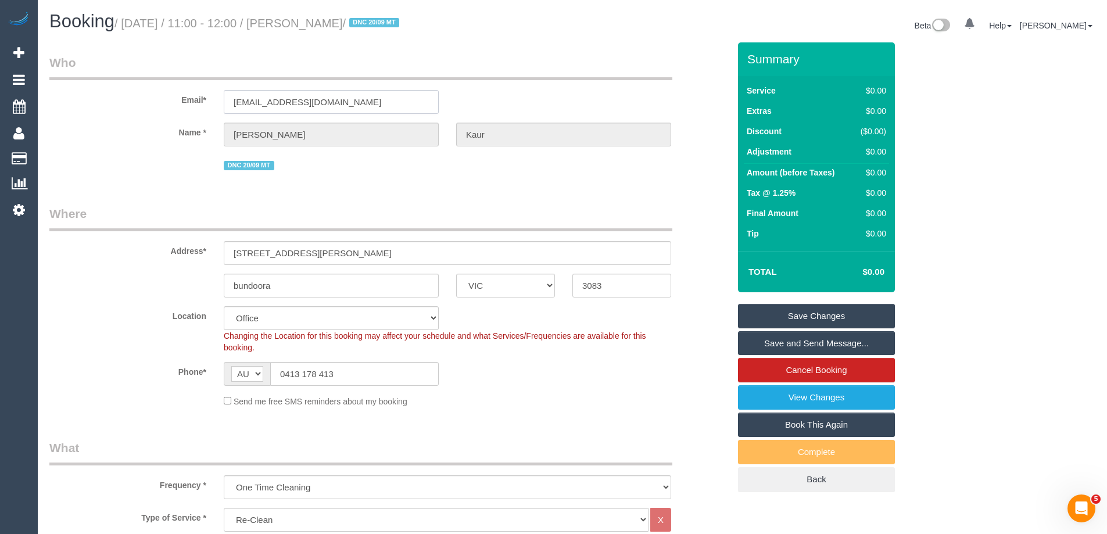
drag, startPoint x: 367, startPoint y: 104, endPoint x: 358, endPoint y: 59, distance: 46.3
click input "manesnavleen@gmail.com"
drag, startPoint x: 392, startPoint y: 23, endPoint x: 322, endPoint y: 19, distance: 69.3
click small "/ September 25, 2025 / 11:00 - 12:00 / Navleen Kaur / DNC 20/09 MT"
copy small "Navleen Kaur"
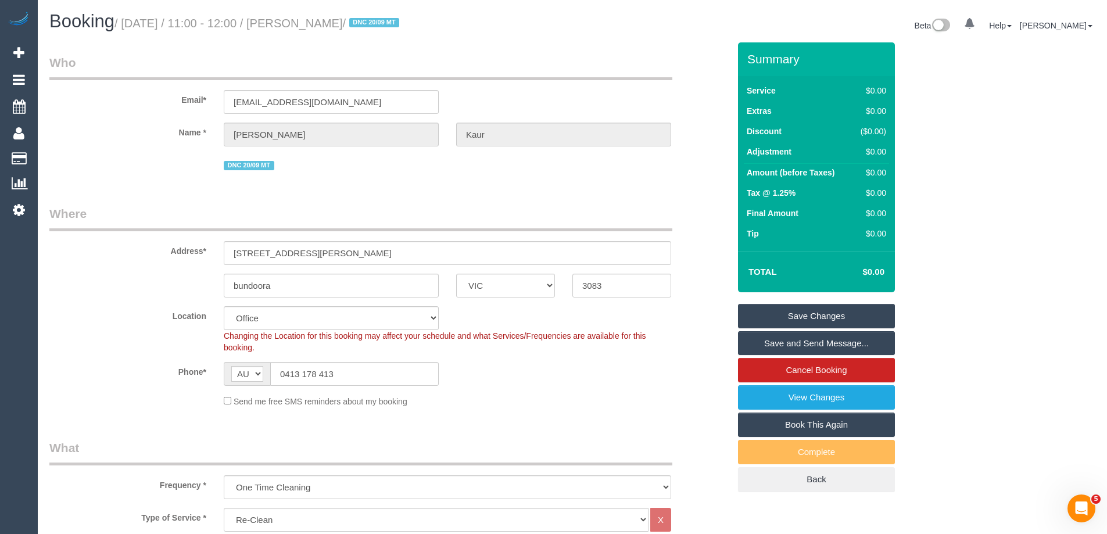
click link "Save Changes"
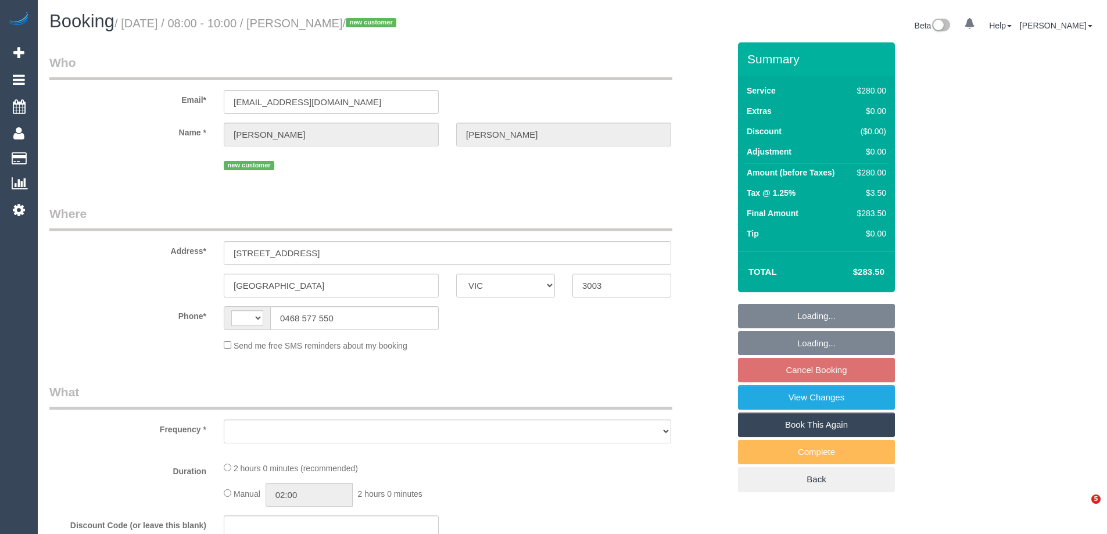
select select "VIC"
select select "string:AU"
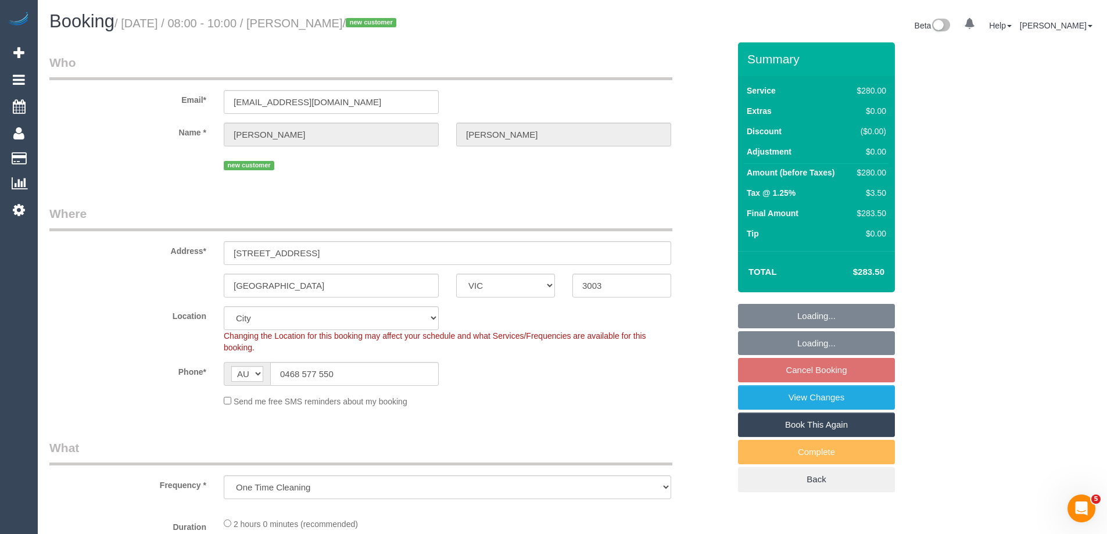
select select "object:853"
select select "string:stripe-pm_1SAPOI2GScqysDRVR3ju1fWB"
select select "2"
select select "spot1"
select select "number:28"
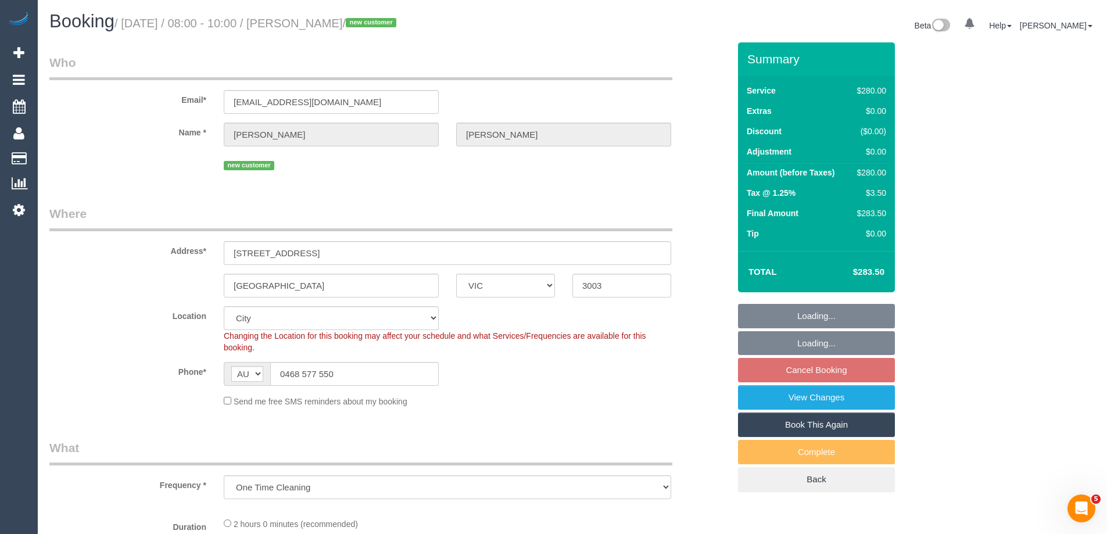
select select "number:14"
select select "number:20"
select select "number:25"
select select "number:26"
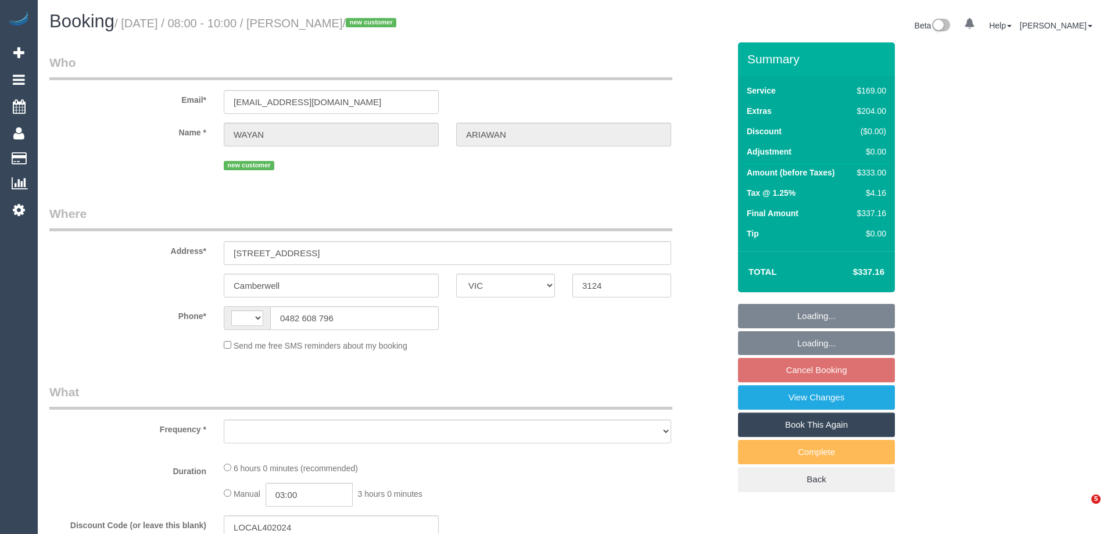
select select "VIC"
select select "string:AU"
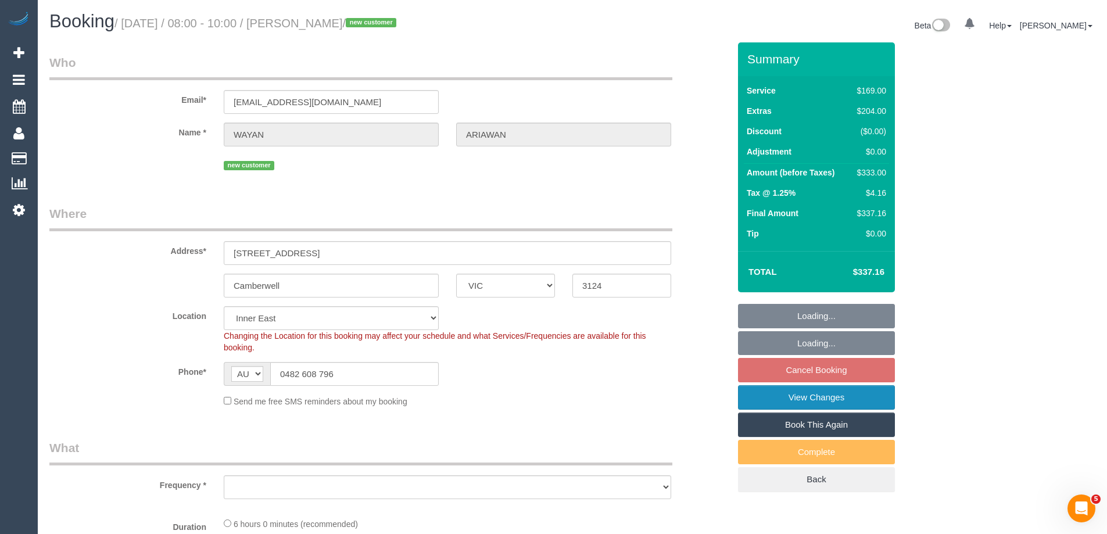
select select "string:stripe-pm_1SAM7d2GScqysDRVondalhMz"
select select "number:28"
select select "number:14"
select select "number:21"
select select "number:24"
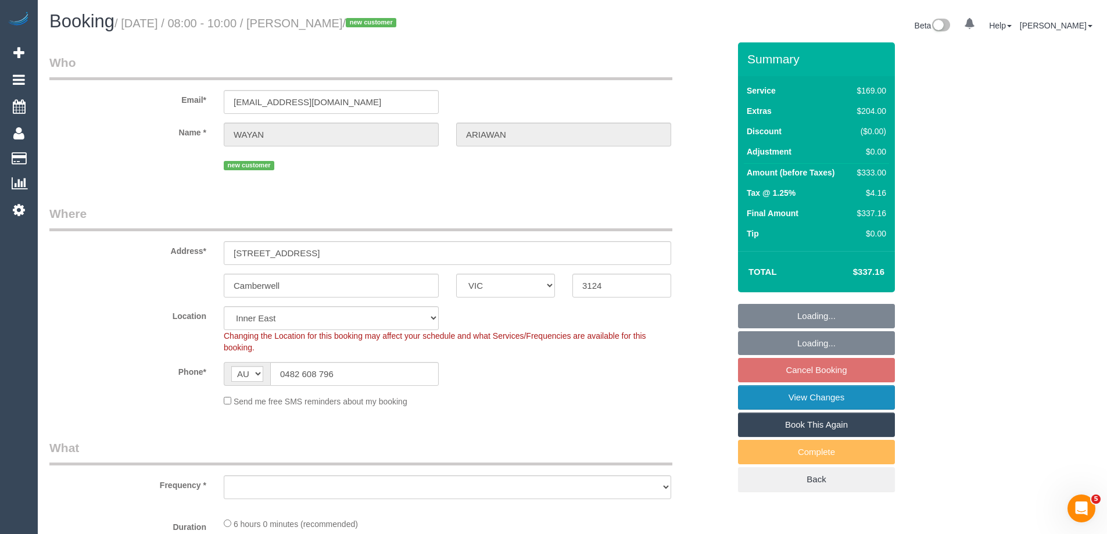
select select "number:33"
select select "number:26"
click at [779, 394] on link "View Changes" at bounding box center [816, 397] width 157 height 24
select select "object:693"
select select "spot1"
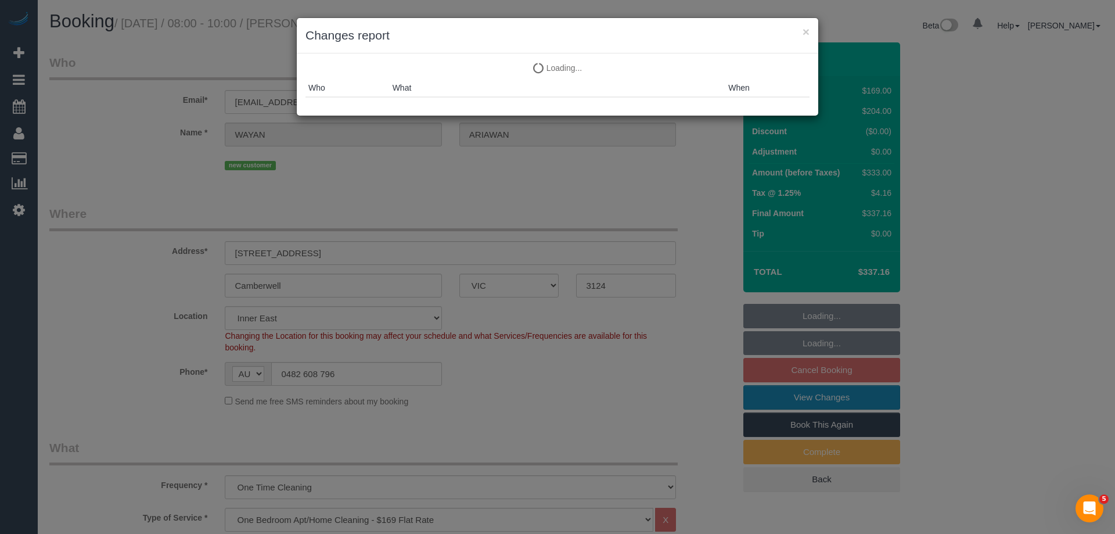
select select "object:1458"
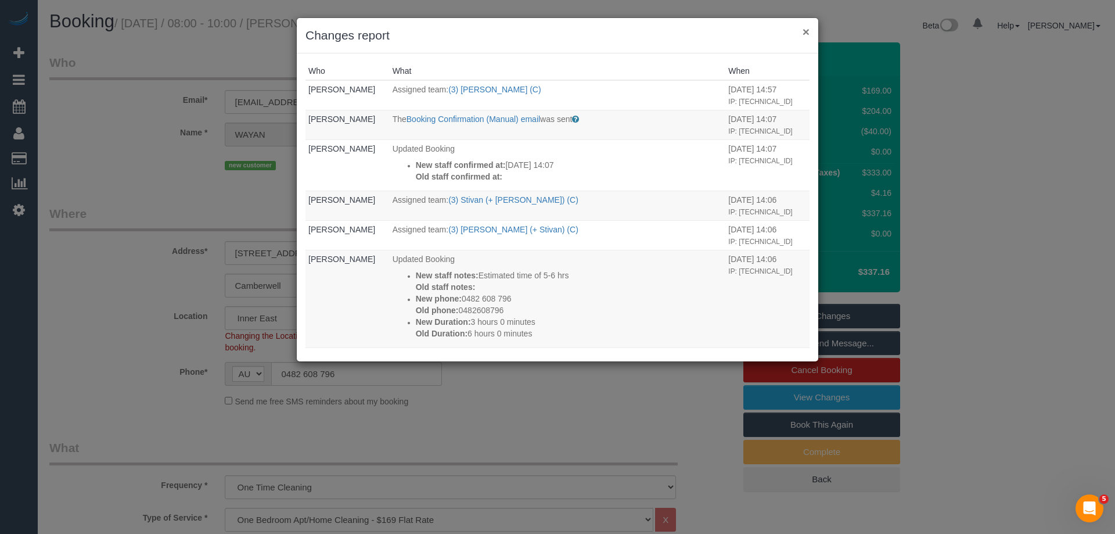
click at [803, 30] on button "×" at bounding box center [806, 32] width 7 height 12
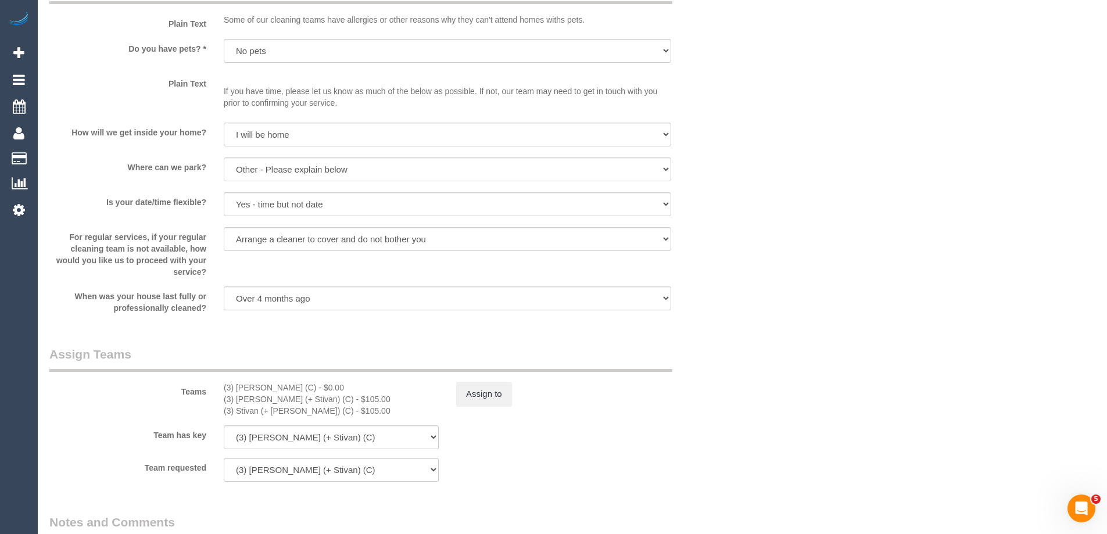
scroll to position [1452, 0]
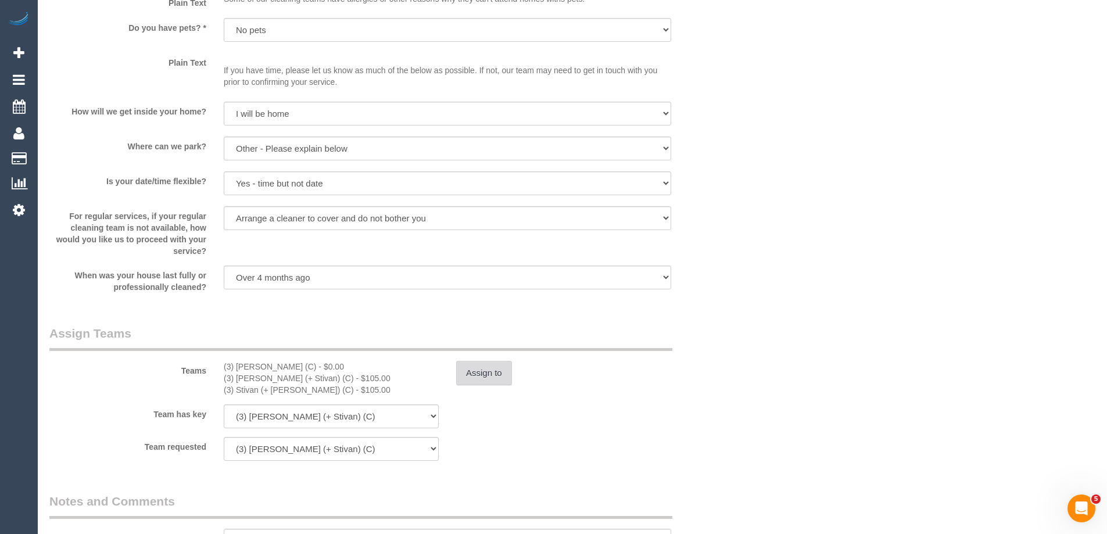
click at [479, 375] on button "Assign to" at bounding box center [484, 373] width 56 height 24
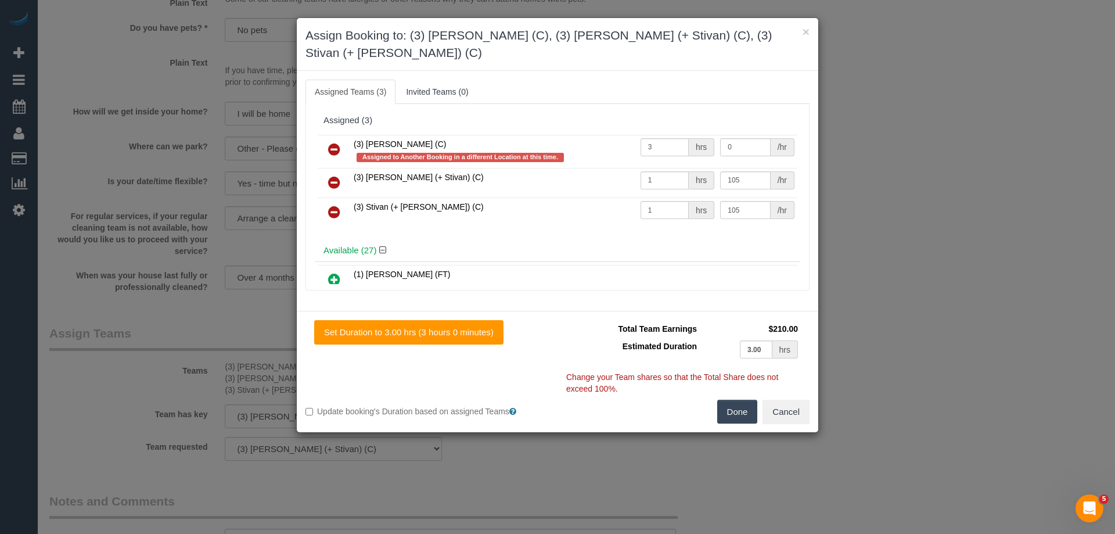
click at [331, 142] on icon at bounding box center [334, 149] width 12 height 14
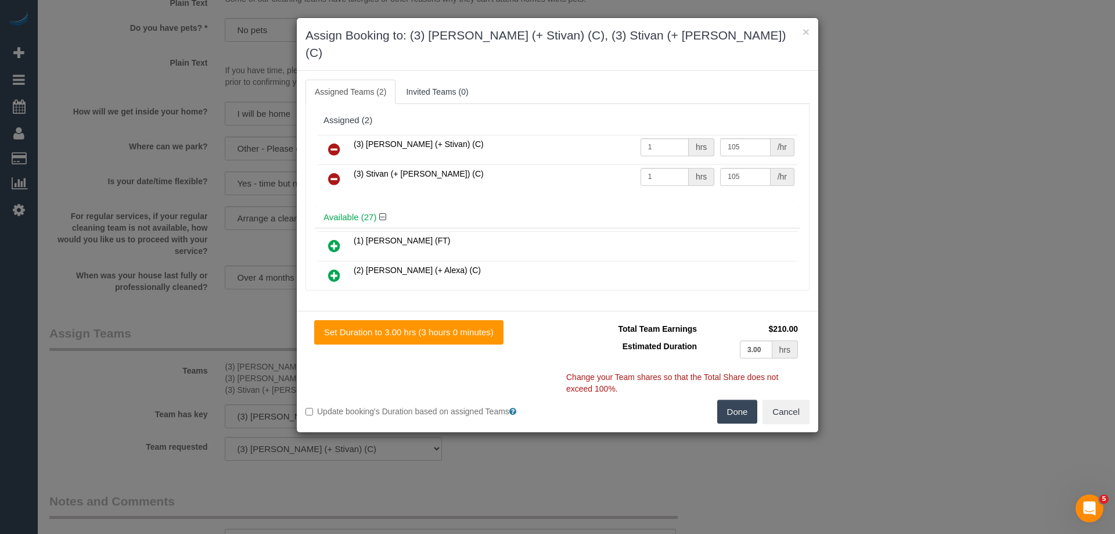
click at [719, 400] on button "Done" at bounding box center [737, 412] width 41 height 24
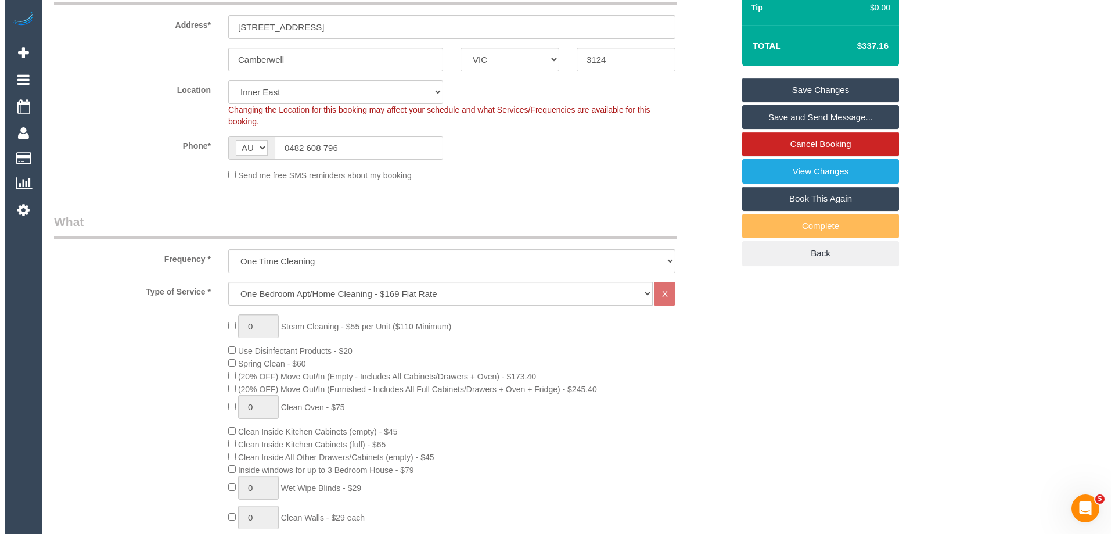
scroll to position [0, 0]
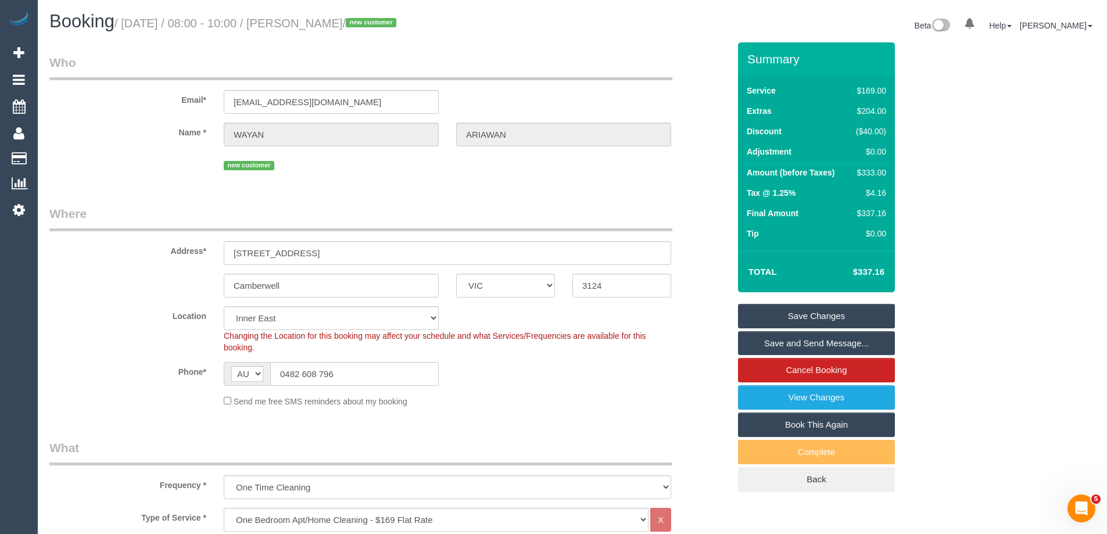
click at [782, 321] on link "Save Changes" at bounding box center [816, 316] width 157 height 24
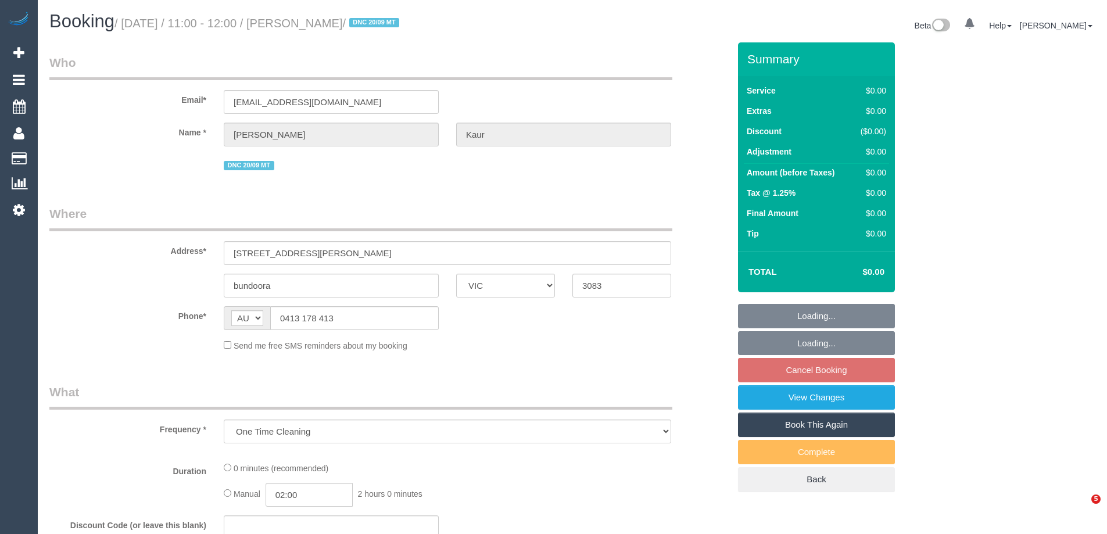
select select "VIC"
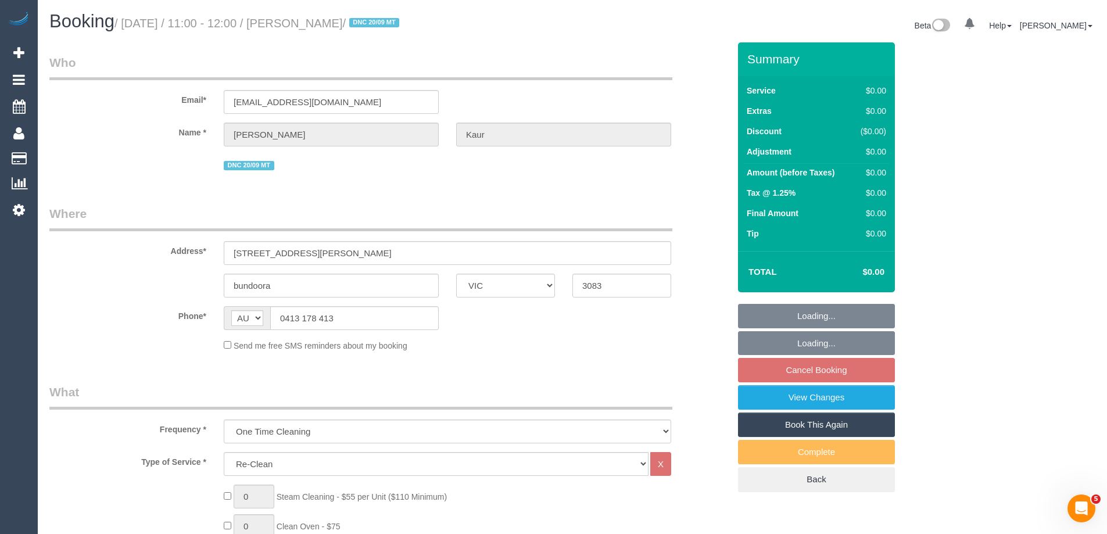
select select "string:stripe-pm_1S8BIV2GScqysDRVMLXrNj6A"
select select "number:27"
select select "number:14"
select select "number:19"
select select "number:23"
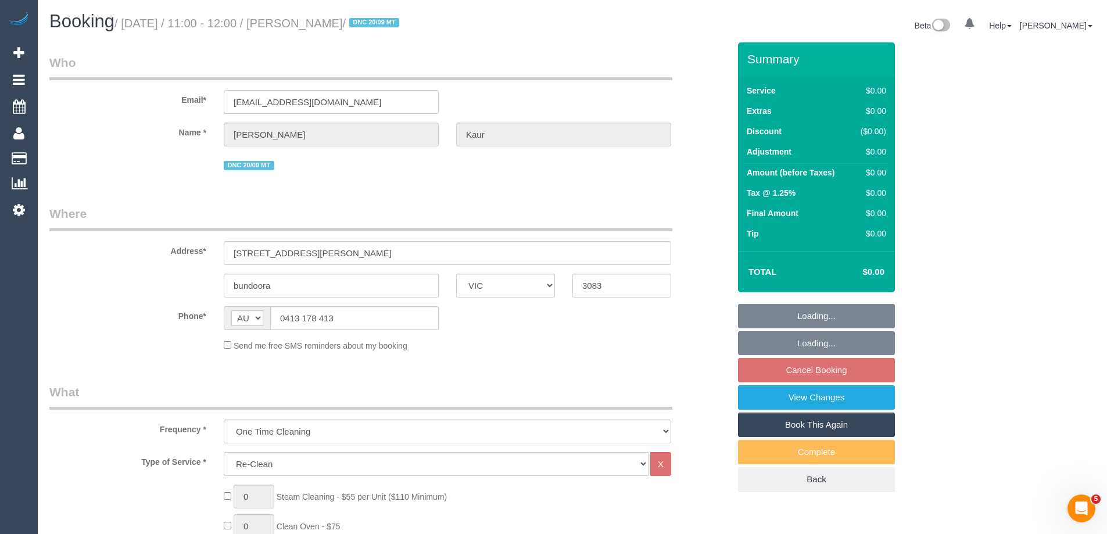
select select "number:35"
select select "number:13"
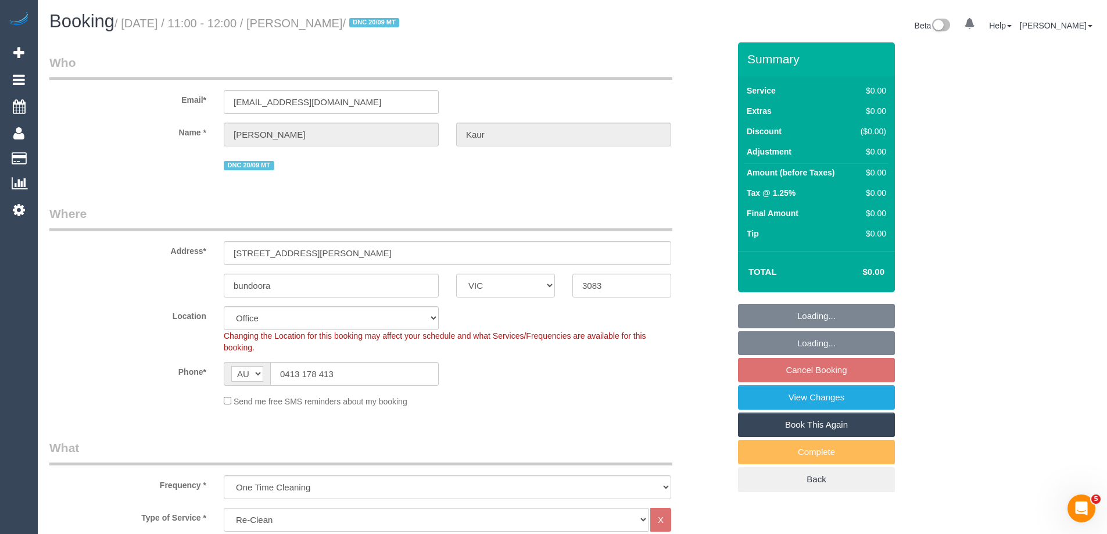
select select "object:782"
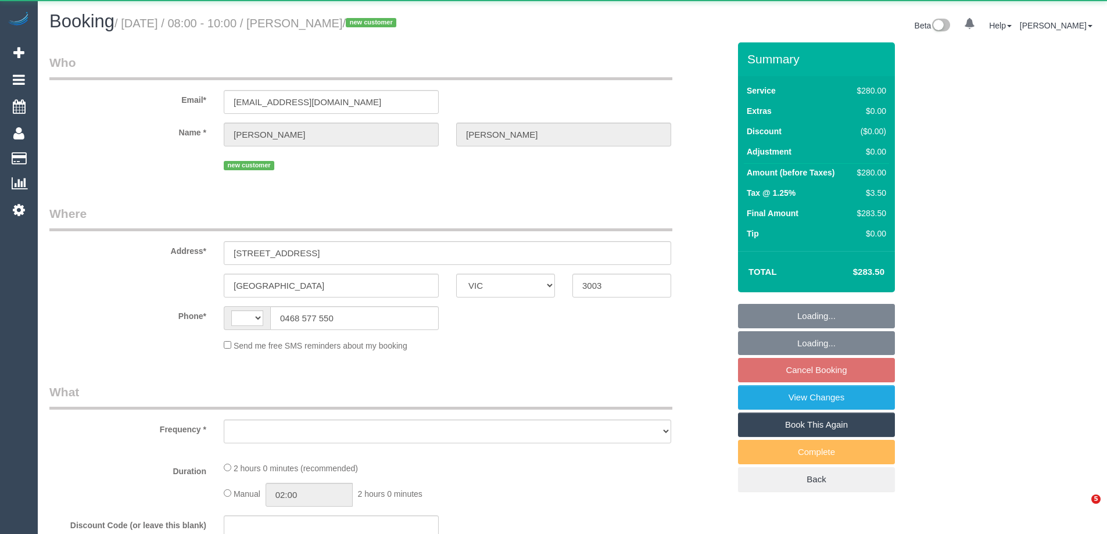
select select "VIC"
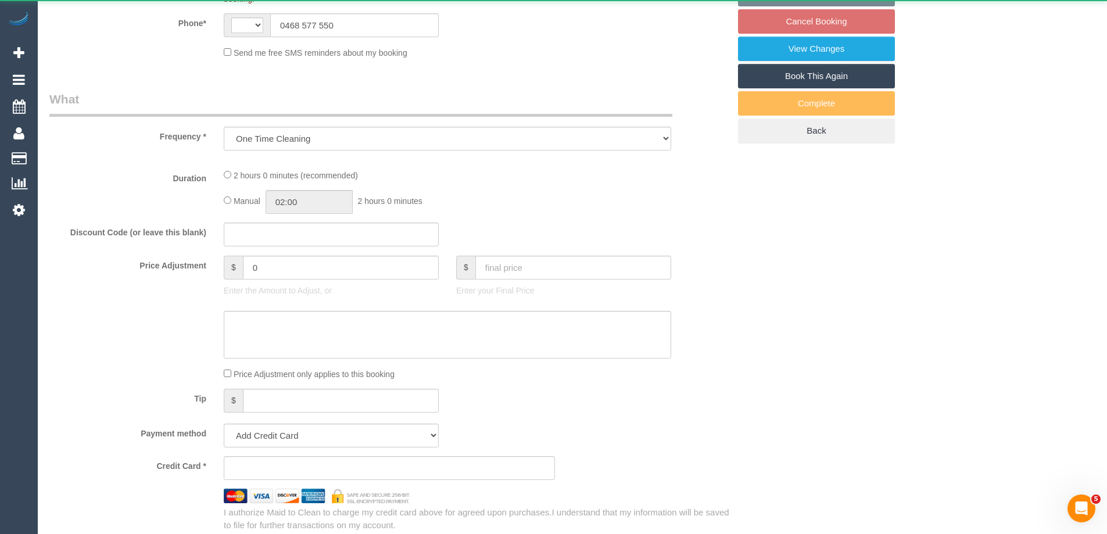
select select "object:291"
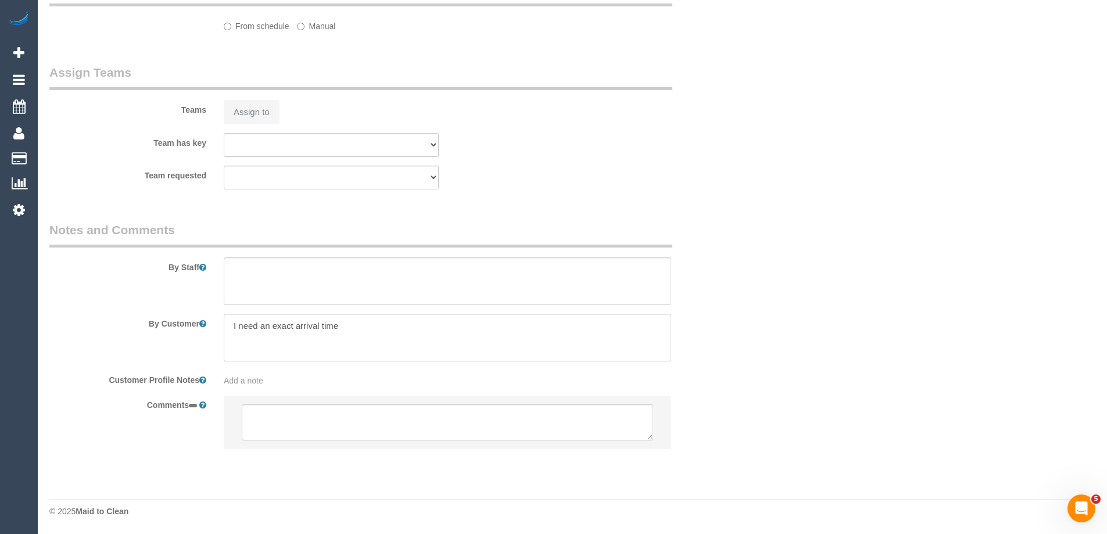
select select "string:AU"
select select "string:stripe-pm_1SAPOI2GScqysDRVR3ju1fWB"
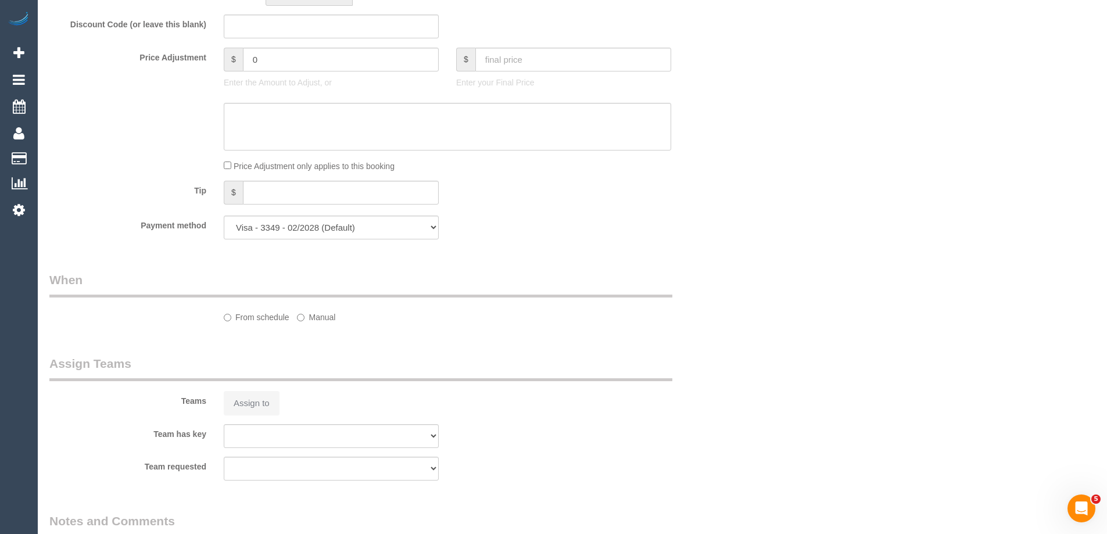
select select "spot1"
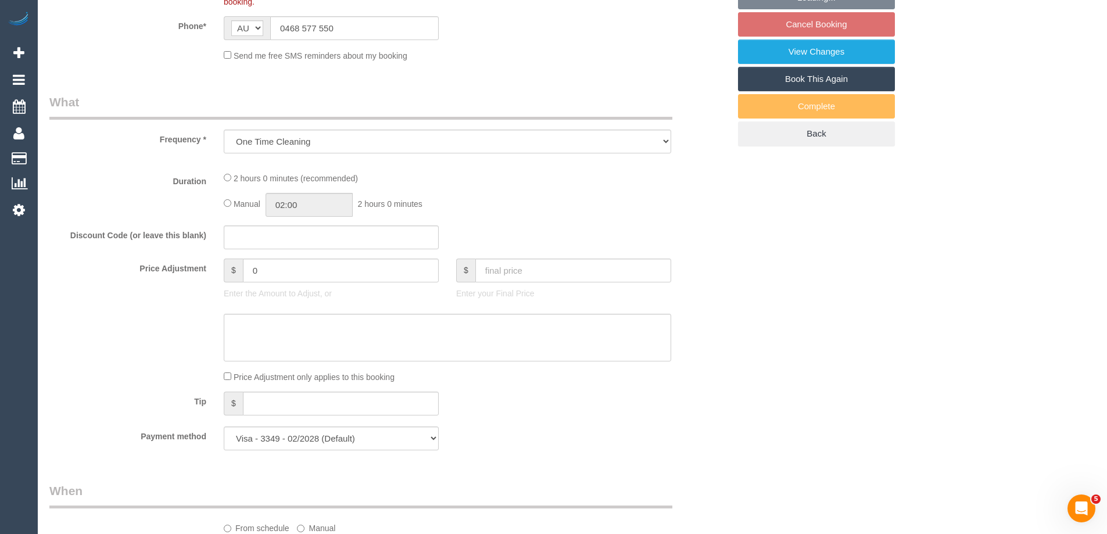
scroll to position [208, 0]
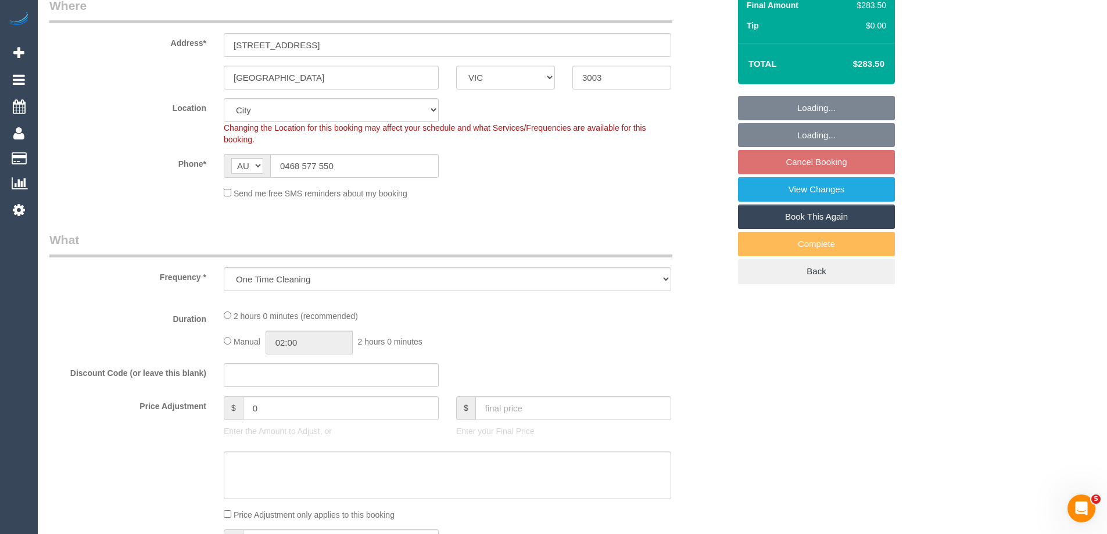
select select "2"
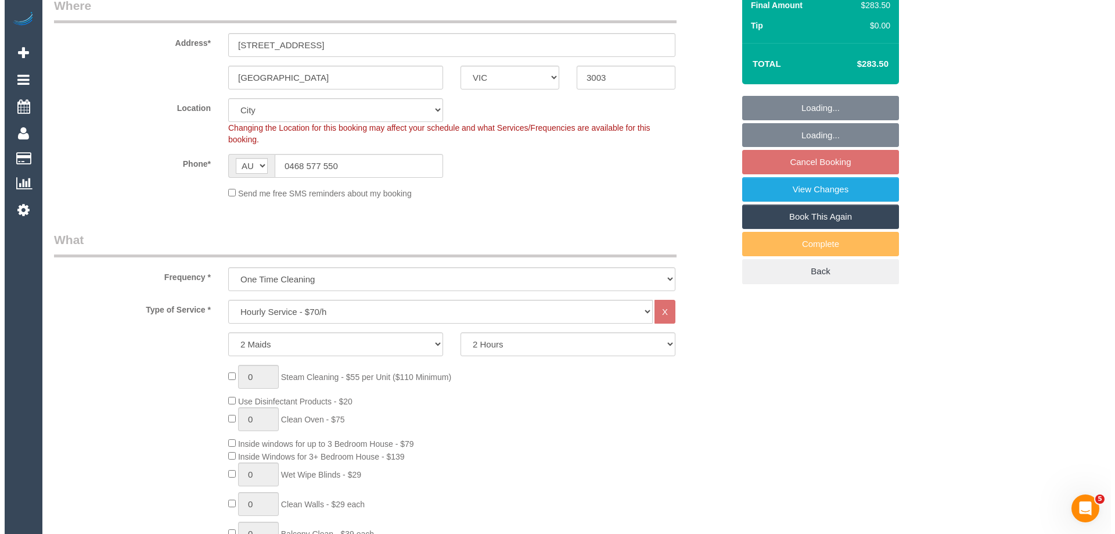
scroll to position [0, 0]
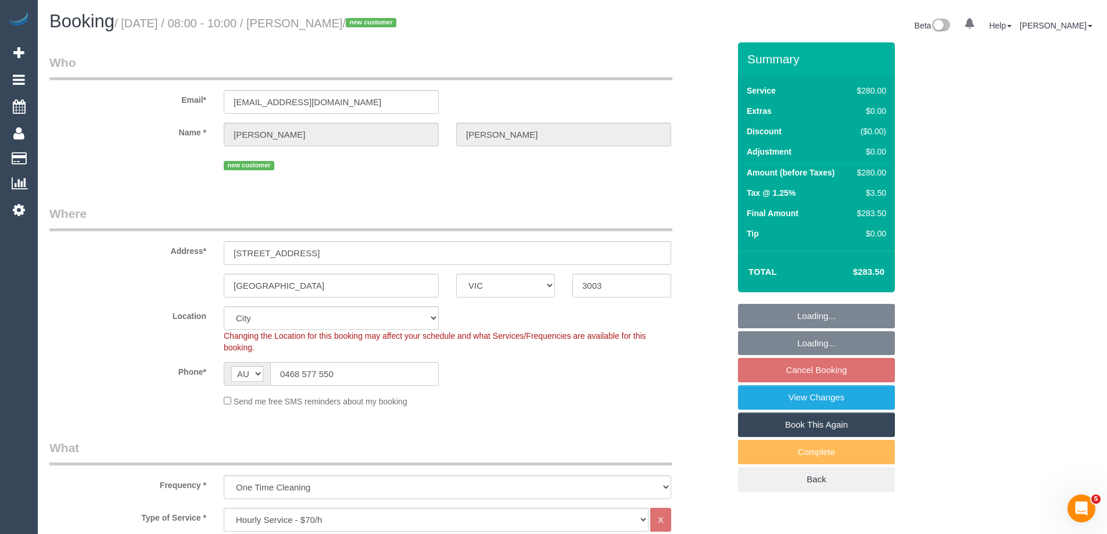
select select "number:28"
select select "number:14"
select select "number:20"
select select "number:25"
select select "number:26"
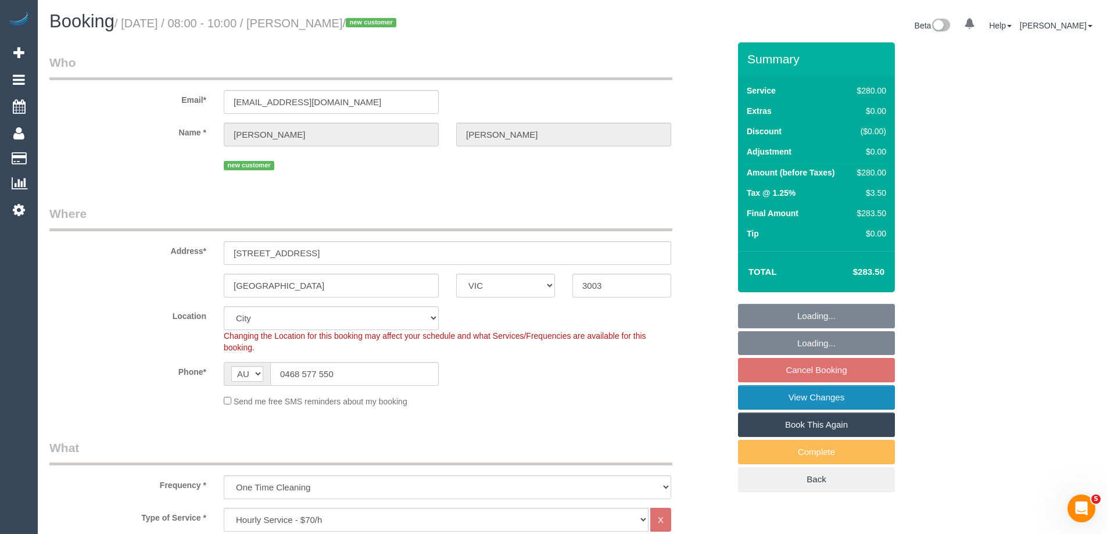
click at [752, 394] on link "View Changes" at bounding box center [816, 397] width 157 height 24
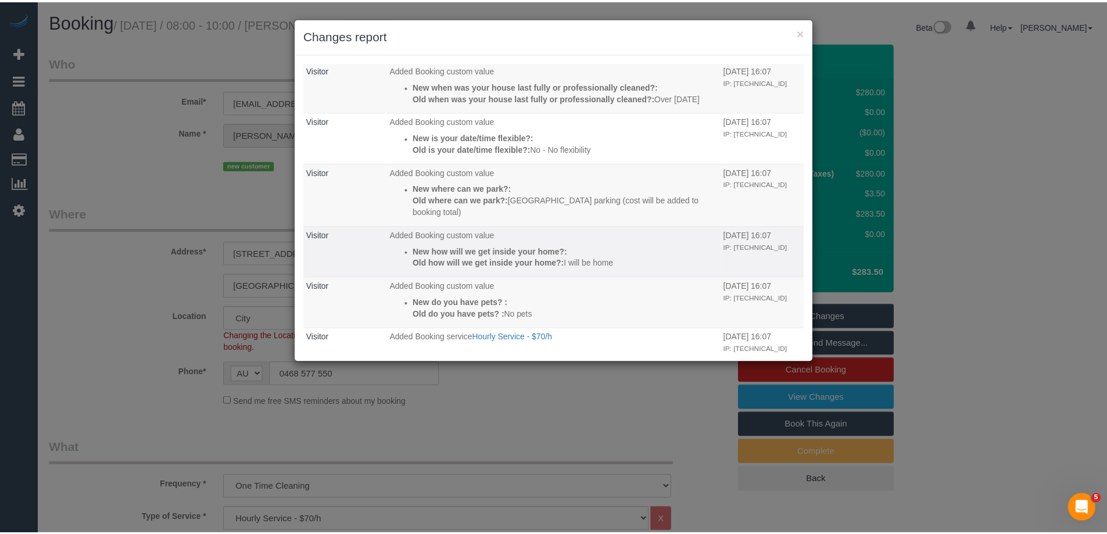
scroll to position [112, 0]
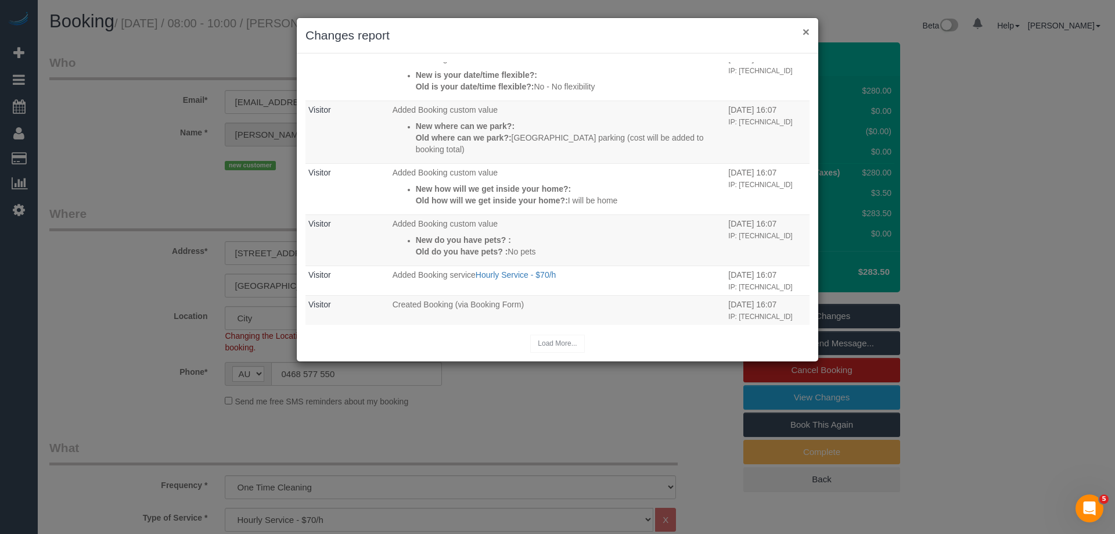
click at [805, 31] on button "×" at bounding box center [806, 32] width 7 height 12
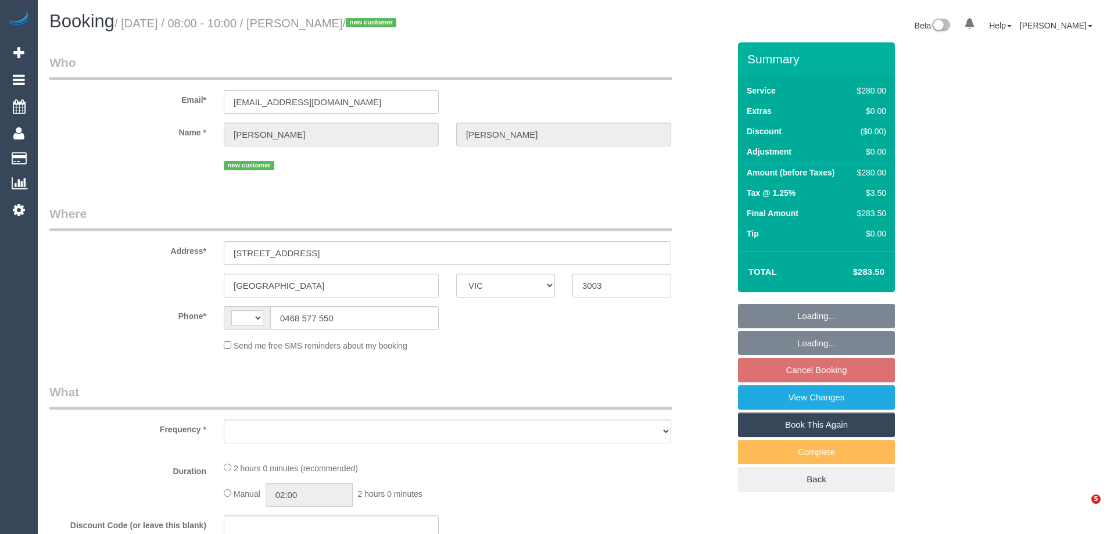
select select "VIC"
select select "string:AU"
select select "object:284"
select select "2"
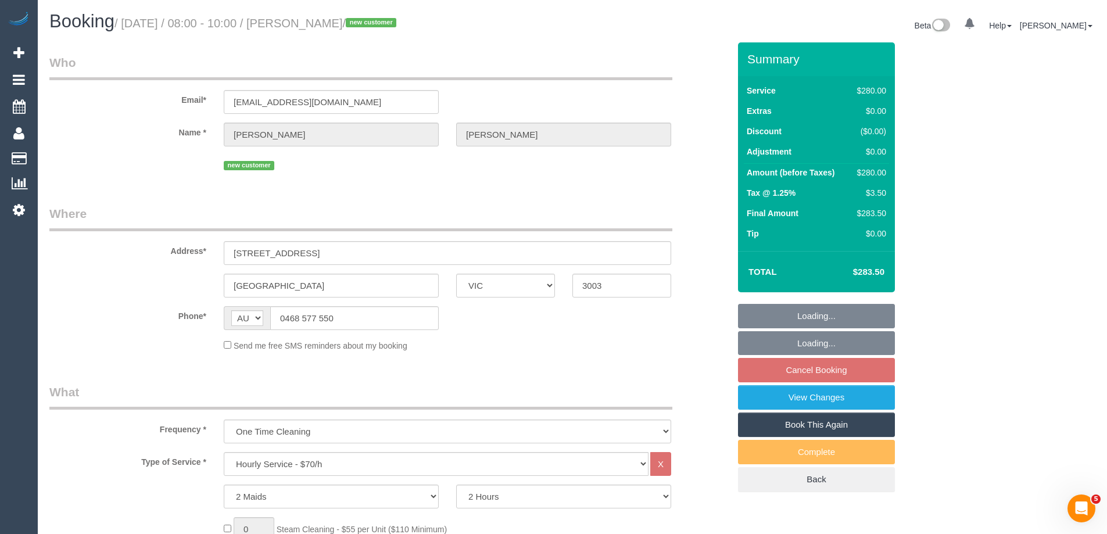
select select "string:stripe-pm_1SAPOI2GScqysDRVR3ju1fWB"
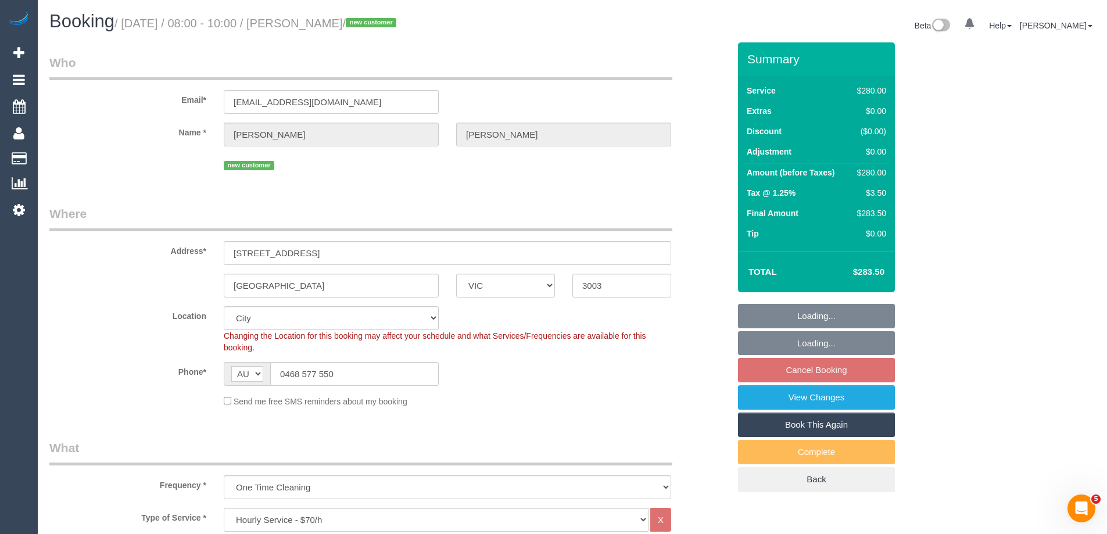
select select "object:848"
select select "number:28"
select select "number:14"
select select "number:20"
select select "number:25"
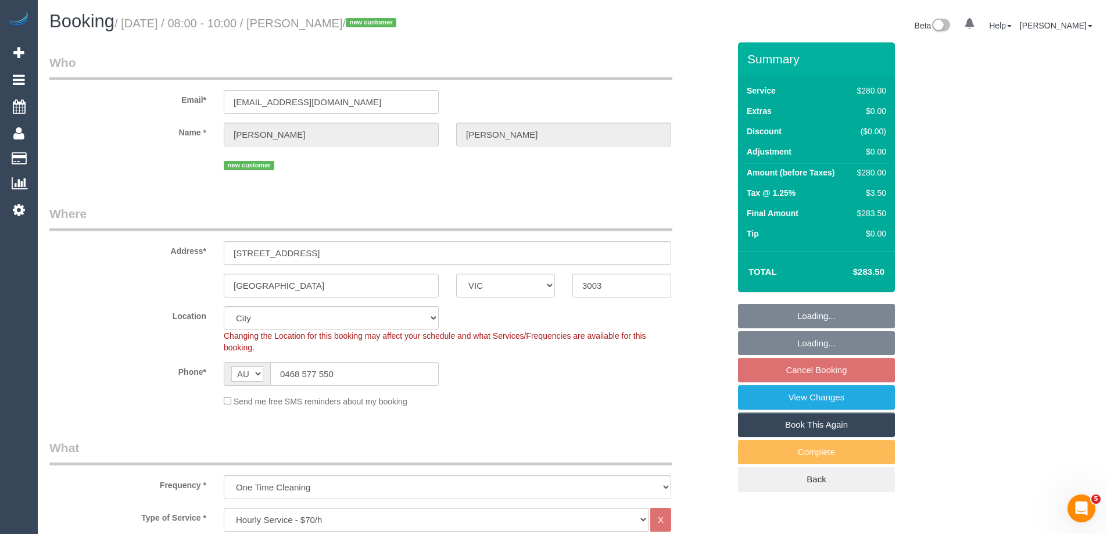
select select "number:26"
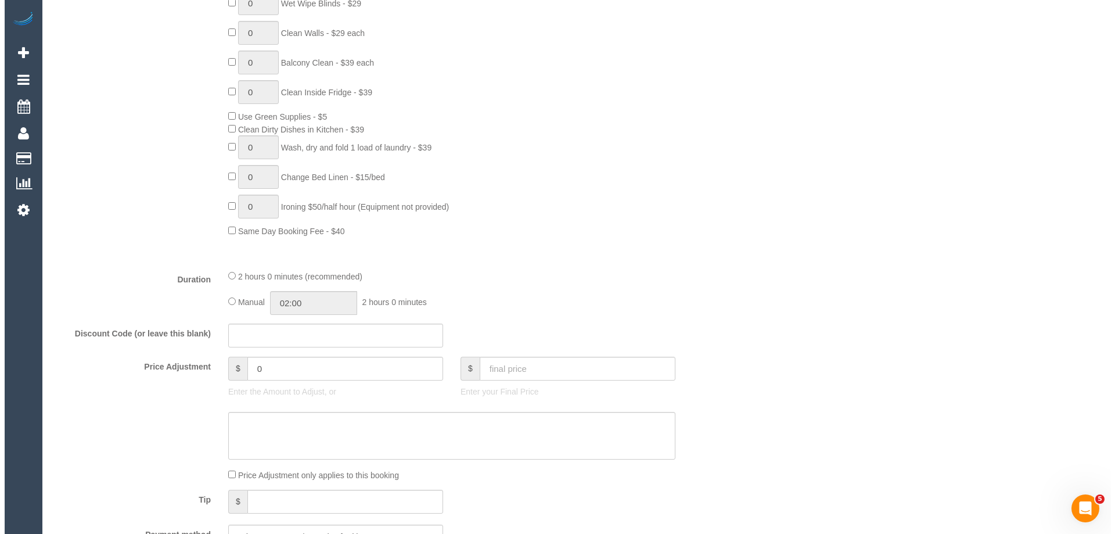
scroll to position [1745, 0]
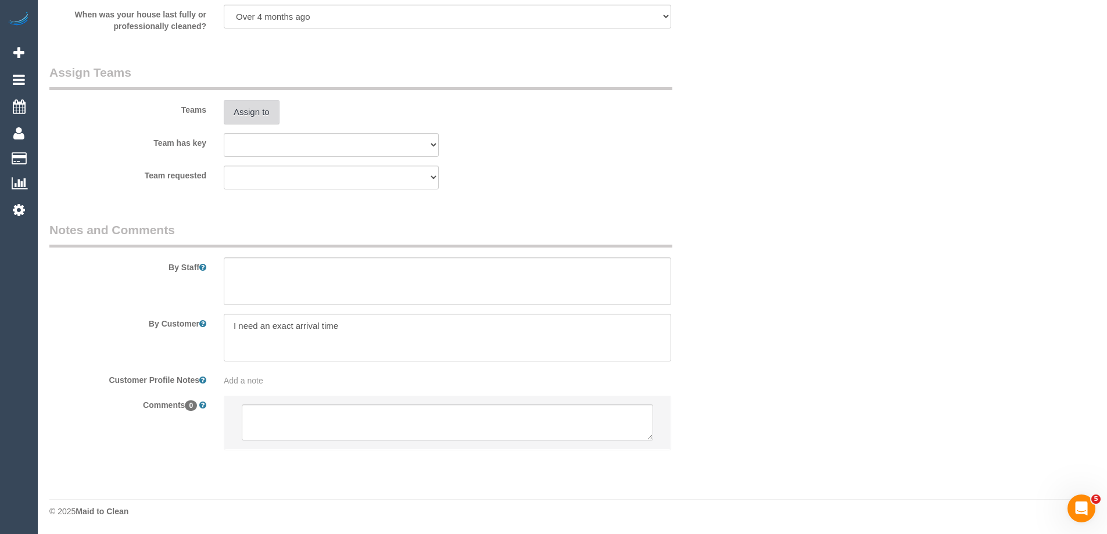
click at [265, 104] on button "Assign to" at bounding box center [252, 112] width 56 height 24
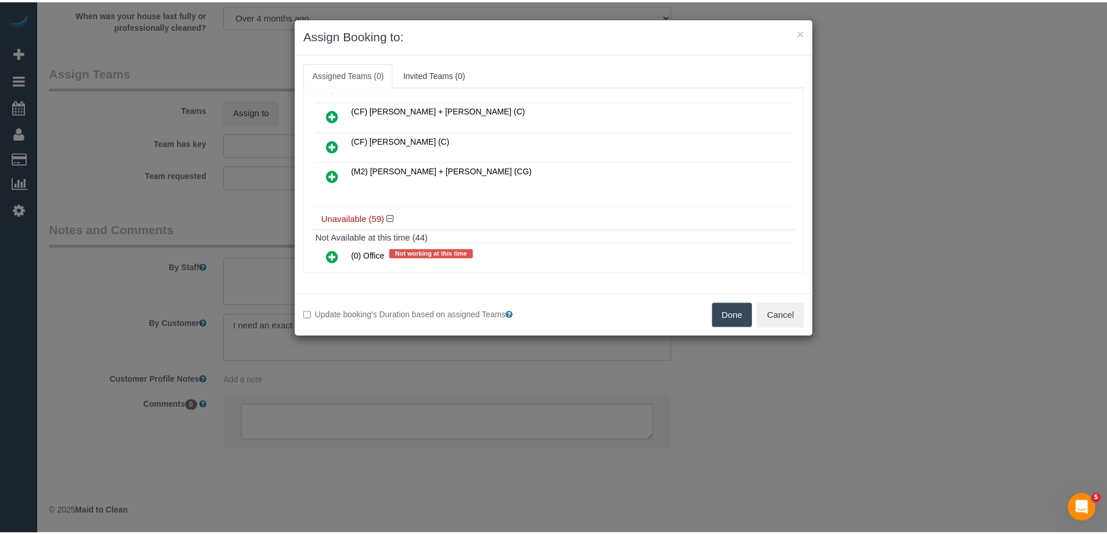
scroll to position [581, 0]
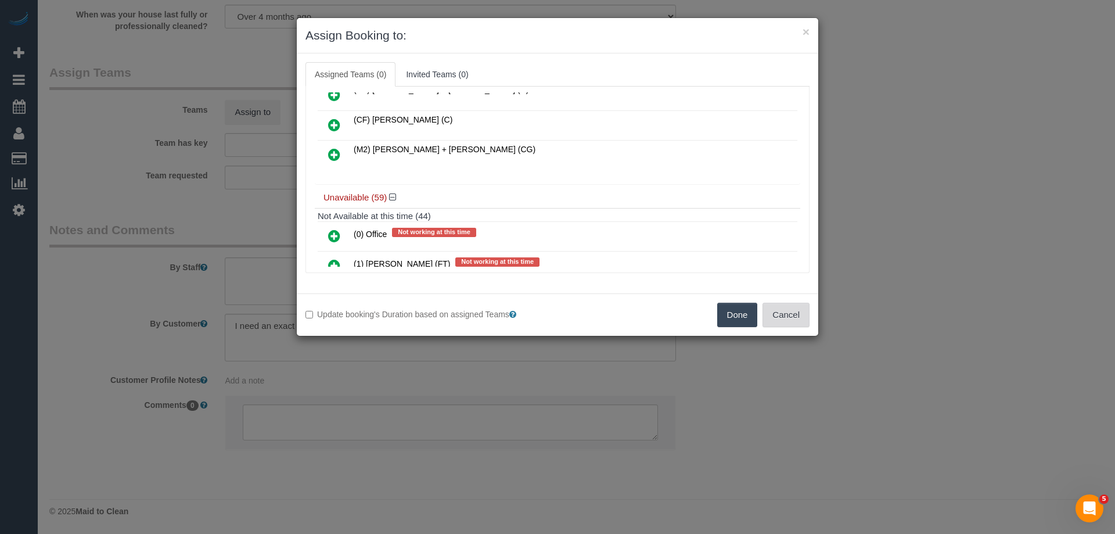
click at [779, 314] on button "Cancel" at bounding box center [786, 315] width 47 height 24
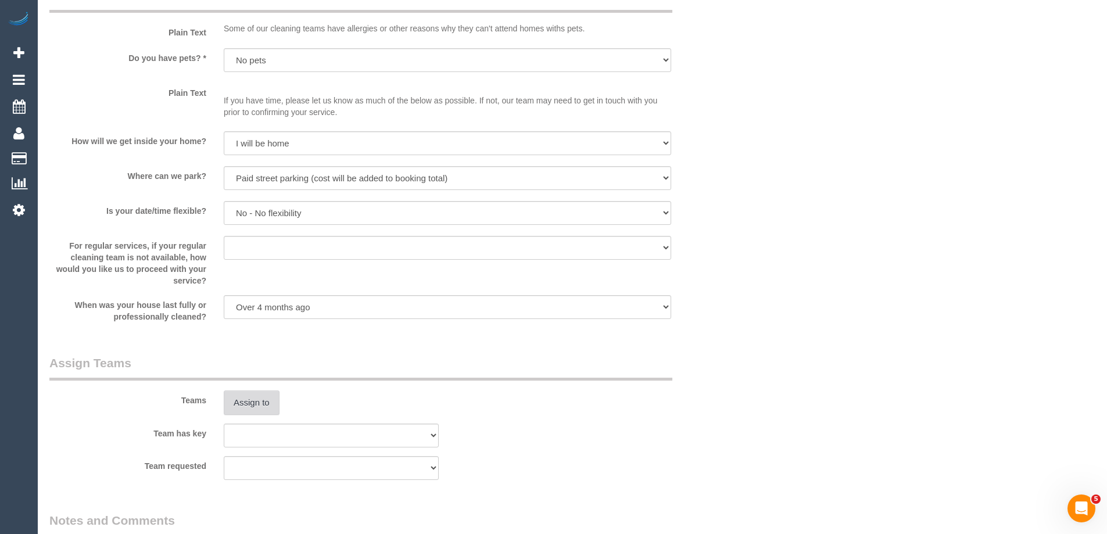
scroll to position [1222, 0]
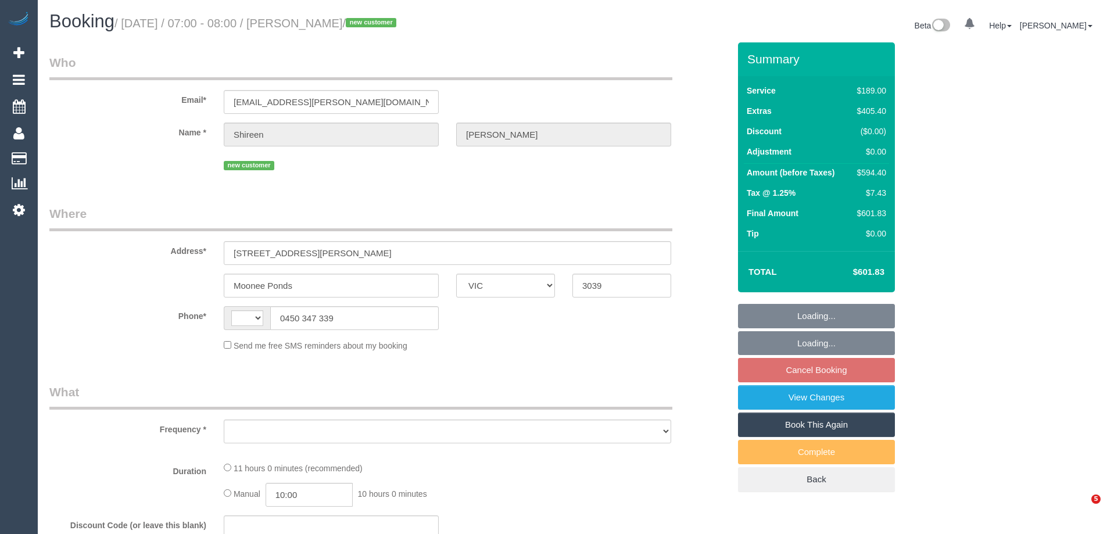
select select "VIC"
select select "string:AU"
select select "object:576"
select select "string:stripe-pm_1S7UZm2GScqysDRVXrxO2n2B"
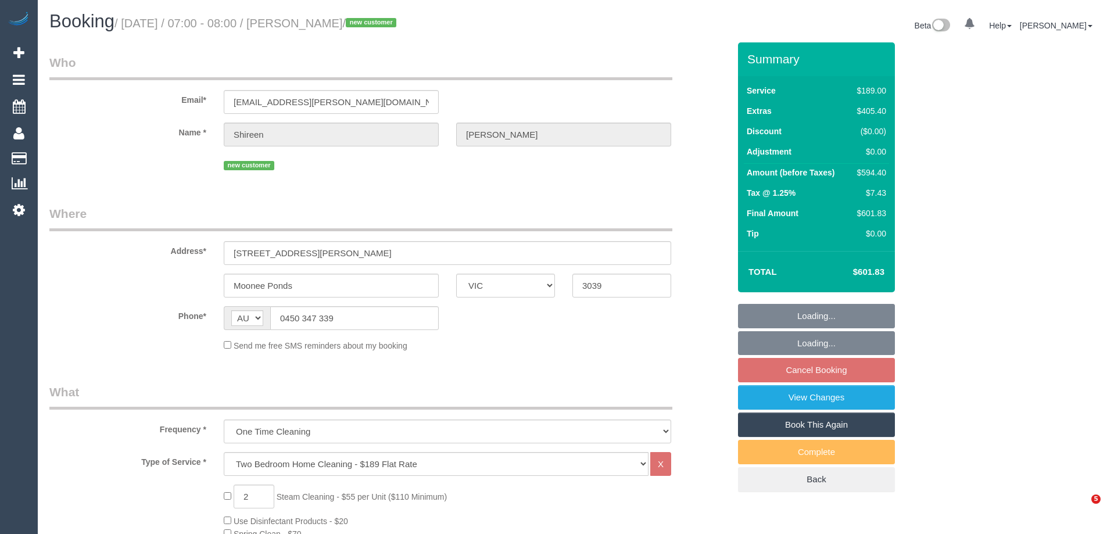
select select "object:1525"
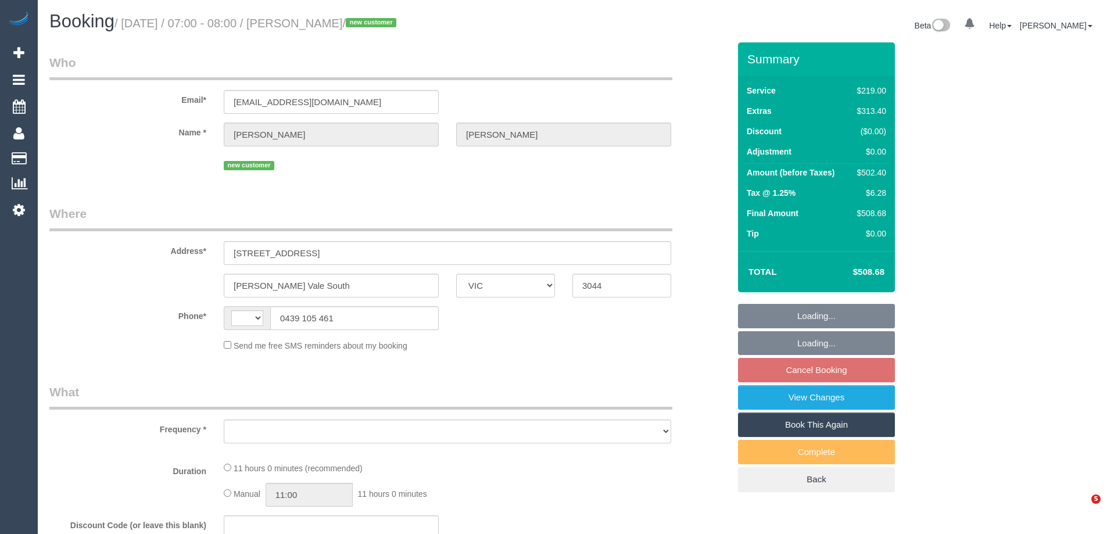
select select "VIC"
select select "string:AU"
select select "string:stripe-pm_1S0uYB2GScqysDRVlUjLOmMK"
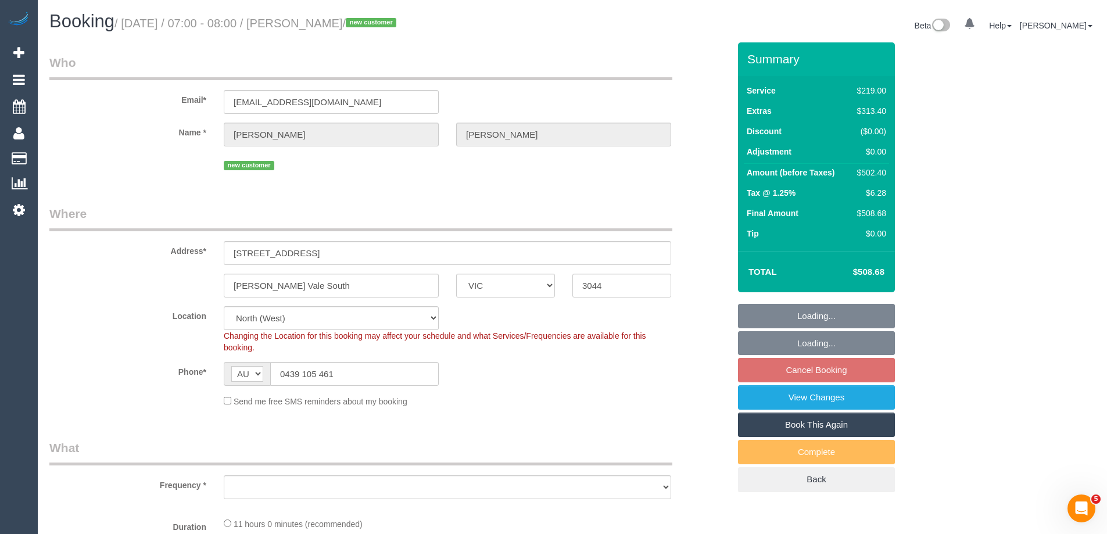
select select "object:671"
select select "number:28"
select select "number:14"
select select "number:19"
select select "number:25"
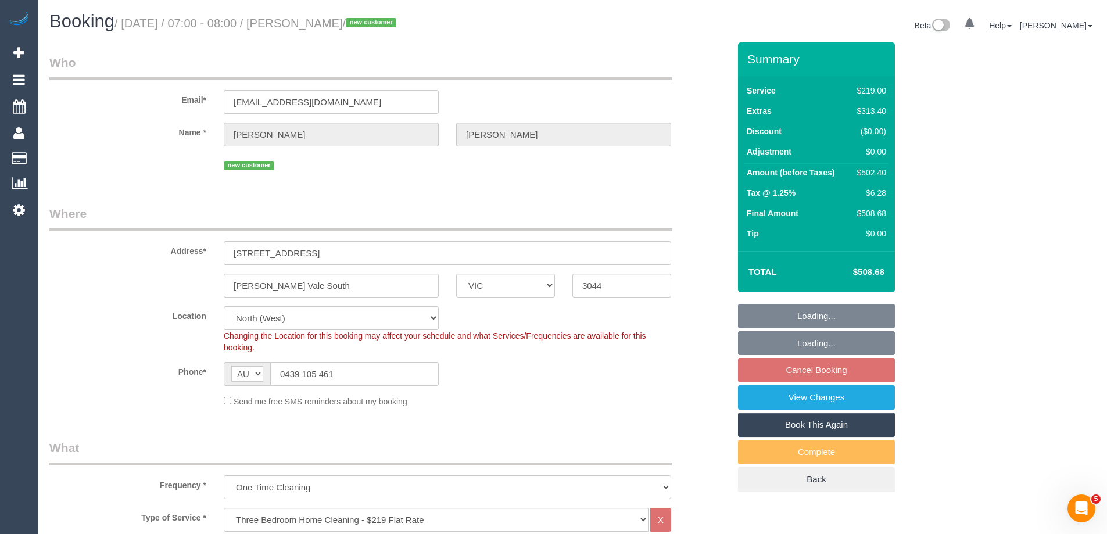
select select "object:1567"
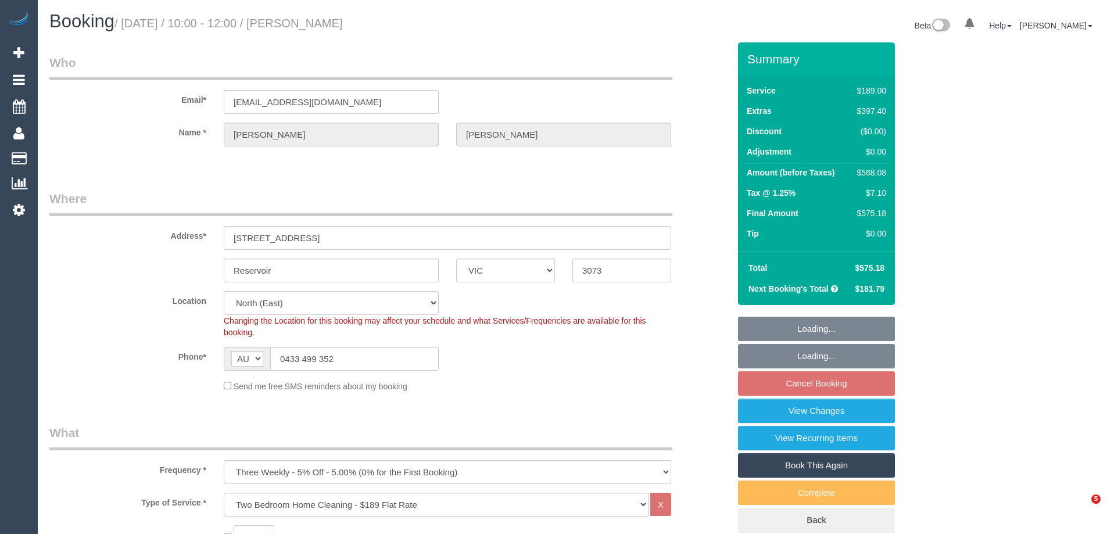
select select "VIC"
select select "number:27"
select select "number:14"
select select "number:21"
select select "number:36"
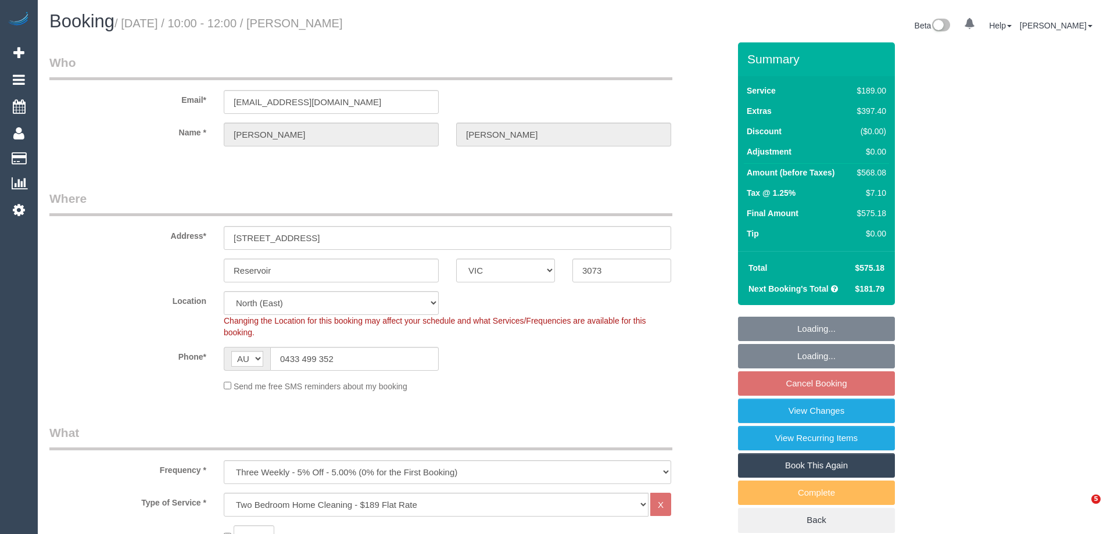
select select "number:35"
select select "number:12"
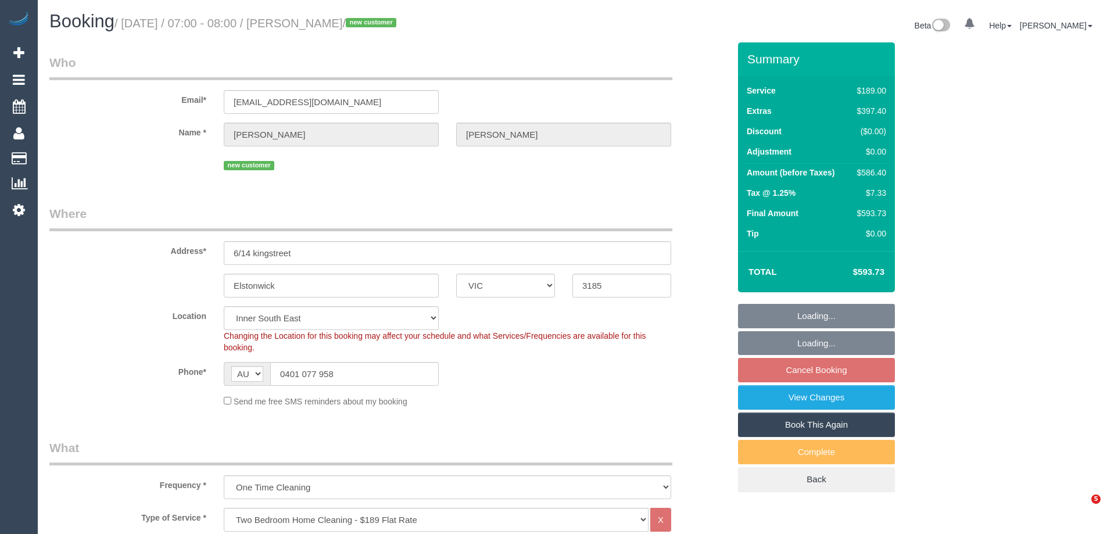
select select "VIC"
select select "number:28"
select select "number:15"
select select "number:19"
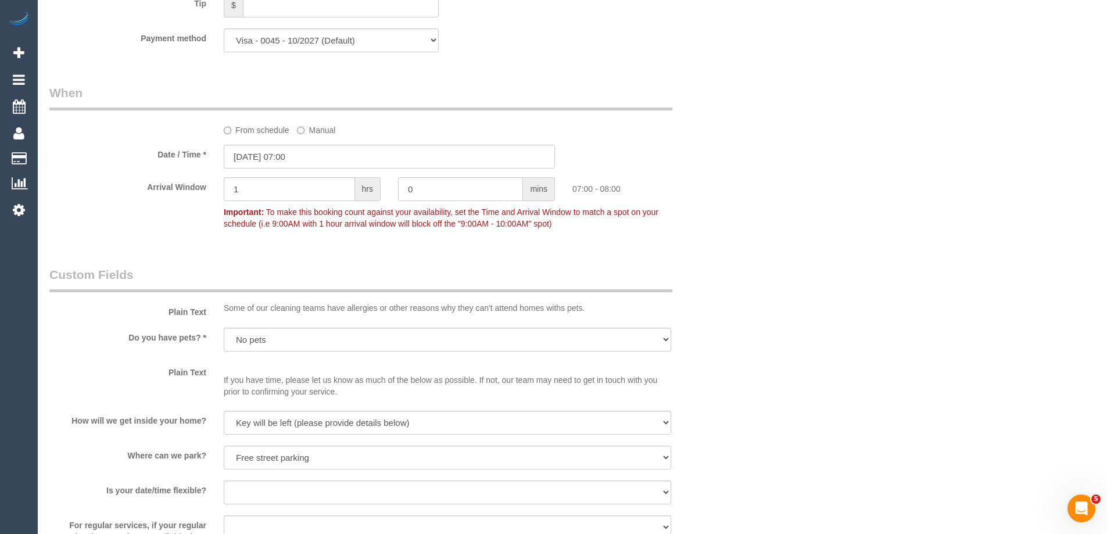
scroll to position [1394, 0]
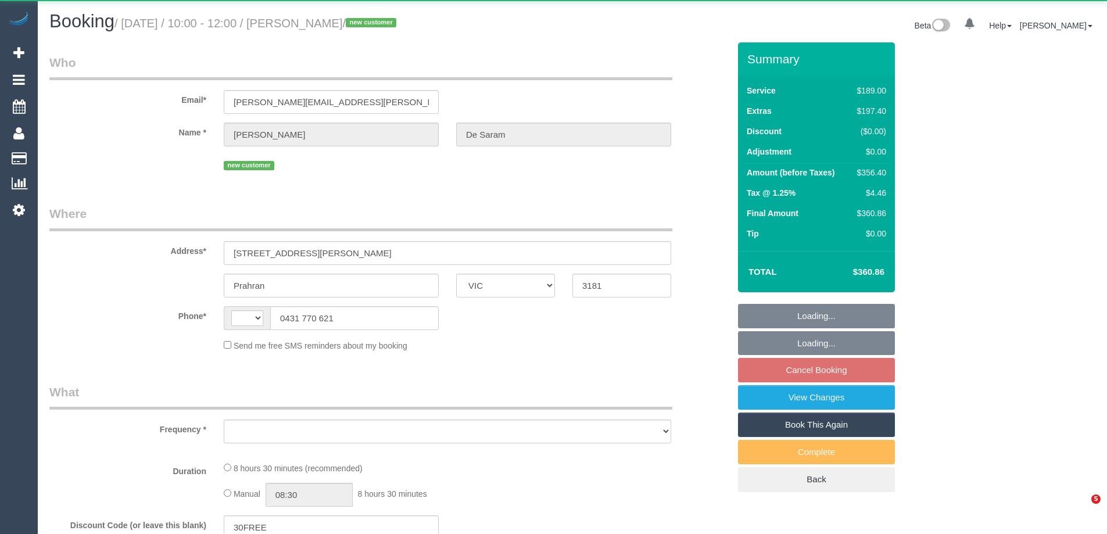
select select "VIC"
select select "object:284"
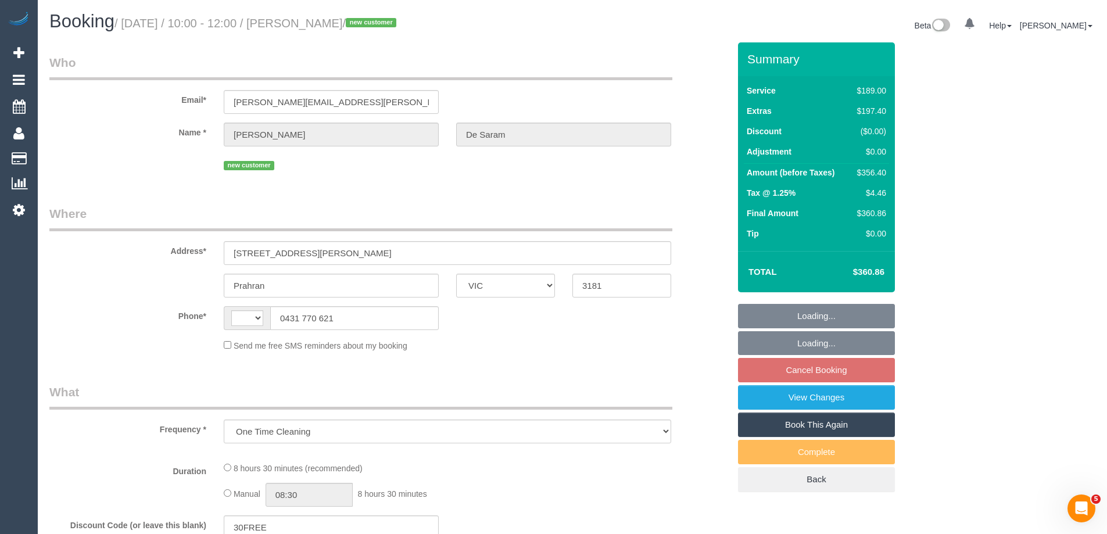
select select "string:stripe-pm_1S7beF2GScqysDRVd4BLNU4F"
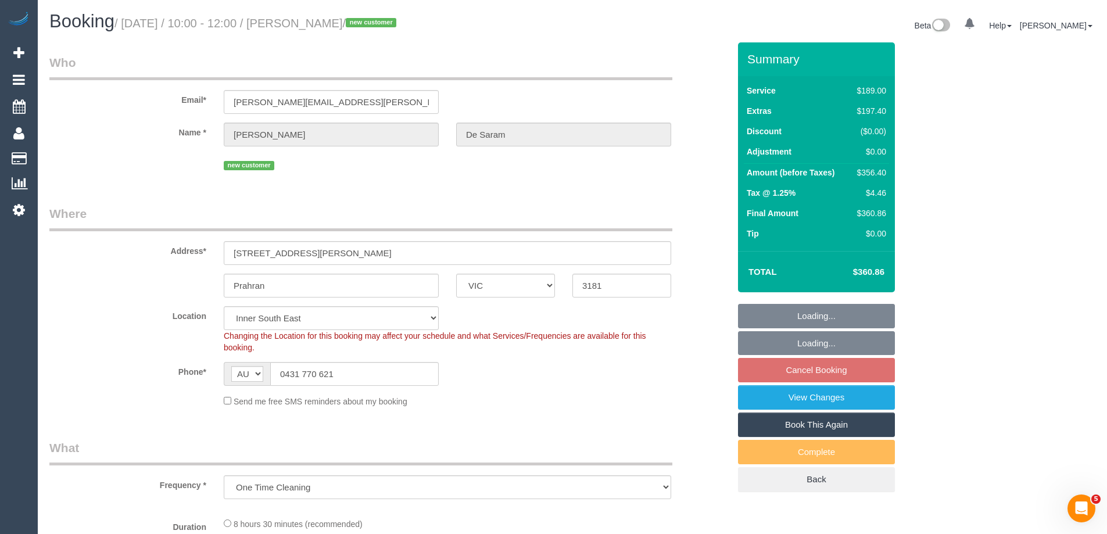
select select "string:AU"
select select "object:1155"
select select "number:28"
select select "number:14"
select select "number:18"
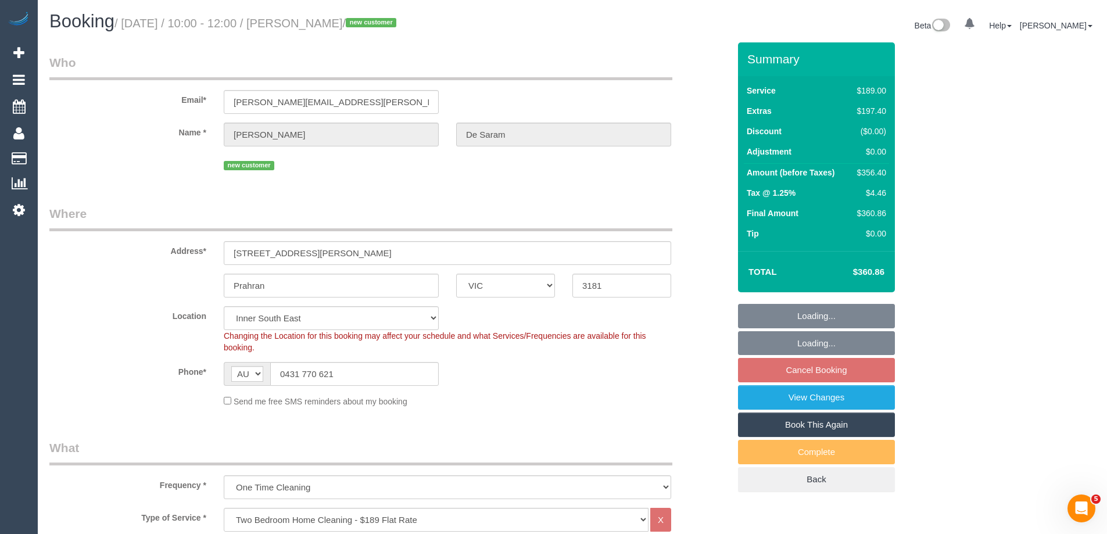
select select "number:24"
select select "number:13"
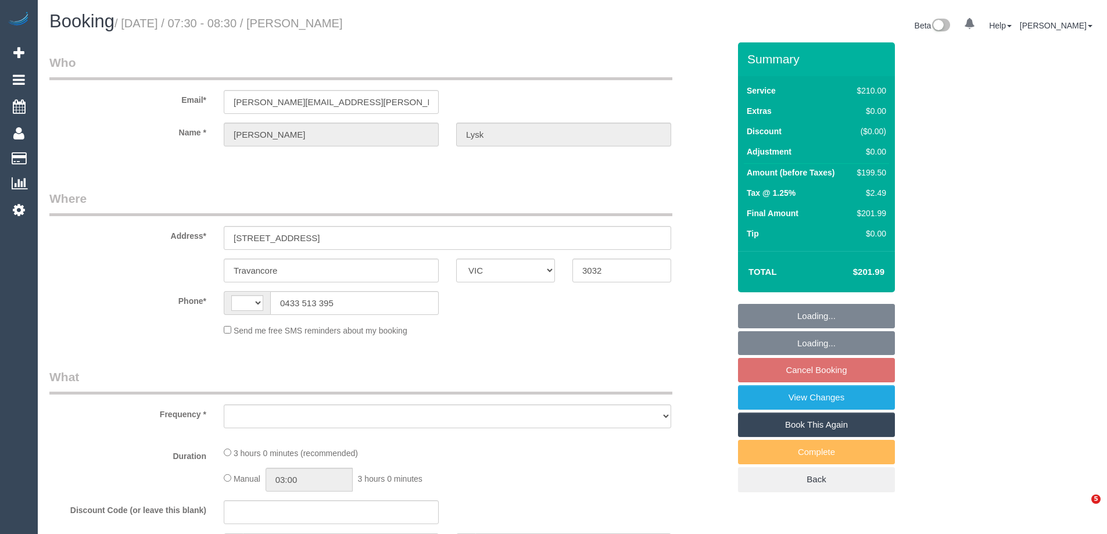
select select "VIC"
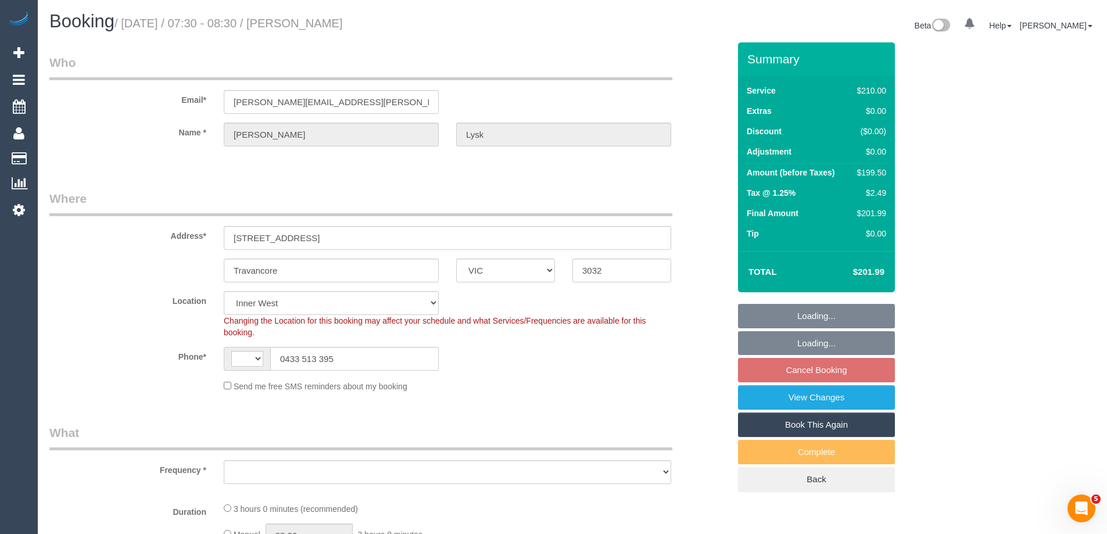
select select "string:AU"
select select "object:676"
select select "number:27"
select select "number:14"
select select "number:19"
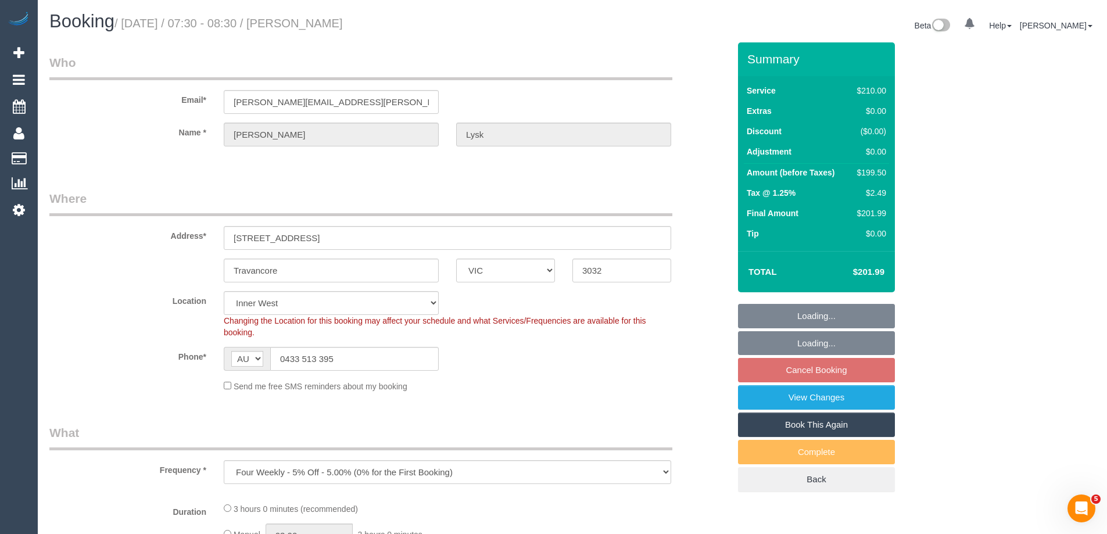
select select "object:1373"
select select "string:stripe-pm_1Lq8ys2GScqysDRVw5RiX4Xl"
select select "180"
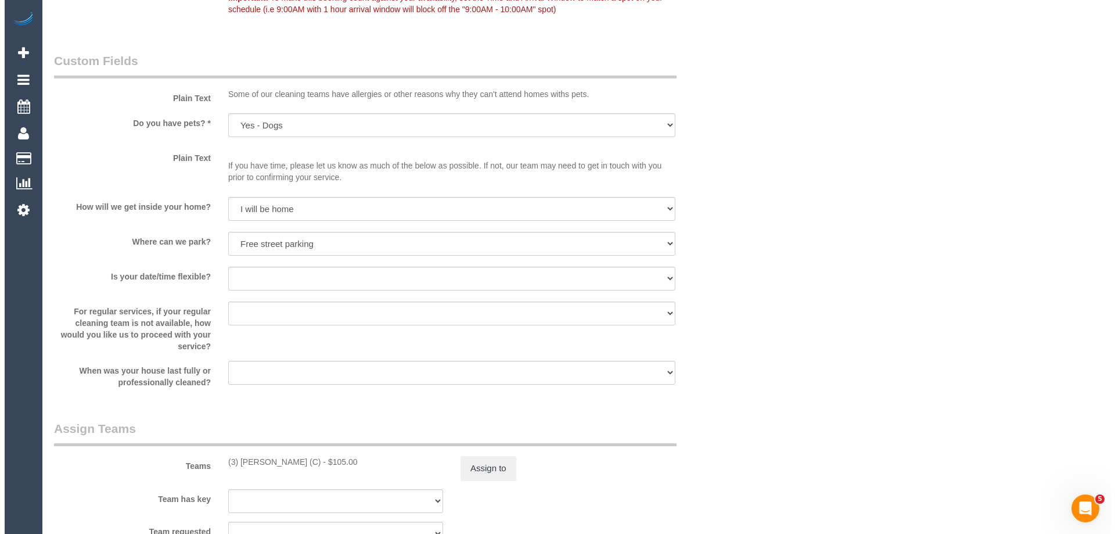
scroll to position [1627, 0]
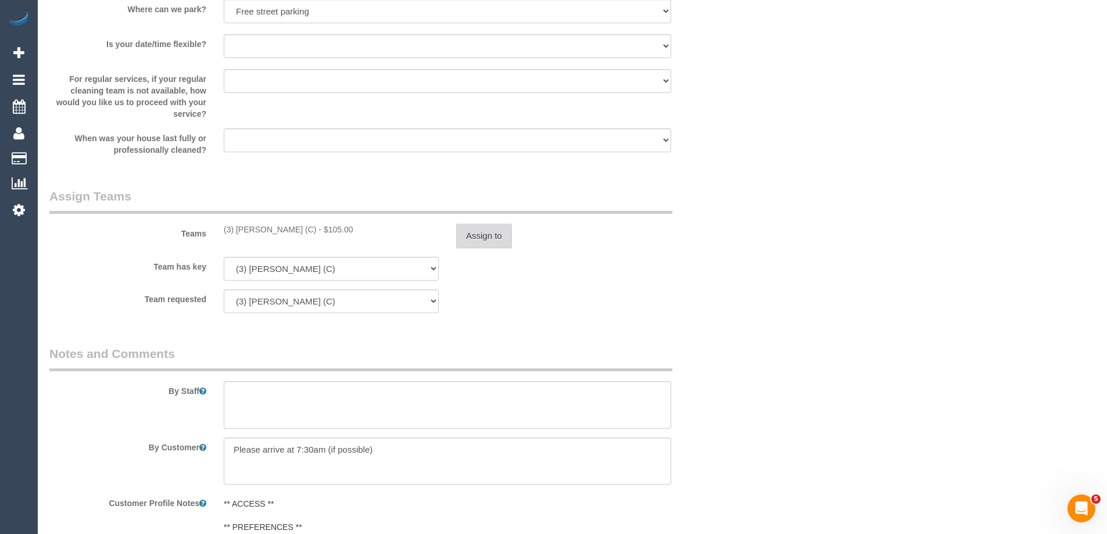
click at [490, 239] on button "Assign to" at bounding box center [484, 236] width 56 height 24
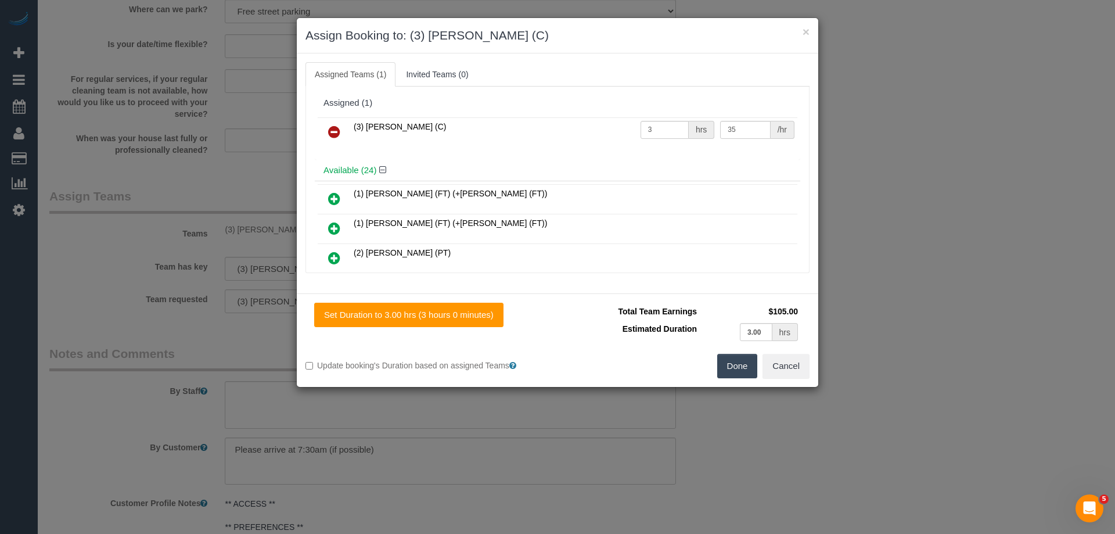
click at [333, 131] on icon at bounding box center [334, 132] width 12 height 14
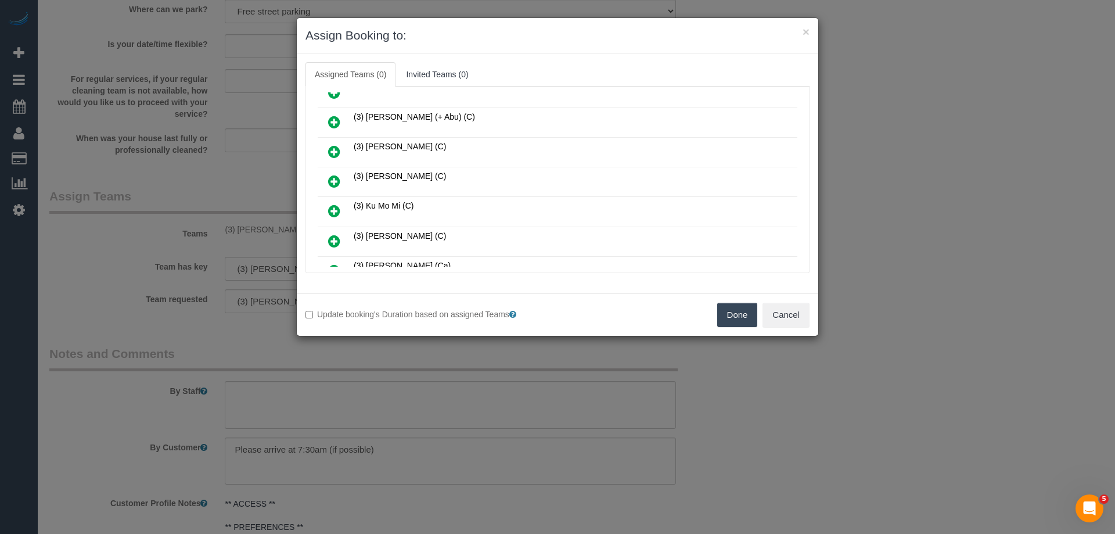
click at [334, 184] on icon at bounding box center [334, 181] width 12 height 14
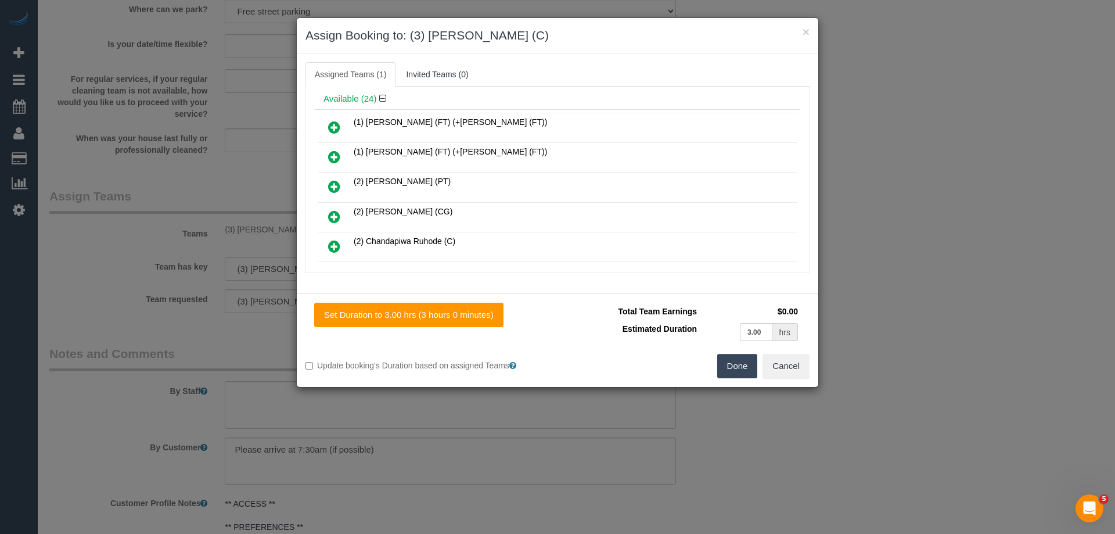
scroll to position [0, 0]
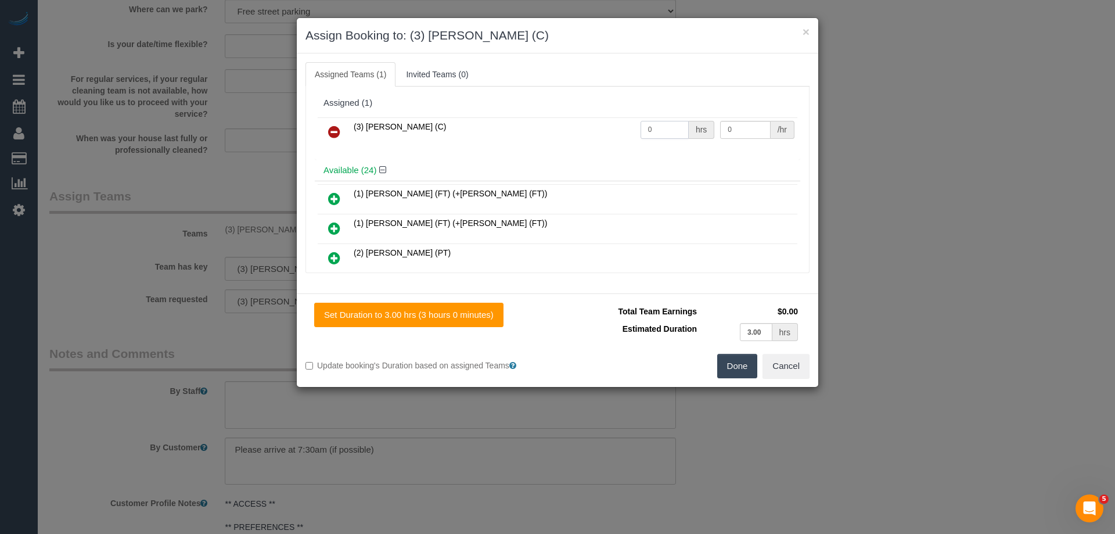
drag, startPoint x: 668, startPoint y: 135, endPoint x: 566, endPoint y: 123, distance: 102.9
click at [566, 124] on tr "(3) [PERSON_NAME] (C) 0 hrs 0 /hr" at bounding box center [558, 132] width 480 height 30
type input "3"
drag, startPoint x: 721, startPoint y: 125, endPoint x: 685, endPoint y: 125, distance: 36.0
click at [685, 125] on tr "(3) Katie Eichorn (C) 3 hrs 0 /hr" at bounding box center [558, 132] width 480 height 30
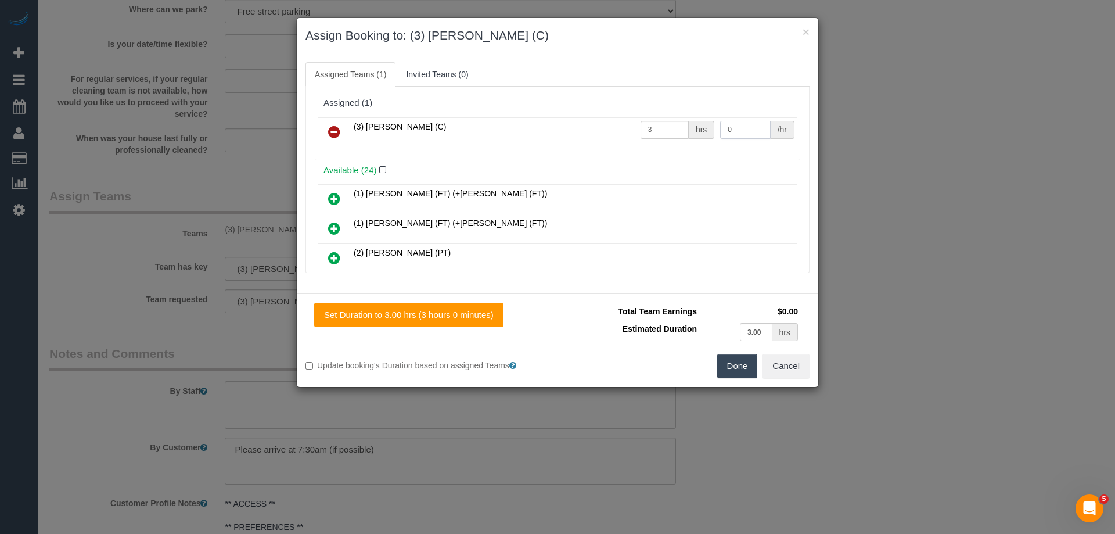
drag, startPoint x: 748, startPoint y: 134, endPoint x: 581, endPoint y: 132, distance: 166.7
click at [598, 132] on tr "(3) Katie Eichorn (C) 3 hrs 0 /hr" at bounding box center [558, 132] width 480 height 30
type input "35"
click at [745, 367] on button "Done" at bounding box center [737, 366] width 41 height 24
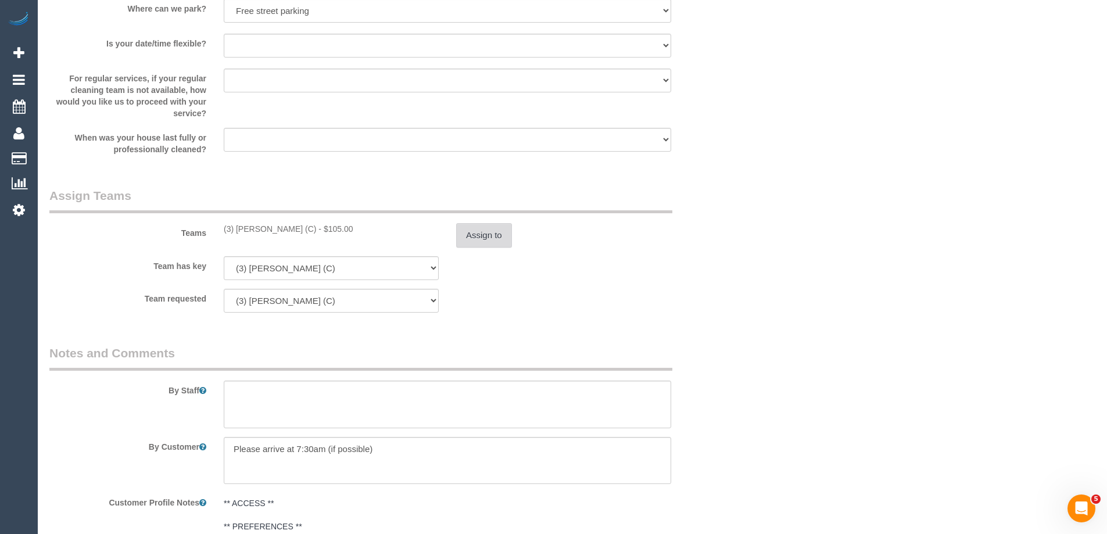
scroll to position [1860, 0]
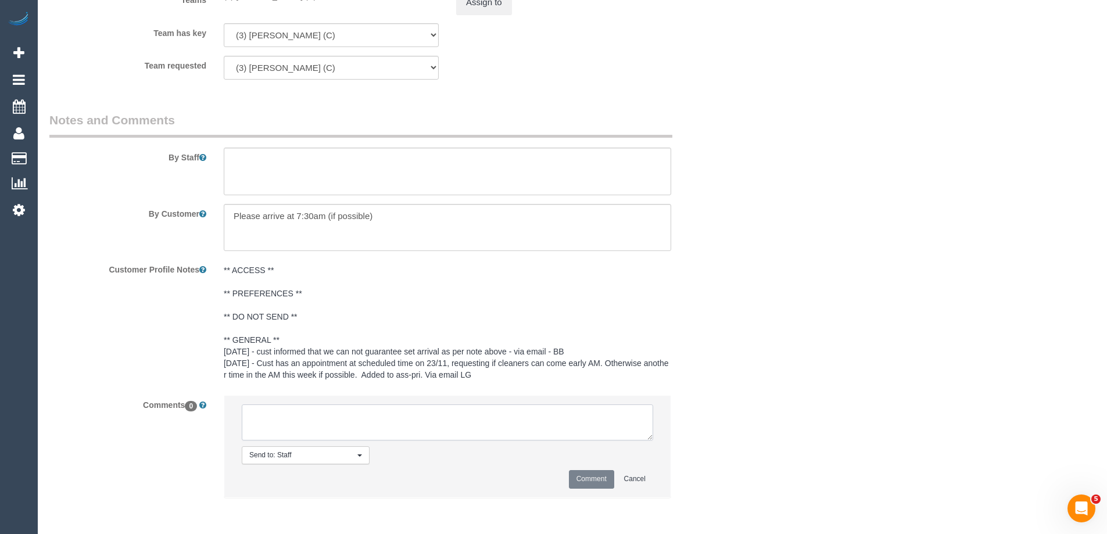
click at [292, 429] on textarea at bounding box center [447, 422] width 411 height 36
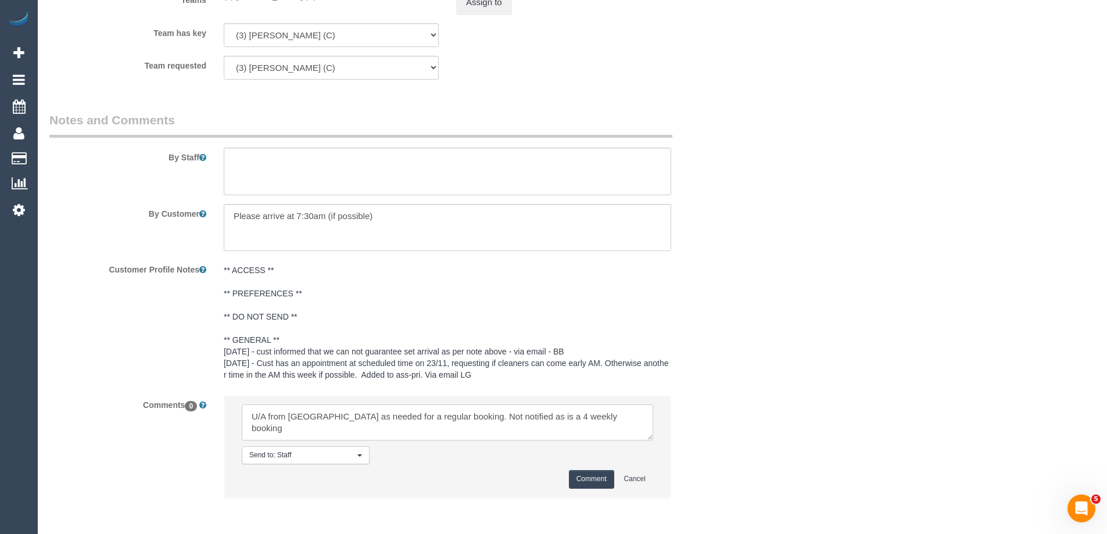
type textarea "U/A from Vishal as needed for a regular booking. Not notified as is a 4 weekly …"
click at [588, 489] on li "Send to: Staff Nothing selected Send to: Staff Send to: Customer Send to: Team …" at bounding box center [447, 446] width 446 height 101
click at [579, 478] on button "Comment" at bounding box center [591, 479] width 45 height 18
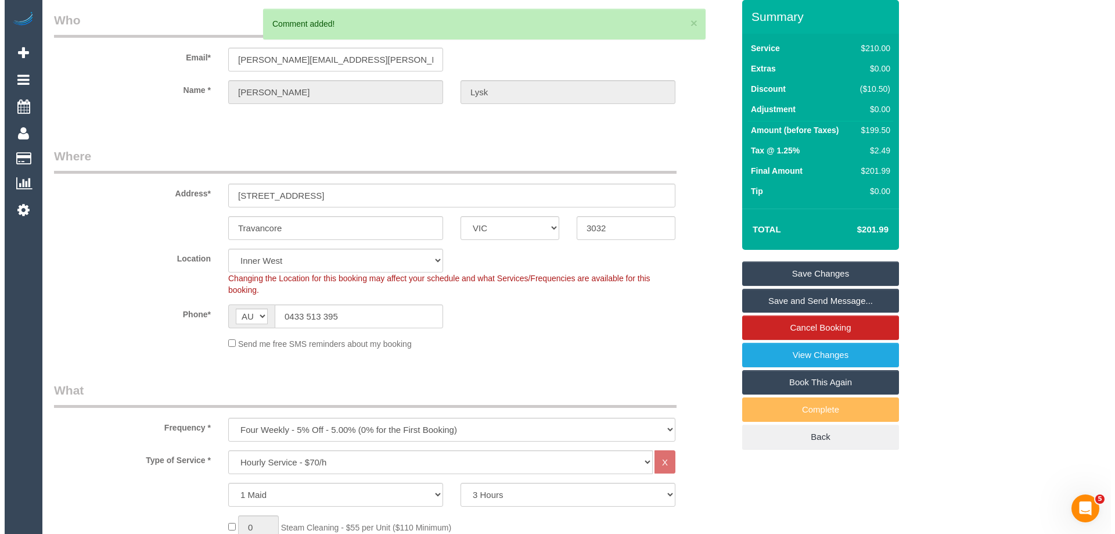
scroll to position [0, 0]
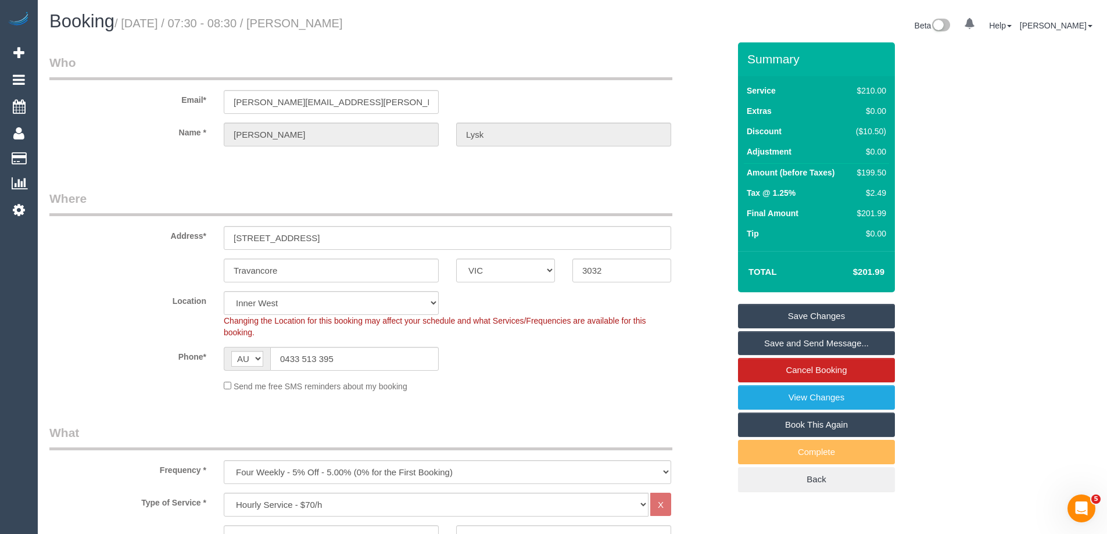
drag, startPoint x: 372, startPoint y: 29, endPoint x: 321, endPoint y: 29, distance: 51.1
click at [321, 29] on h1 "Booking / September 29, 2025 / 07:30 - 08:30 / Jane Lysk" at bounding box center [306, 22] width 514 height 20
copy small "Jane Lysk"
click at [777, 316] on link "Save Changes" at bounding box center [816, 316] width 157 height 24
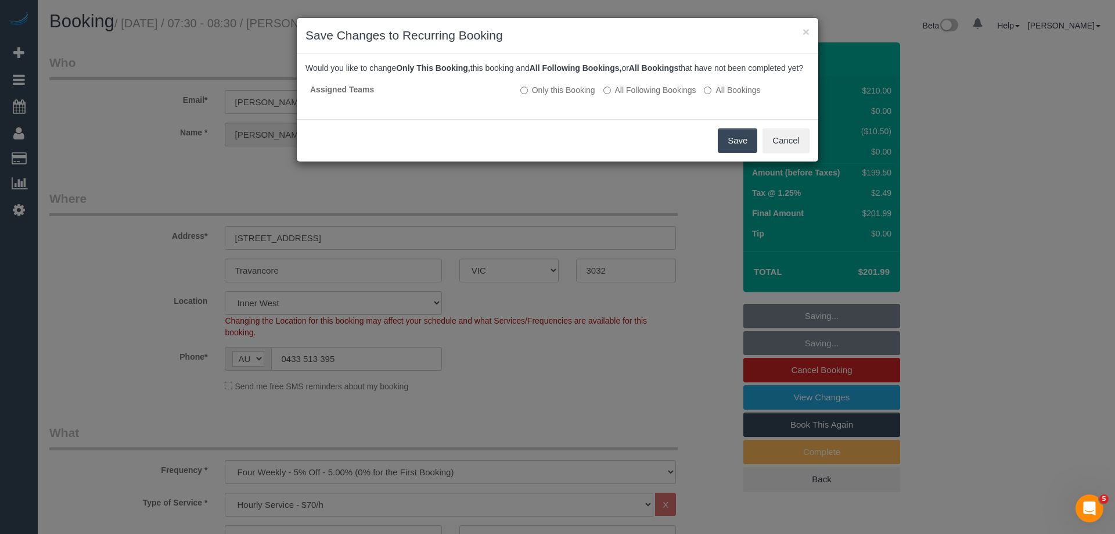
click at [741, 153] on button "Save" at bounding box center [738, 140] width 40 height 24
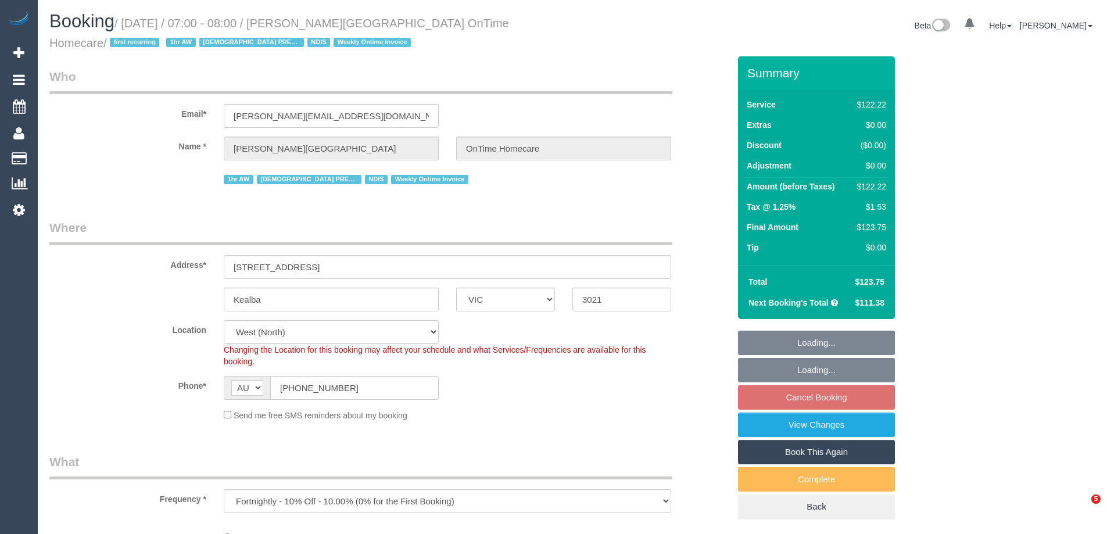
select select "VIC"
select select "number:28"
select select "number:14"
select select "number:19"
select select "number:25"
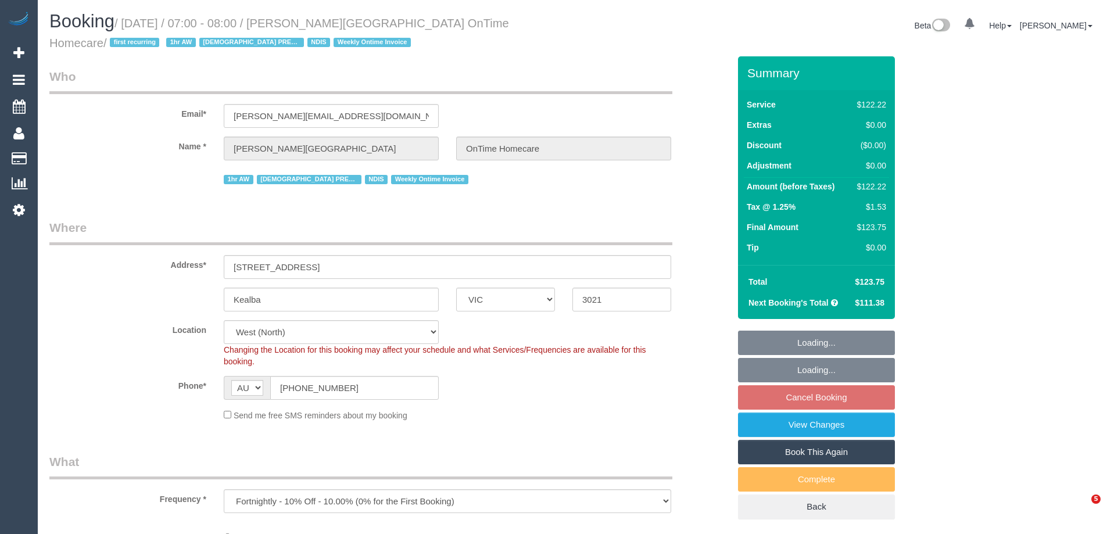
select select "number:35"
select select "object:783"
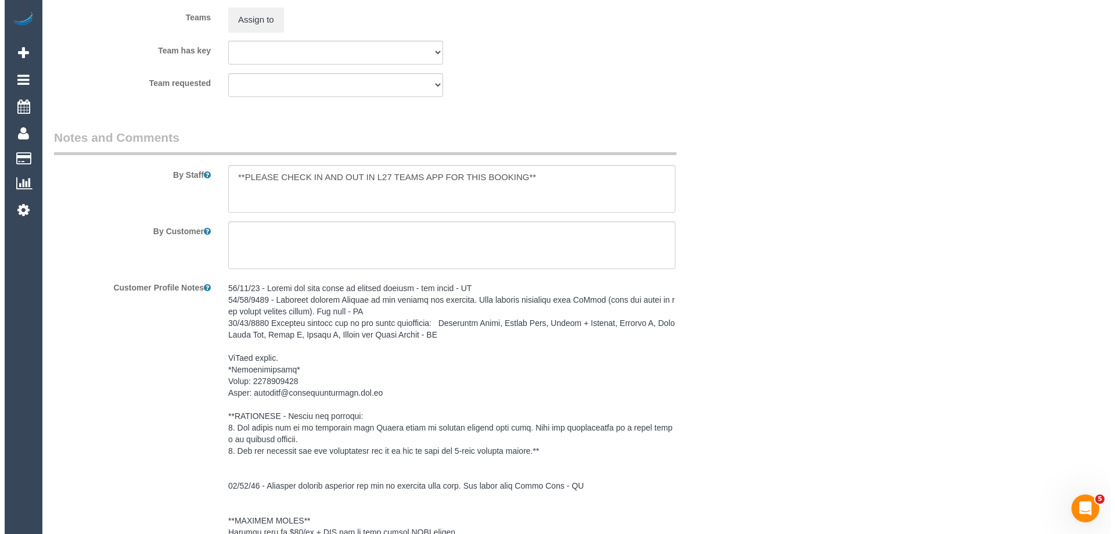
scroll to position [1452, 0]
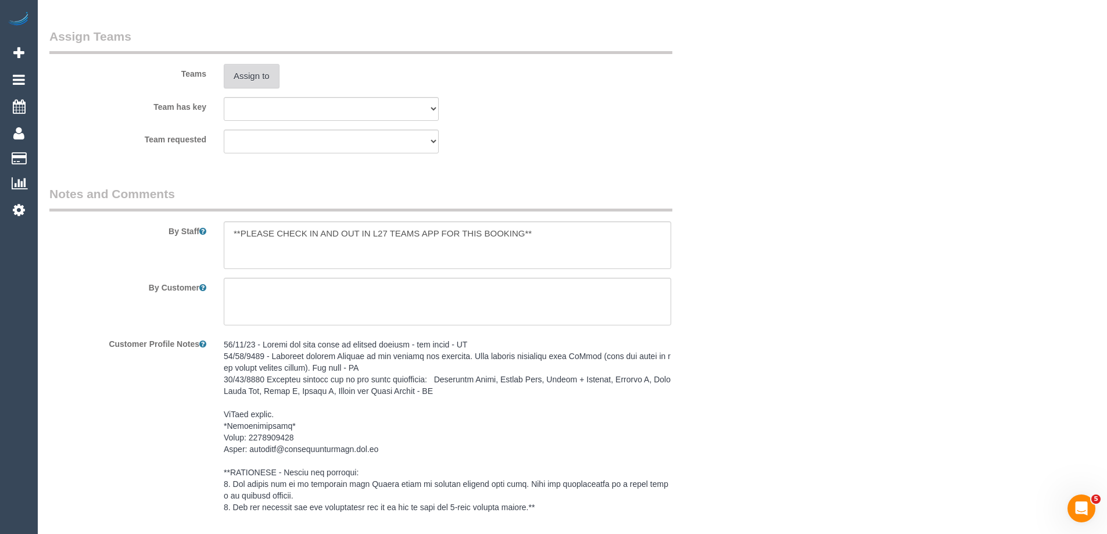
click at [257, 66] on button "Assign to" at bounding box center [252, 76] width 56 height 24
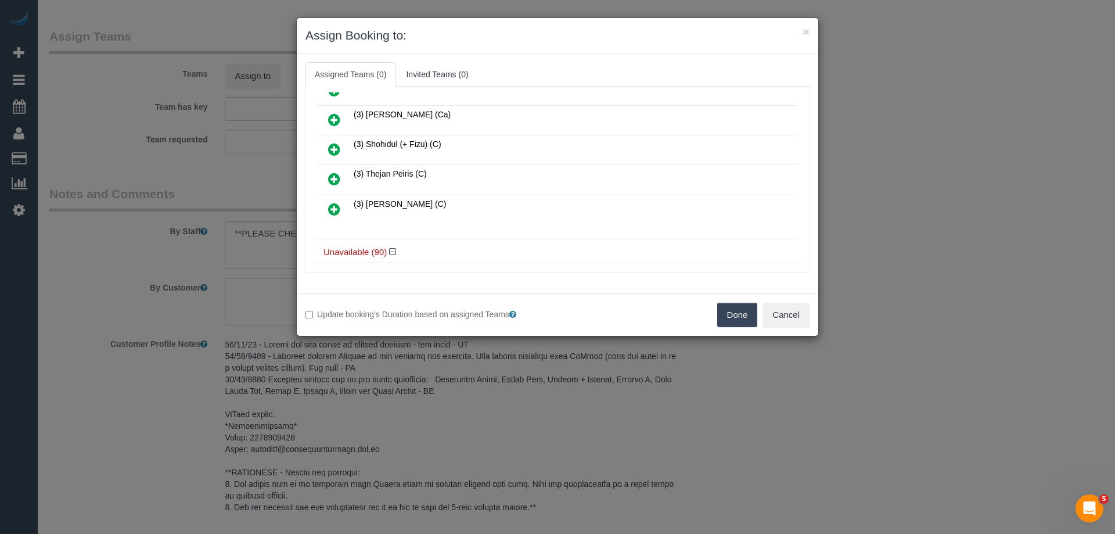
scroll to position [523, 0]
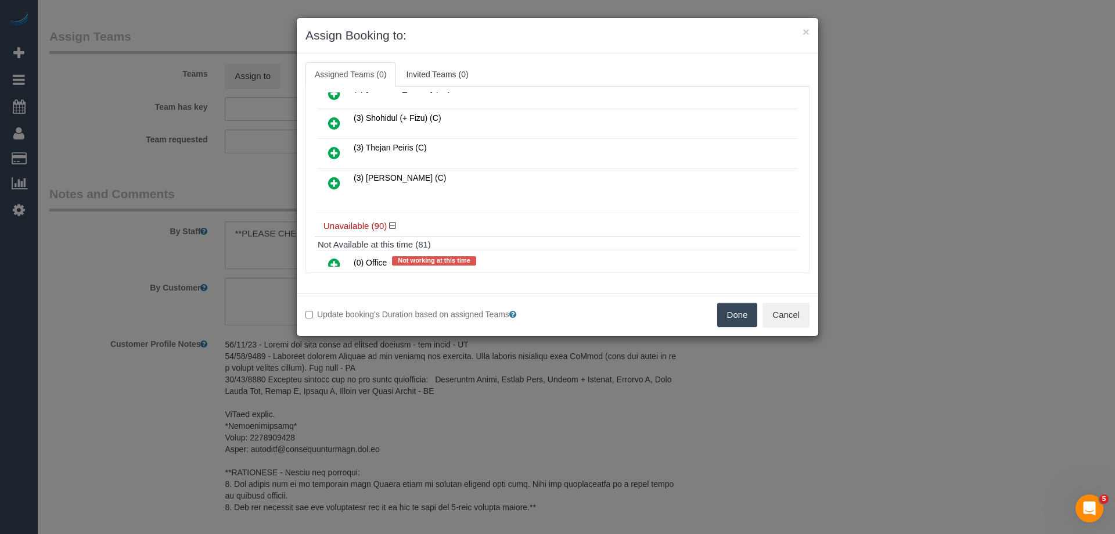
click at [326, 180] on link at bounding box center [334, 183] width 27 height 23
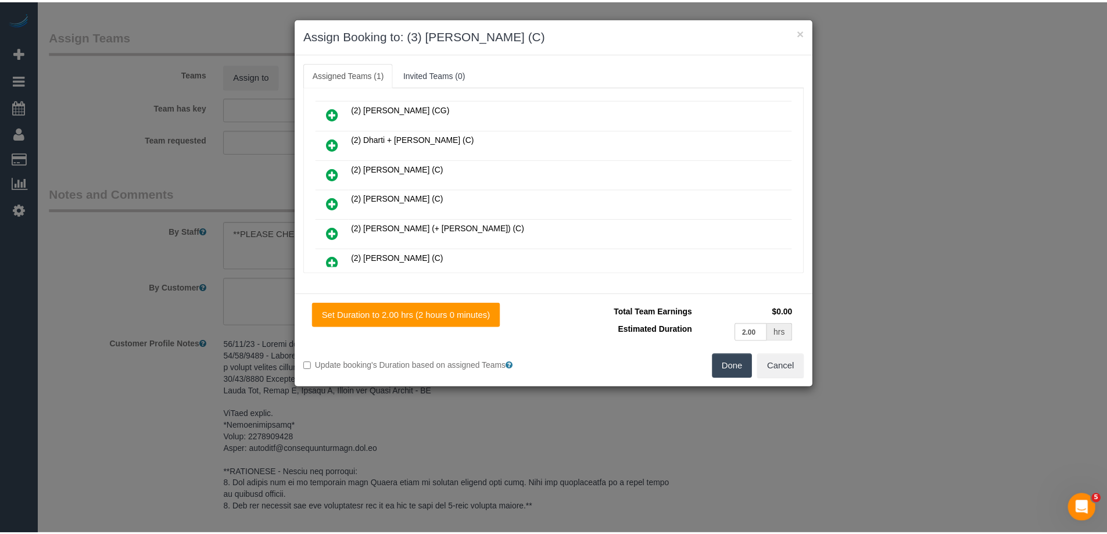
scroll to position [0, 0]
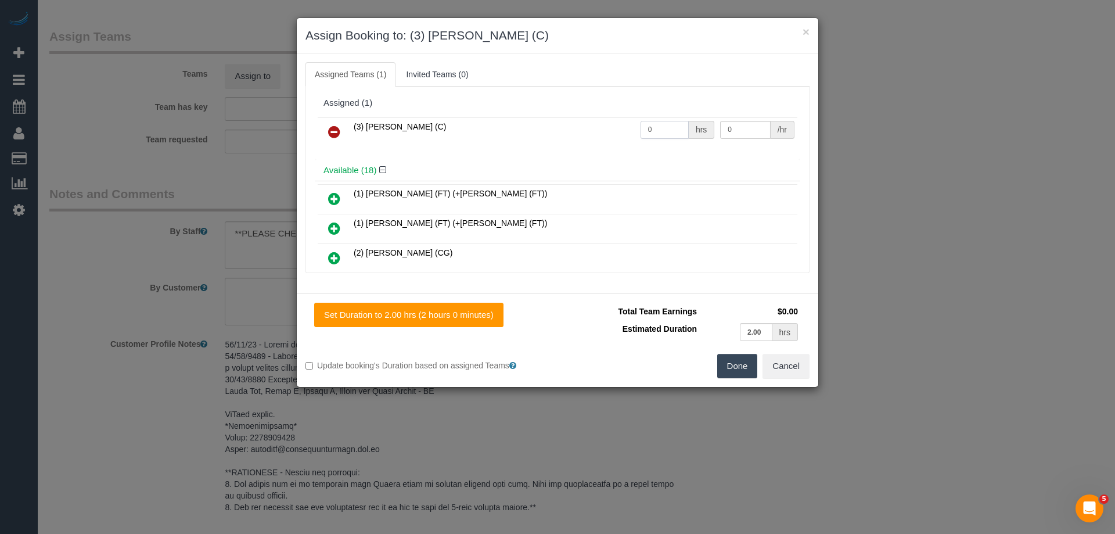
drag, startPoint x: 654, startPoint y: 128, endPoint x: 524, endPoint y: 119, distance: 130.5
click at [568, 125] on tr "(3) Vishal Kumar (C) 0 hrs 0 /hr" at bounding box center [558, 132] width 480 height 30
type input "2"
drag, startPoint x: 731, startPoint y: 128, endPoint x: 567, endPoint y: 116, distance: 164.3
click at [568, 116] on div "(3) Vishal Kumar (C) 2 hrs 0 /hr" at bounding box center [558, 136] width 486 height 45
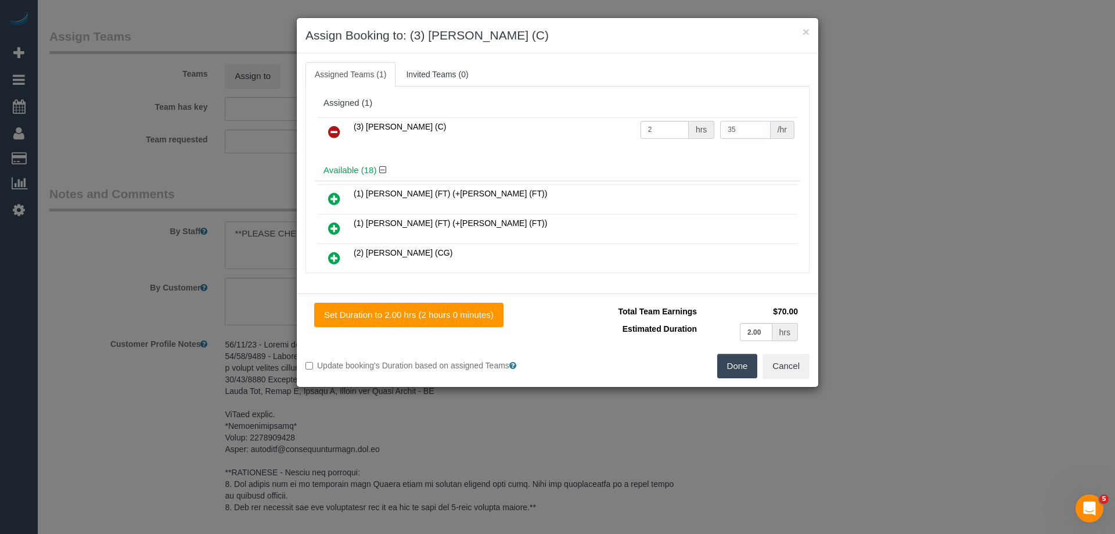
type input "35"
click at [720, 367] on button "Done" at bounding box center [737, 366] width 41 height 24
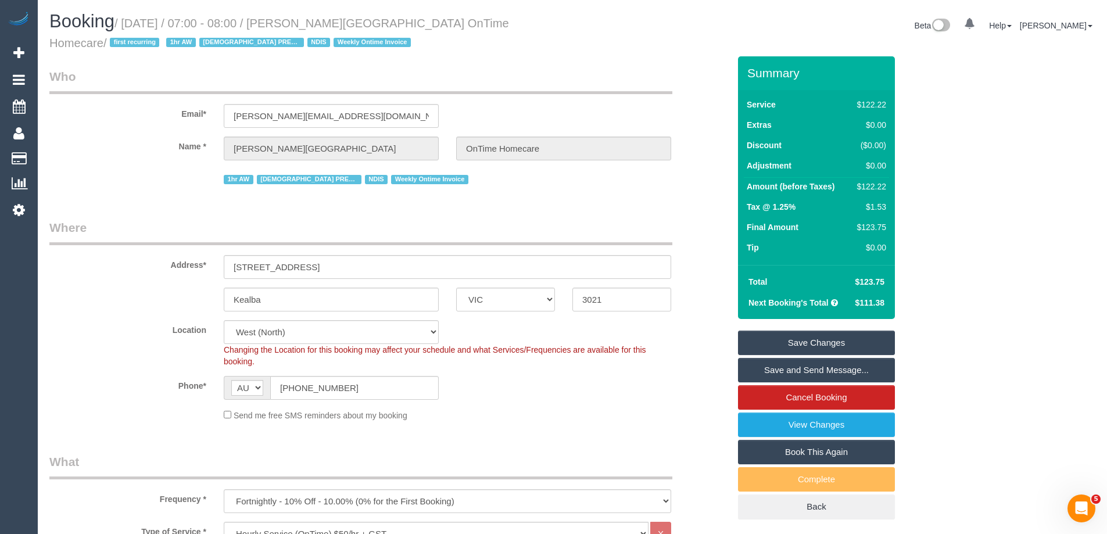
drag, startPoint x: 534, startPoint y: 20, endPoint x: 321, endPoint y: 18, distance: 213.2
click at [321, 18] on small "/ September 29, 2025 / 07:00 - 08:00 / Lalitha Nalinie Jinadasa OnTime Homecare…" at bounding box center [279, 33] width 460 height 33
copy small "Lalitha Nalinie Jinadasa OnTime Homecare"
click at [773, 374] on link "Save and Send Message..." at bounding box center [816, 370] width 157 height 24
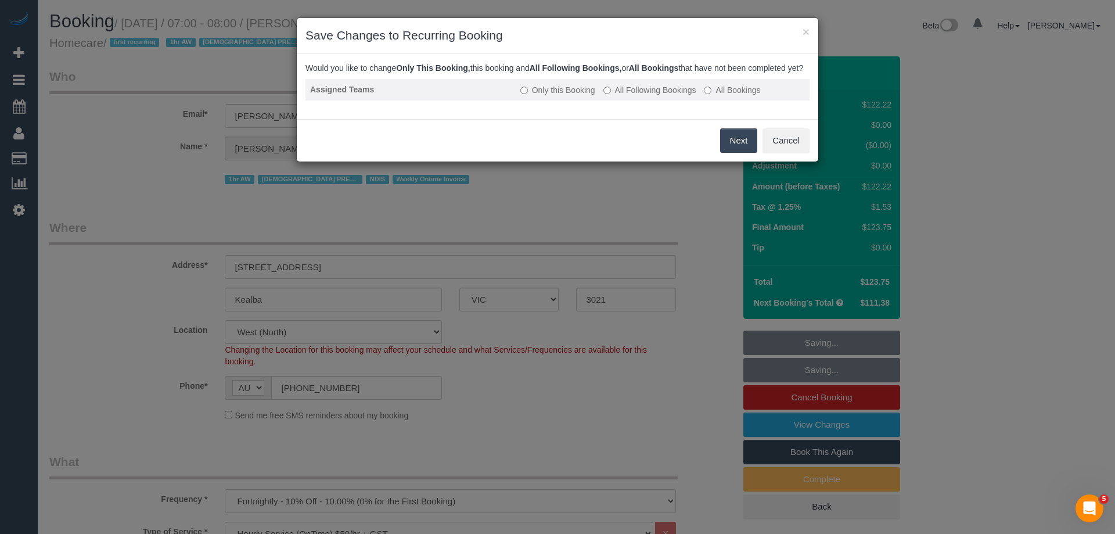
click at [636, 96] on label "All Following Bookings" at bounding box center [650, 90] width 93 height 12
click at [739, 153] on button "Save" at bounding box center [738, 140] width 40 height 24
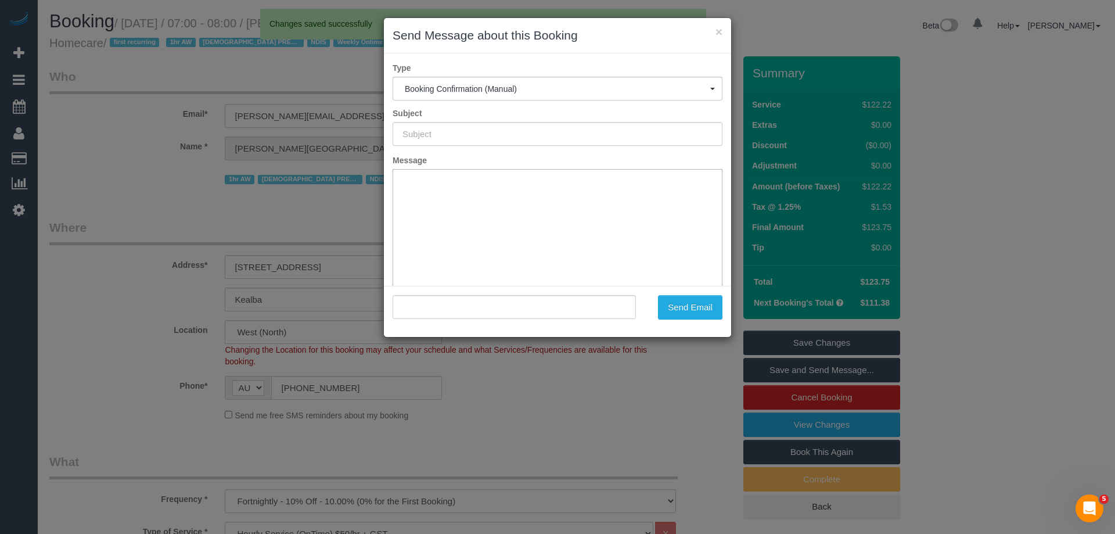
type input "Booking Confirmed"
type input ""Lalitha Nalinie Jinadasa OnTime Homecare" <lalitha.ontimehomecare@fake.com>"
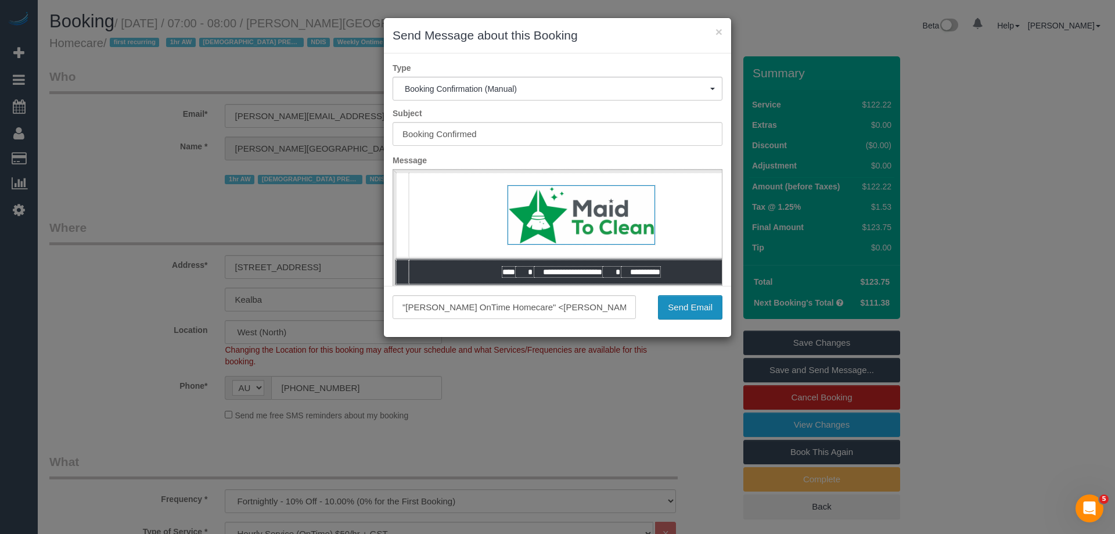
click at [702, 313] on button "Send Email" at bounding box center [690, 307] width 64 height 24
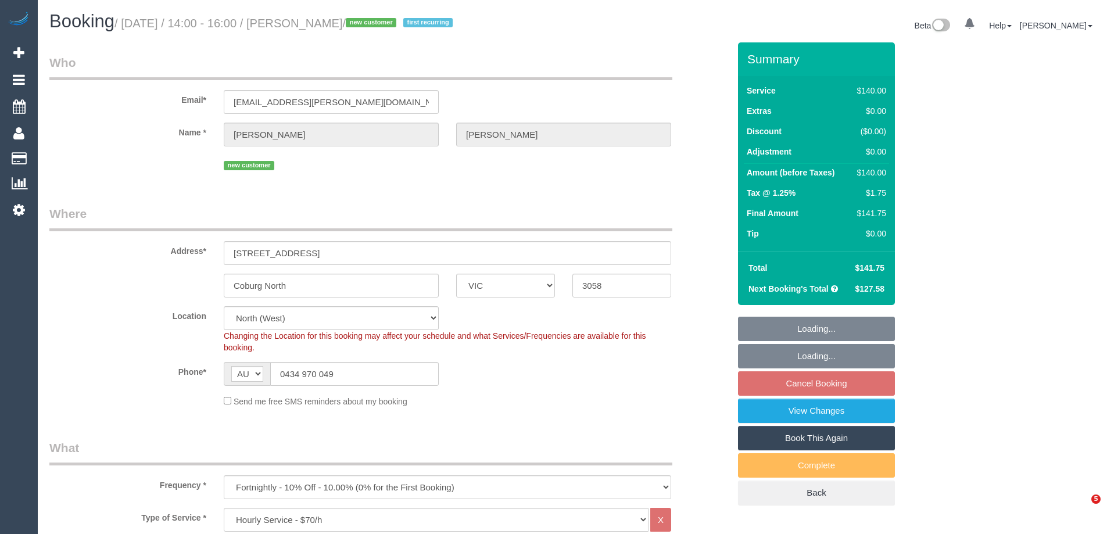
select select "VIC"
select select "number:28"
select select "number:14"
select select "number:19"
select select "number:22"
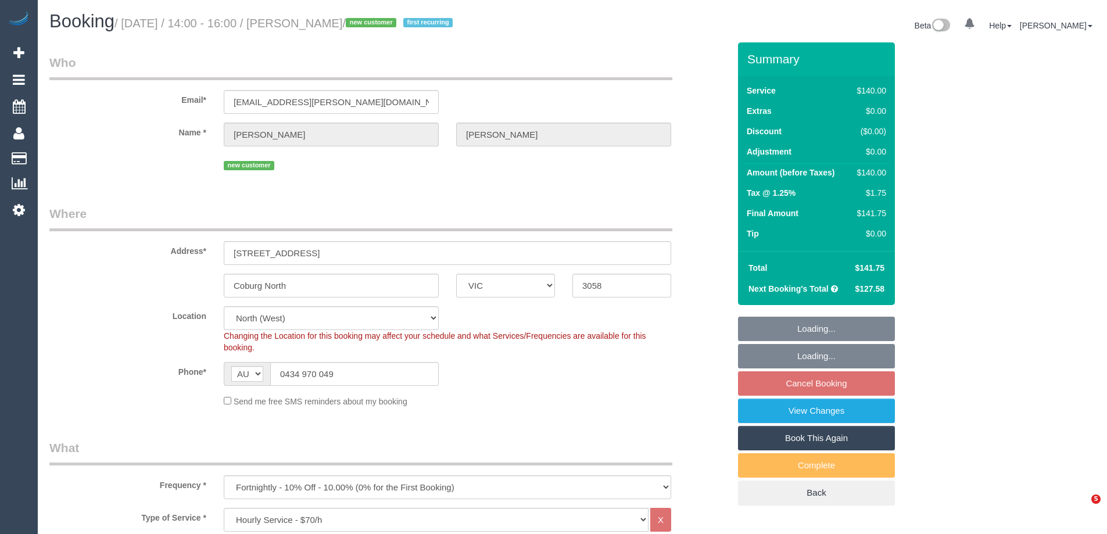
select select "number:34"
select select "number:26"
select select "object:1584"
select select "spot5"
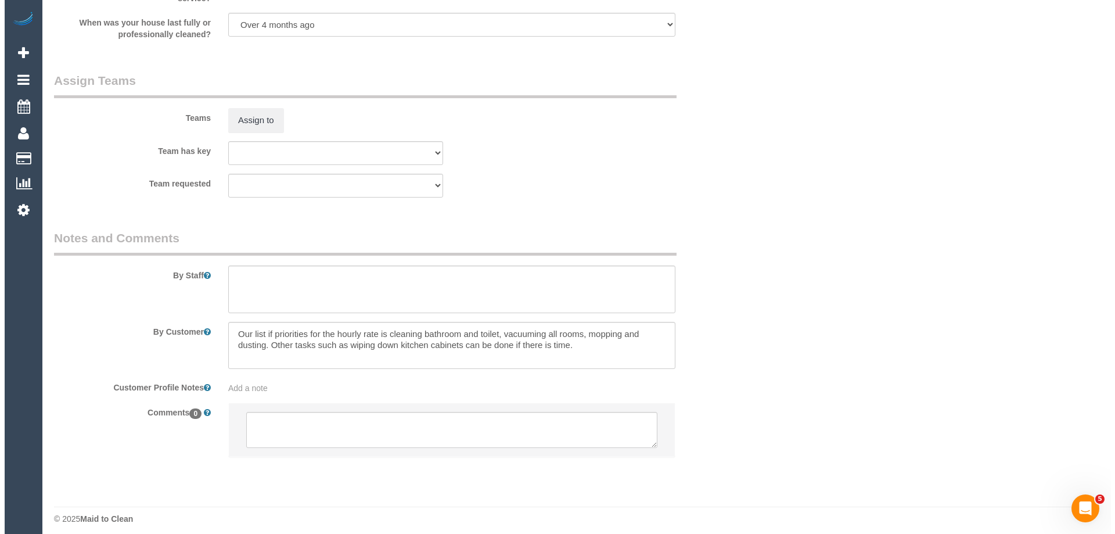
scroll to position [1681, 0]
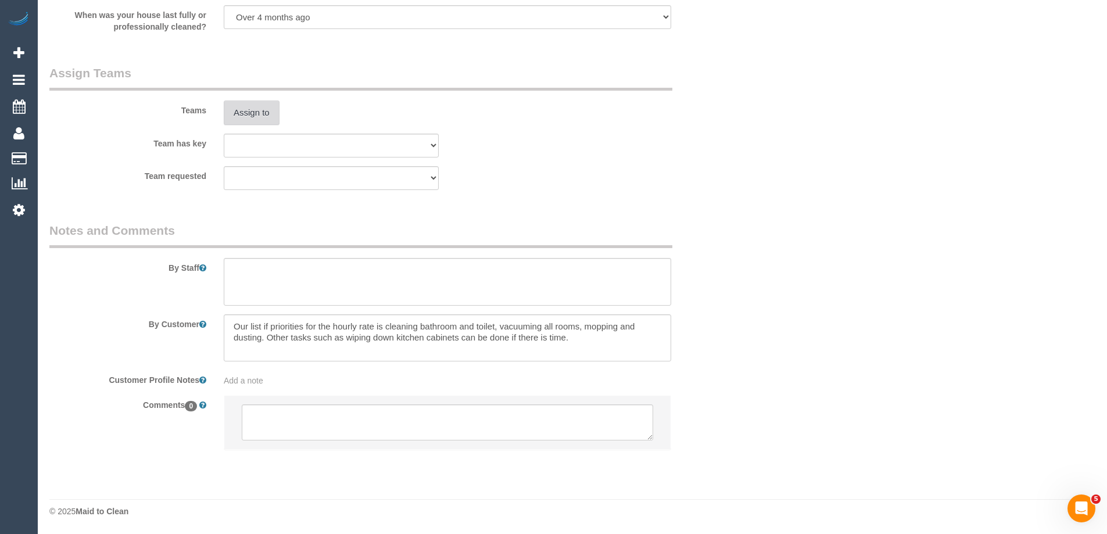
click at [256, 115] on button "Assign to" at bounding box center [252, 113] width 56 height 24
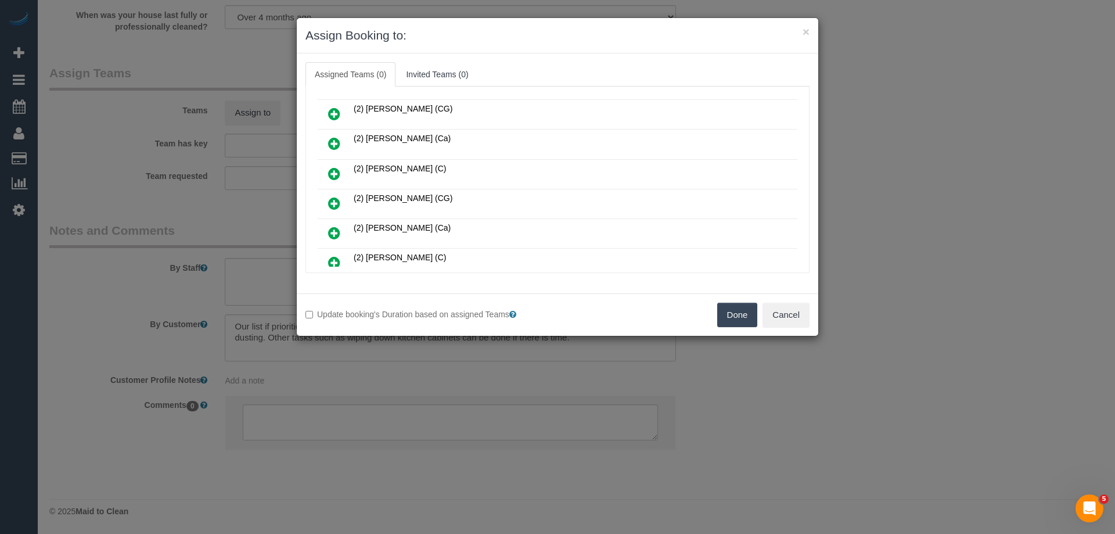
click at [336, 174] on icon at bounding box center [334, 174] width 12 height 14
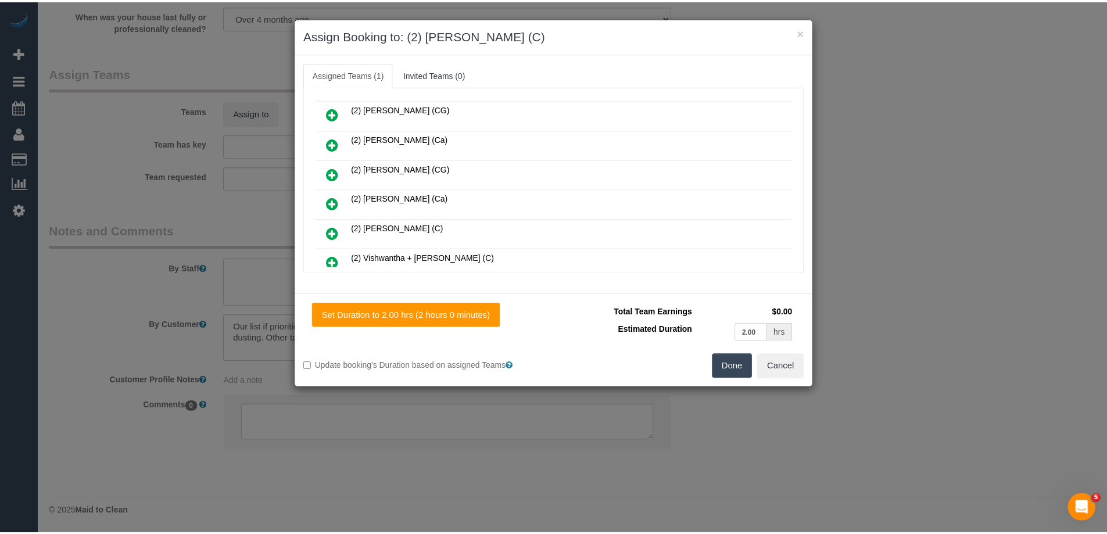
scroll to position [0, 0]
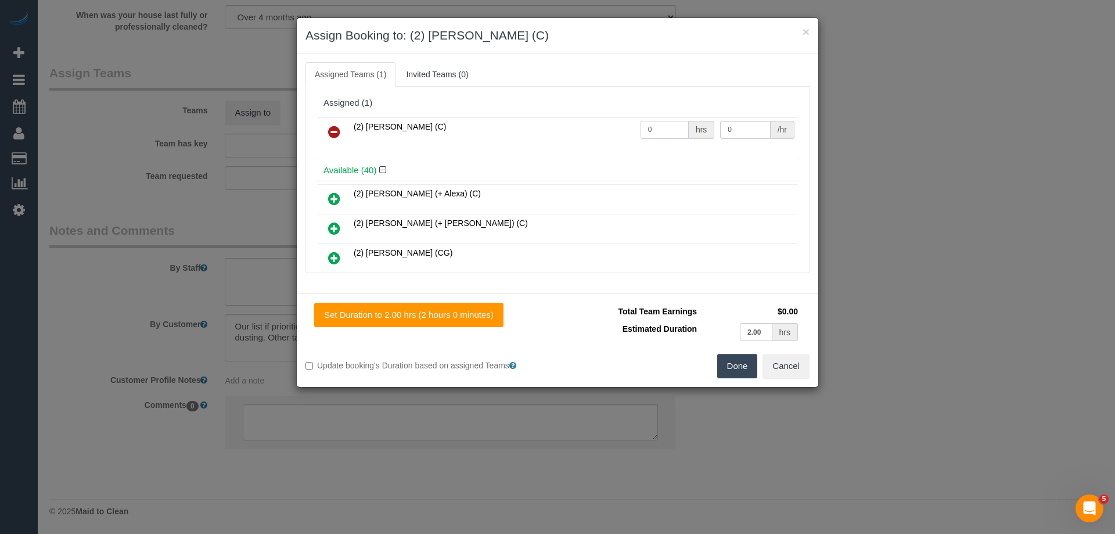
drag, startPoint x: 657, startPoint y: 127, endPoint x: 632, endPoint y: 125, distance: 25.0
click at [607, 125] on tr "(2) [PERSON_NAME] (C) 0 hrs 0 /hr" at bounding box center [558, 132] width 480 height 30
type input "2"
drag, startPoint x: 744, startPoint y: 125, endPoint x: 634, endPoint y: 124, distance: 109.8
click at [637, 125] on tr "(2) Harry Dhasmana (C) 2 hrs 0 /hr" at bounding box center [558, 132] width 480 height 30
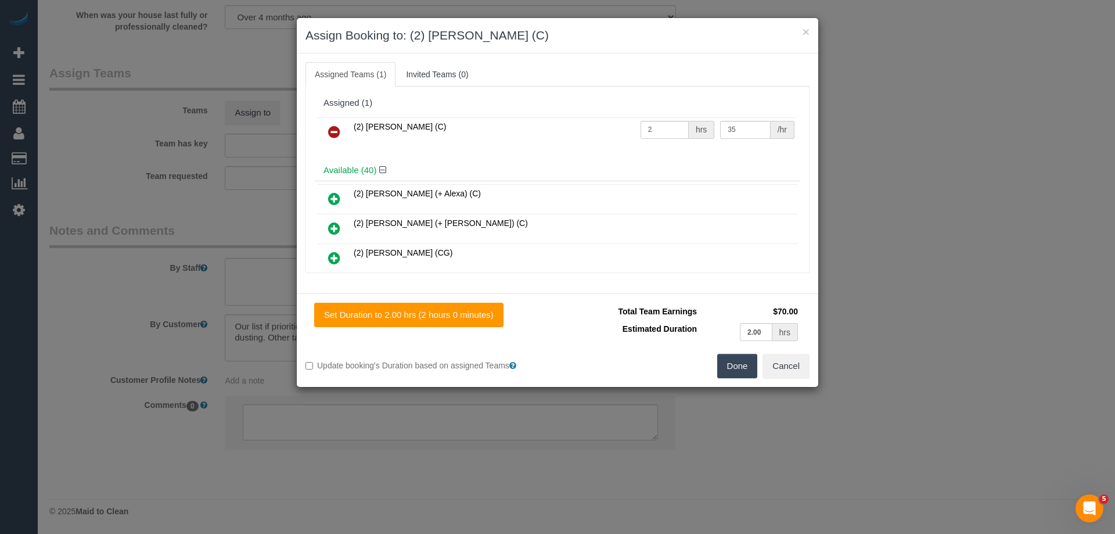
drag, startPoint x: 745, startPoint y: 119, endPoint x: 745, endPoint y: 134, distance: 15.1
click at [733, 127] on td "35 /hr" at bounding box center [757, 132] width 80 height 30
drag, startPoint x: 678, startPoint y: 129, endPoint x: 651, endPoint y: 128, distance: 26.7
click at [656, 126] on tr "(2) Harry Dhasmana (C) 2 hrs 35 /hr" at bounding box center [558, 132] width 480 height 30
type input "37.5"
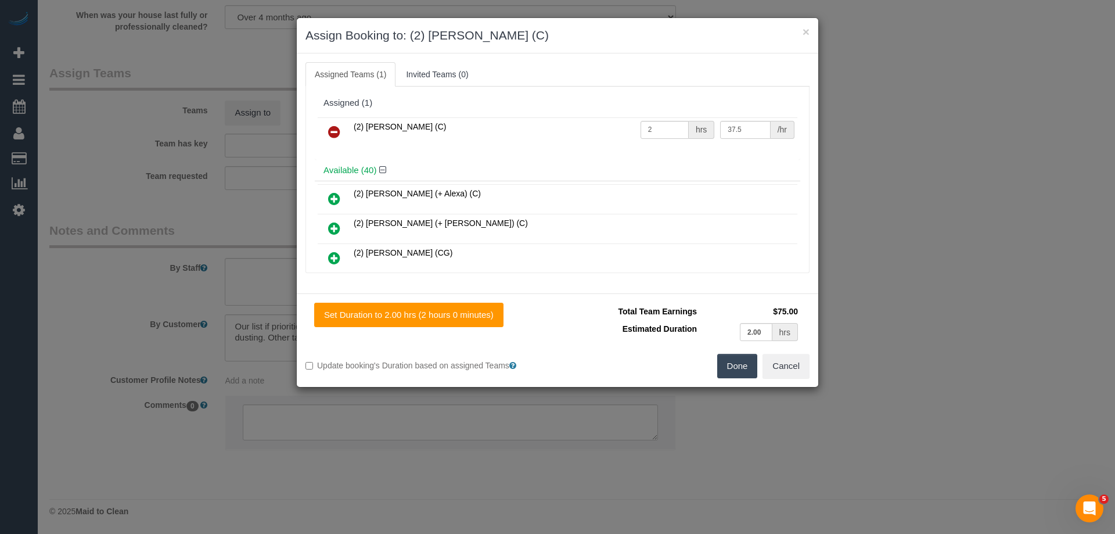
click at [731, 365] on button "Done" at bounding box center [737, 366] width 41 height 24
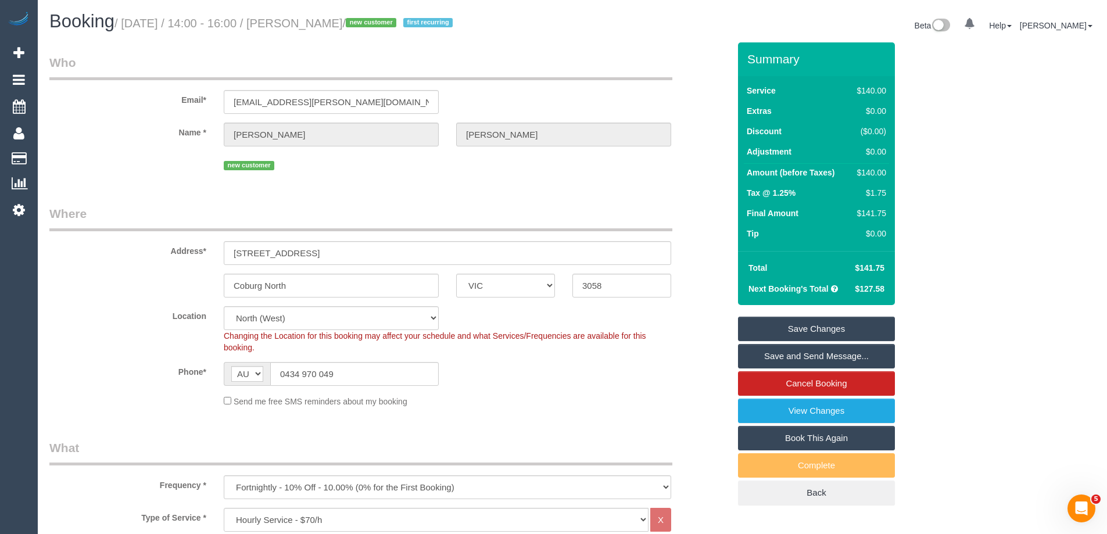
drag, startPoint x: 375, startPoint y: 24, endPoint x: 304, endPoint y: 17, distance: 71.3
click at [304, 17] on small "/ October 02, 2025 / 14:00 - 16:00 / Joanne Boyle / new customer first recurring" at bounding box center [285, 23] width 342 height 13
copy small "Joanne Boyle"
click at [749, 356] on link "Save and Send Message..." at bounding box center [816, 356] width 157 height 24
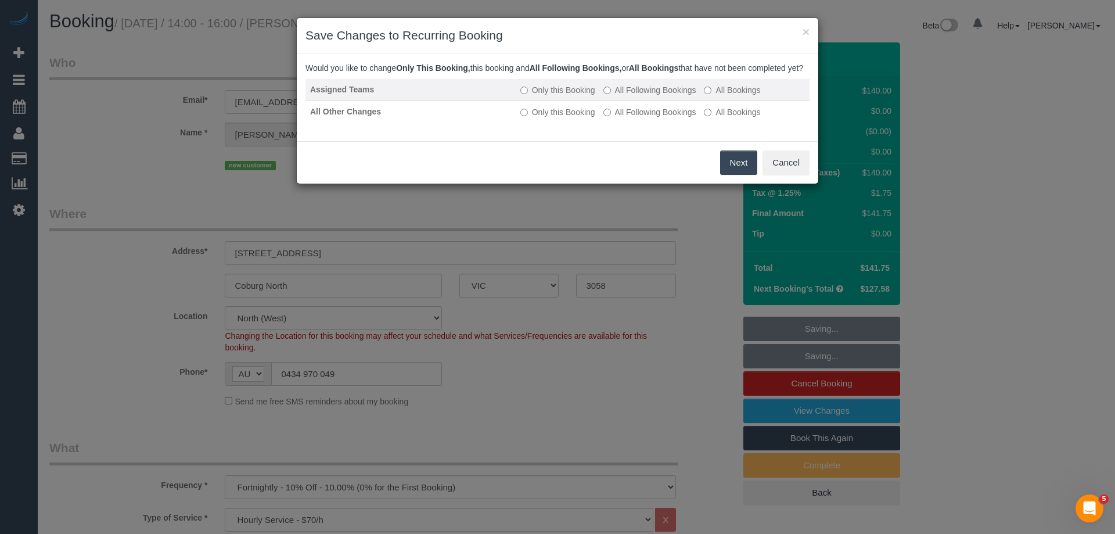
click at [650, 96] on label "All Following Bookings" at bounding box center [650, 90] width 93 height 12
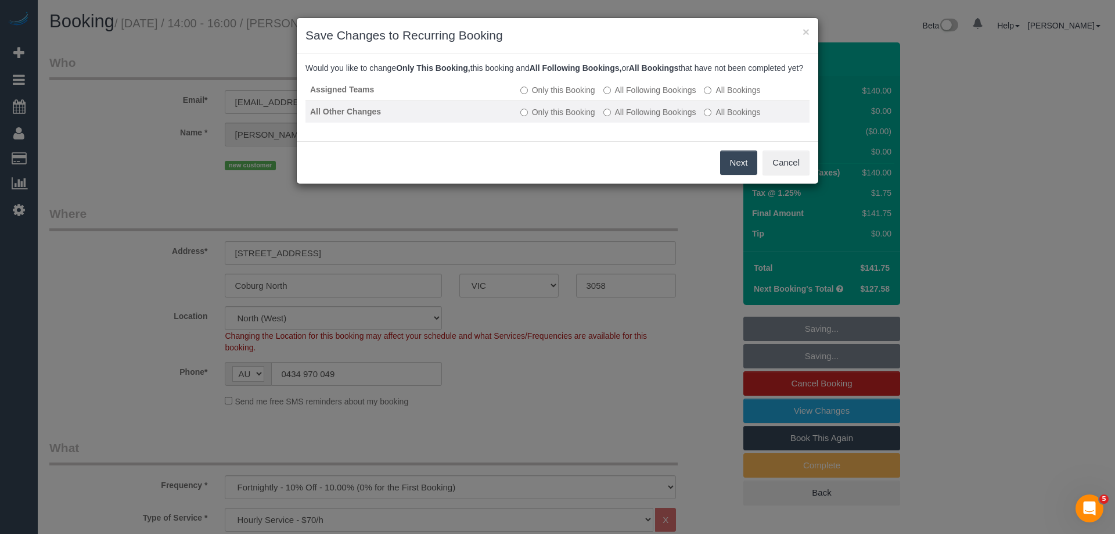
click at [643, 118] on label "All Following Bookings" at bounding box center [650, 112] width 93 height 12
click at [730, 175] on button "Save" at bounding box center [738, 162] width 40 height 24
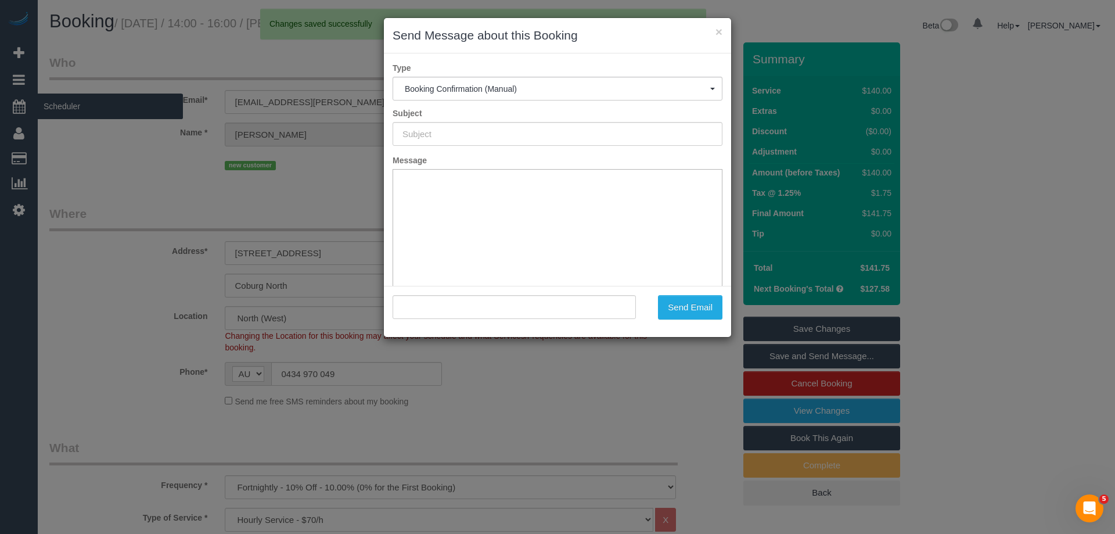
type input "Booking Confirmed"
type input ""Joanne Boyle" <jo.boyle.13@gmail.com>"
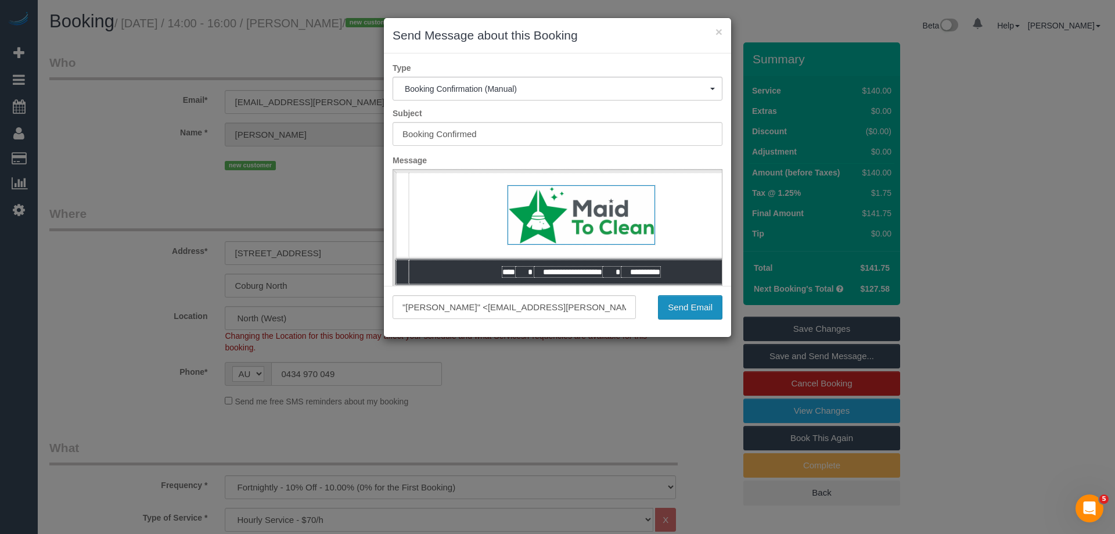
click at [675, 307] on button "Send Email" at bounding box center [690, 307] width 64 height 24
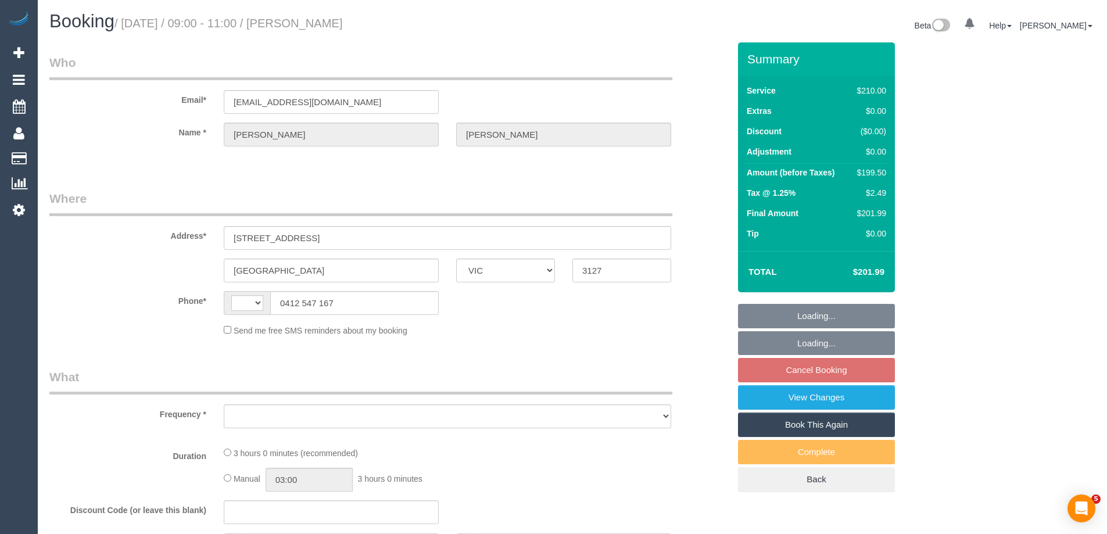
select select "VIC"
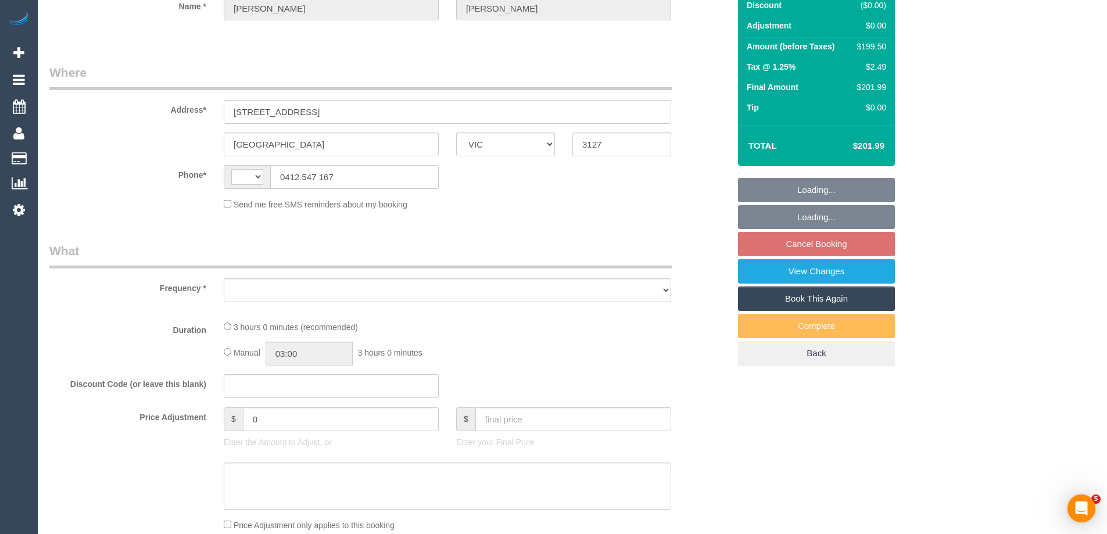
select select "string:AU"
select select "object:668"
select select "number:28"
select select "number:14"
select select "number:19"
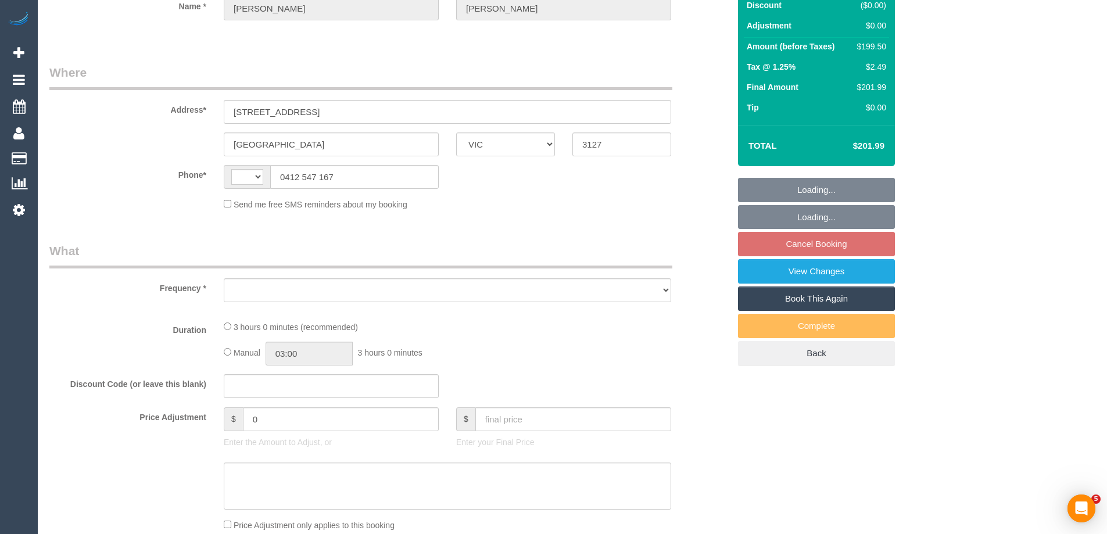
select select "number:24"
select select "number:12"
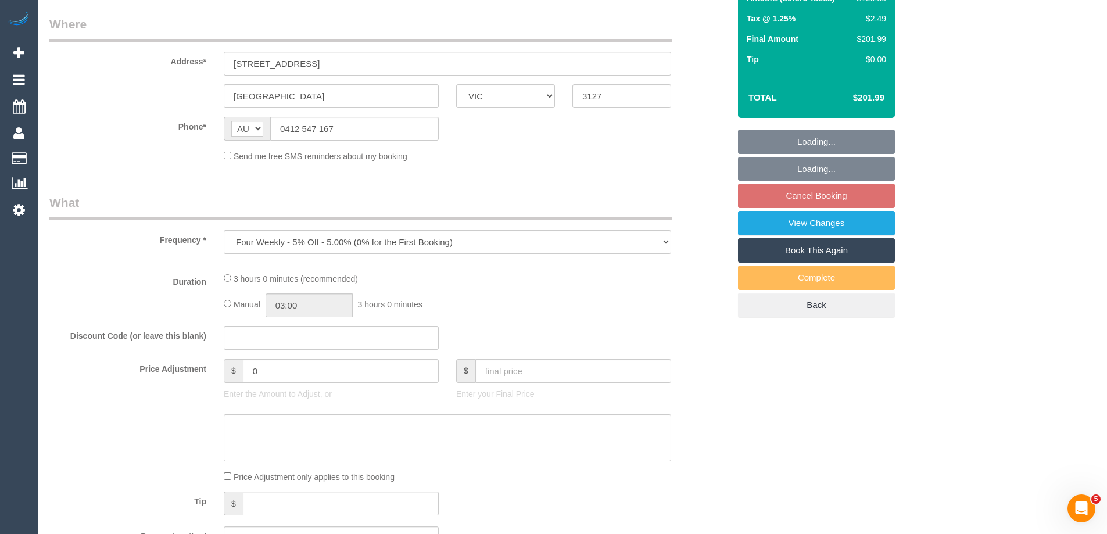
select select "string:stripe-pm_1MAR652GScqysDRVf1j1z59r"
select select "180"
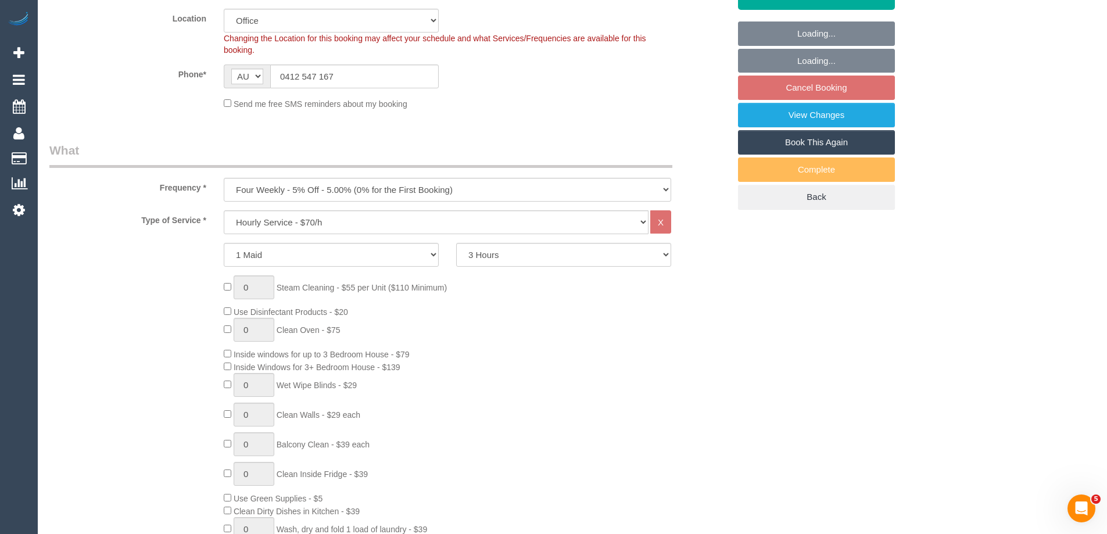
select select "object:853"
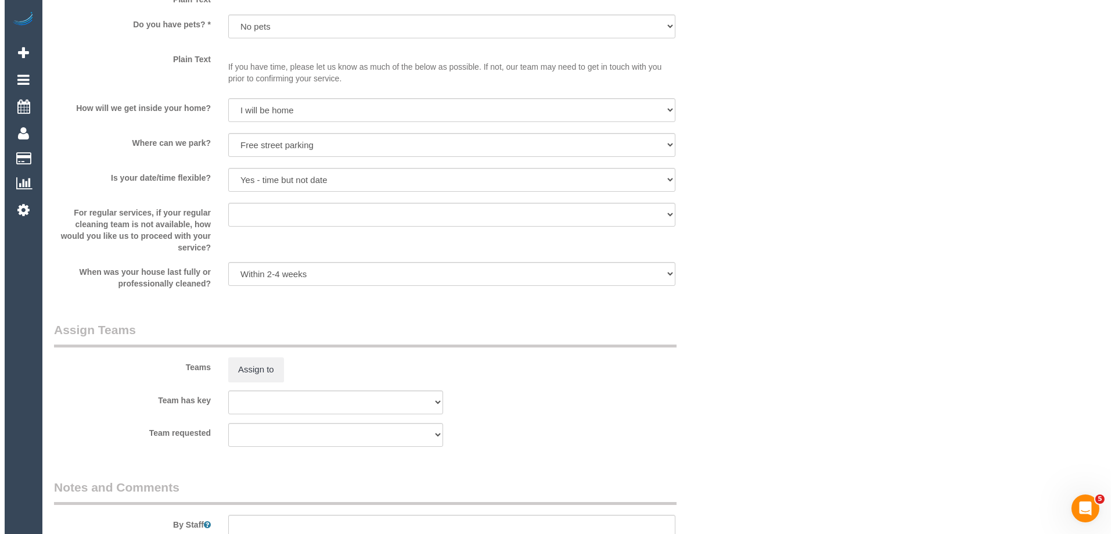
scroll to position [1743, 0]
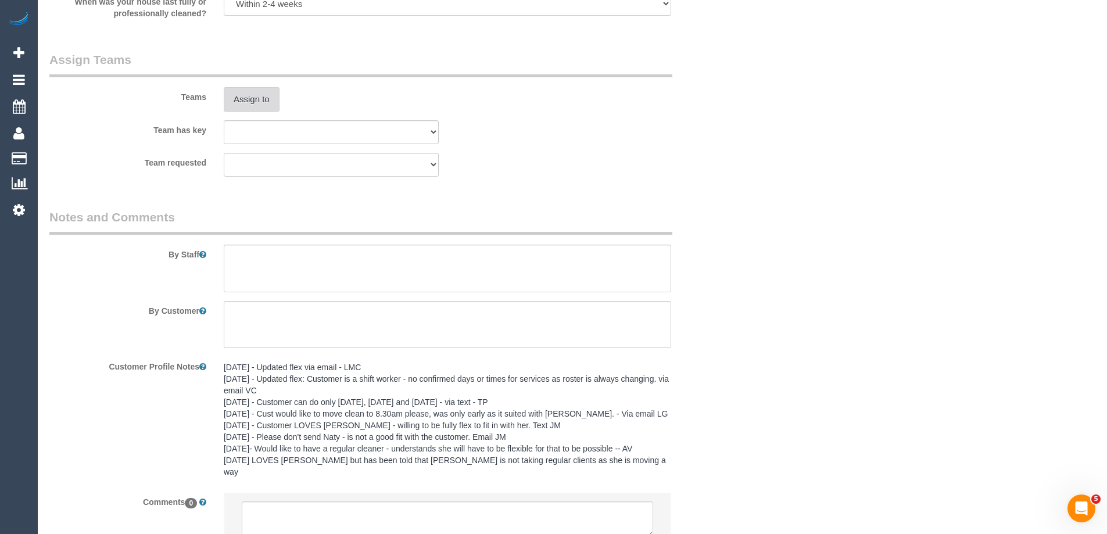
click at [247, 102] on button "Assign to" at bounding box center [252, 99] width 56 height 24
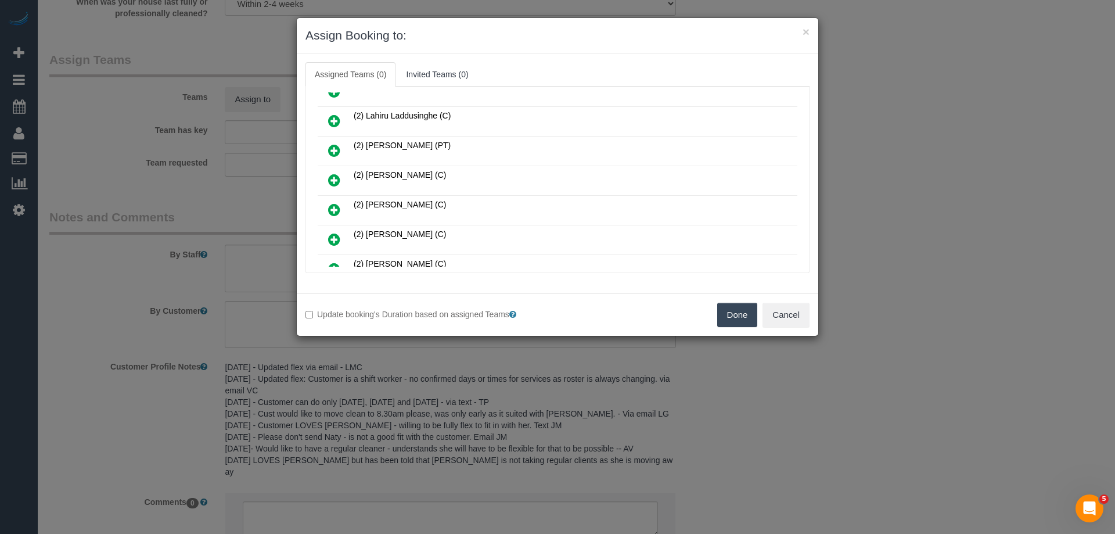
click at [338, 199] on link at bounding box center [334, 210] width 27 height 23
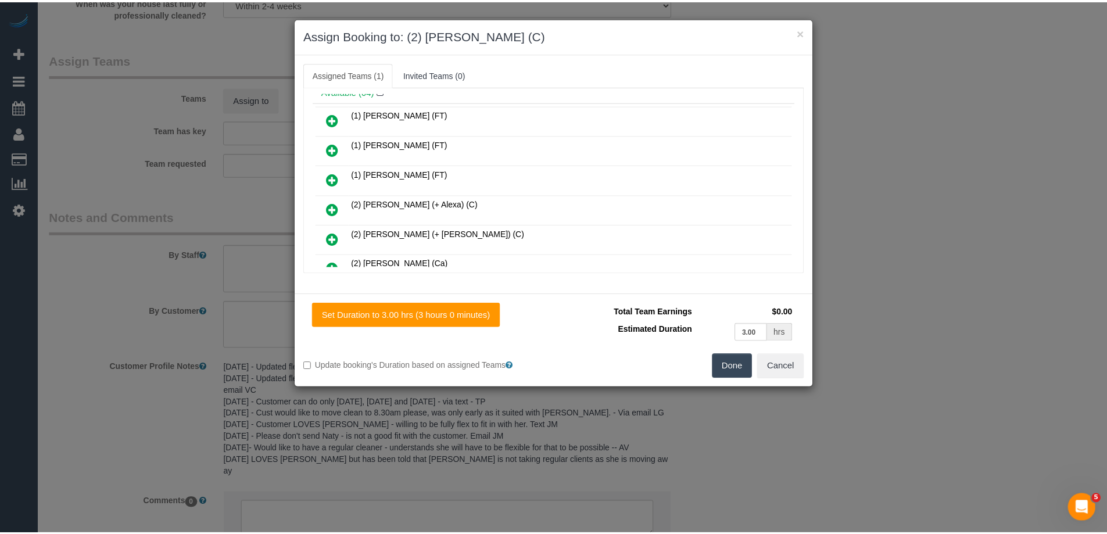
scroll to position [0, 0]
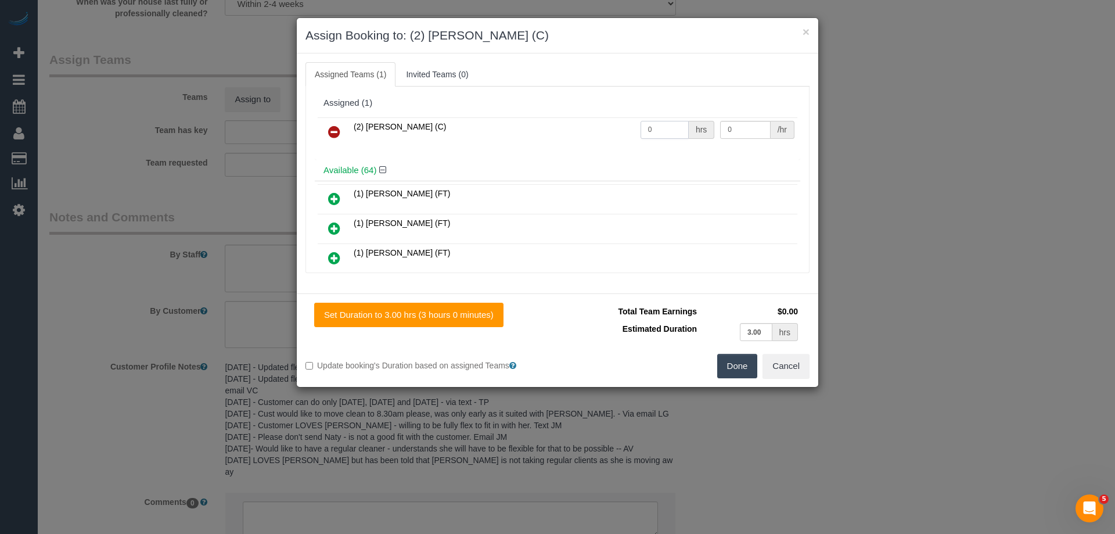
click at [601, 129] on tr "(2) [PERSON_NAME] (C) 0 hrs 0 /hr" at bounding box center [558, 132] width 480 height 30
type input "3"
drag, startPoint x: 738, startPoint y: 132, endPoint x: 622, endPoint y: 121, distance: 116.7
click at [636, 123] on tr "(2) [PERSON_NAME] (C) 3 hrs 0 /hr" at bounding box center [558, 132] width 480 height 30
type input "37.5"
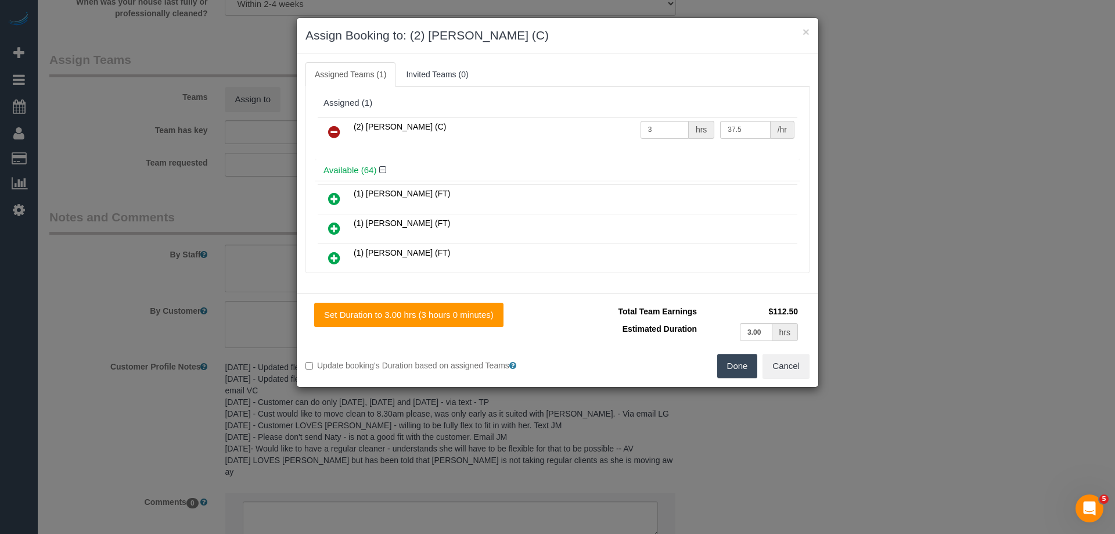
click at [729, 369] on button "Done" at bounding box center [737, 366] width 41 height 24
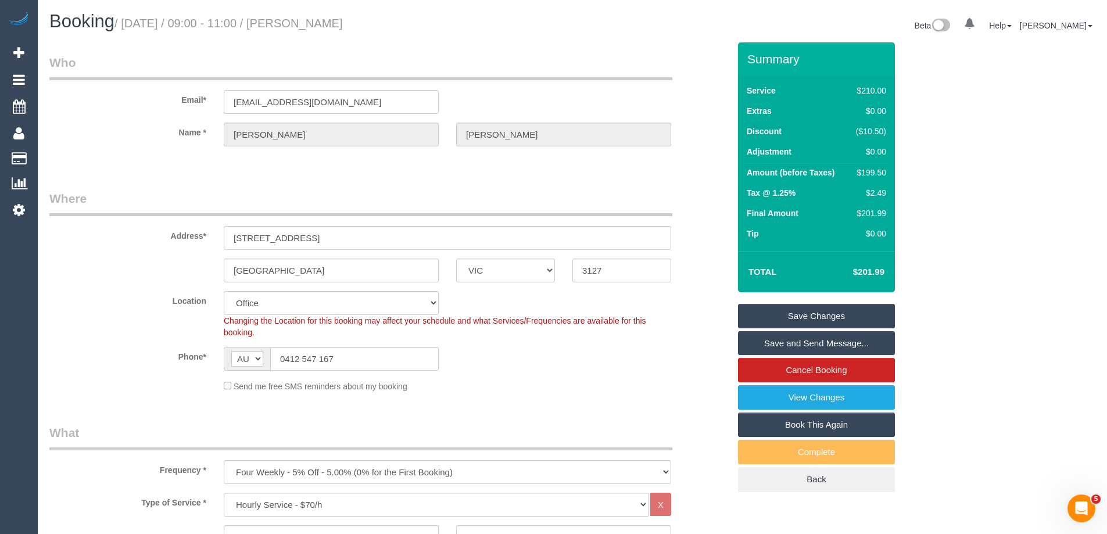
drag, startPoint x: 375, startPoint y: 23, endPoint x: 306, endPoint y: 23, distance: 68.6
click at [306, 23] on h1 "Booking / [DATE] / 09:00 - 11:00 / [PERSON_NAME]" at bounding box center [306, 22] width 514 height 20
copy small "[PERSON_NAME]"
click at [802, 317] on link "Save Changes" at bounding box center [816, 316] width 157 height 24
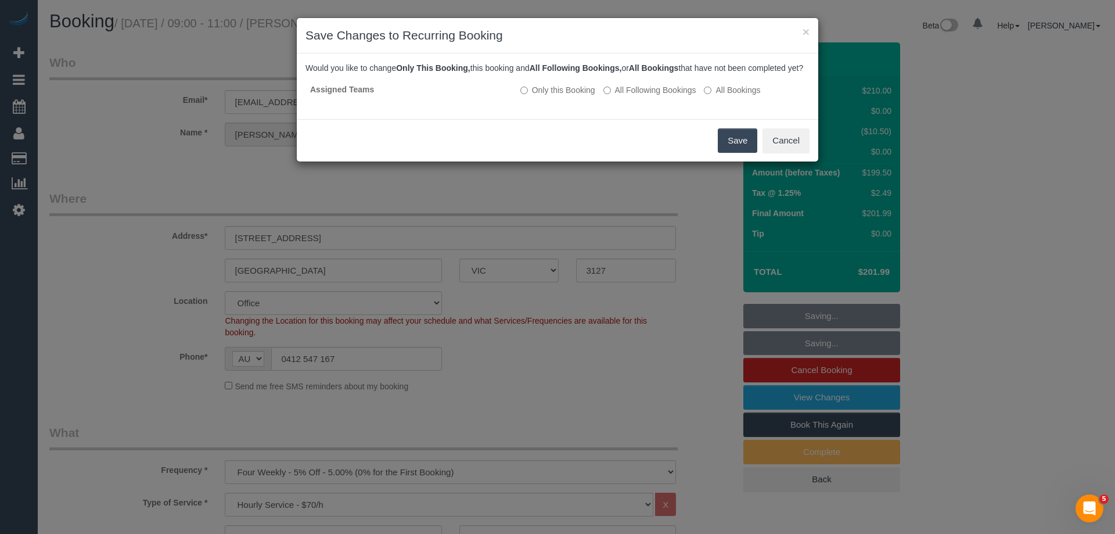
click at [745, 149] on button "Save" at bounding box center [738, 140] width 40 height 24
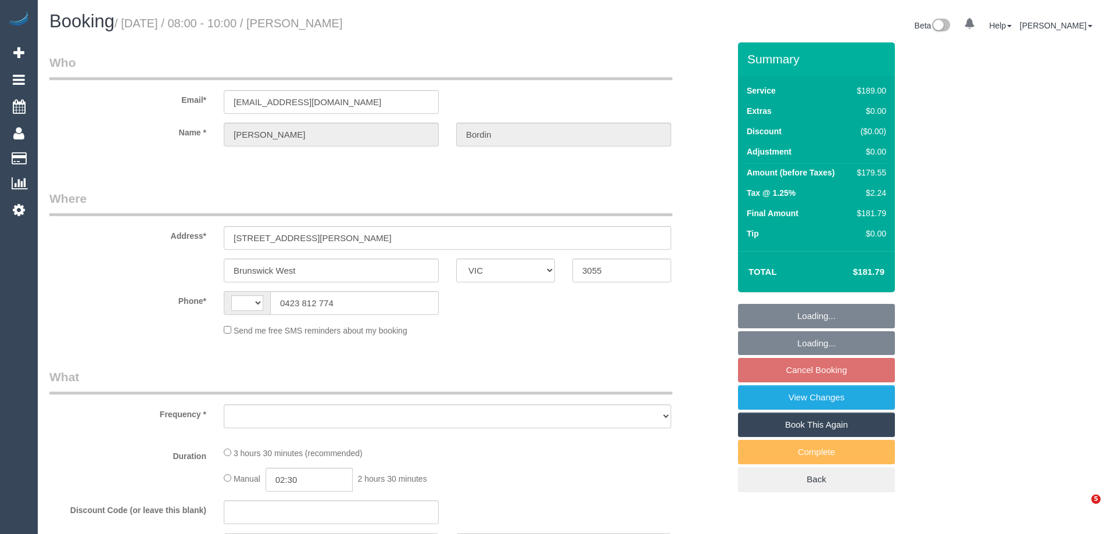
select select "VIC"
select select "string:AU"
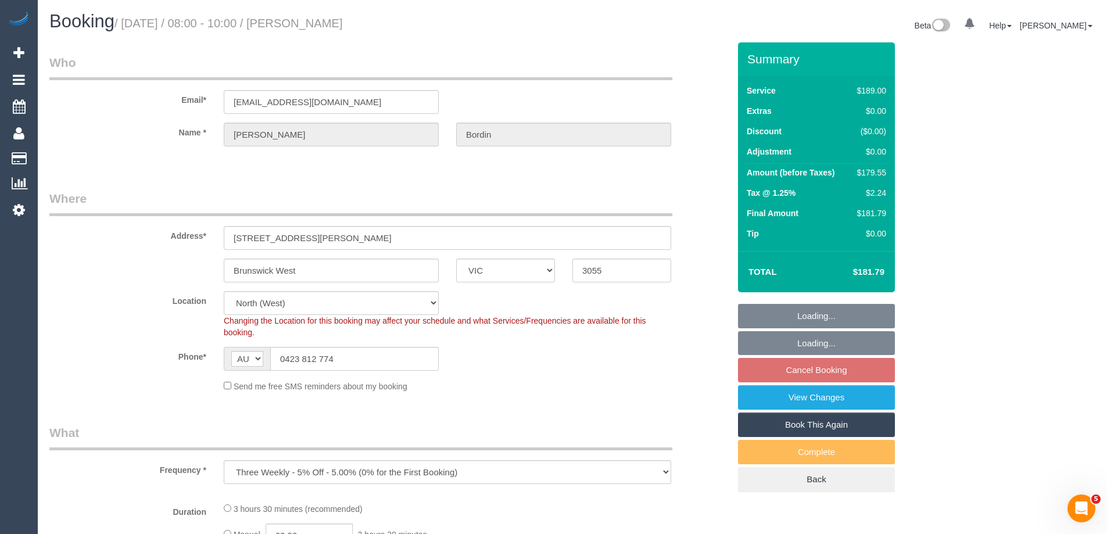
select select "object:529"
select select "string:stripe-pm_1RxF2f2GScqysDRVgIFyoVXc"
select select "number:28"
select select "number:15"
select select "number:19"
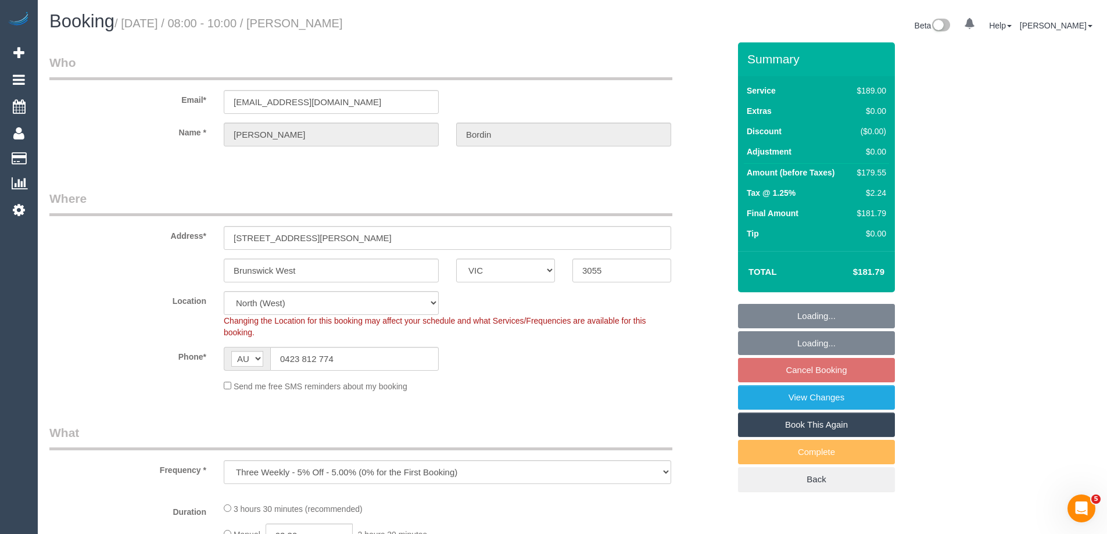
select select "number:22"
select select "number:13"
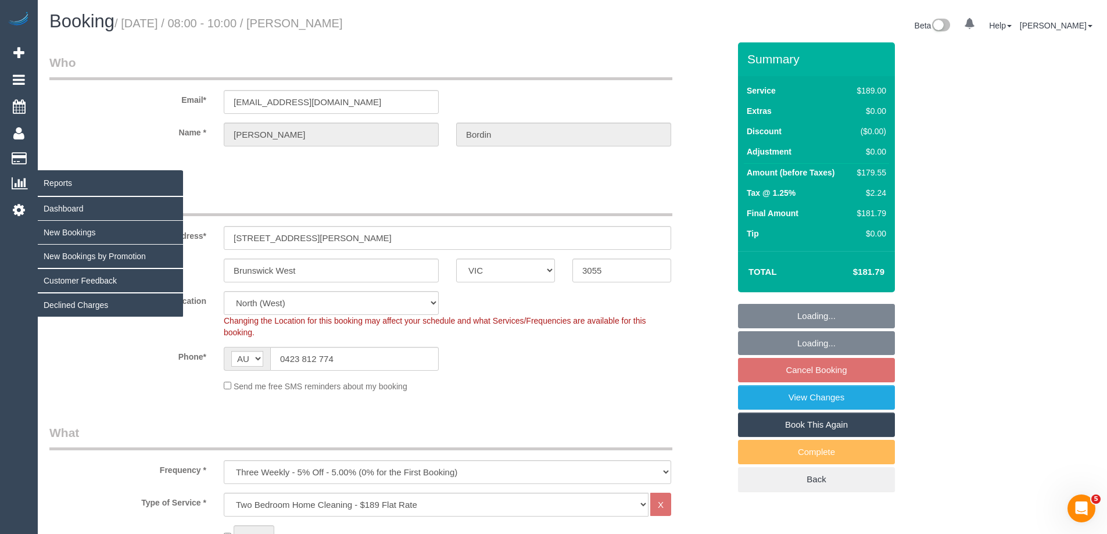
select select "spot2"
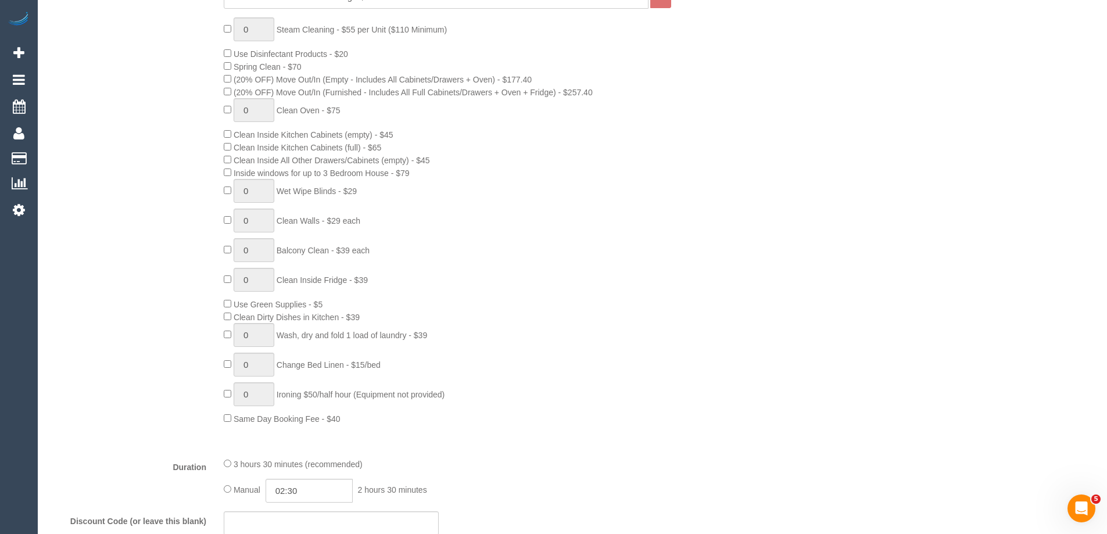
scroll to position [755, 0]
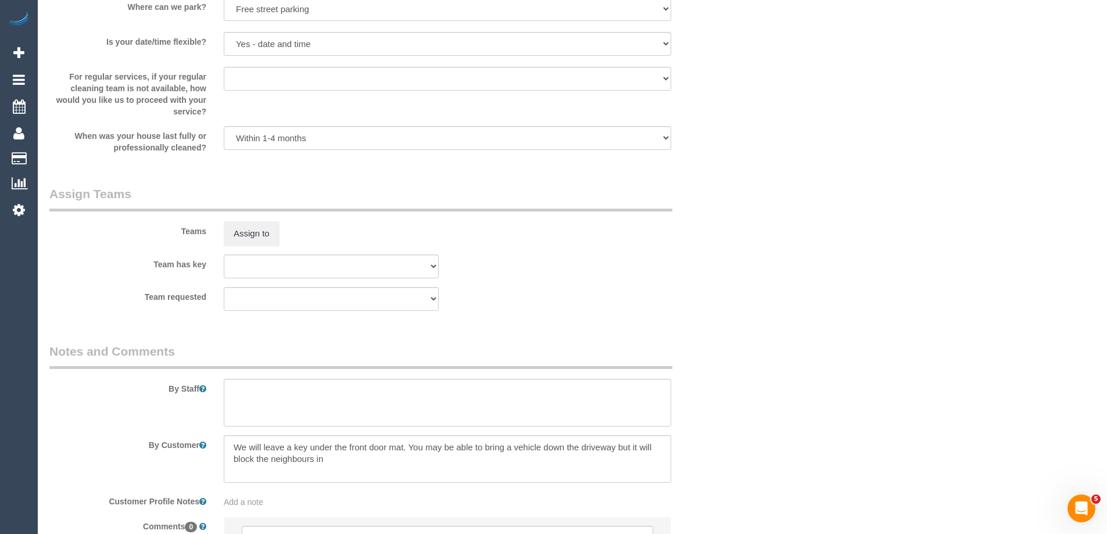
select select "spot23"
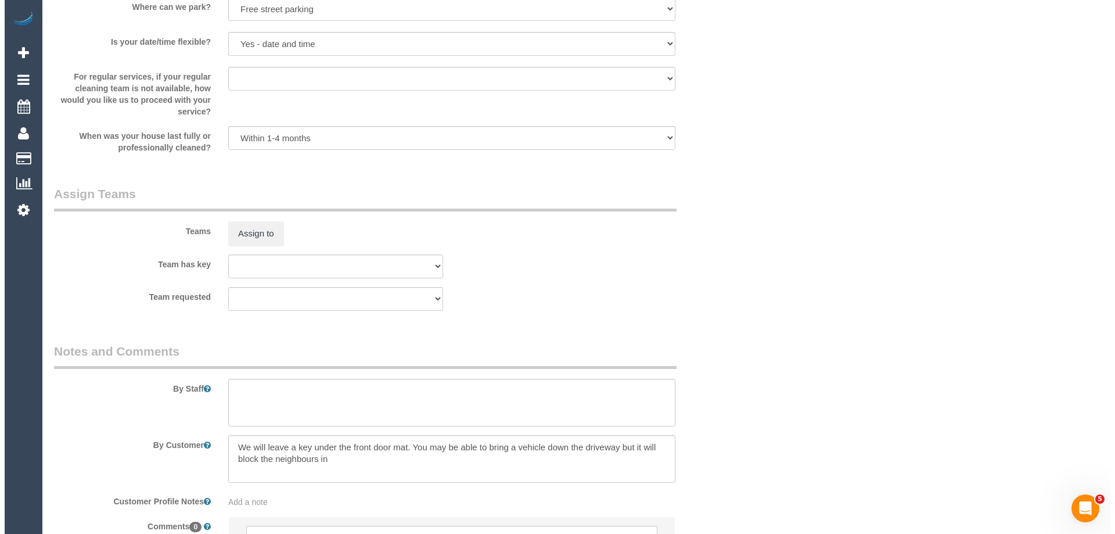
scroll to position [1698, 0]
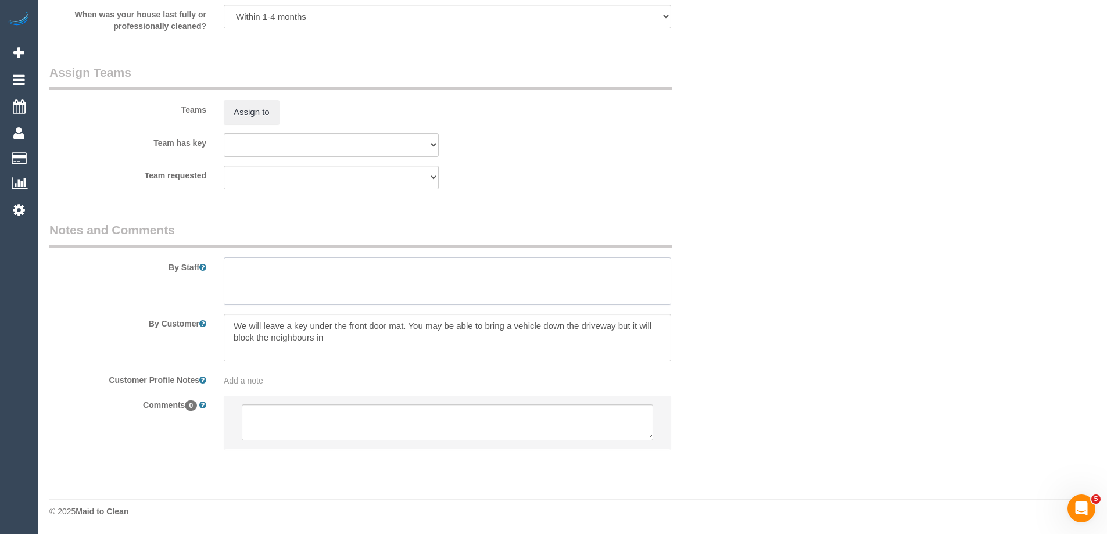
click at [243, 267] on textarea at bounding box center [447, 281] width 447 height 48
type textarea "Estimated time of 3-3.5 hrs"
click at [262, 105] on button "Assign to" at bounding box center [252, 112] width 56 height 24
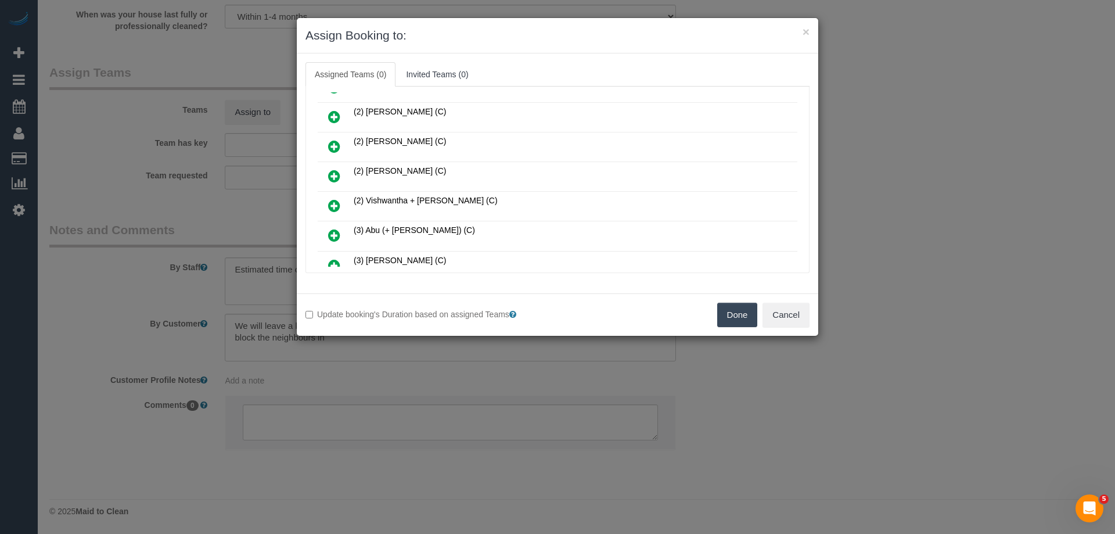
click at [332, 168] on link at bounding box center [334, 176] width 27 height 23
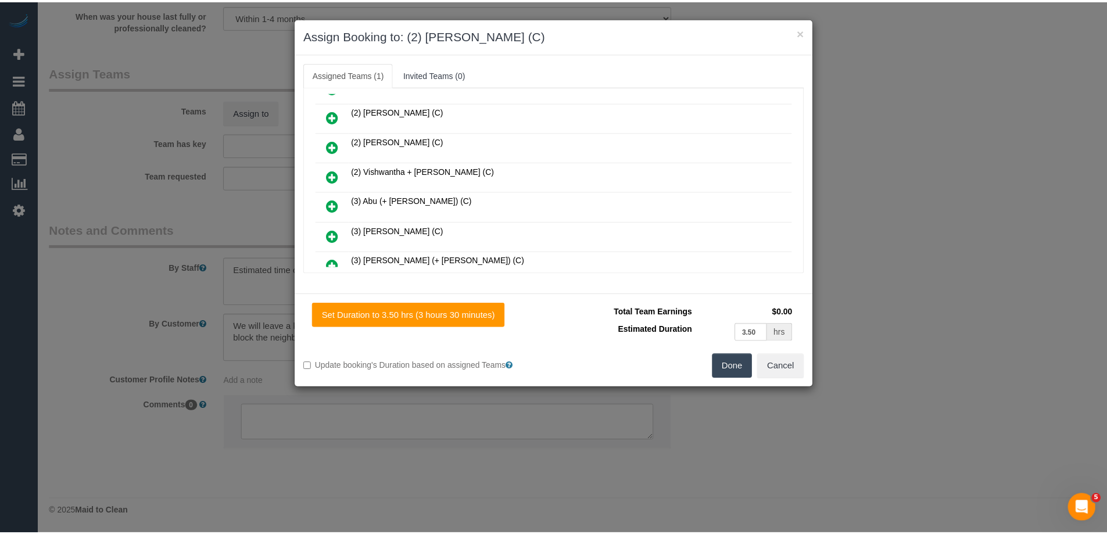
scroll to position [0, 0]
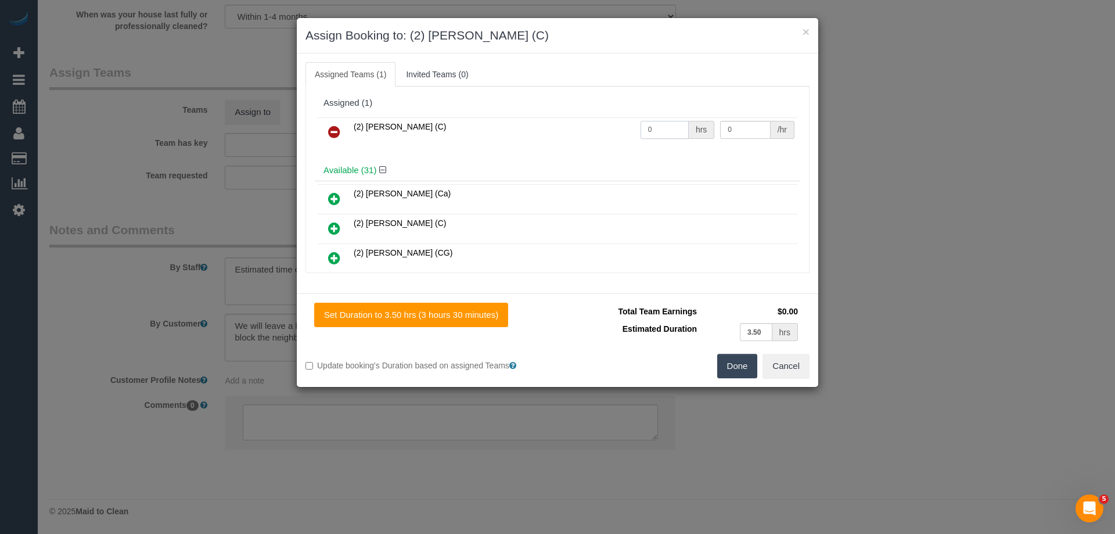
drag, startPoint x: 652, startPoint y: 128, endPoint x: 673, endPoint y: 129, distance: 20.3
click at [625, 126] on tr "(2) [PERSON_NAME] (C) 0 hrs 0 /hr" at bounding box center [558, 132] width 480 height 30
type input "1"
drag, startPoint x: 706, startPoint y: 125, endPoint x: 659, endPoint y: 124, distance: 47.1
click at [663, 124] on tr "(2) [PERSON_NAME] (C) 1 hrs 0 /hr" at bounding box center [558, 132] width 480 height 30
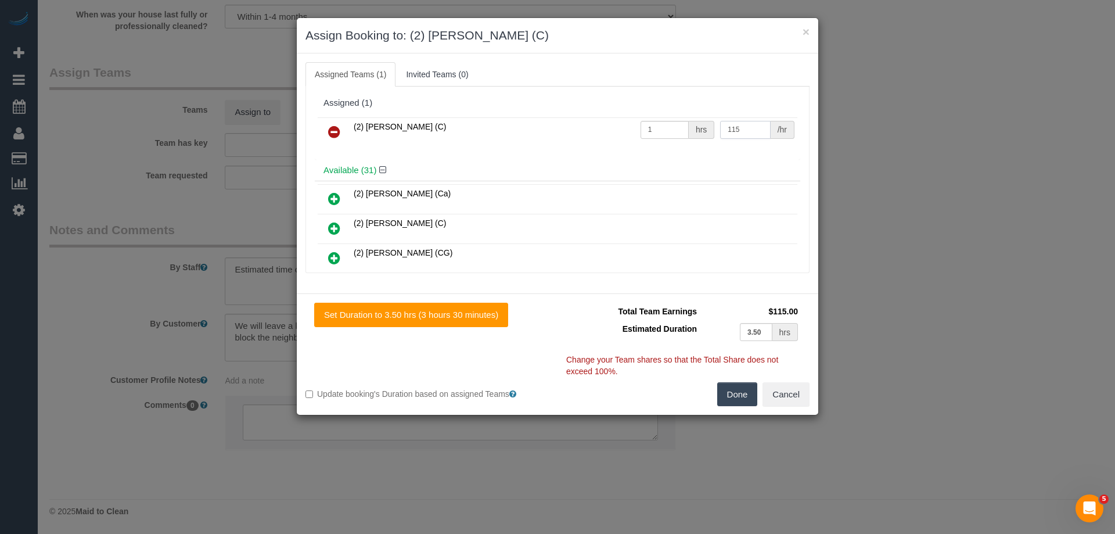
type input "115"
click at [740, 393] on button "Done" at bounding box center [737, 394] width 41 height 24
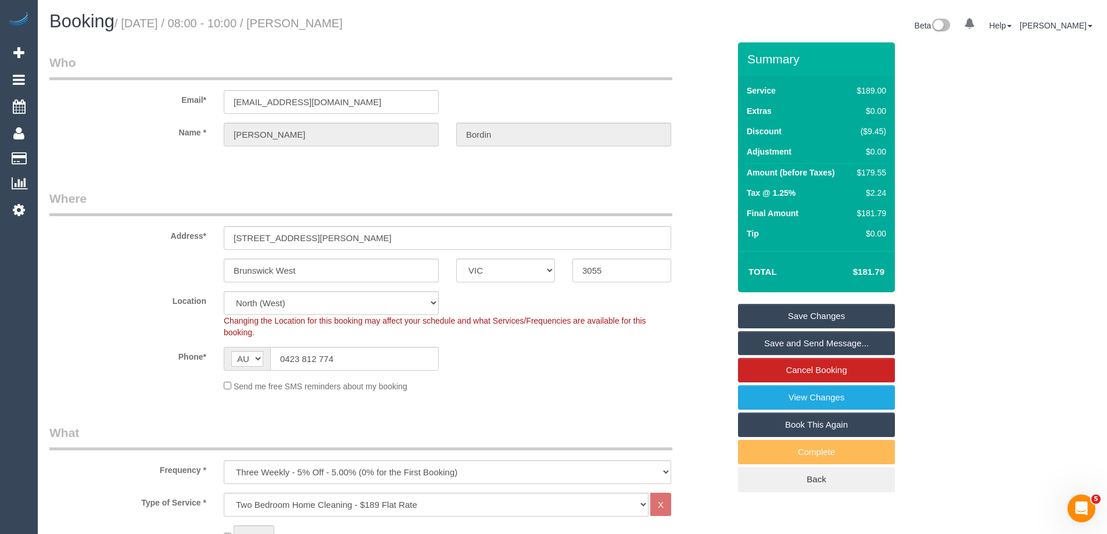
drag, startPoint x: 322, startPoint y: 20, endPoint x: 306, endPoint y: 19, distance: 16.4
click at [306, 19] on h1 "Booking / [DATE] / 08:00 - 10:00 / [PERSON_NAME]" at bounding box center [306, 22] width 514 height 20
copy small "[PERSON_NAME]"
click at [783, 315] on link "Save Changes" at bounding box center [816, 316] width 157 height 24
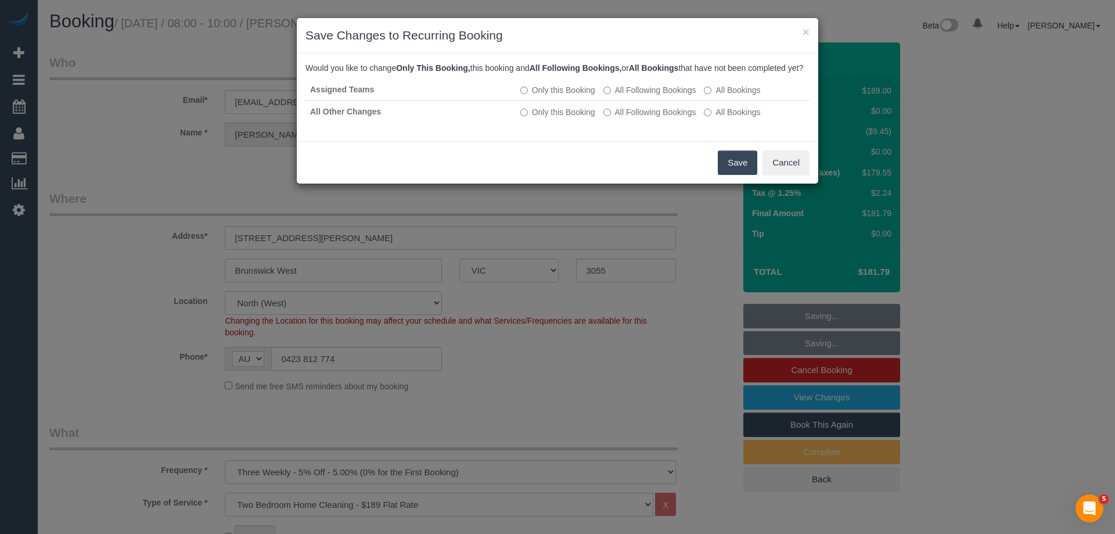
click at [748, 175] on button "Save" at bounding box center [738, 162] width 40 height 24
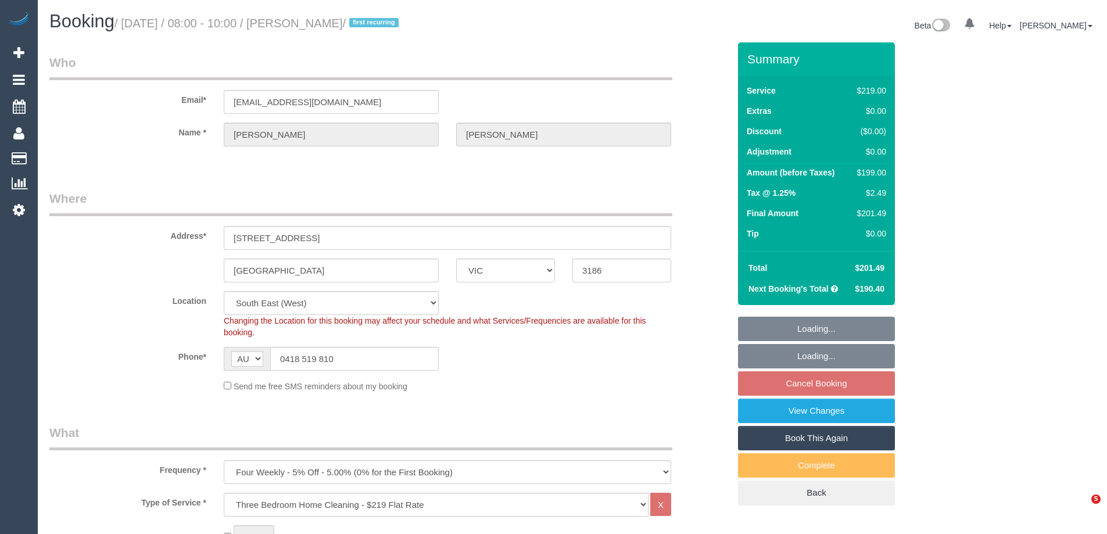
select select "VIC"
select select "number:28"
select select "number:14"
select select "number:19"
select select "number:24"
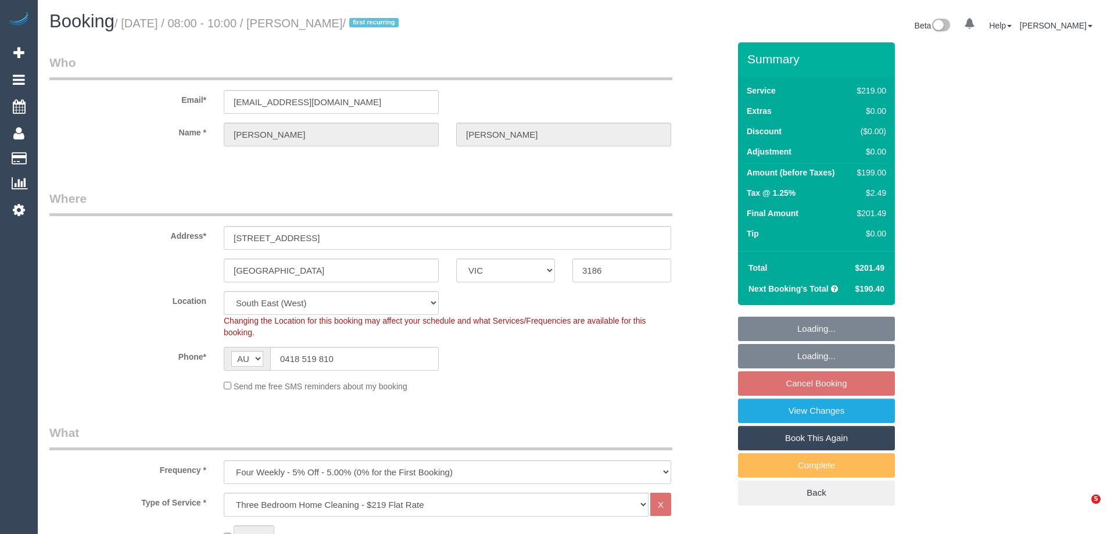
select select "number:35"
select select "number:13"
select select "spot1"
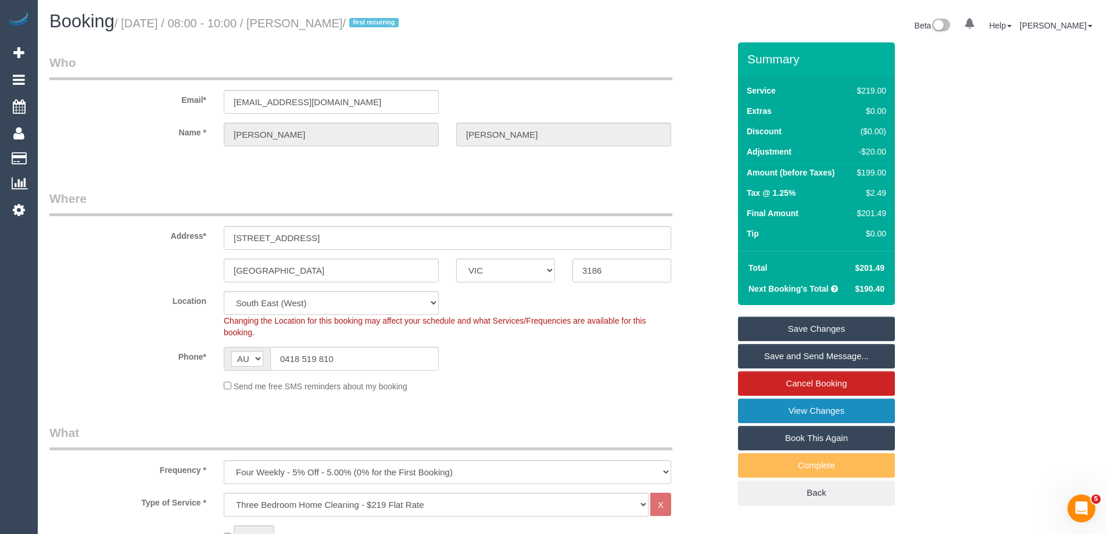
click at [777, 415] on link "View Changes" at bounding box center [816, 411] width 157 height 24
drag, startPoint x: 369, startPoint y: 105, endPoint x: 78, endPoint y: 96, distance: 291.8
click at [78, 96] on div "Email* [EMAIL_ADDRESS][DOMAIN_NAME]" at bounding box center [389, 84] width 697 height 60
drag, startPoint x: 347, startPoint y: 361, endPoint x: 140, endPoint y: 360, distance: 207.4
click at [145, 360] on div "Phone* AF AL DZ AD AO AI AQ AG AR AM AW AU AT AZ BS BH BD BB BY BE BZ BJ BM BT …" at bounding box center [389, 359] width 697 height 24
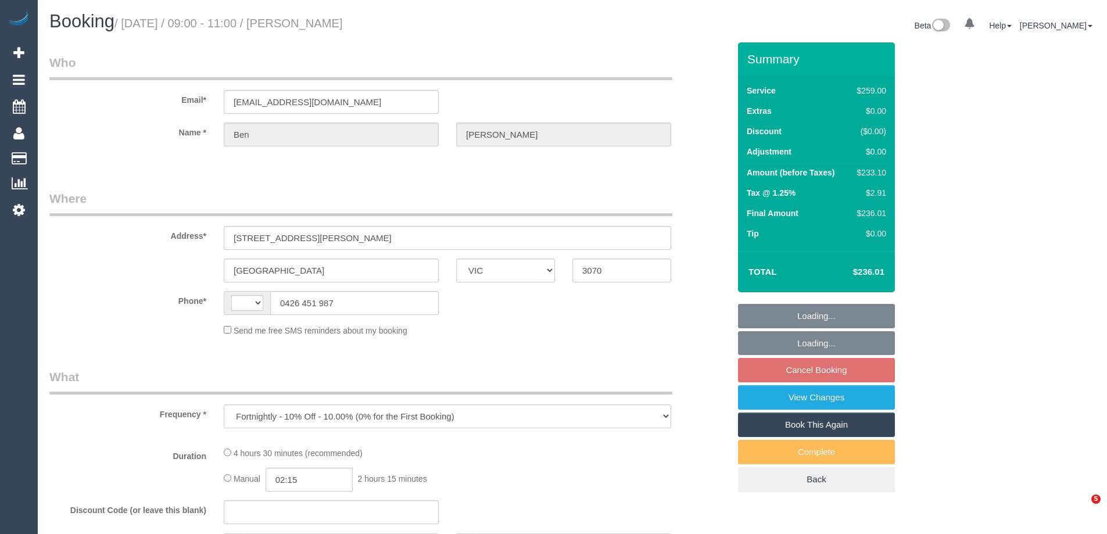
select select "VIC"
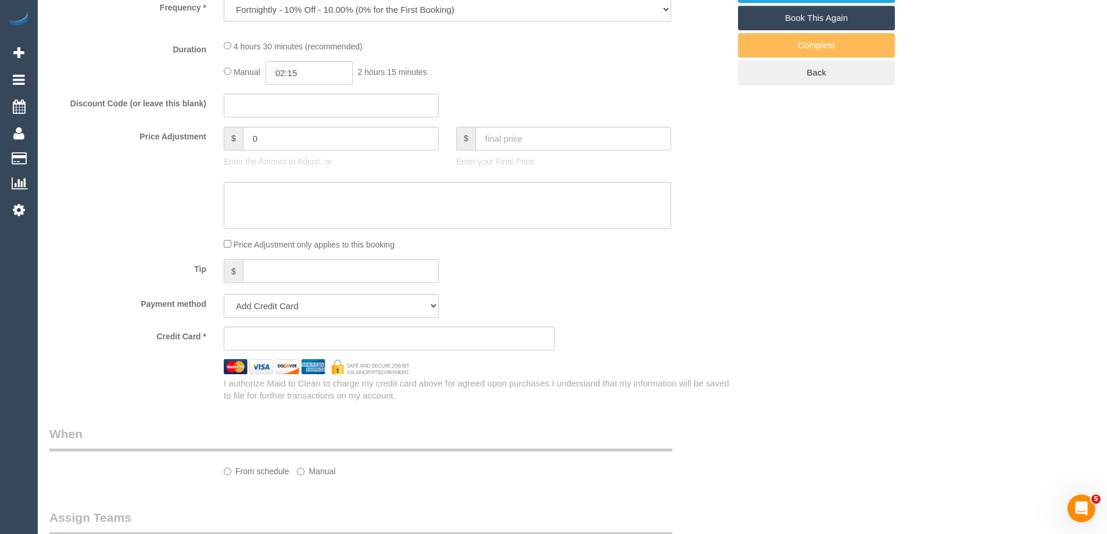
select select "string:stripe-pm_1Oy5ya2GScqysDRV3mGMmc0R"
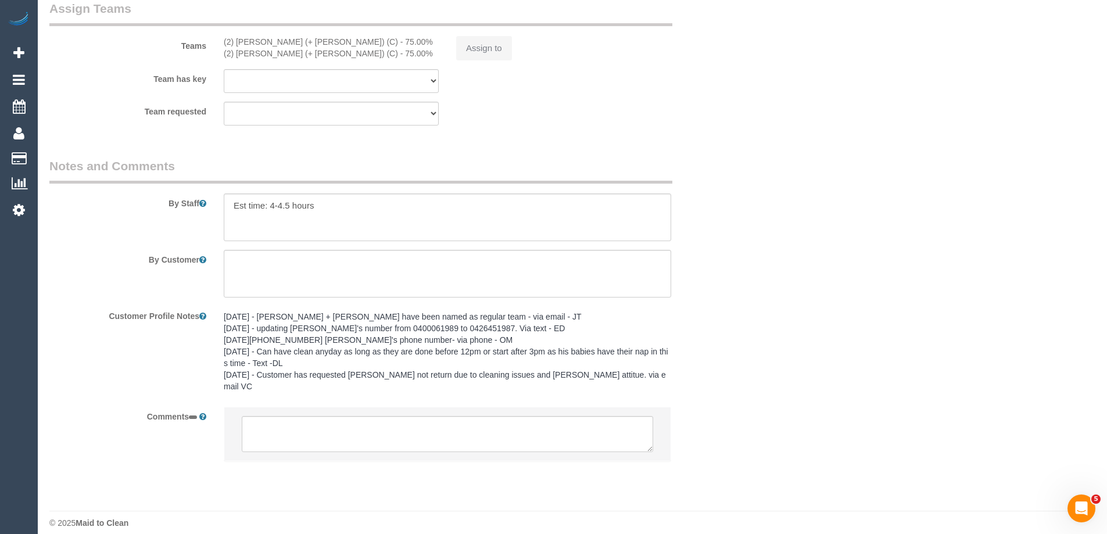
select select "object:635"
select select "string:AU"
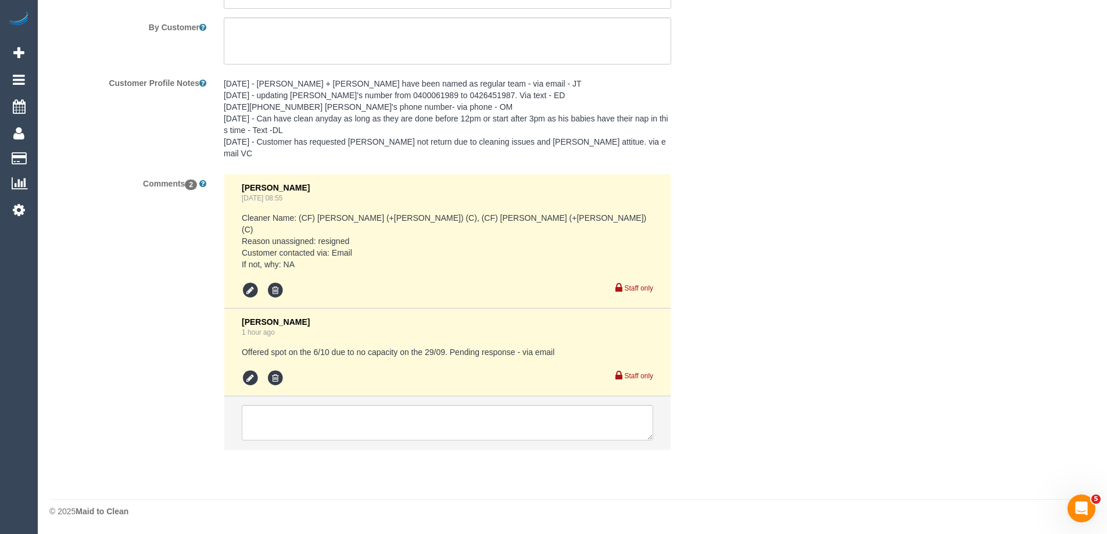
select select "number:30"
select select "number:14"
select select "number:19"
select select "number:25"
select select "number:34"
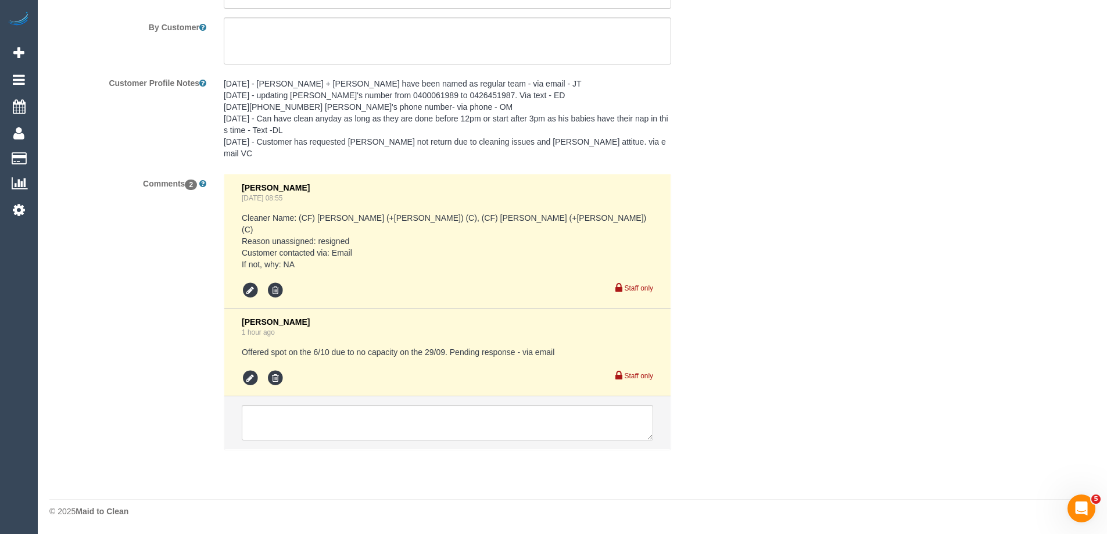
select select "number:13"
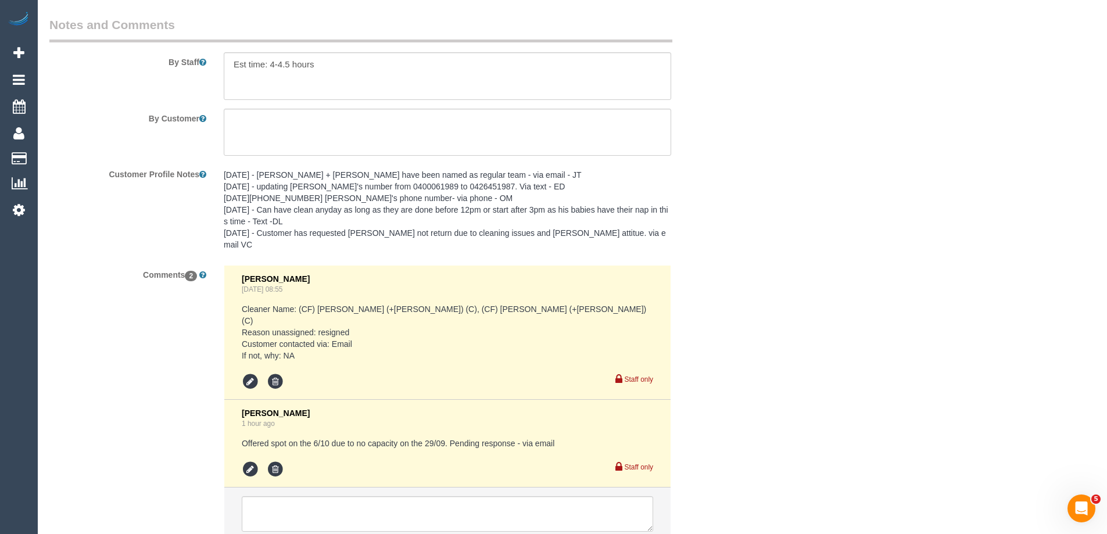
scroll to position [2034, 0]
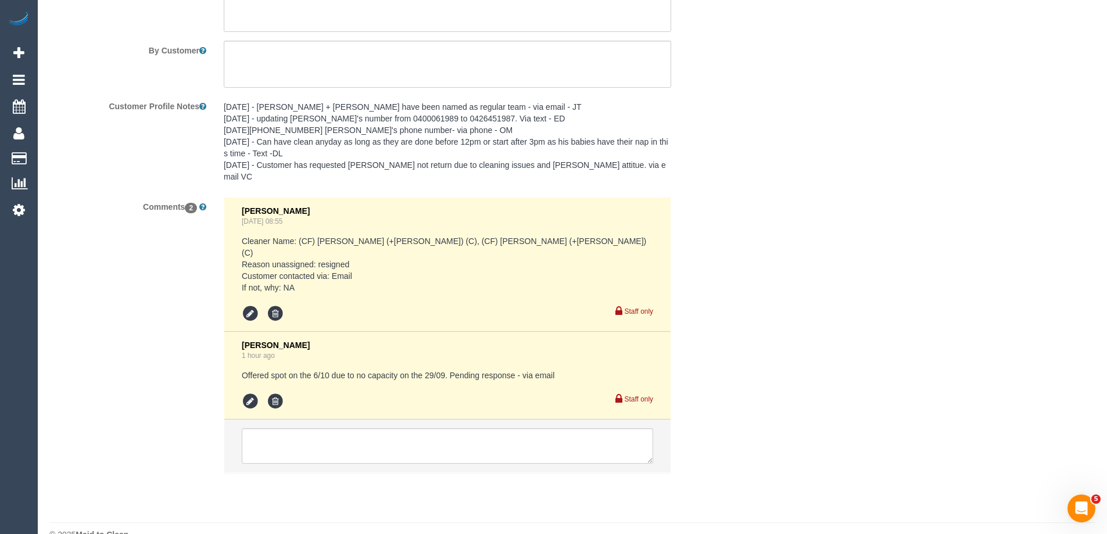
click at [241, 376] on li "[PERSON_NAME] 1 hour ago Offered spot on the 6/10 due to no capacity on the 29/…" at bounding box center [447, 376] width 446 height 88
click at [252, 393] on icon at bounding box center [250, 401] width 17 height 17
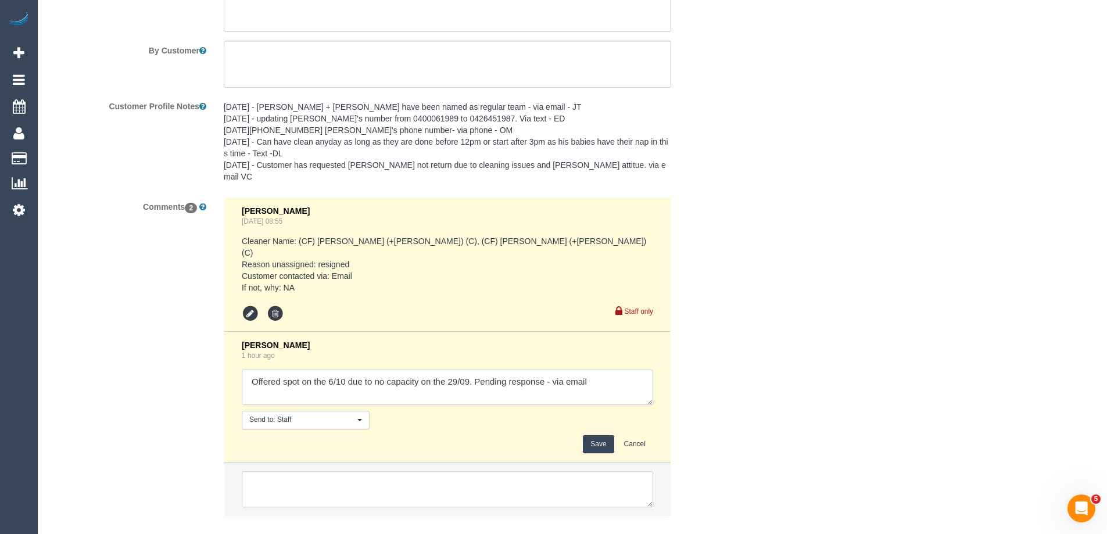
click at [550, 369] on textarea at bounding box center [447, 387] width 411 height 36
type textarea "Offered spot on the 6/10 due to no capacity on the 29/09. Pending response - co…"
click at [597, 410] on div "[PERSON_NAME] 1 hour ago Send to: Staff Nothing selected Send to: Staff Send to…" at bounding box center [447, 396] width 411 height 113
click at [596, 435] on button "Save" at bounding box center [598, 444] width 31 height 18
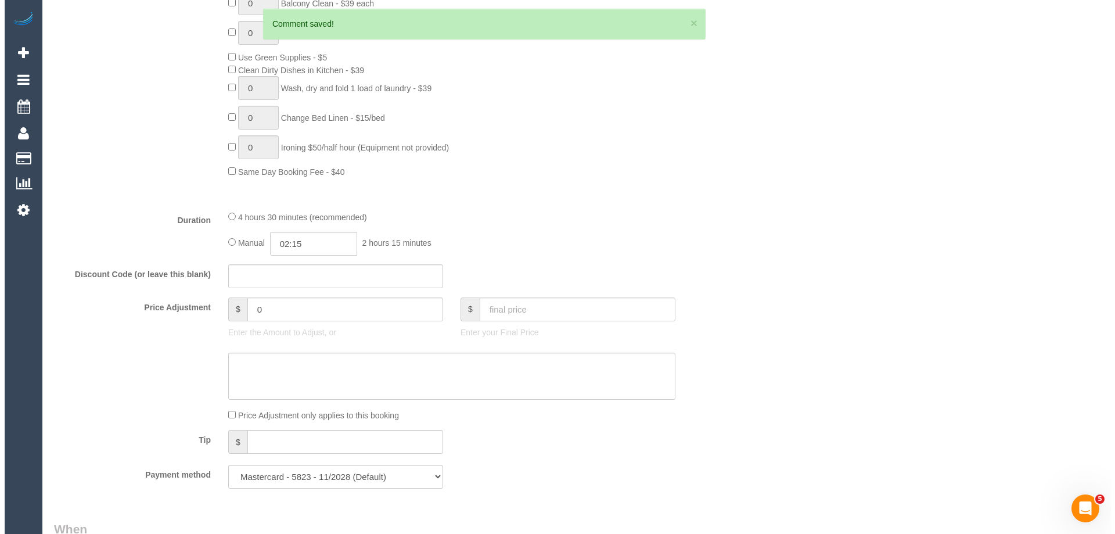
scroll to position [0, 0]
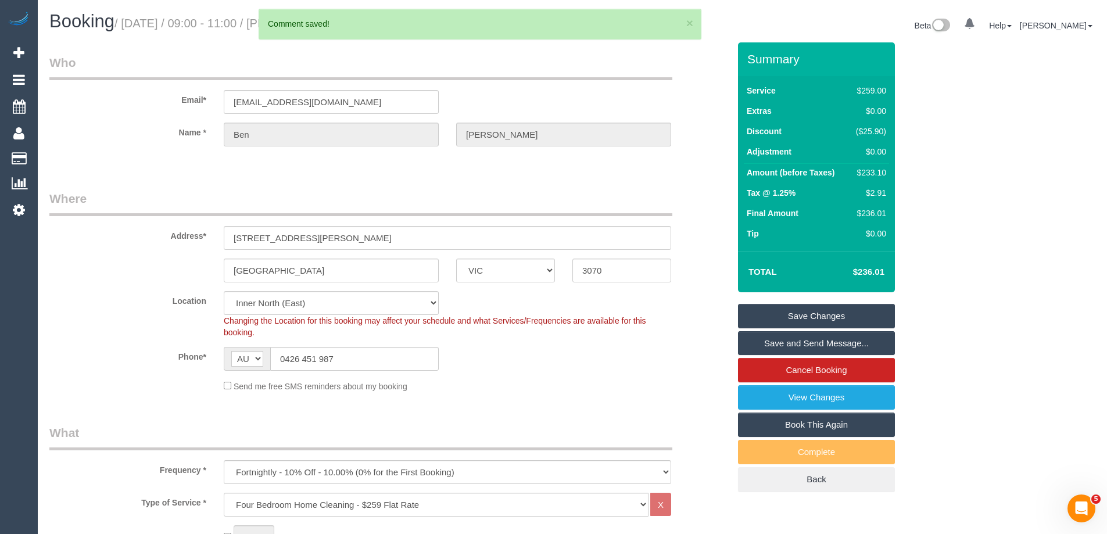
click at [779, 342] on link "Save and Send Message..." at bounding box center [816, 343] width 157 height 24
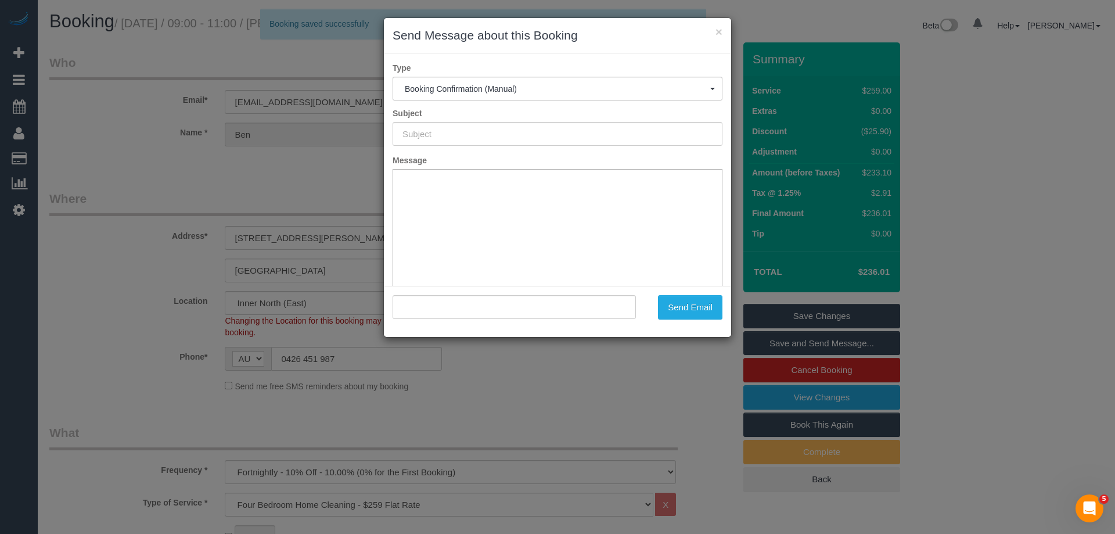
type input "Booking Confirmed"
type input ""[PERSON_NAME]" <[EMAIL_ADDRESS][DOMAIN_NAME]>"
click at [688, 302] on button "Send Email" at bounding box center [690, 307] width 64 height 24
